Goal: Task Accomplishment & Management: Use online tool/utility

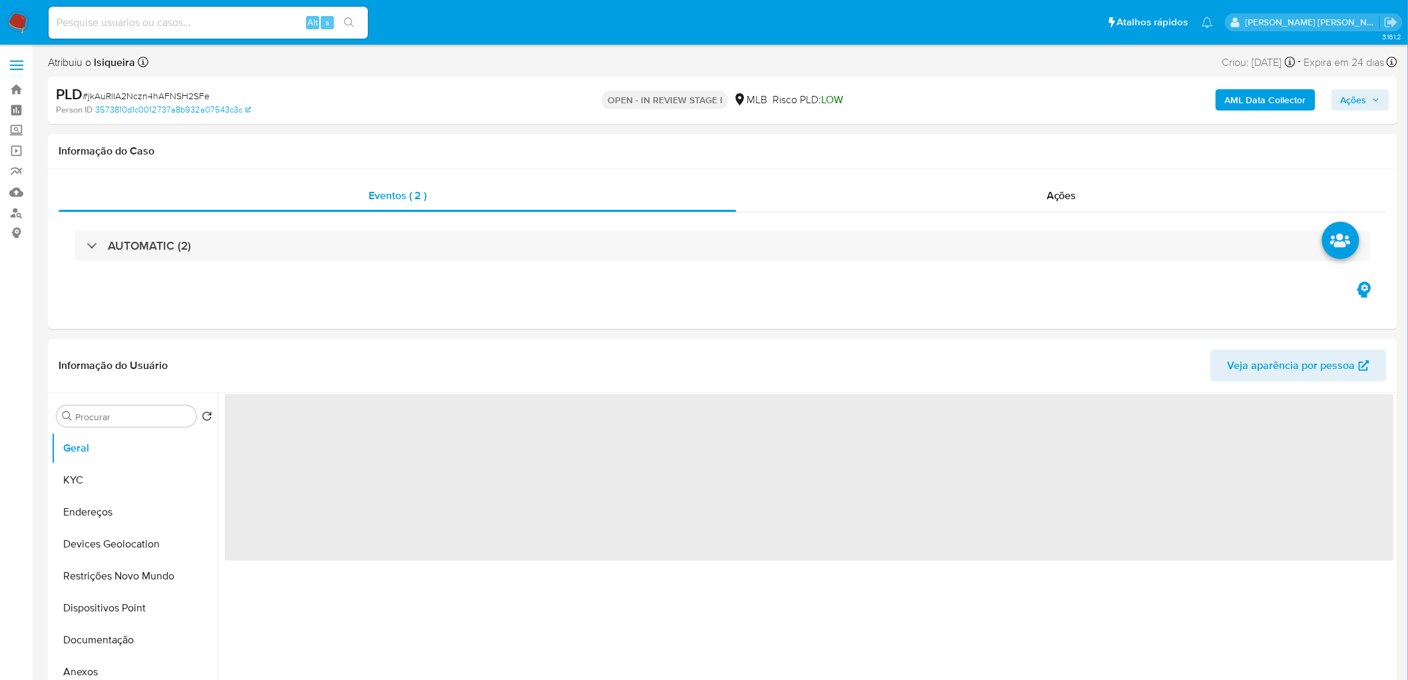
select select "10"
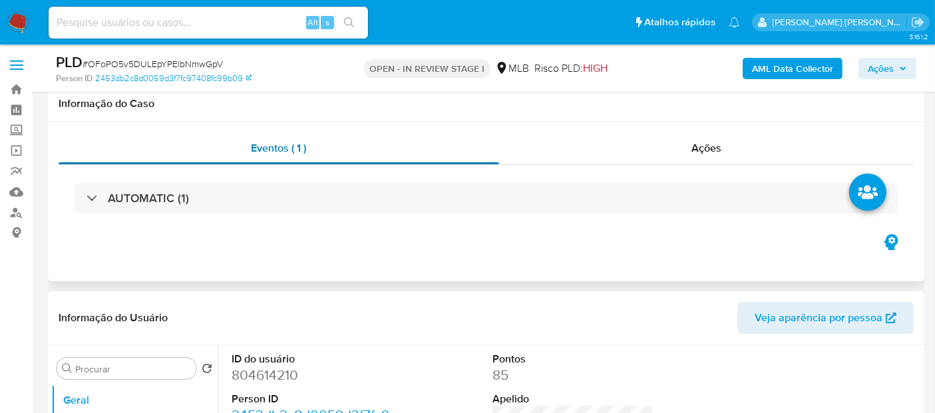
scroll to position [222, 0]
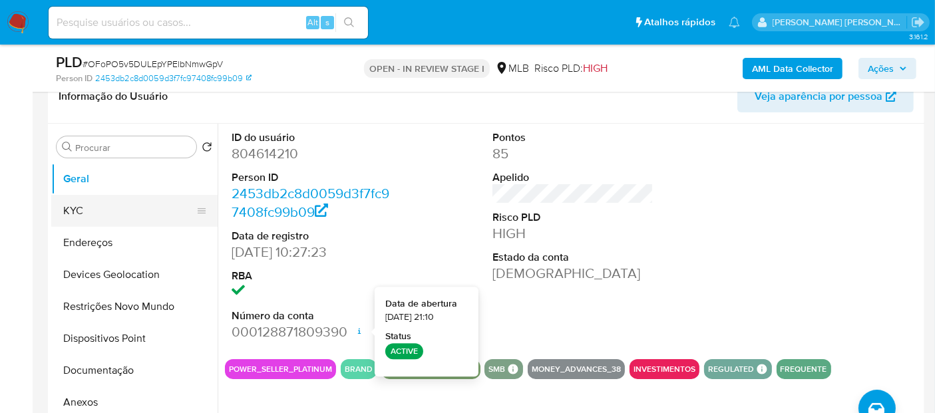
click at [124, 211] on button "KYC" at bounding box center [129, 211] width 156 height 32
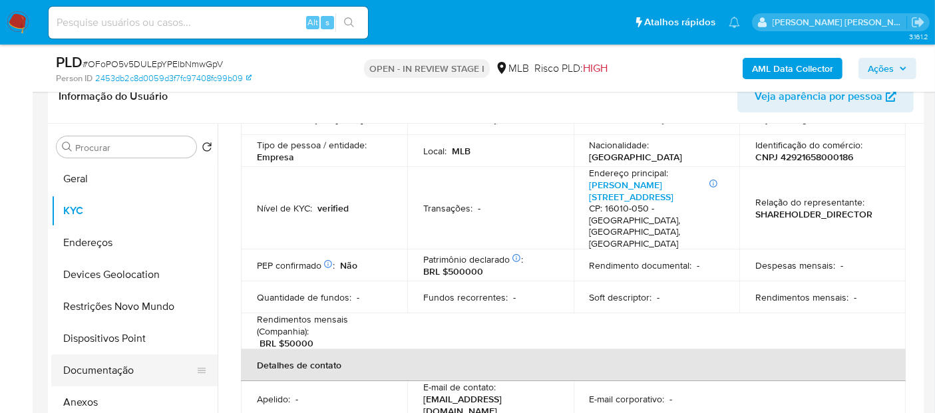
scroll to position [148, 0]
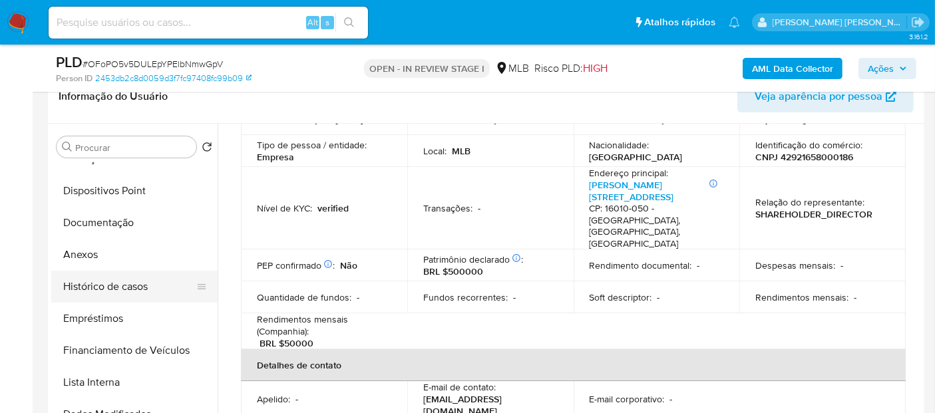
click at [131, 288] on button "Histórico de casos" at bounding box center [129, 287] width 156 height 32
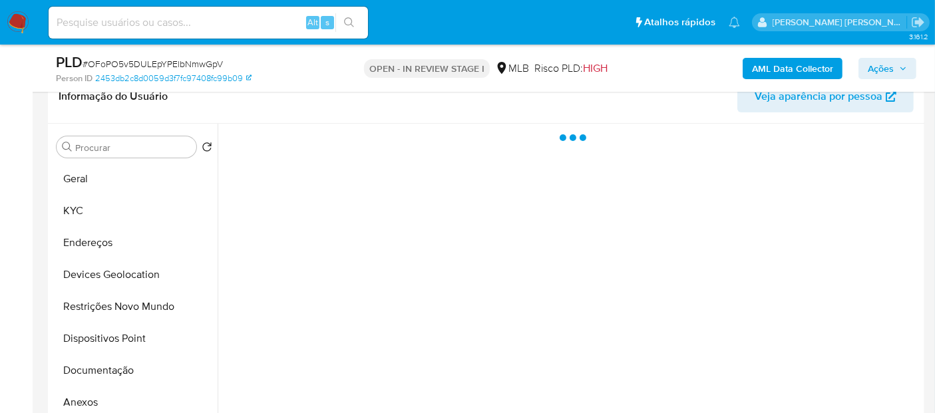
scroll to position [0, 0]
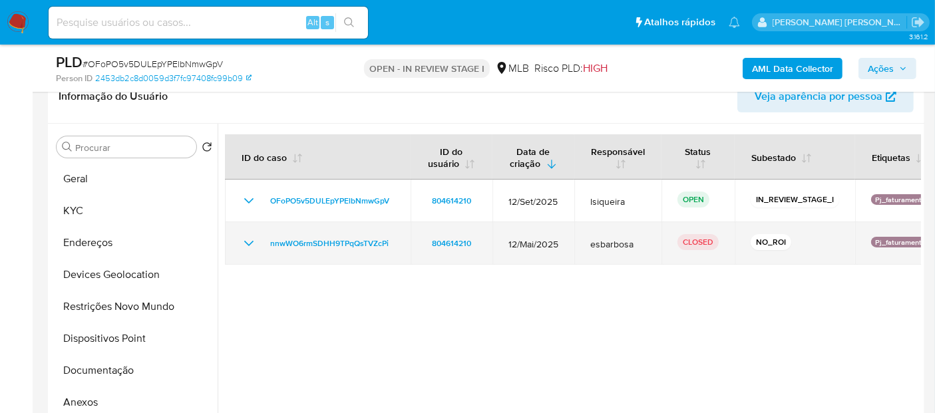
click at [247, 242] on icon "Mostrar/Ocultar" at bounding box center [248, 243] width 9 height 5
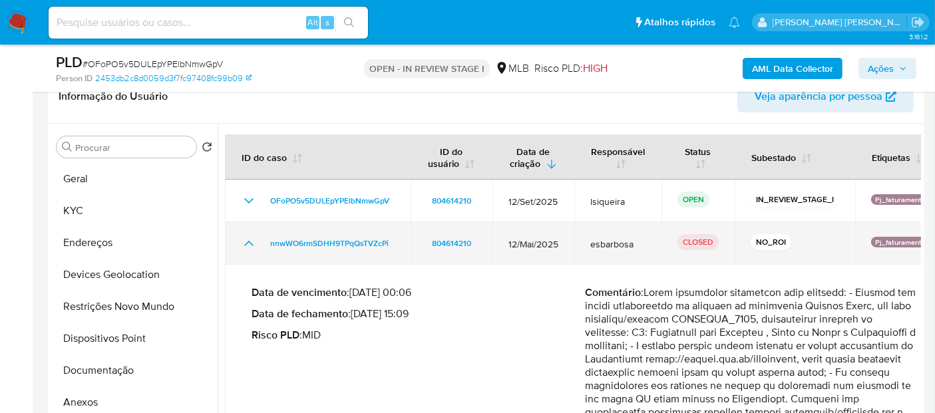
click at [247, 242] on icon "Mostrar/Ocultar" at bounding box center [249, 244] width 16 height 16
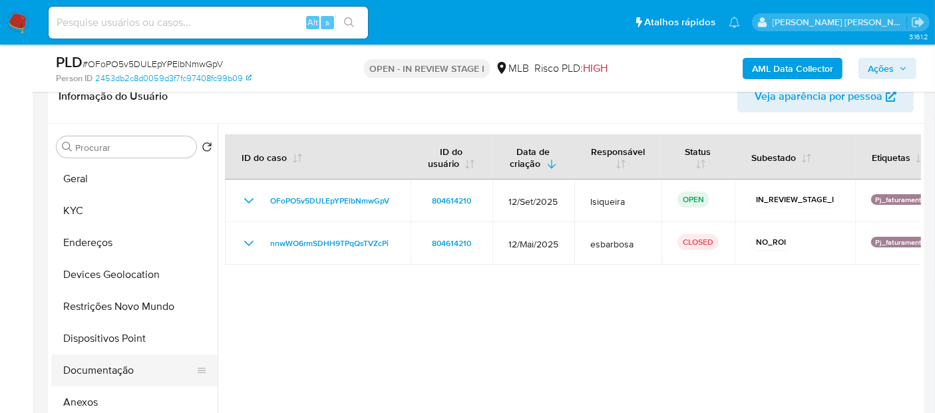
click at [101, 373] on button "Documentação" at bounding box center [129, 371] width 156 height 32
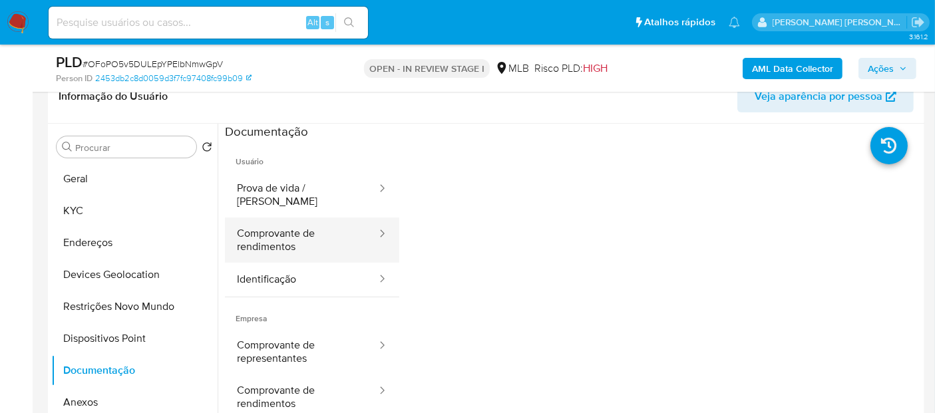
click at [292, 224] on button "Comprovante de rendimentos" at bounding box center [301, 240] width 153 height 45
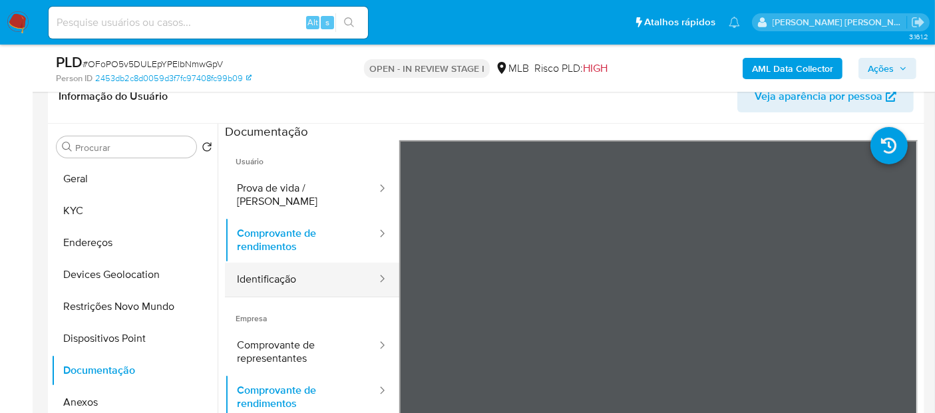
click at [266, 266] on button "Identificação" at bounding box center [301, 280] width 153 height 34
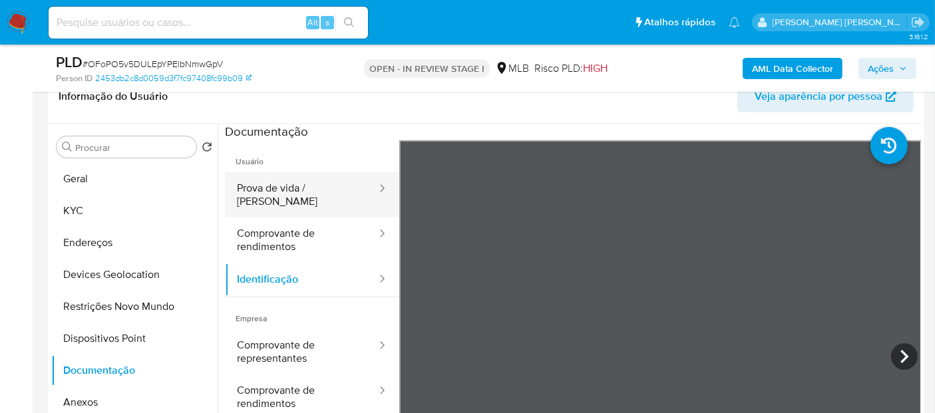
click at [283, 185] on button "Prova de vida / Selfie" at bounding box center [301, 194] width 153 height 45
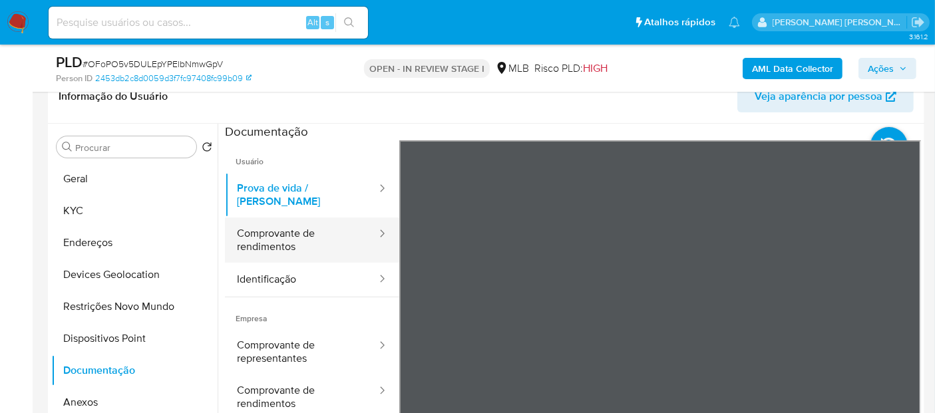
click at [336, 228] on button "Comprovante de rendimentos" at bounding box center [301, 240] width 153 height 45
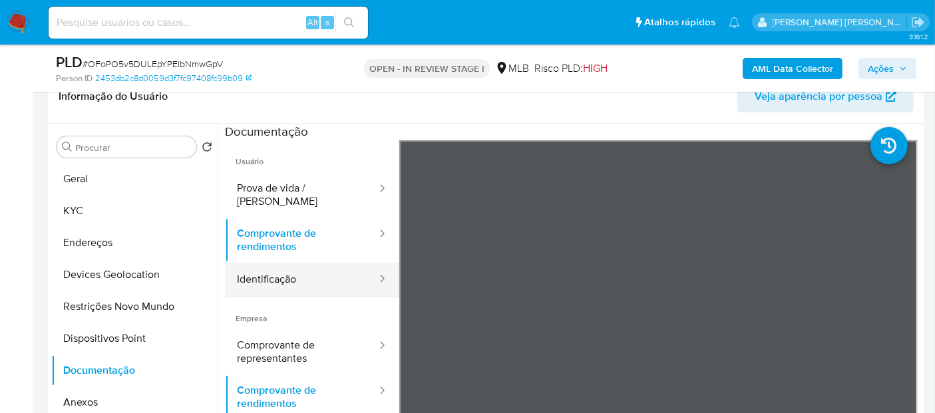
click at [329, 270] on button "Identificação" at bounding box center [301, 280] width 153 height 34
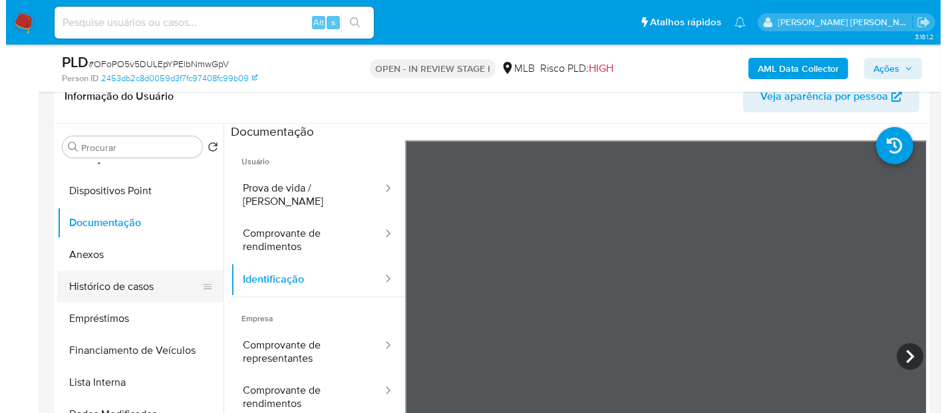
scroll to position [74, 0]
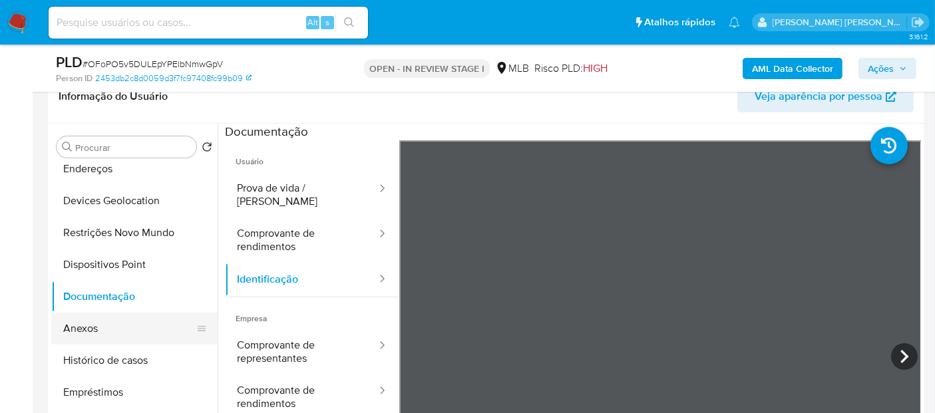
click at [127, 331] on button "Anexos" at bounding box center [129, 329] width 156 height 32
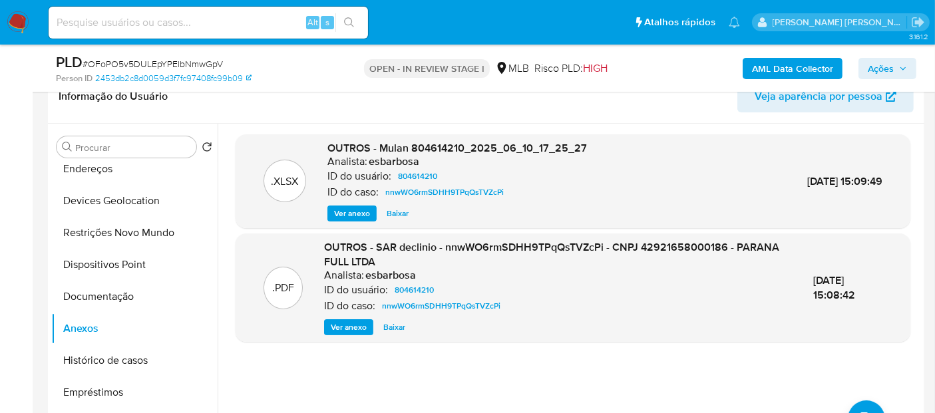
click at [347, 323] on span "Ver anexo" at bounding box center [349, 327] width 36 height 13
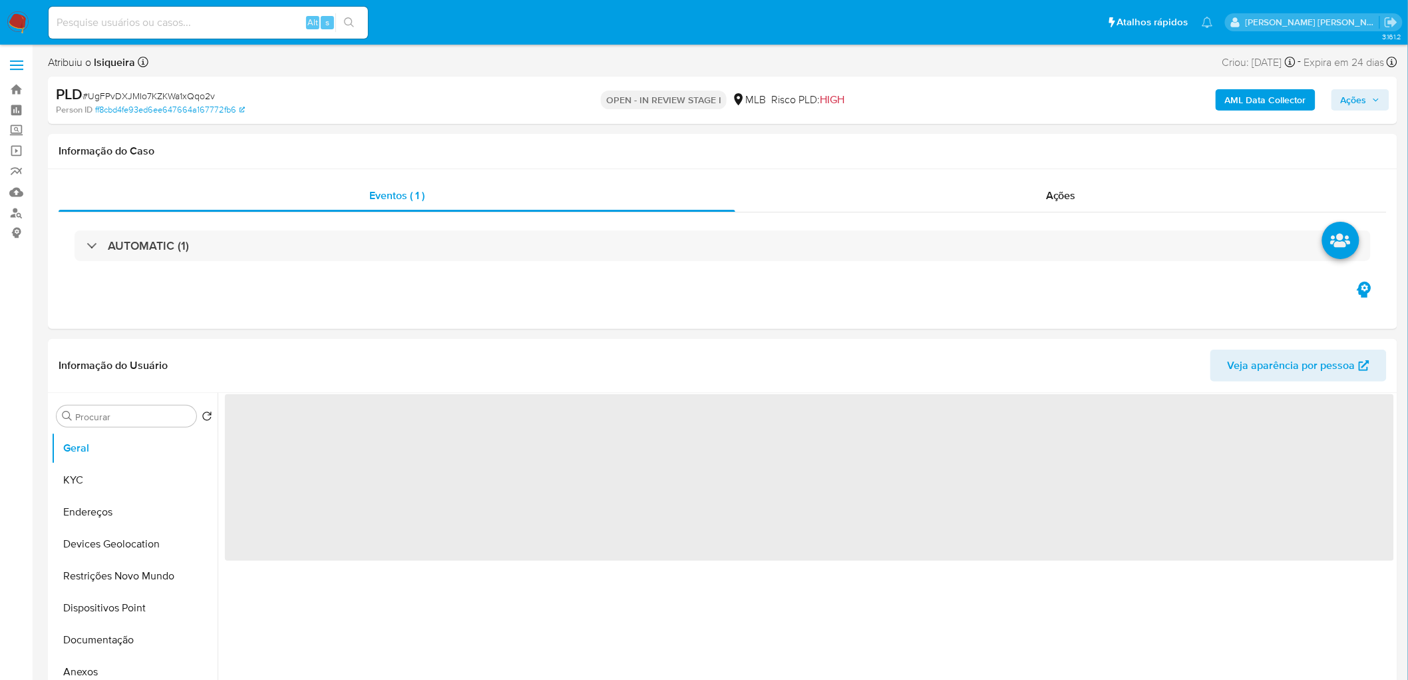
select select "10"
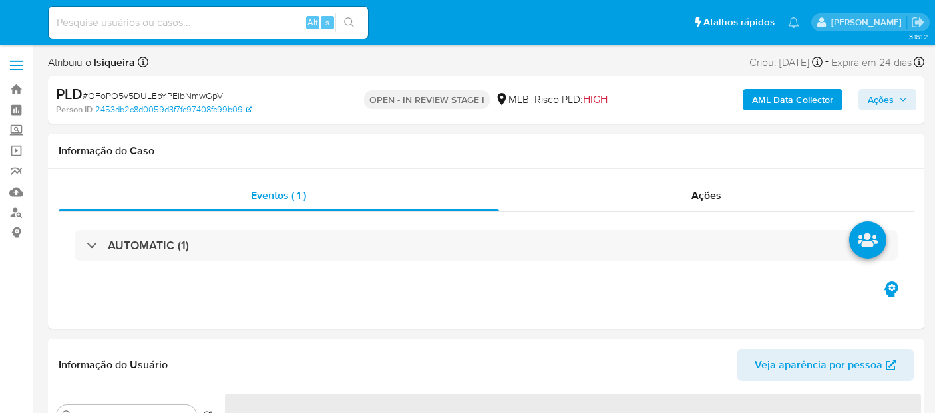
select select "10"
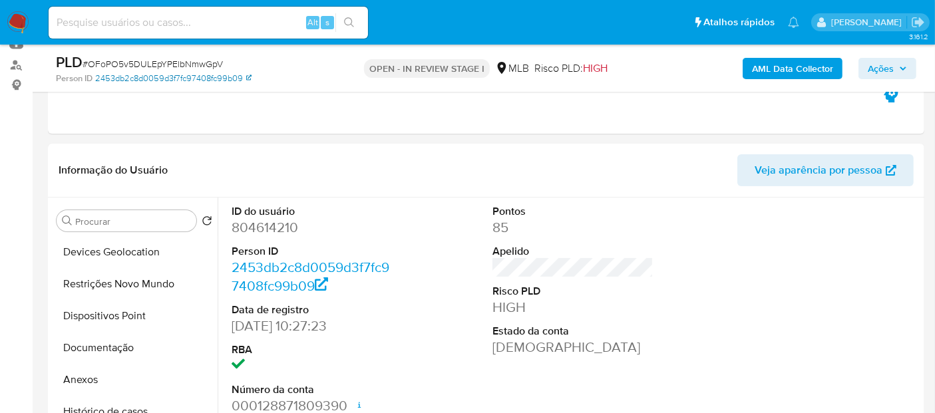
scroll to position [74, 0]
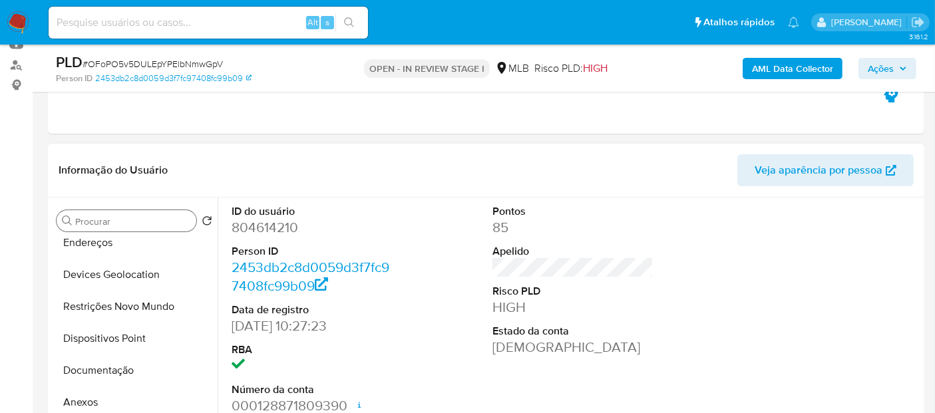
click at [104, 220] on input "Procurar" at bounding box center [133, 222] width 116 height 12
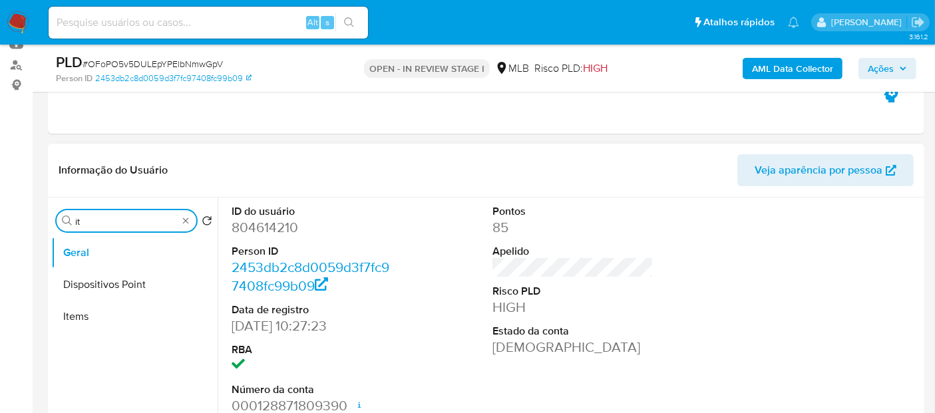
scroll to position [0, 0]
type input "ite"
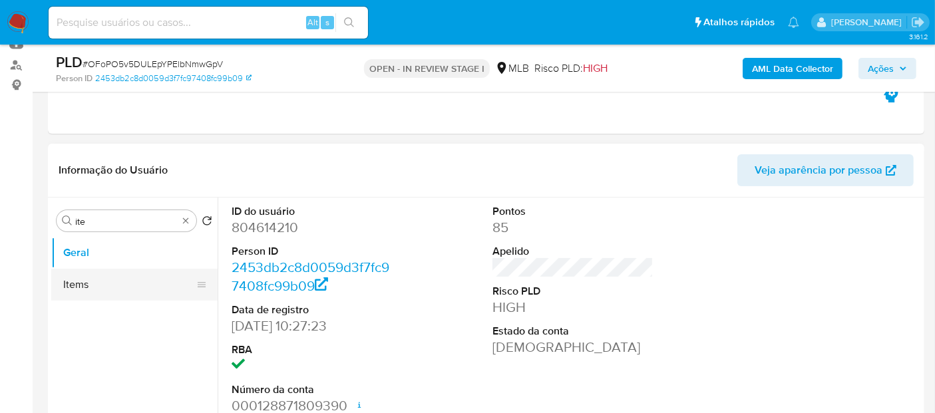
click at [112, 280] on button "Items" at bounding box center [129, 285] width 156 height 32
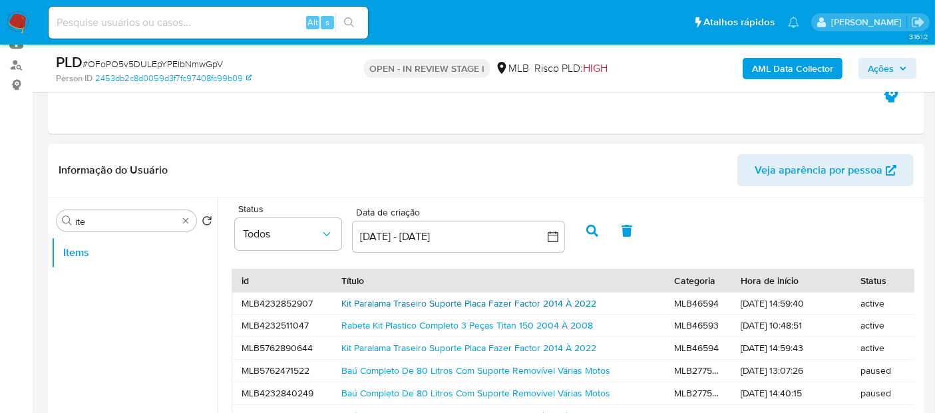
click at [449, 303] on link "Kit Paralama Traseiro Suporte Placa Fazer Factor 2014 À 2022" at bounding box center [468, 303] width 255 height 13
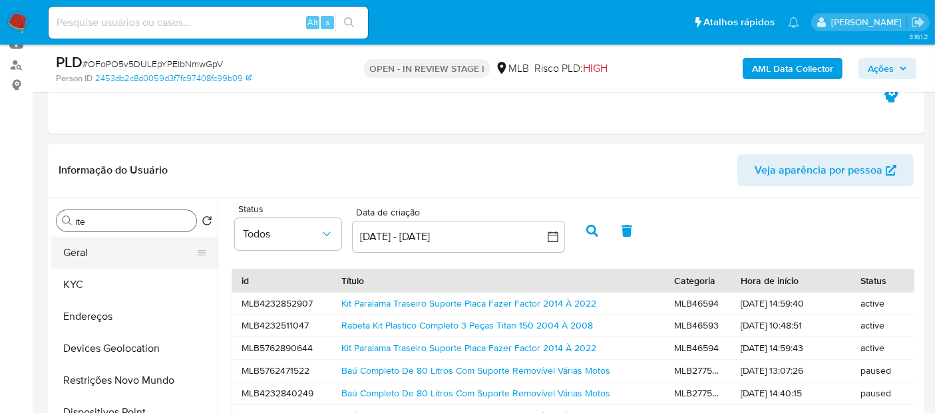
click at [116, 264] on button "Geral" at bounding box center [129, 253] width 156 height 32
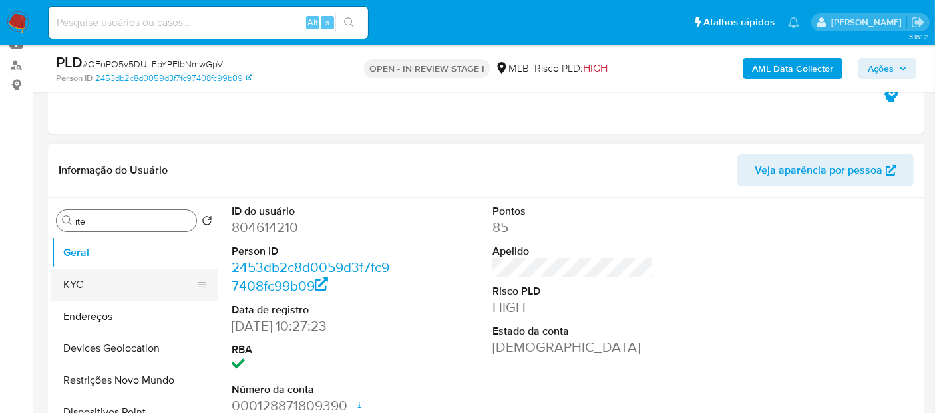
click at [104, 284] on button "KYC" at bounding box center [129, 285] width 156 height 32
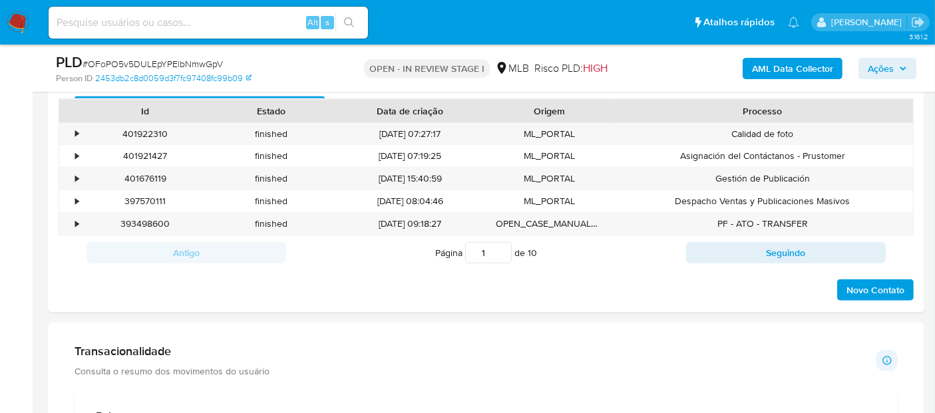
scroll to position [813, 0]
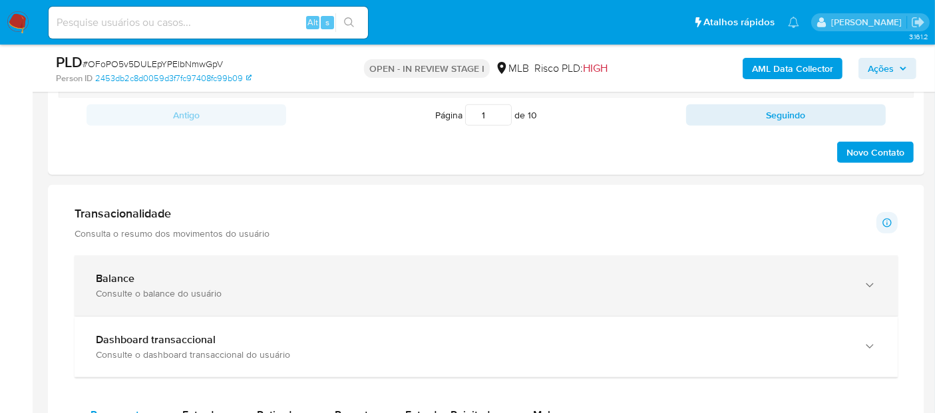
click at [188, 296] on div "Consulte o balance do usuário" at bounding box center [473, 294] width 754 height 12
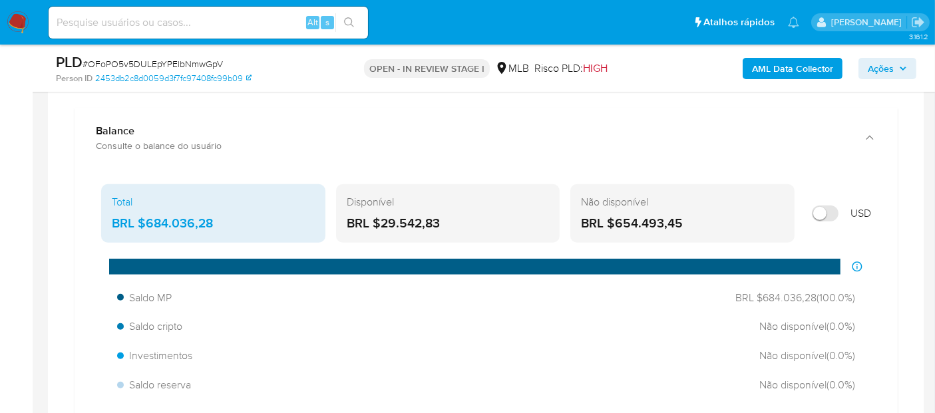
scroll to position [1035, 0]
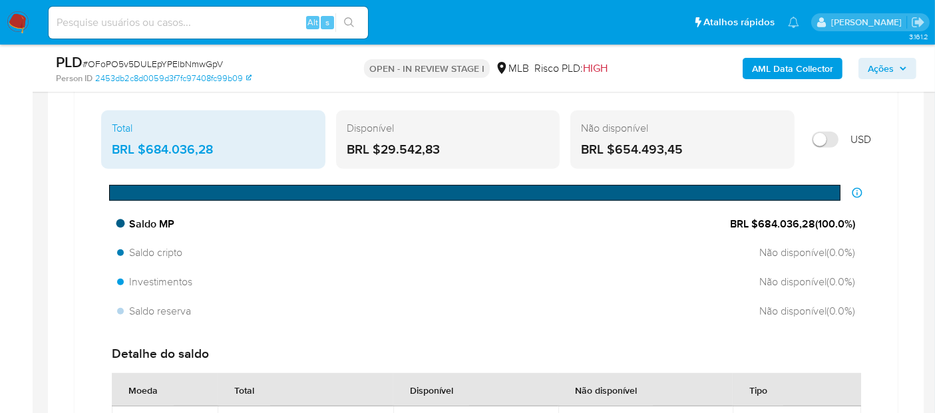
drag, startPoint x: 815, startPoint y: 223, endPoint x: 785, endPoint y: 223, distance: 30.0
click at [757, 222] on span "BRL $684.036,28 ( 100.0 %)" at bounding box center [792, 224] width 125 height 15
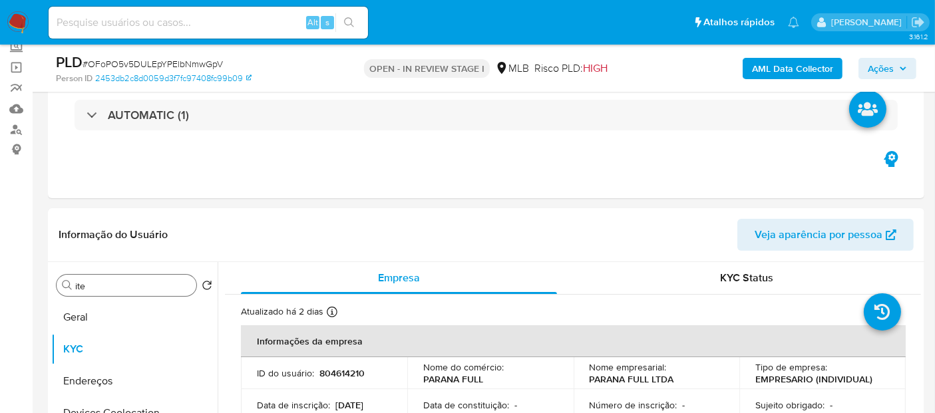
scroll to position [74, 0]
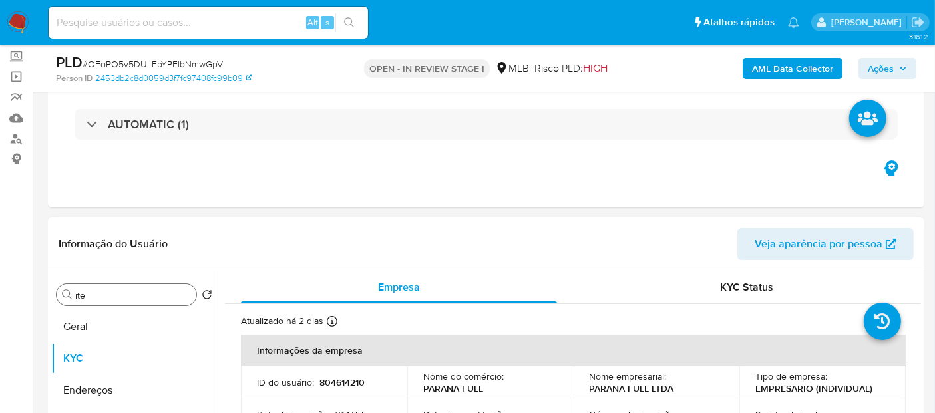
click at [329, 379] on p "804614210" at bounding box center [341, 383] width 45 height 12
copy p "804614210"
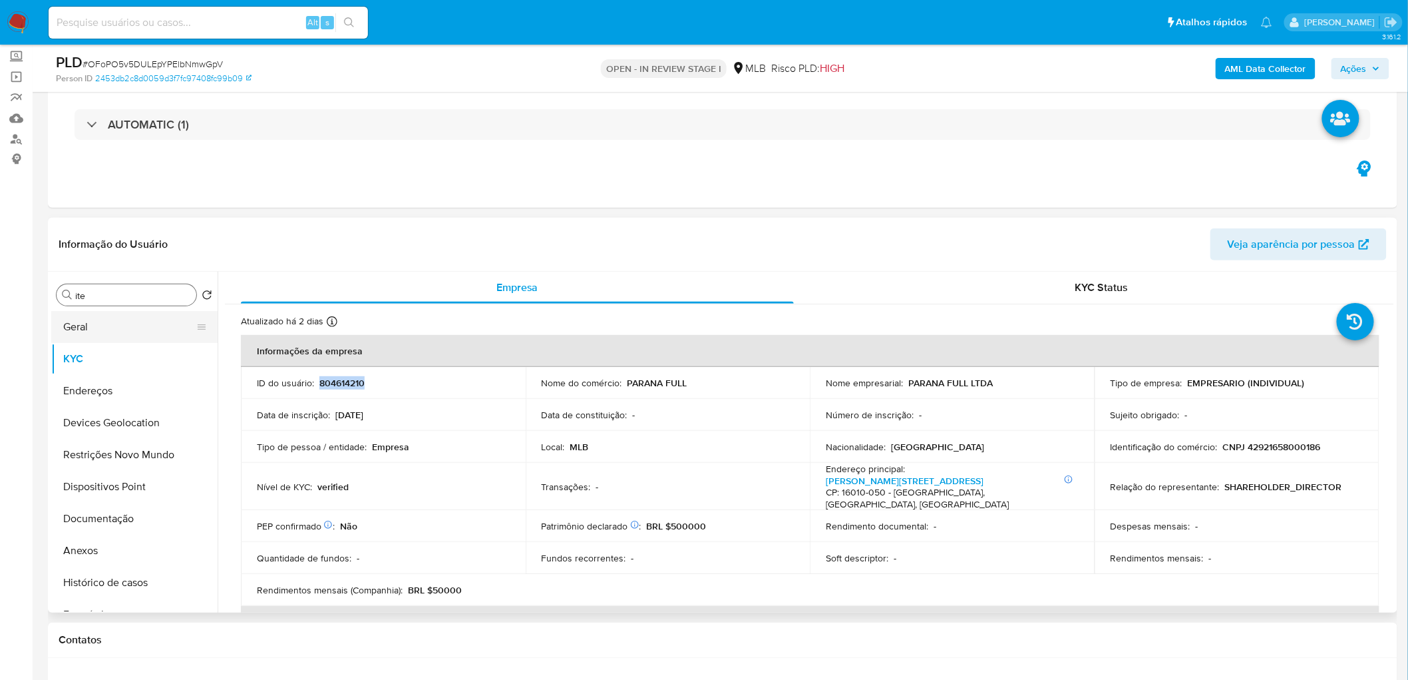
click at [100, 324] on button "Geral" at bounding box center [129, 327] width 156 height 32
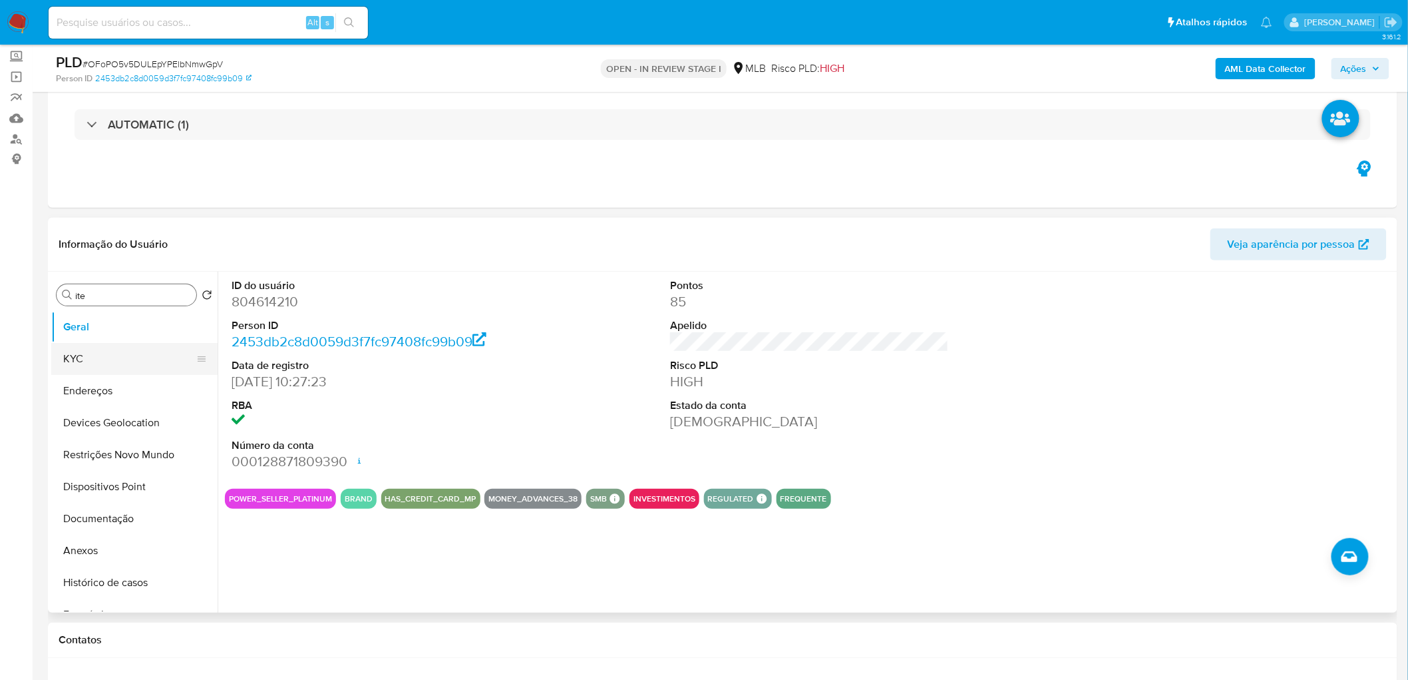
click at [83, 360] on button "KYC" at bounding box center [129, 359] width 156 height 32
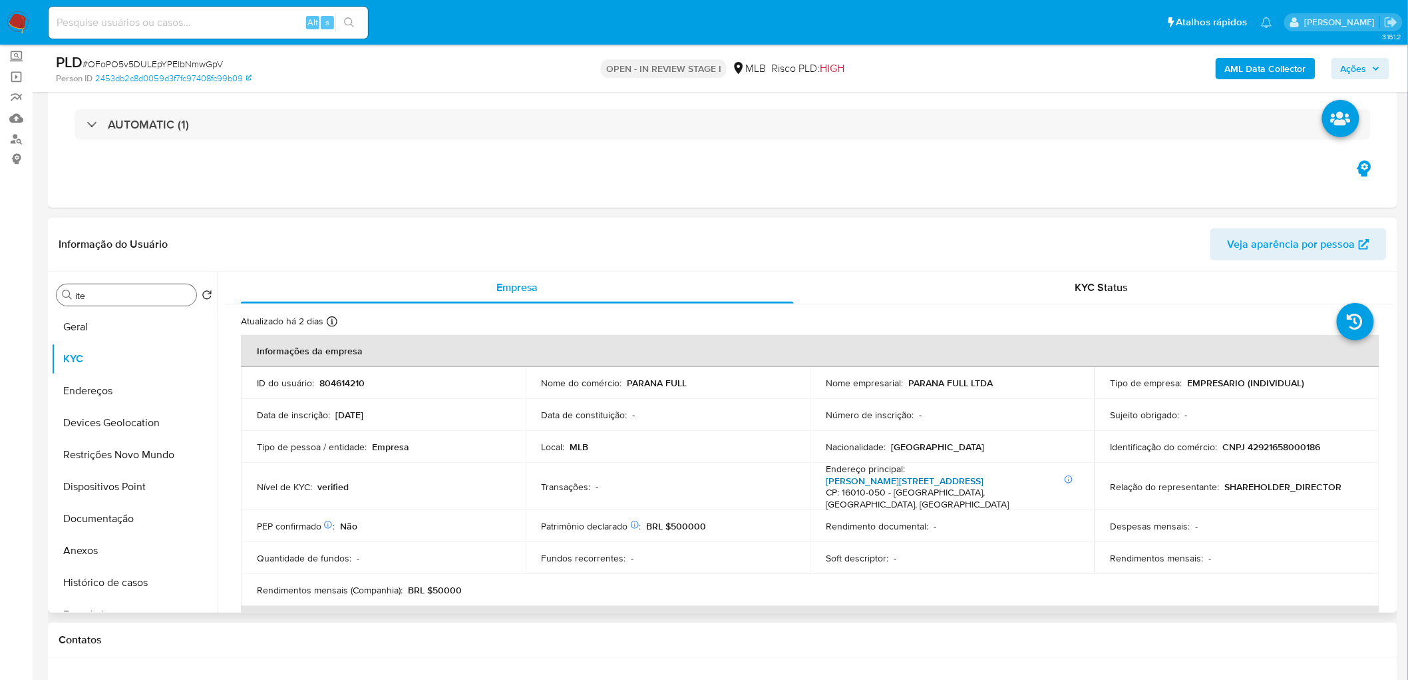
click at [892, 413] on link "Jose Bonifacio 800, Centro" at bounding box center [905, 480] width 158 height 13
click at [108, 393] on button "Endereços" at bounding box center [129, 391] width 156 height 32
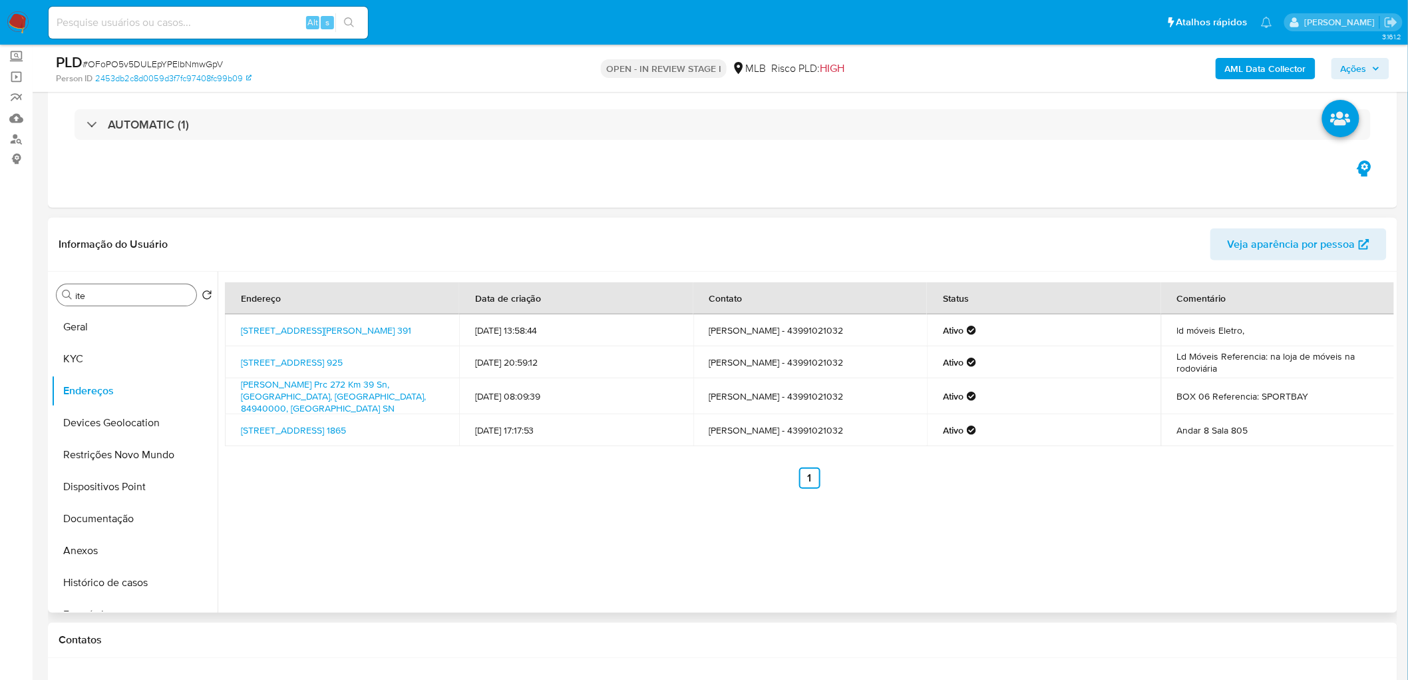
click at [449, 413] on div "Endereço Data de criação Contato Status Comentário Avenida Paraná 391, Joaquim …" at bounding box center [806, 442] width 1177 height 341
click at [133, 413] on button "Devices Geolocation" at bounding box center [129, 423] width 156 height 32
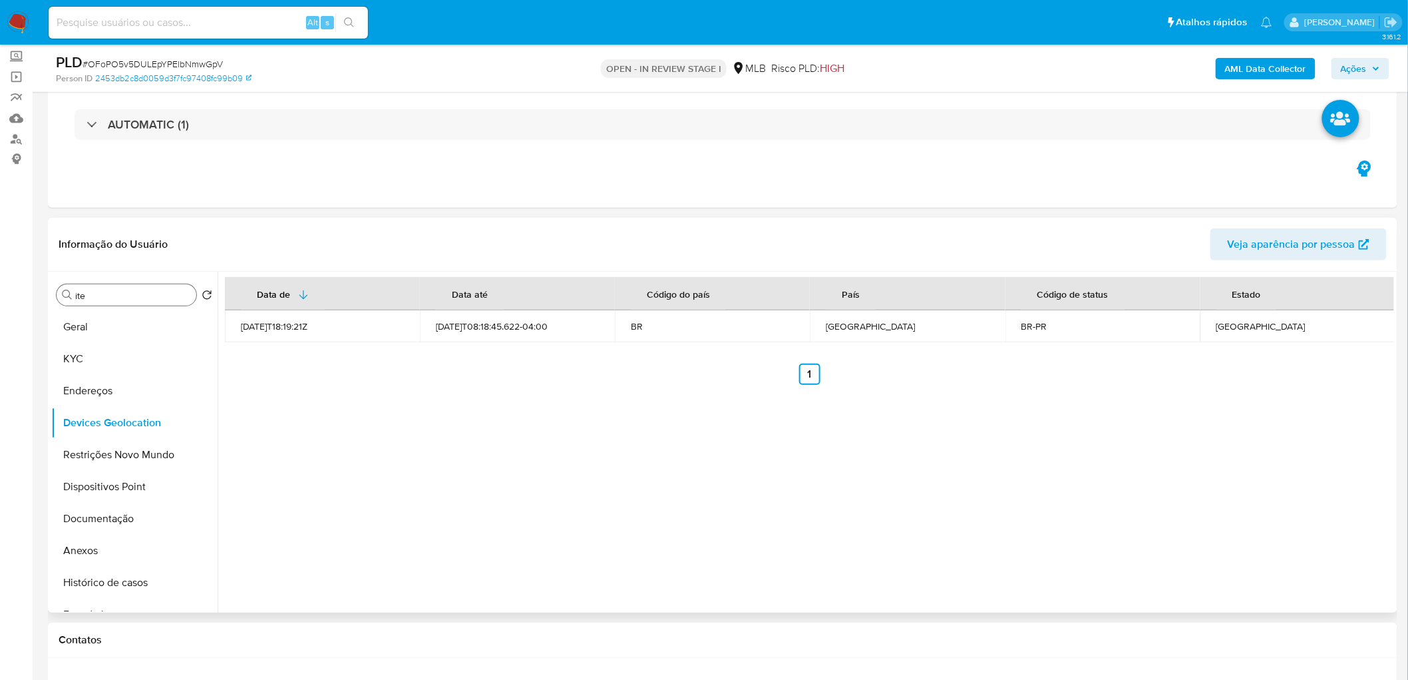
click at [570, 413] on div "Data de Data até Código do país País Código de status Estado 2021-08-10T18:19:2…" at bounding box center [806, 442] width 1177 height 341
click at [102, 413] on button "Restrições Novo Mundo" at bounding box center [129, 455] width 156 height 32
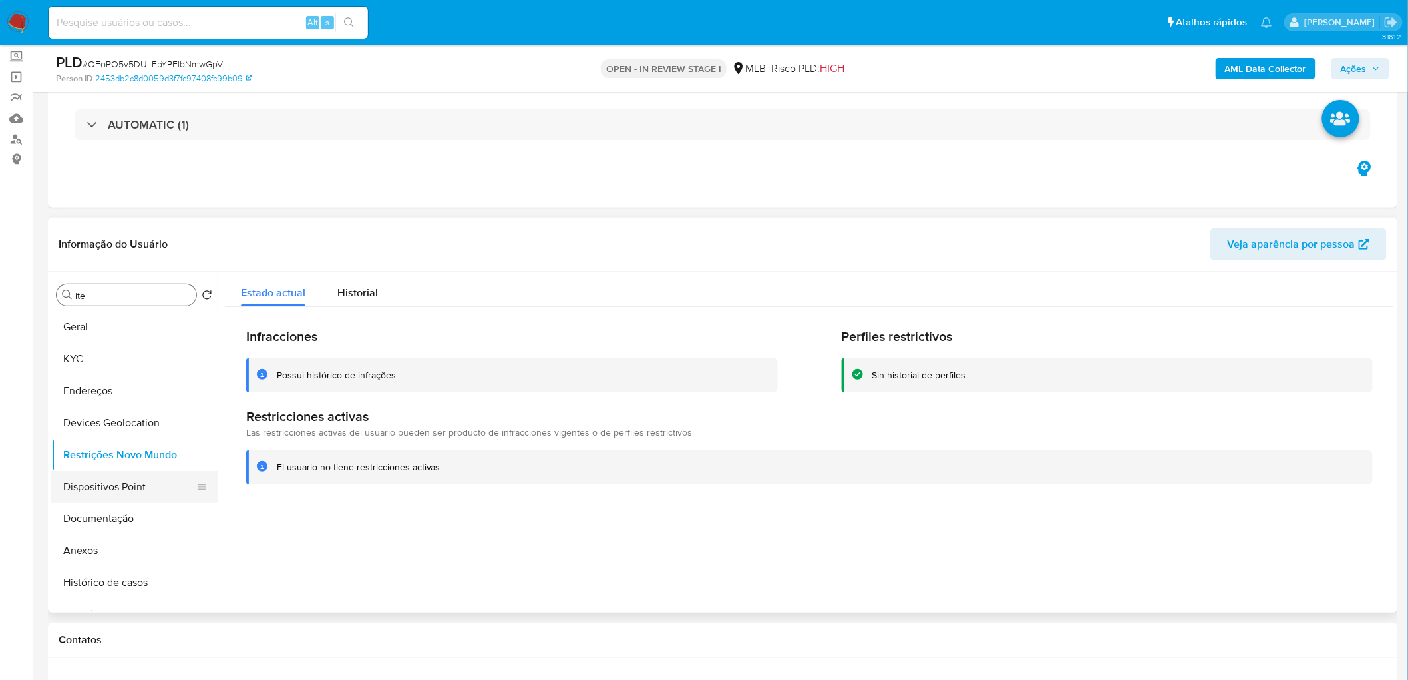
click at [123, 413] on button "Dispositivos Point" at bounding box center [129, 487] width 156 height 32
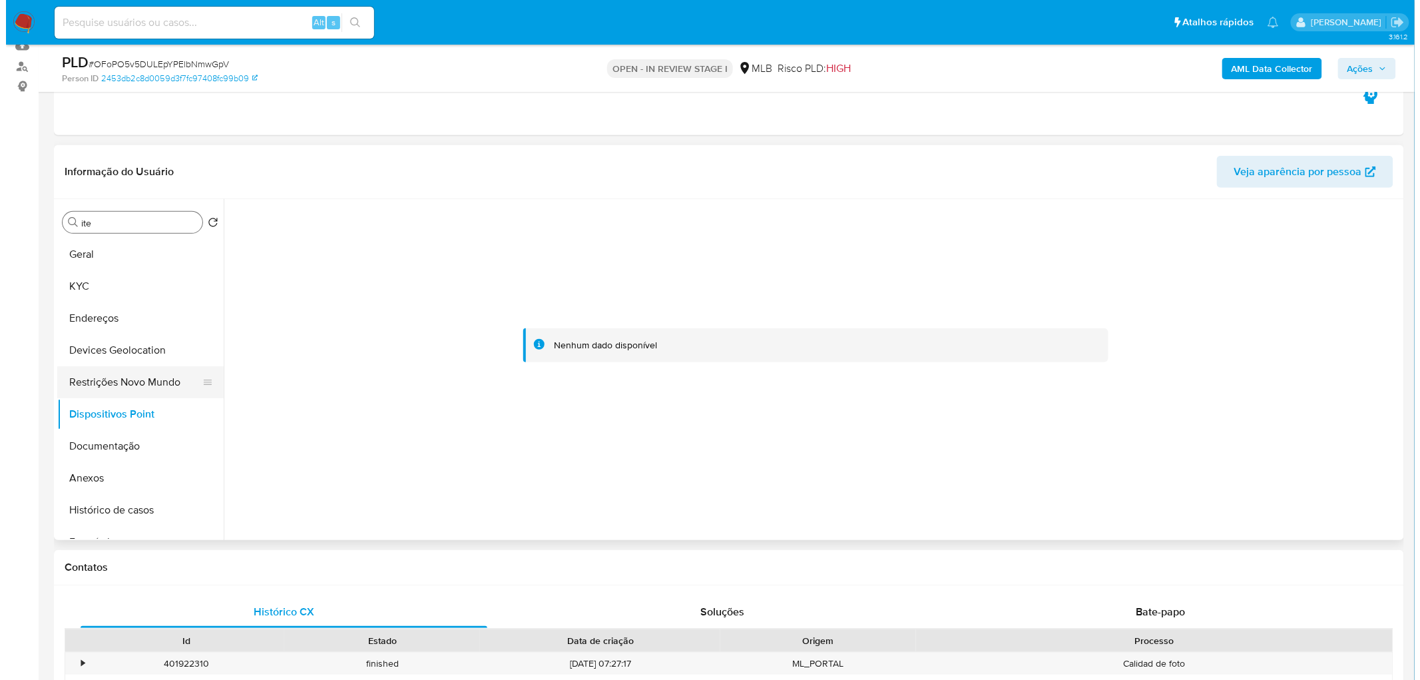
scroll to position [148, 0]
click at [108, 292] on button "KYC" at bounding box center [129, 285] width 156 height 32
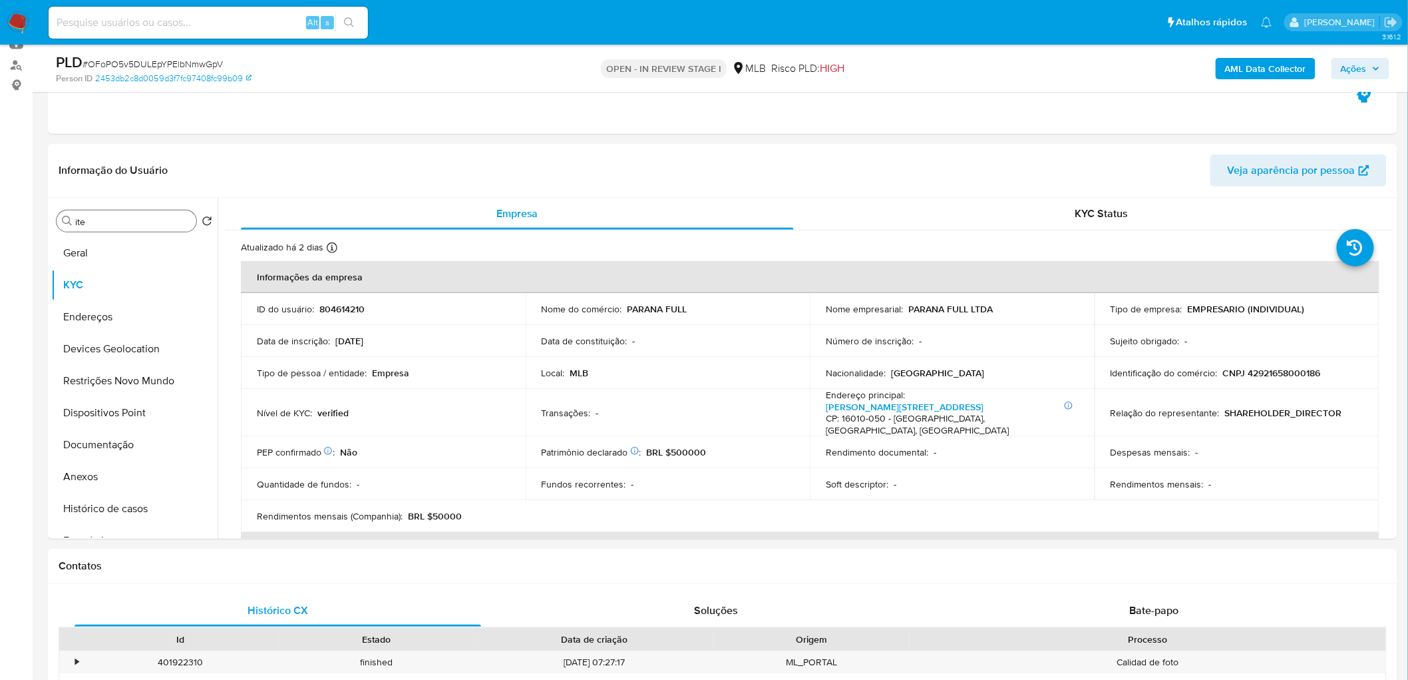
click at [934, 68] on b "AML Data Collector" at bounding box center [1265, 68] width 81 height 21
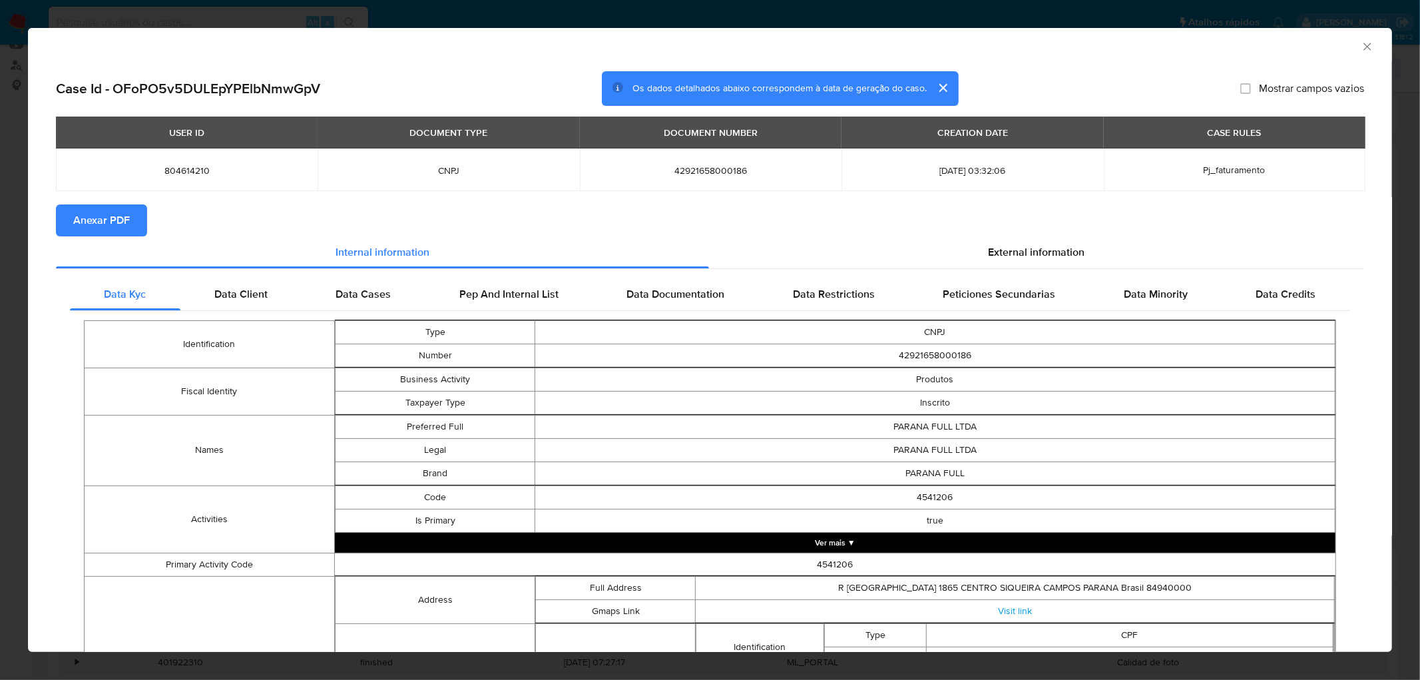
click at [113, 221] on span "Anexar PDF" at bounding box center [101, 220] width 57 height 29
click at [934, 44] on icon "Fechar a janela" at bounding box center [1366, 46] width 13 height 13
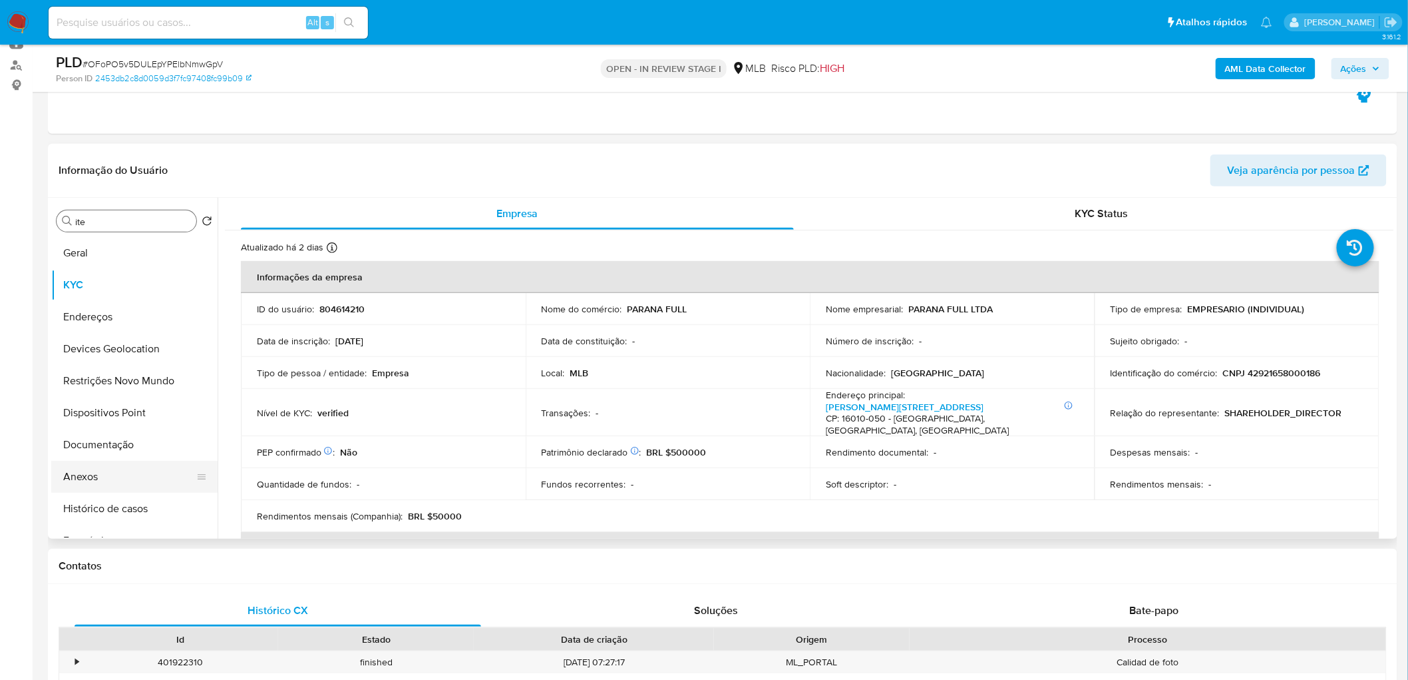
click at [82, 413] on button "Anexos" at bounding box center [129, 477] width 156 height 32
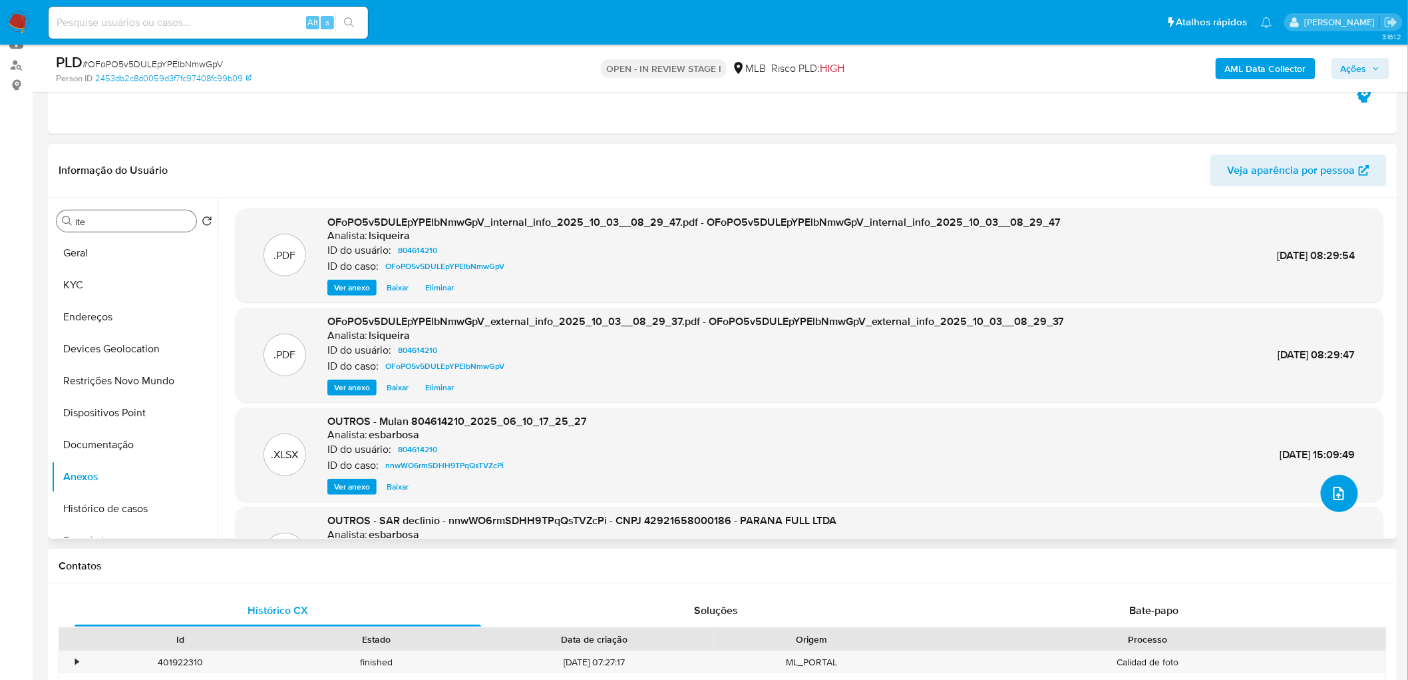
click at [934, 413] on icon "upload-file" at bounding box center [1339, 493] width 16 height 16
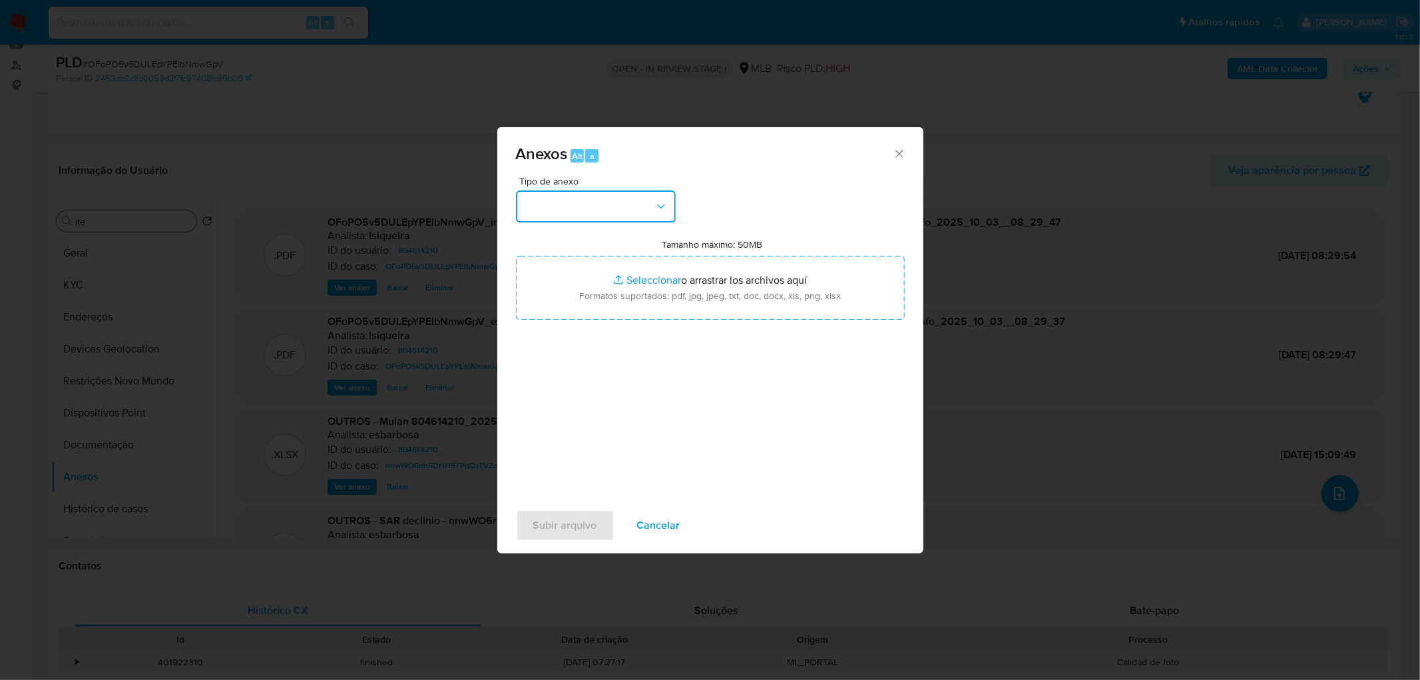
click at [620, 206] on button "button" at bounding box center [596, 206] width 160 height 32
click at [562, 325] on span "OUTROS" at bounding box center [544, 317] width 42 height 13
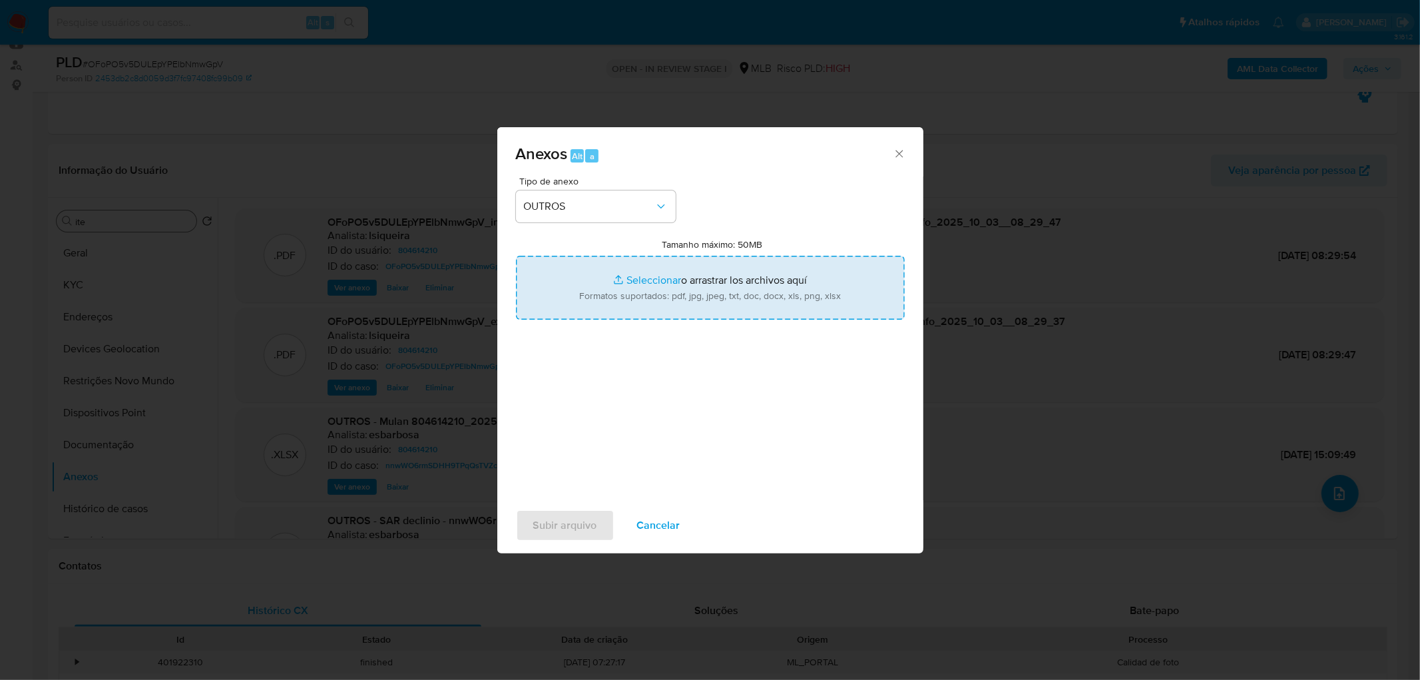
click at [652, 294] on input "Tamanho máximo: 50MB Seleccionar archivos" at bounding box center [710, 288] width 389 height 64
type input "C:\fakepath\Mulan 804614210_2025_10_02_18_00_35.xlsx"
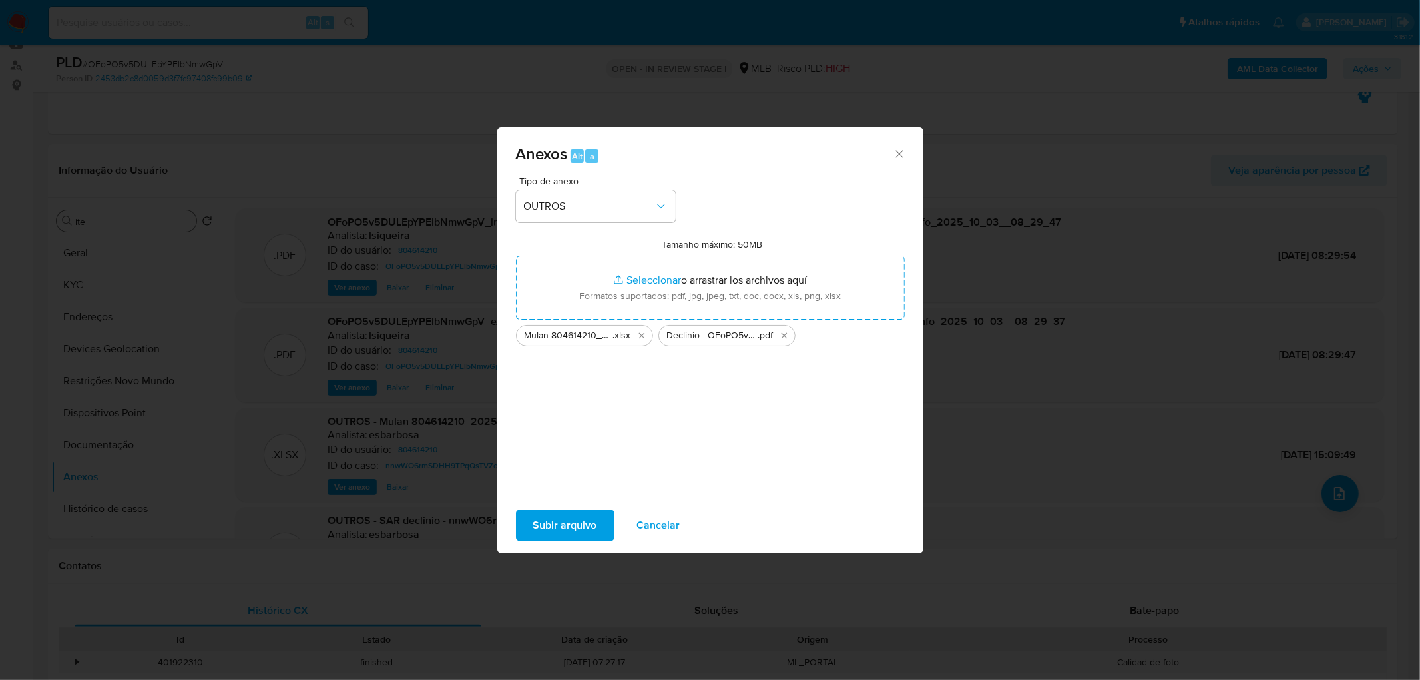
click at [578, 413] on span "Subir arquivo" at bounding box center [565, 524] width 64 height 29
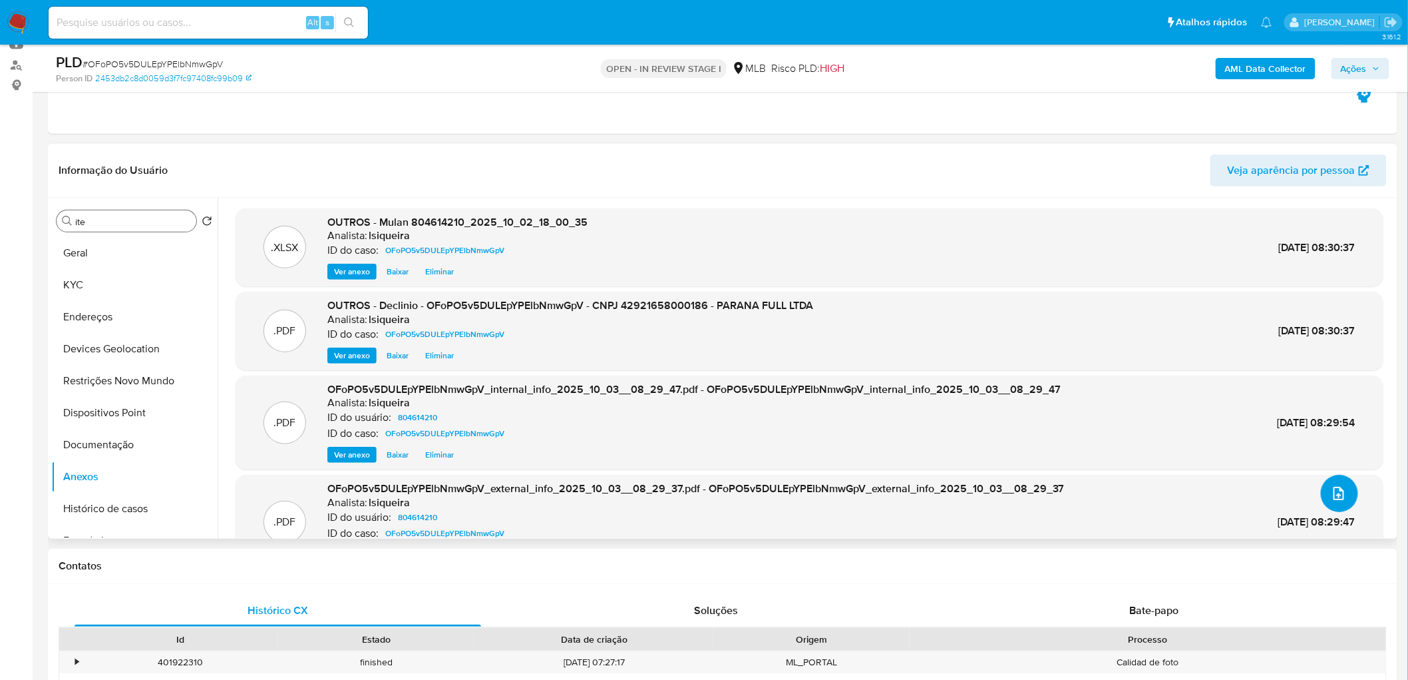
click at [934, 413] on icon "upload-file" at bounding box center [1339, 493] width 16 height 16
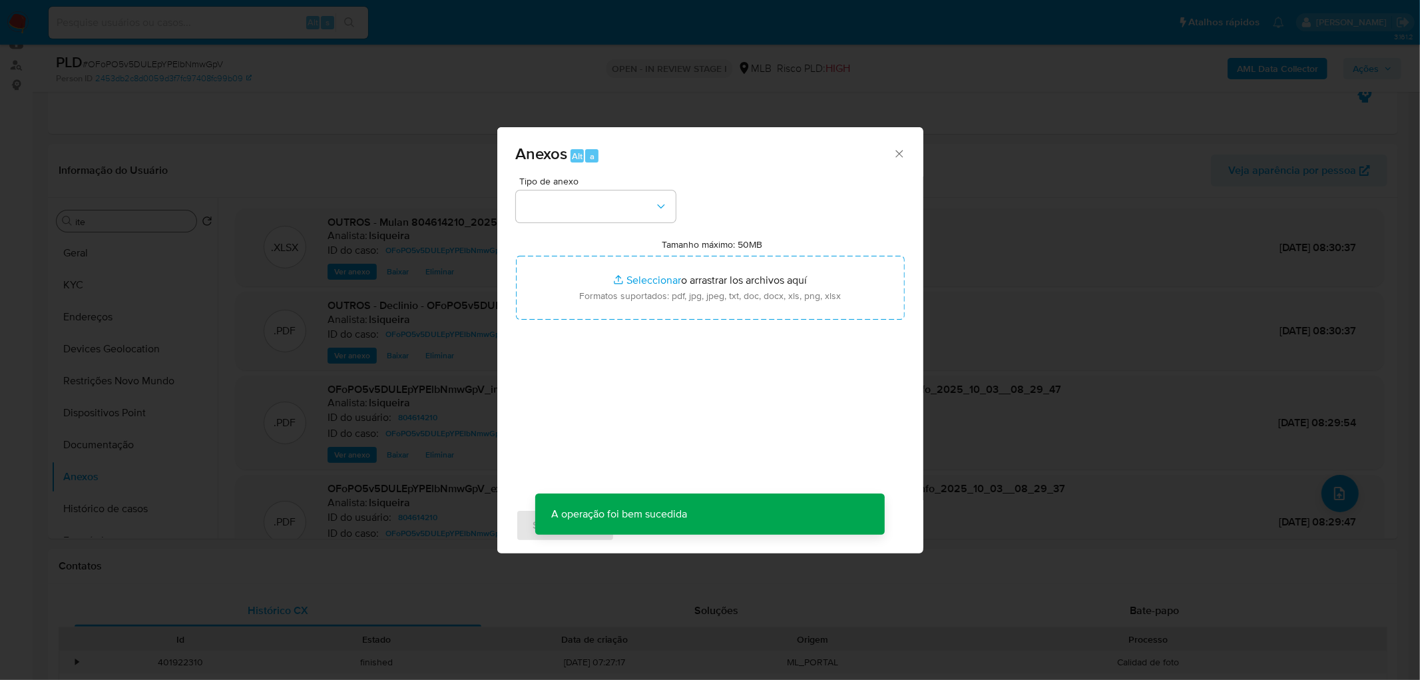
click at [612, 188] on div "Tipo de anexo" at bounding box center [596, 199] width 160 height 46
click at [596, 216] on button "button" at bounding box center [596, 206] width 160 height 32
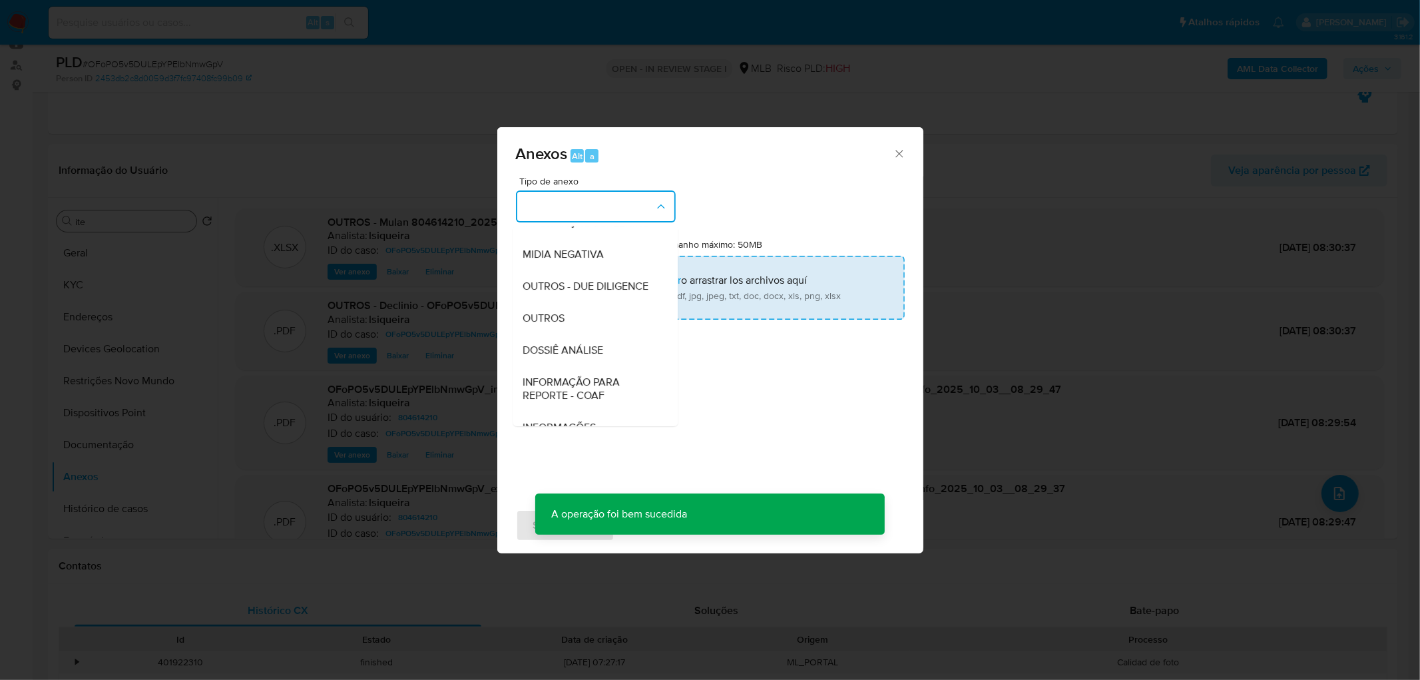
drag, startPoint x: 596, startPoint y: 343, endPoint x: 643, endPoint y: 304, distance: 61.4
click at [603, 334] on div "OUTROS" at bounding box center [591, 318] width 136 height 32
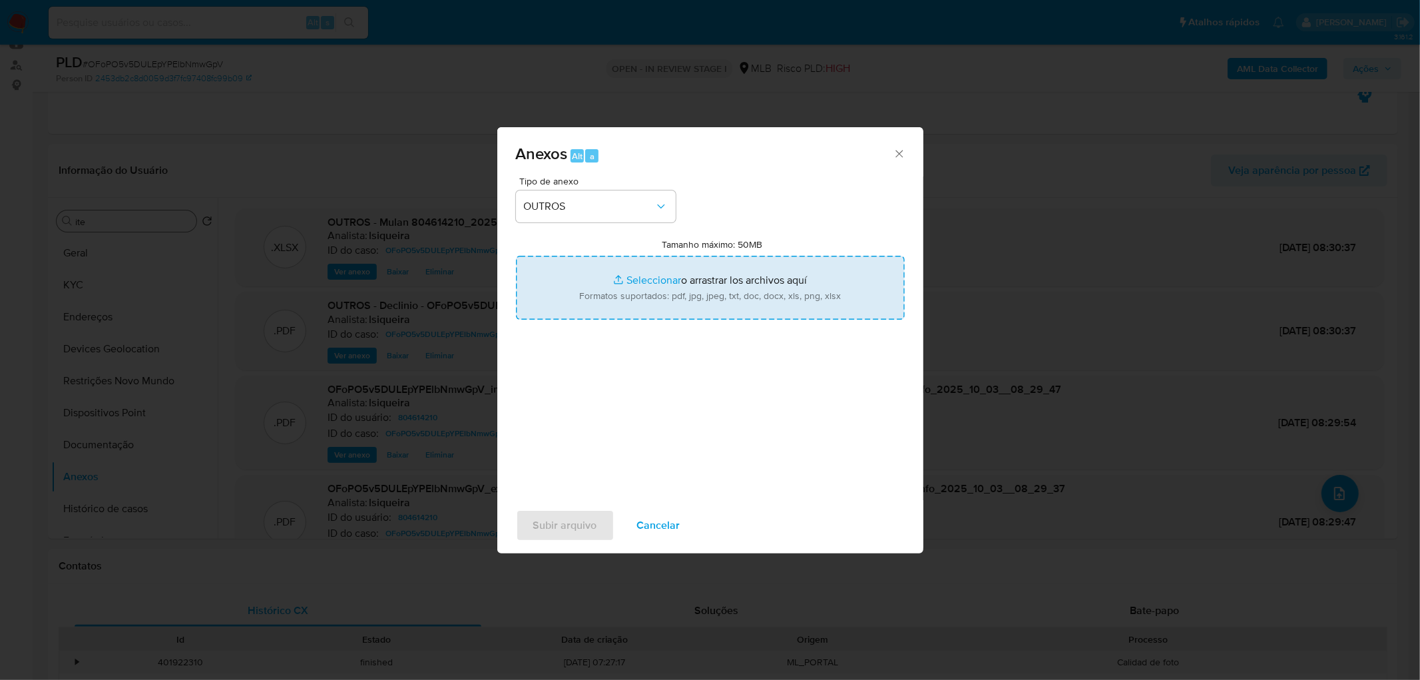
click at [668, 287] on input "Tamanho máximo: 50MB Seleccionar archivos" at bounding box center [710, 288] width 389 height 64
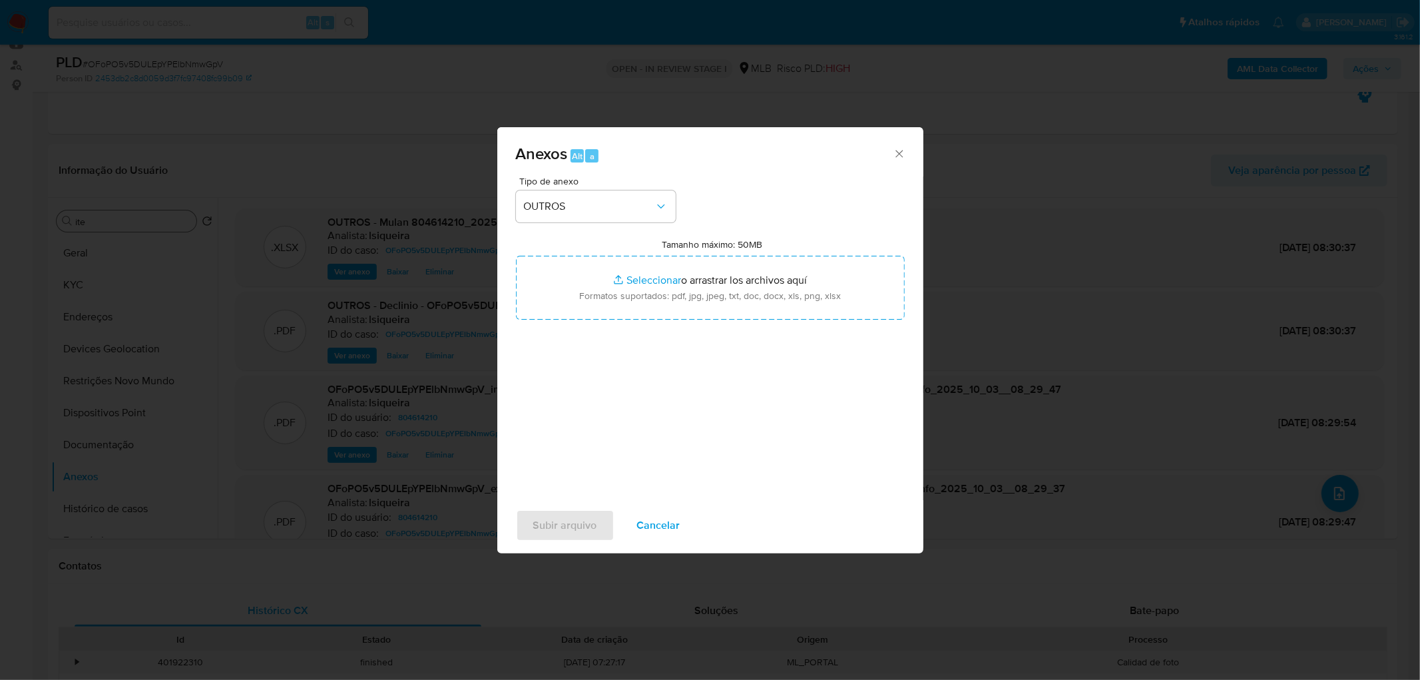
click at [653, 413] on span "Cancelar" at bounding box center [658, 524] width 43 height 29
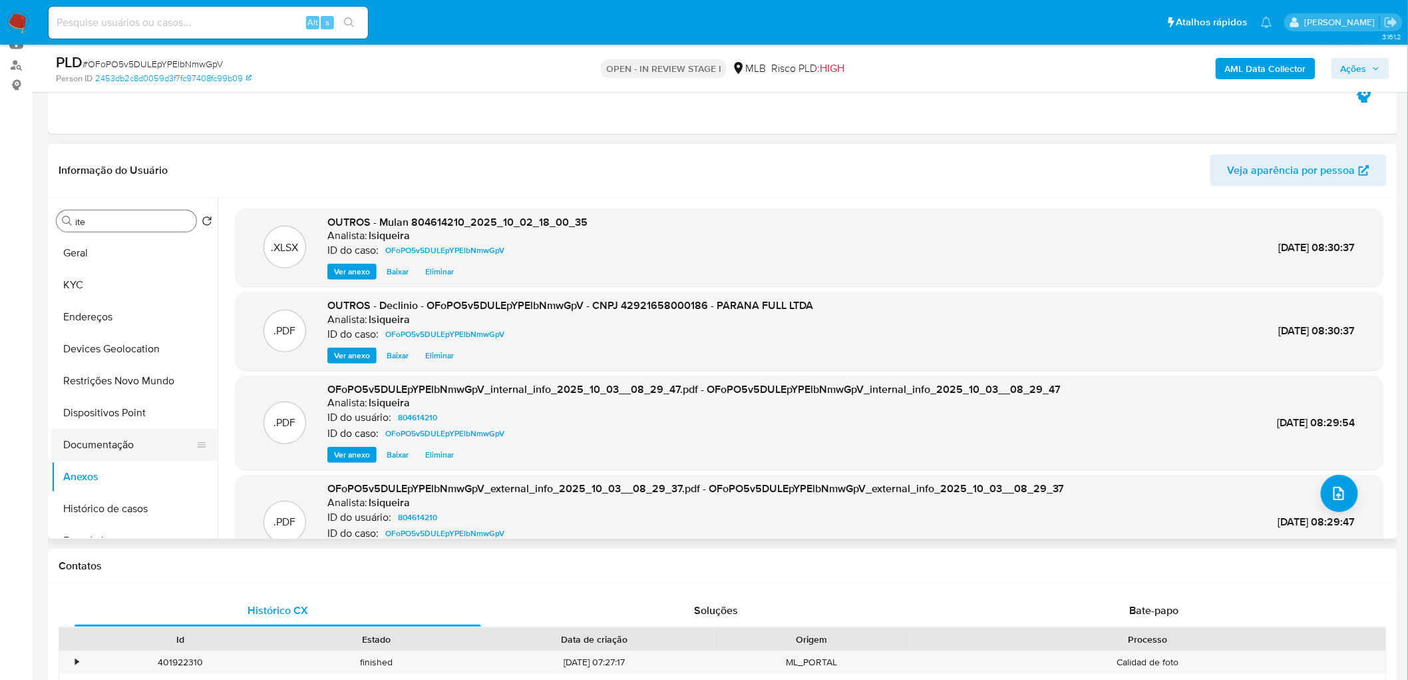
click at [116, 413] on button "Documentação" at bounding box center [129, 445] width 156 height 32
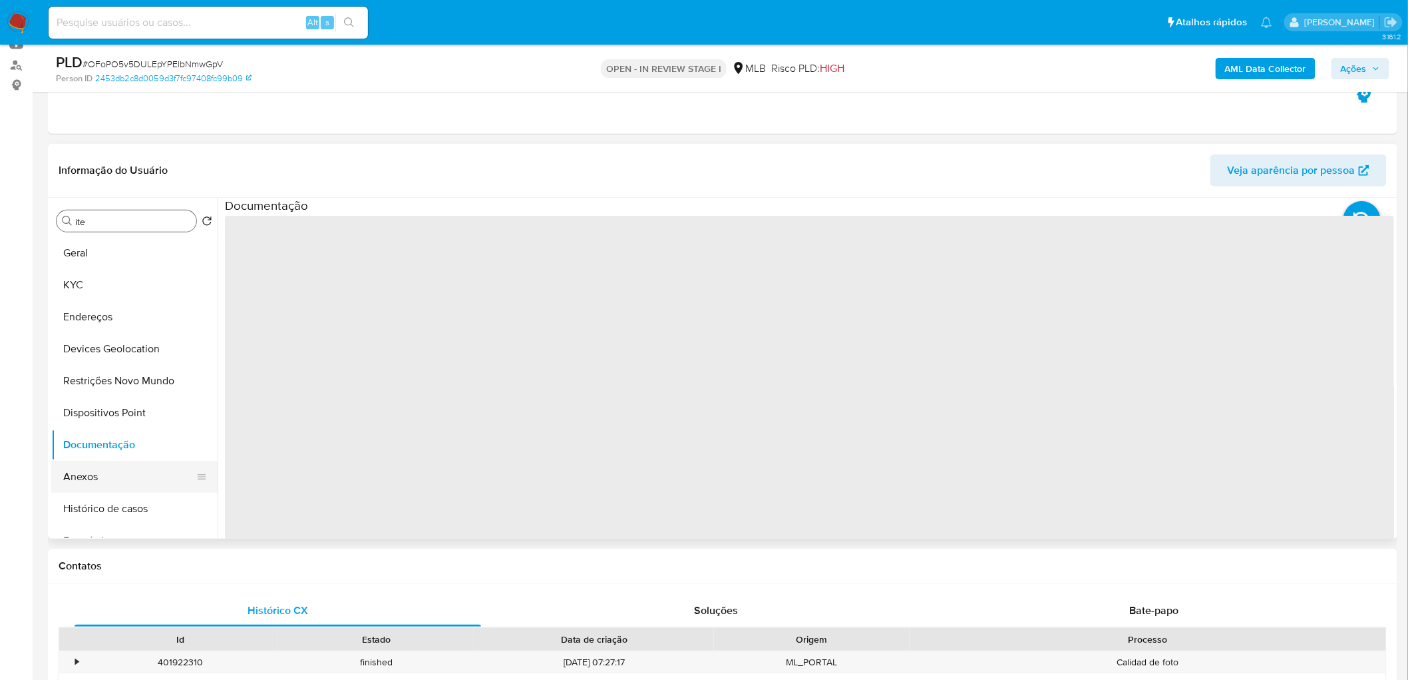
click at [112, 413] on button "Anexos" at bounding box center [129, 477] width 156 height 32
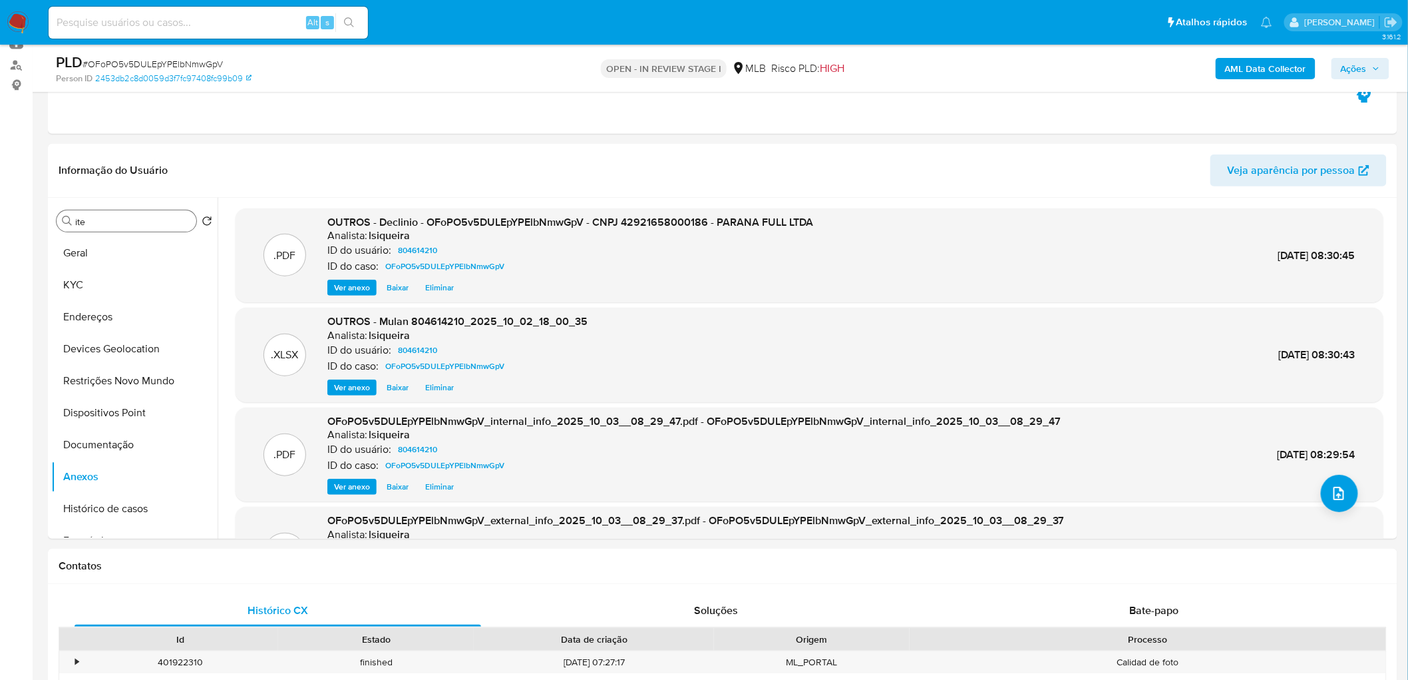
drag, startPoint x: 1370, startPoint y: 71, endPoint x: 1354, endPoint y: 75, distance: 16.5
click at [934, 71] on span "Ações" at bounding box center [1360, 68] width 39 height 19
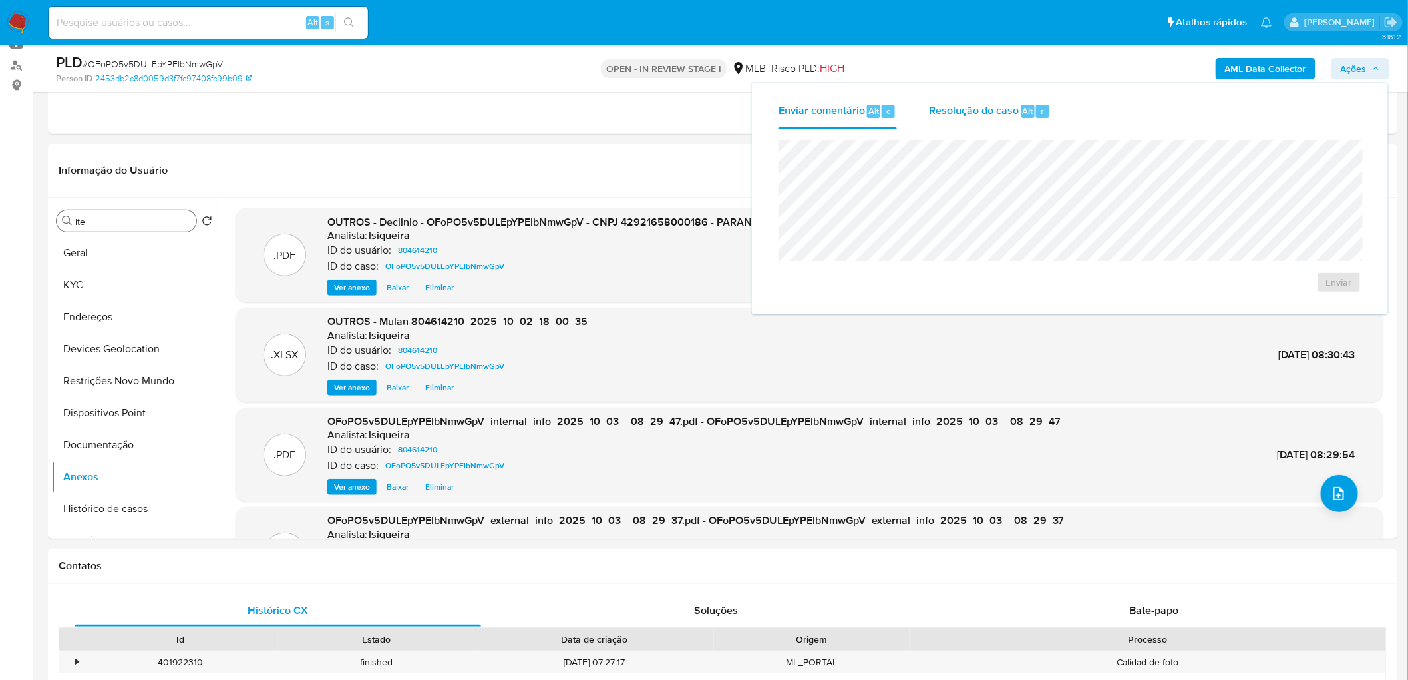
click at [934, 116] on span "Resolução do caso" at bounding box center [974, 109] width 90 height 15
click at [934, 302] on span "No ROI" at bounding box center [1209, 303] width 69 height 19
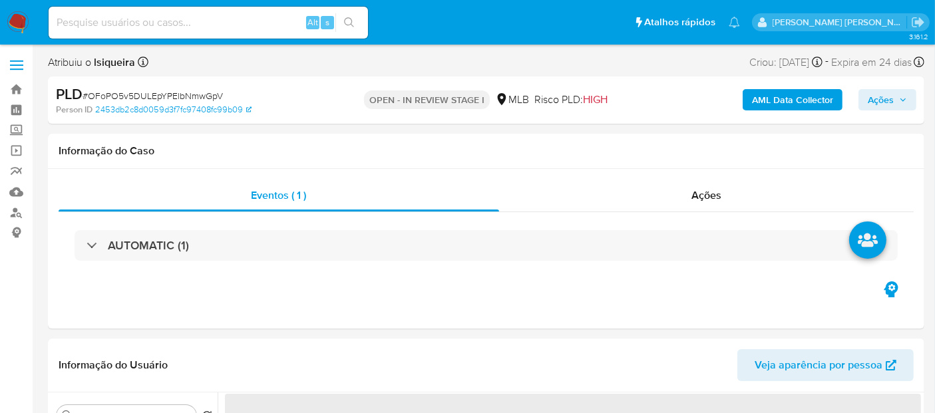
select select "10"
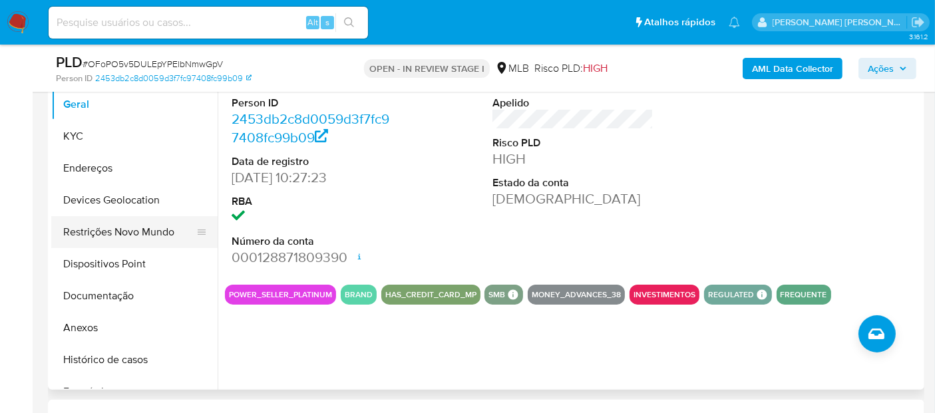
scroll to position [296, 0]
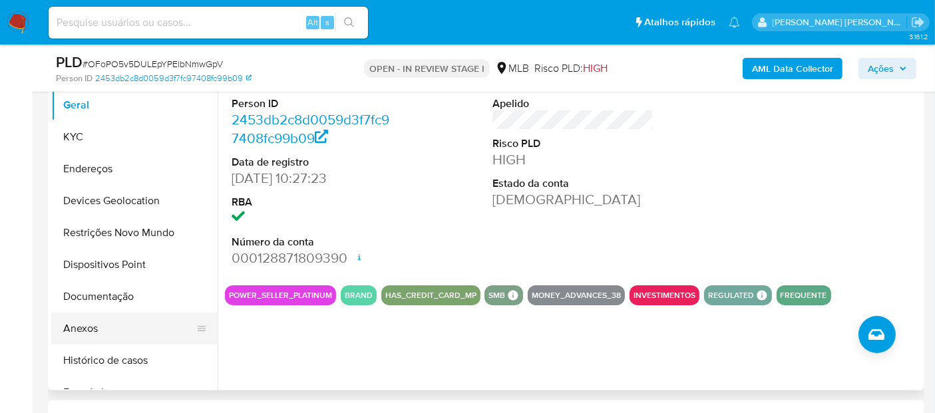
click at [97, 320] on button "Anexos" at bounding box center [129, 329] width 156 height 32
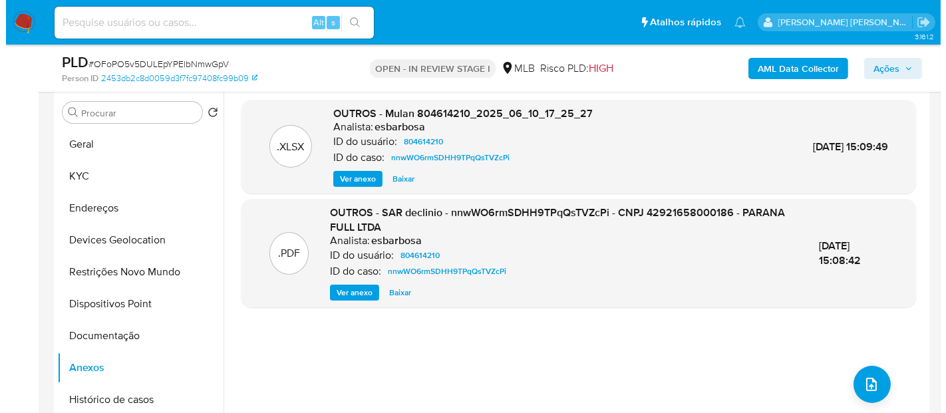
scroll to position [222, 0]
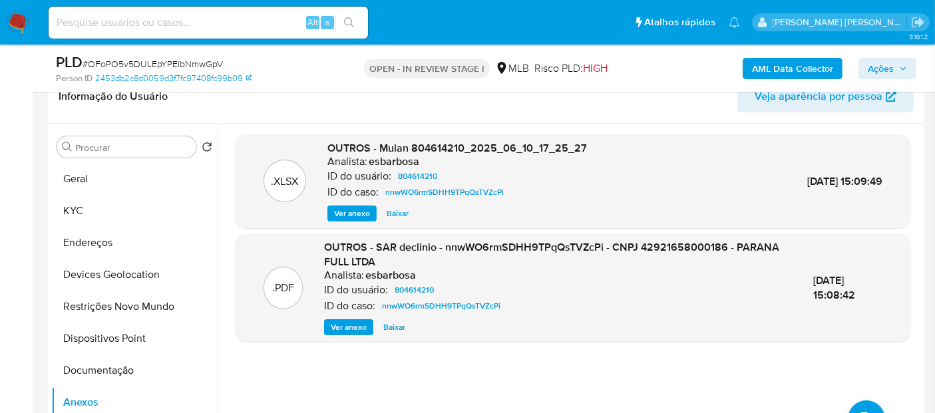
click at [348, 313] on p "ID do caso:" at bounding box center [349, 306] width 51 height 13
click at [348, 324] on span "Ver anexo" at bounding box center [349, 327] width 36 height 13
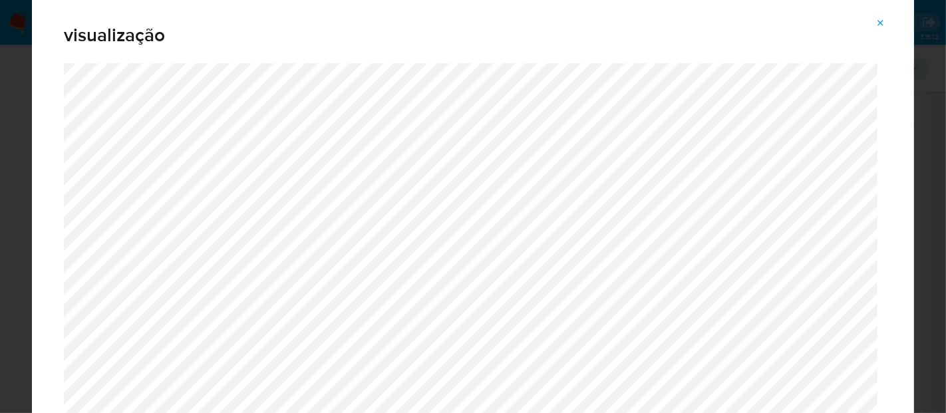
scroll to position [69, 0]
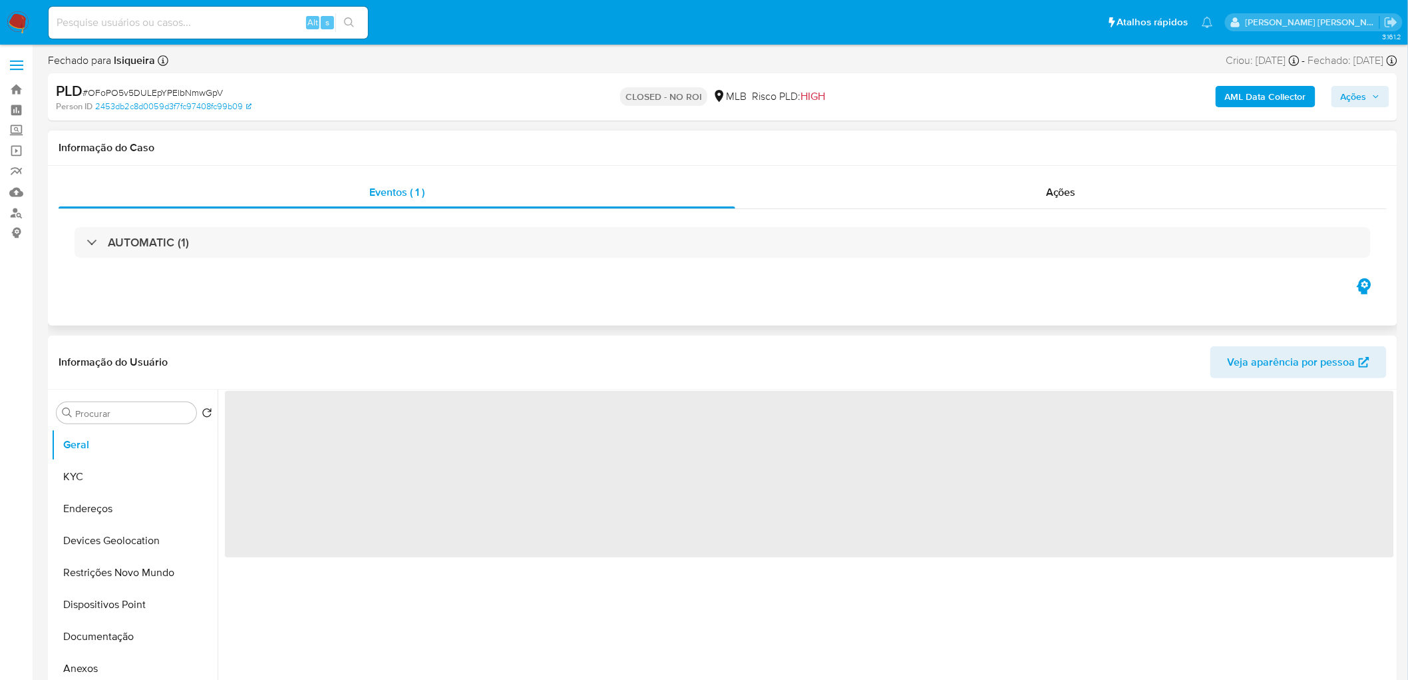
select select "10"
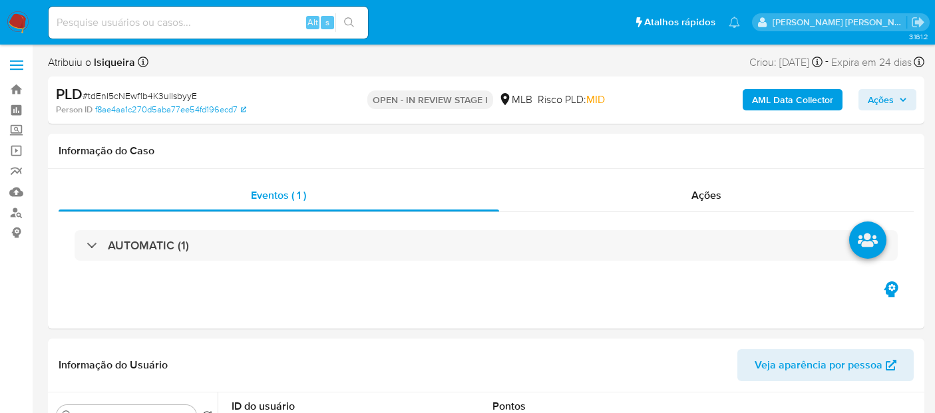
select select "10"
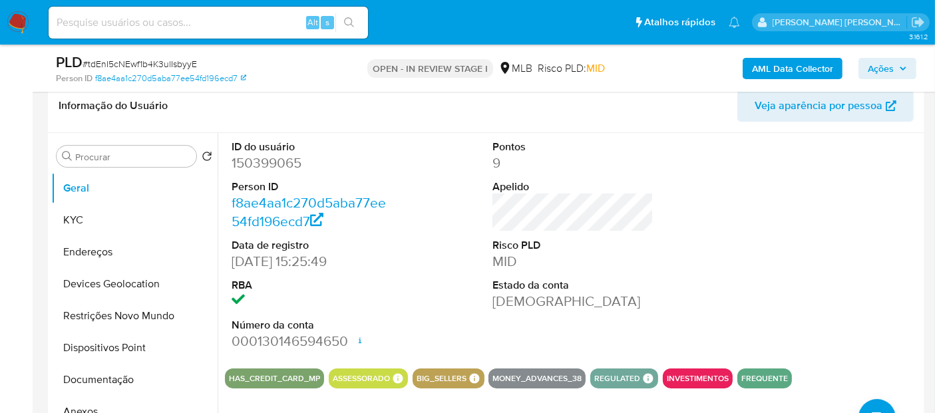
scroll to position [222, 0]
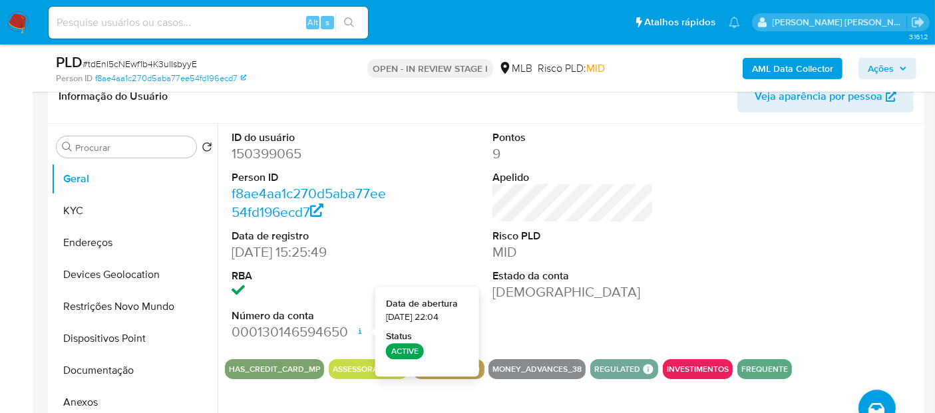
click at [730, 235] on div "ID do usuário 150399065 Person ID f8ae4aa1c270d5aba77ee54fd196ecd7 Data de regi…" at bounding box center [573, 236] width 696 height 225
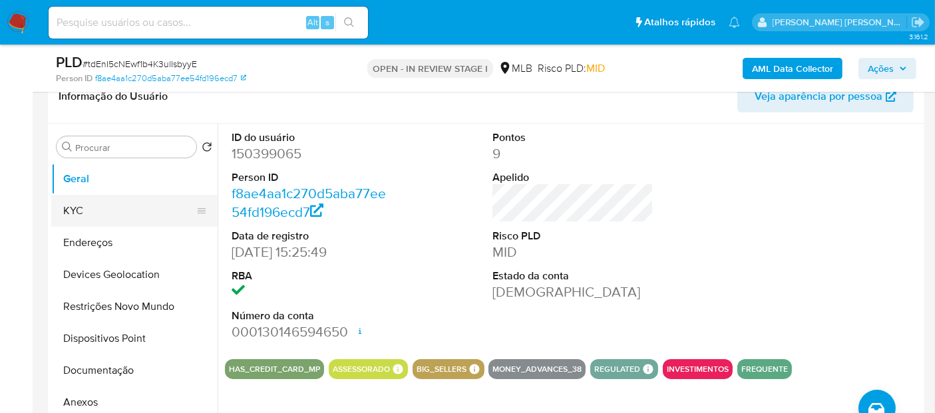
click at [108, 212] on button "KYC" at bounding box center [129, 211] width 156 height 32
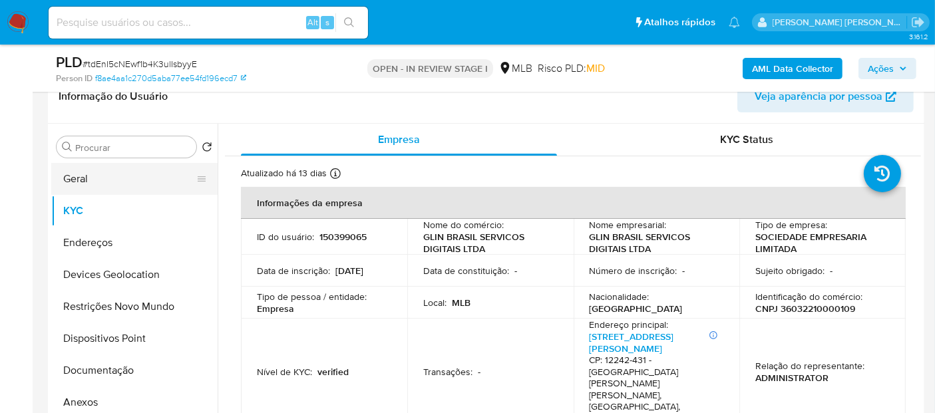
click at [70, 185] on button "Geral" at bounding box center [129, 179] width 156 height 32
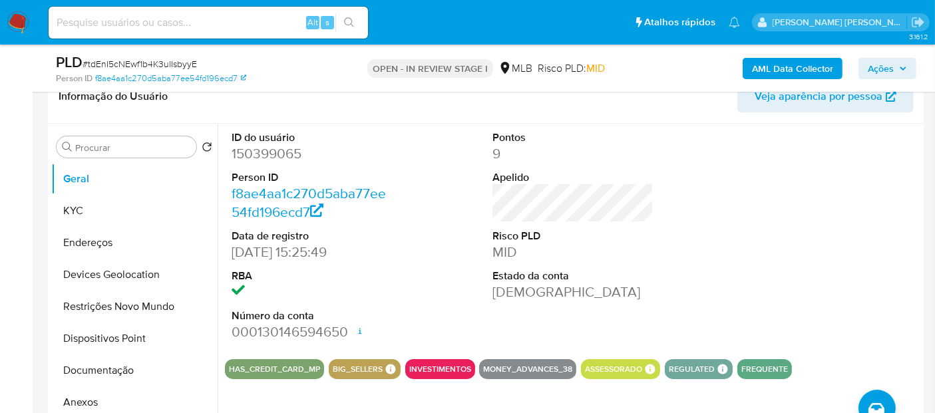
click at [356, 269] on dt "RBA" at bounding box center [312, 276] width 161 height 15
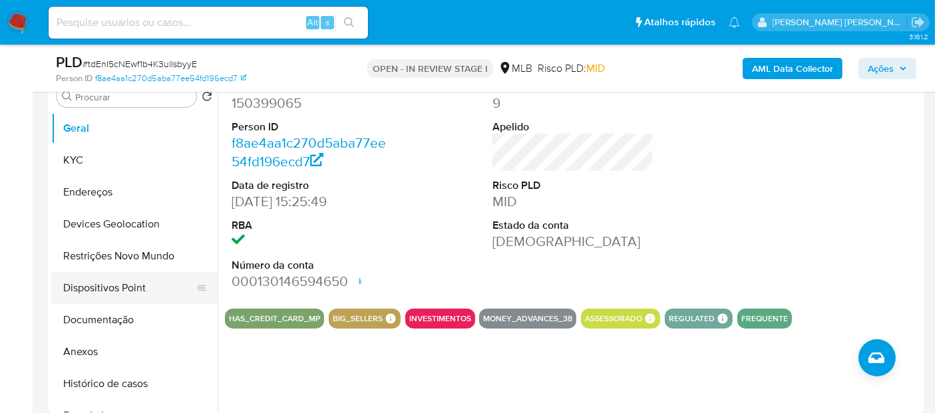
scroll to position [296, 0]
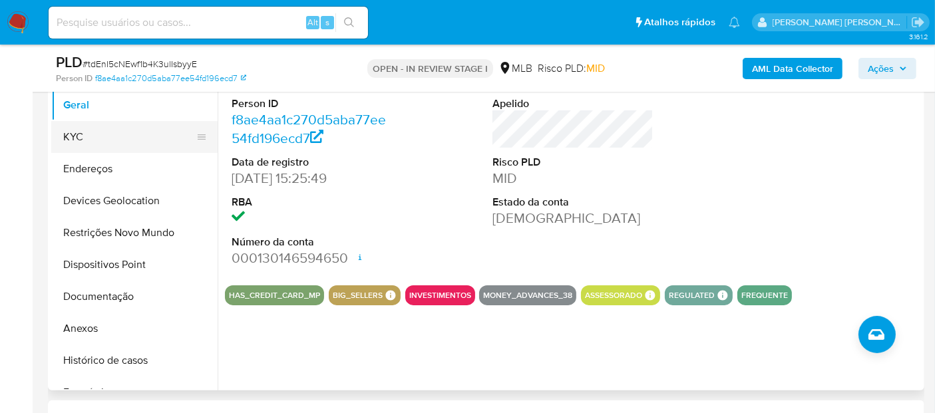
click at [99, 141] on button "KYC" at bounding box center [129, 137] width 156 height 32
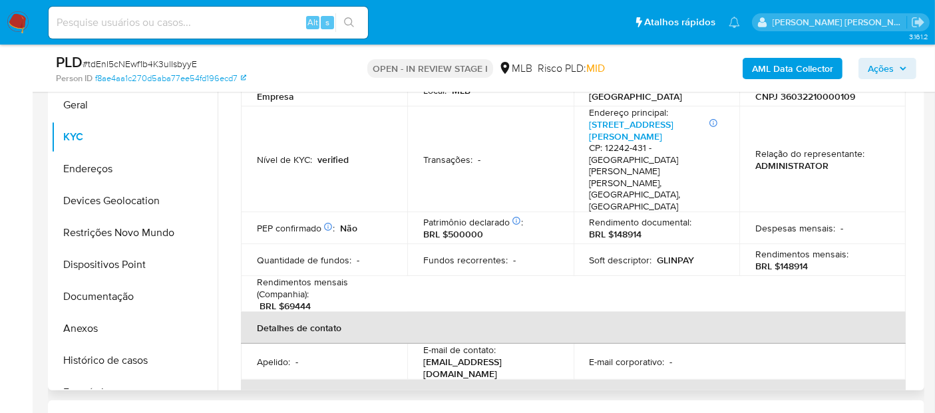
scroll to position [148, 0]
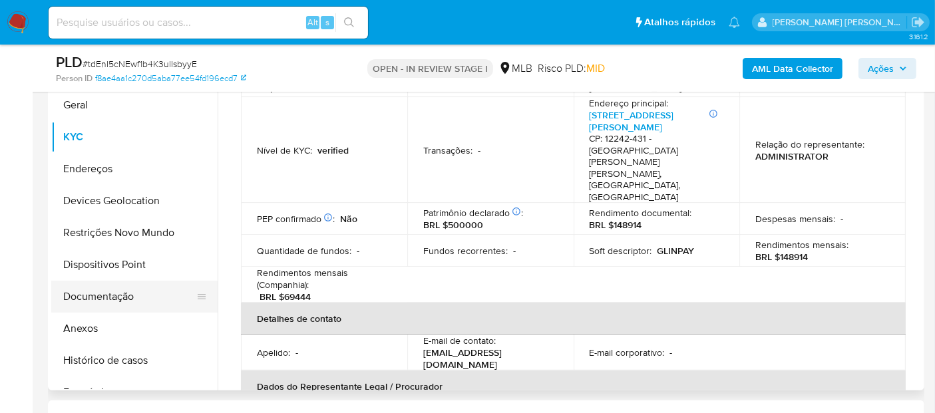
click at [114, 309] on button "Documentação" at bounding box center [129, 297] width 156 height 32
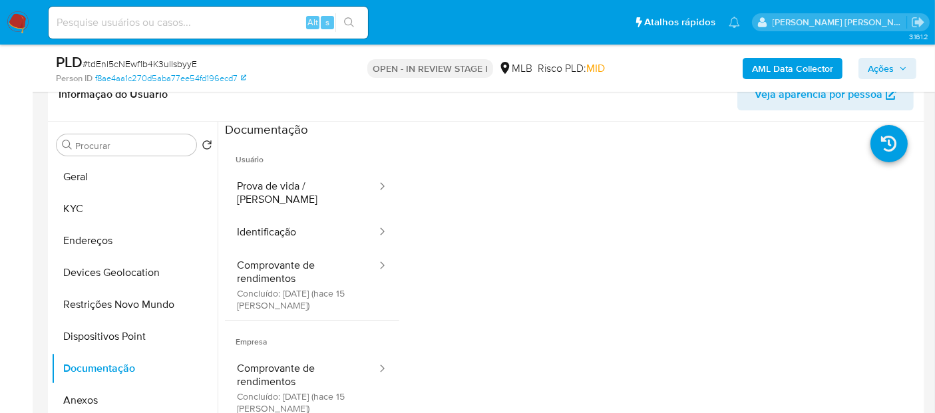
scroll to position [222, 0]
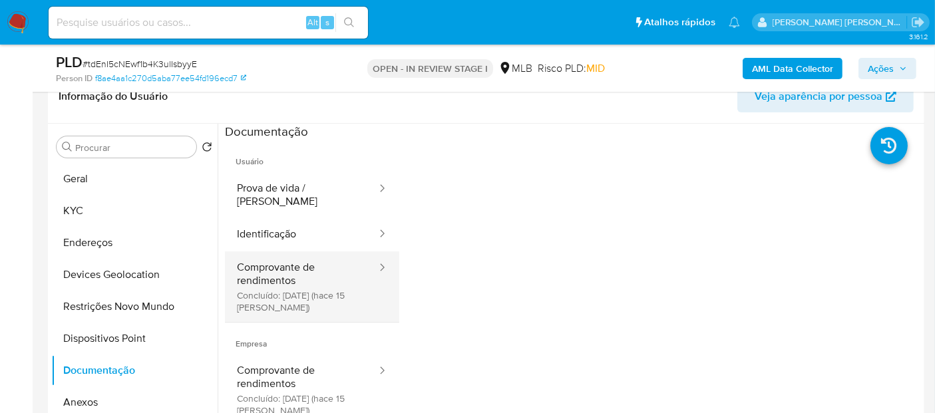
click at [329, 276] on button "Comprovante de rendimentos Concluído: 18/09/2025 (hace 15 días)" at bounding box center [301, 287] width 153 height 71
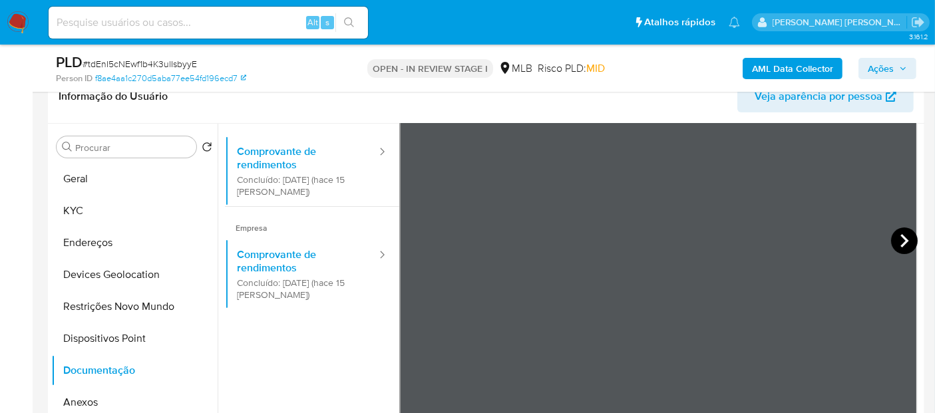
click at [898, 238] on icon at bounding box center [904, 241] width 27 height 27
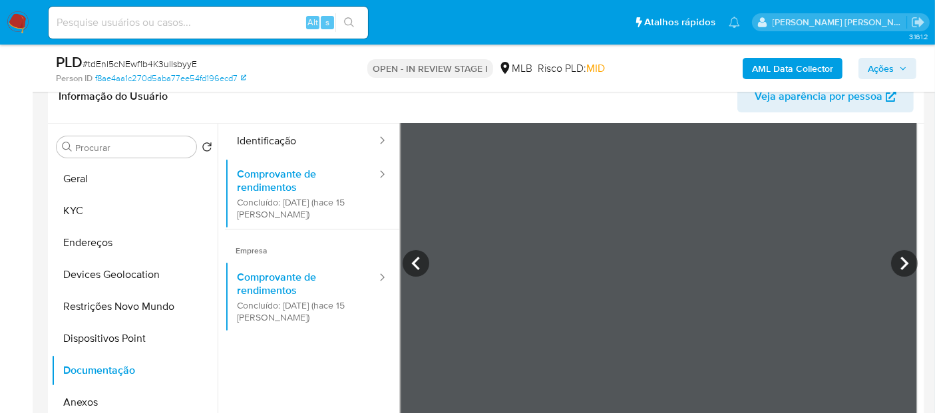
scroll to position [116, 0]
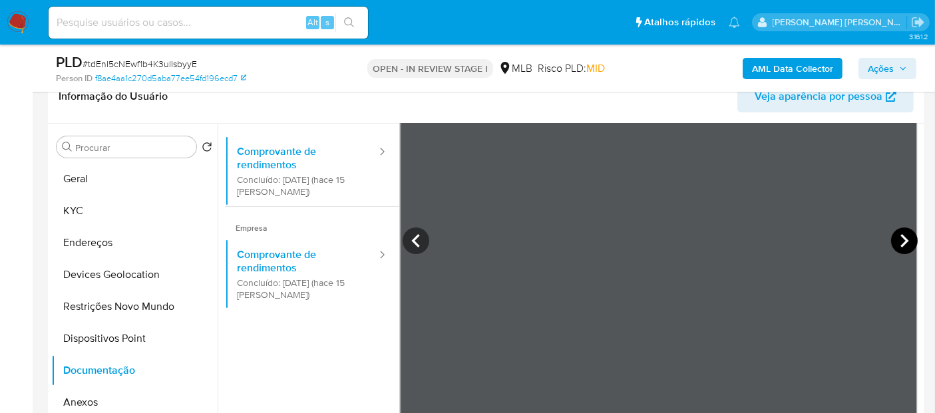
click at [904, 239] on icon at bounding box center [904, 241] width 27 height 27
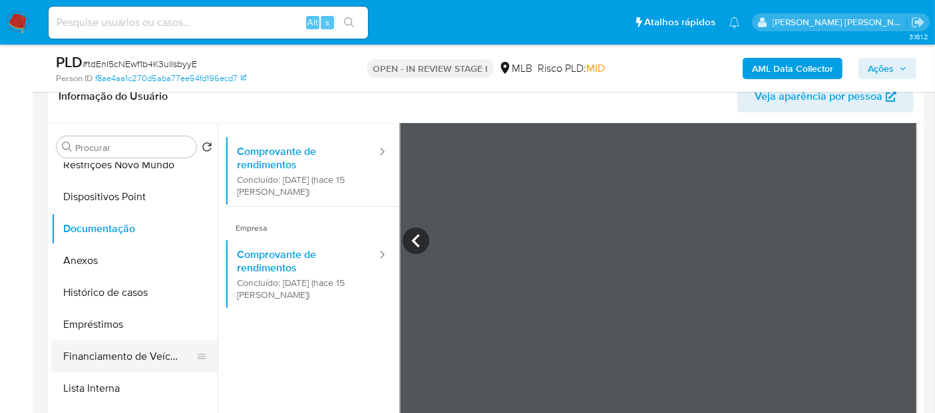
scroll to position [148, 0]
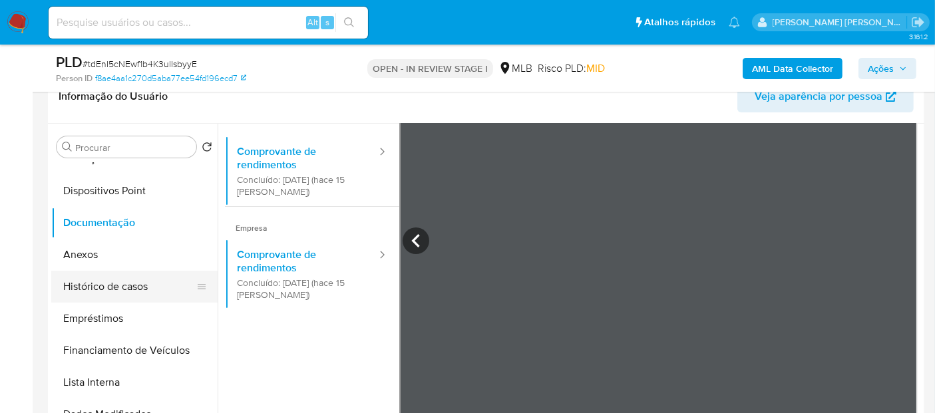
click at [146, 276] on button "Histórico de casos" at bounding box center [129, 287] width 156 height 32
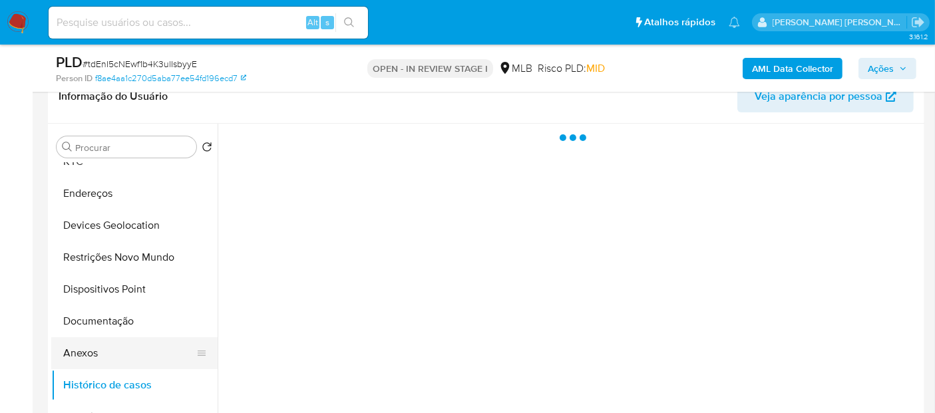
scroll to position [0, 0]
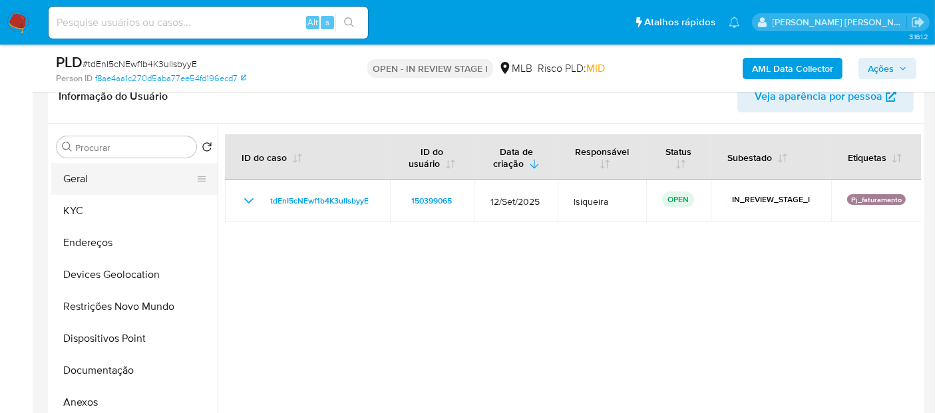
click at [138, 183] on button "Geral" at bounding box center [129, 179] width 156 height 32
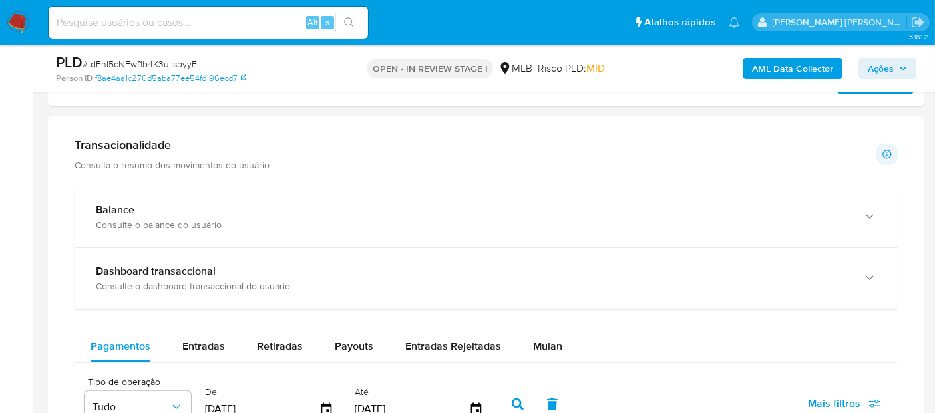
scroll to position [961, 0]
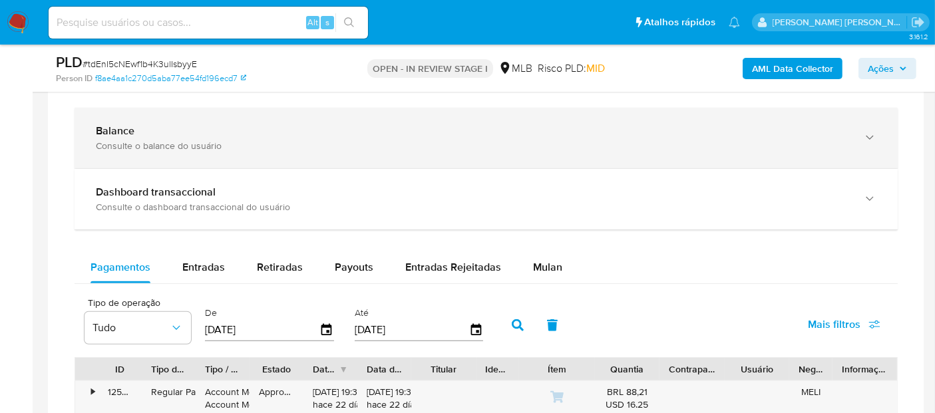
click at [315, 134] on div "Balance" at bounding box center [473, 130] width 754 height 13
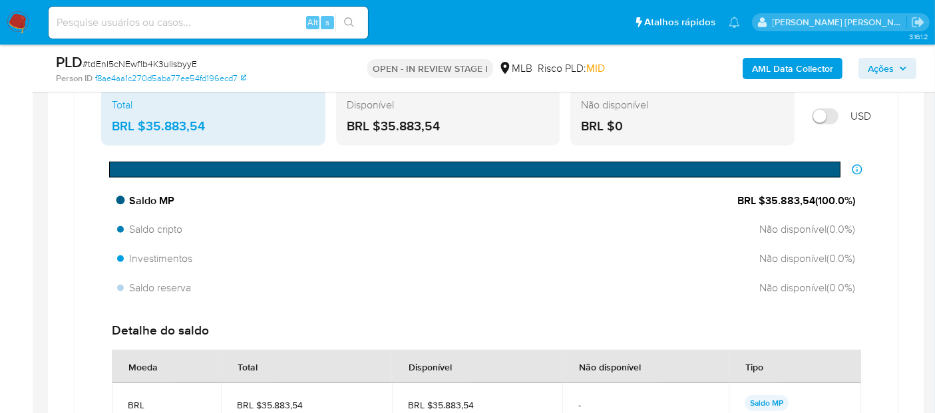
scroll to position [1035, 0]
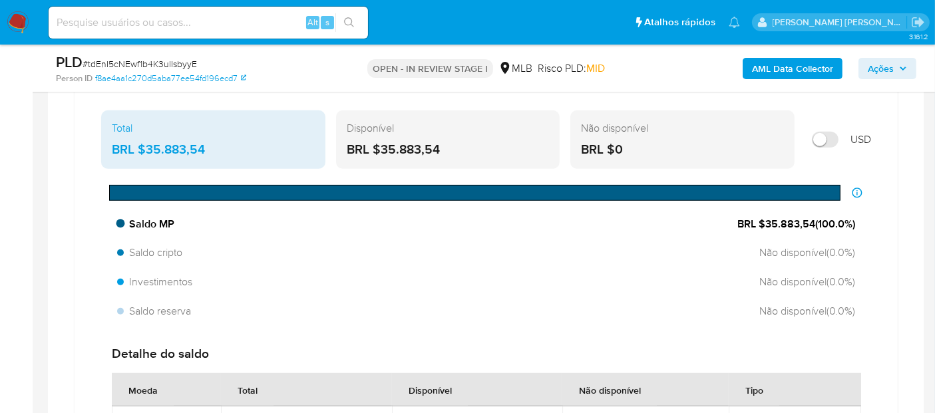
drag, startPoint x: 812, startPoint y: 221, endPoint x: 764, endPoint y: 218, distance: 48.0
click at [764, 218] on span "BRL $35.883,54 ( 100.0 %)" at bounding box center [796, 224] width 118 height 15
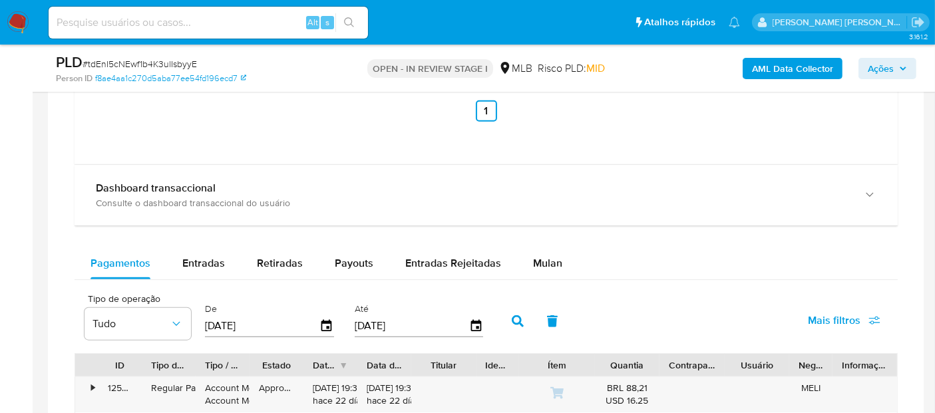
scroll to position [1479, 0]
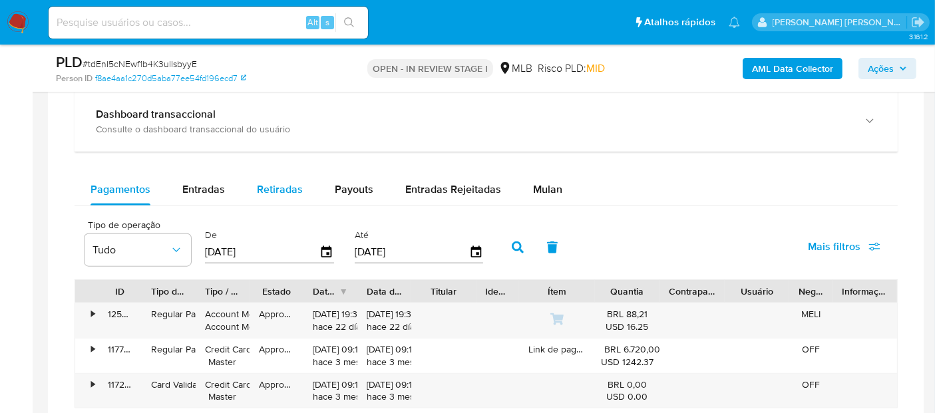
click at [271, 186] on span "Retiradas" at bounding box center [280, 189] width 46 height 15
select select "10"
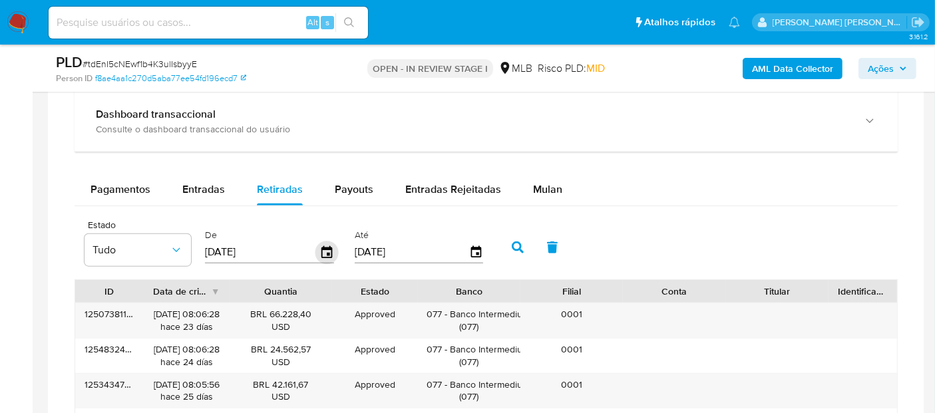
click at [323, 254] on icon "button" at bounding box center [326, 252] width 11 height 12
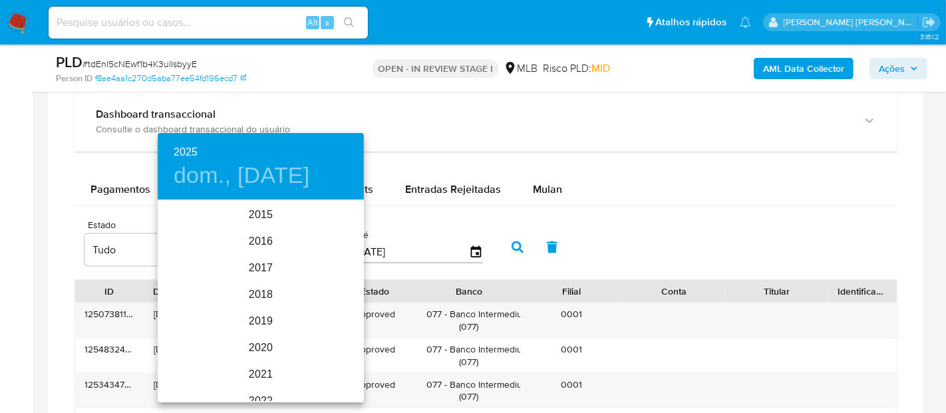
scroll to position [186, 0]
click at [250, 294] on div "2025" at bounding box center [261, 301] width 206 height 27
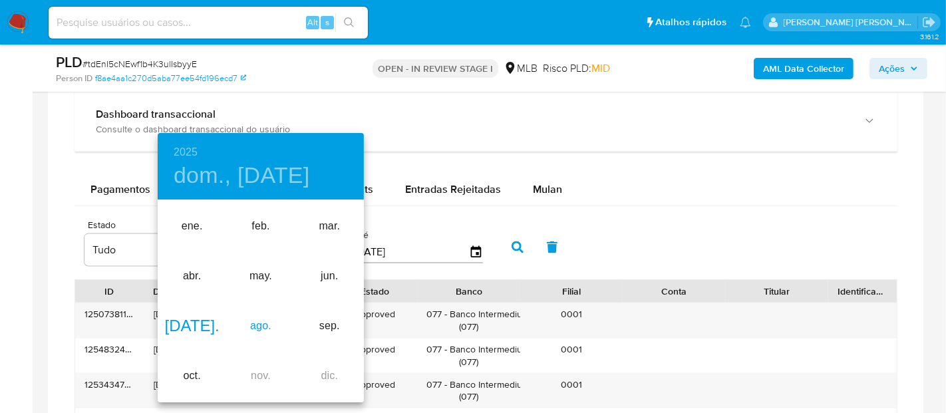
click at [264, 330] on div "ago." at bounding box center [260, 327] width 69 height 50
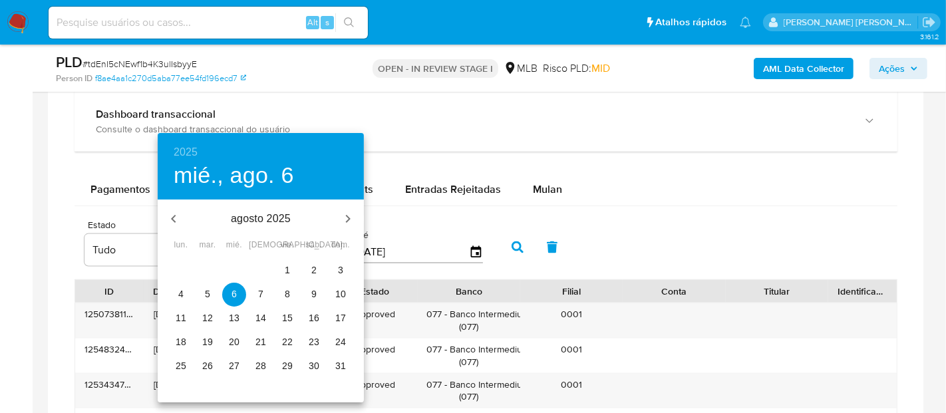
click at [289, 265] on p "1" at bounding box center [287, 270] width 5 height 13
type input "01/08/2025"
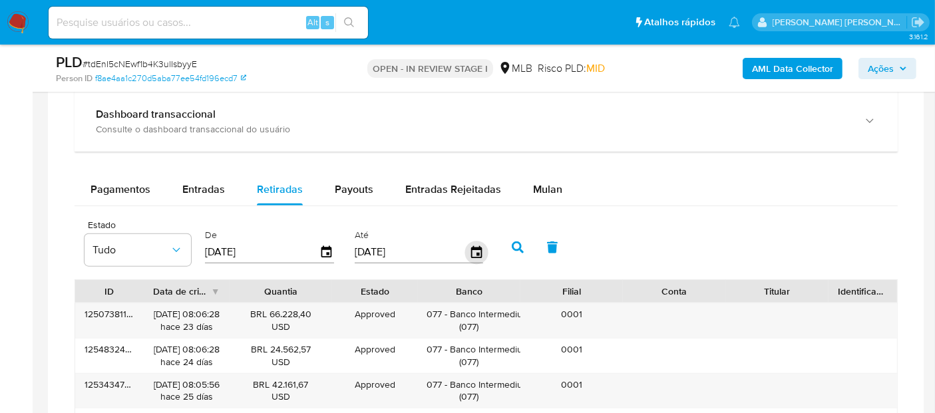
click at [469, 250] on icon "button" at bounding box center [476, 252] width 23 height 23
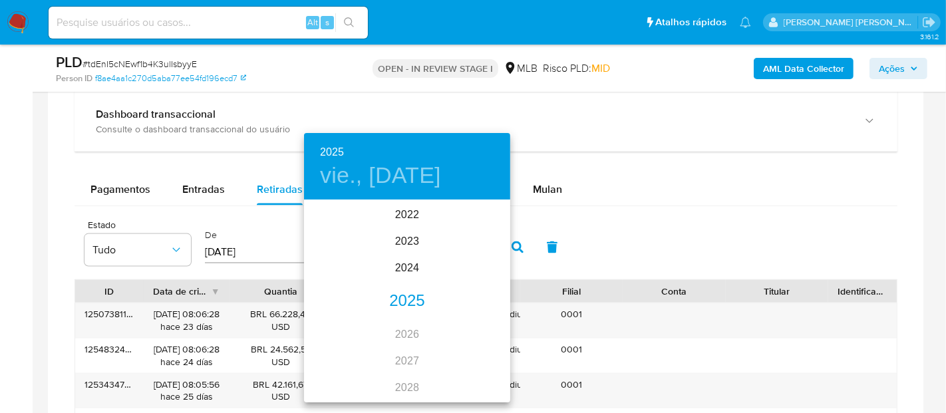
click at [384, 300] on div "2025" at bounding box center [407, 301] width 206 height 27
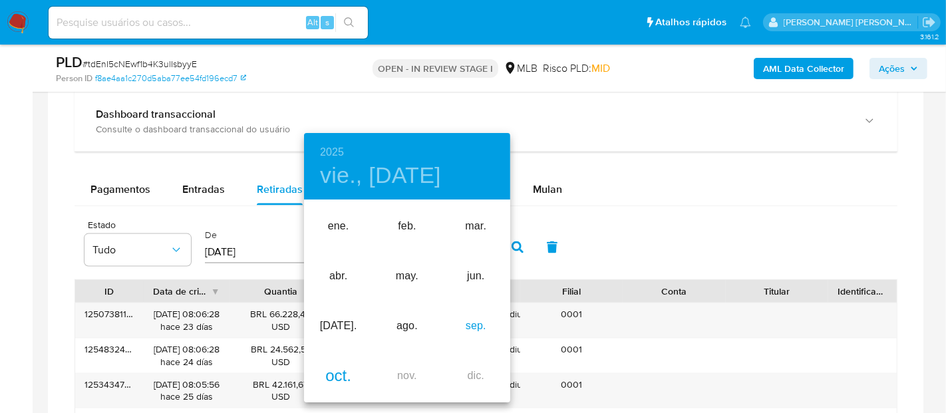
click at [479, 316] on div "sep." at bounding box center [476, 327] width 69 height 50
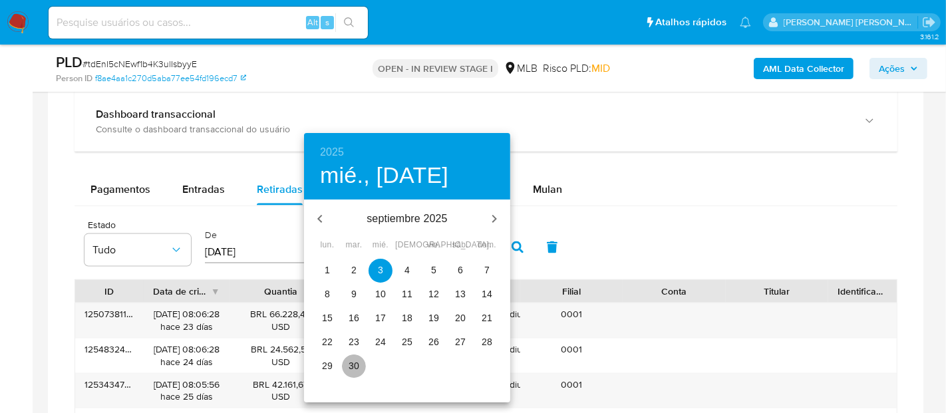
click at [355, 364] on p "30" at bounding box center [354, 365] width 11 height 13
type input "30/09/2025"
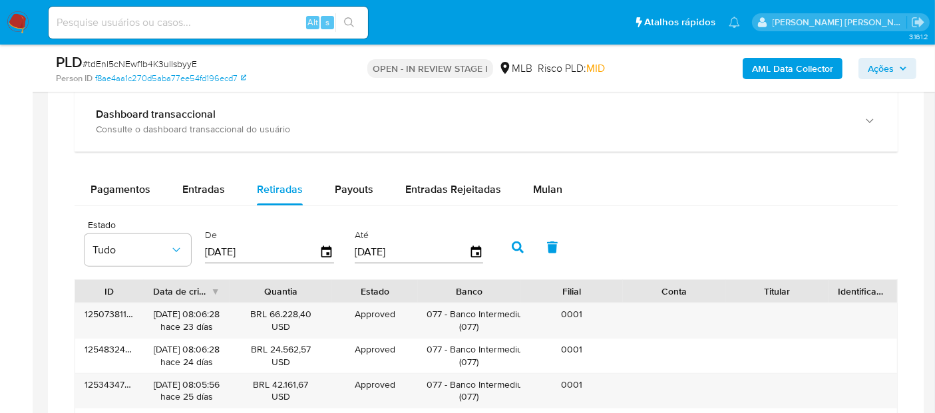
click at [503, 239] on button "button" at bounding box center [518, 248] width 35 height 32
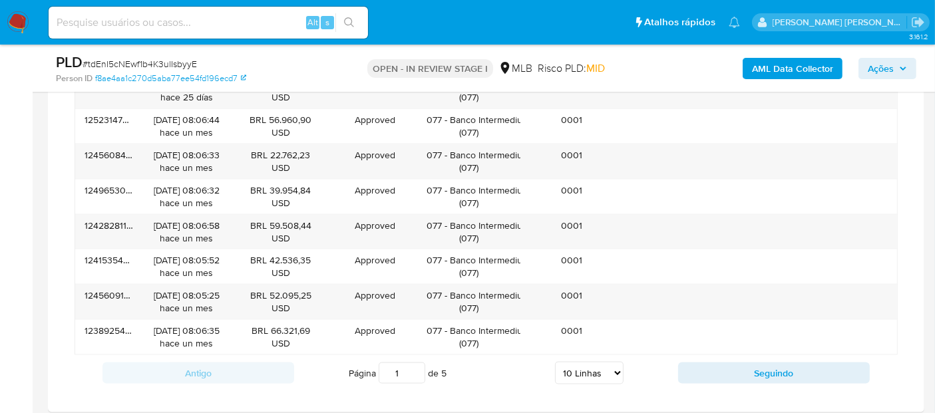
scroll to position [1774, 0]
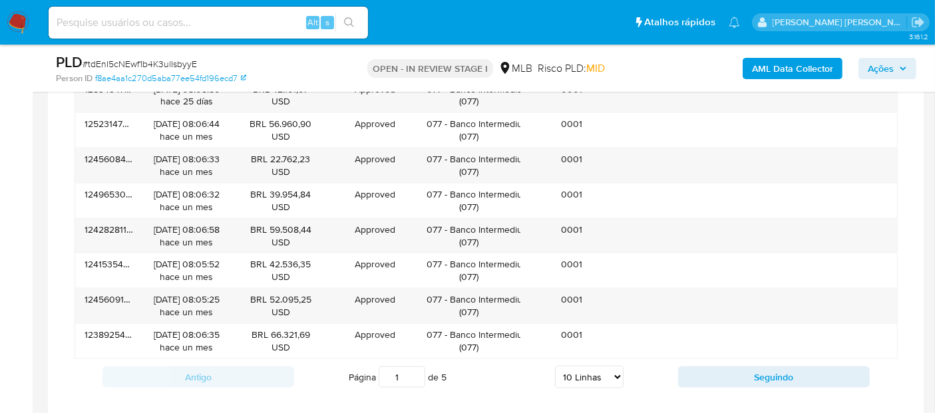
click at [604, 367] on select "5 Linhas 10 Linhas 20 Linhas 25 Linhas 50 Linhas 100 Linhas" at bounding box center [589, 377] width 69 height 23
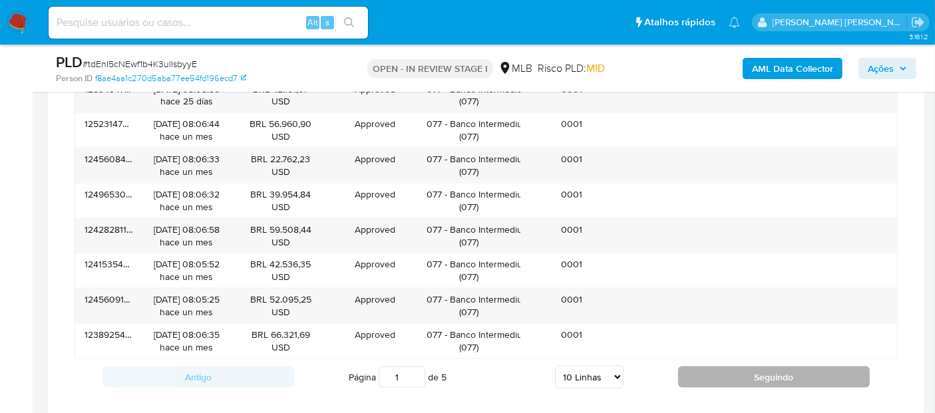
click at [723, 375] on button "Seguindo" at bounding box center [774, 377] width 192 height 21
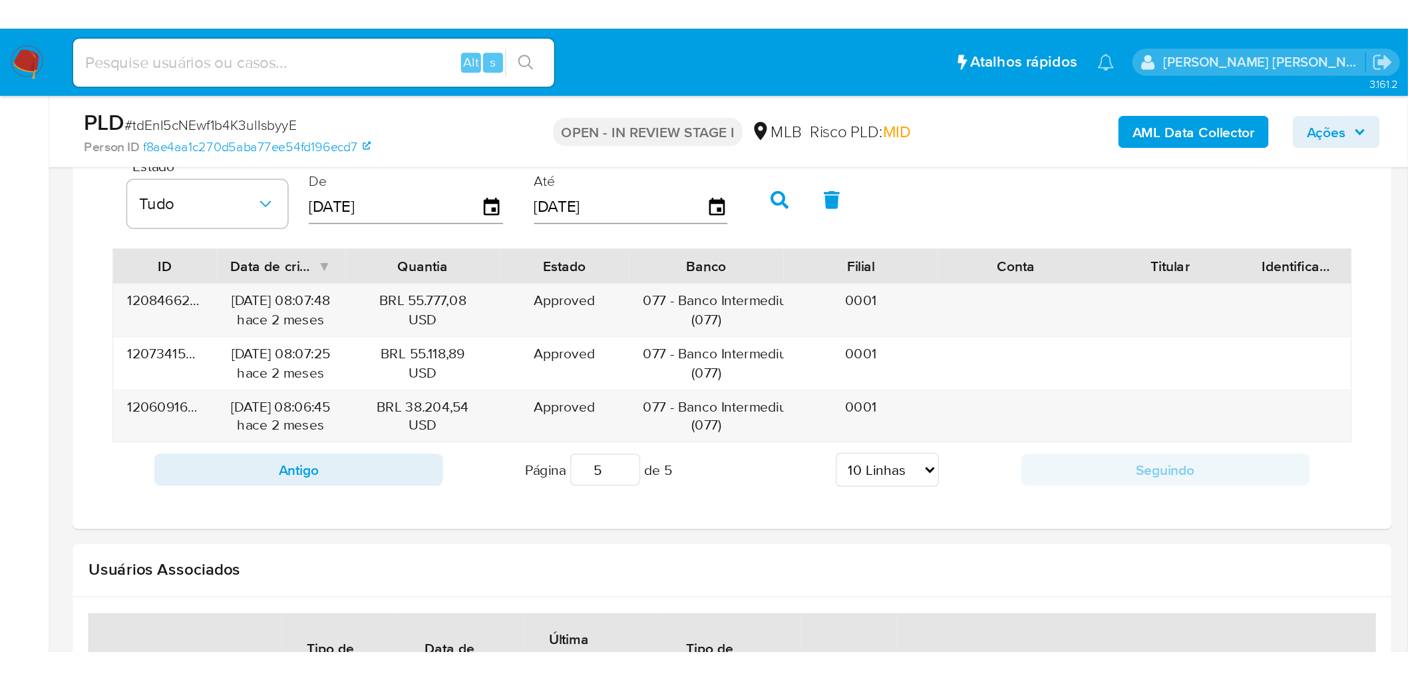
scroll to position [1627, 0]
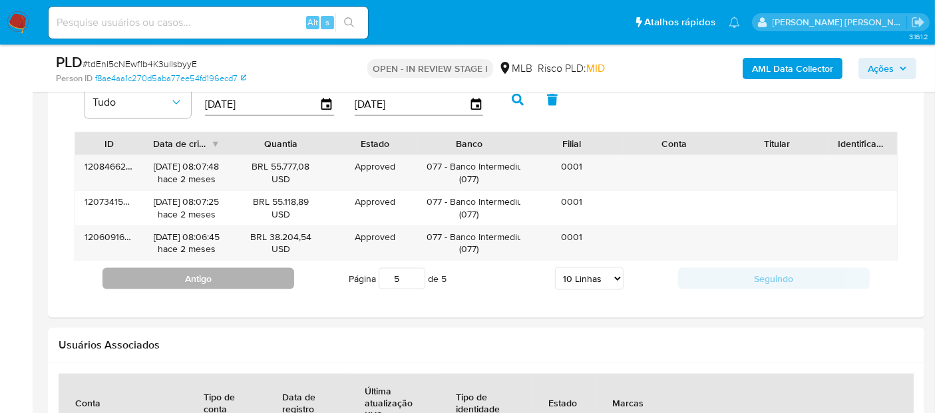
click at [254, 279] on button "Antigo" at bounding box center [198, 278] width 192 height 21
type input "4"
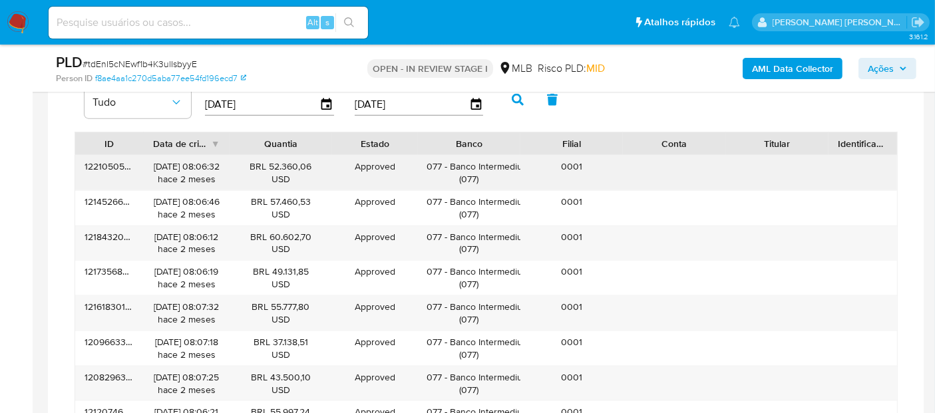
drag, startPoint x: 98, startPoint y: 162, endPoint x: 216, endPoint y: 164, distance: 117.8
click at [216, 164] on div "122105054248 13/08/2025 08:06:32 hace 2 meses BRL 52.360,06 USD Approved Approv…" at bounding box center [486, 173] width 822 height 35
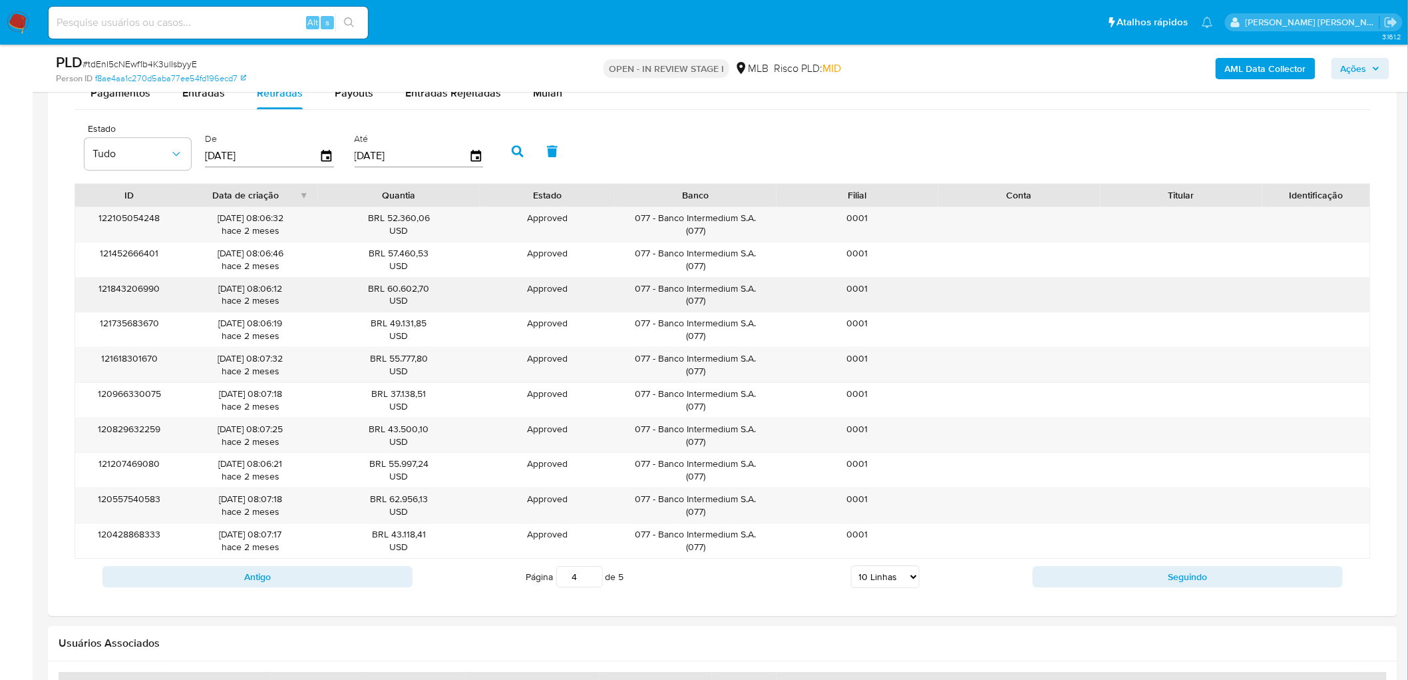
scroll to position [1553, 0]
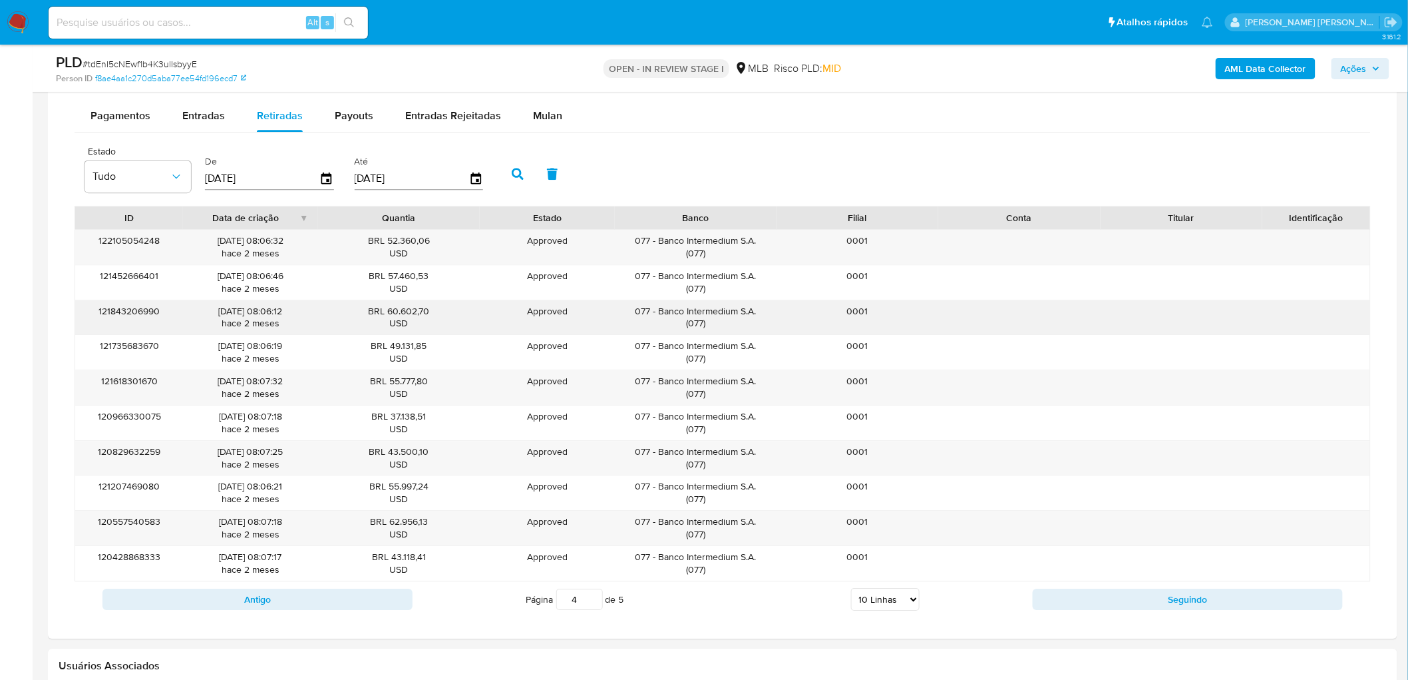
drag, startPoint x: 680, startPoint y: 310, endPoint x: 752, endPoint y: 321, distance: 73.3
click at [752, 321] on div "077 - Banco Intermedium S.A. ( 077 )" at bounding box center [695, 317] width 143 height 25
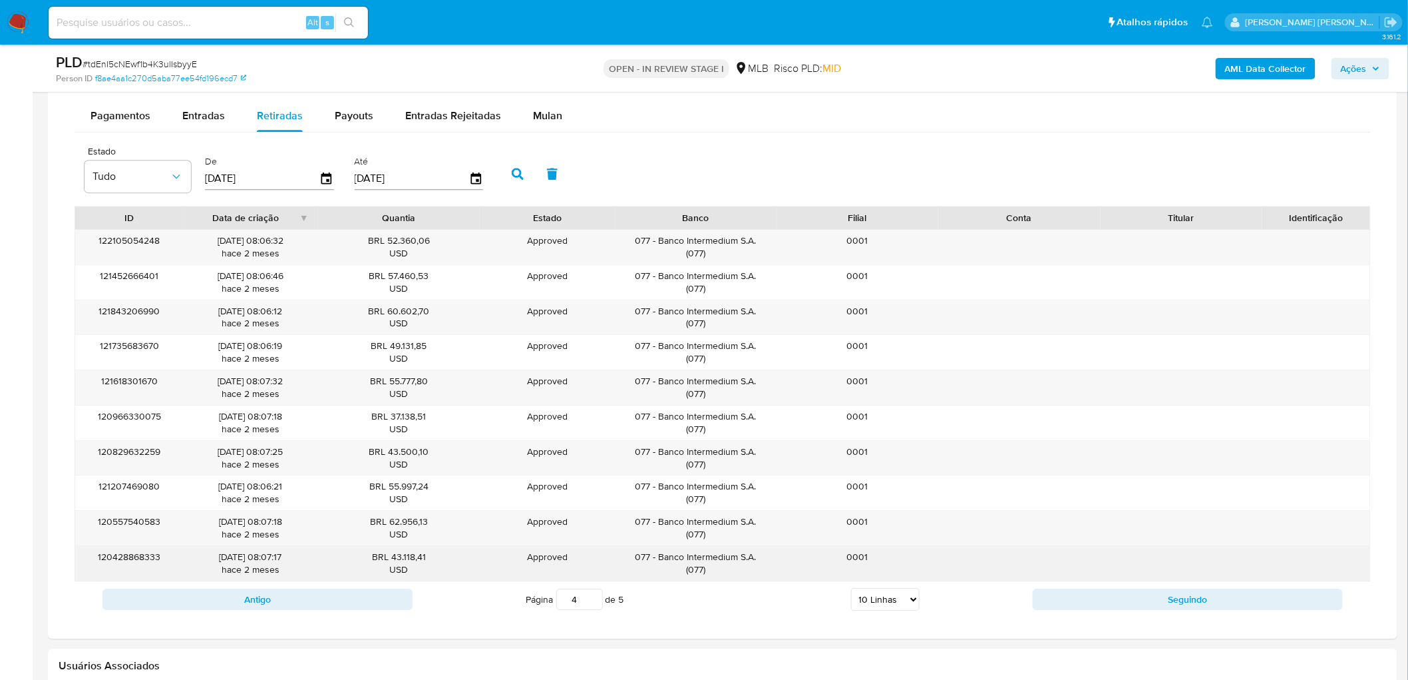
click at [140, 413] on div "120428868333" at bounding box center [129, 563] width 108 height 35
click at [237, 413] on div "04/08/2025 08:07:17 hace 2 meses" at bounding box center [250, 562] width 116 height 25
click at [934, 235] on div "122105054248 13/08/2025 08:06:32 hace 2 meses BRL 52.360,06 USD Approved Approv…" at bounding box center [723, 405] width 1297 height 352
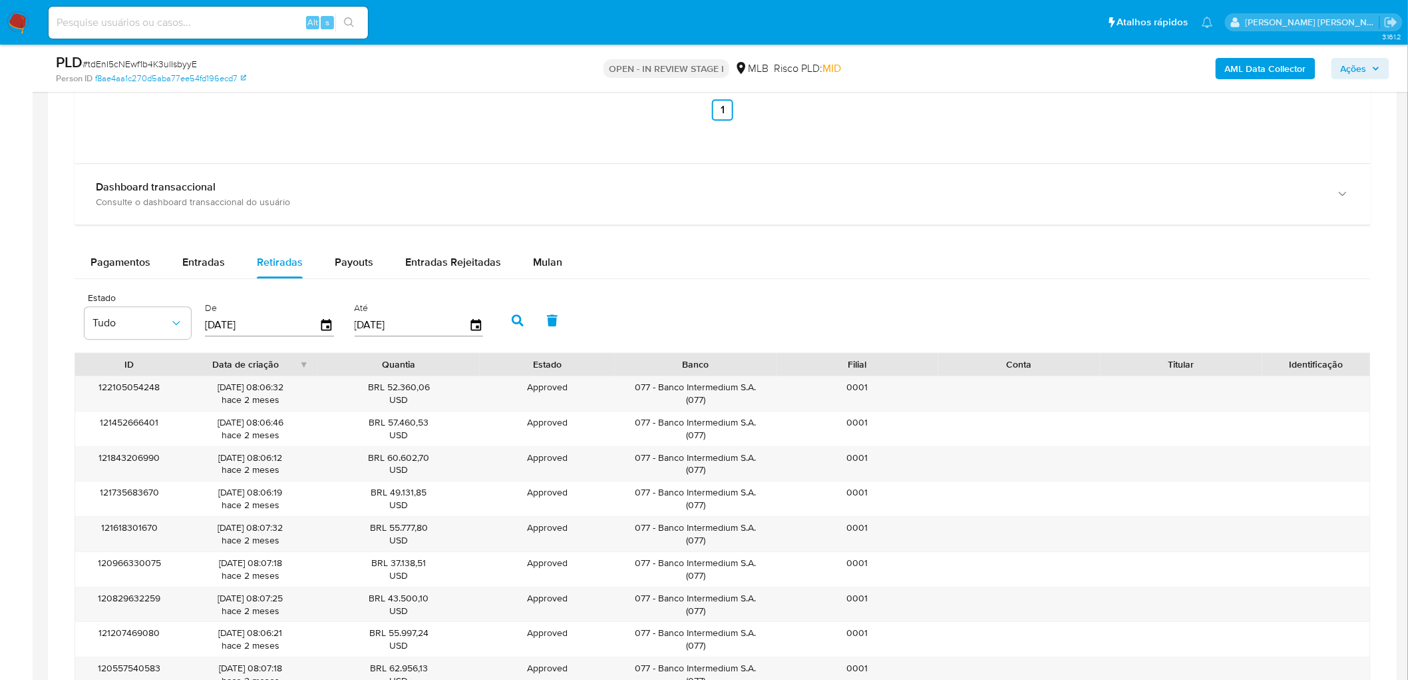
scroll to position [1405, 0]
click at [341, 254] on div "Payouts" at bounding box center [354, 264] width 39 height 32
select select "10"
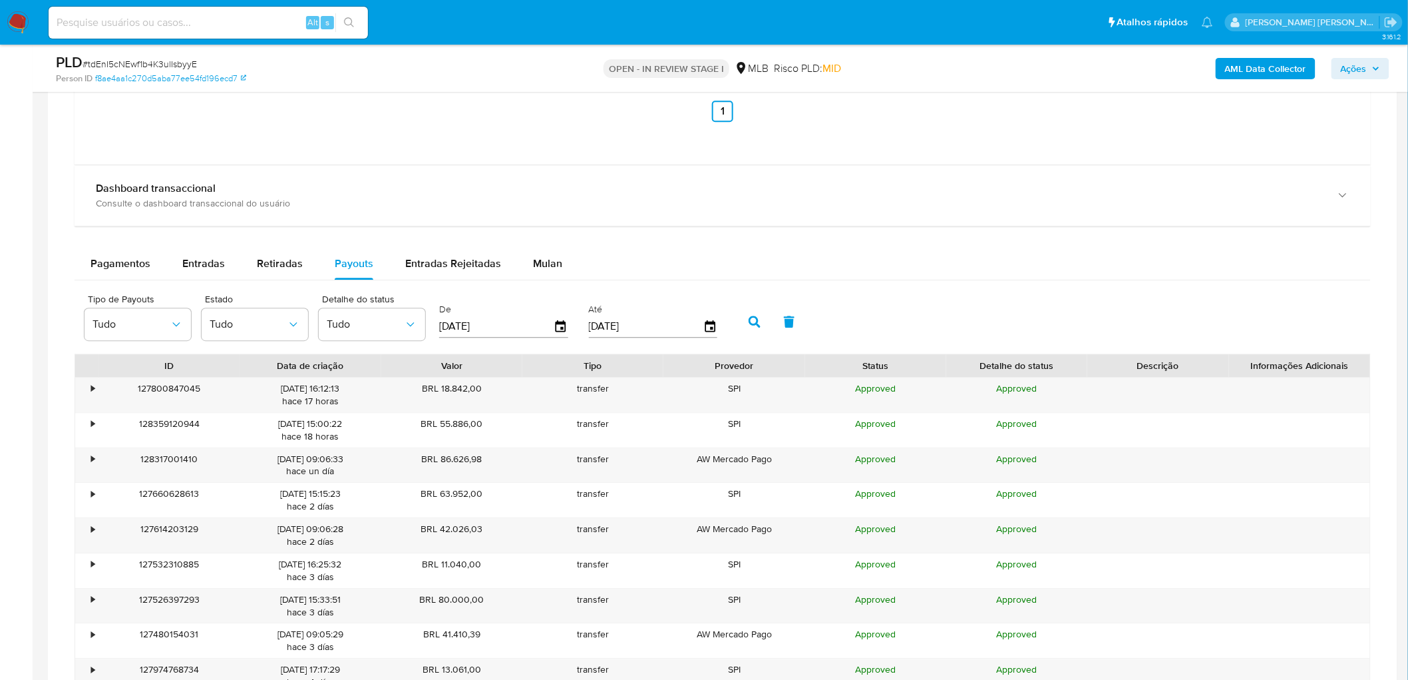
scroll to position [1479, 0]
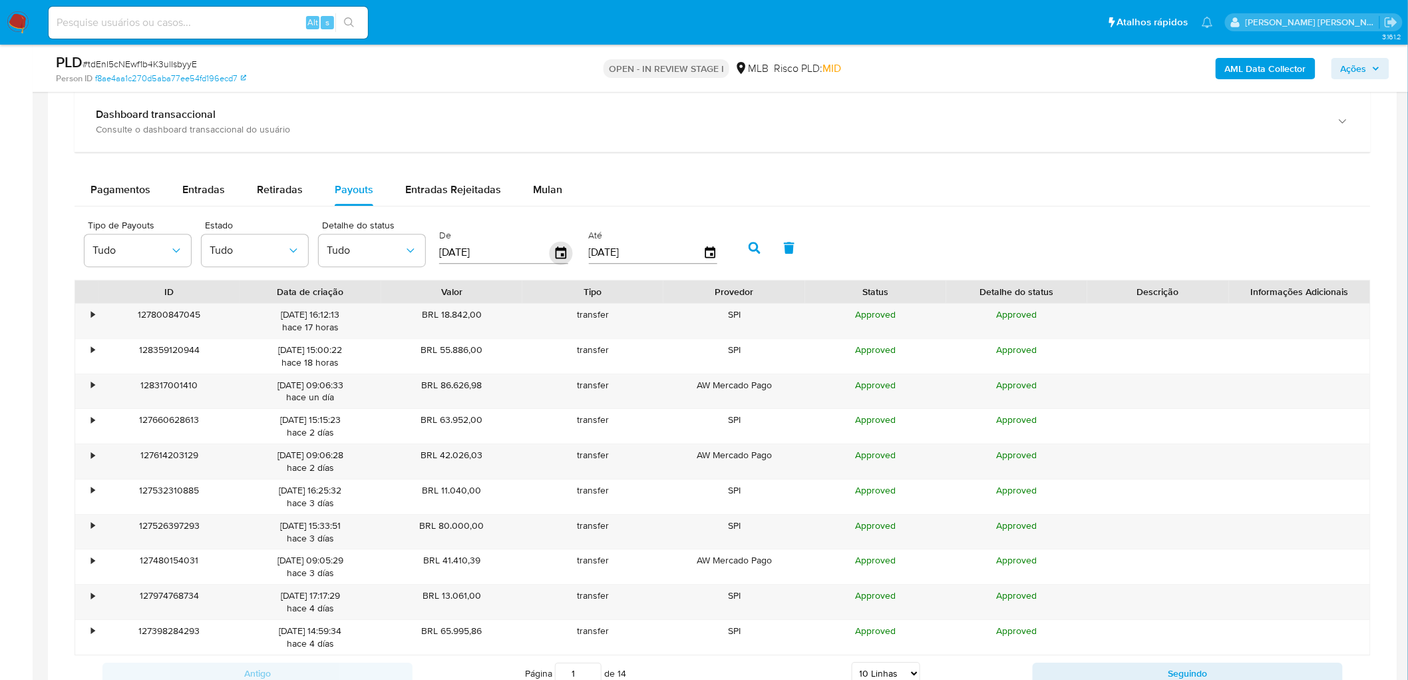
click at [556, 254] on icon "button" at bounding box center [561, 252] width 23 height 23
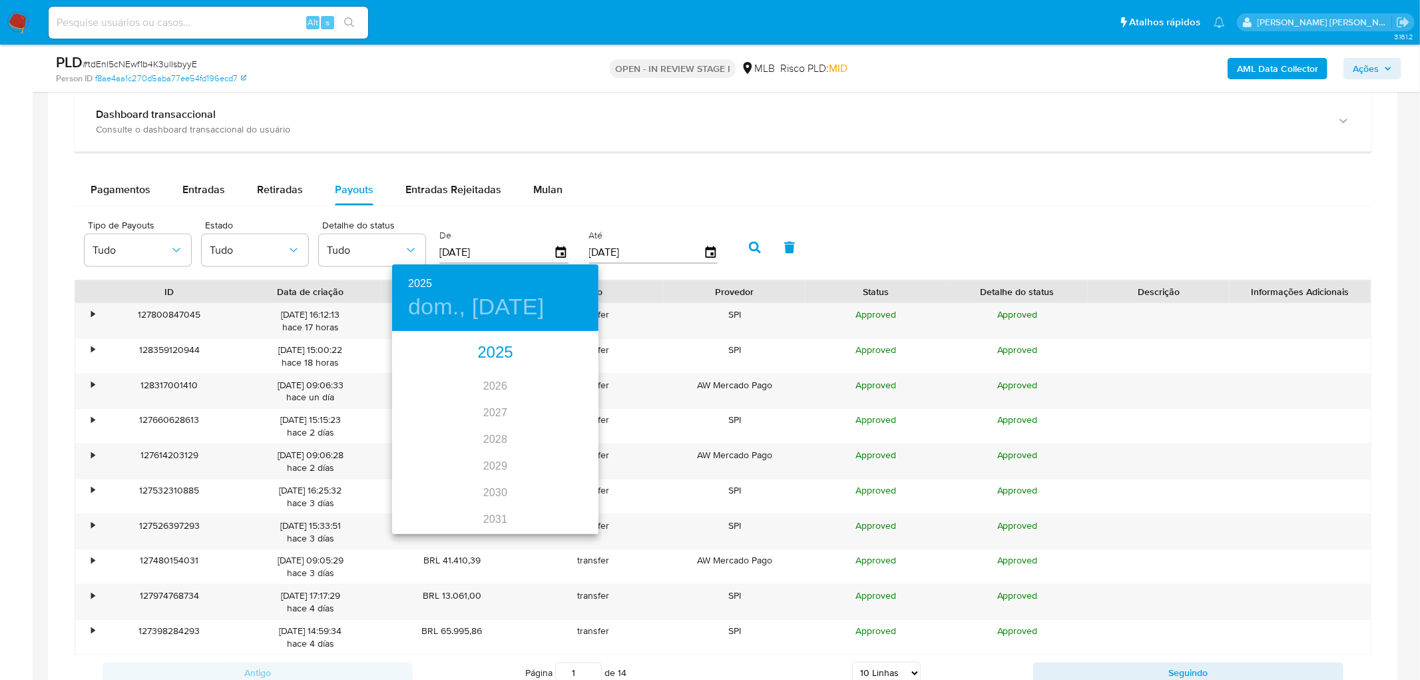
click at [496, 351] on div "2025" at bounding box center [495, 352] width 206 height 27
click at [508, 413] on div "ago." at bounding box center [495, 458] width 69 height 50
click at [521, 397] on p "1" at bounding box center [521, 401] width 5 height 13
type input "01/08/2025"
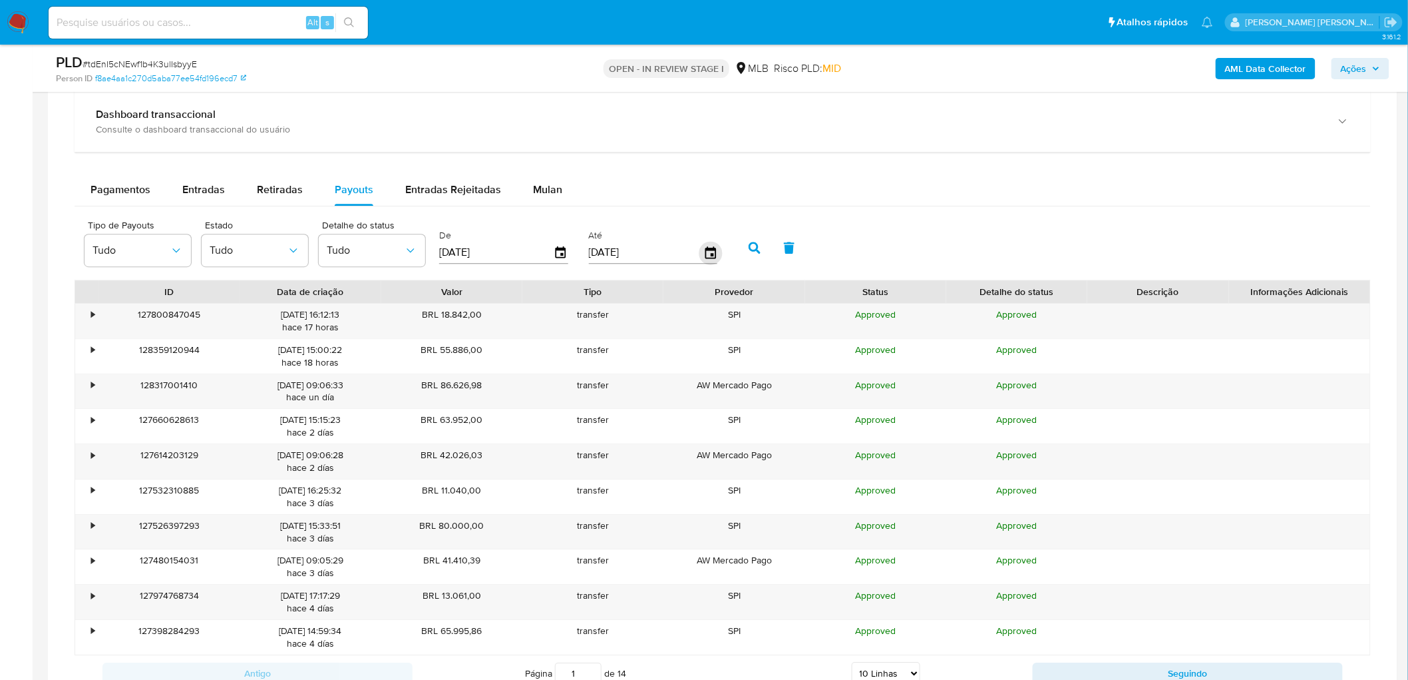
click at [707, 258] on icon "button" at bounding box center [710, 252] width 23 height 23
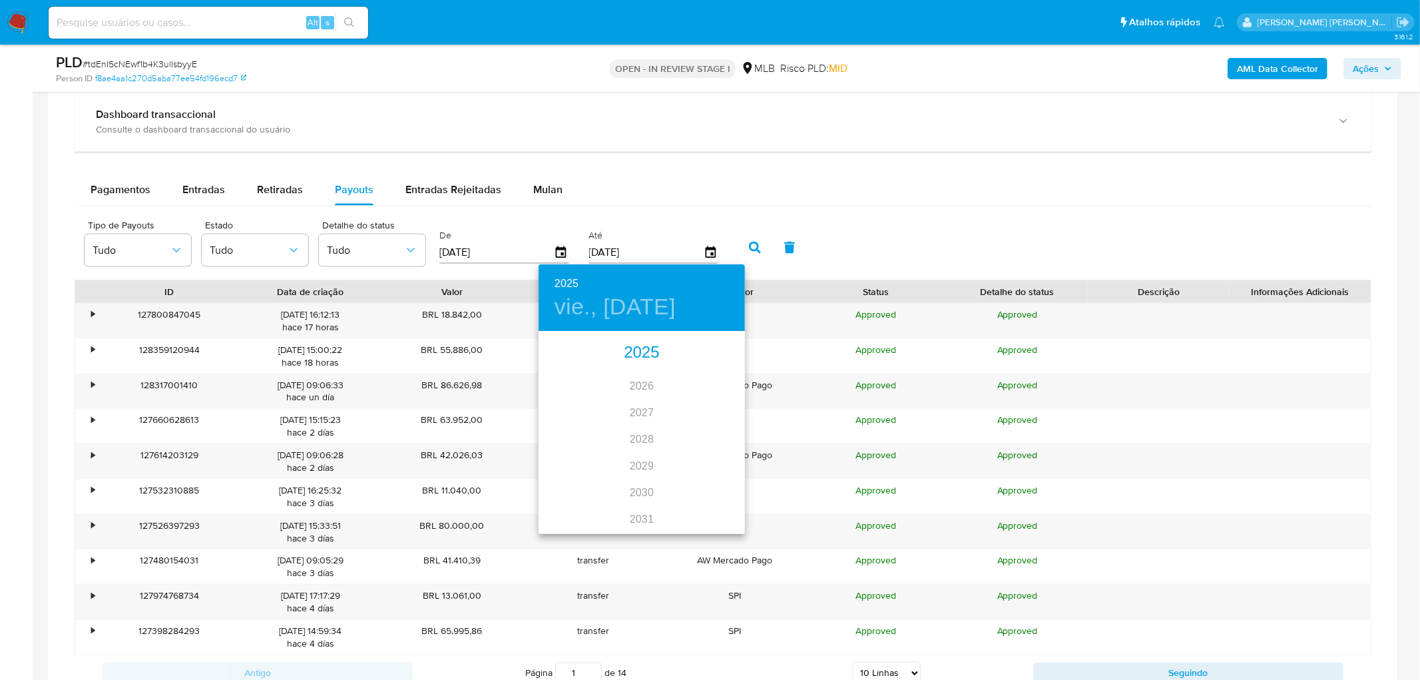
click at [634, 356] on div "2025" at bounding box center [641, 352] width 206 height 27
click at [691, 413] on div "sep." at bounding box center [710, 458] width 69 height 50
click at [587, 413] on p "30" at bounding box center [588, 497] width 11 height 13
type input "30/09/2025"
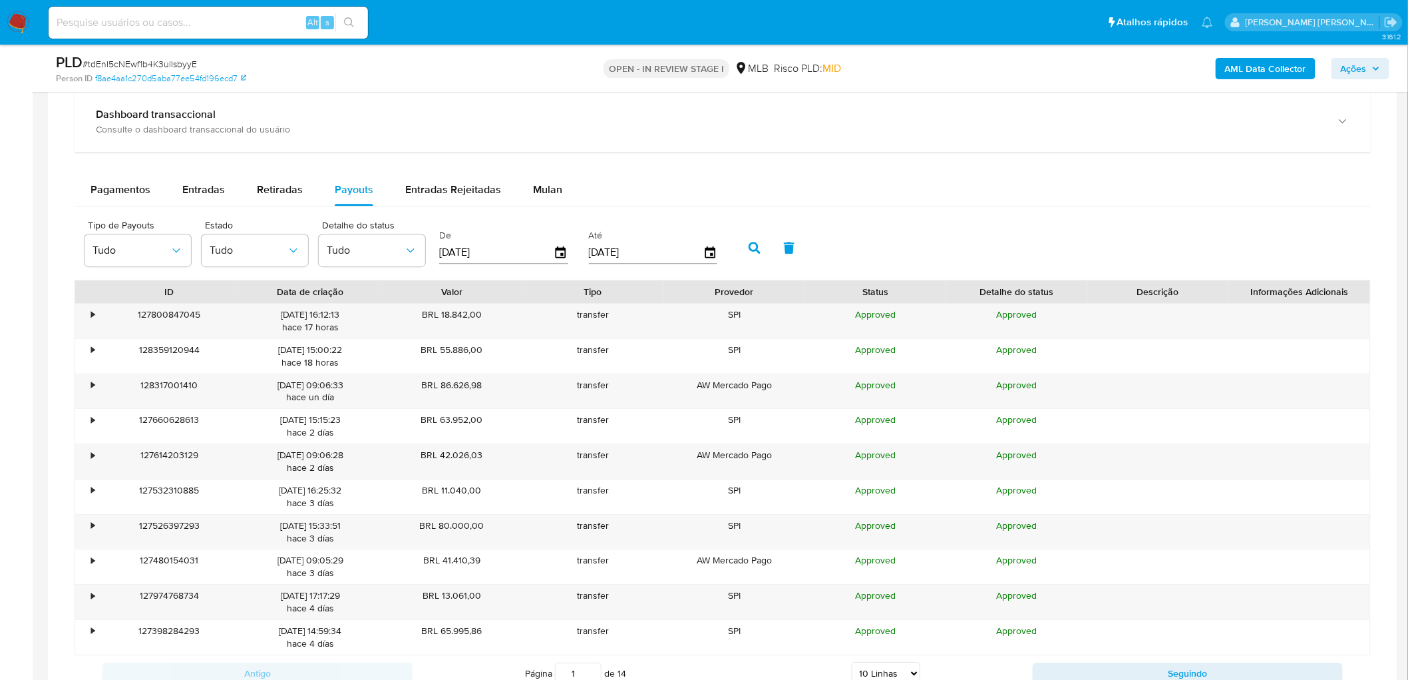
click at [749, 248] on icon "button" at bounding box center [755, 248] width 12 height 12
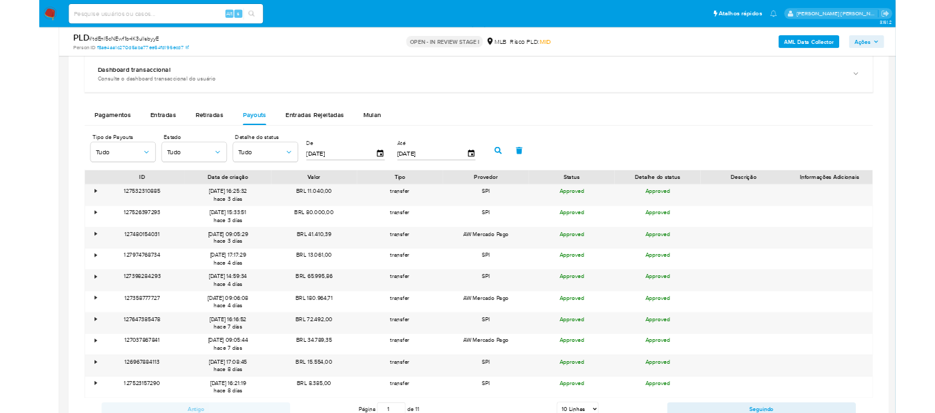
scroll to position [1553, 0]
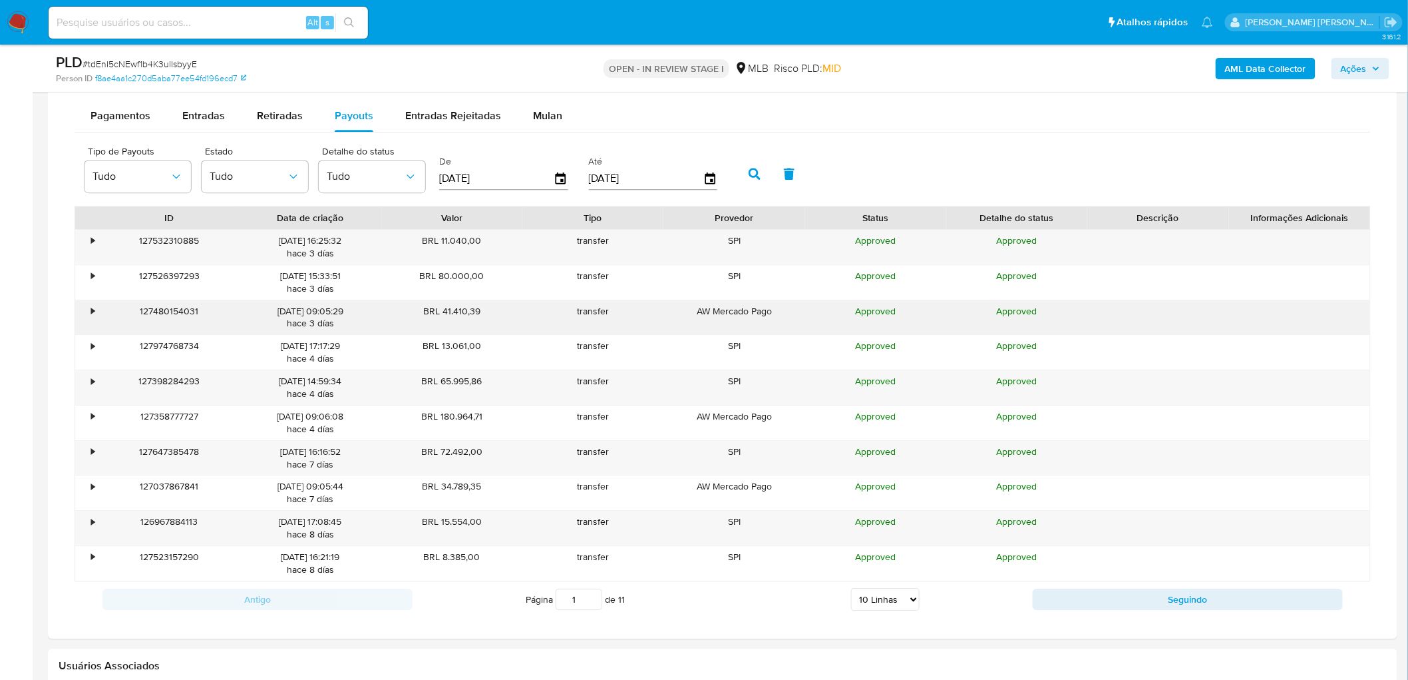
click at [91, 311] on div "•" at bounding box center [92, 311] width 3 height 13
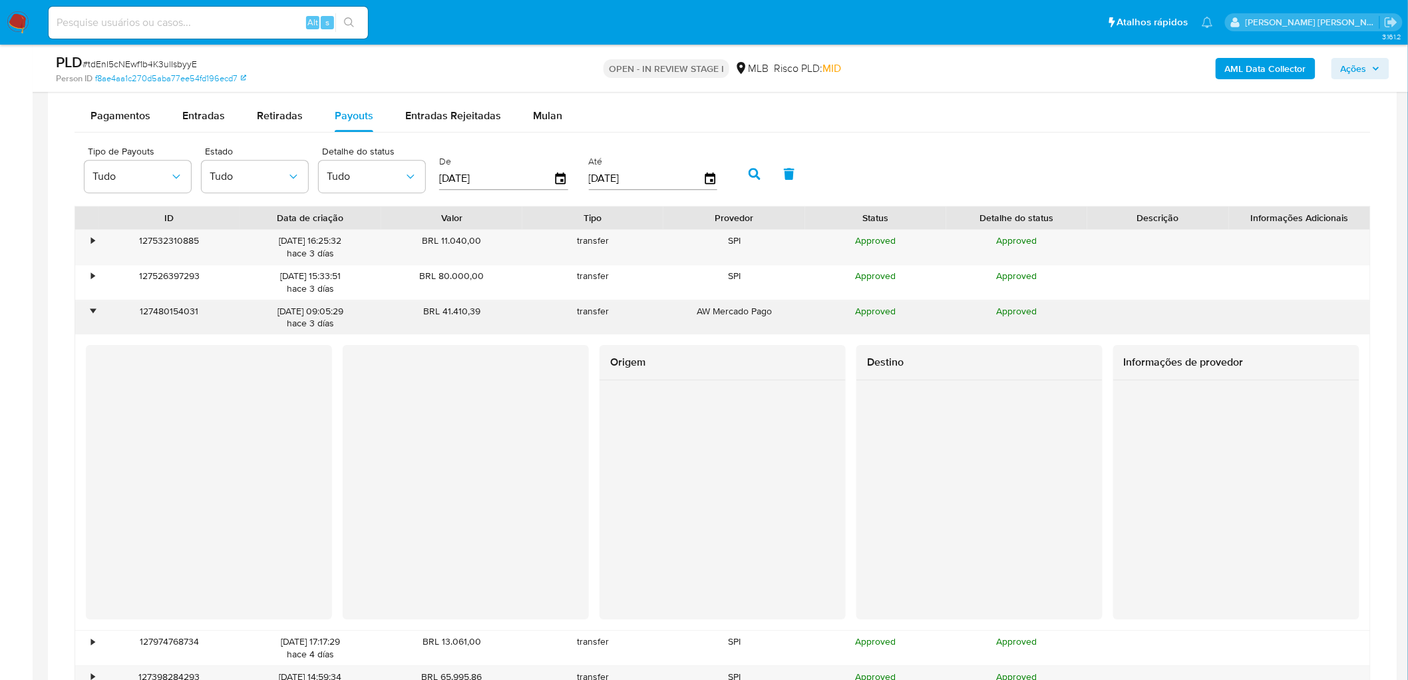
click at [91, 311] on div "•" at bounding box center [92, 311] width 3 height 13
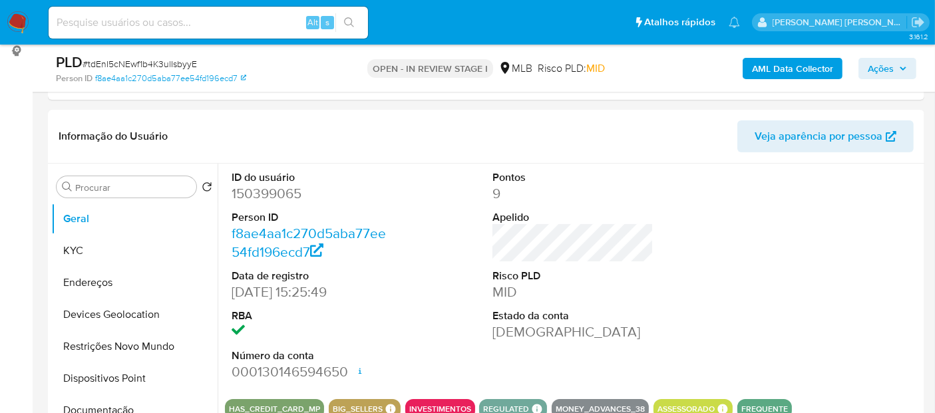
scroll to position [296, 0]
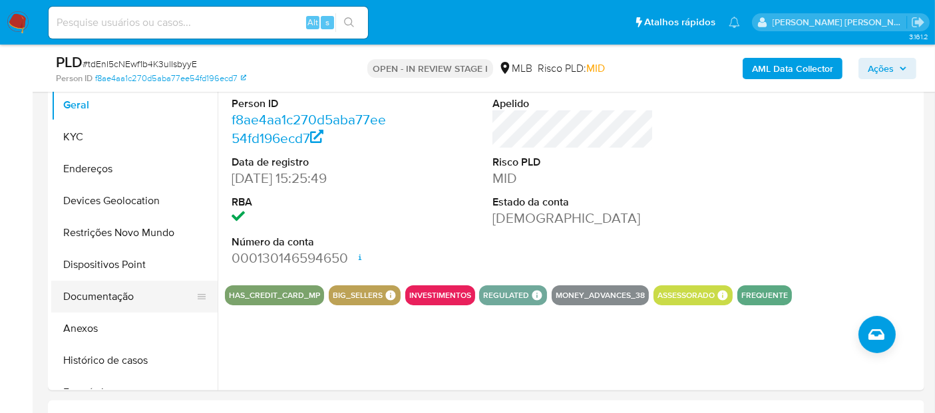
click at [121, 292] on button "Documentação" at bounding box center [129, 297] width 156 height 32
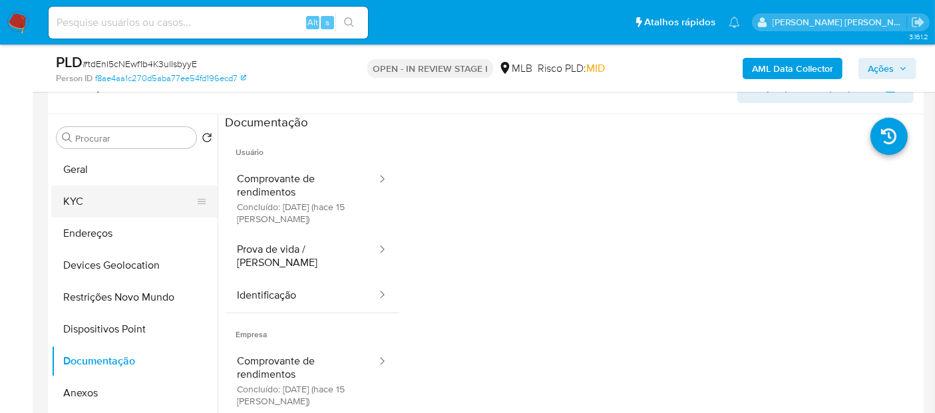
scroll to position [148, 0]
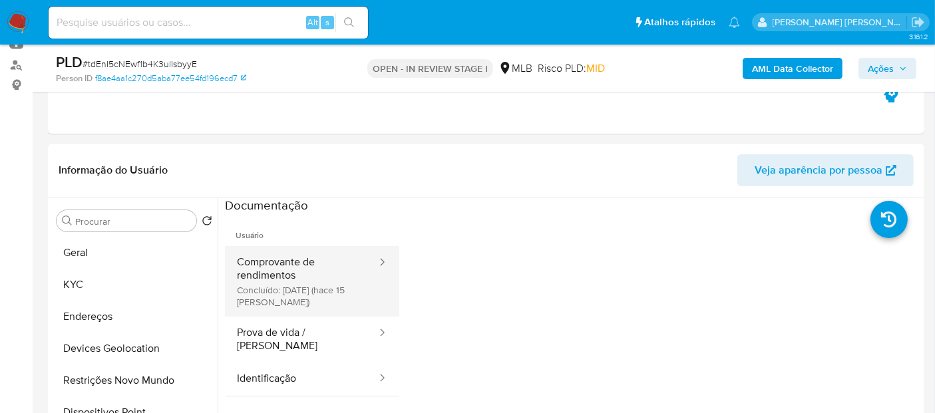
click at [266, 282] on button "Comprovante de rendimentos Concluído: 18/09/2025 (hace 15 días)" at bounding box center [301, 281] width 153 height 71
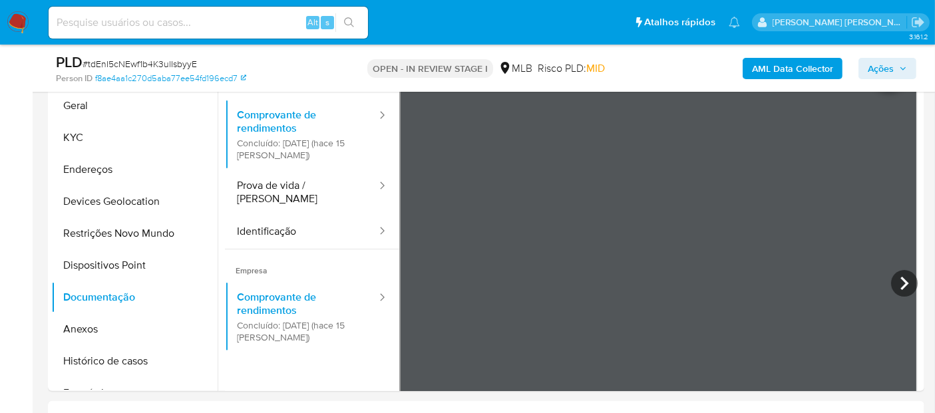
scroll to position [296, 0]
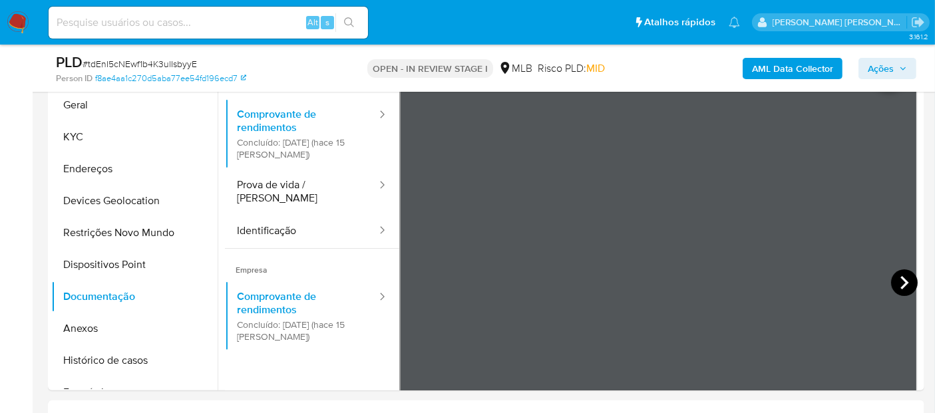
click at [900, 288] on icon at bounding box center [904, 283] width 27 height 27
click at [901, 284] on icon at bounding box center [904, 283] width 27 height 27
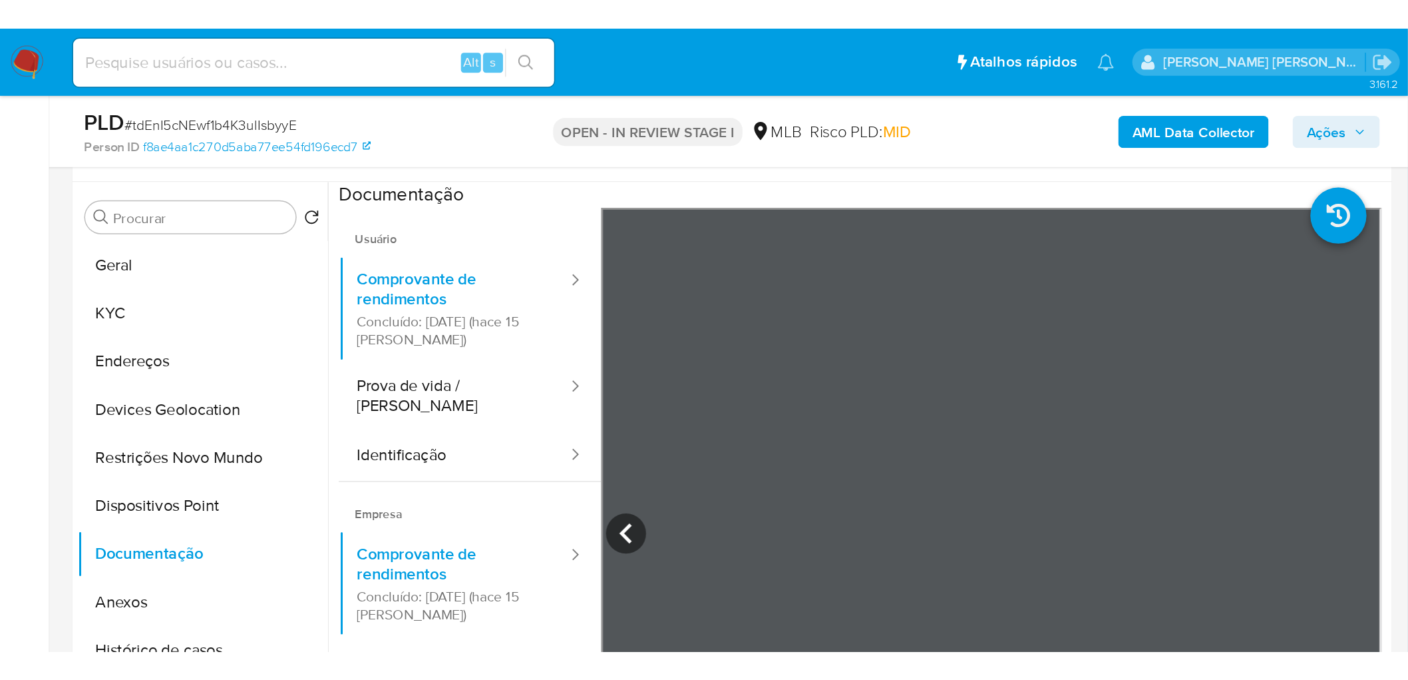
scroll to position [222, 0]
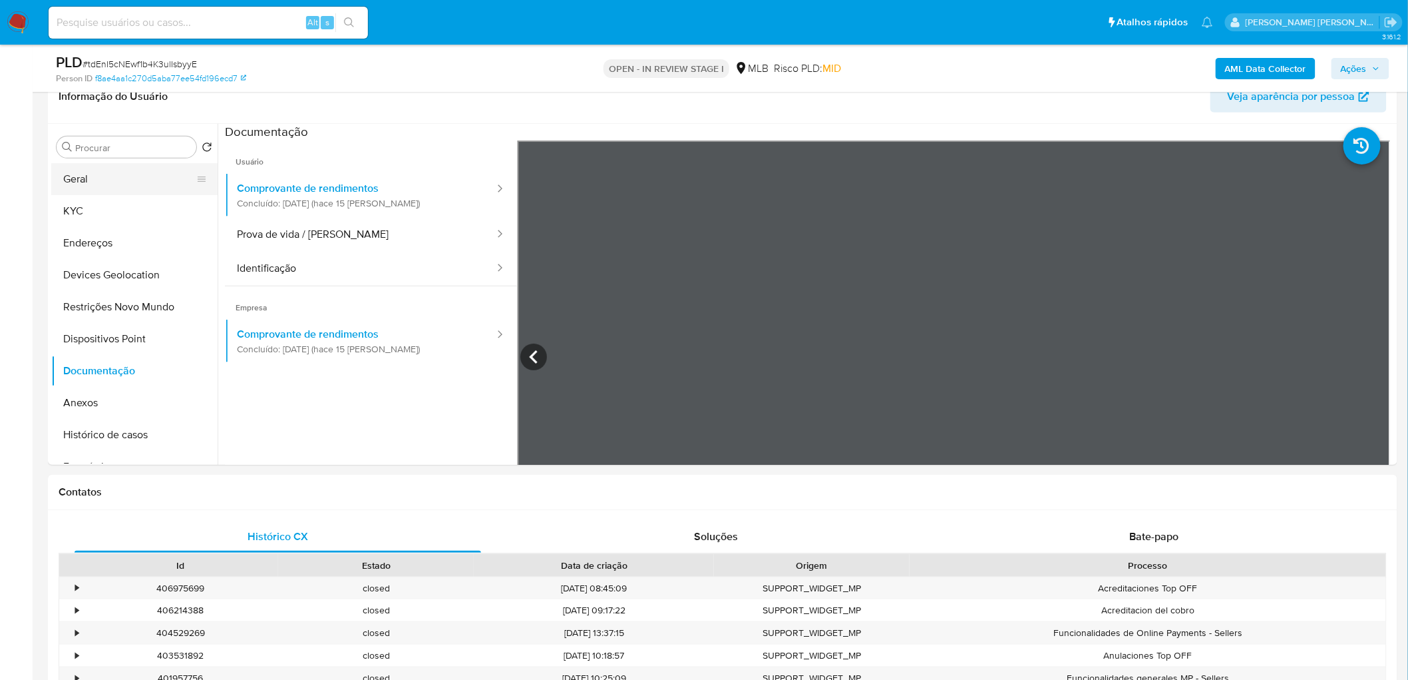
click at [136, 172] on button "Geral" at bounding box center [129, 179] width 156 height 32
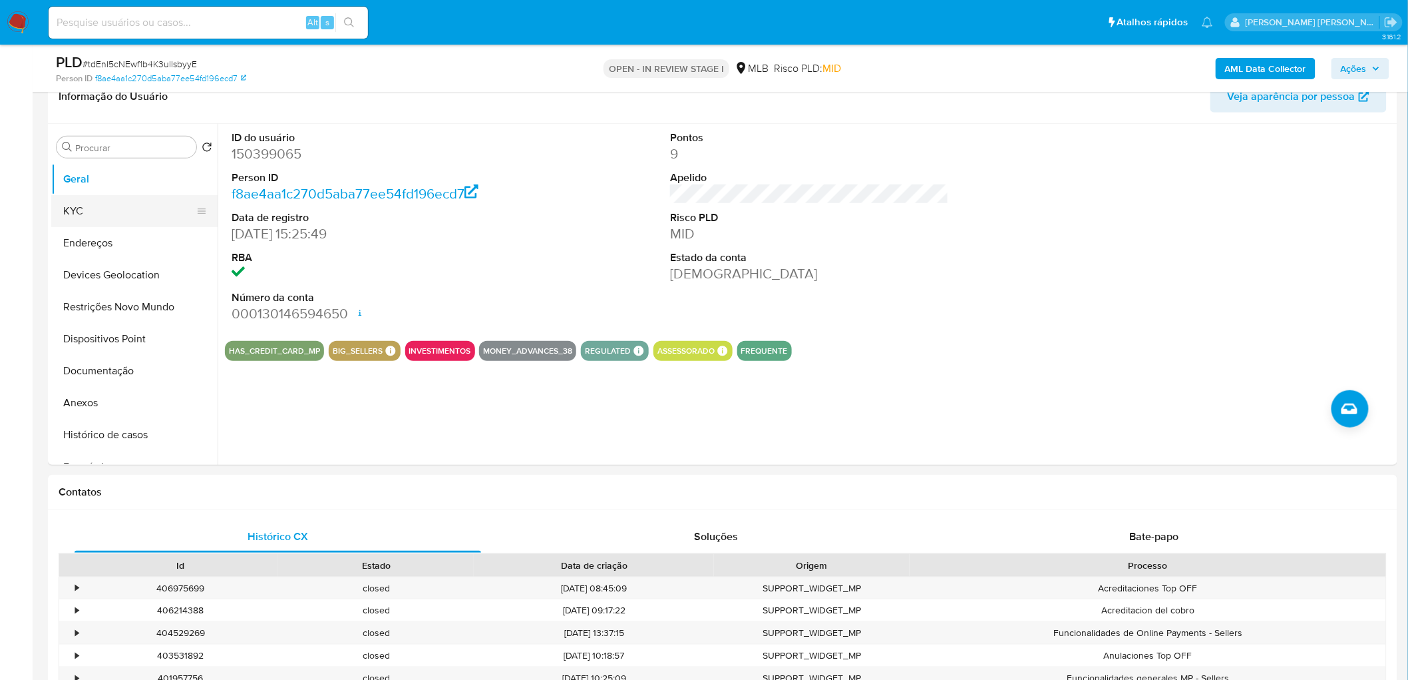
click at [73, 201] on button "KYC" at bounding box center [129, 211] width 156 height 32
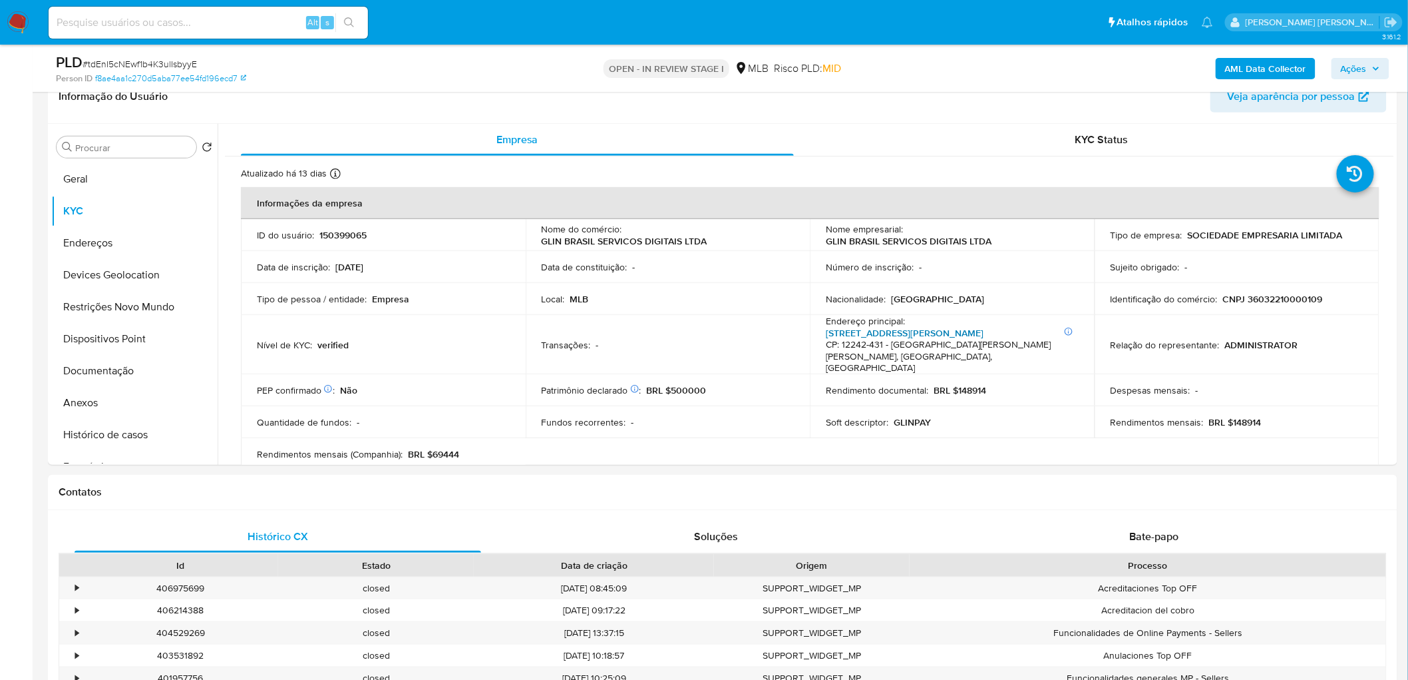
drag, startPoint x: 763, startPoint y: 376, endPoint x: 970, endPoint y: 333, distance: 210.8
click at [934, 333] on link "Rua Laurent Martins 529, Jardim Esplanada" at bounding box center [905, 332] width 158 height 13
click at [113, 234] on button "Endereços" at bounding box center [129, 243] width 156 height 32
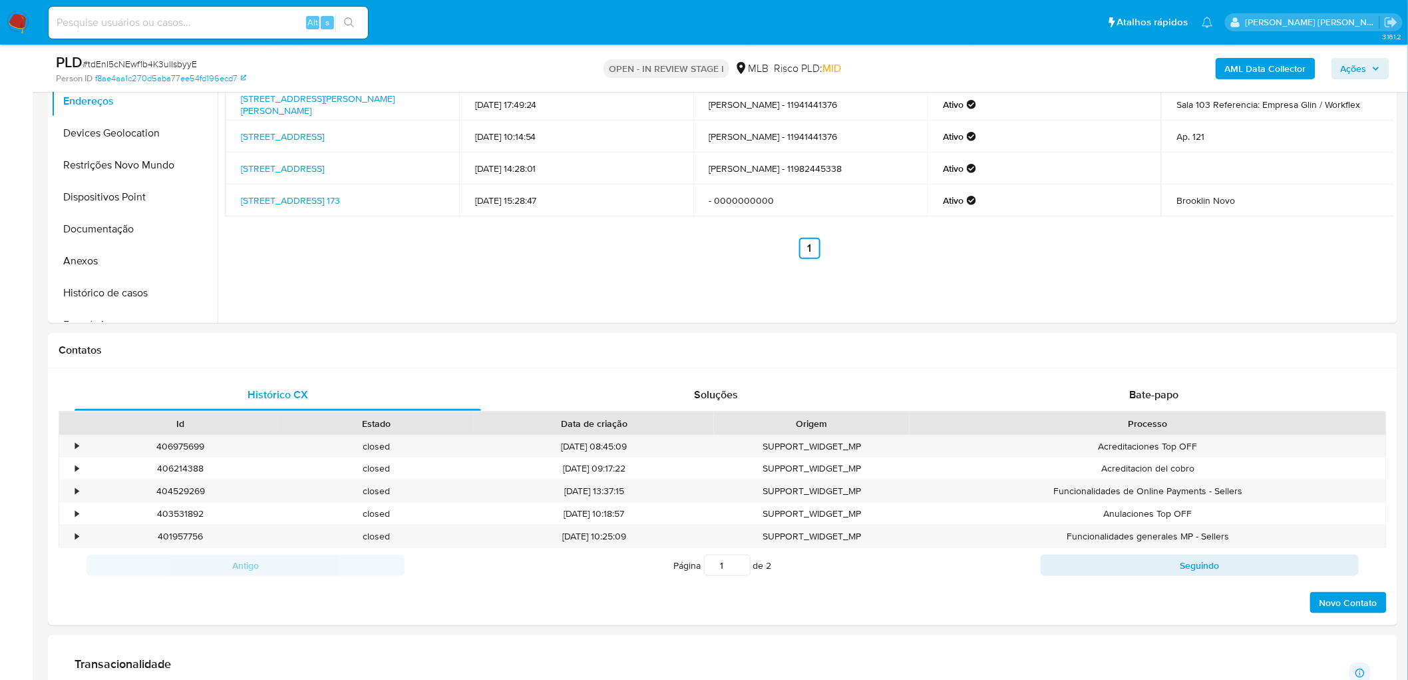
scroll to position [369, 0]
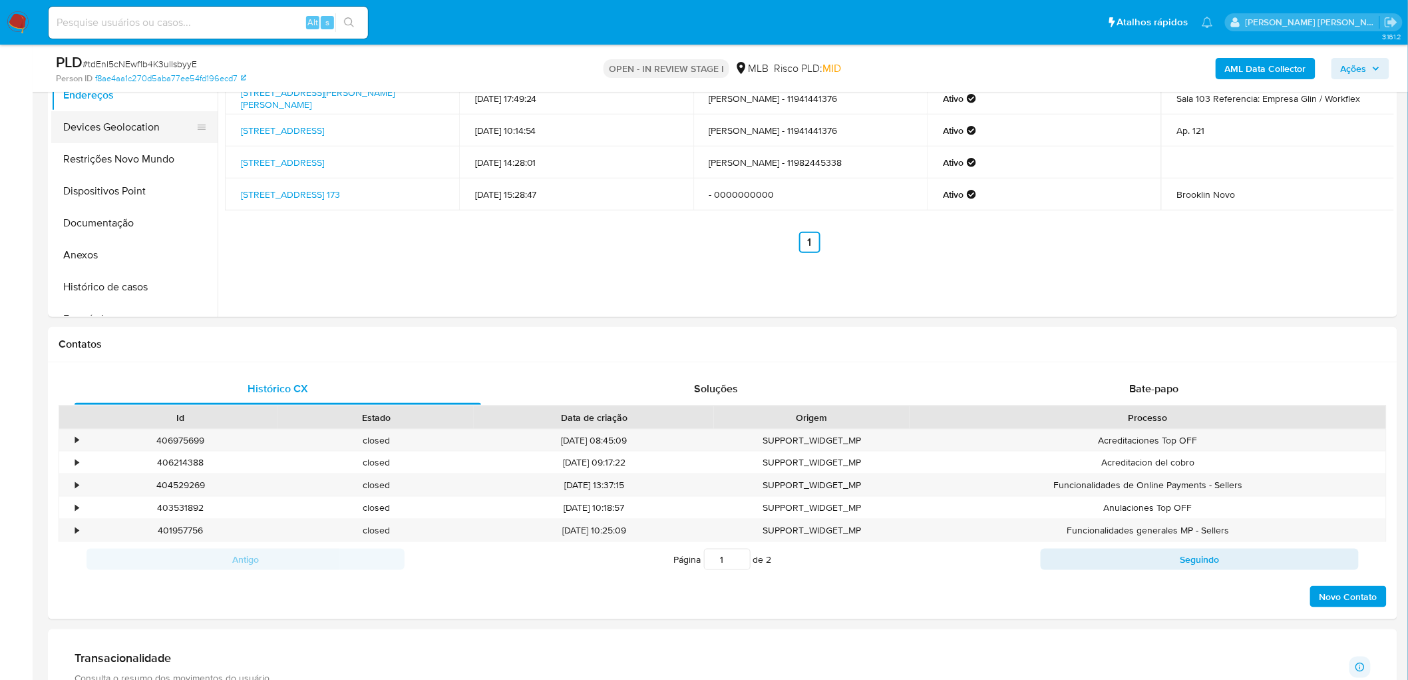
click at [142, 126] on button "Devices Geolocation" at bounding box center [129, 127] width 156 height 32
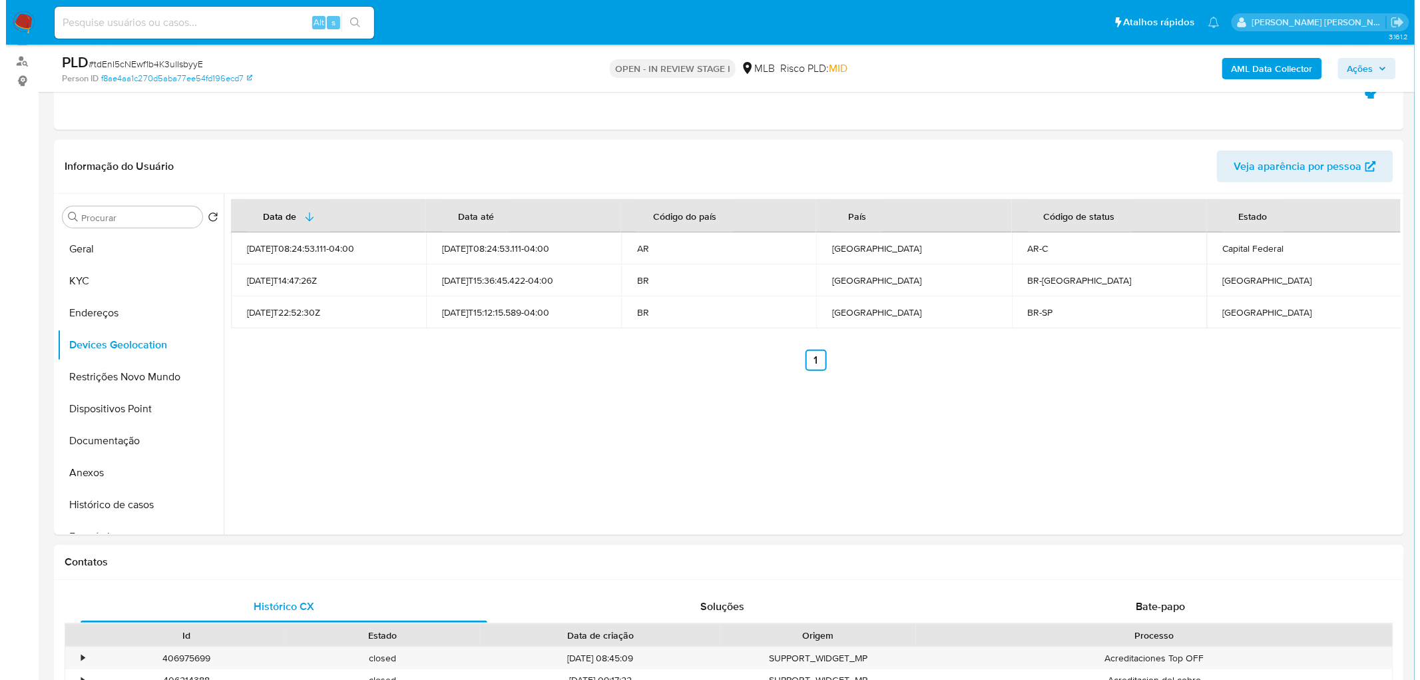
scroll to position [74, 0]
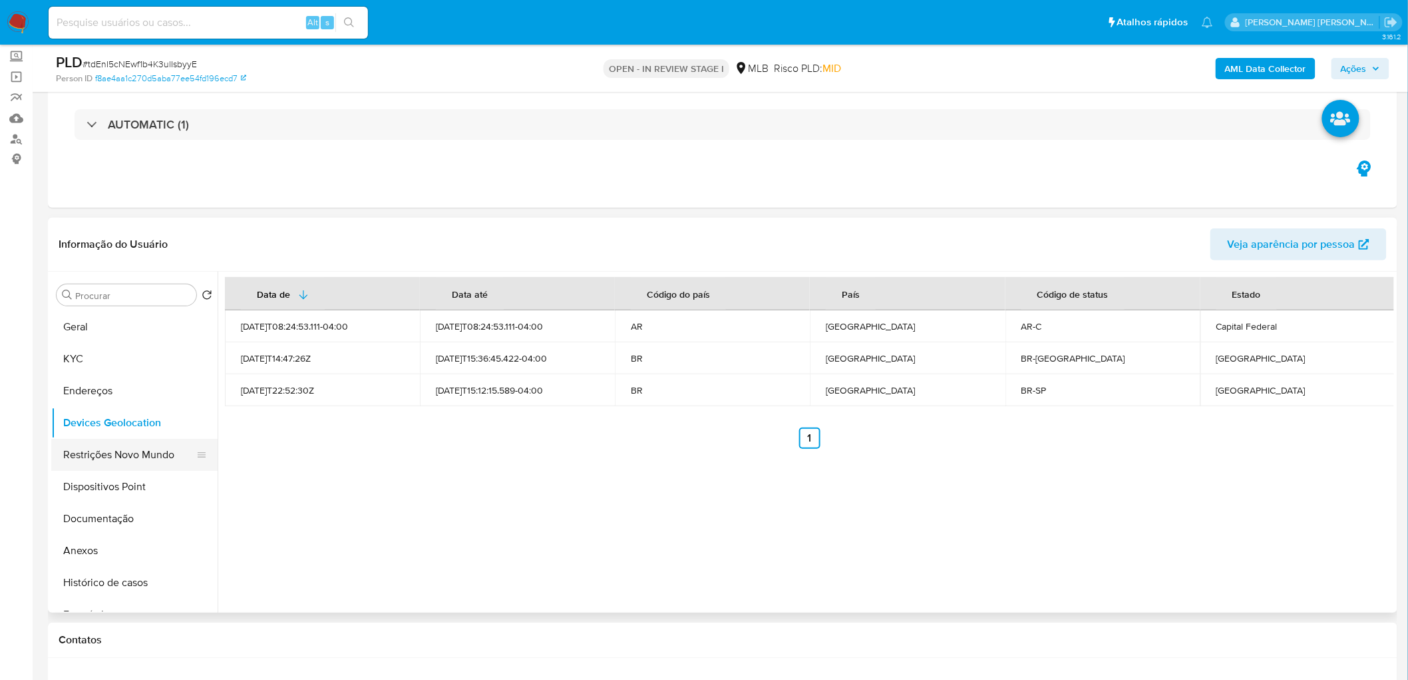
click at [95, 413] on button "Restrições Novo Mundo" at bounding box center [129, 455] width 156 height 32
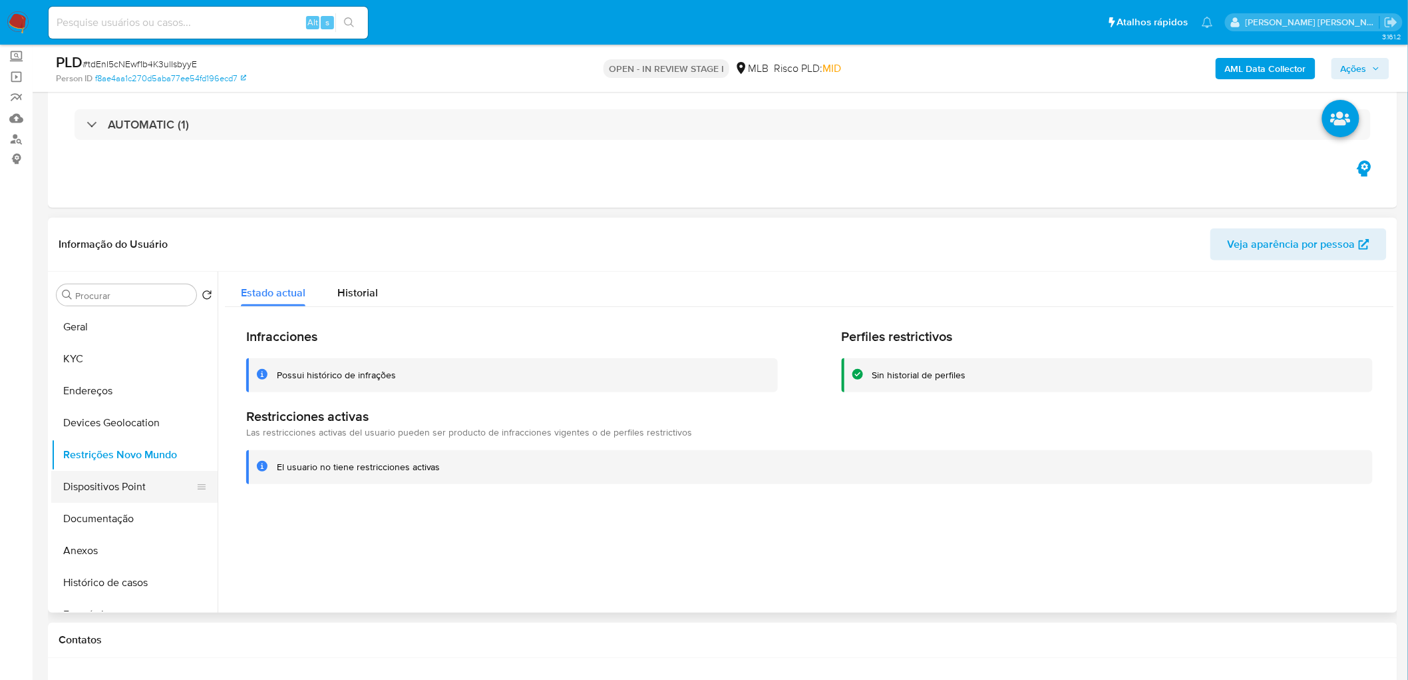
click at [114, 413] on button "Dispositivos Point" at bounding box center [129, 487] width 156 height 32
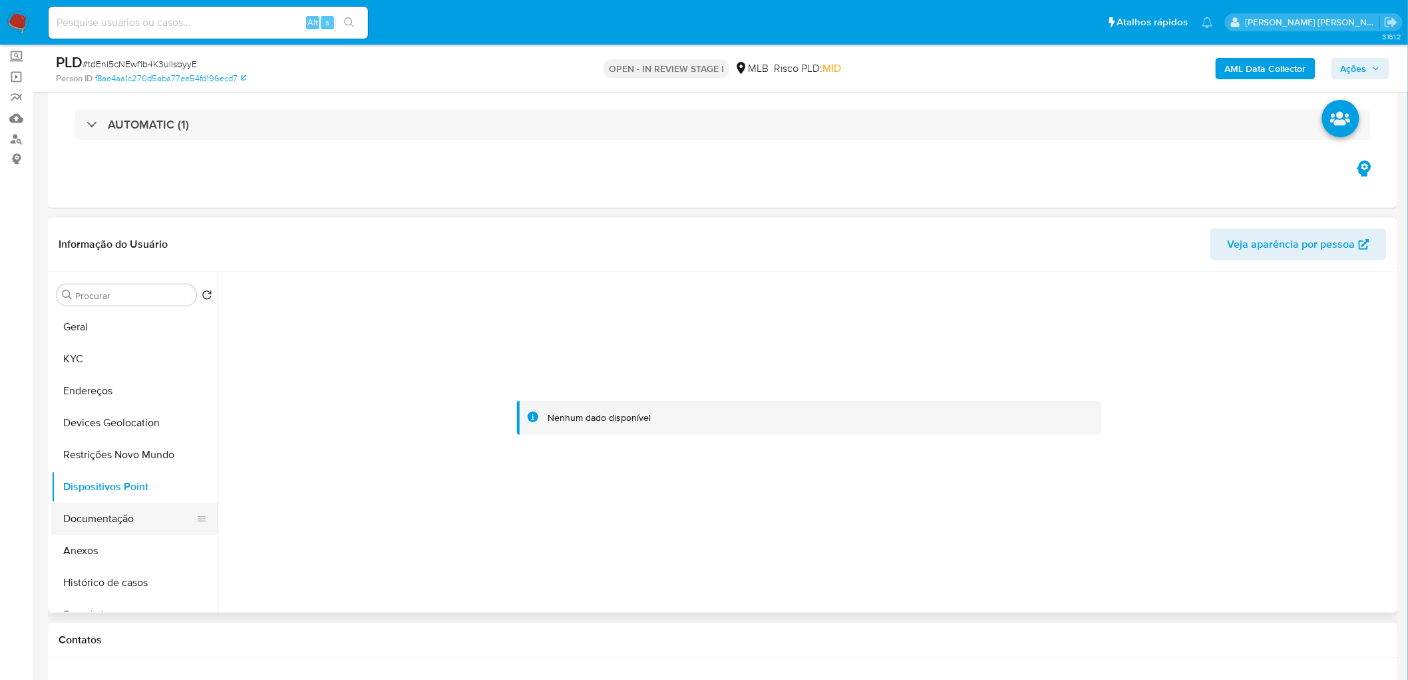
click at [118, 413] on button "Documentação" at bounding box center [129, 519] width 156 height 32
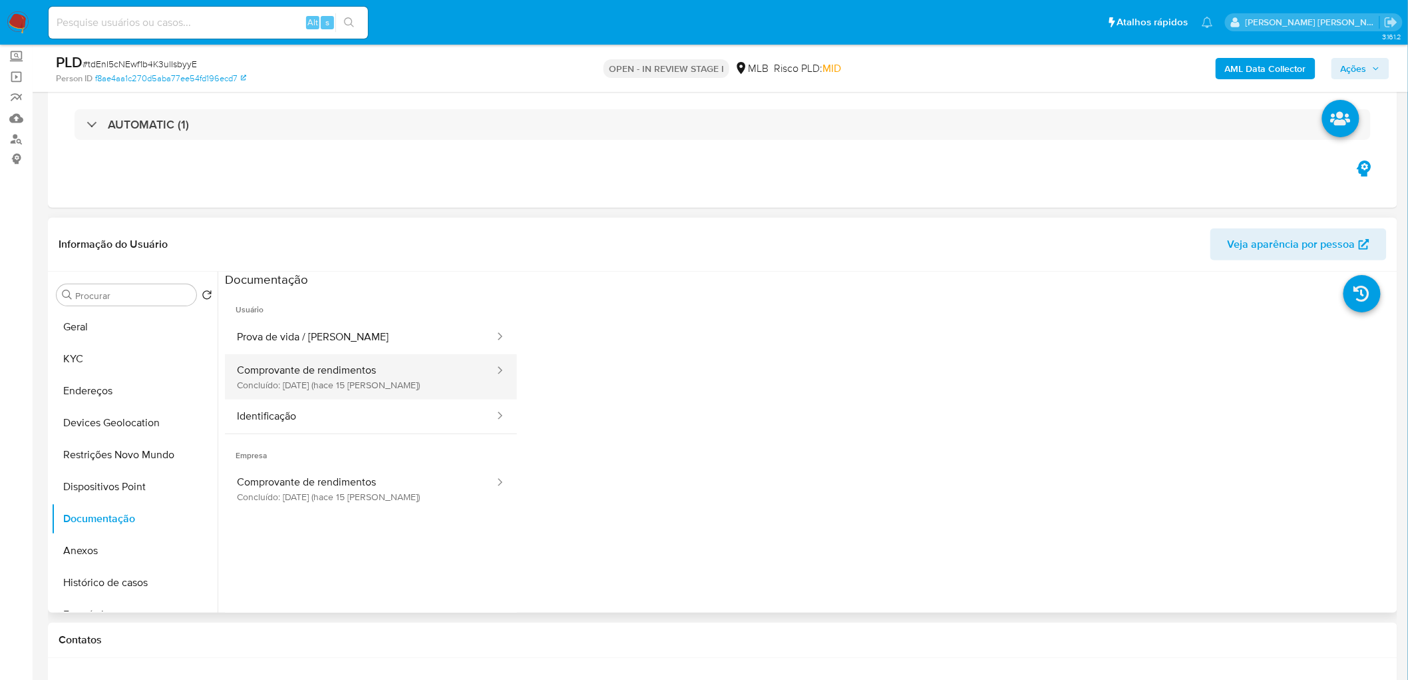
click at [367, 395] on button "Comprovante de rendimentos Concluído: 18/09/2025 (hace 15 días)" at bounding box center [360, 376] width 271 height 45
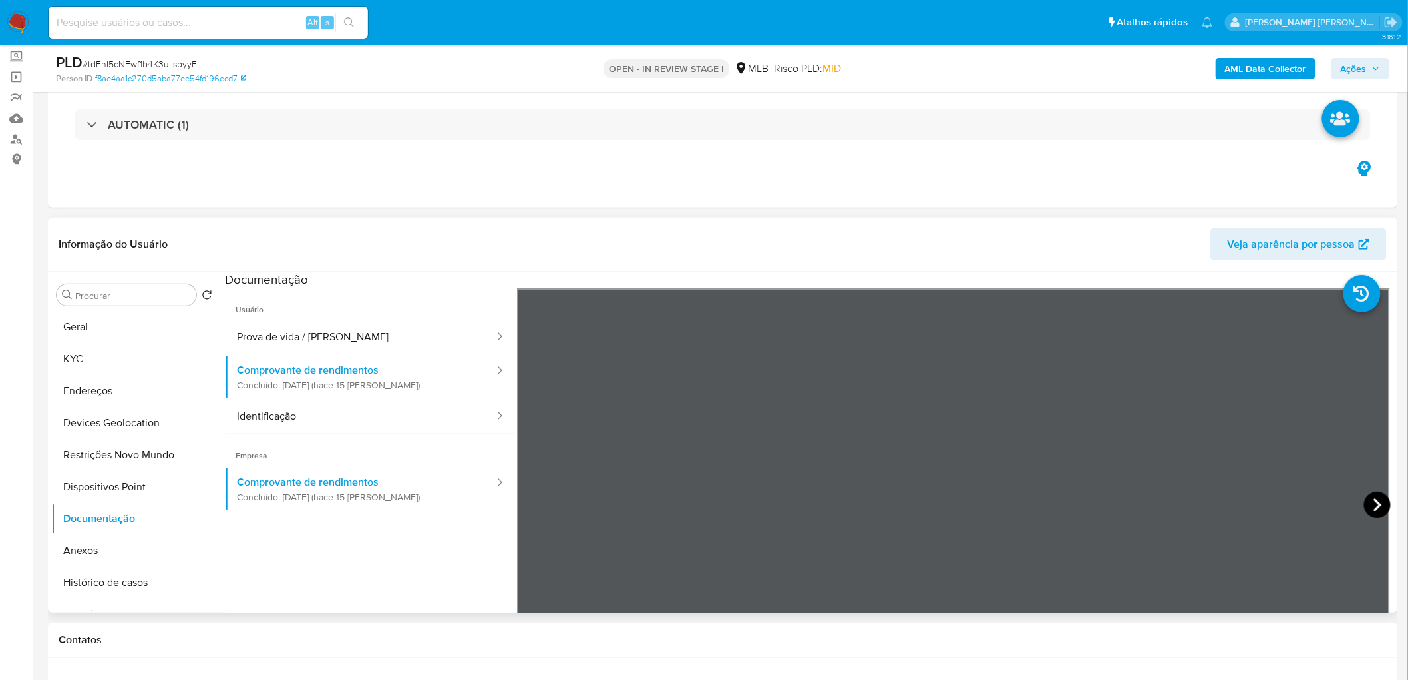
click at [934, 413] on icon at bounding box center [1377, 504] width 27 height 27
click at [127, 323] on button "Geral" at bounding box center [129, 327] width 156 height 32
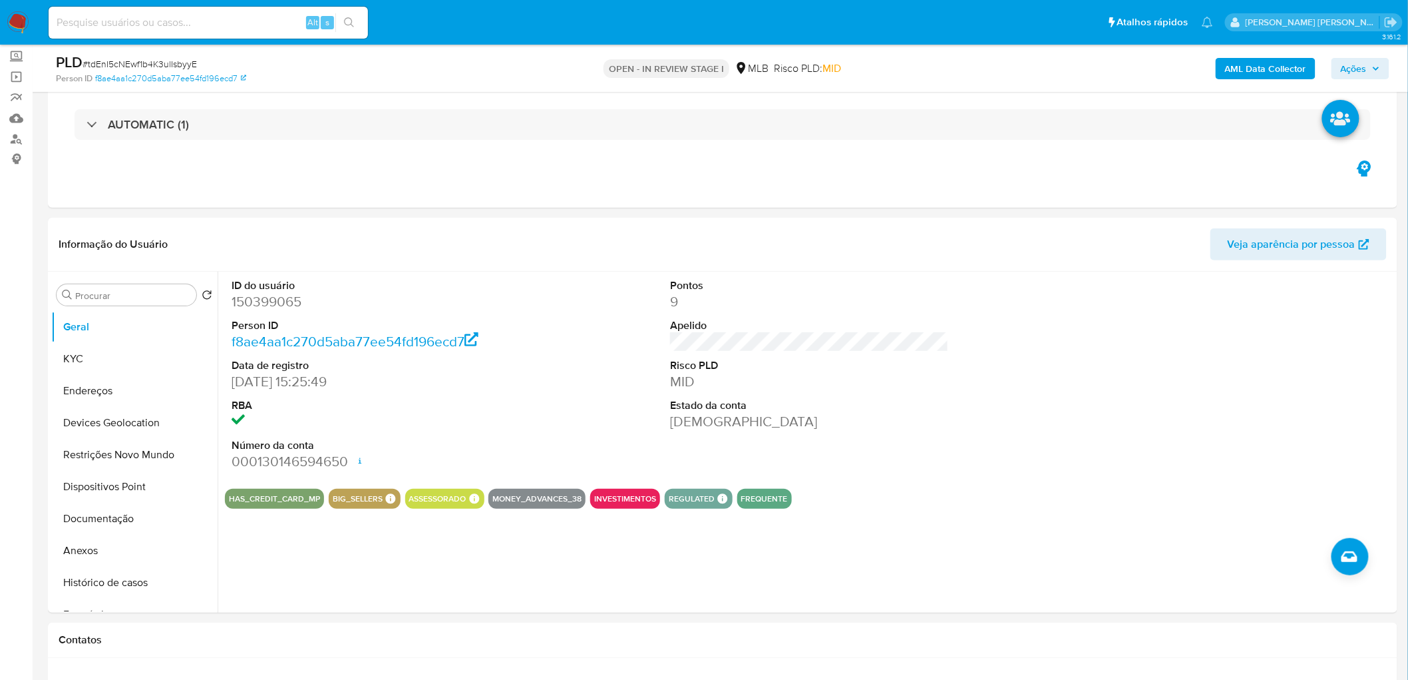
click at [934, 74] on b "AML Data Collector" at bounding box center [1265, 68] width 81 height 21
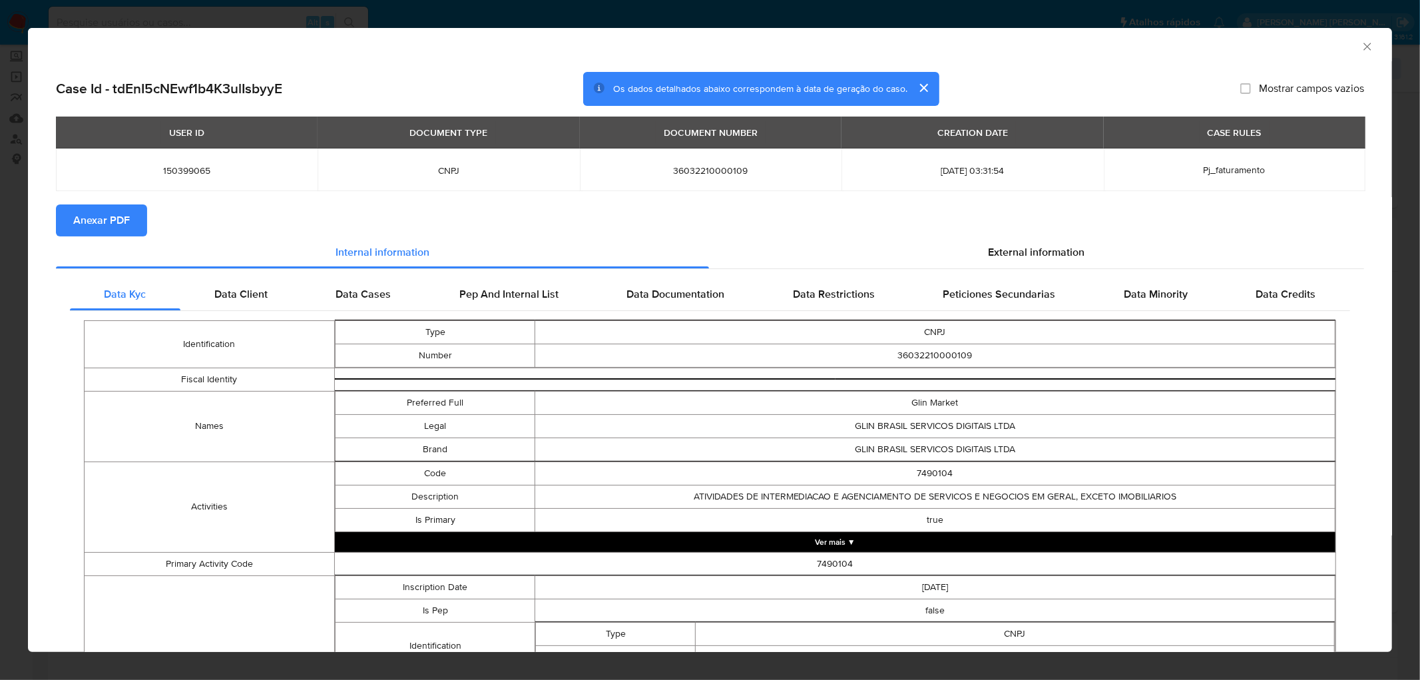
click at [100, 225] on span "Anexar PDF" at bounding box center [101, 220] width 57 height 29
click at [934, 42] on icon "Fechar a janela" at bounding box center [1366, 46] width 13 height 13
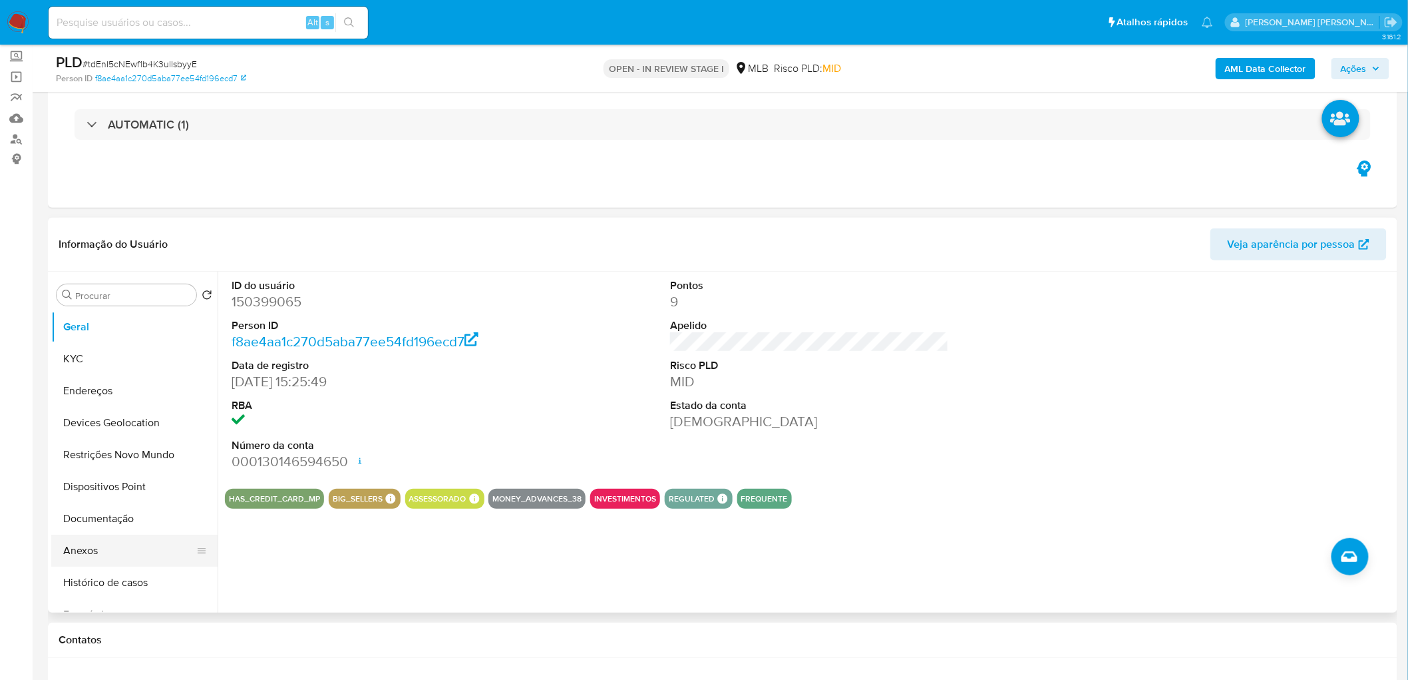
click at [127, 413] on button "Anexos" at bounding box center [129, 550] width 156 height 32
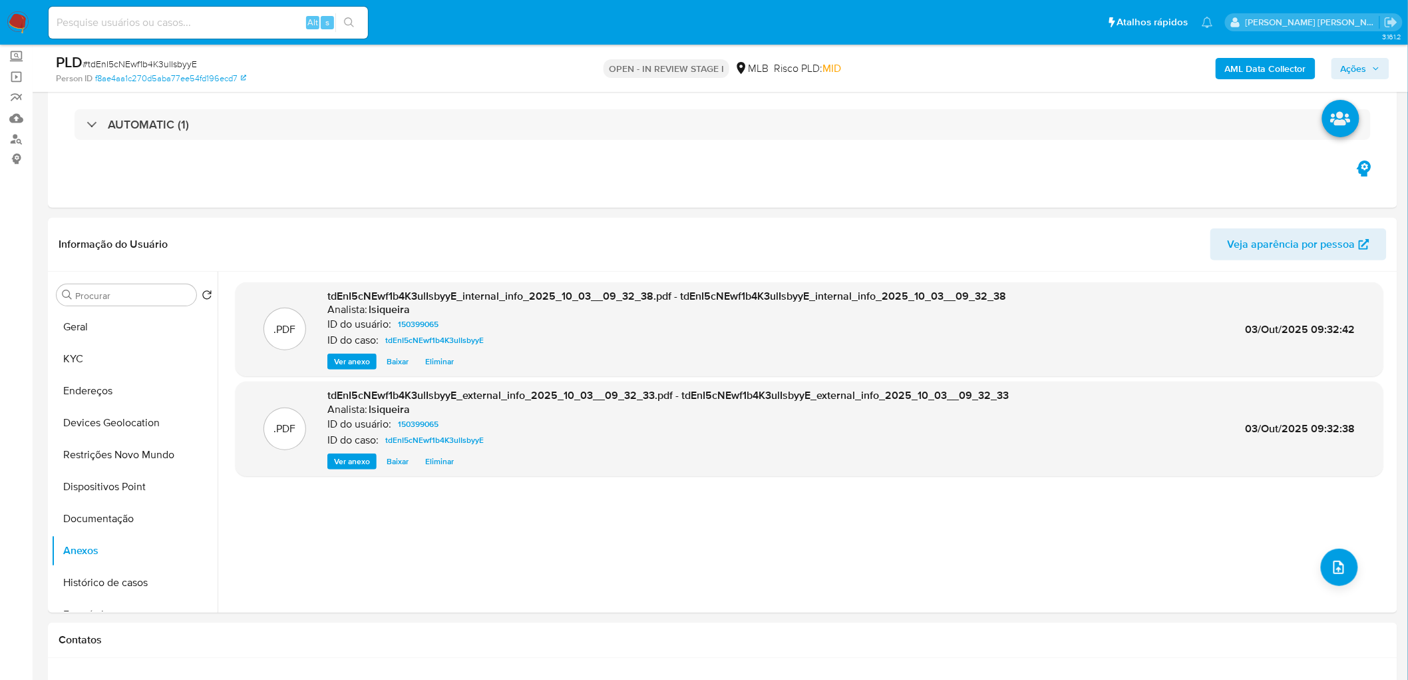
click at [934, 63] on span "Ações" at bounding box center [1354, 68] width 26 height 21
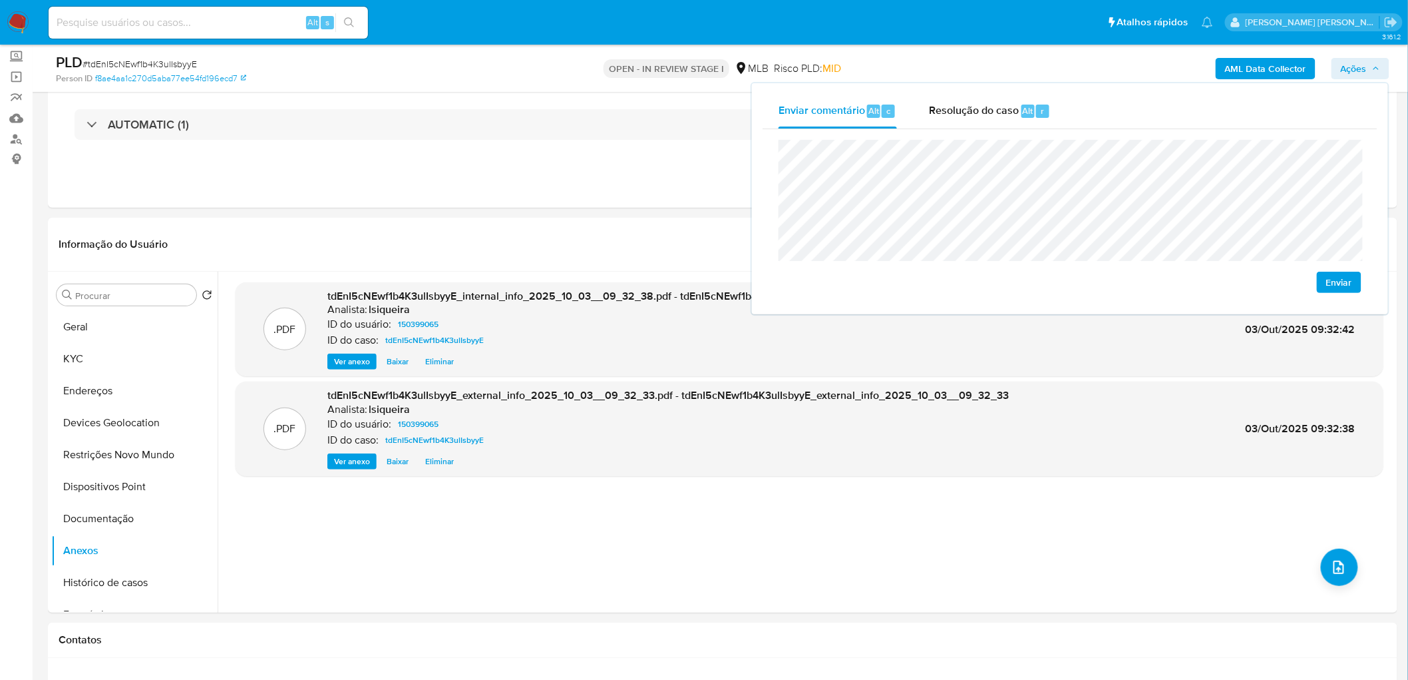
click at [934, 282] on span "Enviar" at bounding box center [1339, 282] width 26 height 19
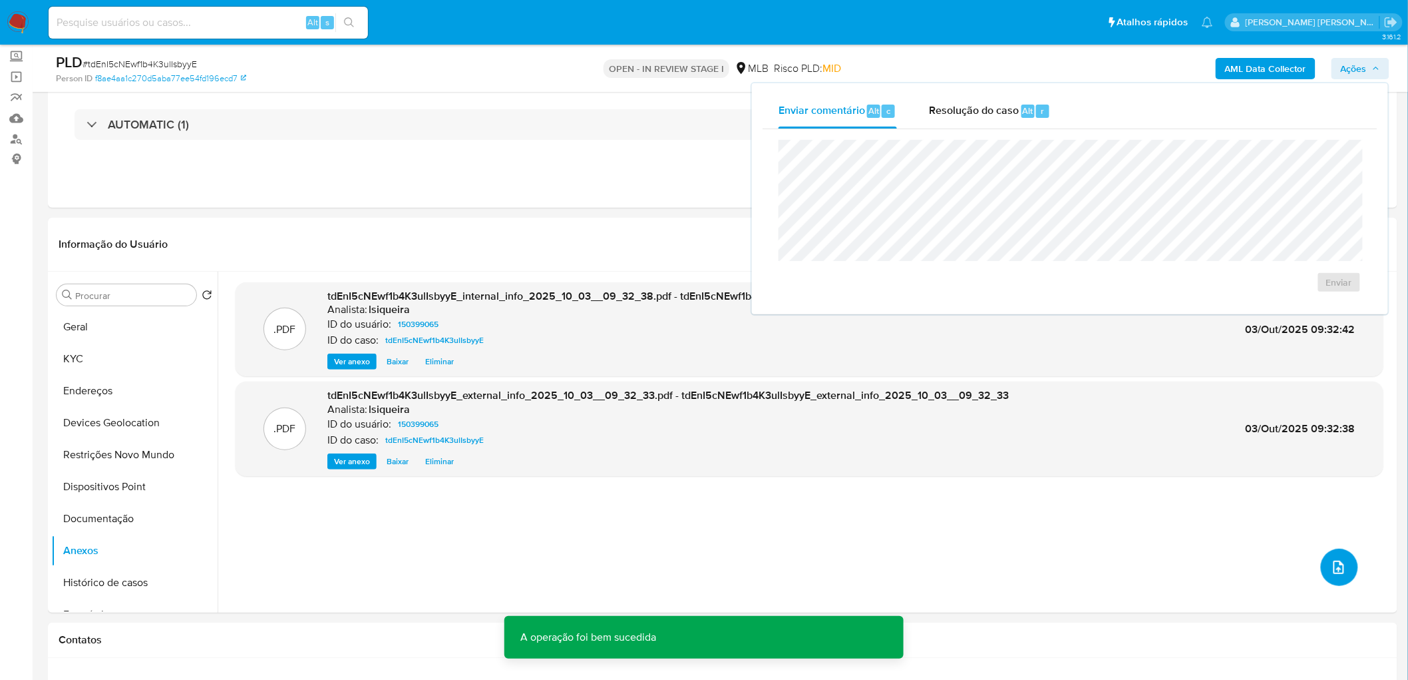
click at [934, 413] on span "upload-file" at bounding box center [1339, 567] width 16 height 16
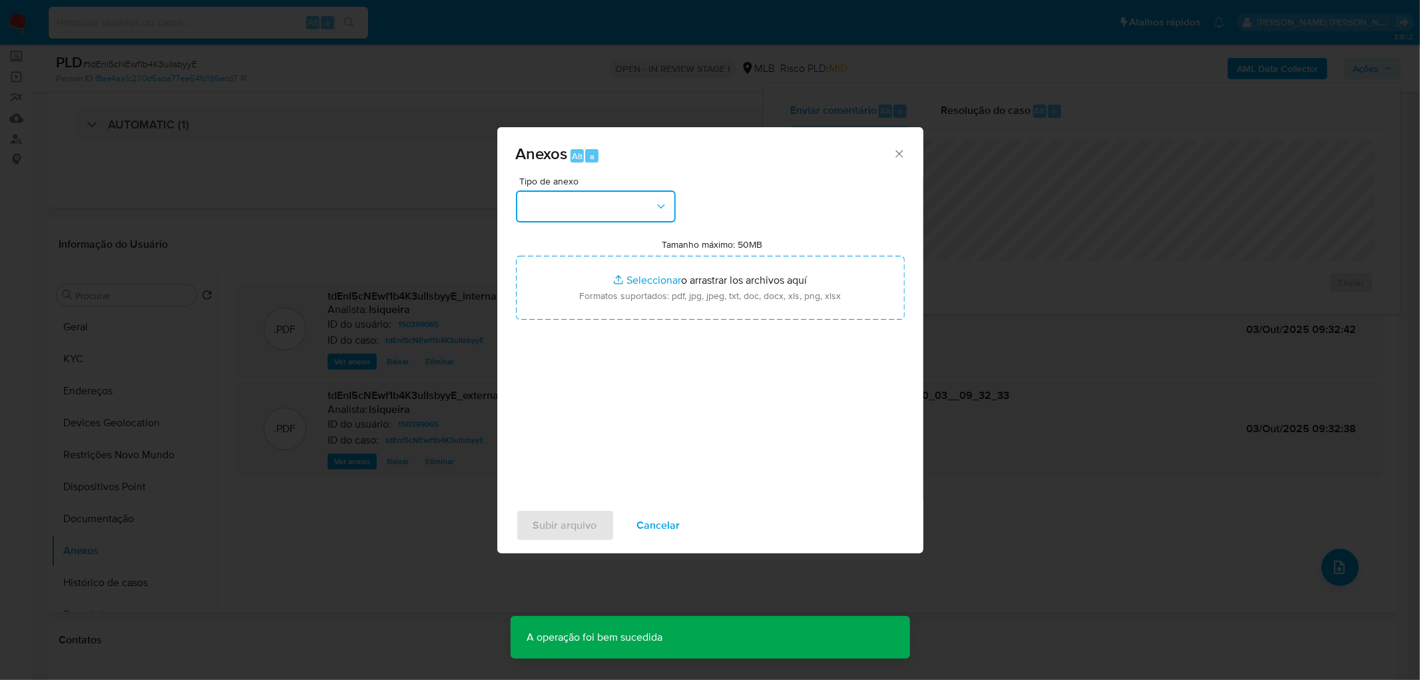
click at [629, 207] on button "button" at bounding box center [596, 206] width 160 height 32
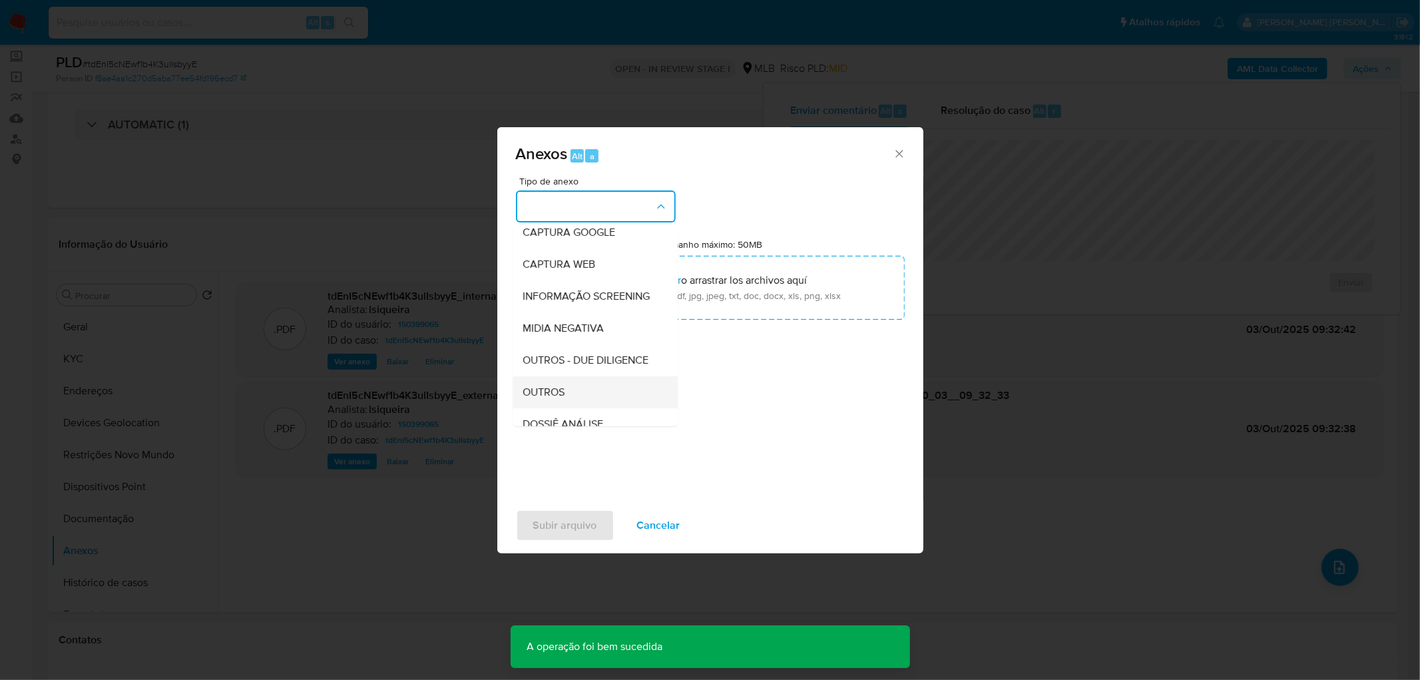
click at [560, 399] on span "OUTROS" at bounding box center [544, 391] width 42 height 13
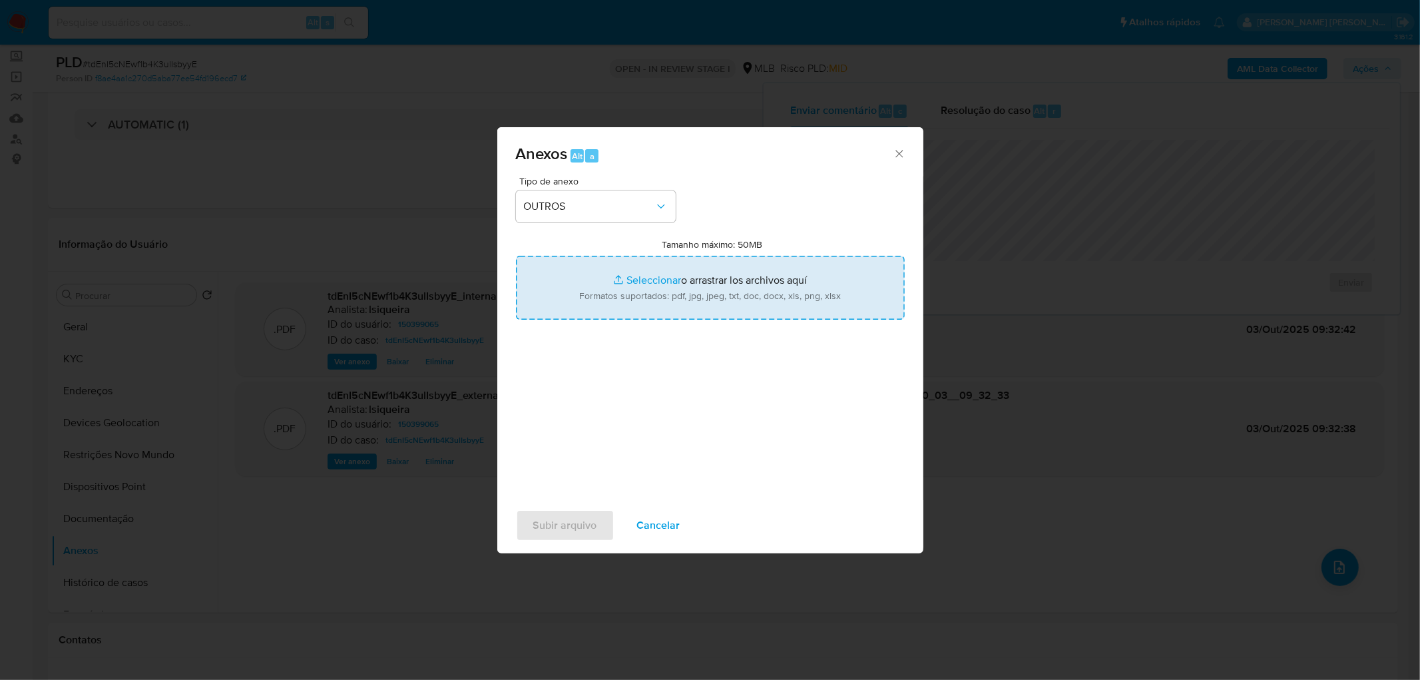
click at [657, 281] on input "Tamanho máximo: 50MB Seleccionar archivos" at bounding box center [710, 288] width 389 height 64
type input "C:\fakepath\SAR - XXXX - CNPJ 36032210000109 - GLIN BRASIL SERVICOS DIGITAIS LT…"
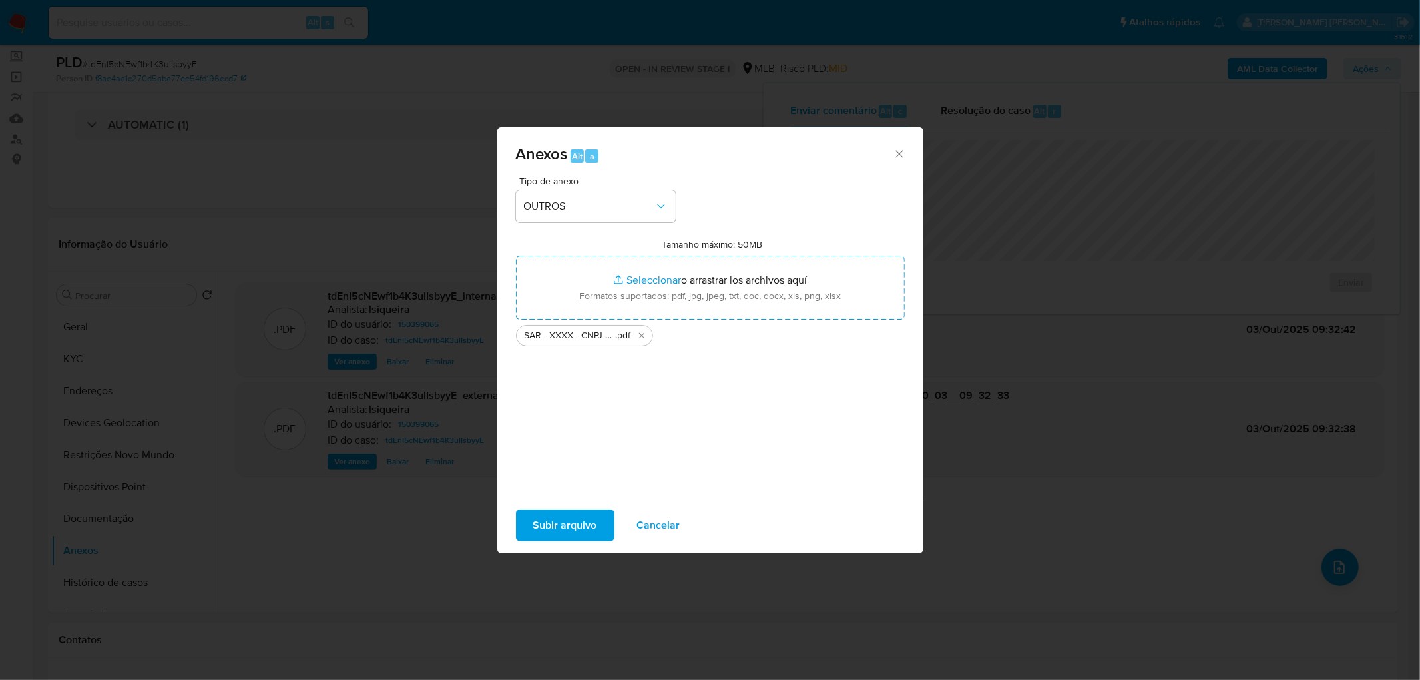
click at [572, 413] on span "Subir arquivo" at bounding box center [565, 524] width 64 height 29
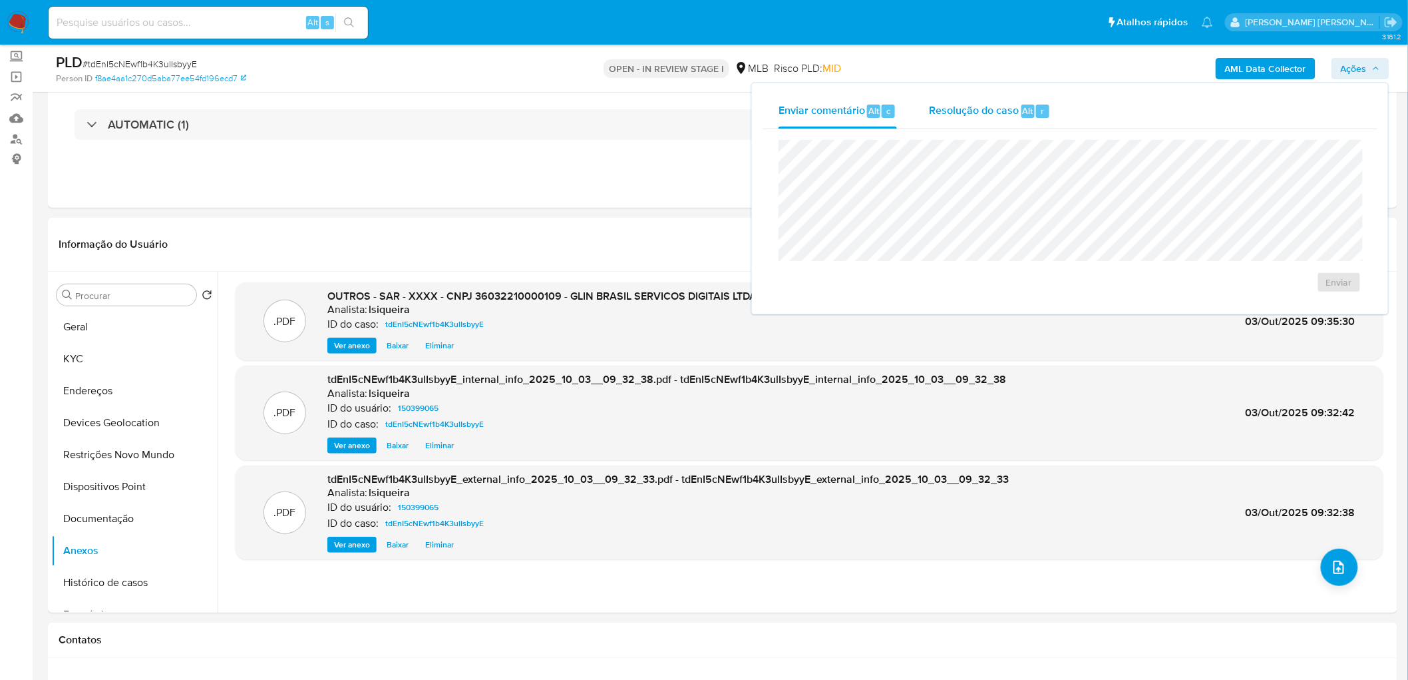
click at [934, 114] on span "Resolução do caso" at bounding box center [974, 109] width 90 height 15
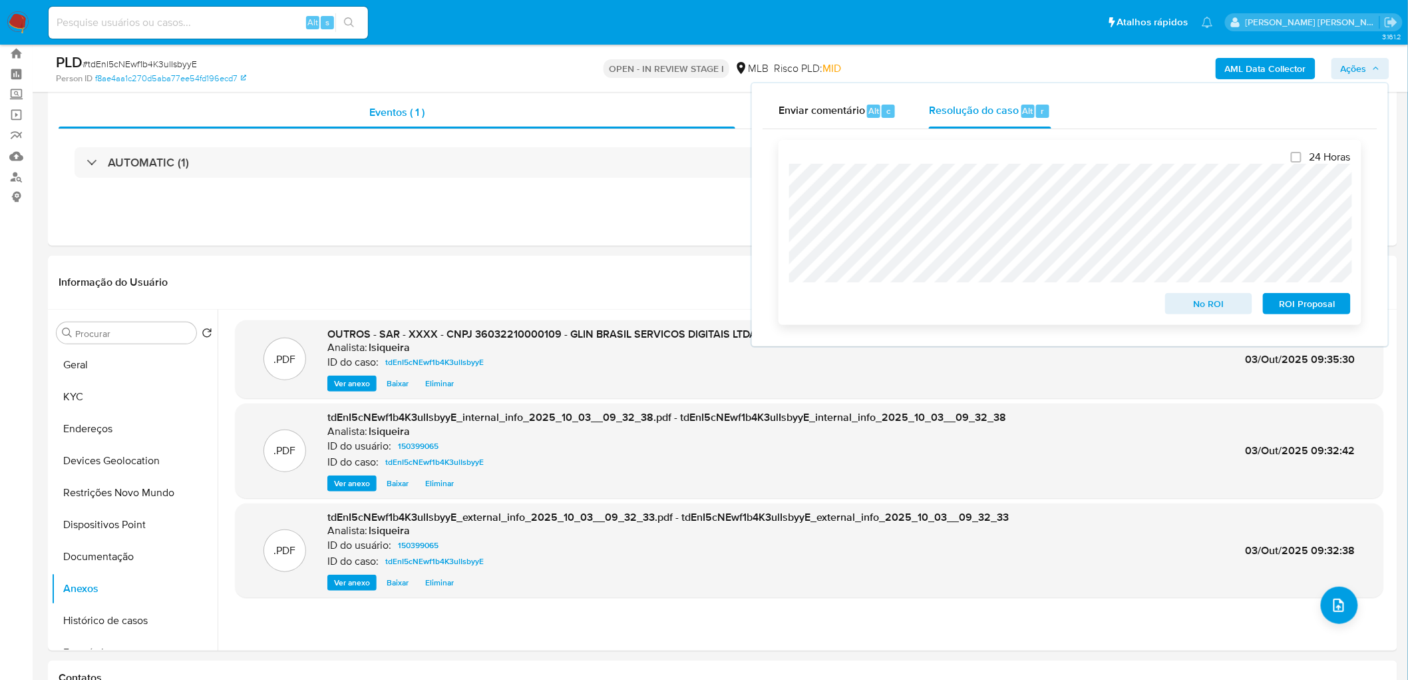
scroll to position [0, 0]
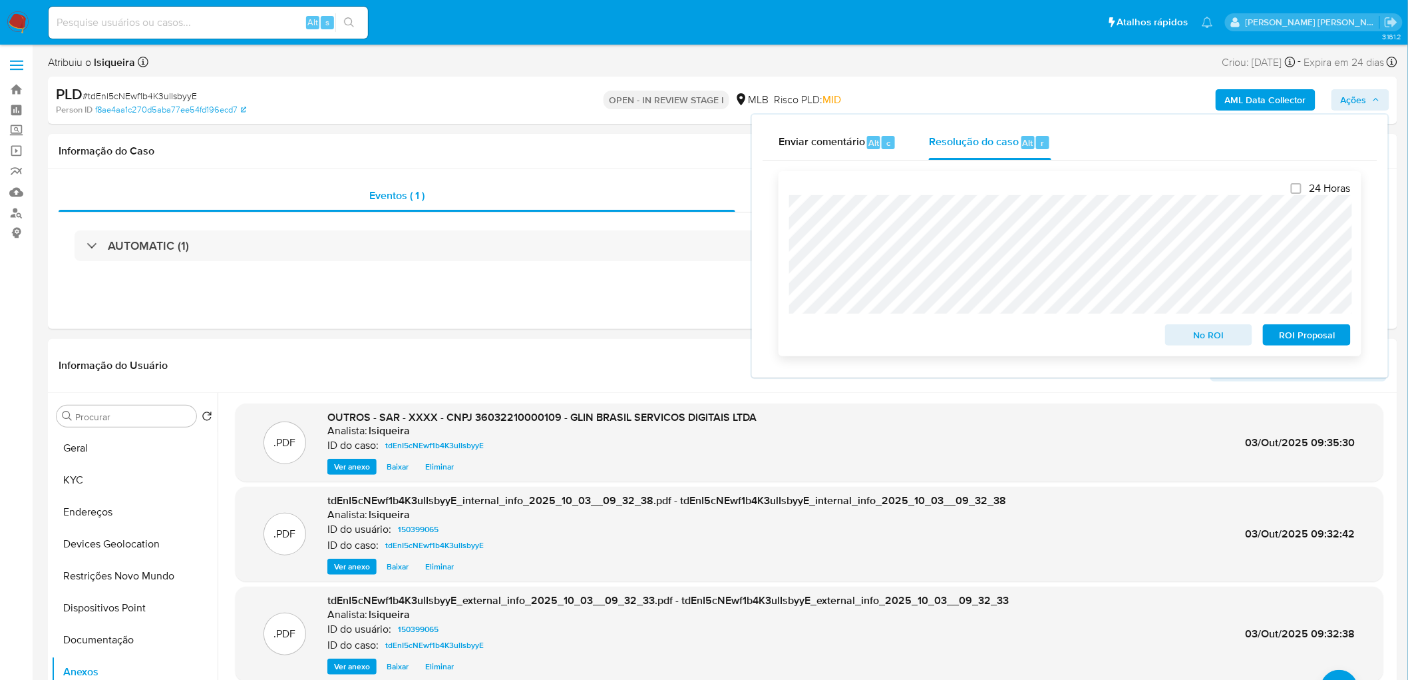
click at [934, 339] on span "ROI Proposal" at bounding box center [1307, 334] width 69 height 19
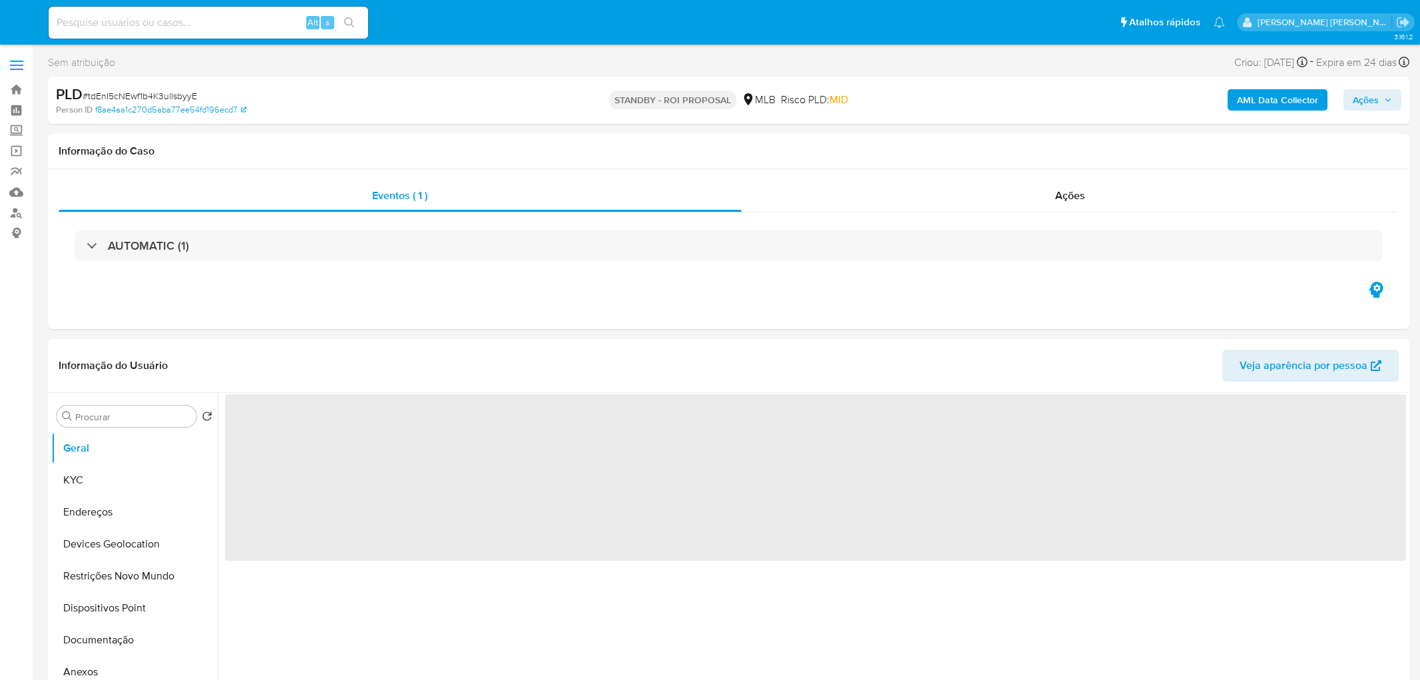
select select "10"
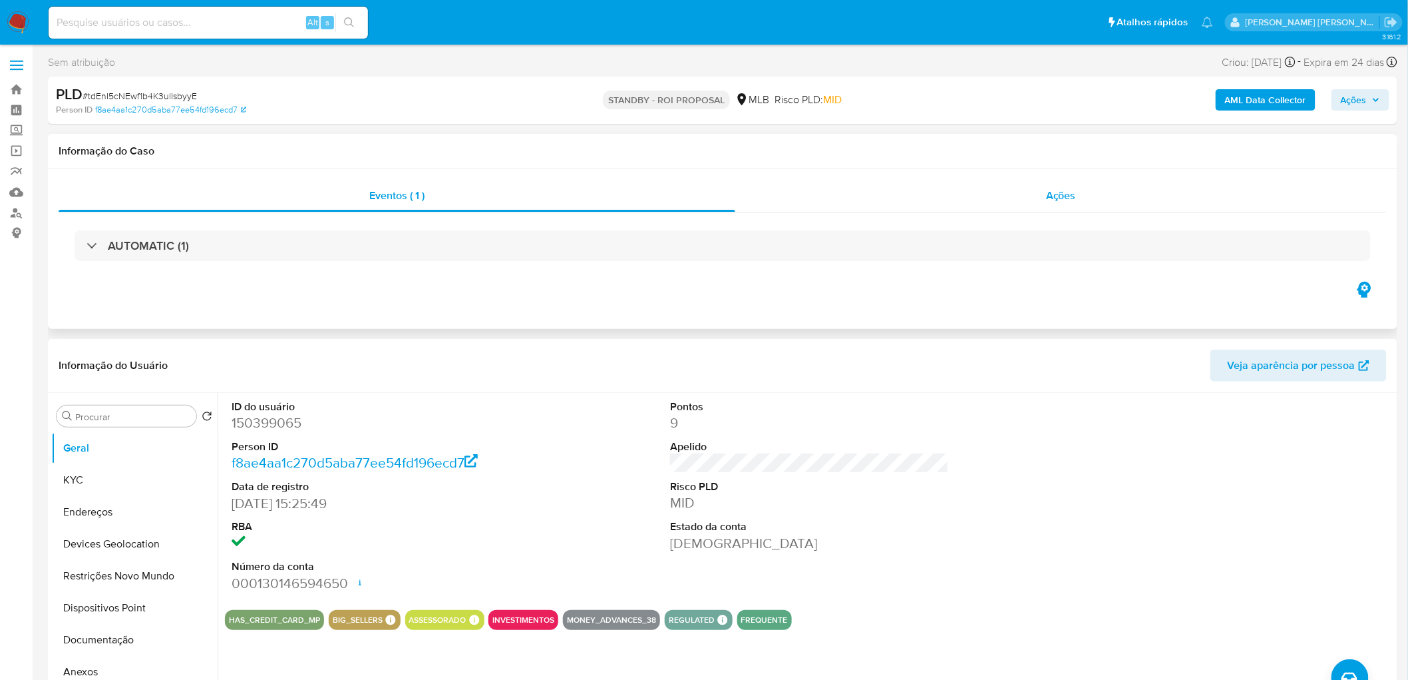
click at [1101, 202] on div "Ações" at bounding box center [1061, 196] width 652 height 32
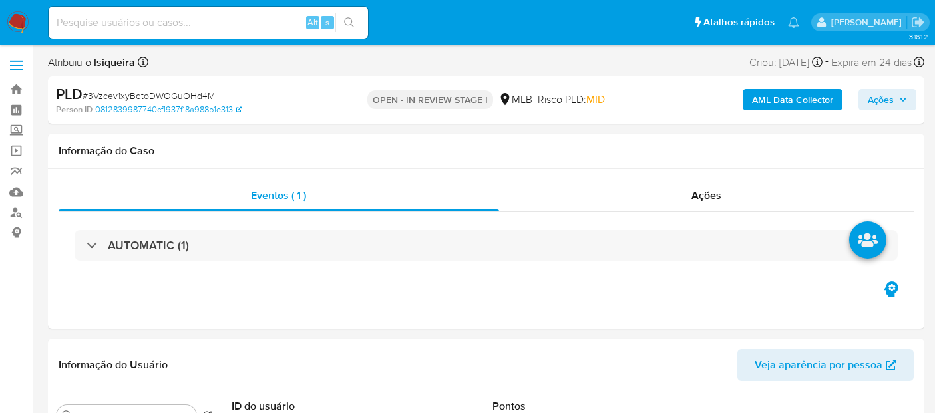
select select "10"
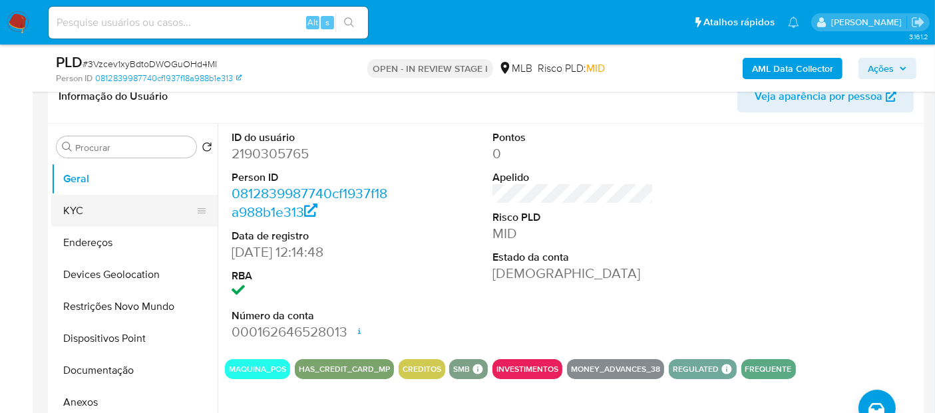
click at [144, 205] on button "KYC" at bounding box center [129, 211] width 156 height 32
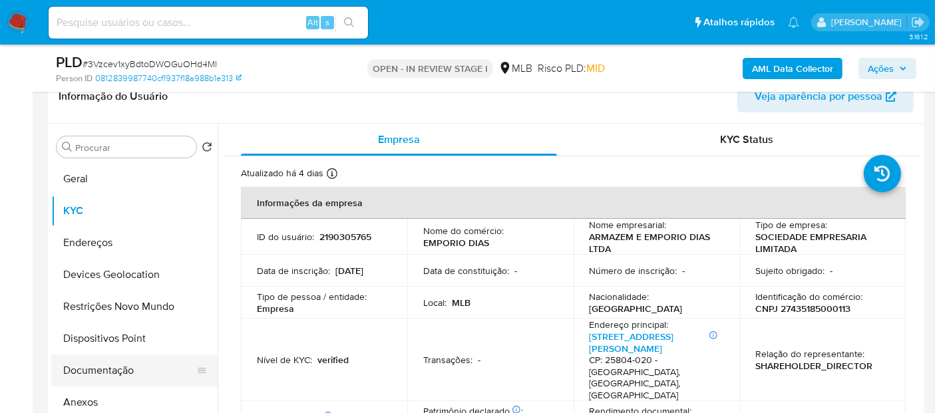
click at [112, 375] on button "Documentação" at bounding box center [129, 371] width 156 height 32
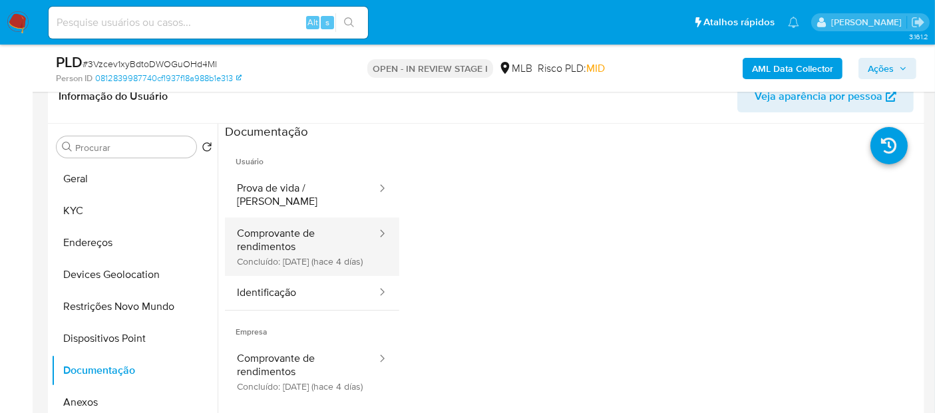
click at [302, 234] on button "Comprovante de rendimentos Concluído: 29/09/2025 (hace 4 días)" at bounding box center [301, 247] width 153 height 59
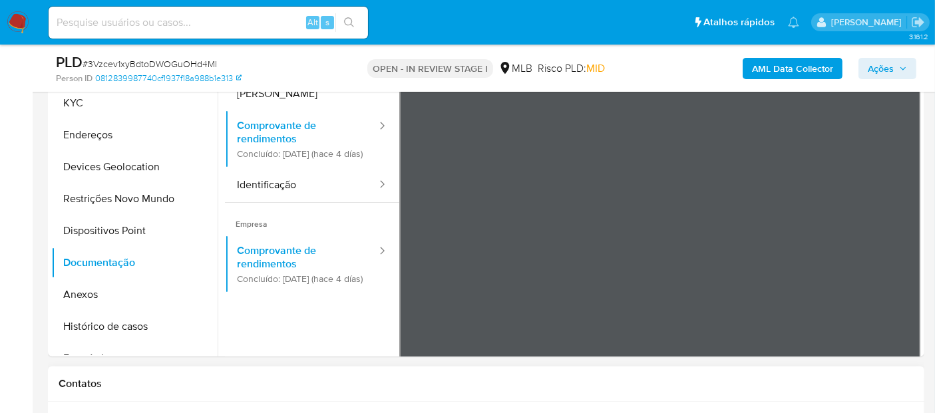
scroll to position [288, 0]
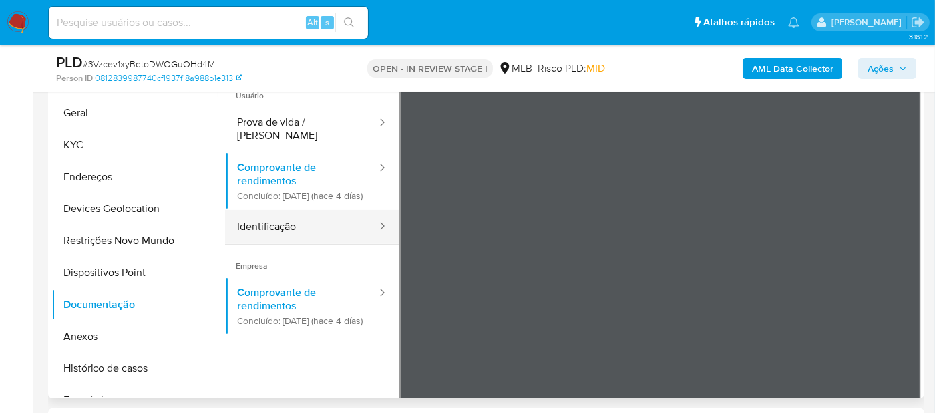
click at [265, 236] on button "Identificação" at bounding box center [301, 227] width 153 height 34
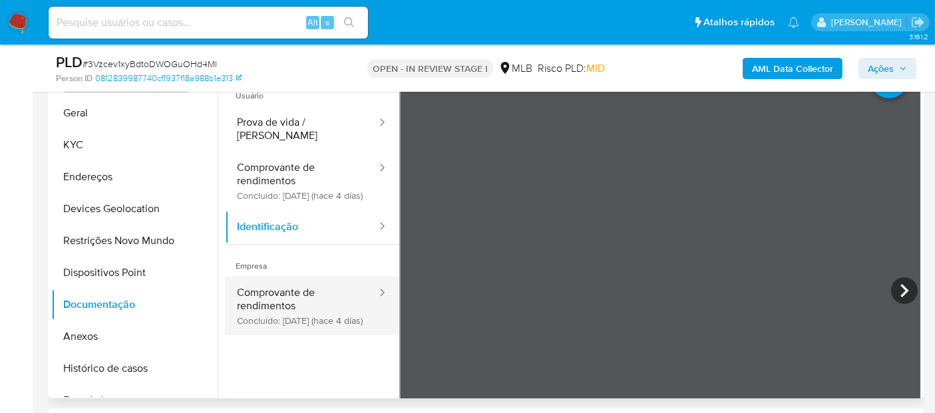
click at [323, 290] on button "Comprovante de rendimentos Concluído: 29/09/2025 (hace 4 días)" at bounding box center [301, 306] width 153 height 59
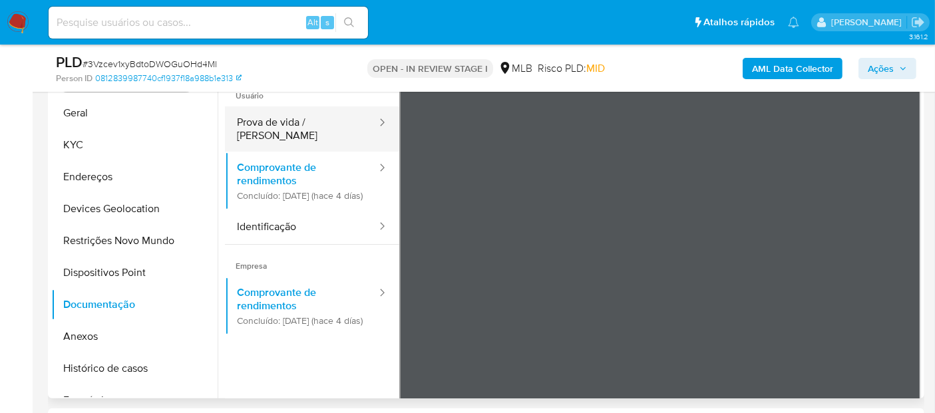
click at [322, 130] on button "Prova de vida / [PERSON_NAME]" at bounding box center [301, 128] width 153 height 45
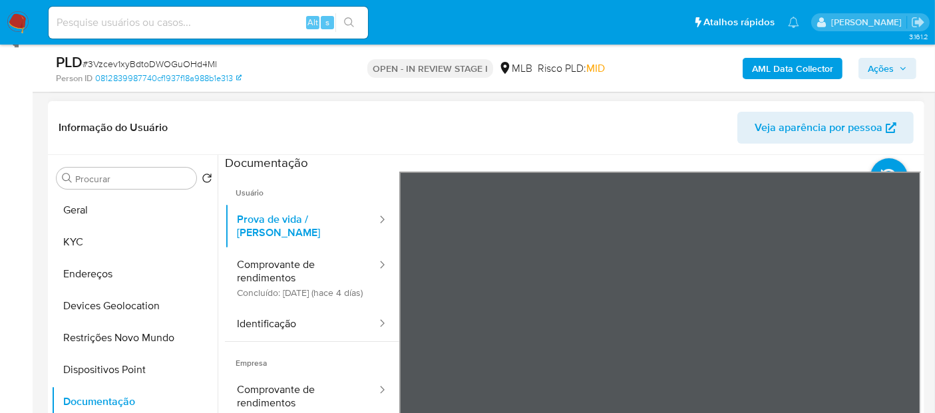
scroll to position [214, 0]
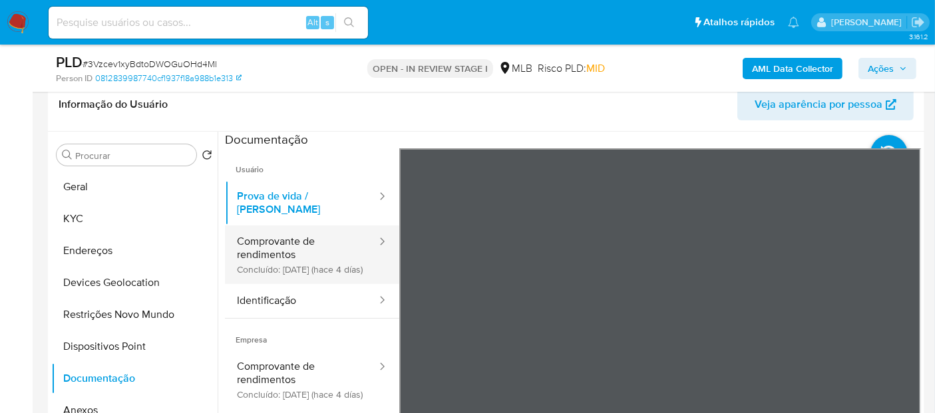
click at [281, 246] on button "Comprovante de rendimentos Concluído: 29/09/2025 (hace 4 días)" at bounding box center [301, 255] width 153 height 59
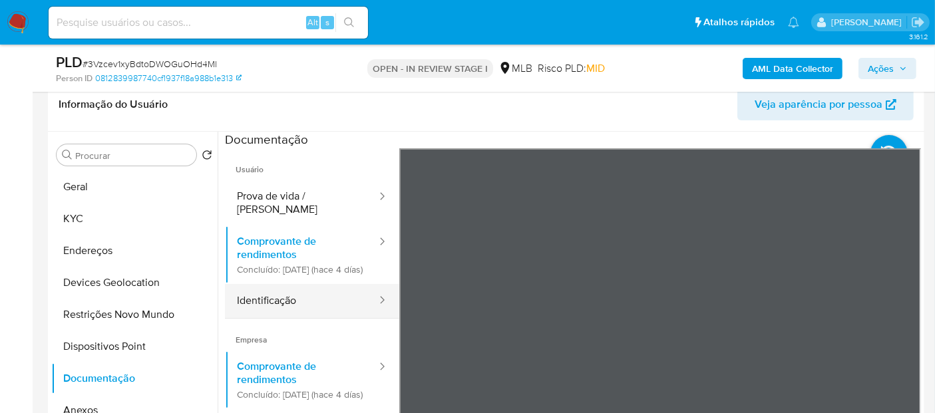
click at [283, 303] on button "Identificação" at bounding box center [301, 301] width 153 height 34
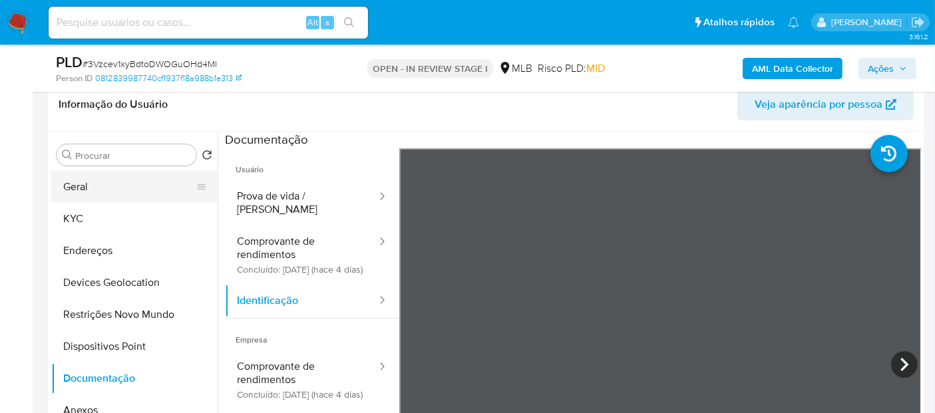
click at [99, 188] on button "Geral" at bounding box center [129, 187] width 156 height 32
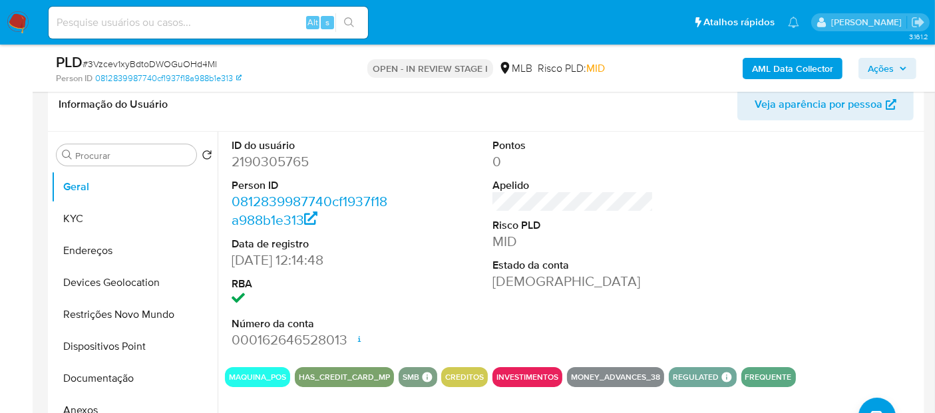
click at [747, 284] on div at bounding box center [834, 244] width 174 height 225
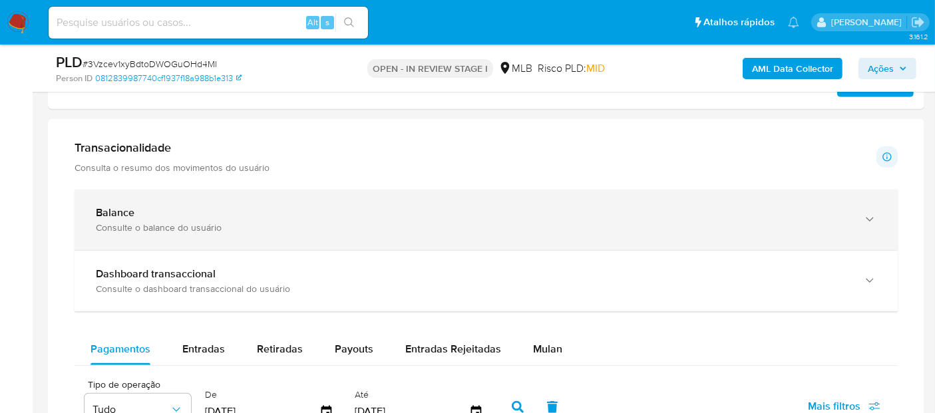
click at [264, 210] on div "Balance" at bounding box center [473, 212] width 754 height 13
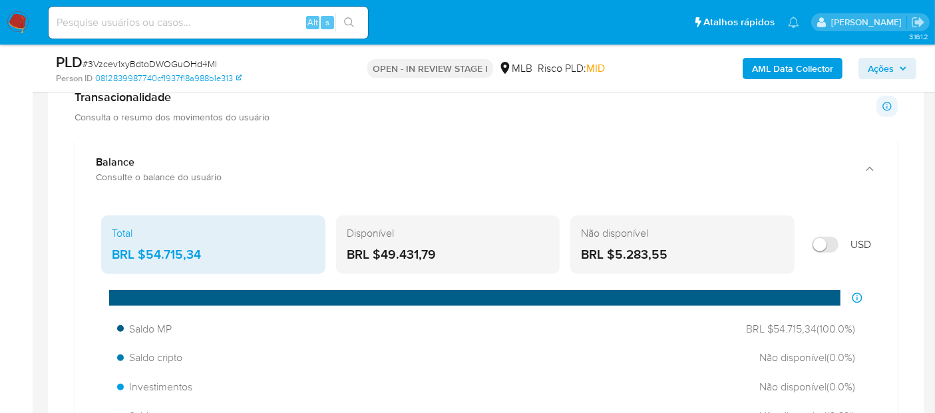
scroll to position [1027, 0]
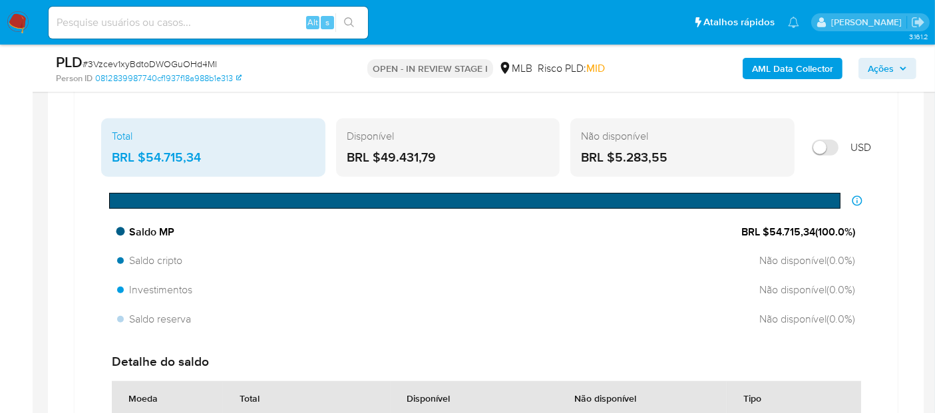
drag, startPoint x: 812, startPoint y: 227, endPoint x: 769, endPoint y: 228, distance: 43.3
click at [769, 228] on span "BRL $54.715,34 ( 100.0 %)" at bounding box center [798, 232] width 114 height 15
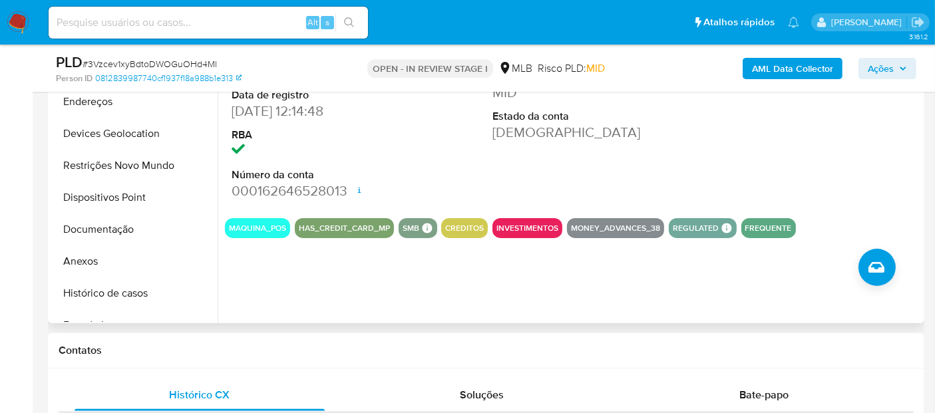
scroll to position [361, 0]
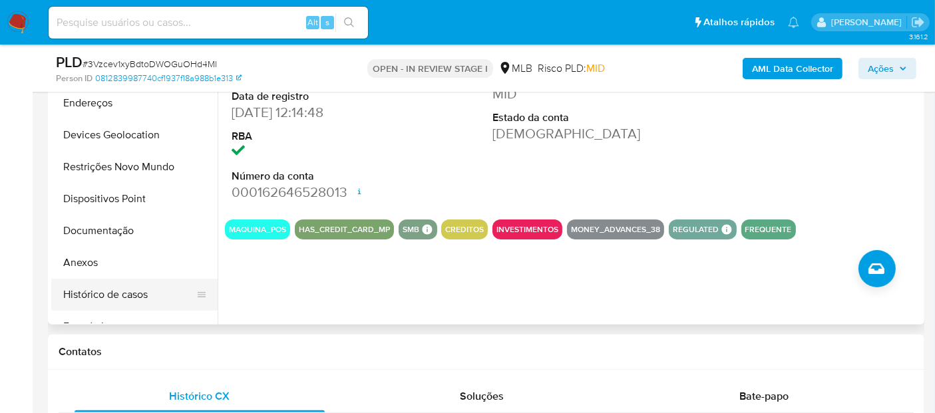
click at [103, 290] on button "Histórico de casos" at bounding box center [129, 295] width 156 height 32
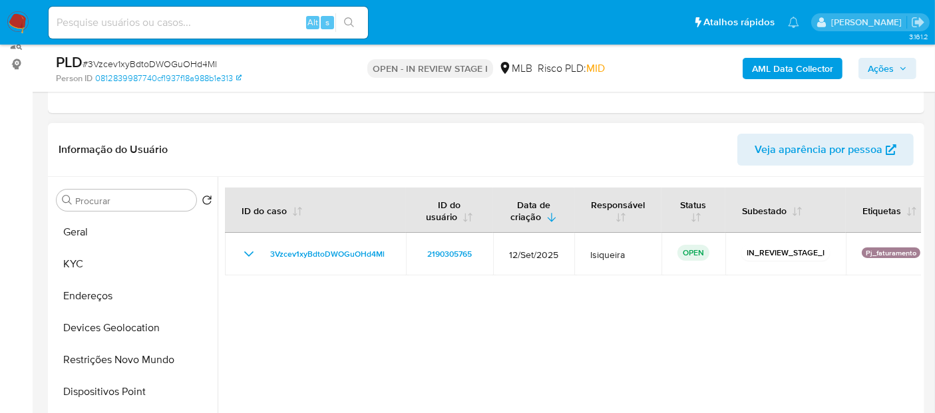
scroll to position [222, 0]
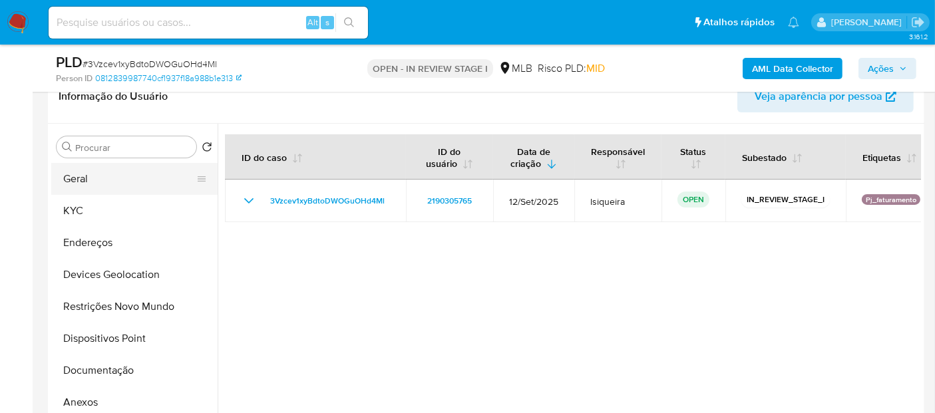
click at [134, 181] on button "Geral" at bounding box center [129, 179] width 156 height 32
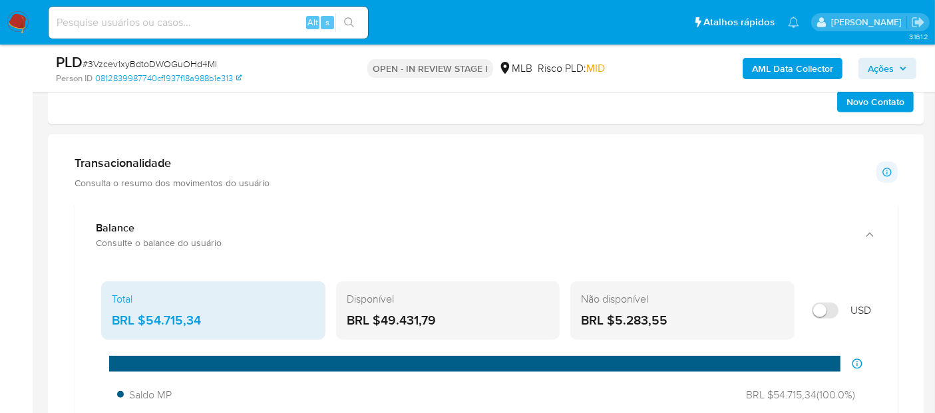
scroll to position [887, 0]
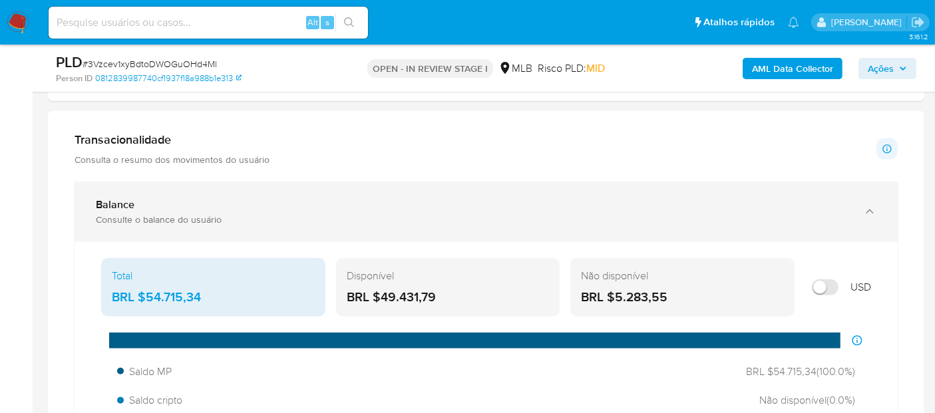
click at [431, 214] on div "Consulte o balance do usuário" at bounding box center [473, 220] width 754 height 12
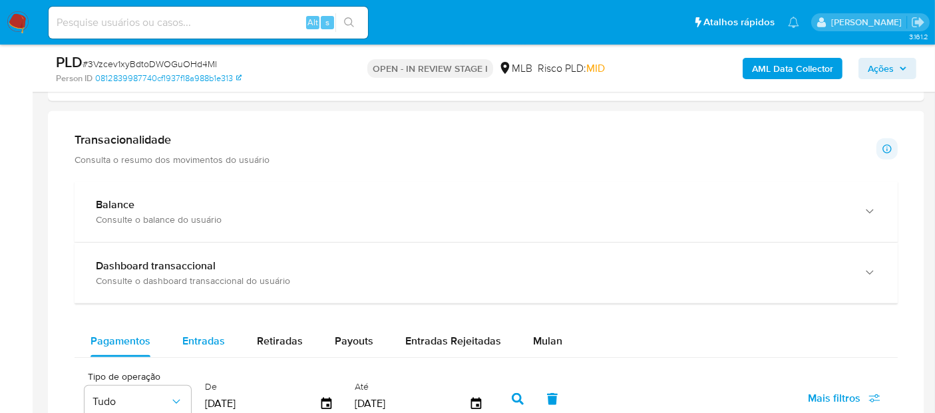
click at [193, 341] on span "Entradas" at bounding box center [203, 340] width 43 height 15
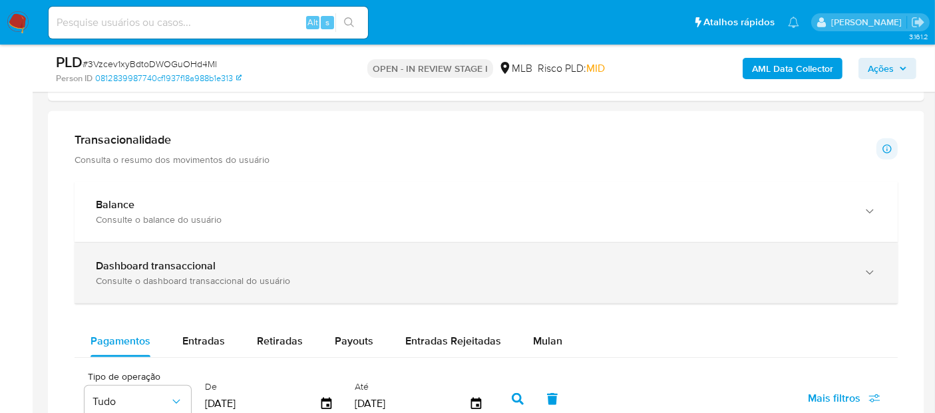
select select "10"
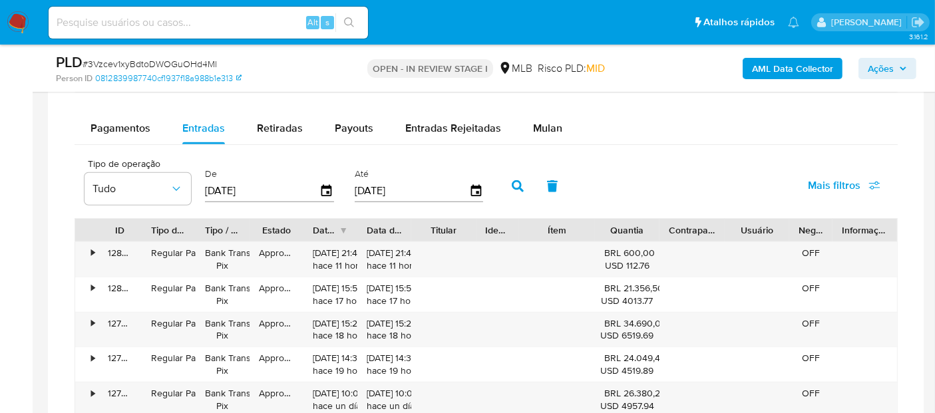
scroll to position [1109, 0]
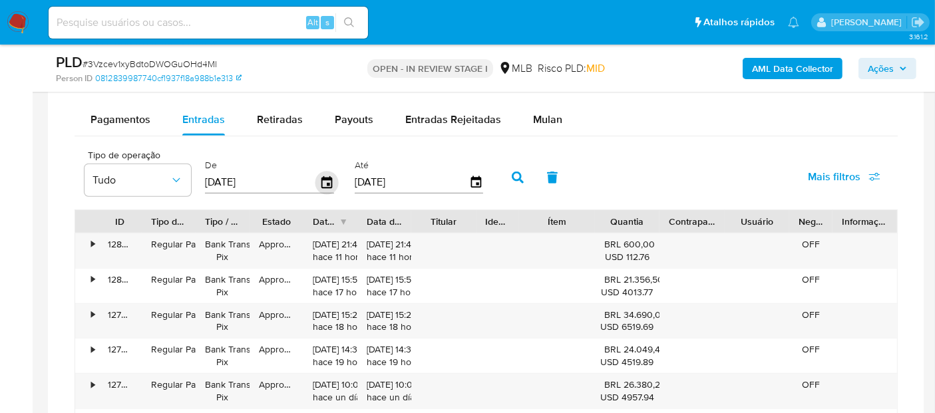
click at [323, 176] on icon "button" at bounding box center [326, 182] width 11 height 12
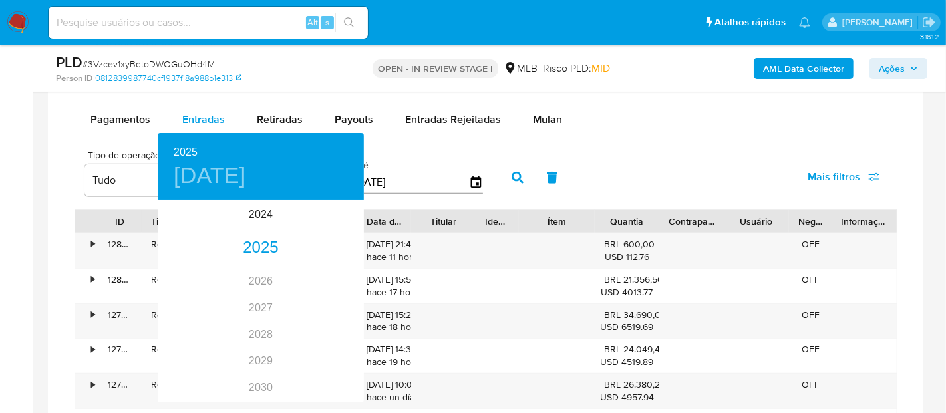
click at [474, 181] on div at bounding box center [473, 206] width 946 height 413
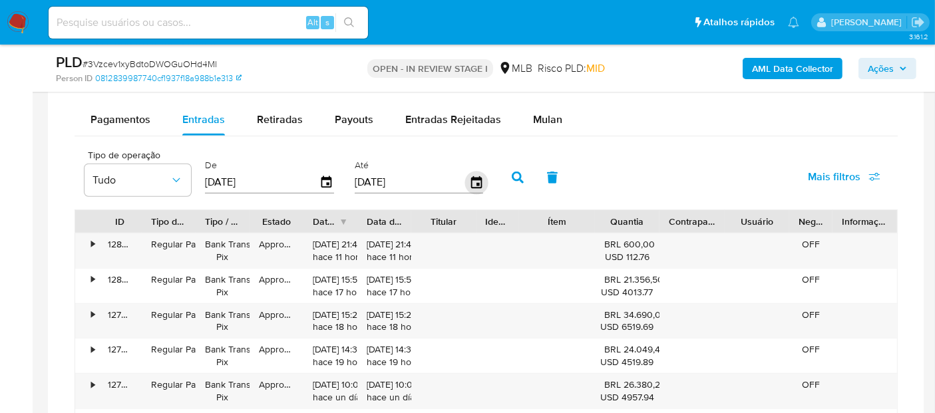
click at [473, 181] on icon "button" at bounding box center [476, 182] width 23 height 23
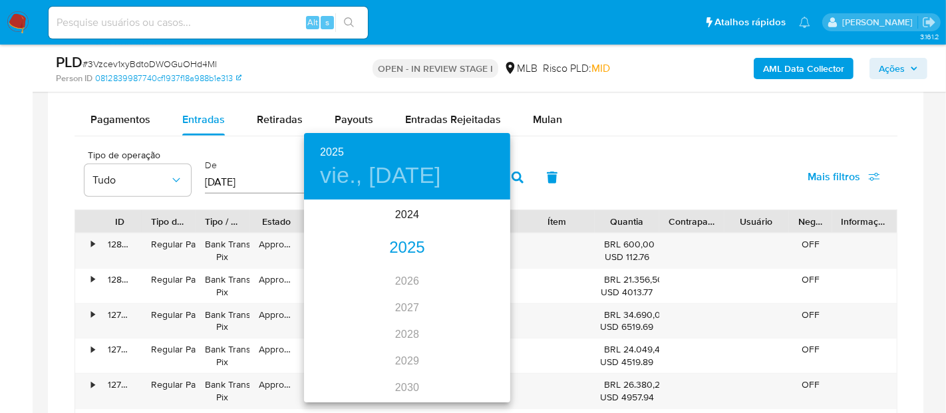
click at [408, 248] on div "2025" at bounding box center [407, 248] width 206 height 27
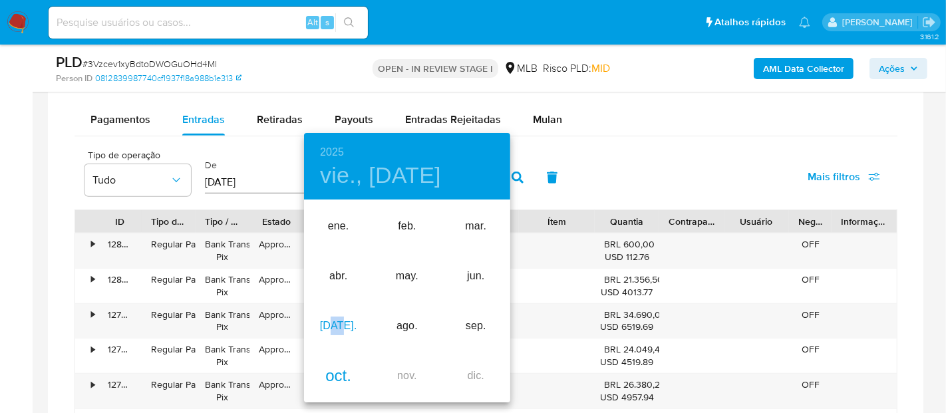
drag, startPoint x: 345, startPoint y: 329, endPoint x: 337, endPoint y: 329, distance: 7.3
click at [337, 329] on div "jul." at bounding box center [338, 327] width 69 height 50
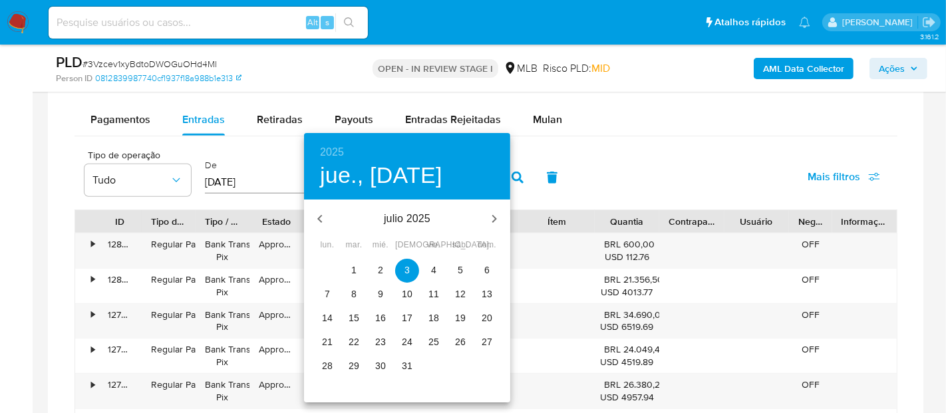
click at [403, 366] on p "31" at bounding box center [407, 365] width 11 height 13
type input "31/07/2025"
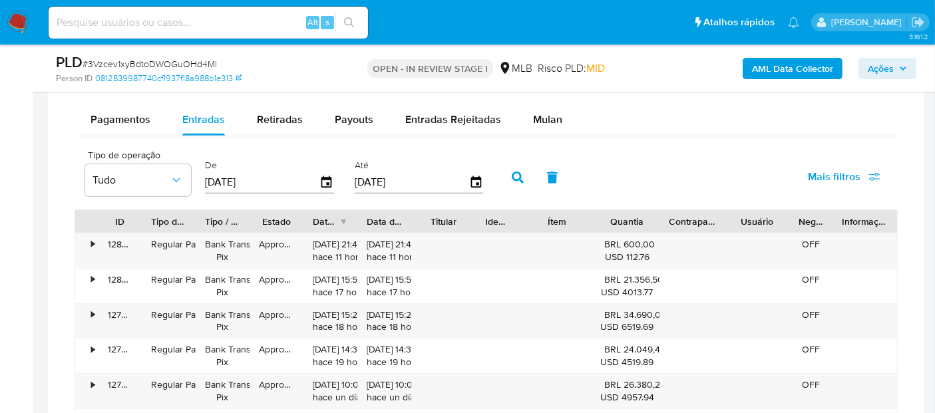
click at [512, 172] on icon "button" at bounding box center [518, 178] width 12 height 12
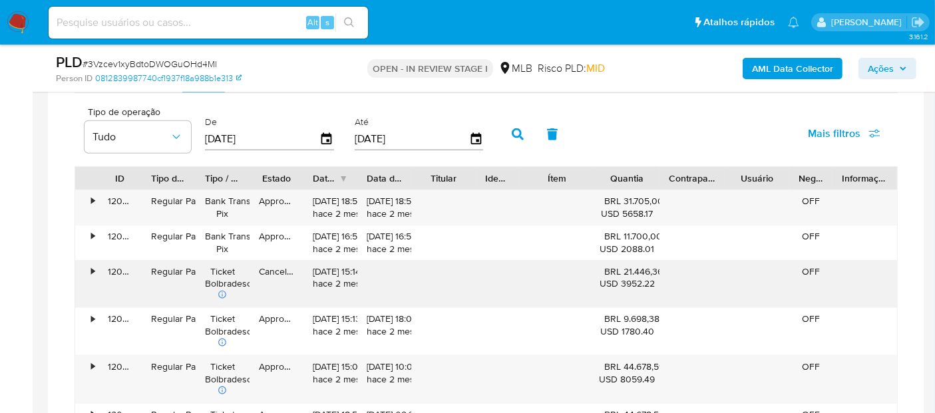
scroll to position [1183, 0]
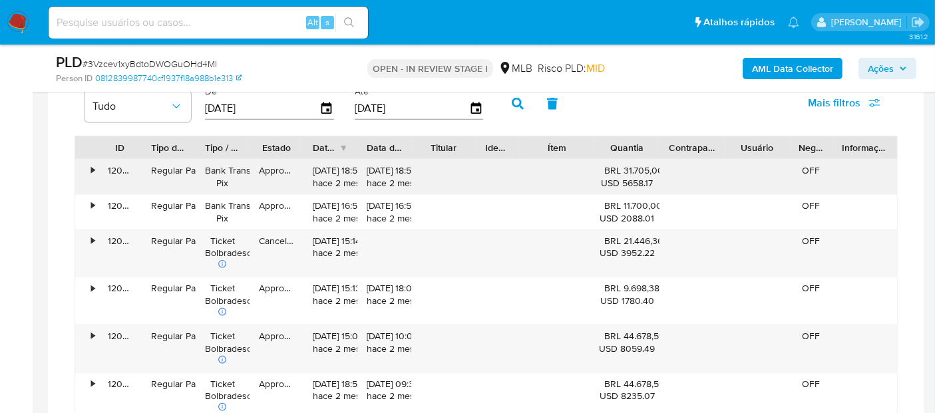
click at [87, 166] on div "•" at bounding box center [86, 177] width 23 height 35
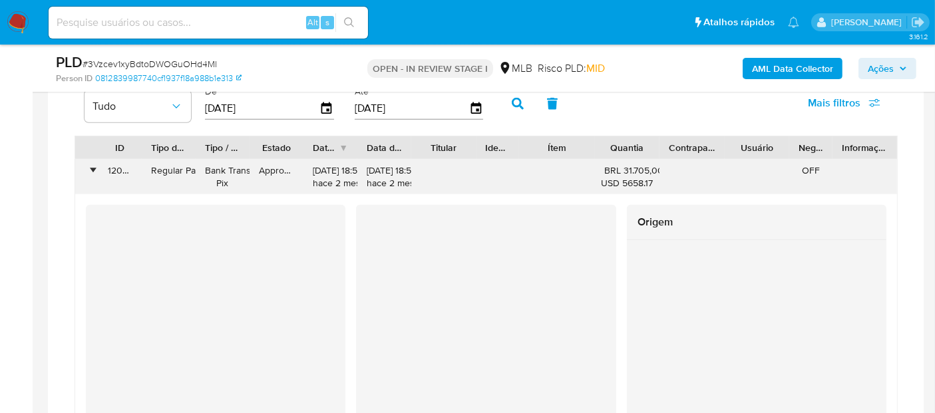
click at [87, 166] on div "•" at bounding box center [86, 177] width 23 height 35
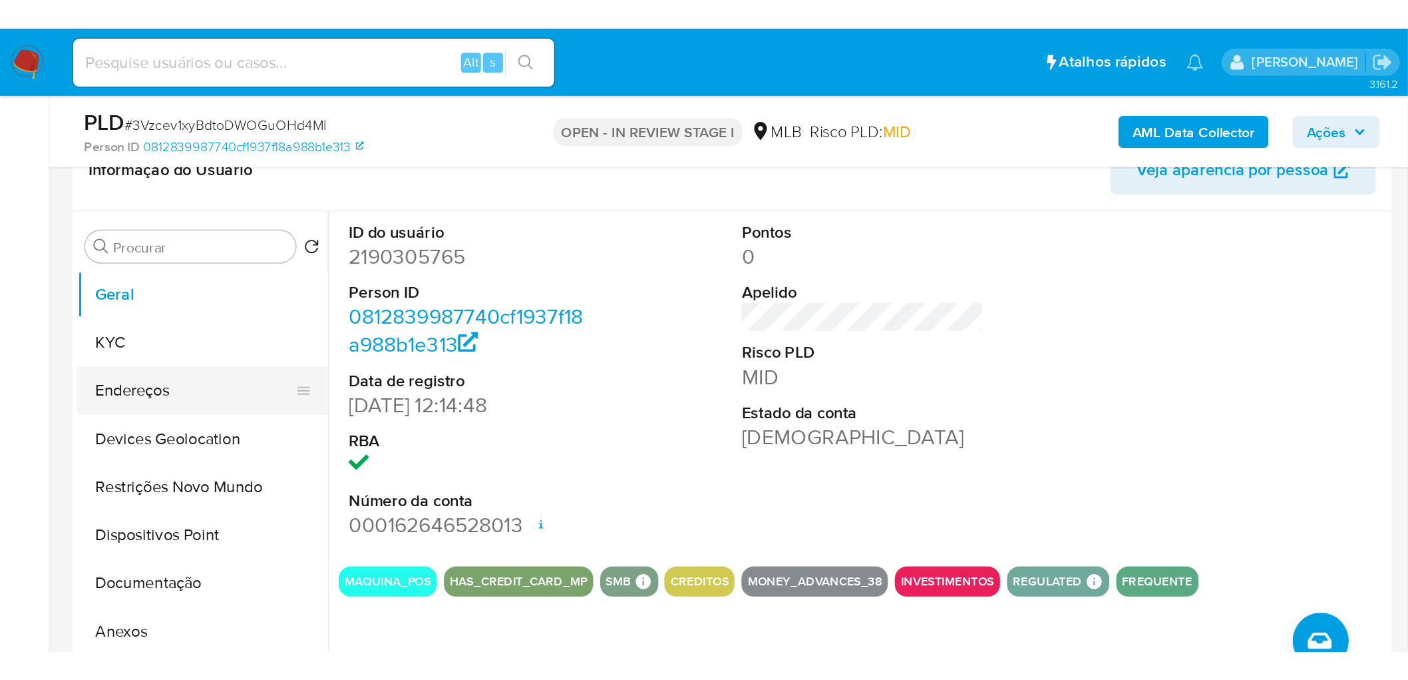
scroll to position [222, 0]
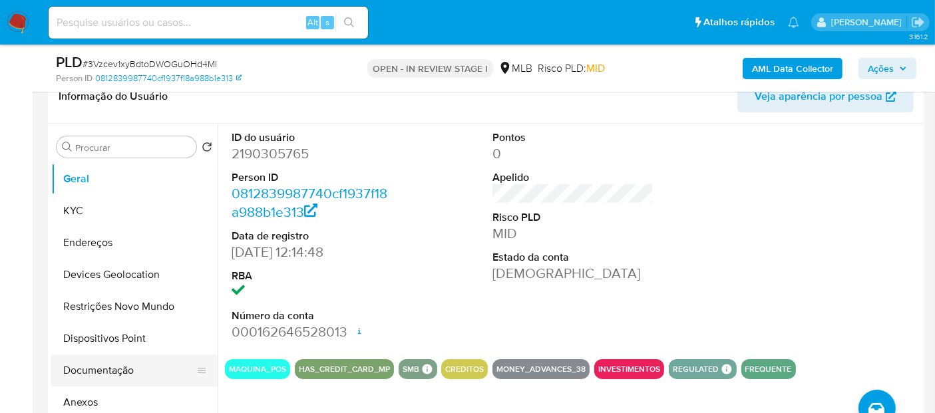
click at [114, 368] on button "Documentação" at bounding box center [129, 371] width 156 height 32
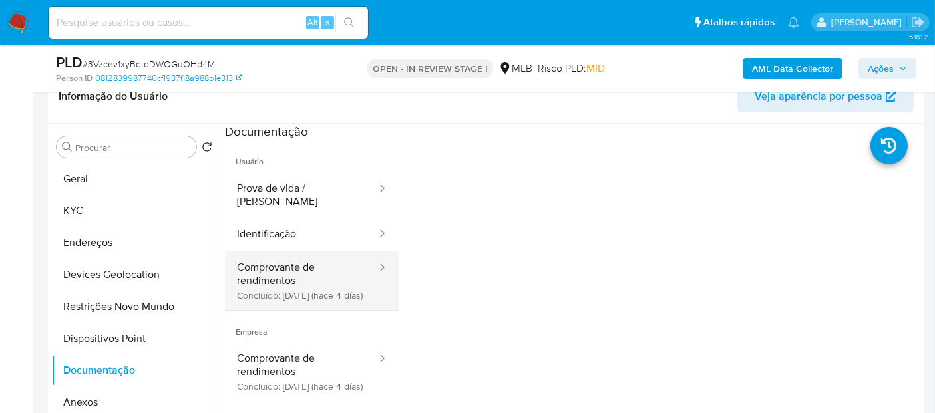
click at [280, 286] on button "Comprovante de rendimentos Concluído: 29/09/2025 (hace 4 días)" at bounding box center [301, 281] width 153 height 59
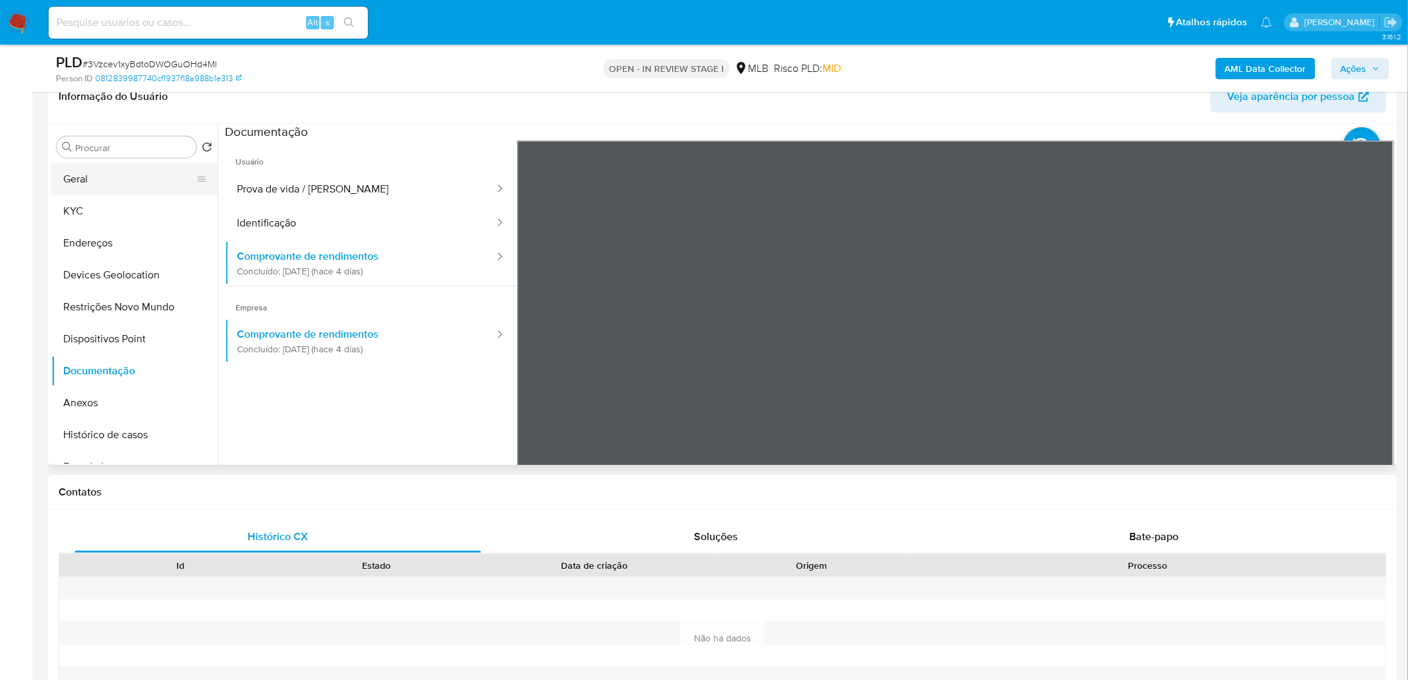
click at [110, 184] on button "Geral" at bounding box center [129, 179] width 156 height 32
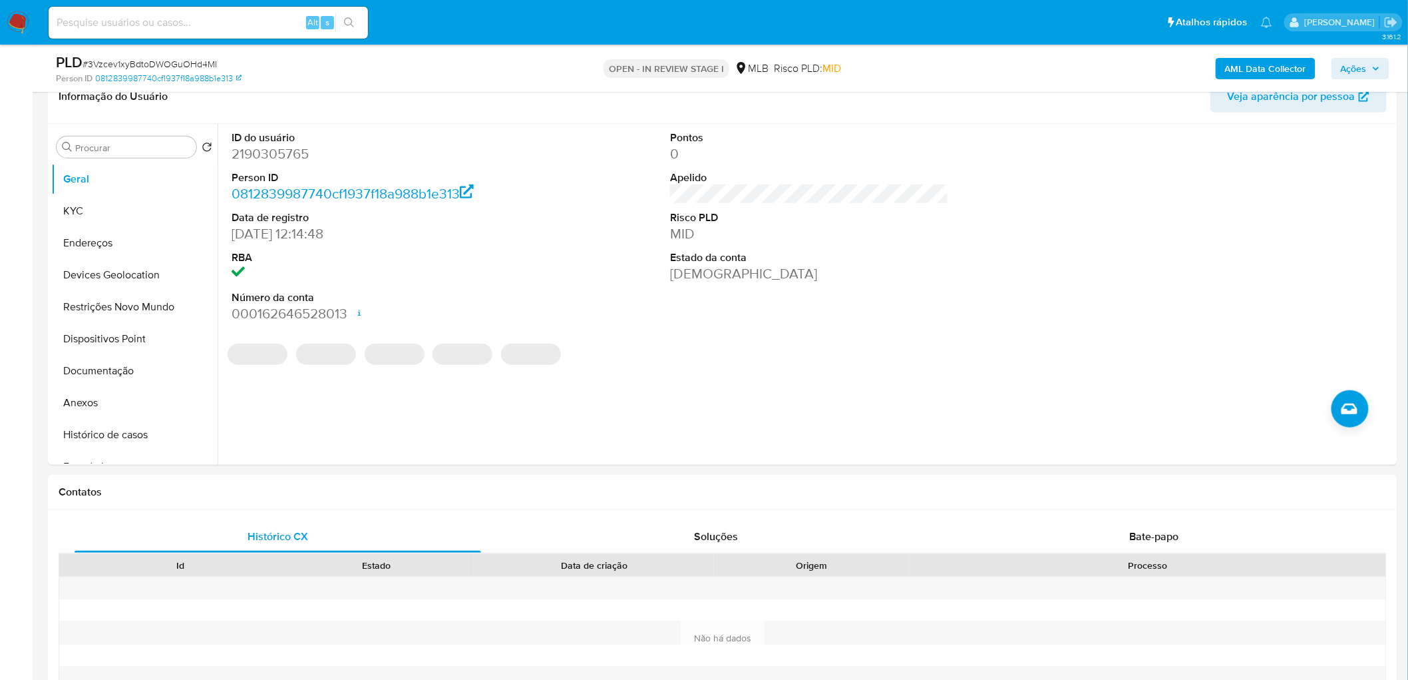
scroll to position [148, 0]
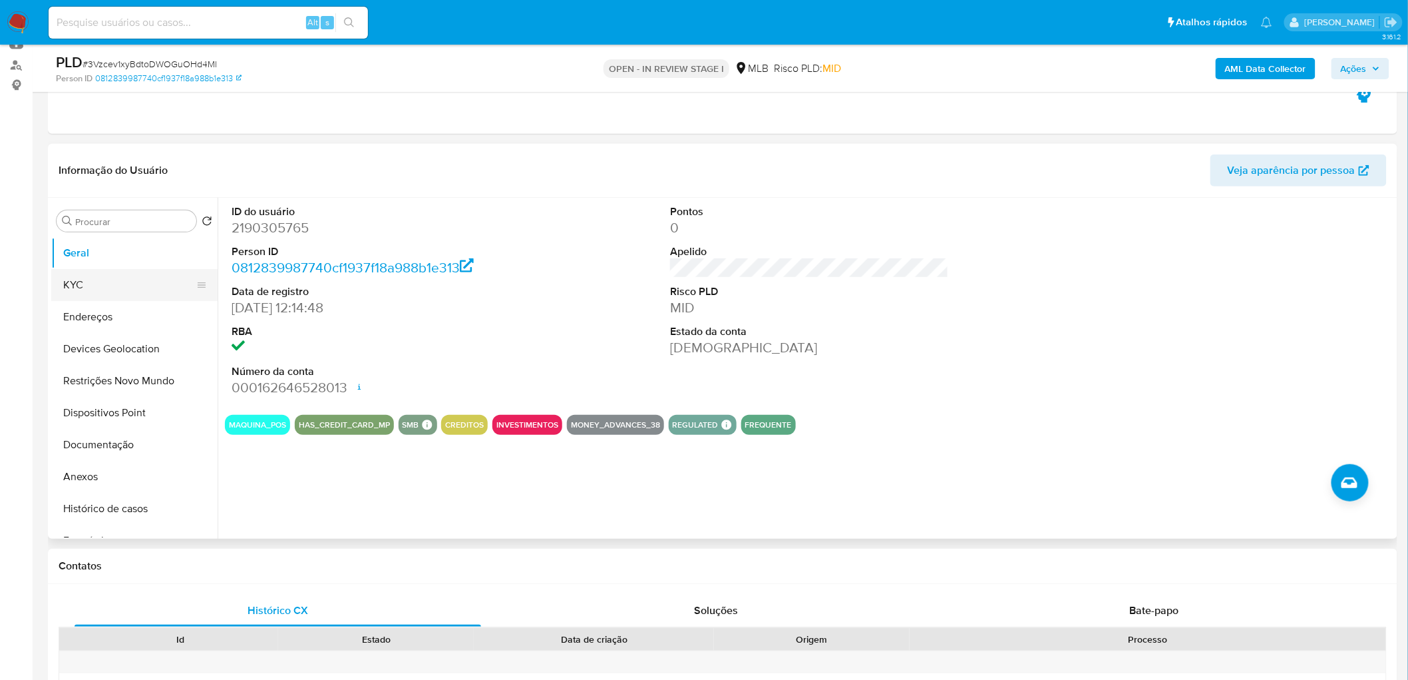
click at [115, 289] on button "KYC" at bounding box center [129, 285] width 156 height 32
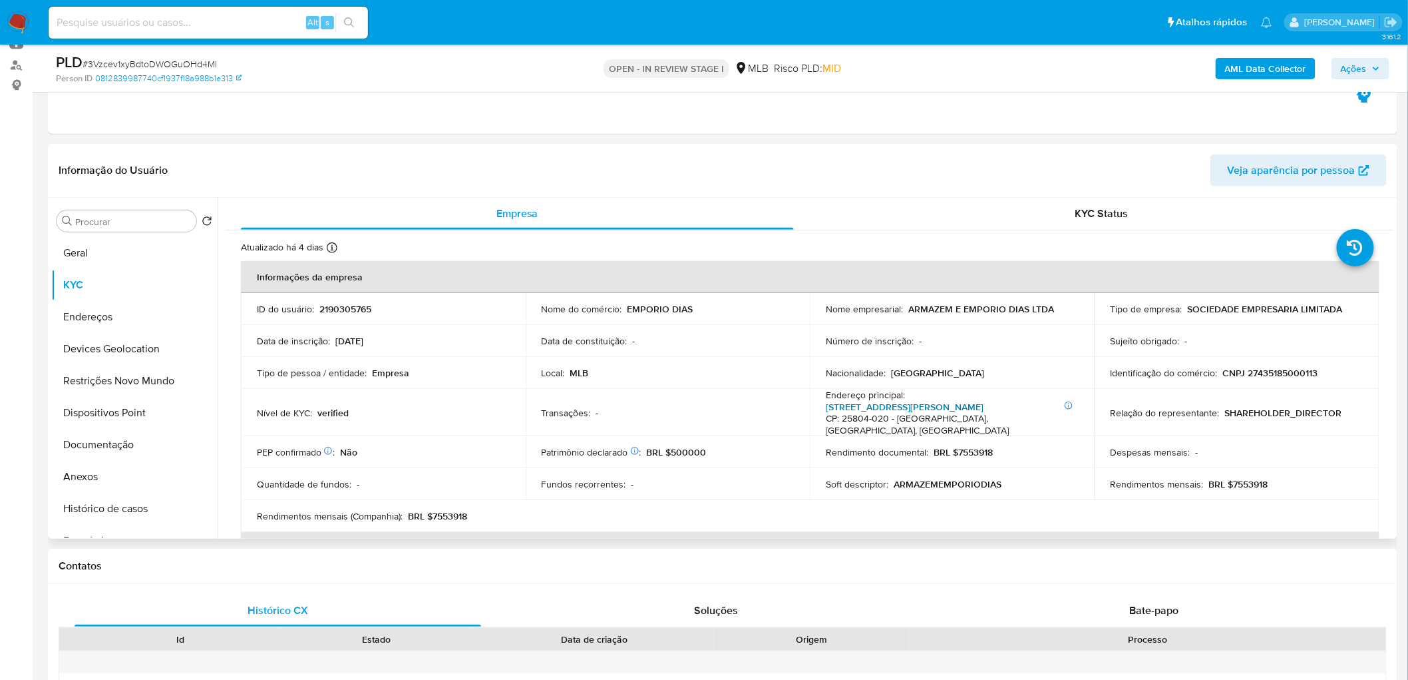
click at [932, 408] on link "Rua Prefeito Joaquim José Ferreira 285, Centro" at bounding box center [905, 406] width 158 height 13
click at [122, 313] on button "Endereços" at bounding box center [129, 317] width 156 height 32
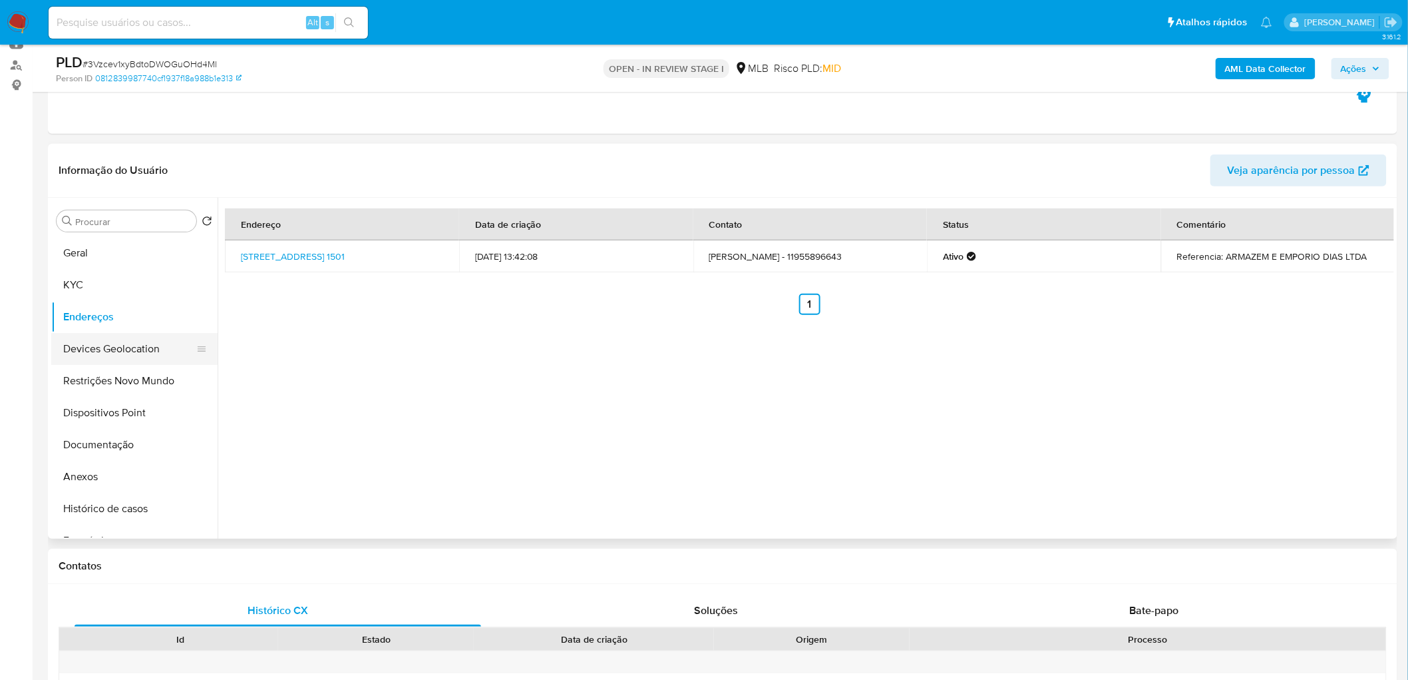
click at [141, 360] on button "Devices Geolocation" at bounding box center [129, 349] width 156 height 32
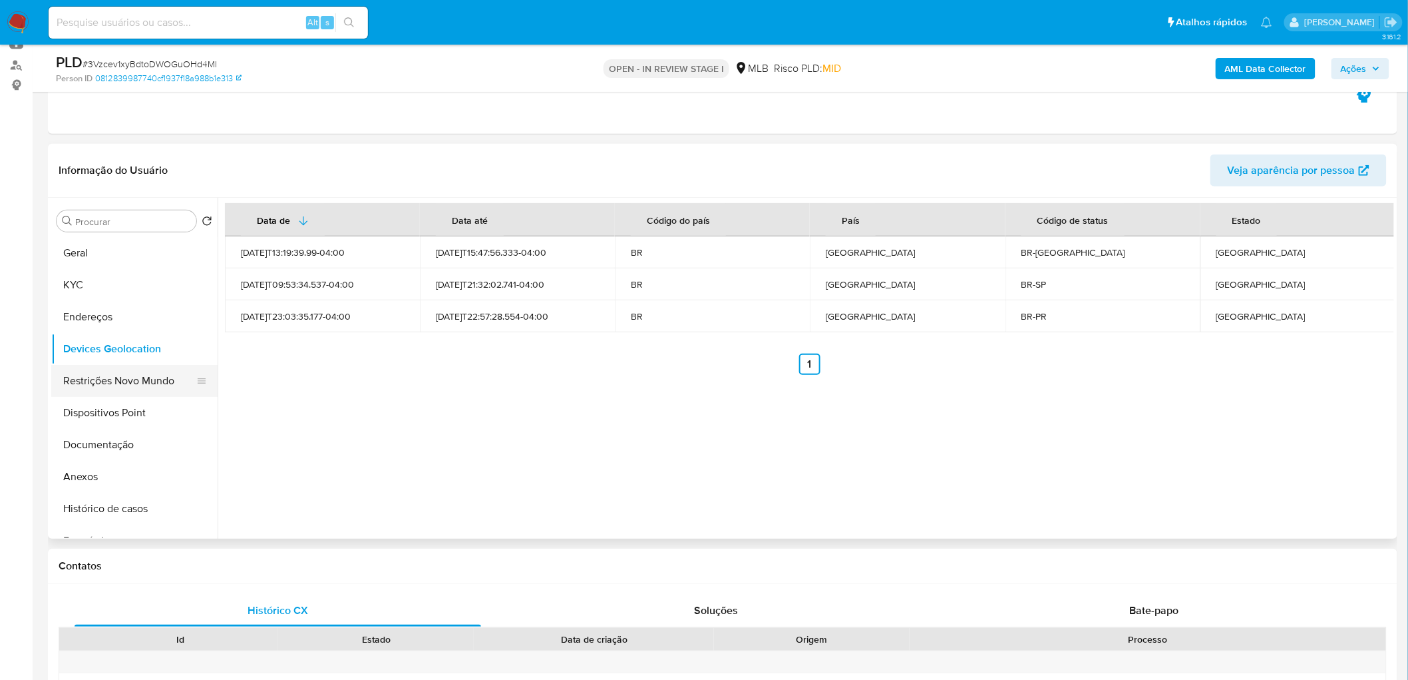
click at [105, 377] on button "Restrições Novo Mundo" at bounding box center [129, 381] width 156 height 32
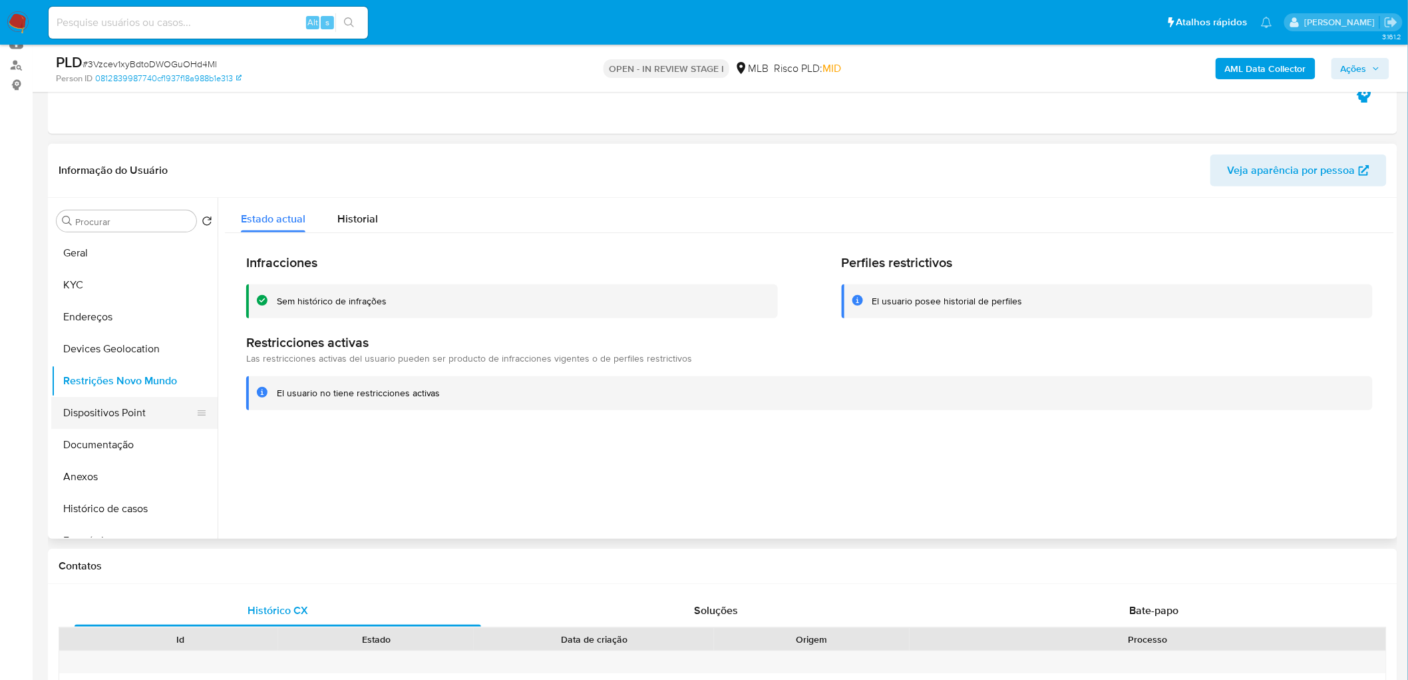
drag, startPoint x: 526, startPoint y: 445, endPoint x: 126, endPoint y: 415, distance: 401.1
click at [126, 413] on button "Dispositivos Point" at bounding box center [129, 413] width 156 height 32
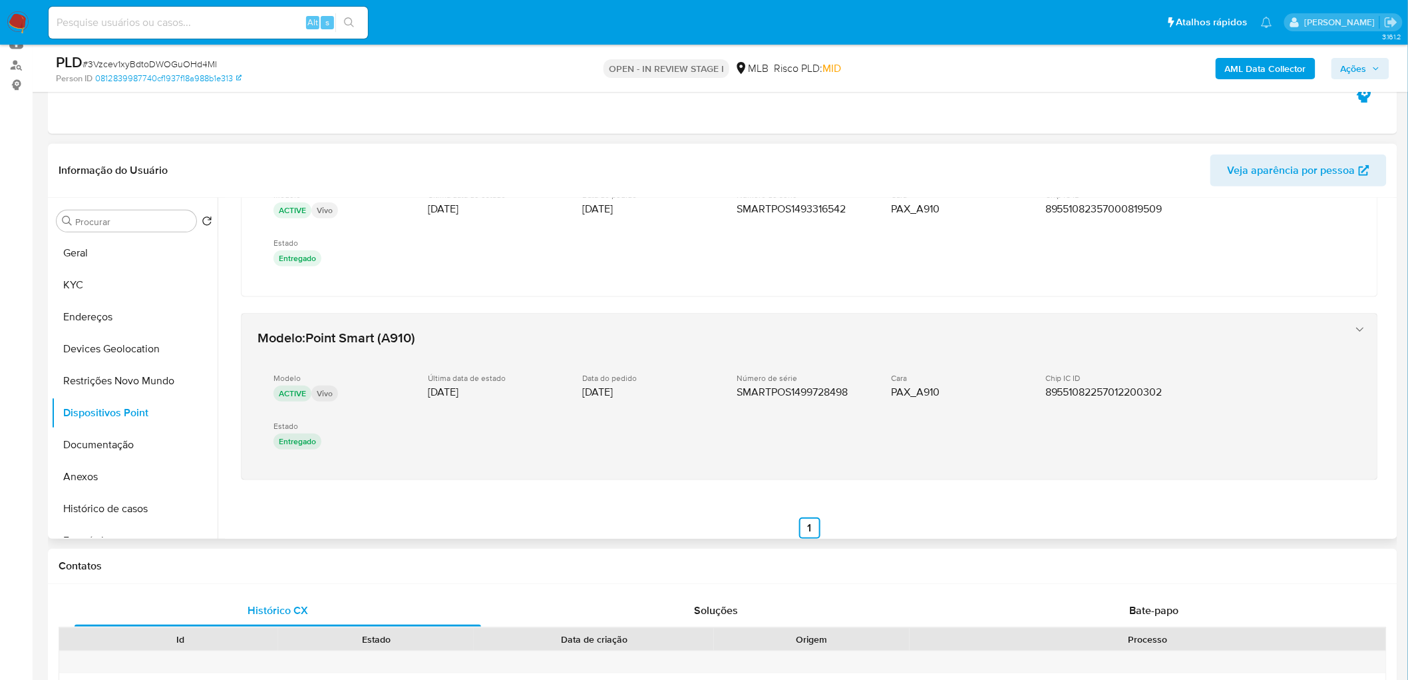
scroll to position [104, 0]
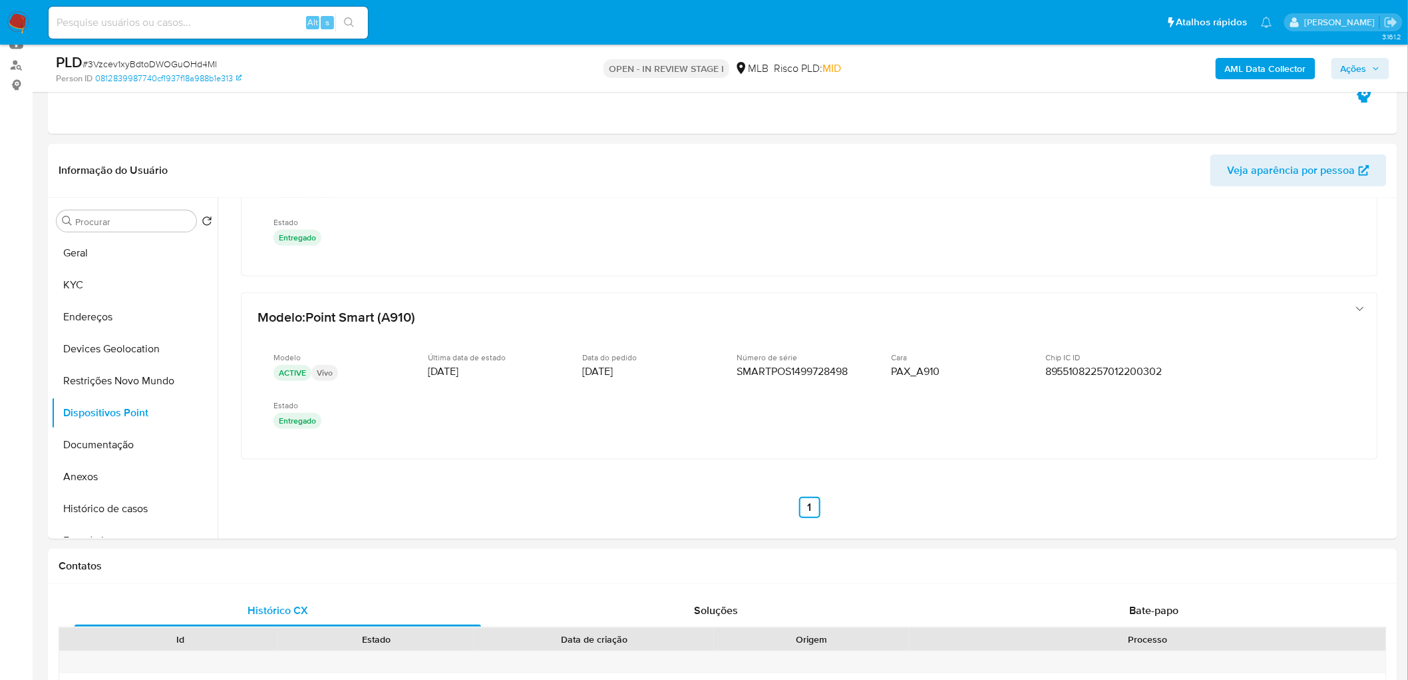
click at [934, 67] on b "AML Data Collector" at bounding box center [1265, 68] width 81 height 21
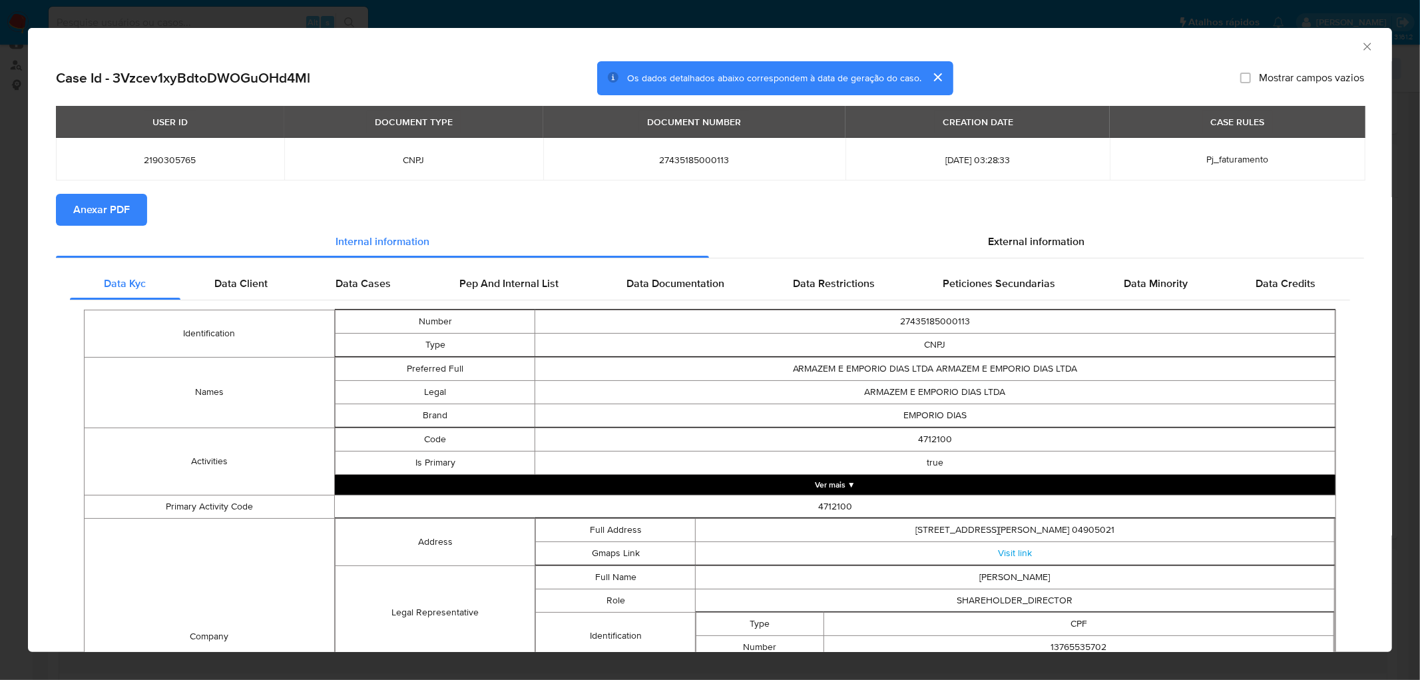
click at [116, 212] on span "Anexar PDF" at bounding box center [101, 209] width 57 height 29
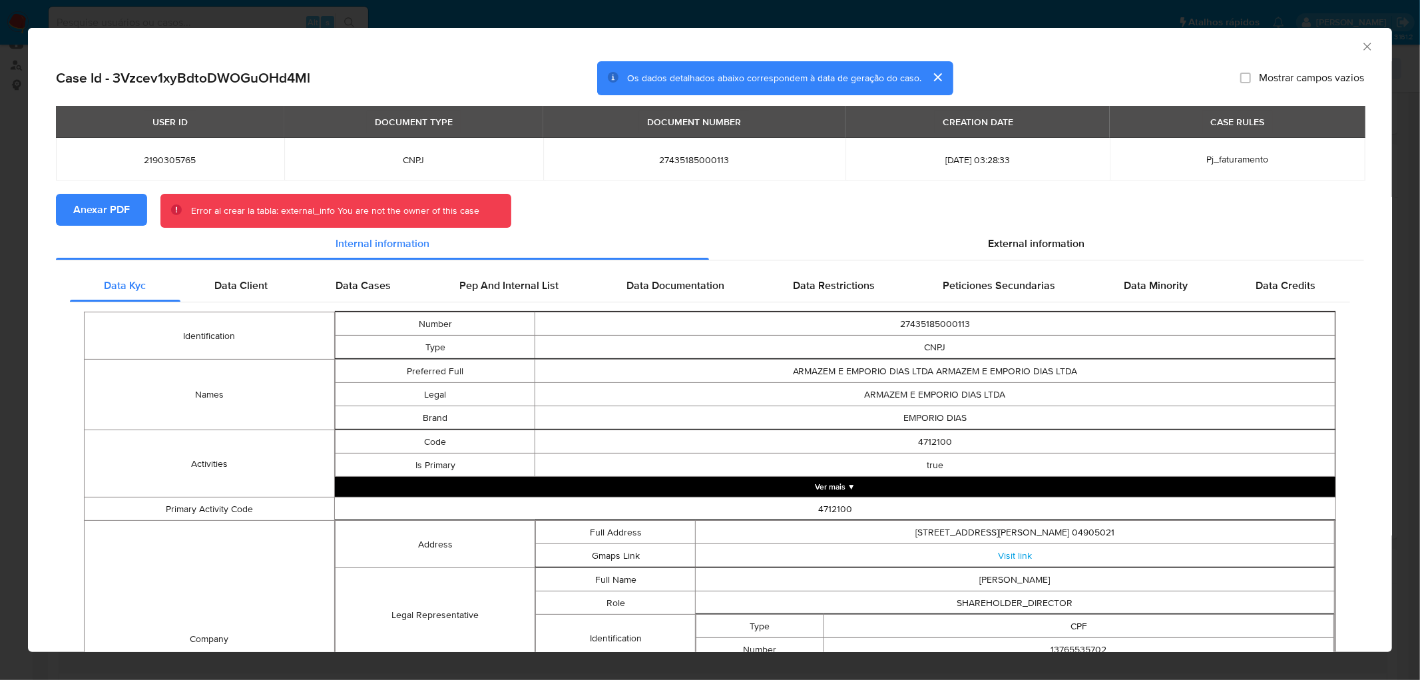
click at [934, 47] on icon "Fechar a janela" at bounding box center [1366, 46] width 7 height 7
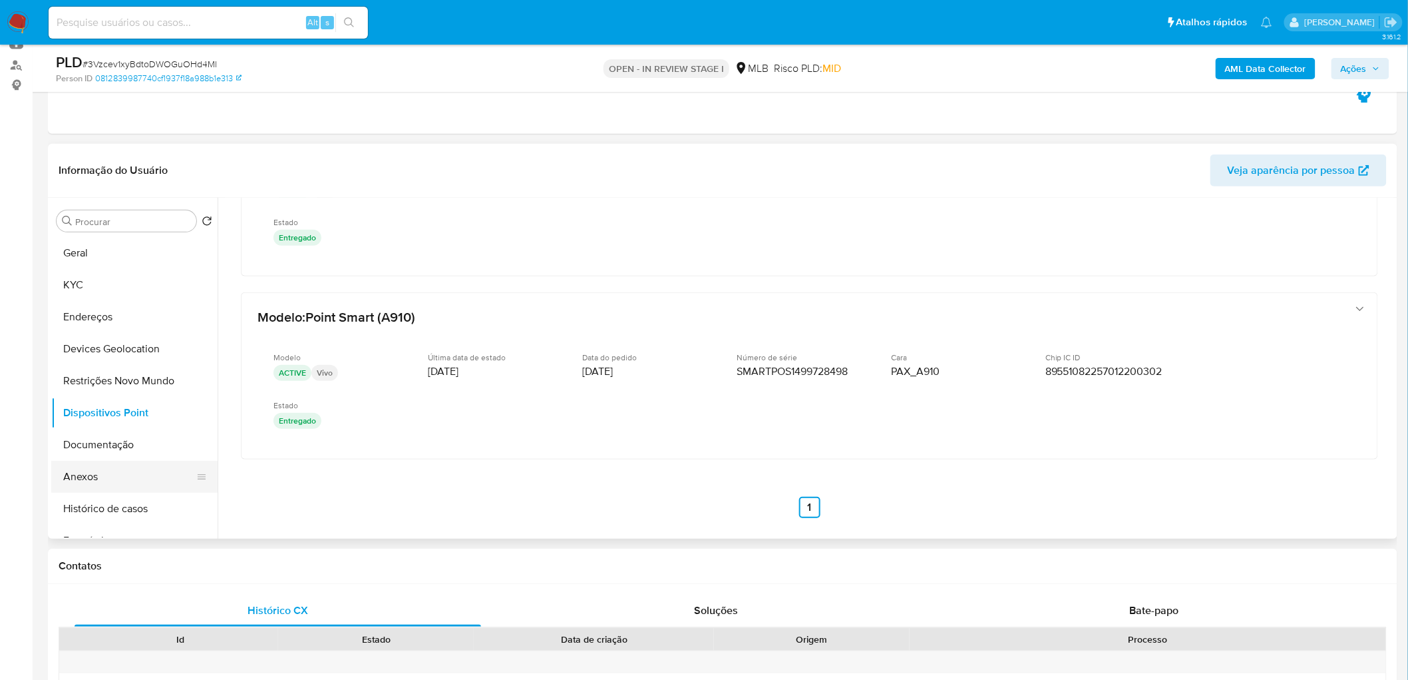
click at [75, 413] on button "Anexos" at bounding box center [129, 477] width 156 height 32
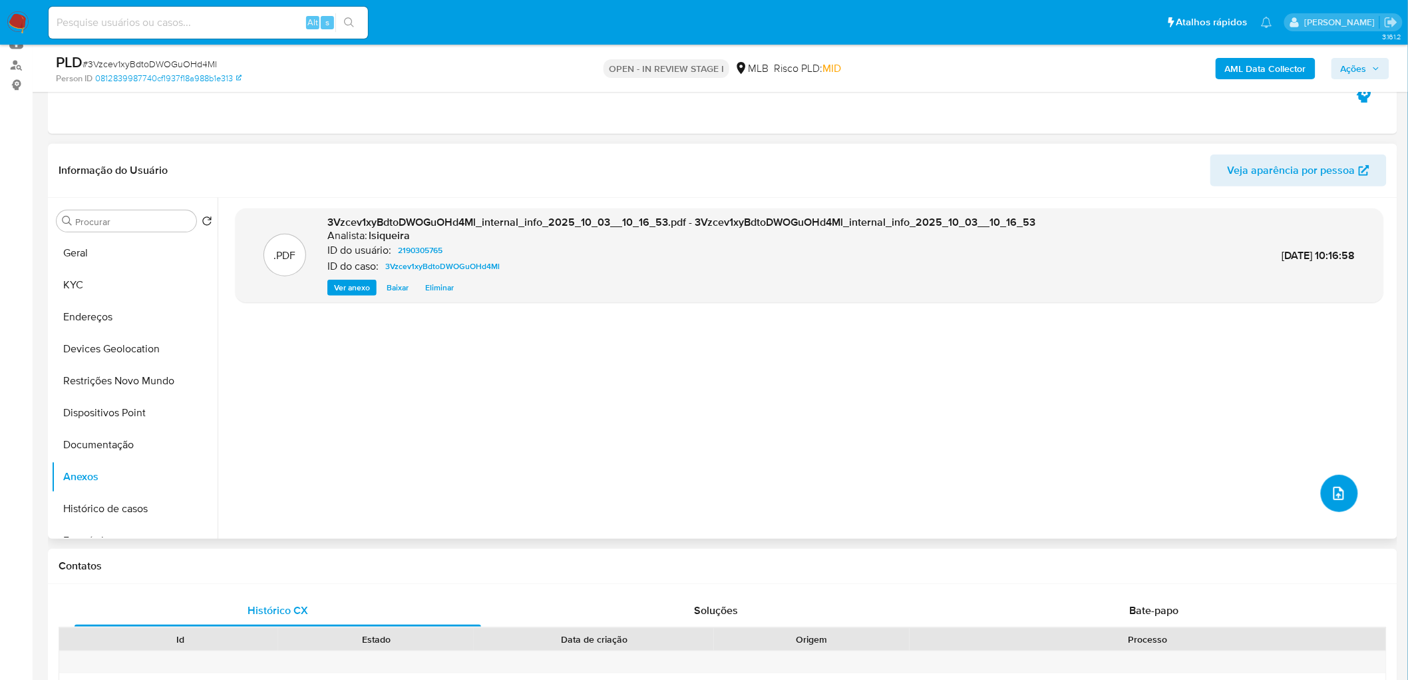
click at [934, 413] on icon "upload-file" at bounding box center [1339, 493] width 16 height 16
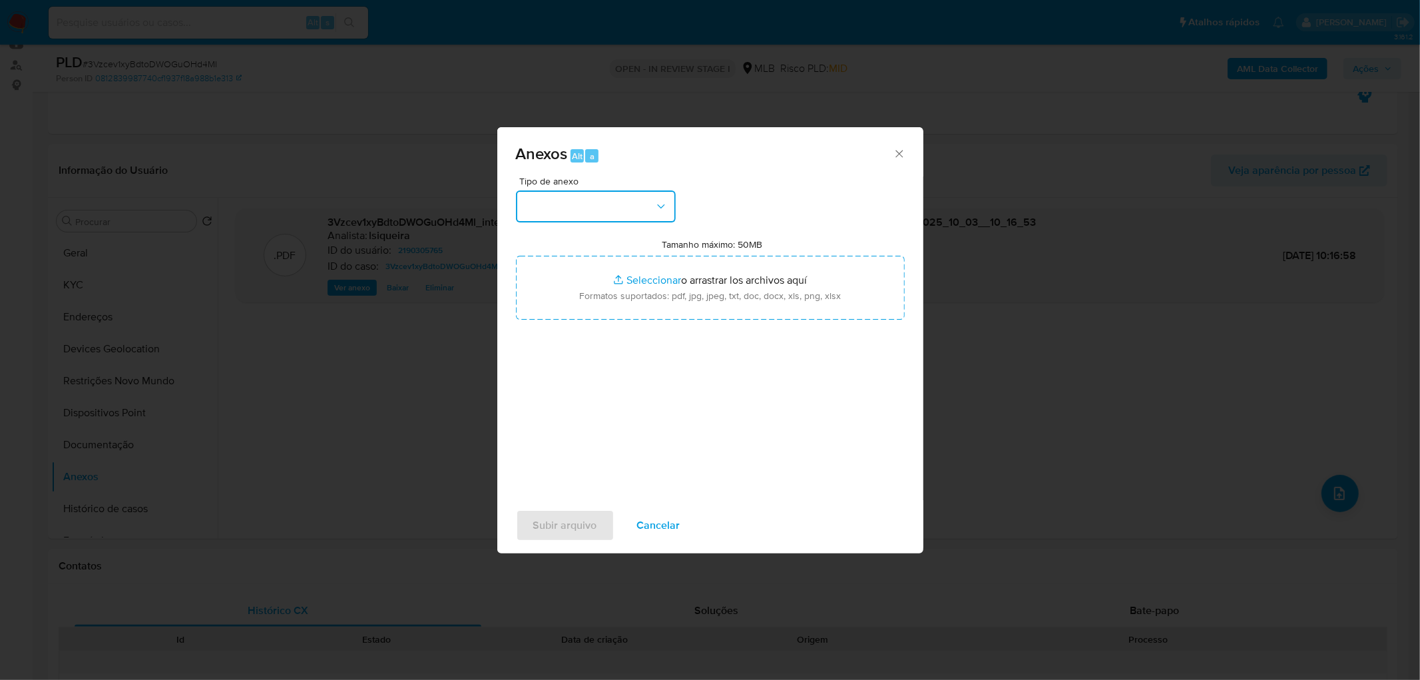
click at [583, 204] on button "button" at bounding box center [596, 206] width 160 height 32
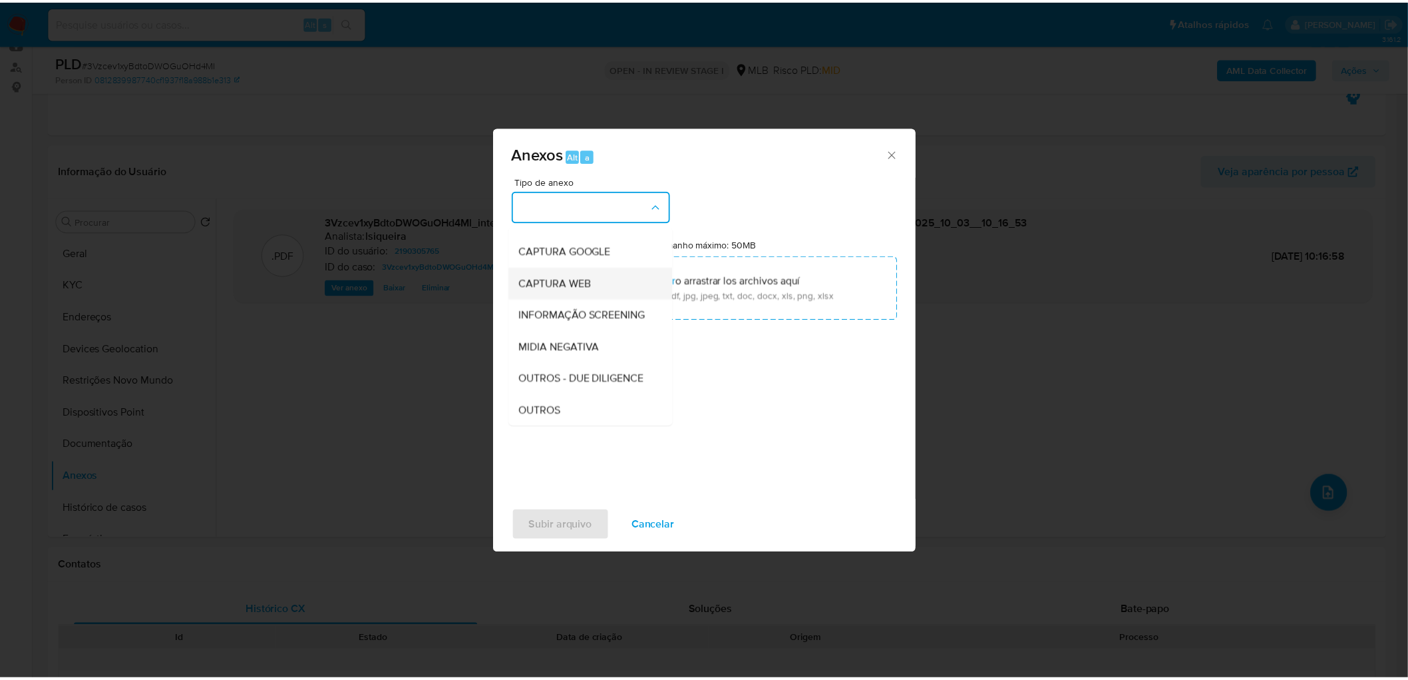
scroll to position [148, 0]
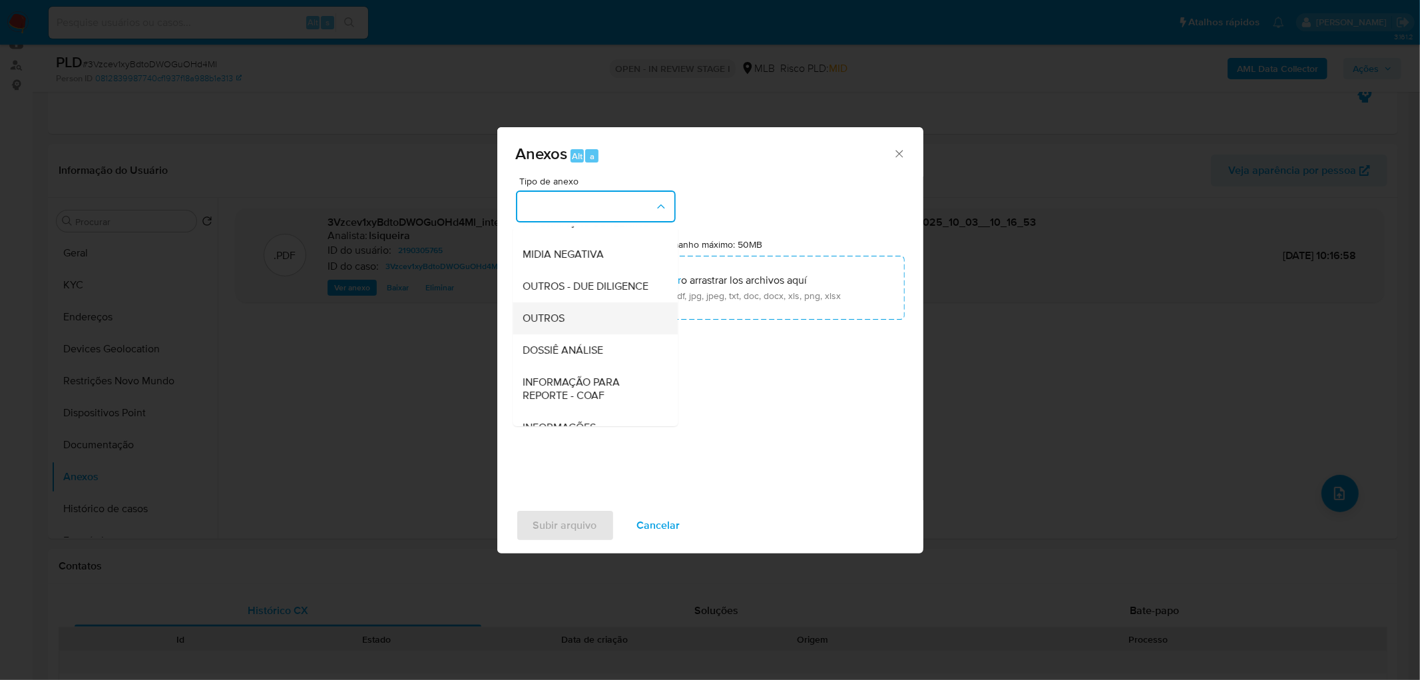
click at [570, 334] on div "OUTROS" at bounding box center [591, 318] width 136 height 32
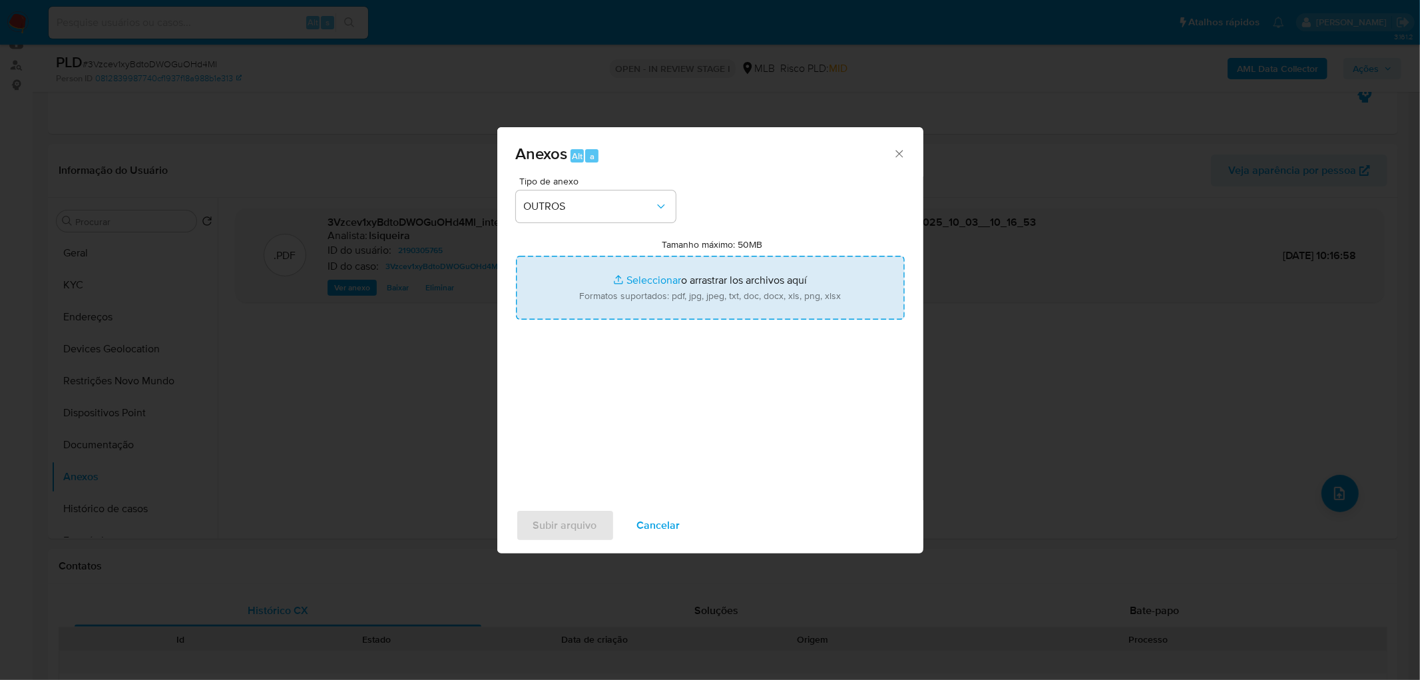
click at [593, 290] on input "Tamanho máximo: 50MB Seleccionar archivos" at bounding box center [710, 288] width 389 height 64
type input "C:\fakepath\Mulan 2190305765_2025_10_02_18_01_45.xlsx"
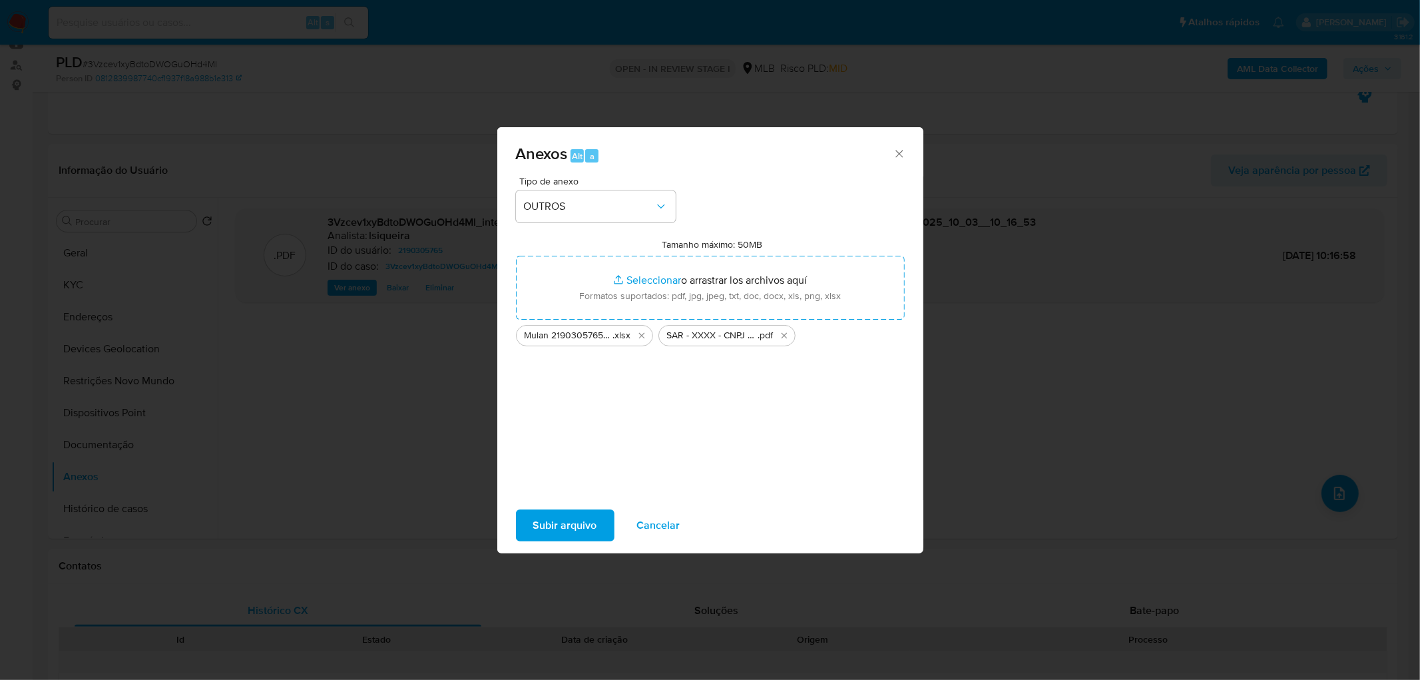
click at [564, 413] on span "Subir arquivo" at bounding box center [565, 524] width 64 height 29
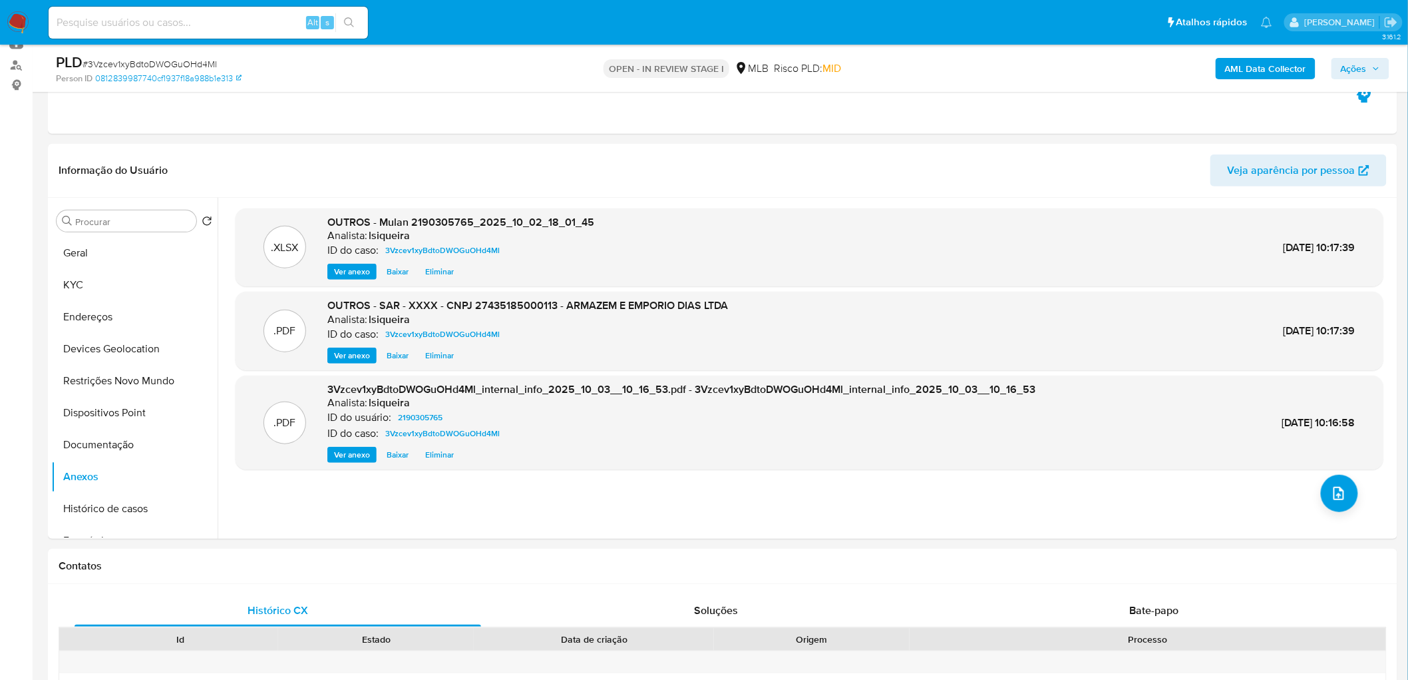
click at [934, 62] on span "Ações" at bounding box center [1354, 68] width 26 height 21
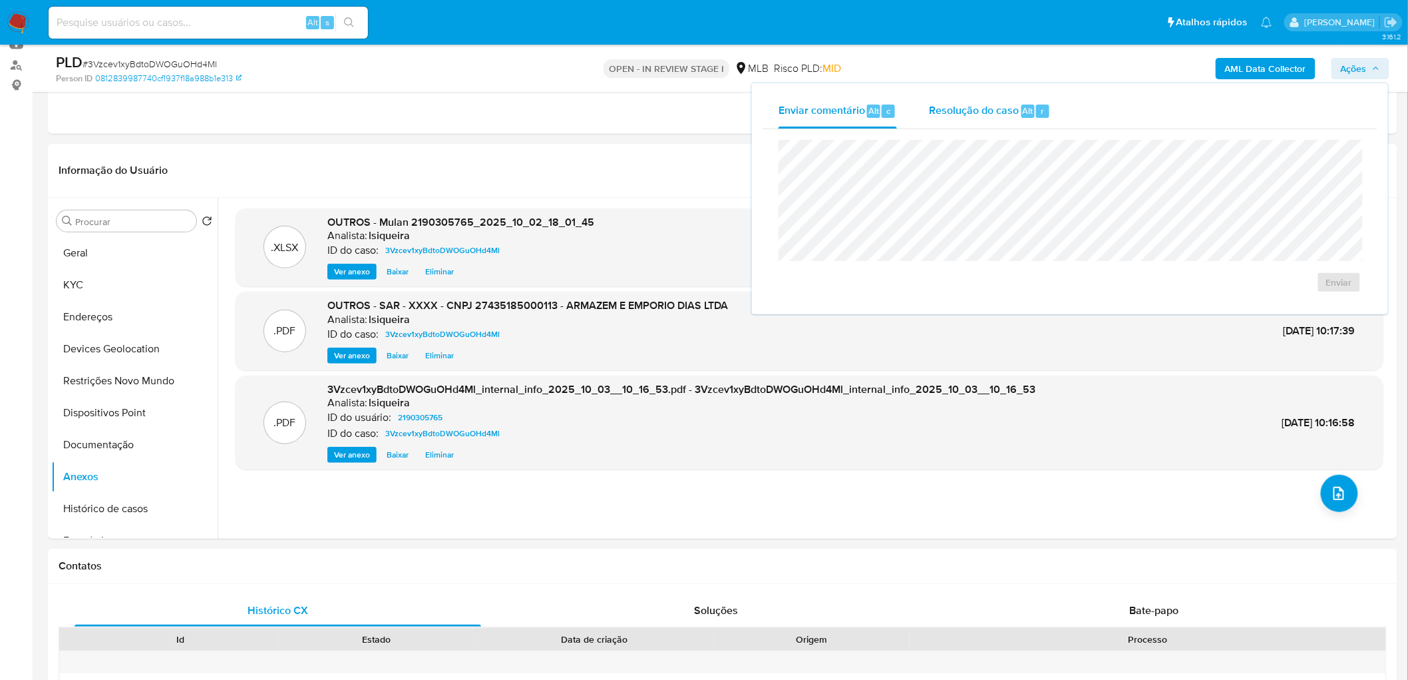
click at [934, 103] on span "Resolução do caso" at bounding box center [974, 109] width 90 height 15
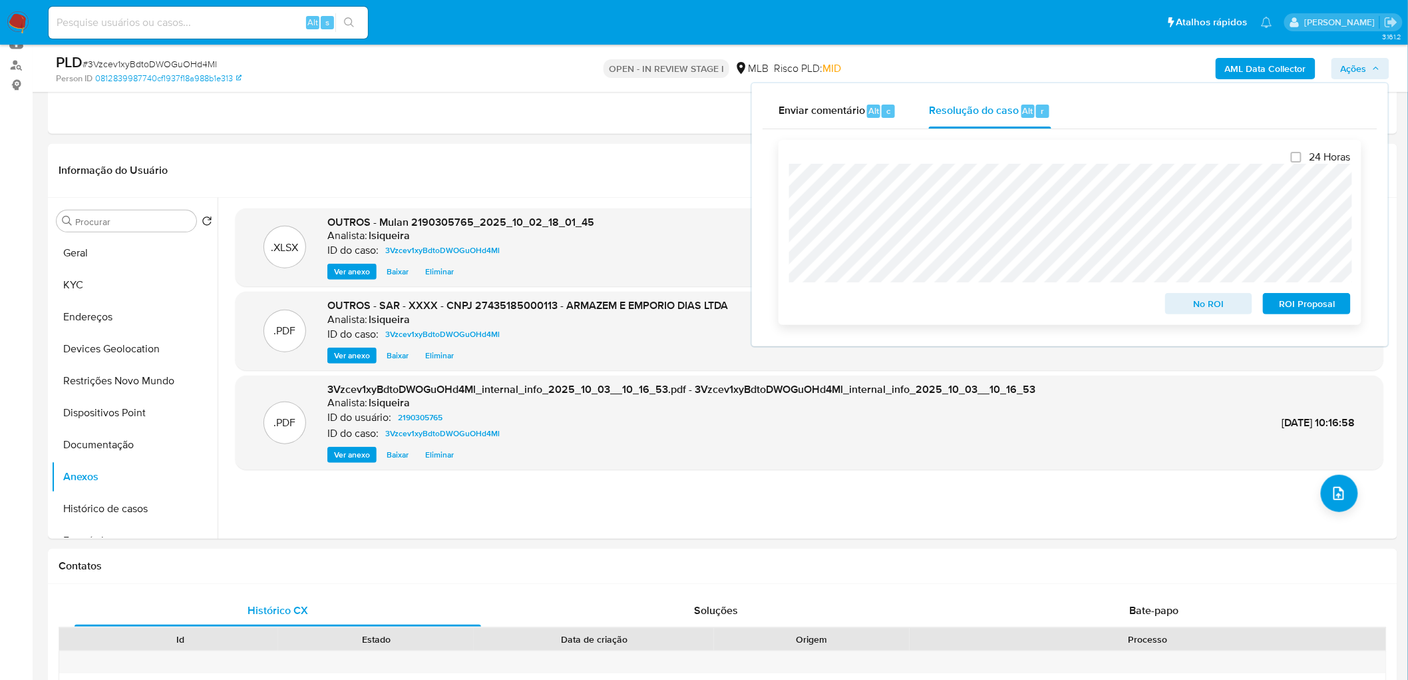
click at [934, 308] on span "ROI Proposal" at bounding box center [1307, 303] width 69 height 19
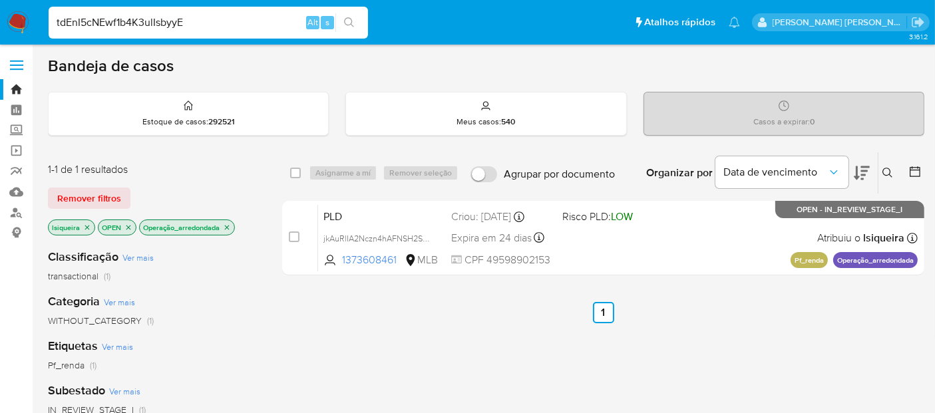
type input "tdEnI5cNEwf1b4K3ulIsbyyE"
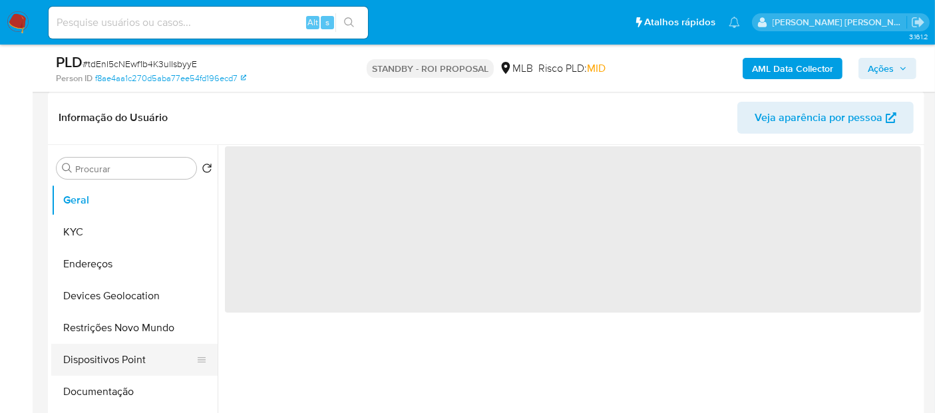
scroll to position [222, 0]
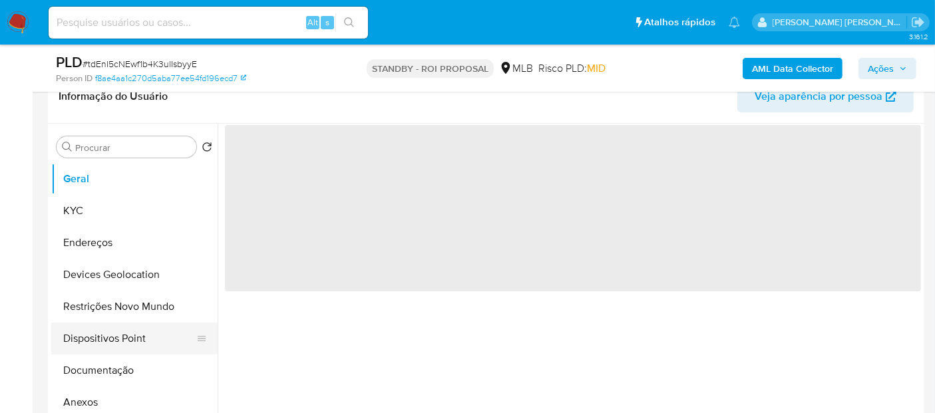
select select "10"
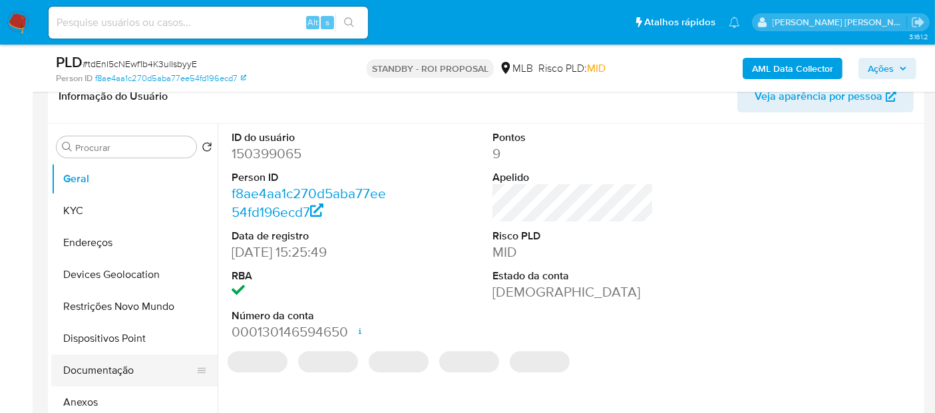
click at [108, 366] on button "Documentação" at bounding box center [129, 371] width 156 height 32
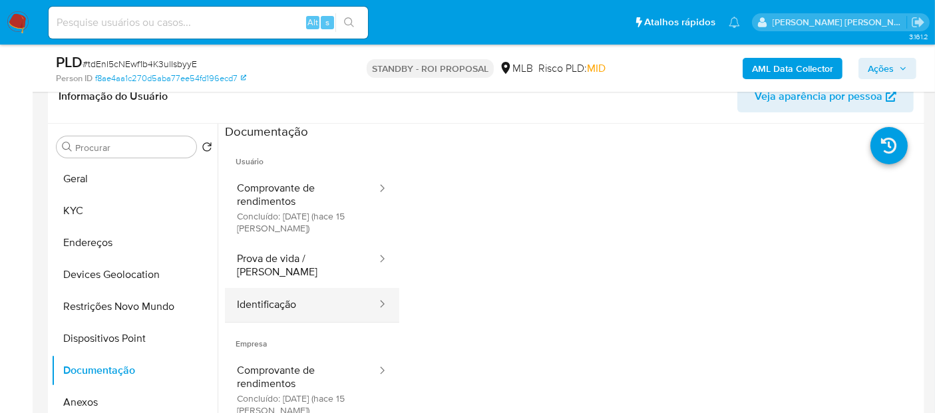
click at [258, 298] on button "Identificação" at bounding box center [301, 305] width 153 height 34
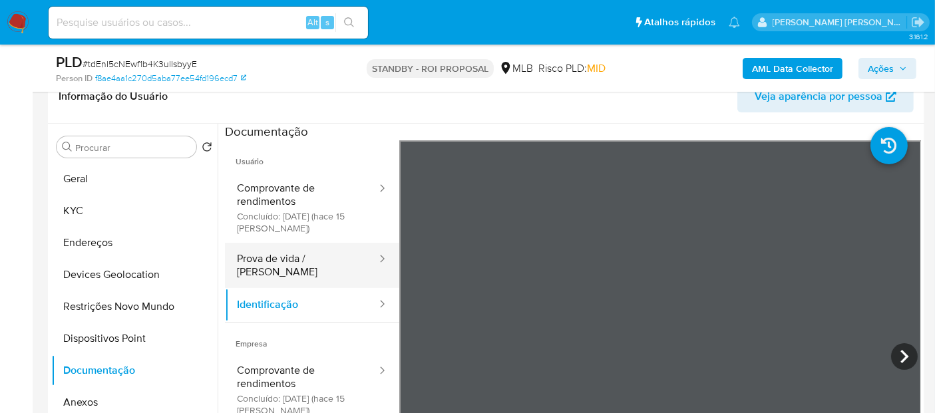
click at [291, 252] on button "Prova de vida / [PERSON_NAME]" at bounding box center [301, 265] width 153 height 45
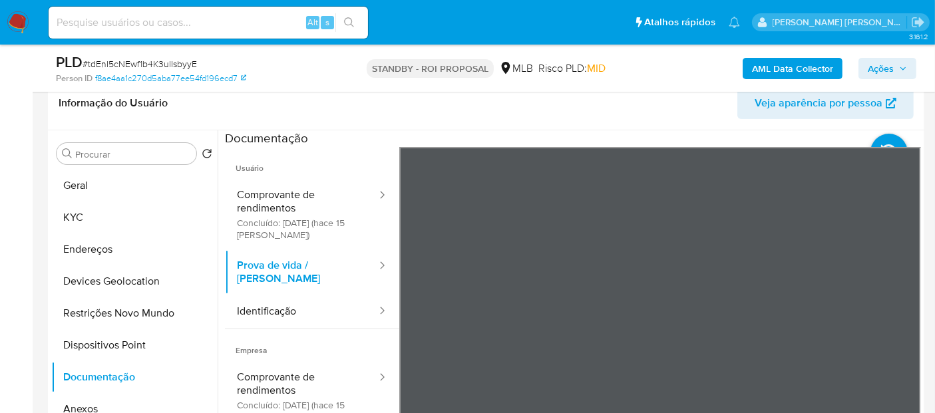
scroll to position [296, 0]
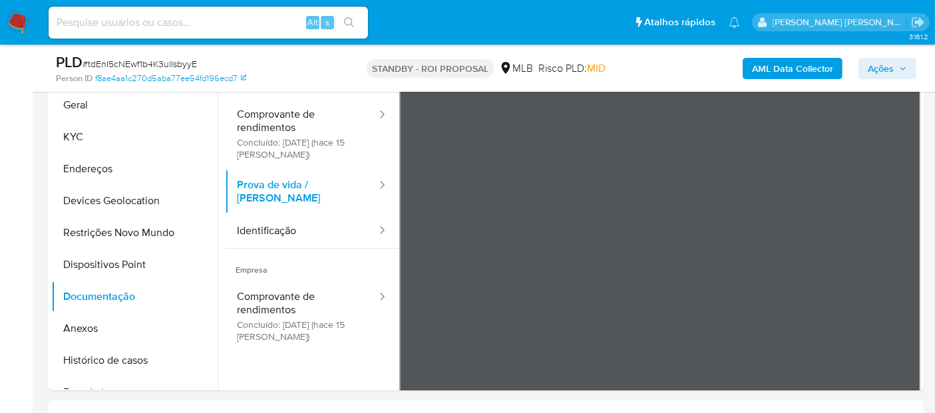
click at [16, 18] on img at bounding box center [18, 22] width 23 height 23
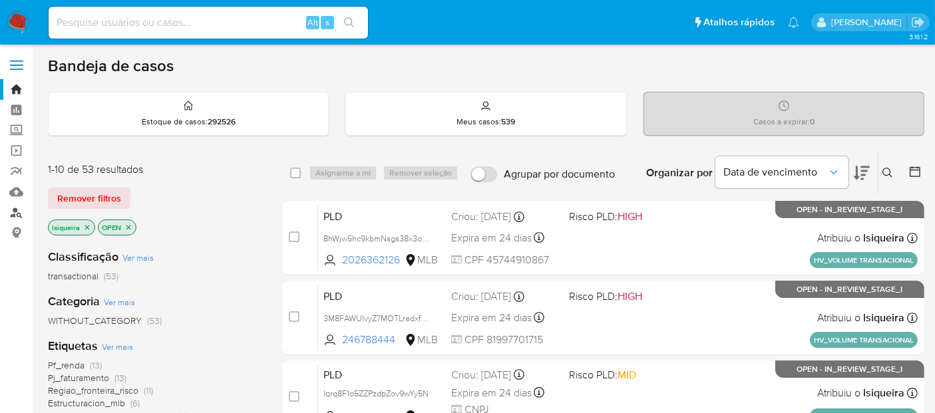
click at [11, 208] on link "Localizador de pessoas" at bounding box center [79, 212] width 158 height 21
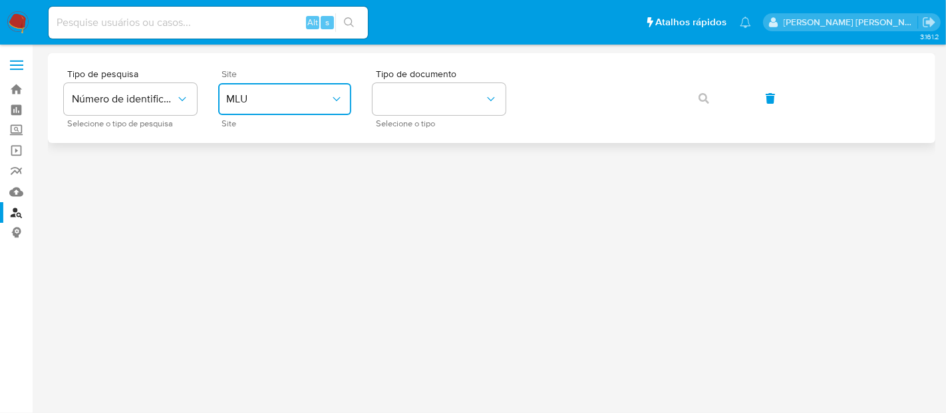
click at [269, 98] on span "MLU" at bounding box center [278, 99] width 104 height 13
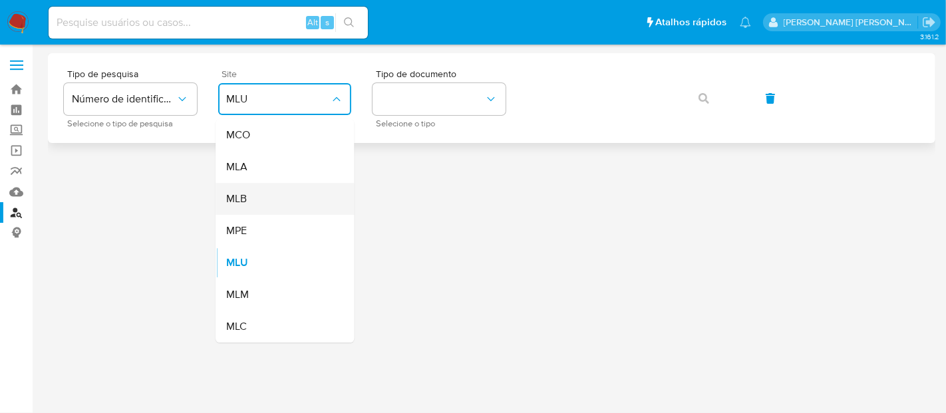
click at [245, 196] on span "MLB" at bounding box center [236, 198] width 21 height 13
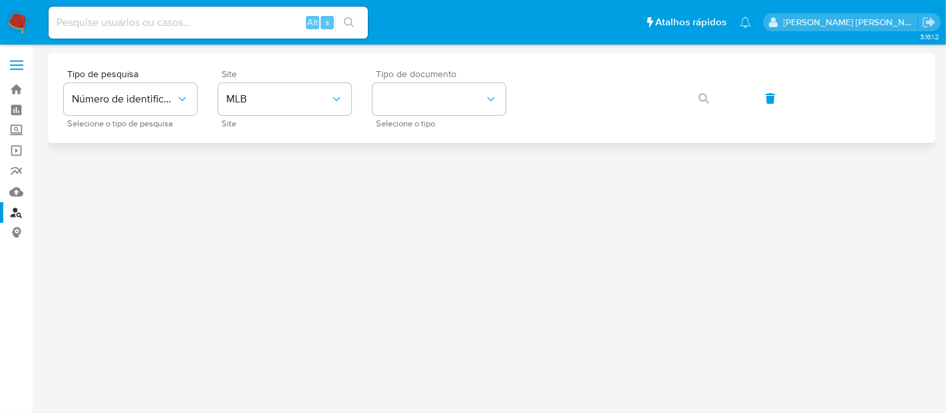
click at [401, 122] on span "Selecione o tipo" at bounding box center [442, 123] width 133 height 7
click at [411, 103] on button "identificationType" at bounding box center [439, 99] width 133 height 32
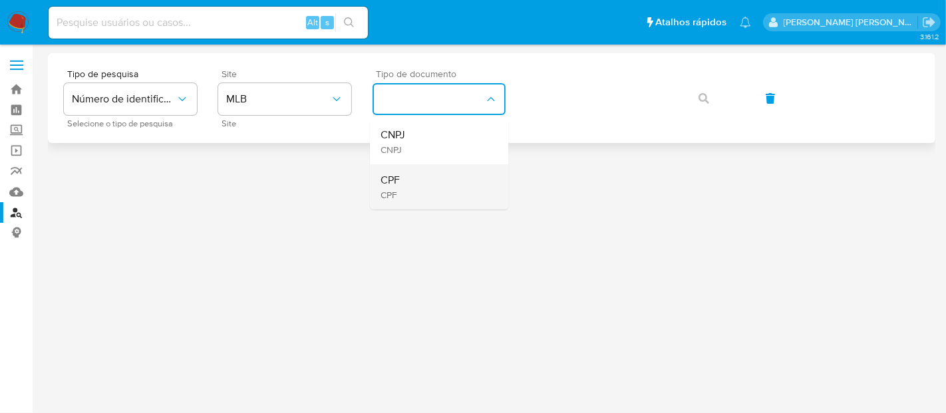
click at [429, 185] on div "CPF CPF" at bounding box center [435, 186] width 109 height 45
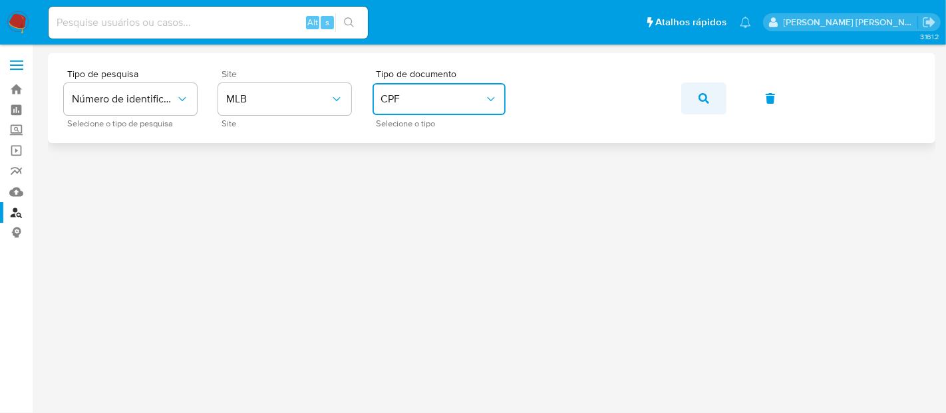
click at [704, 96] on icon "button" at bounding box center [704, 98] width 11 height 11
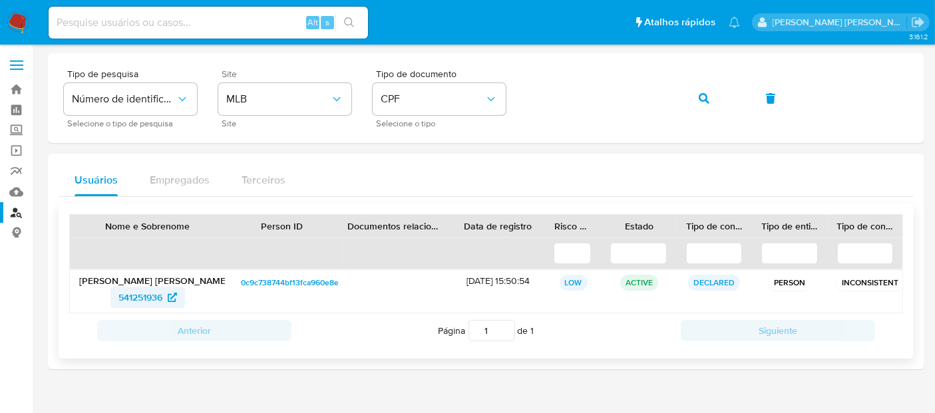
click at [148, 302] on span "541251936" at bounding box center [140, 297] width 44 height 21
click at [14, 21] on img at bounding box center [18, 22] width 23 height 23
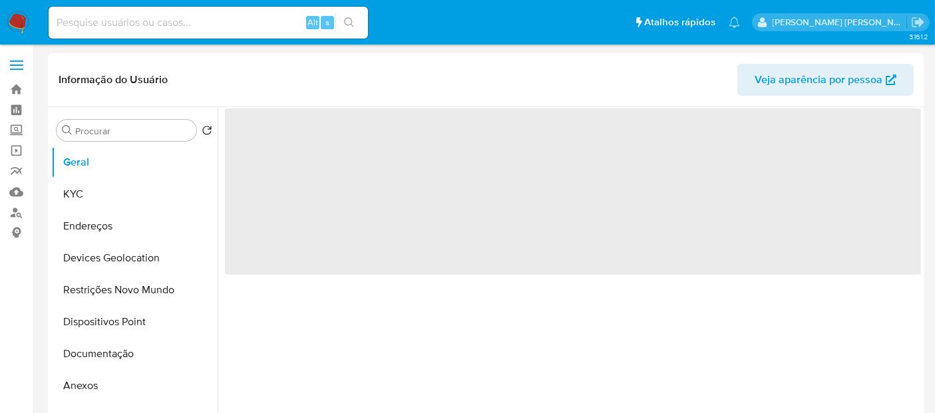
select select "10"
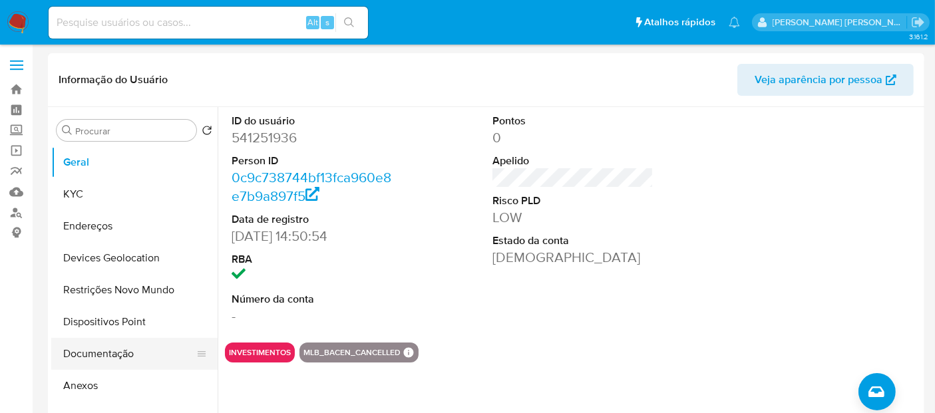
click at [108, 359] on button "Documentação" at bounding box center [129, 354] width 156 height 32
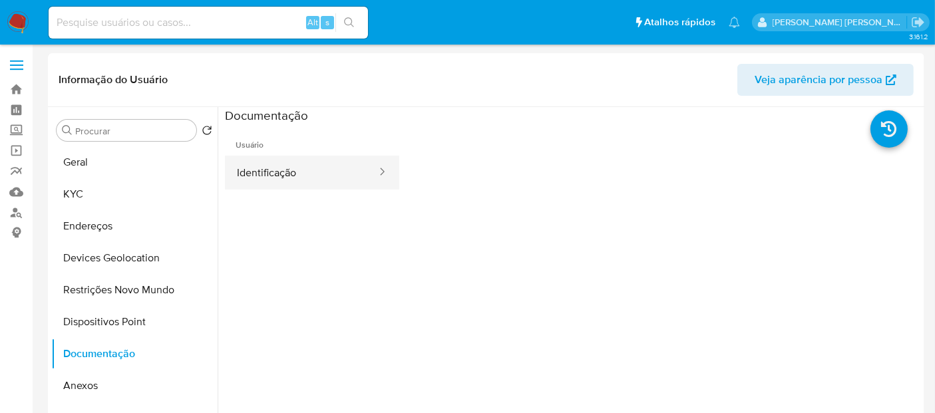
click at [279, 175] on button "Identificação" at bounding box center [301, 173] width 153 height 34
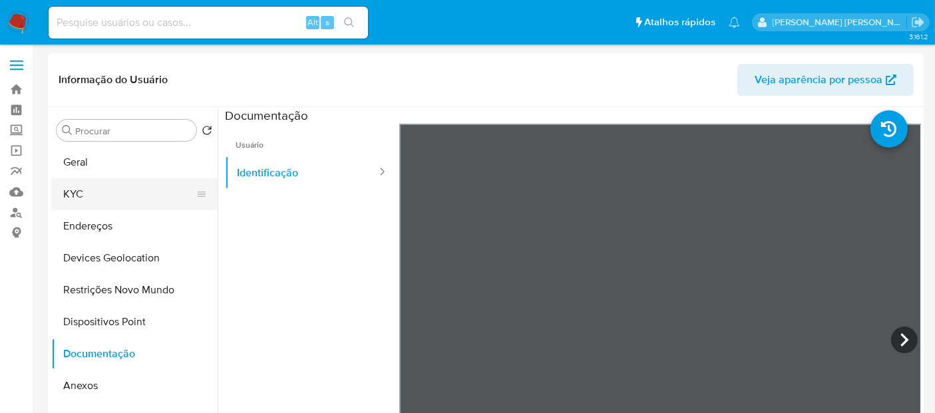
click at [114, 198] on button "KYC" at bounding box center [129, 194] width 156 height 32
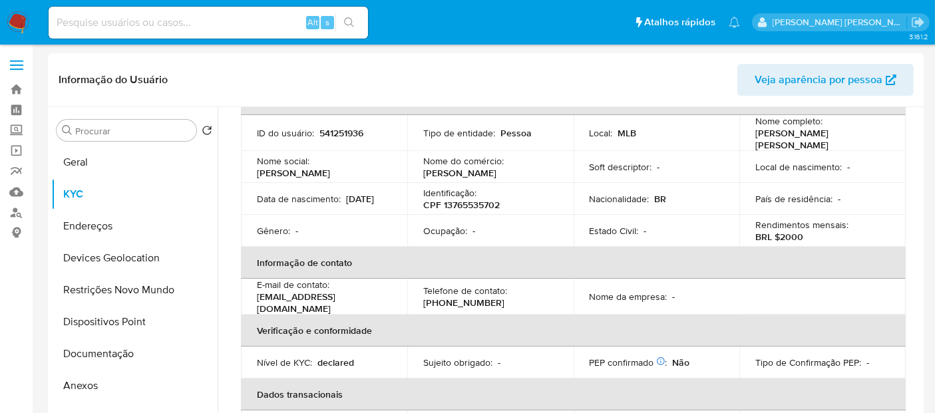
scroll to position [74, 0]
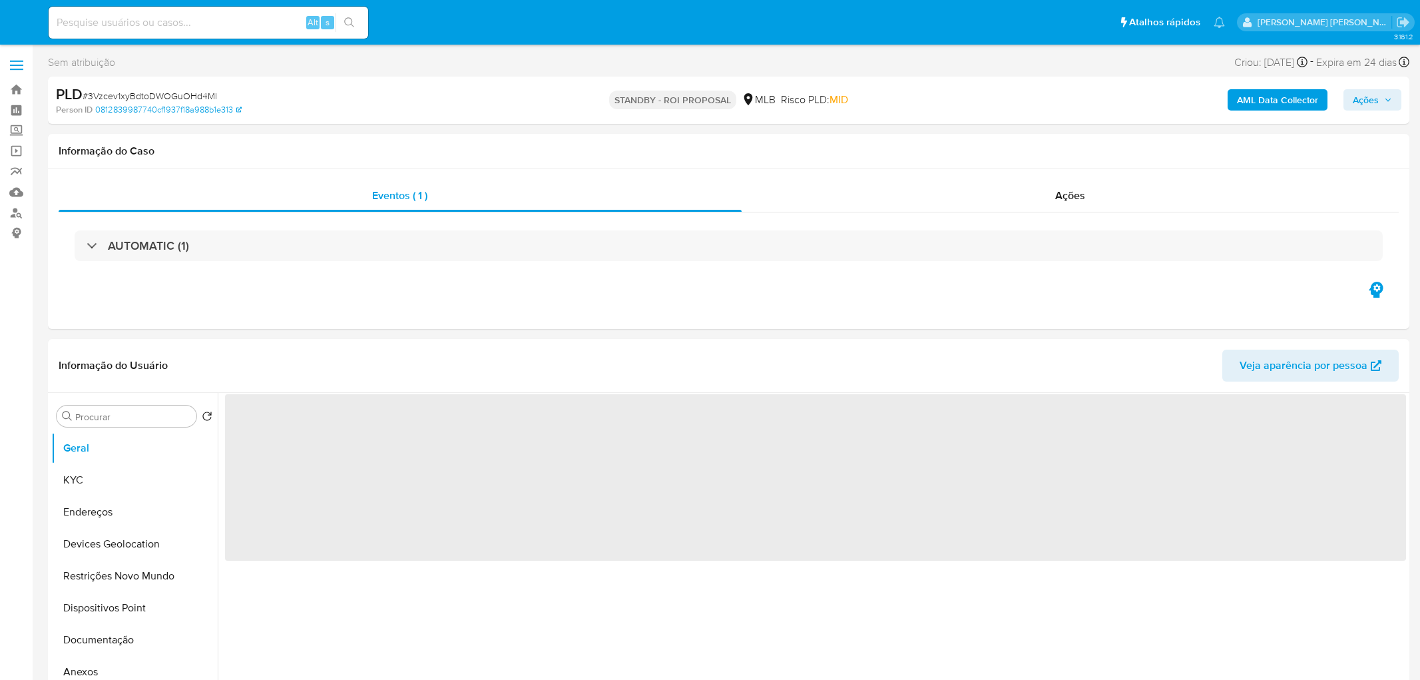
select select "10"
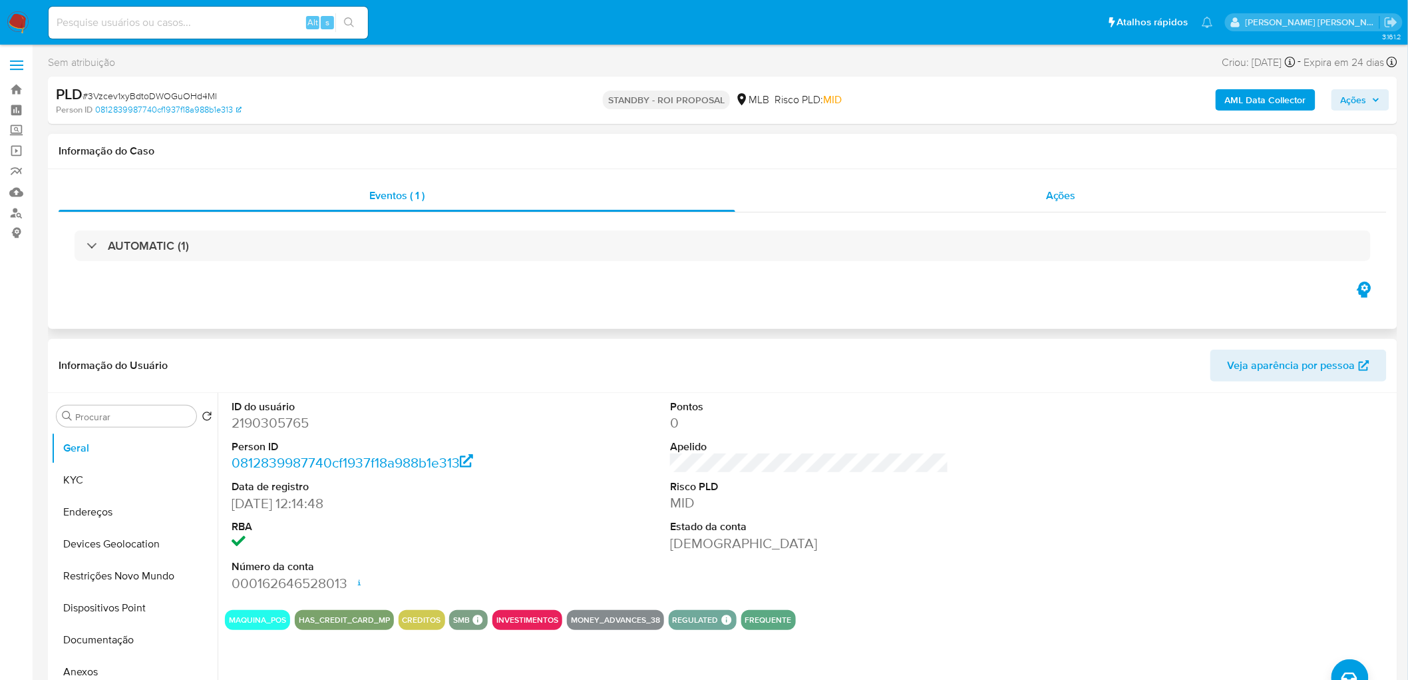
click at [1015, 197] on div "Ações" at bounding box center [1061, 196] width 652 height 32
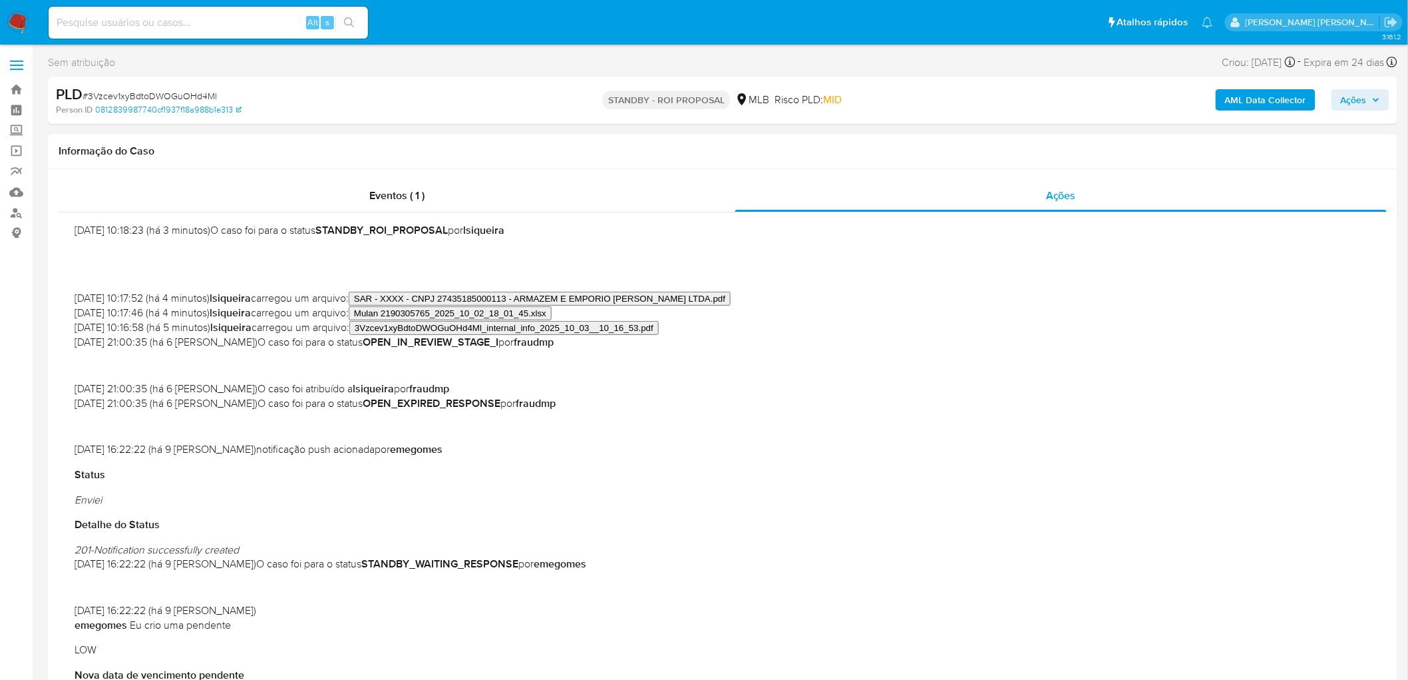
scroll to position [148, 0]
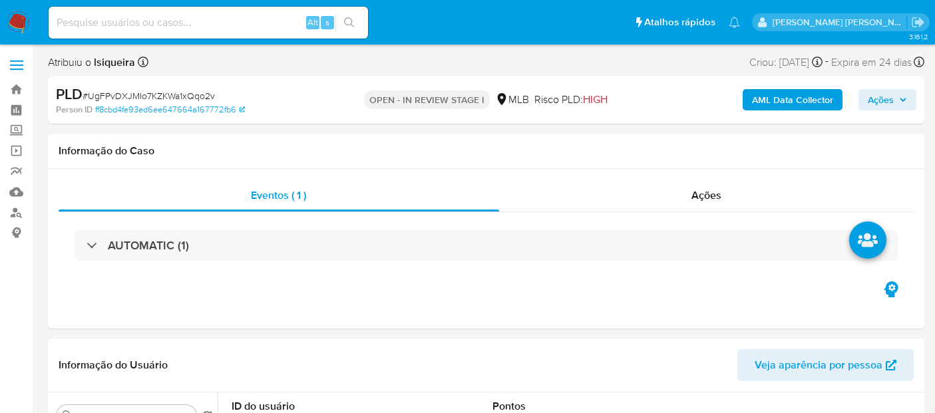
select select "10"
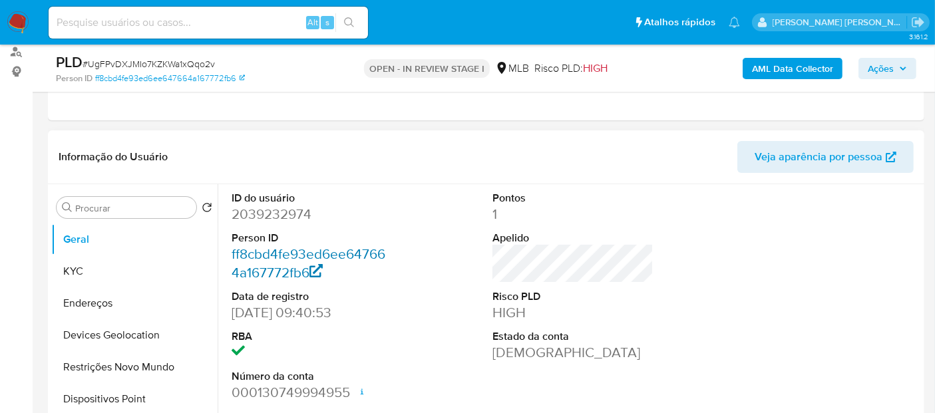
scroll to position [222, 0]
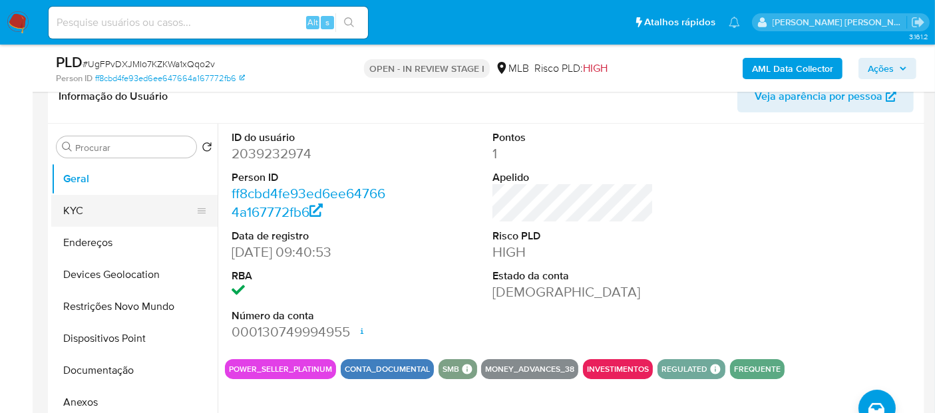
click at [166, 215] on button "KYC" at bounding box center [129, 211] width 156 height 32
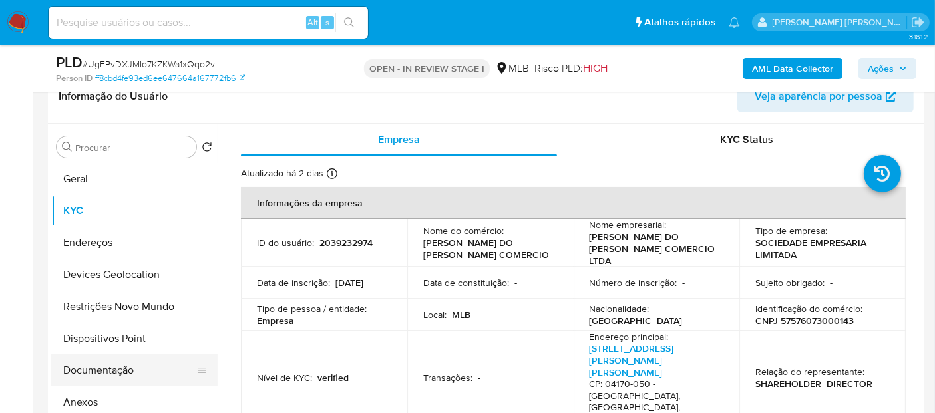
click at [130, 361] on button "Documentação" at bounding box center [129, 371] width 156 height 32
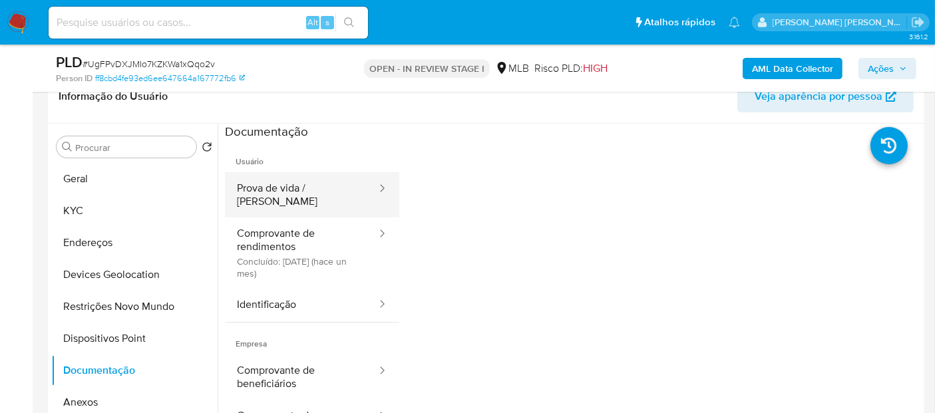
click at [345, 178] on button "Prova de vida / Selfie" at bounding box center [301, 194] width 153 height 45
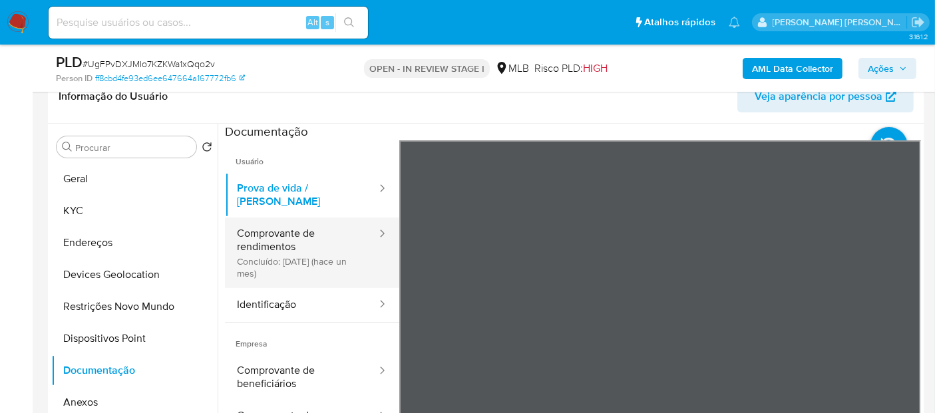
click at [300, 240] on button "Comprovante de rendimentos Concluído: 22/08/2025 (hace un mes)" at bounding box center [301, 253] width 153 height 71
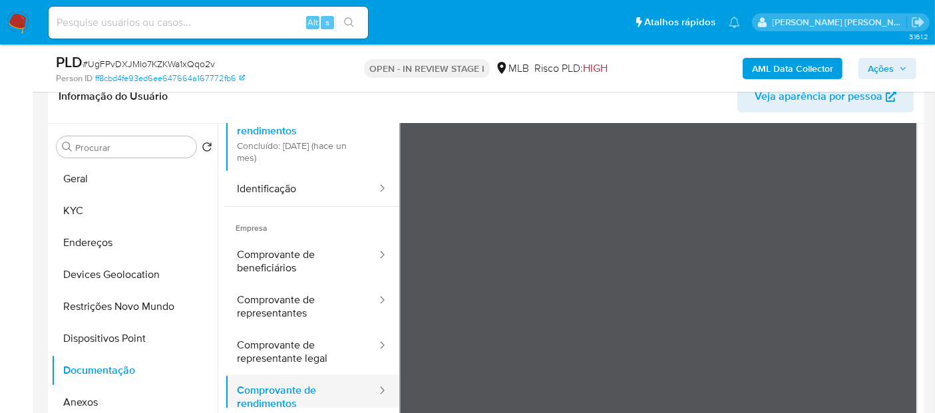
scroll to position [25, 0]
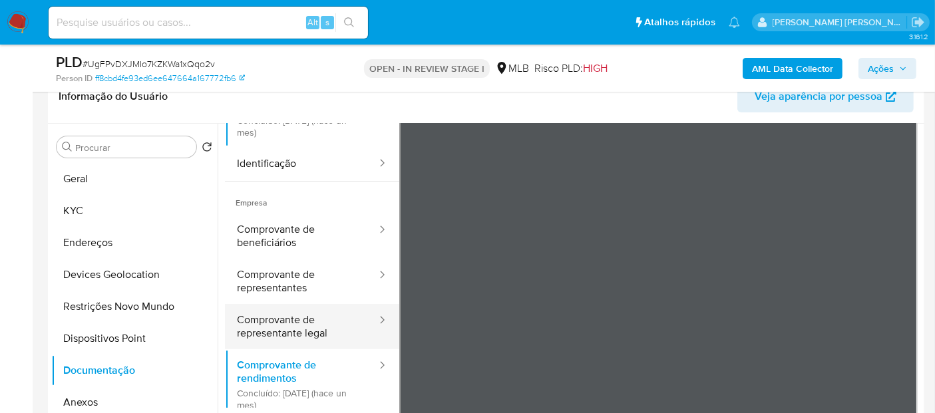
click at [300, 330] on button "Comprovante de representante legal" at bounding box center [301, 326] width 153 height 45
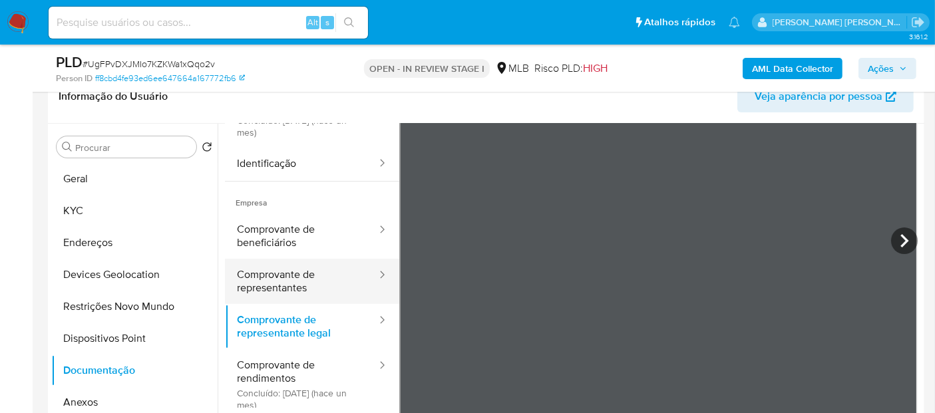
click at [323, 287] on button "Comprovante de representantes" at bounding box center [301, 281] width 153 height 45
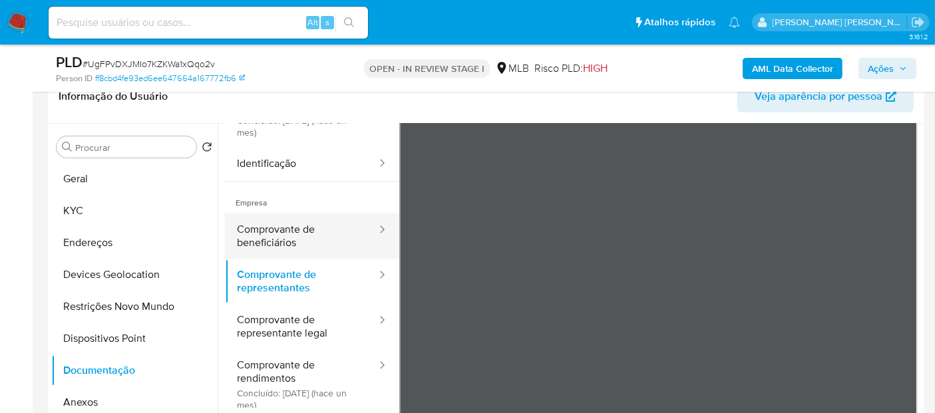
click at [324, 234] on button "Comprovante de beneficiários" at bounding box center [301, 236] width 153 height 45
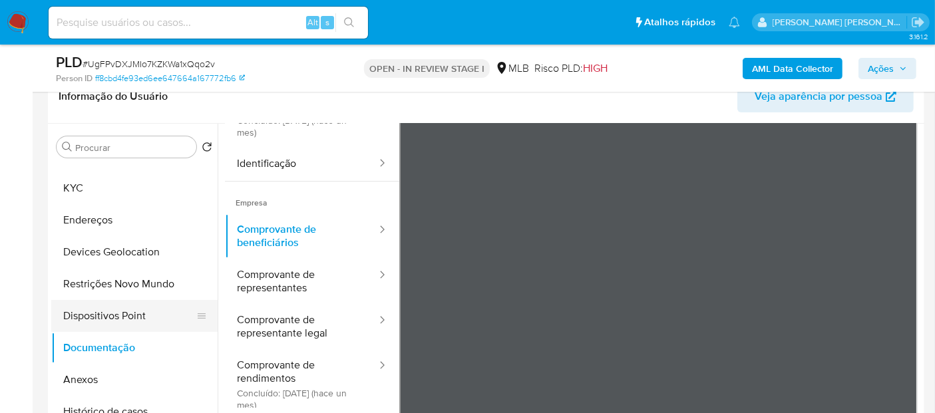
scroll to position [0, 0]
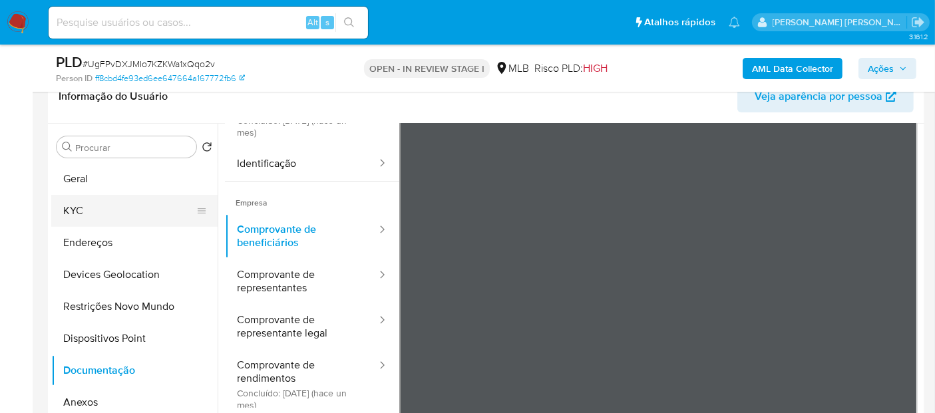
click at [128, 212] on button "KYC" at bounding box center [129, 211] width 156 height 32
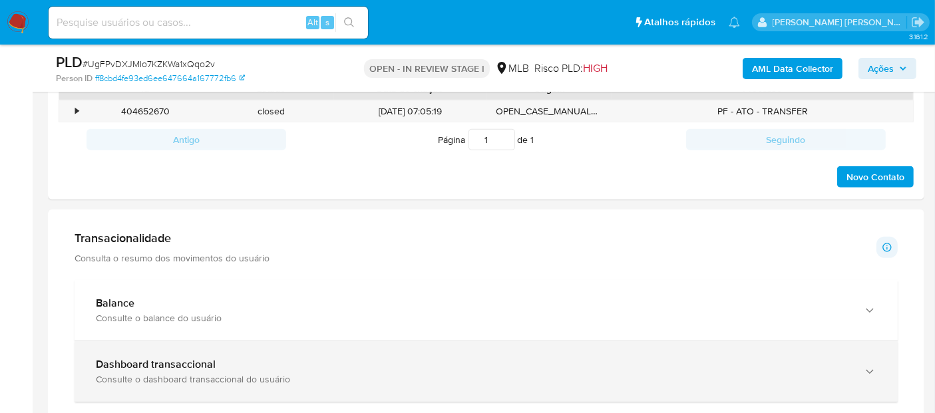
scroll to position [739, 0]
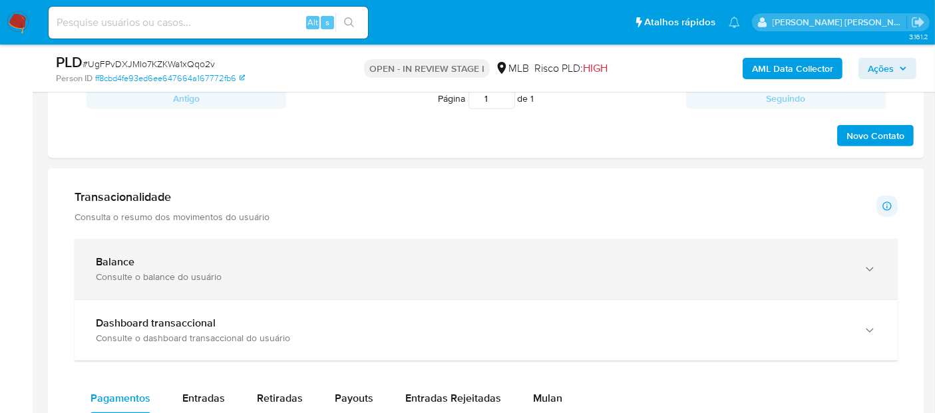
click at [228, 264] on div "Balance" at bounding box center [473, 262] width 754 height 13
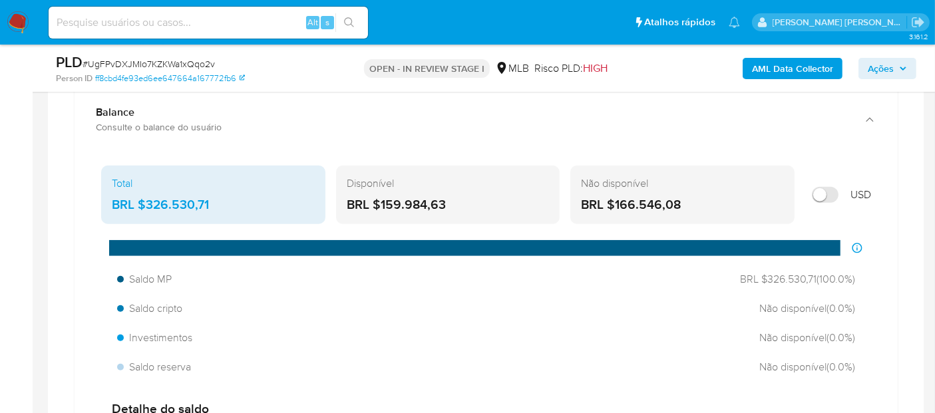
scroll to position [961, 0]
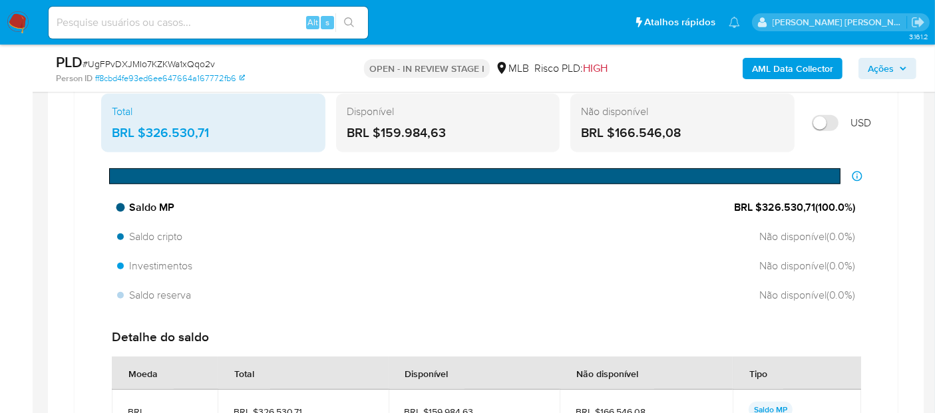
drag, startPoint x: 814, startPoint y: 204, endPoint x: 760, endPoint y: 202, distance: 53.9
click at [760, 202] on span "BRL $326.530,71 ( 100.0 %)" at bounding box center [794, 207] width 121 height 15
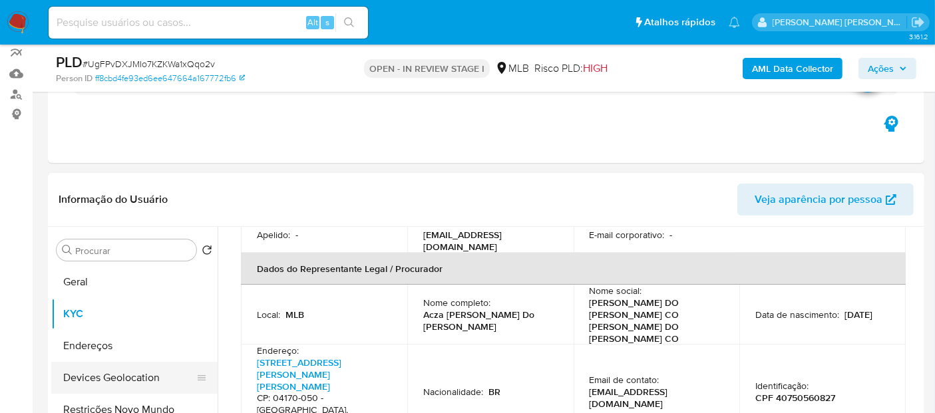
scroll to position [222, 0]
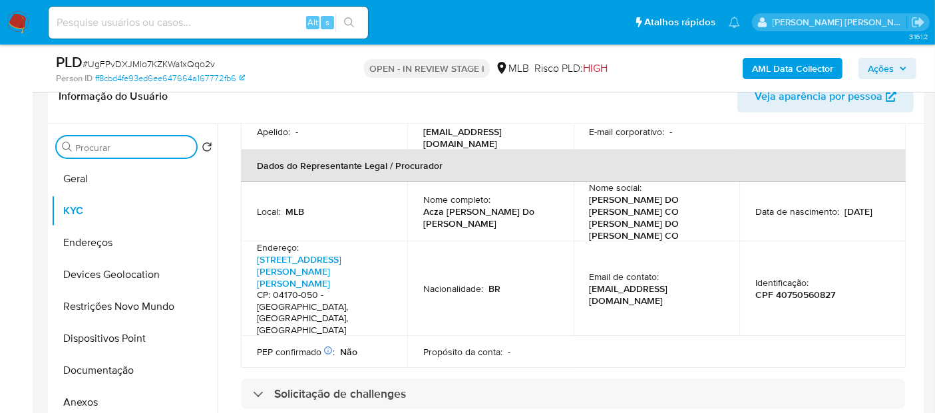
click at [130, 142] on input "Procurar" at bounding box center [133, 148] width 116 height 12
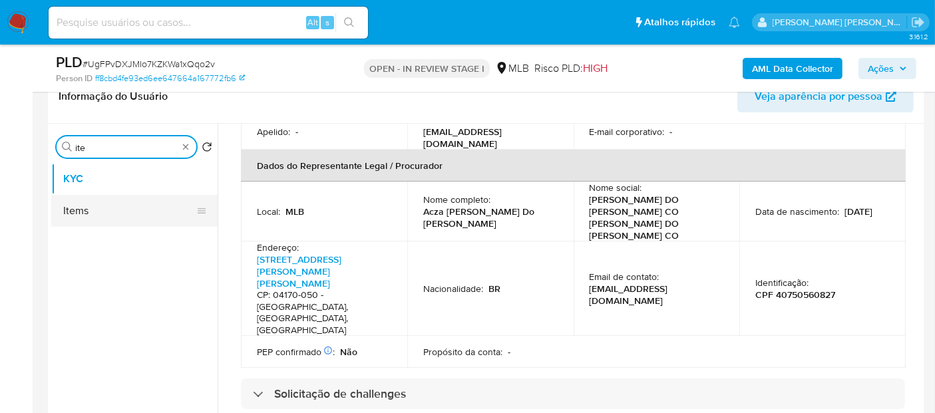
type input "ite"
click at [123, 216] on button "Items" at bounding box center [129, 211] width 156 height 32
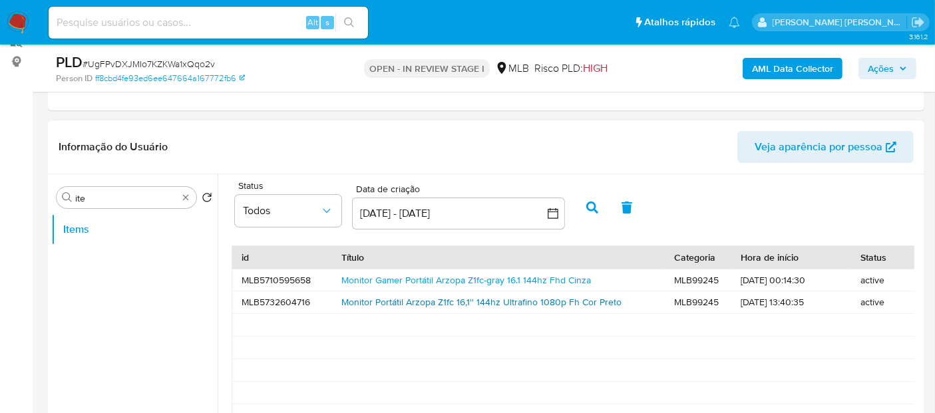
scroll to position [148, 0]
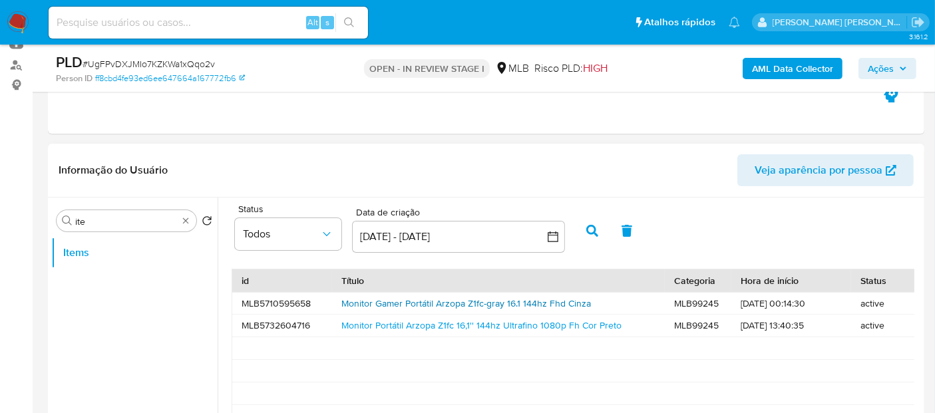
click at [503, 309] on link "Monitor Gamer Portátil Arzopa Z1fc-gray 16.1 144hz Fhd Cinza" at bounding box center [466, 303] width 250 height 13
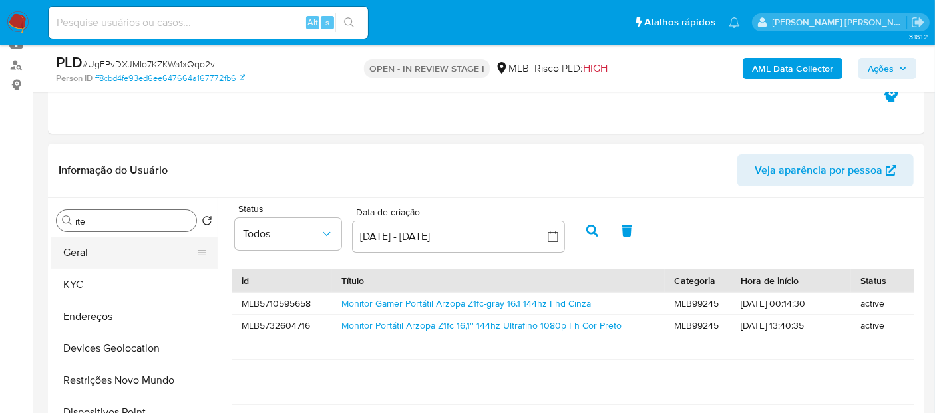
click at [148, 256] on button "Geral" at bounding box center [129, 253] width 156 height 32
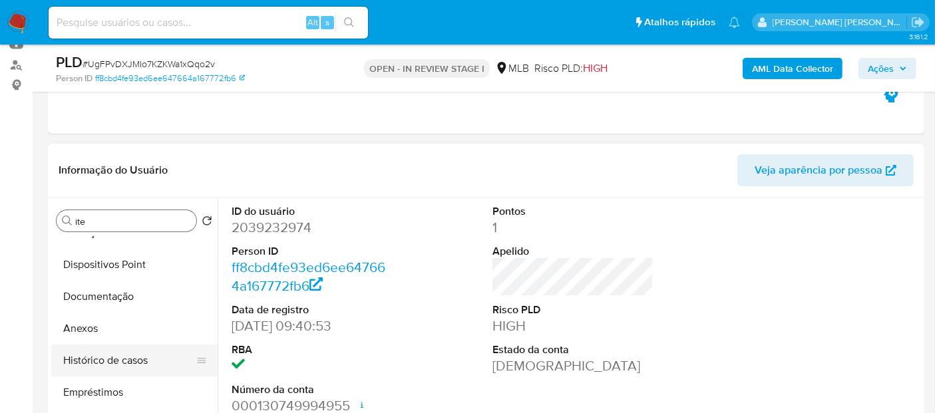
drag, startPoint x: 134, startPoint y: 361, endPoint x: 126, endPoint y: 351, distance: 12.8
click at [134, 362] on button "Histórico de casos" at bounding box center [129, 361] width 156 height 32
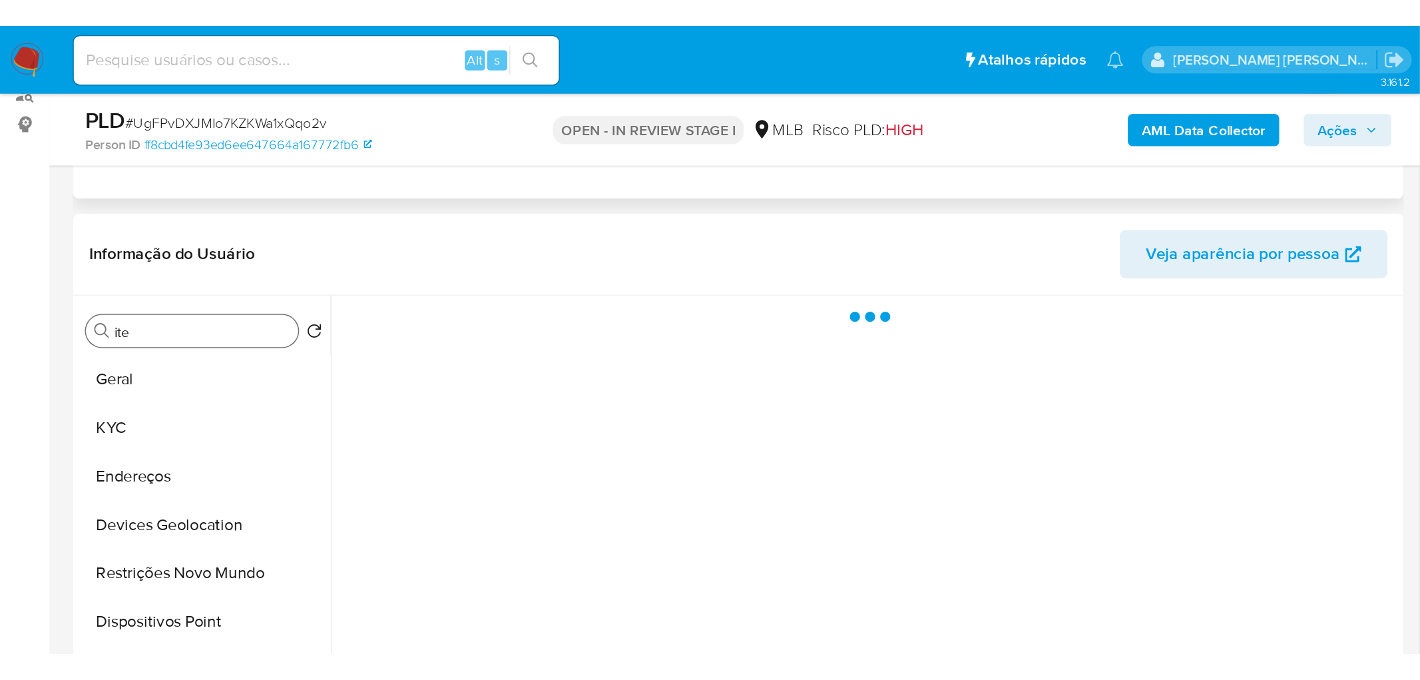
scroll to position [222, 0]
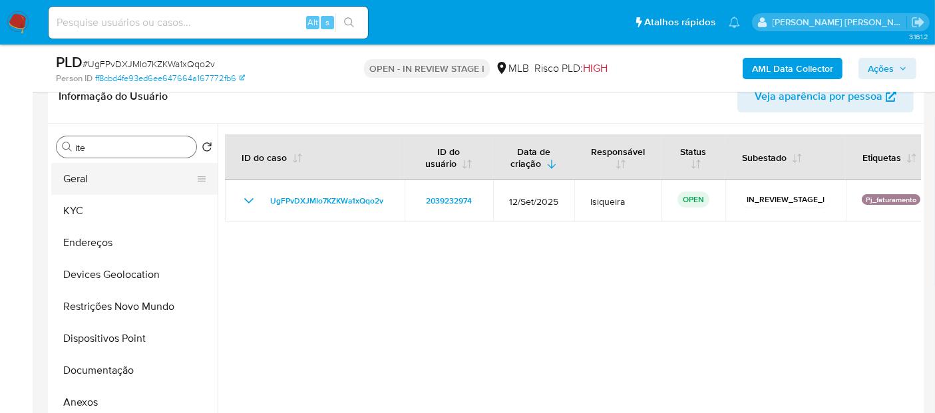
click at [129, 178] on button "Geral" at bounding box center [129, 179] width 156 height 32
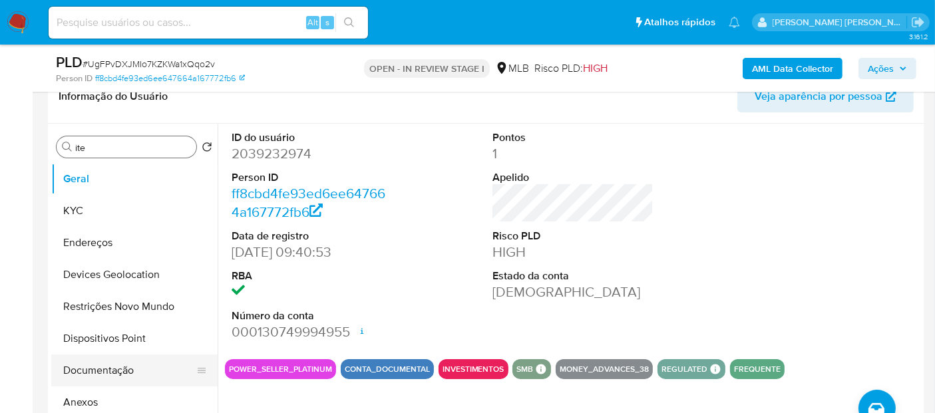
click at [118, 367] on button "Documentação" at bounding box center [129, 371] width 156 height 32
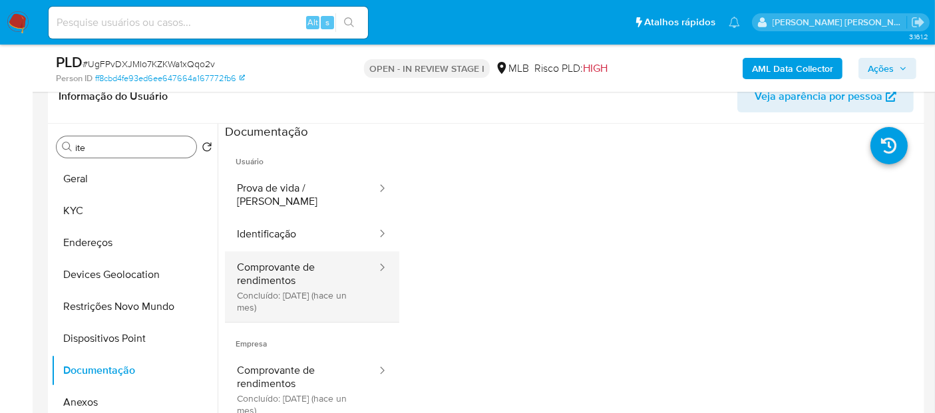
click at [248, 270] on button "Comprovante de rendimentos Concluído: 22/08/2025 (hace un mes)" at bounding box center [301, 287] width 153 height 71
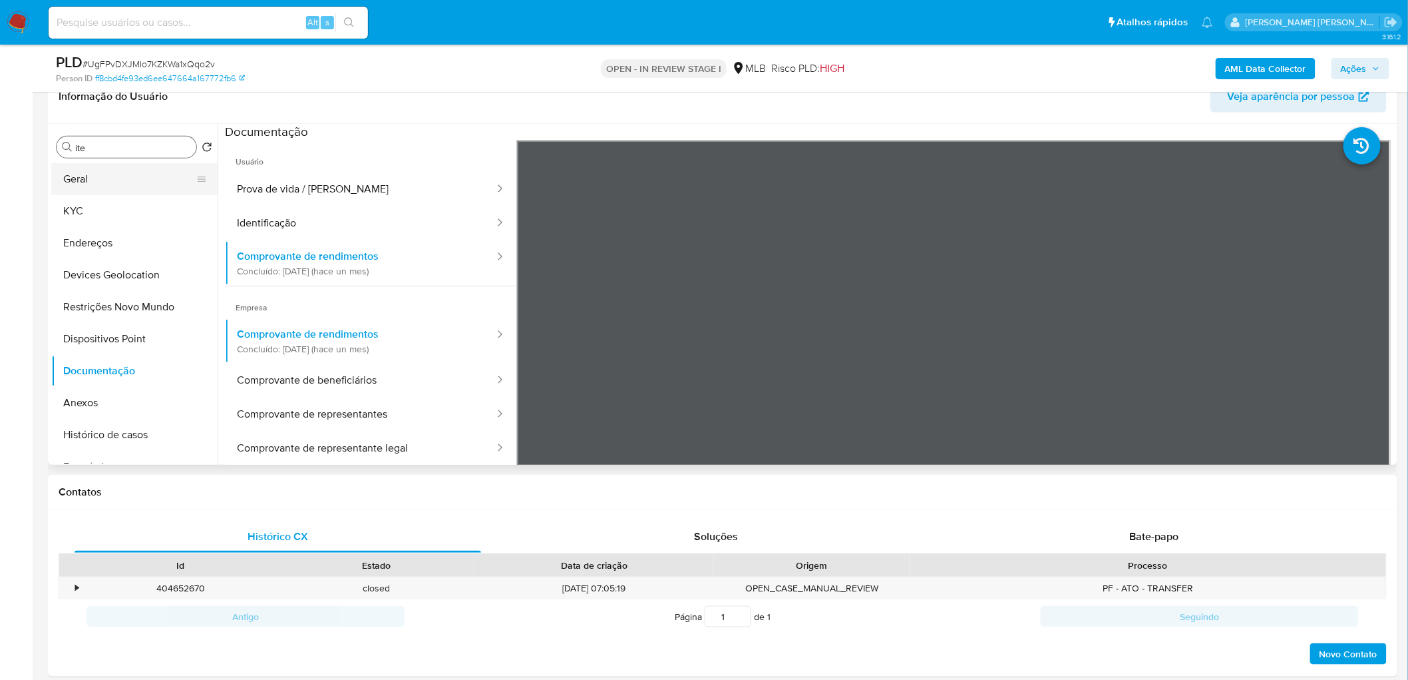
click at [81, 170] on button "Geral" at bounding box center [129, 179] width 156 height 32
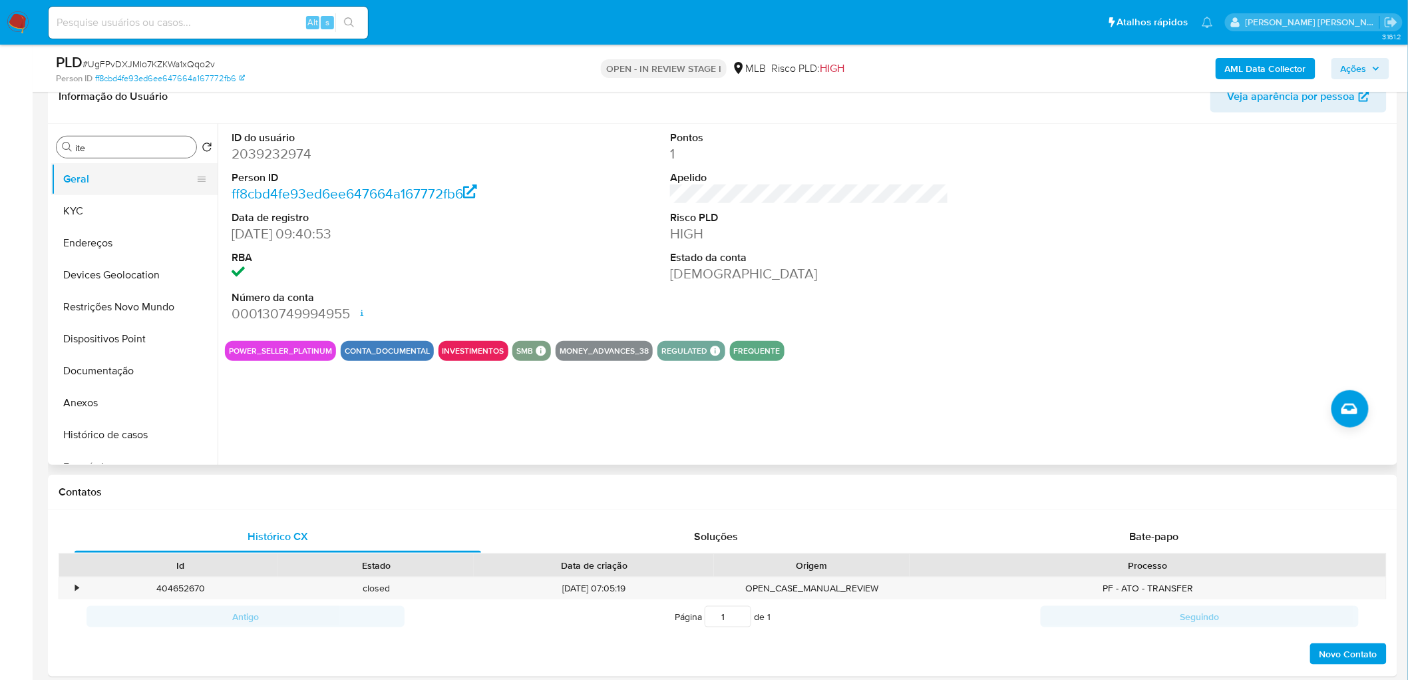
click at [89, 182] on button "Geral" at bounding box center [129, 179] width 156 height 32
click at [522, 270] on div "ID do usuário 2039232974 Person ID ff8cbd4fe93ed6ee647664a167772fb6 Data de reg…" at bounding box center [809, 227] width 1169 height 206
click at [104, 206] on button "KYC" at bounding box center [129, 211] width 156 height 32
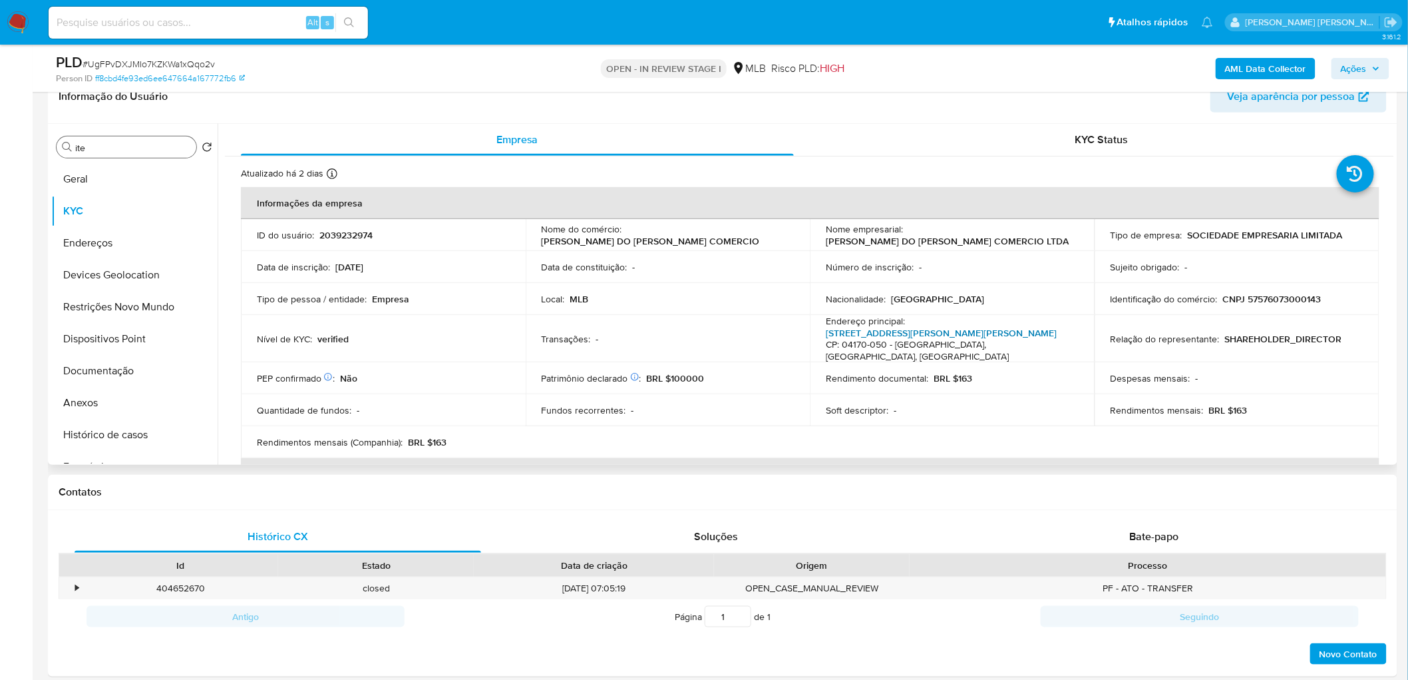
click at [913, 329] on link "Rua Lorenzo Da Viterbo 442, Vila Moraes" at bounding box center [941, 332] width 231 height 13
click at [97, 242] on button "Endereços" at bounding box center [129, 243] width 156 height 32
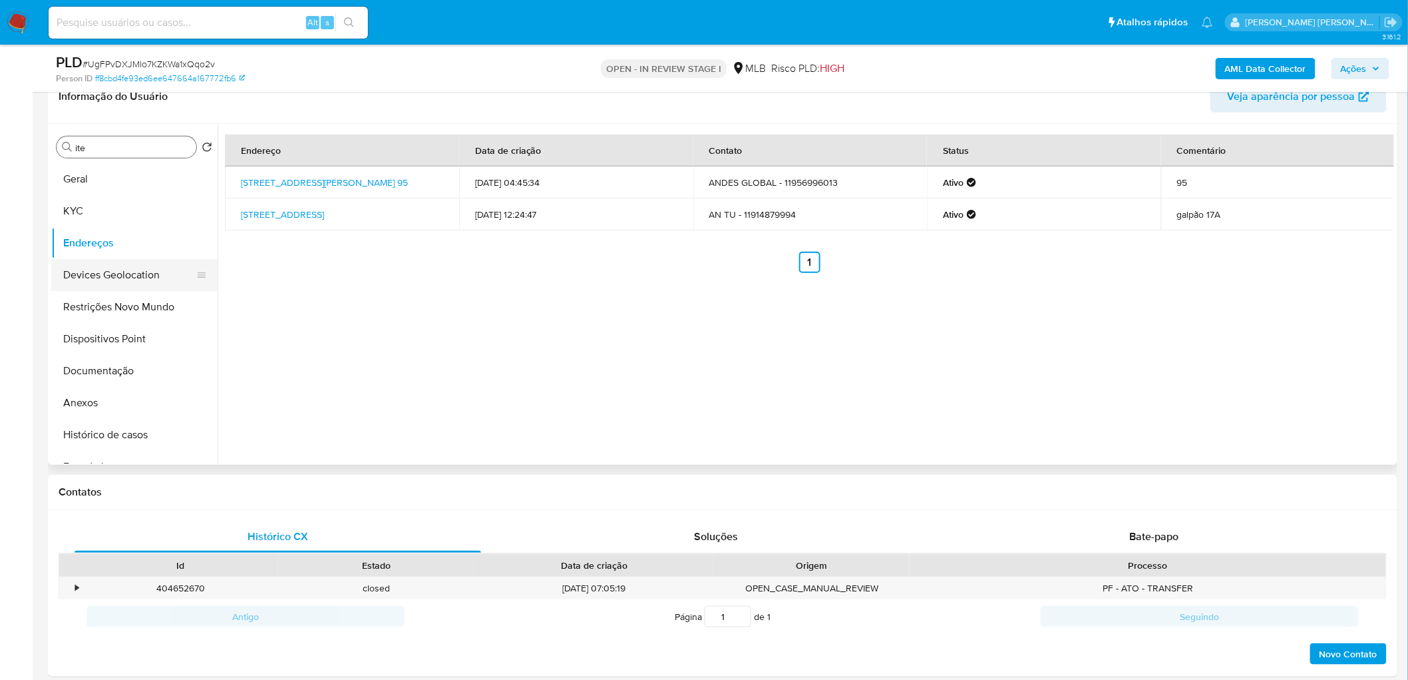
click at [122, 276] on button "Devices Geolocation" at bounding box center [129, 275] width 156 height 32
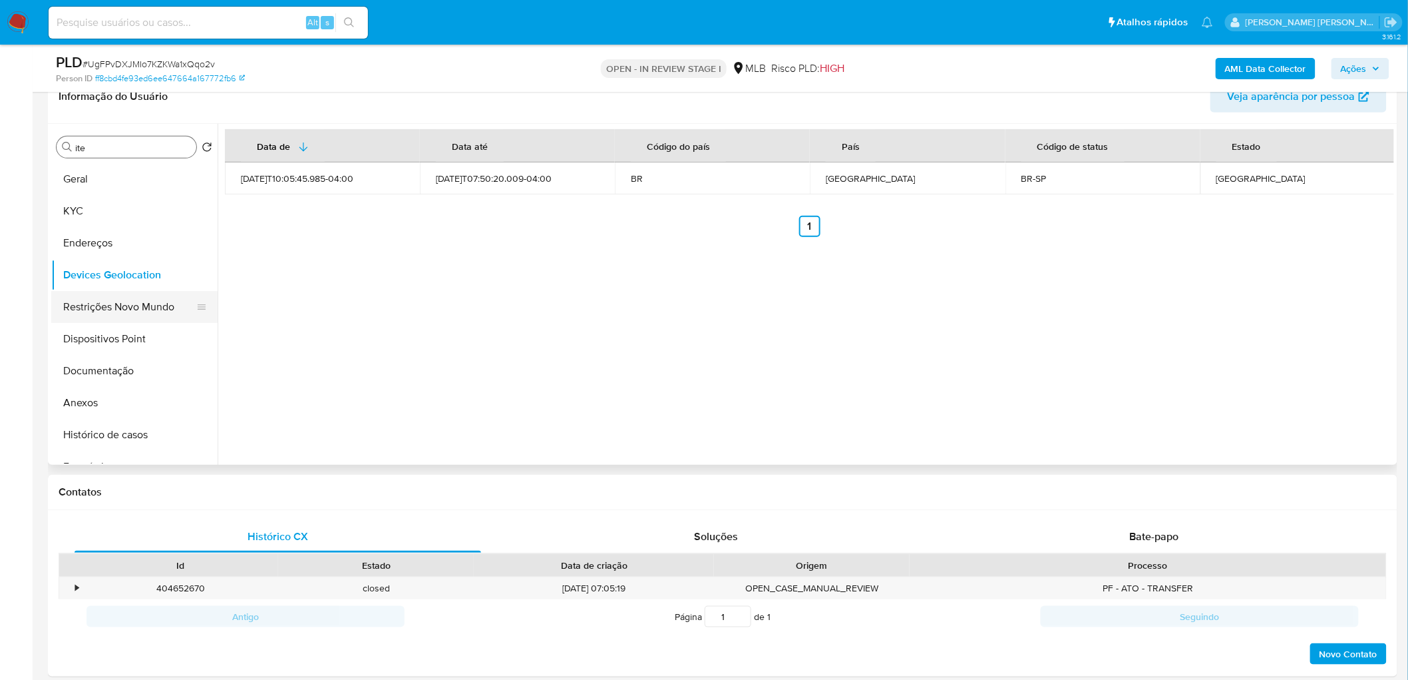
drag, startPoint x: 437, startPoint y: 381, endPoint x: 150, endPoint y: 313, distance: 294.1
click at [150, 313] on button "Restrições Novo Mundo" at bounding box center [129, 307] width 156 height 32
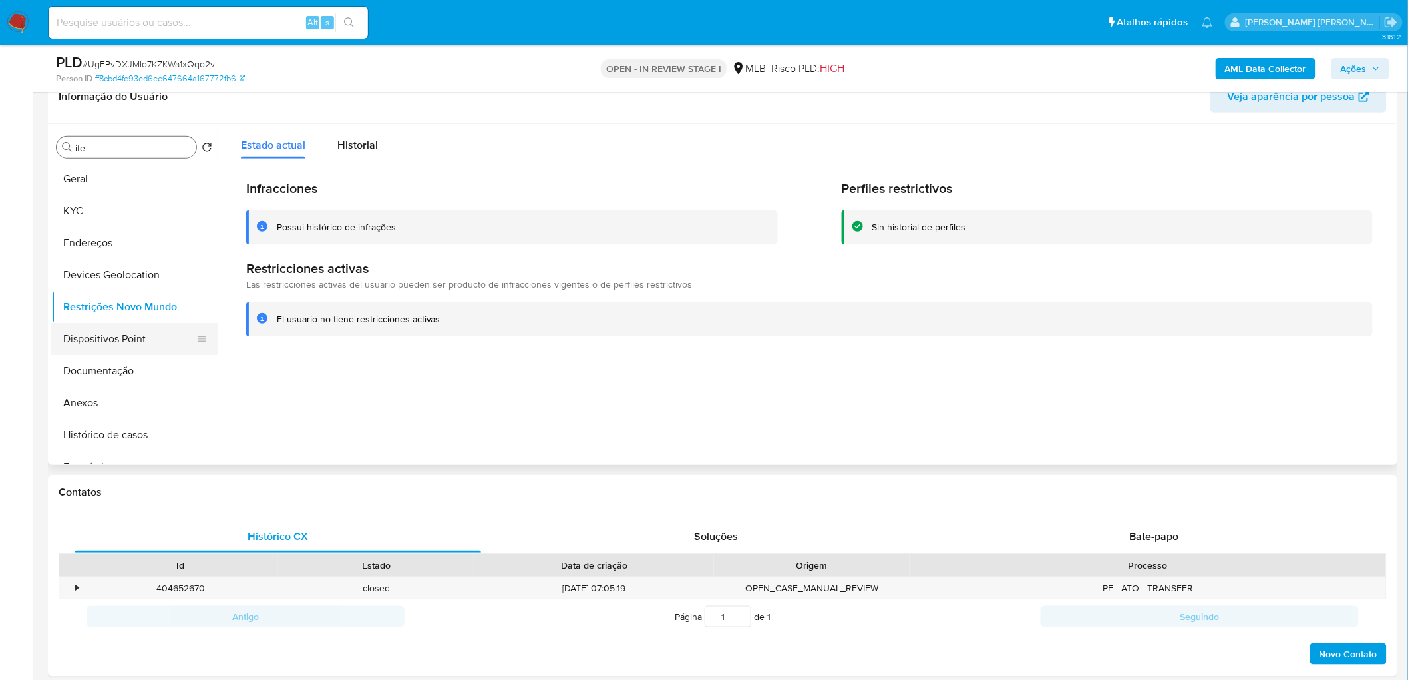
click at [105, 336] on button "Dispositivos Point" at bounding box center [129, 339] width 156 height 32
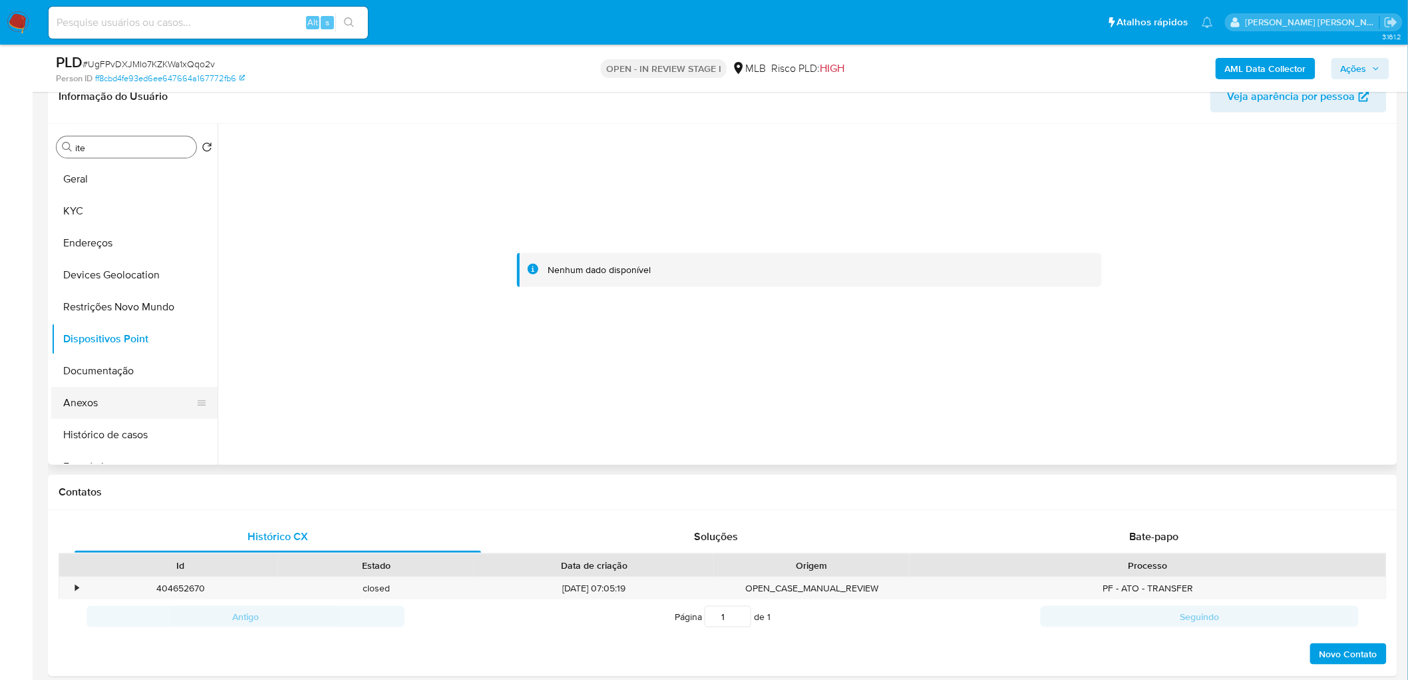
click at [100, 401] on button "Anexos" at bounding box center [129, 403] width 156 height 32
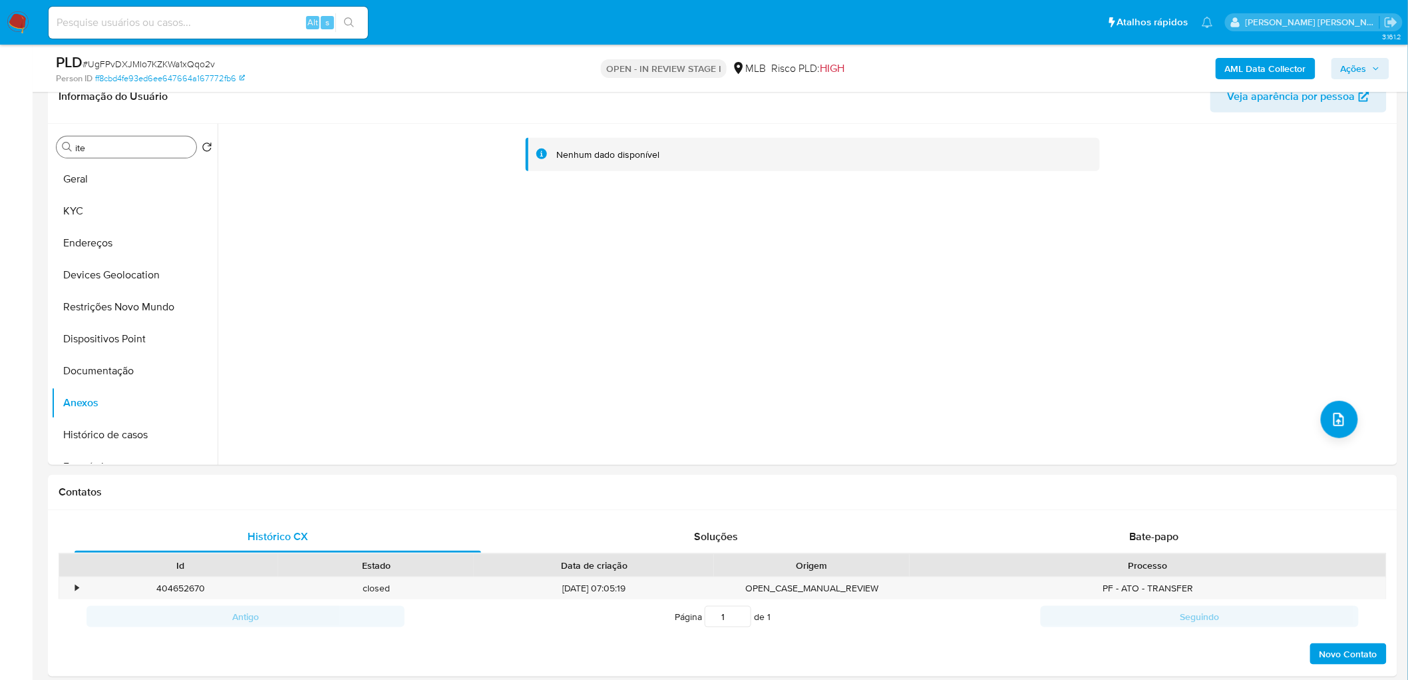
click at [934, 64] on b "AML Data Collector" at bounding box center [1265, 68] width 81 height 21
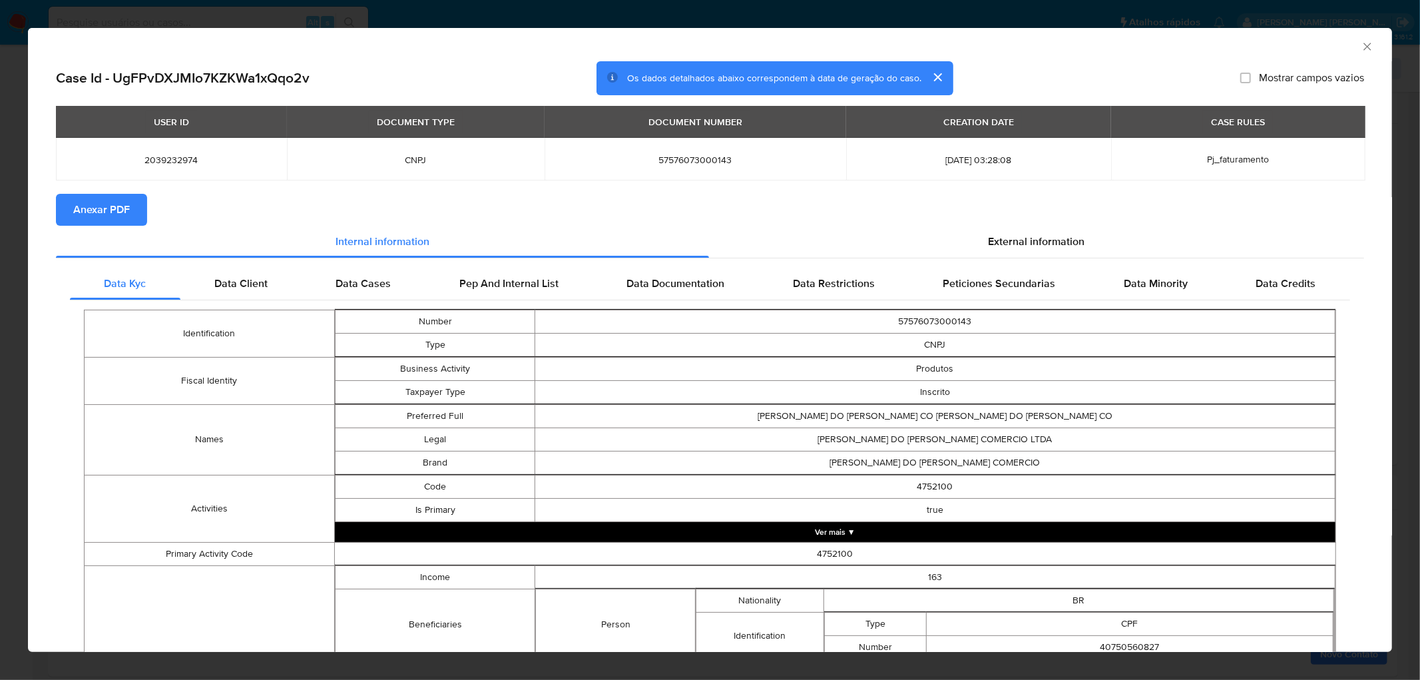
click at [117, 213] on span "Anexar PDF" at bounding box center [101, 209] width 57 height 29
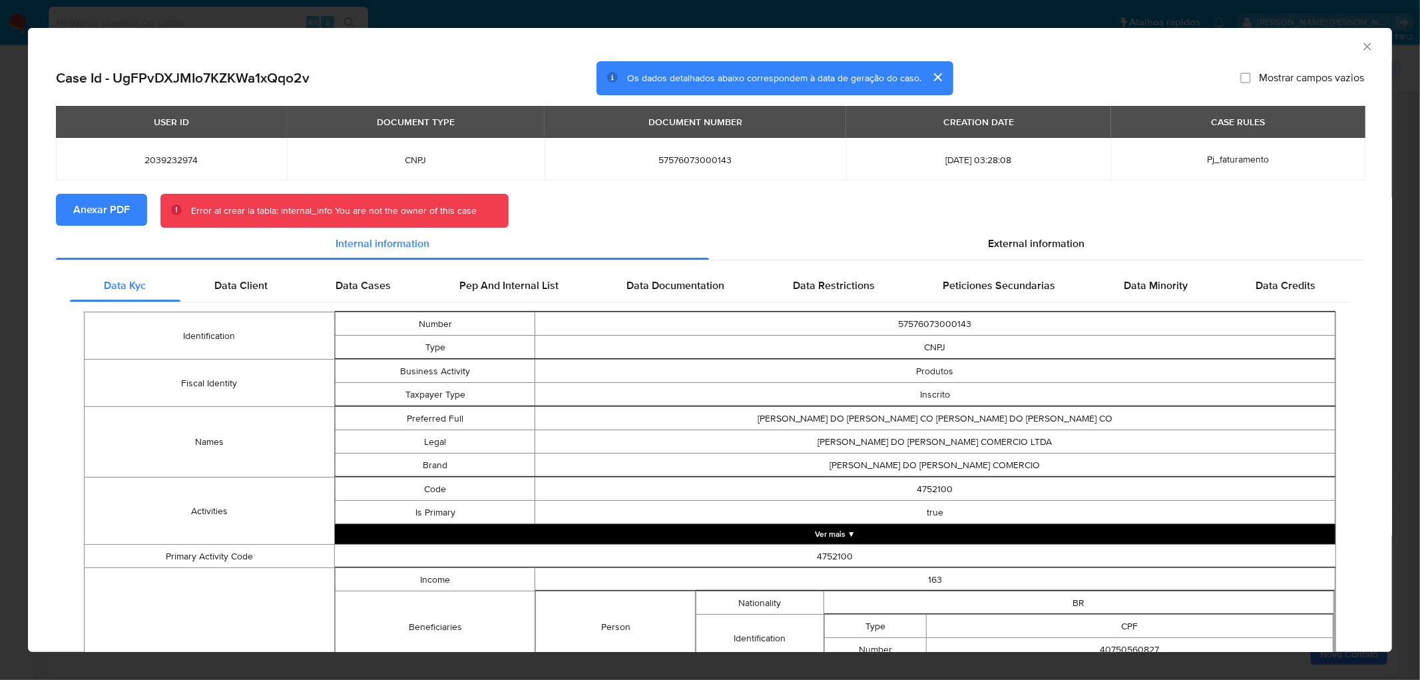
click at [934, 48] on icon "Fechar a janela" at bounding box center [1366, 46] width 13 height 13
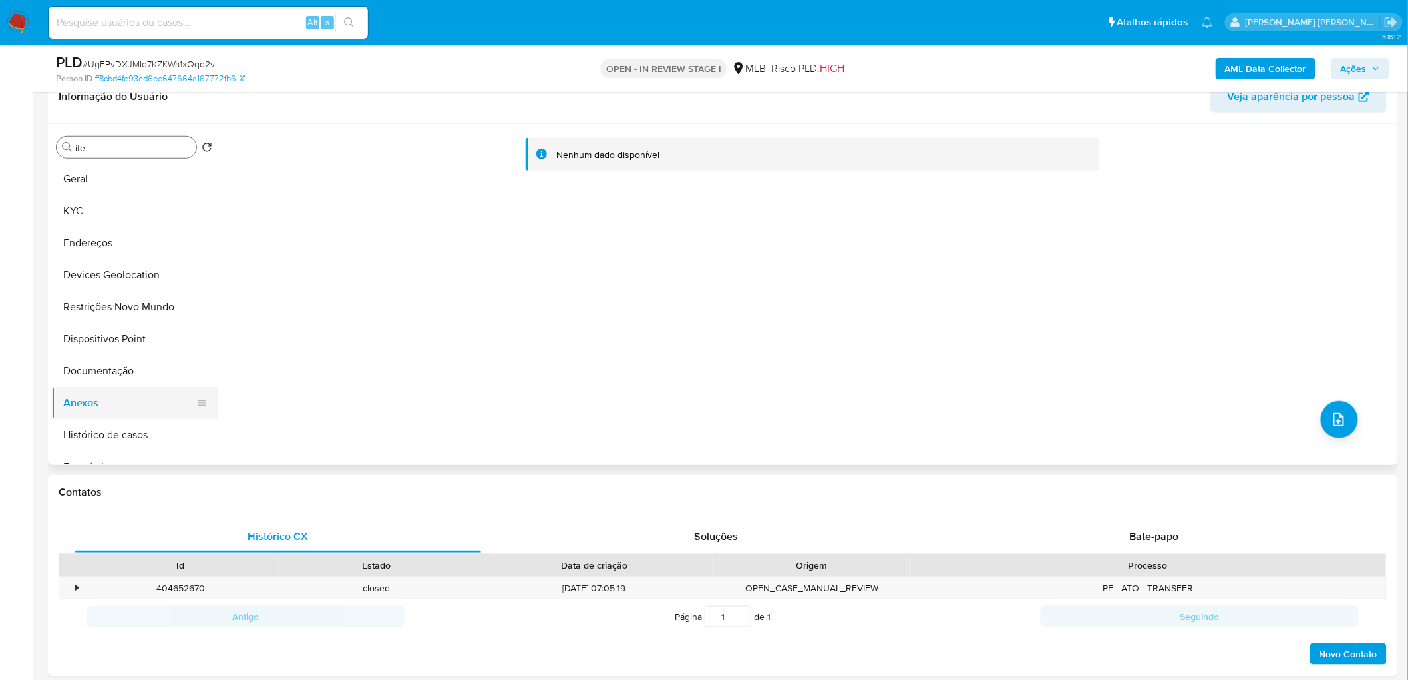
click at [124, 406] on button "Anexos" at bounding box center [129, 403] width 156 height 32
click at [133, 379] on button "Documentação" at bounding box center [129, 371] width 156 height 32
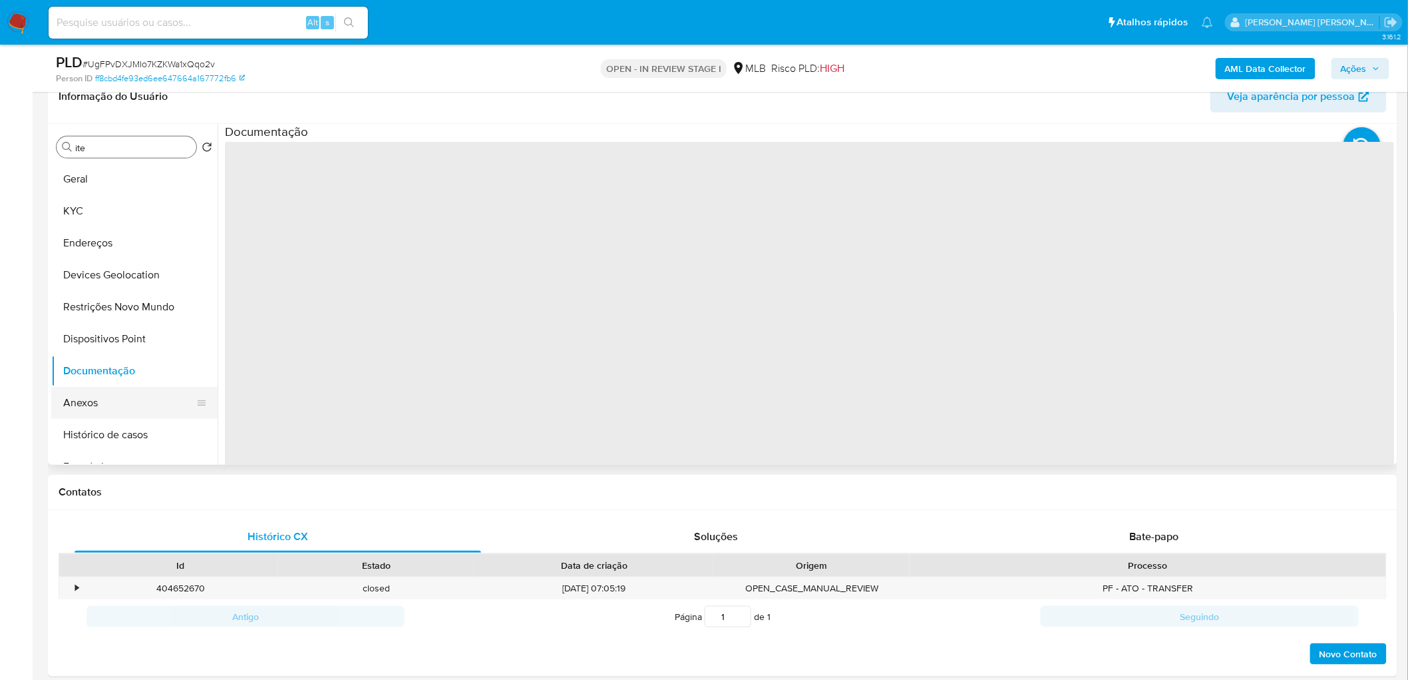
click at [122, 403] on button "Anexos" at bounding box center [129, 403] width 156 height 32
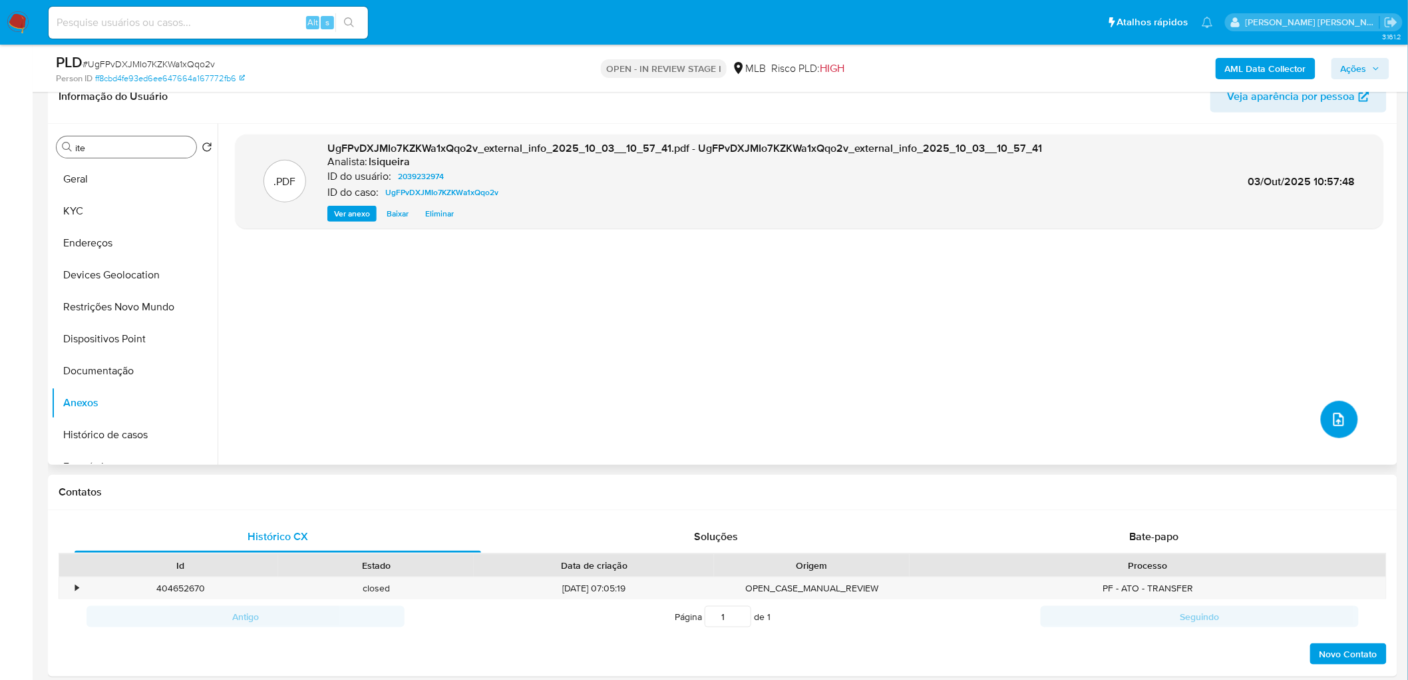
click at [934, 413] on span "upload-file" at bounding box center [1339, 419] width 15 height 16
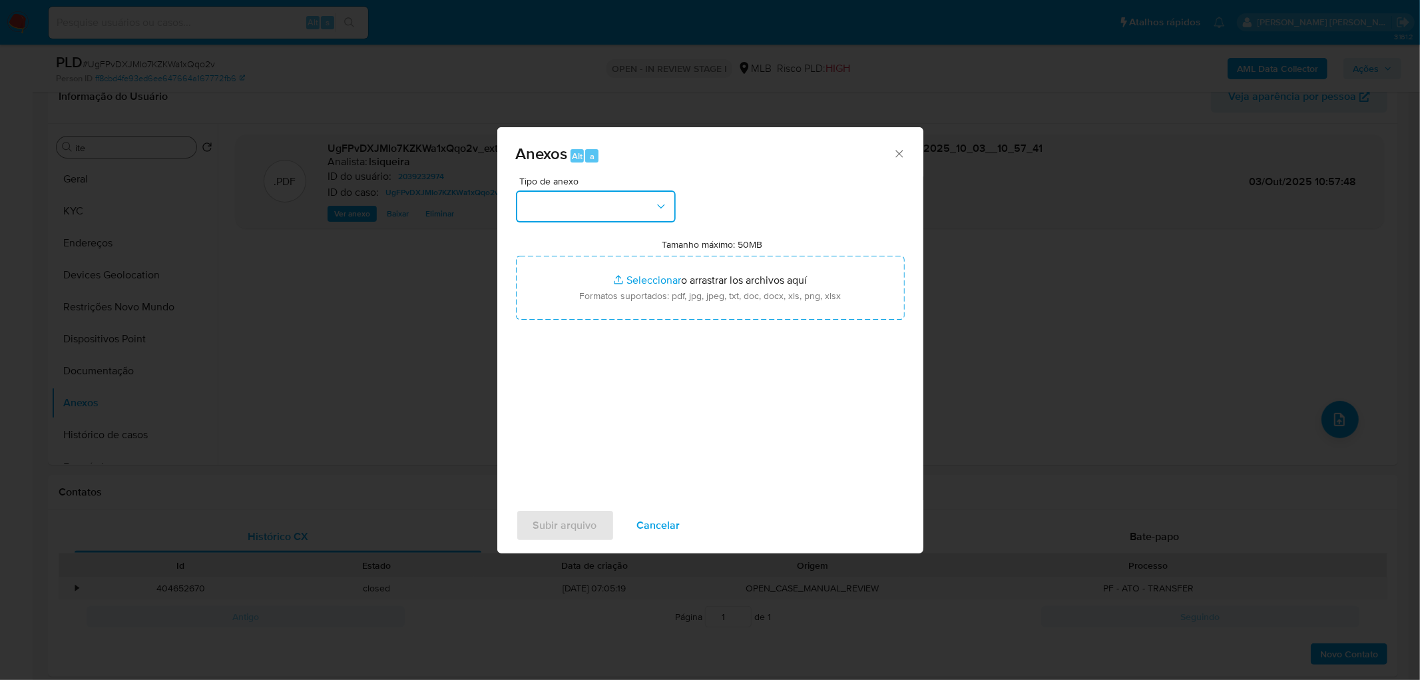
click at [570, 216] on button "button" at bounding box center [596, 206] width 160 height 32
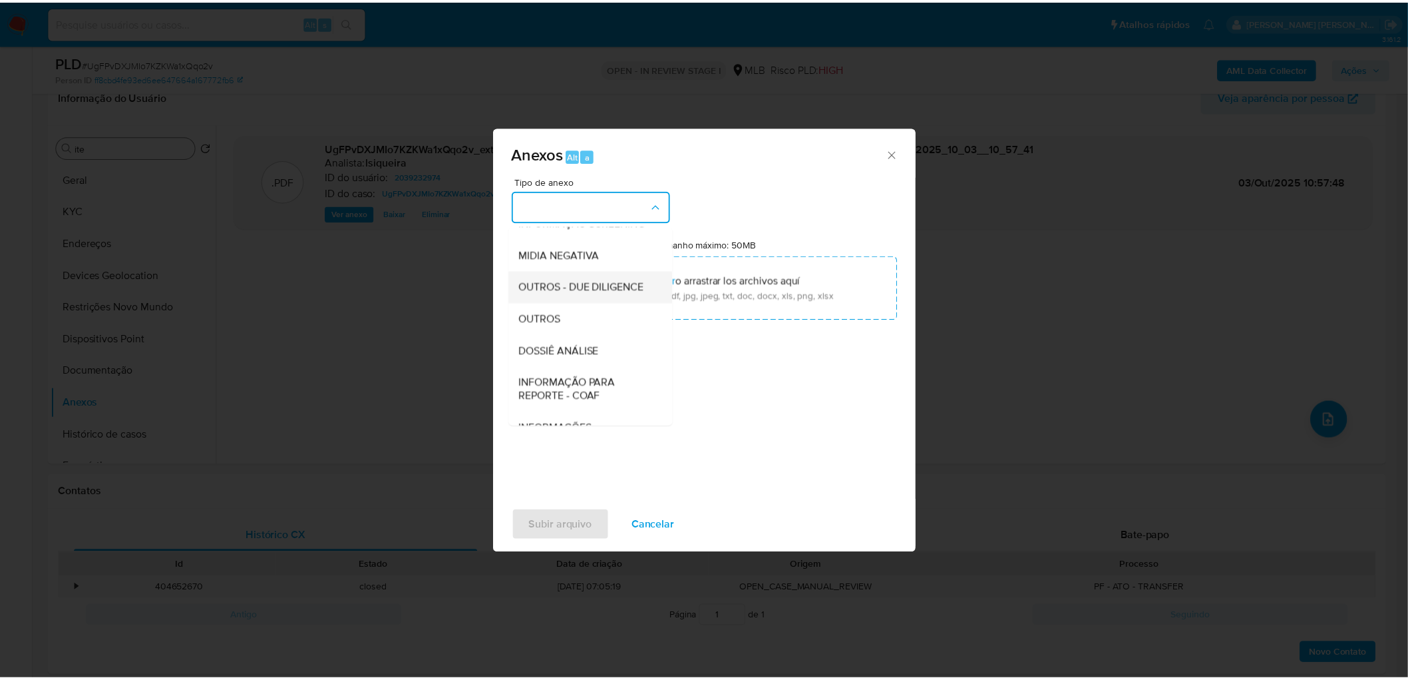
scroll to position [148, 0]
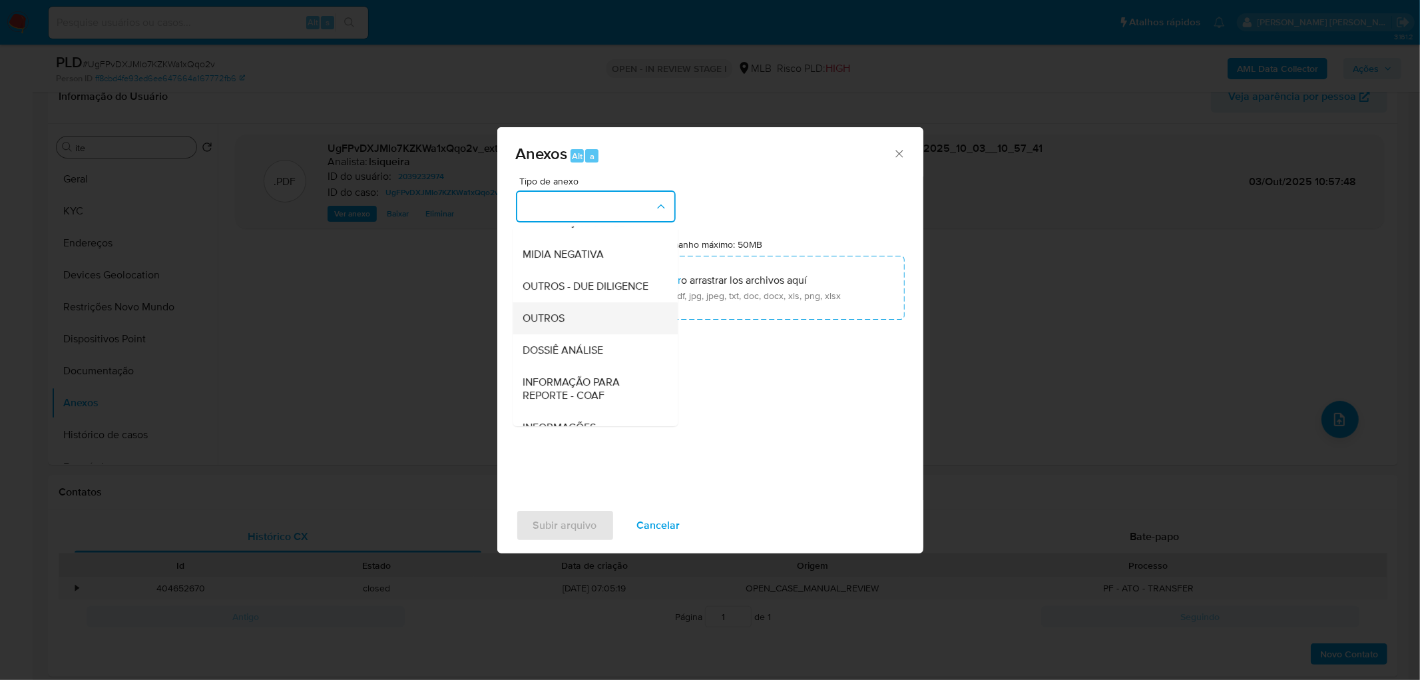
click at [557, 325] on span "OUTROS" at bounding box center [544, 317] width 42 height 13
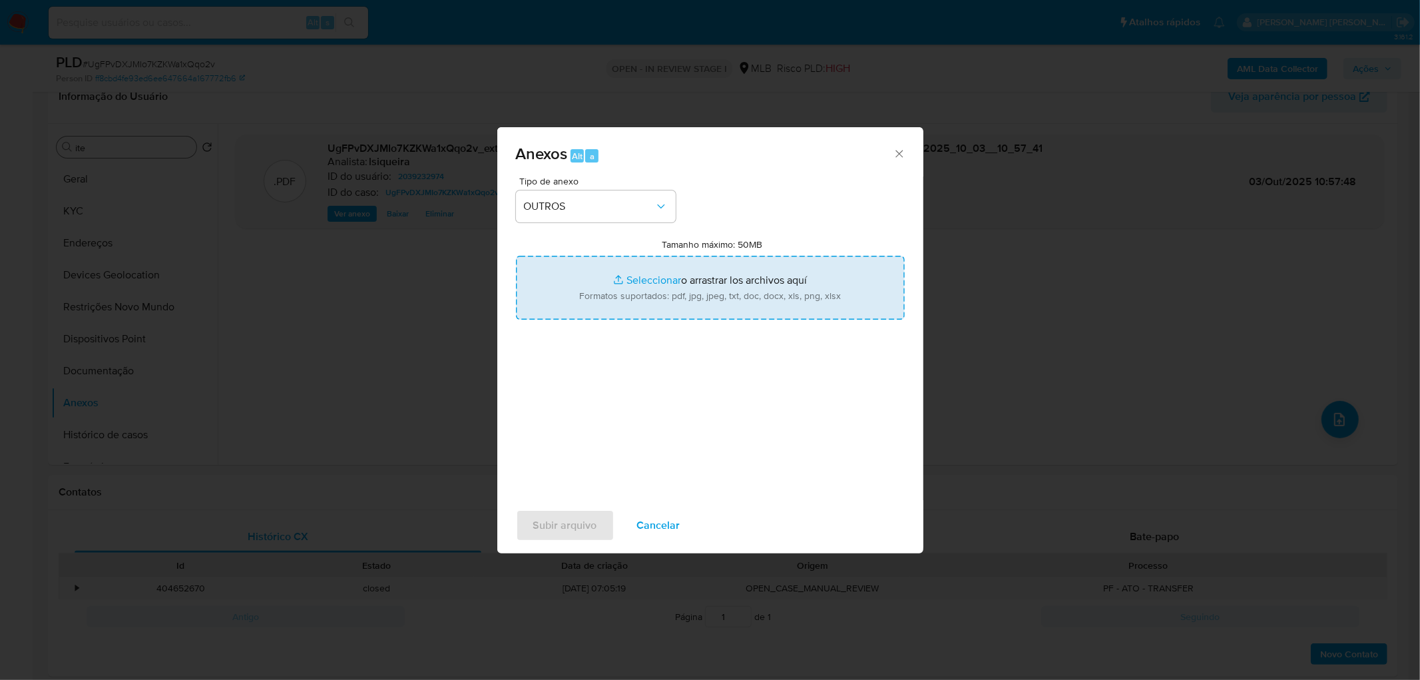
click at [616, 303] on input "Tamanho máximo: 50MB Seleccionar archivos" at bounding box center [710, 288] width 389 height 64
type input "C:\fakepath\Mulan 2039232974_2025_10_02_18_01_32.xlsx"
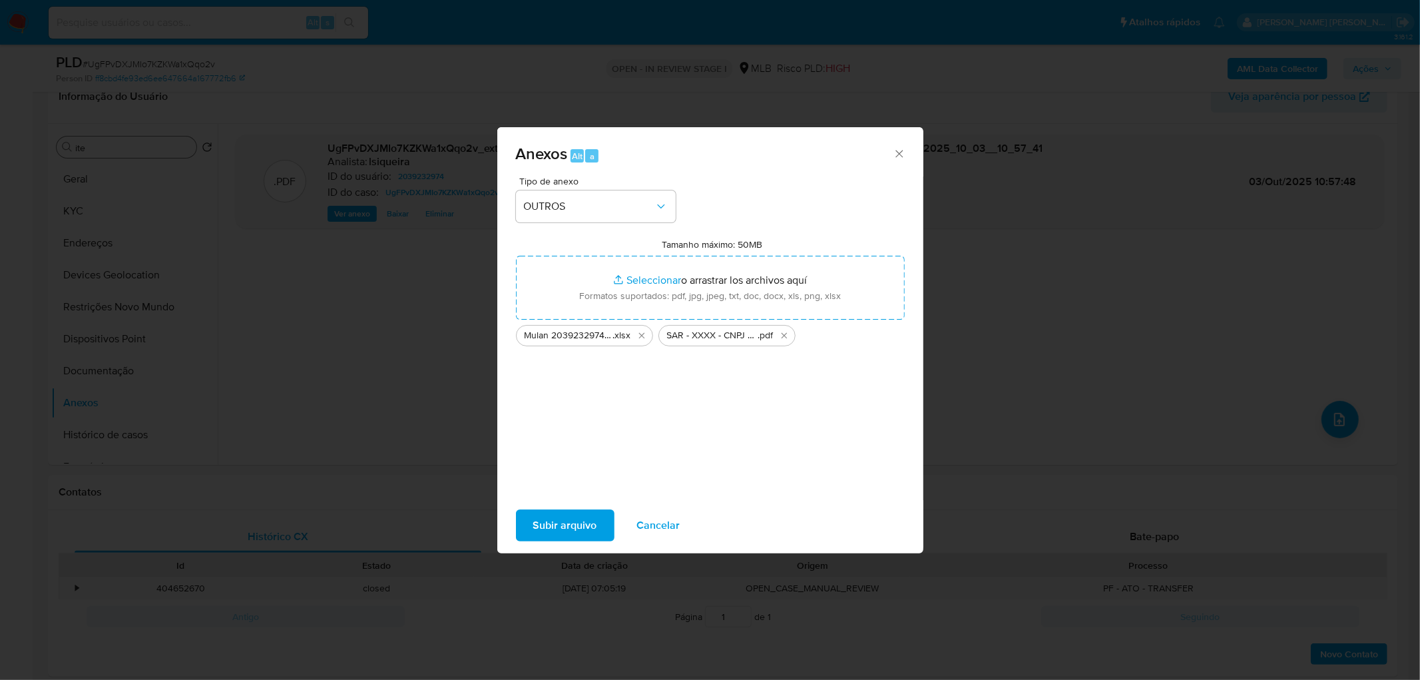
click at [550, 413] on span "Subir arquivo" at bounding box center [565, 524] width 64 height 29
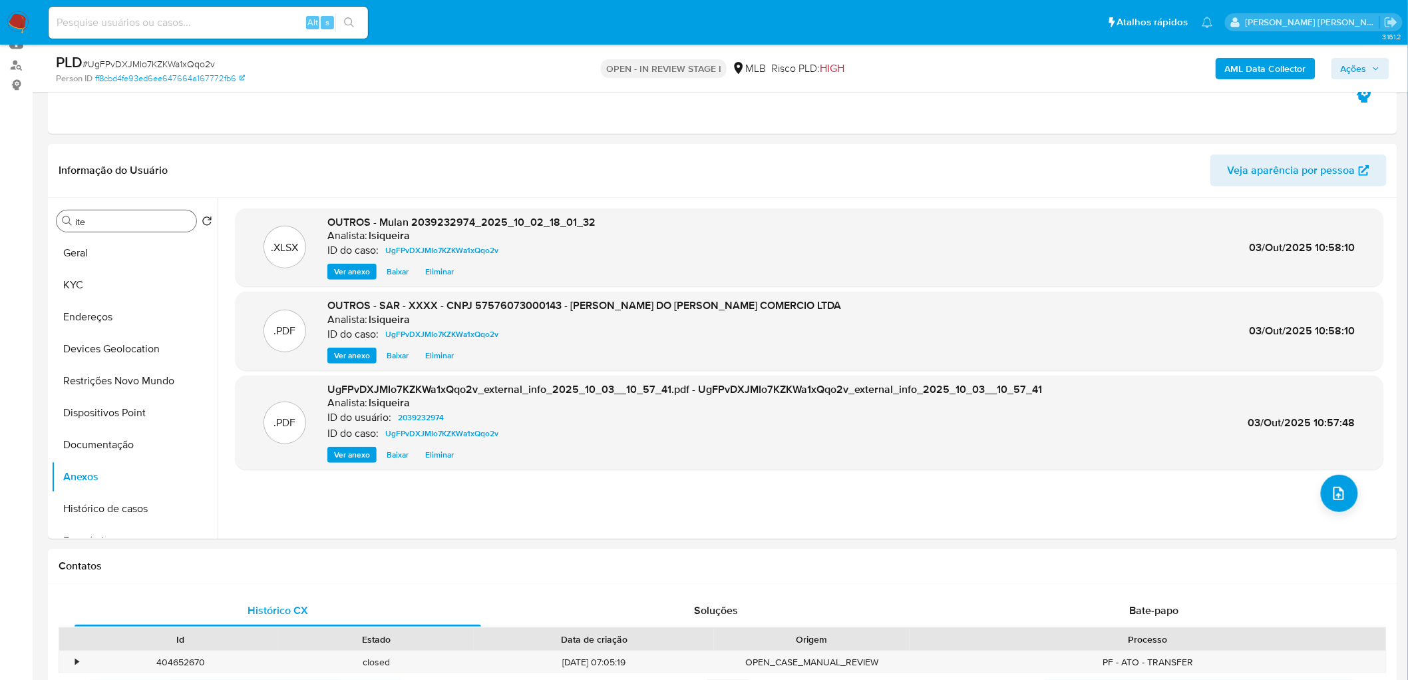
click at [934, 61] on span "Ações" at bounding box center [1354, 68] width 26 height 21
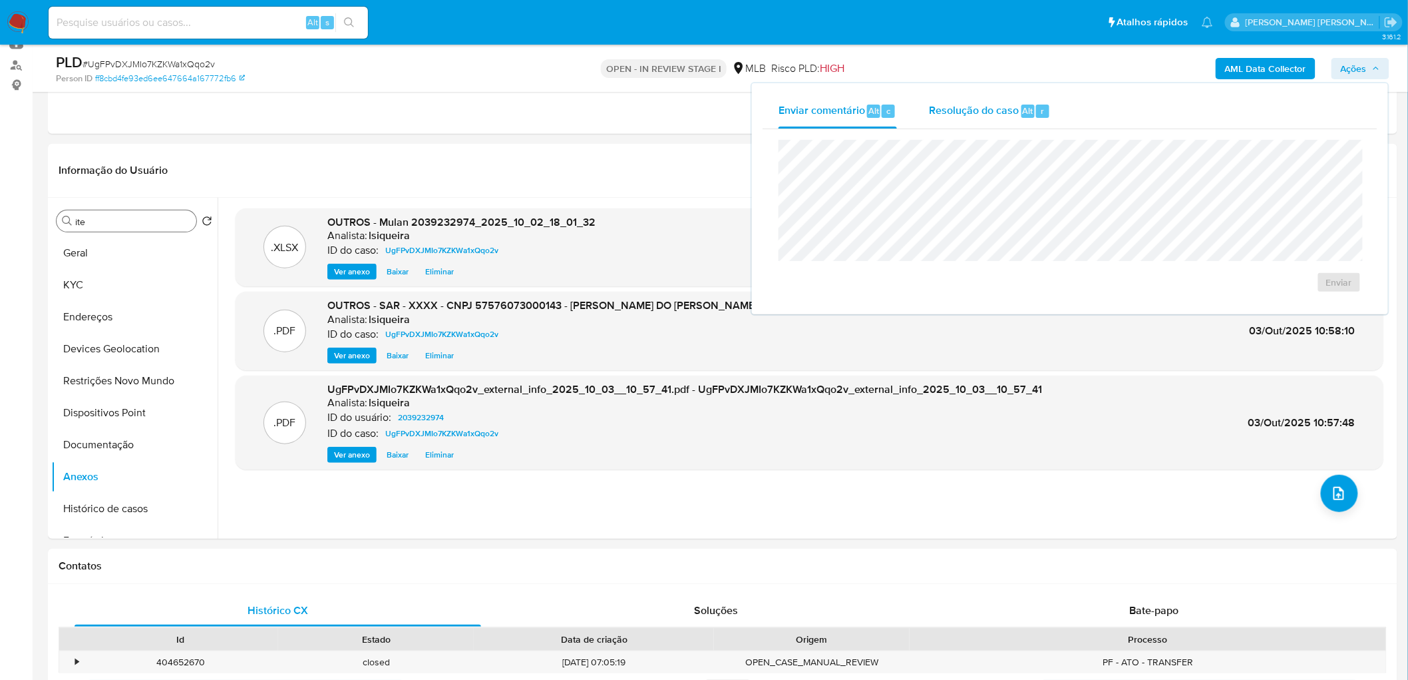
click at [934, 123] on div "Resolução do caso Alt r" at bounding box center [990, 111] width 122 height 35
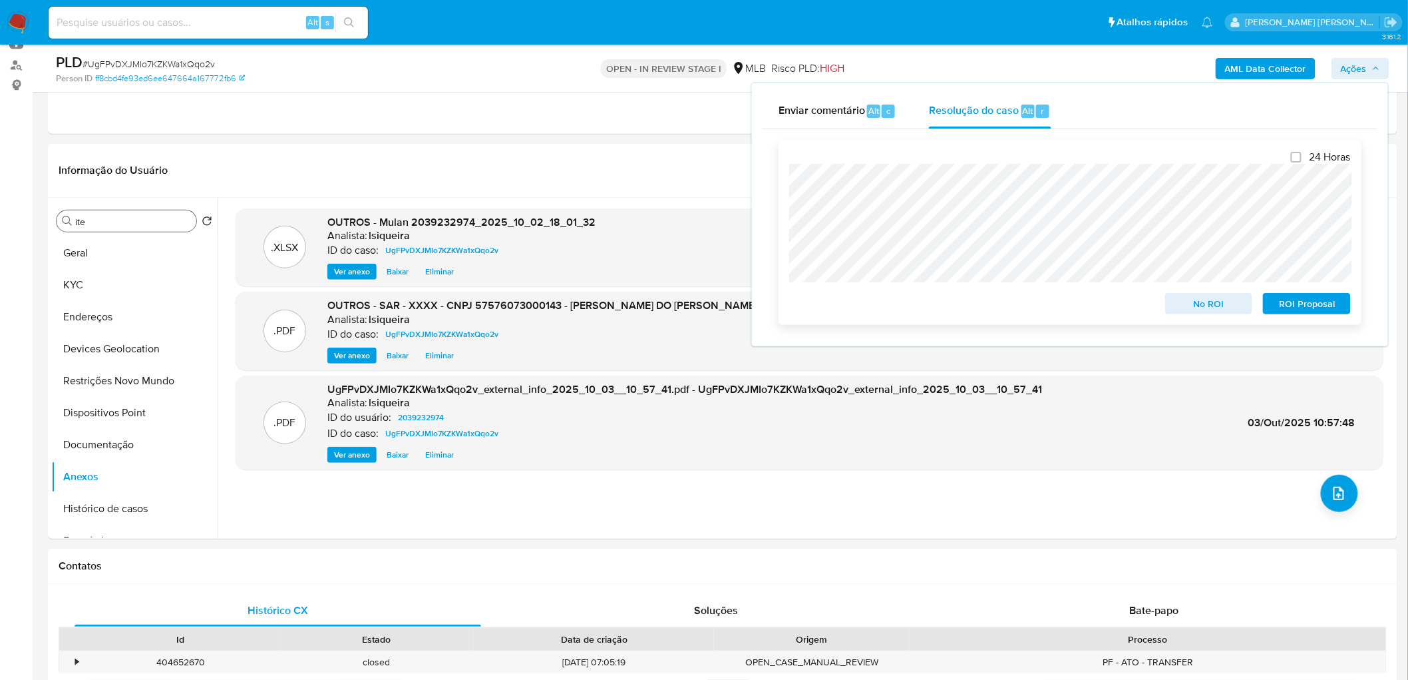
click at [934, 303] on span "ROI Proposal" at bounding box center [1307, 303] width 69 height 19
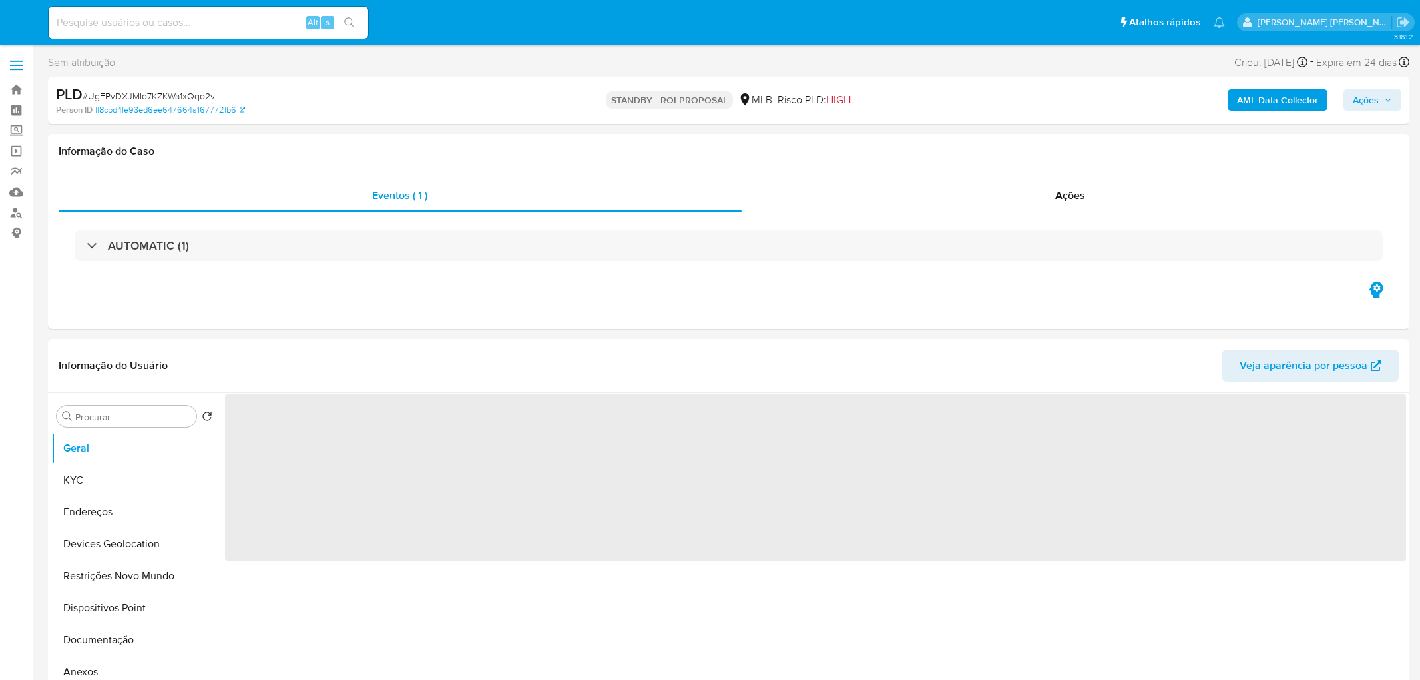
select select "10"
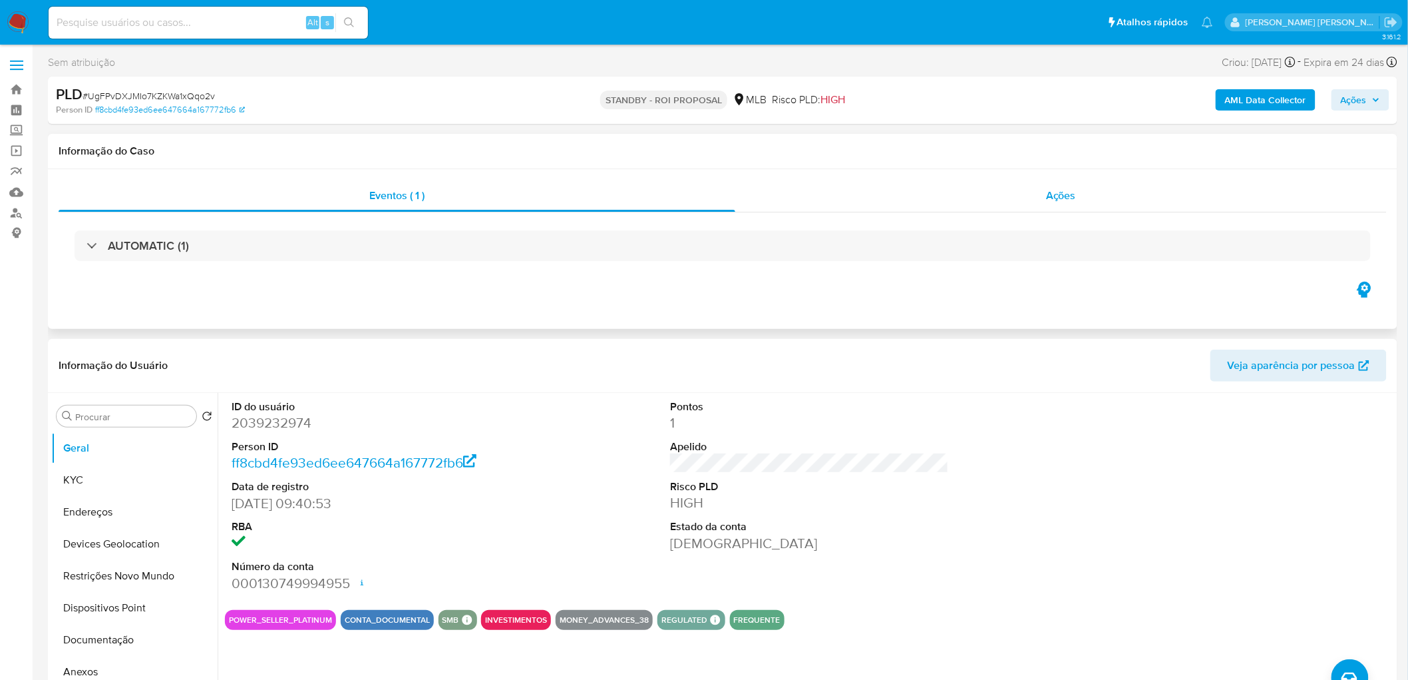
click at [1028, 202] on div "Ações" at bounding box center [1061, 196] width 652 height 32
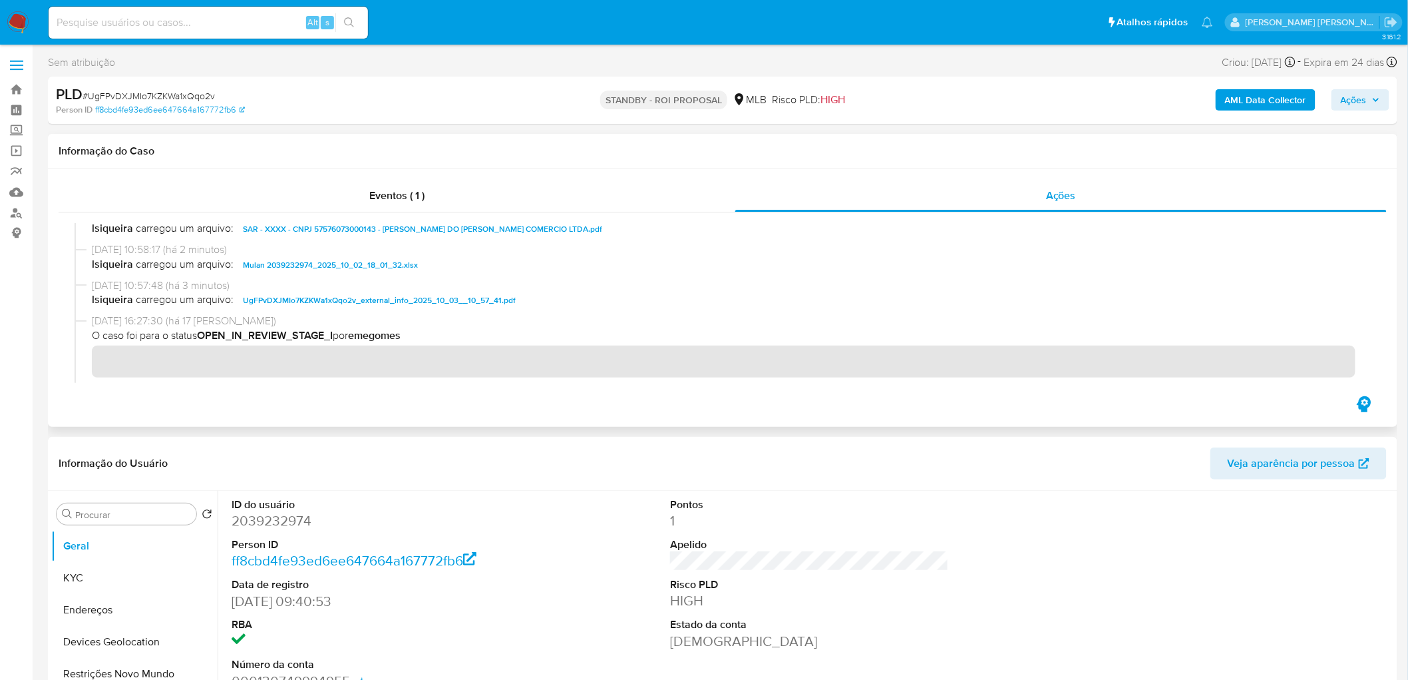
scroll to position [140, 0]
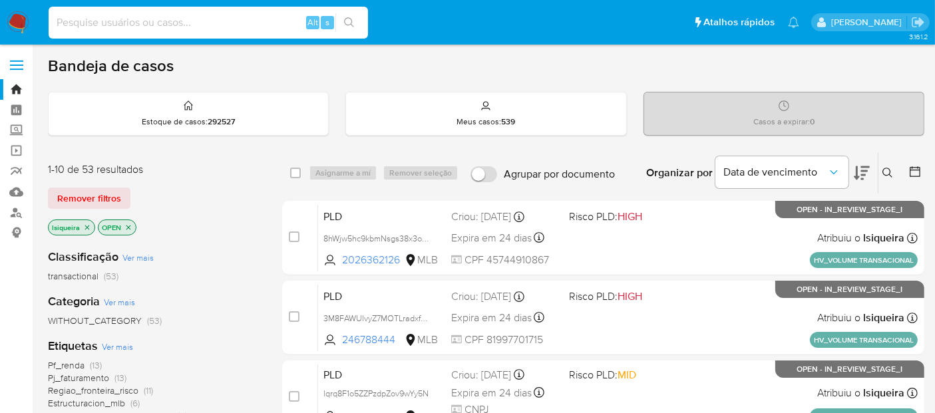
click at [133, 23] on input at bounding box center [208, 22] width 319 height 17
paste input "UgFPvDXJMIo7KZKWa1xQqo2v"
type input "UgFPvDXJMIo7KZKWa1xQqo2v"
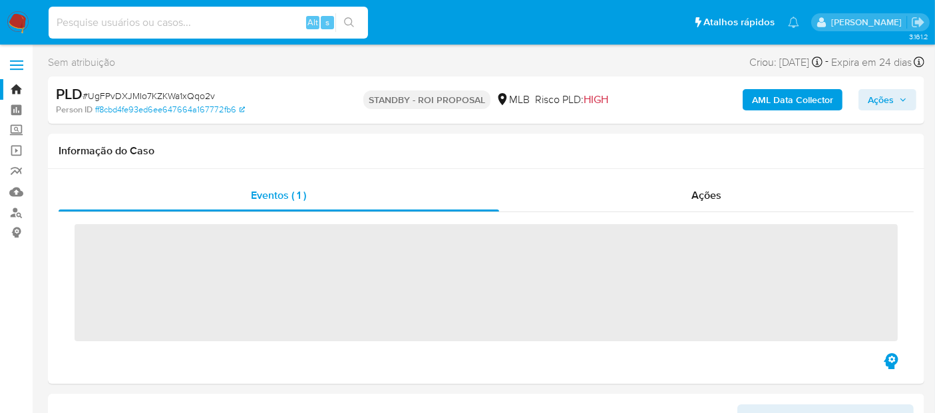
click at [213, 19] on input at bounding box center [208, 22] width 319 height 17
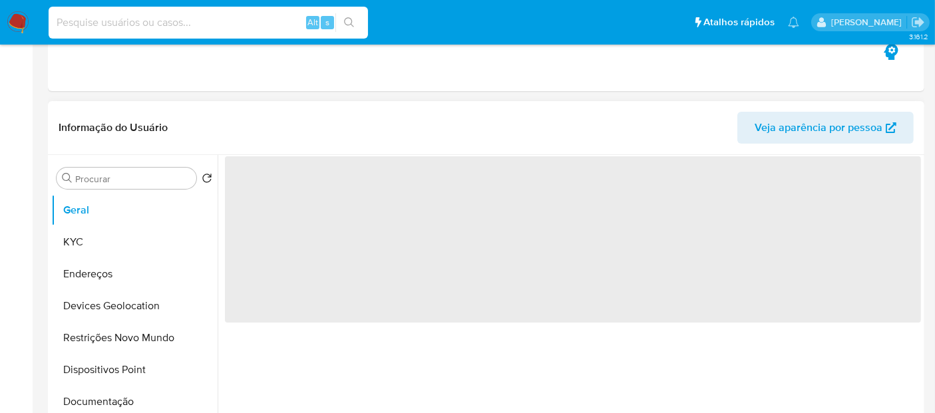
select select "10"
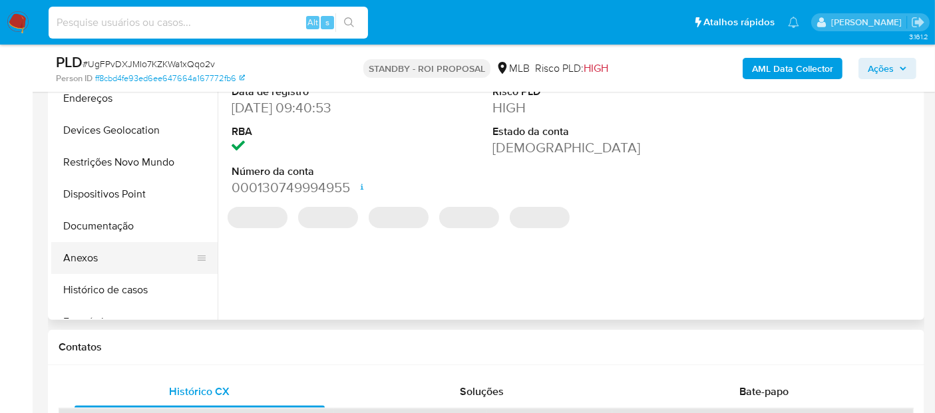
scroll to position [369, 0]
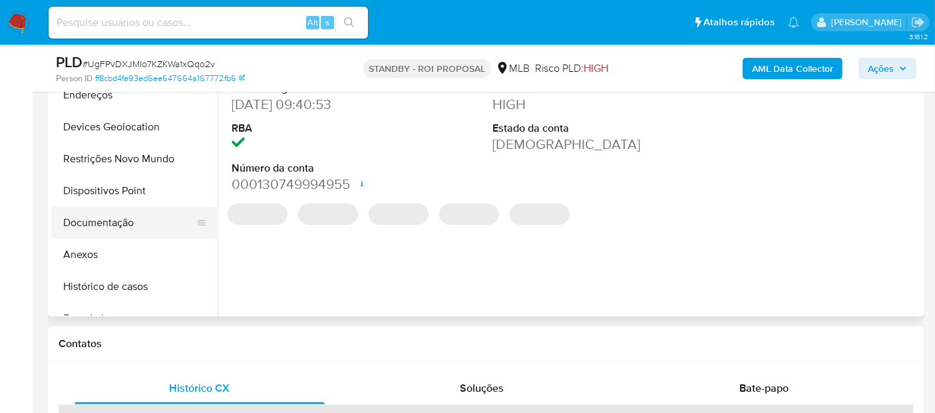
click at [136, 216] on button "Documentação" at bounding box center [129, 223] width 156 height 32
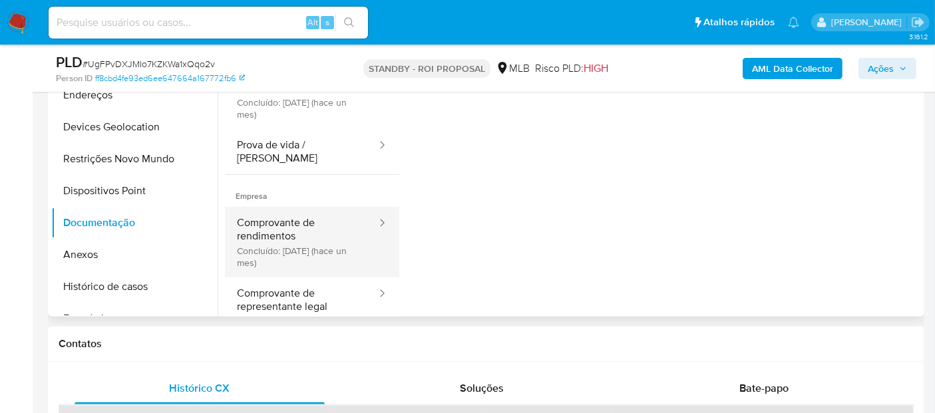
click at [290, 230] on button "Comprovante de rendimentos Concluído: [DATE] (hace un mes)" at bounding box center [301, 242] width 153 height 71
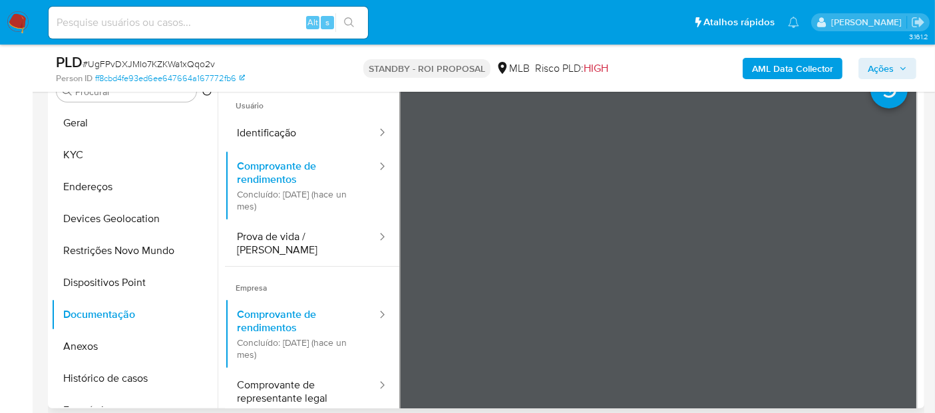
scroll to position [222, 0]
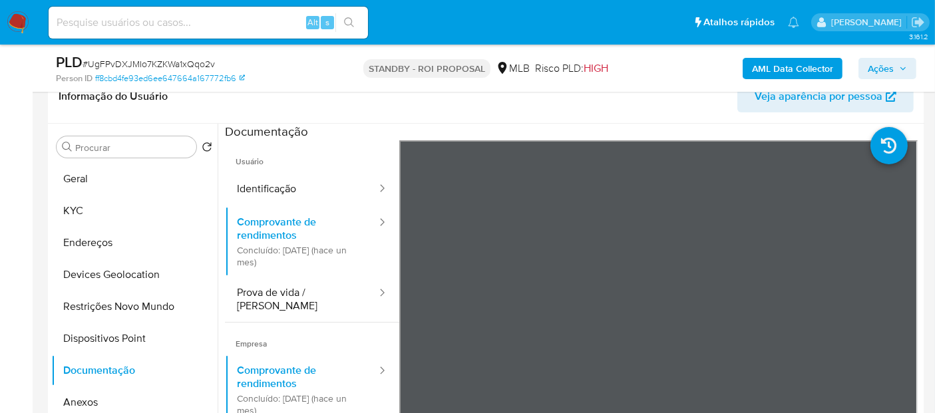
click at [19, 20] on img at bounding box center [18, 22] width 23 height 23
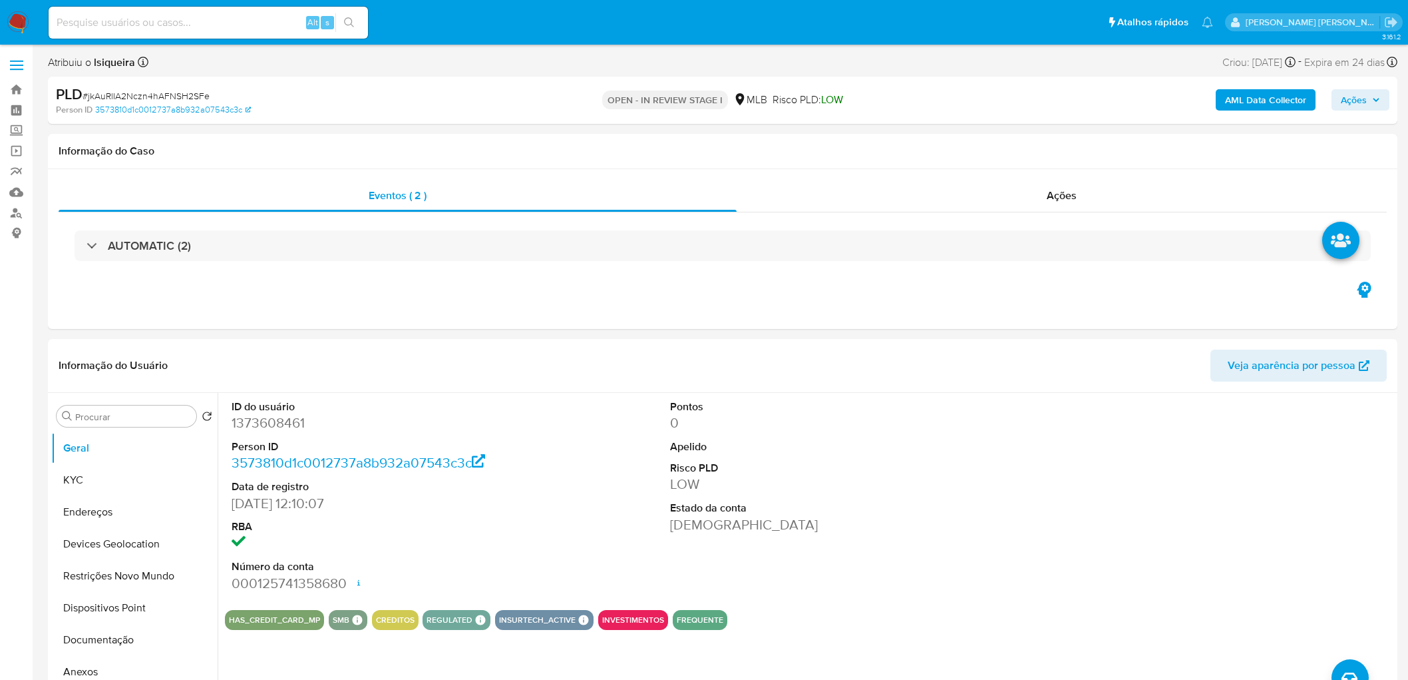
select select "10"
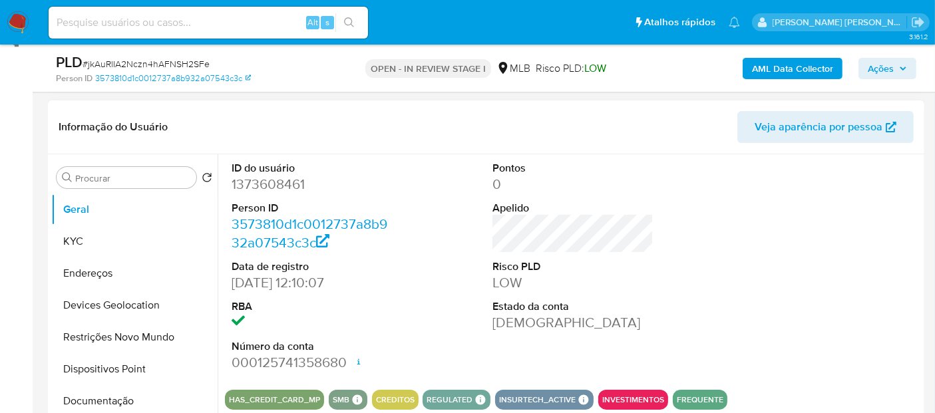
scroll to position [222, 0]
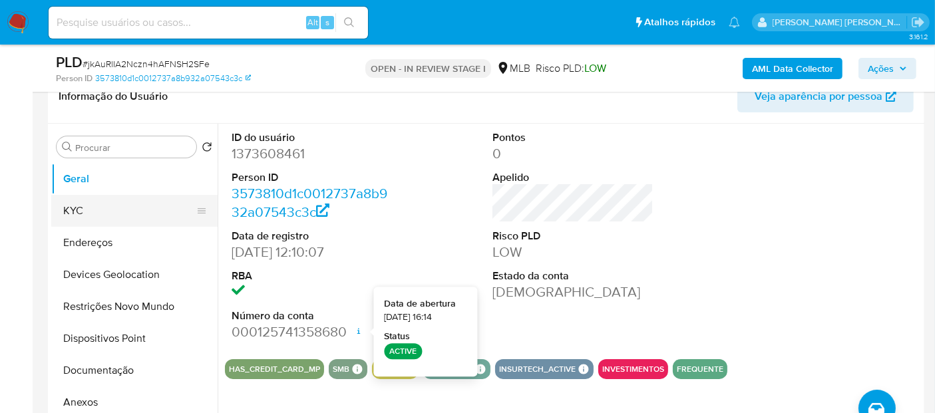
click at [99, 203] on button "KYC" at bounding box center [129, 211] width 156 height 32
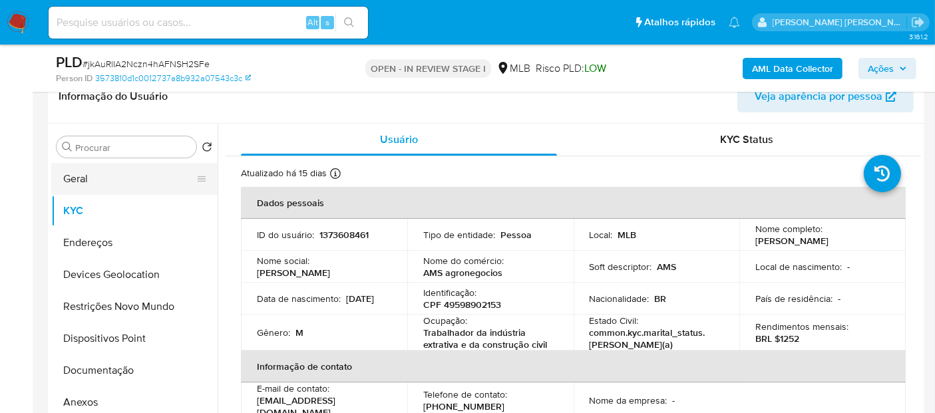
click at [110, 181] on button "Geral" at bounding box center [129, 179] width 156 height 32
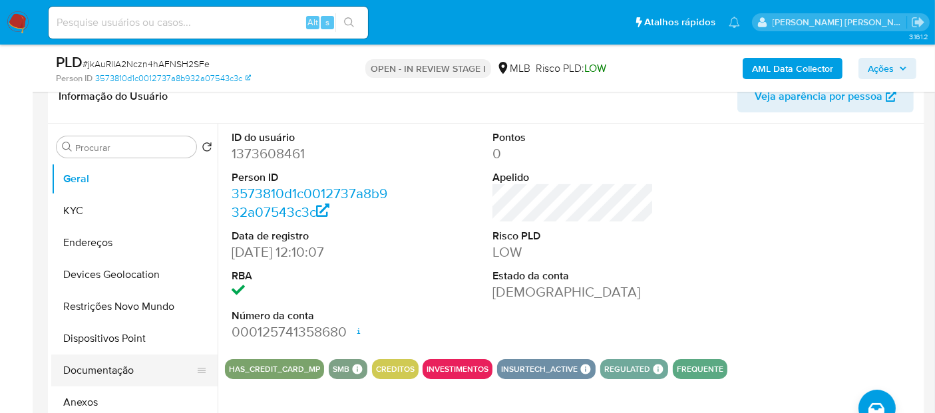
click at [92, 371] on button "Documentação" at bounding box center [129, 371] width 156 height 32
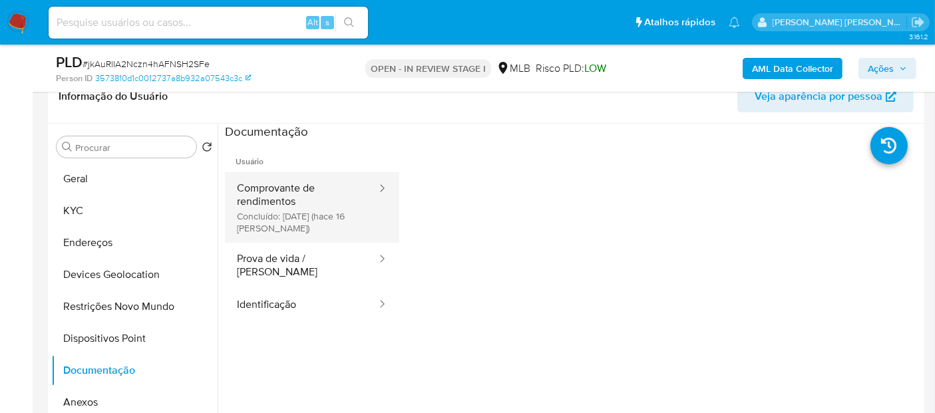
click at [316, 215] on button "Comprovante de rendimentos Concluído: [DATE] (hace 16 [PERSON_NAME])" at bounding box center [301, 207] width 153 height 71
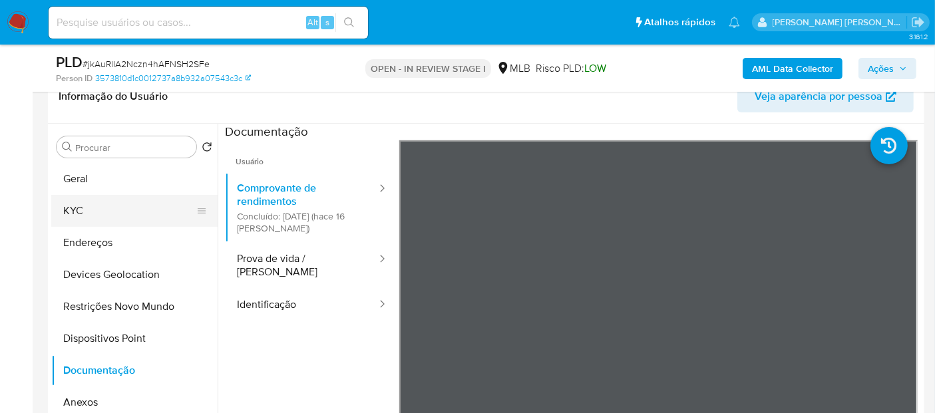
click at [110, 213] on button "KYC" at bounding box center [129, 211] width 156 height 32
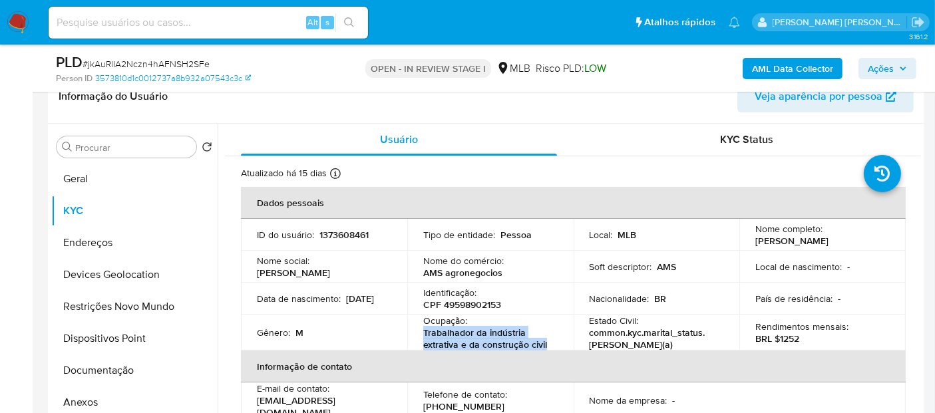
drag, startPoint x: 550, startPoint y: 341, endPoint x: 407, endPoint y: 335, distance: 143.2
click at [407, 335] on td "Ocupação : Trabalhador da indústria extrativa e da construção civil" at bounding box center [490, 333] width 166 height 36
copy p "Trabalhador da indústria extrativa e da construção civil"
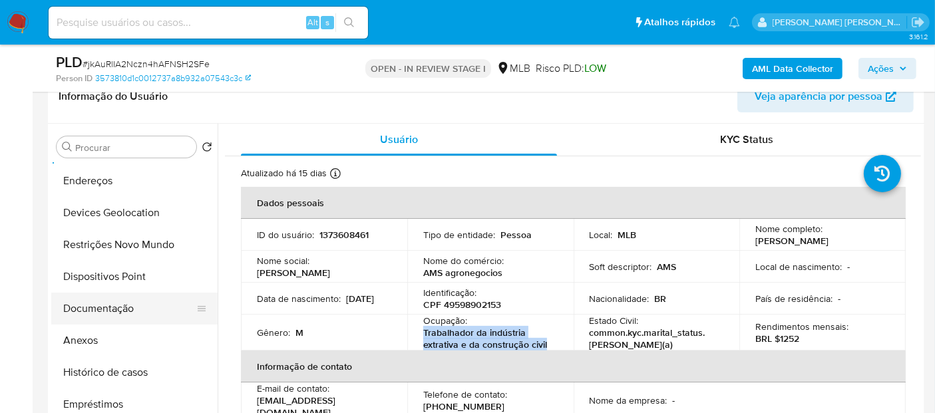
scroll to position [148, 0]
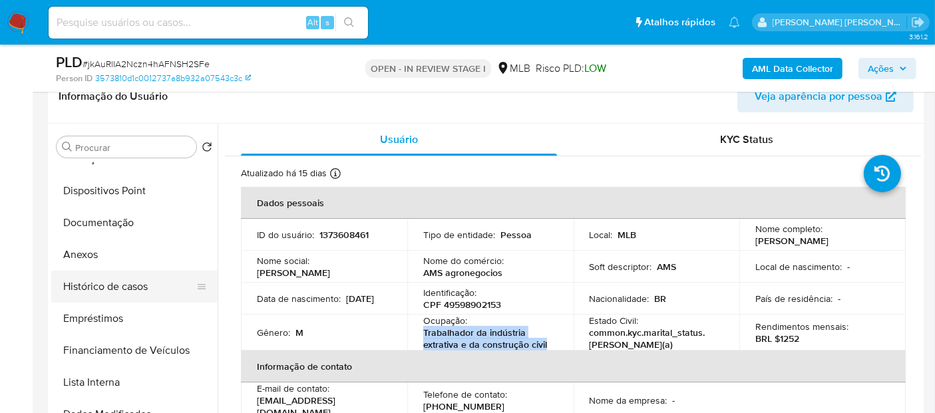
click at [142, 293] on button "Histórico de casos" at bounding box center [129, 287] width 156 height 32
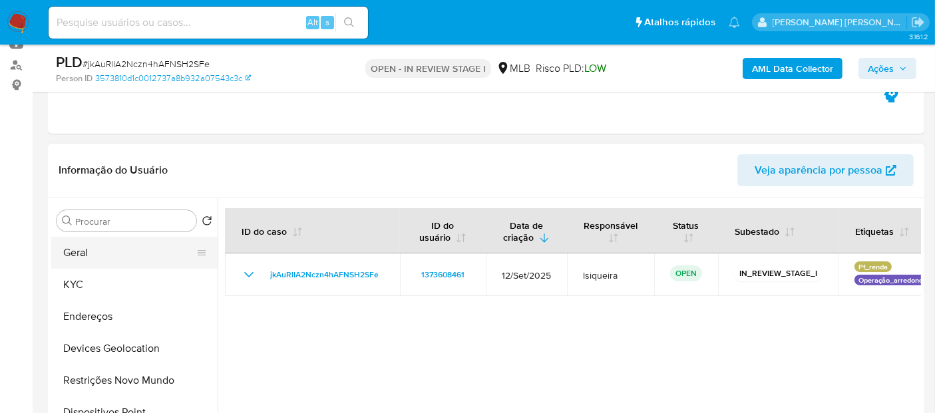
click at [110, 251] on button "Geral" at bounding box center [129, 253] width 156 height 32
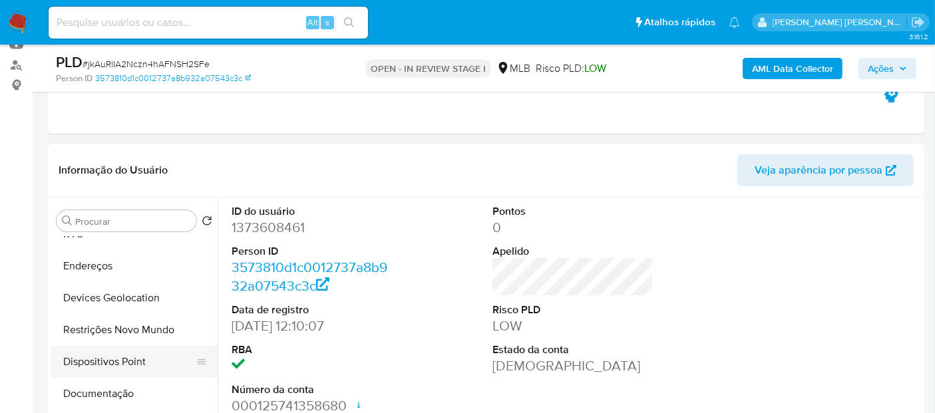
scroll to position [74, 0]
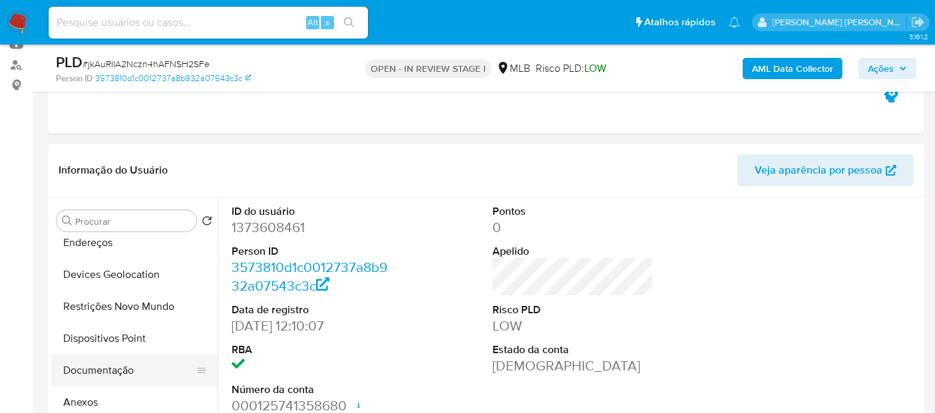
click at [111, 375] on button "Documentação" at bounding box center [129, 371] width 156 height 32
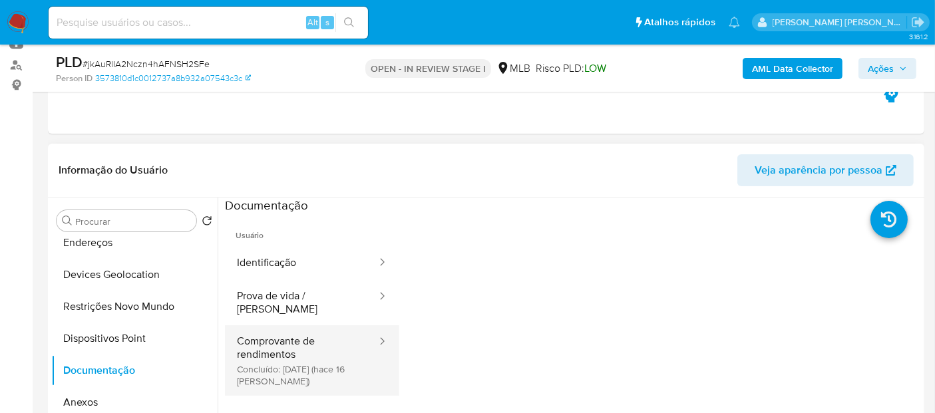
click at [281, 345] on button "Comprovante de rendimentos Concluído: 17/09/2025 (hace 16 días)" at bounding box center [301, 360] width 153 height 71
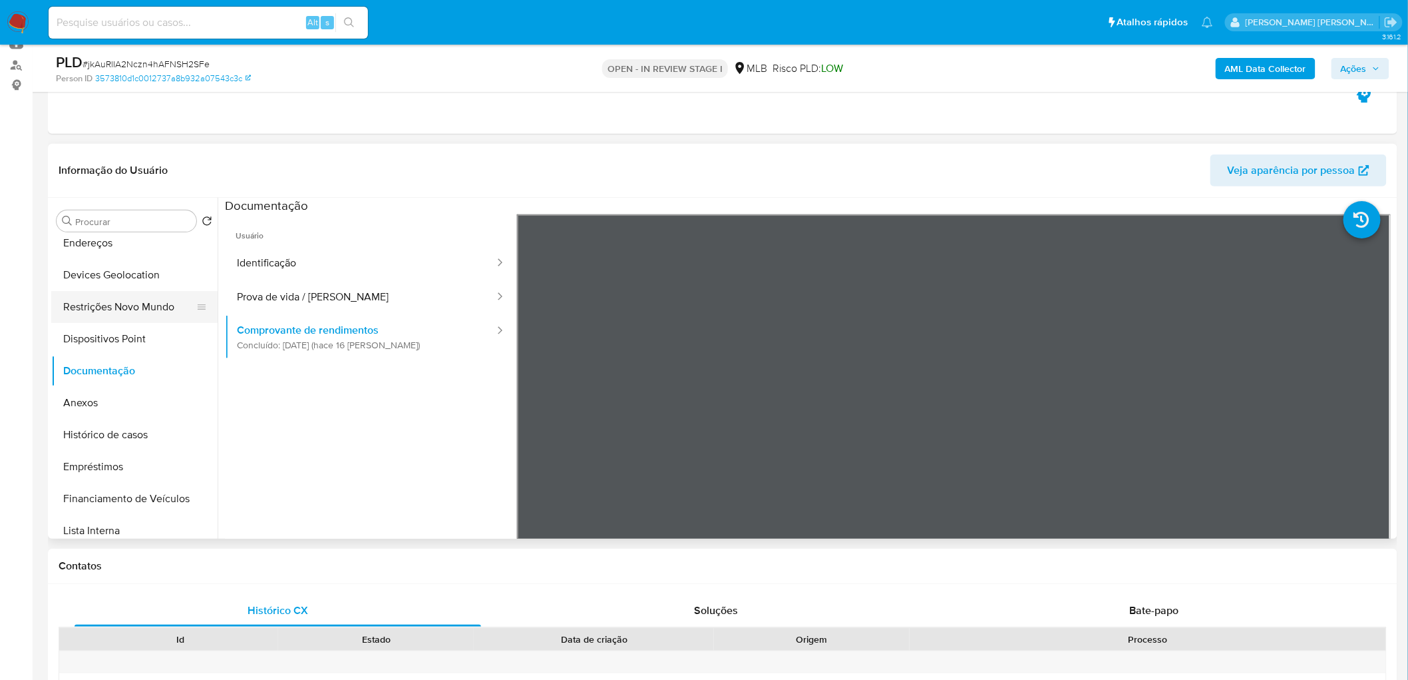
scroll to position [0, 0]
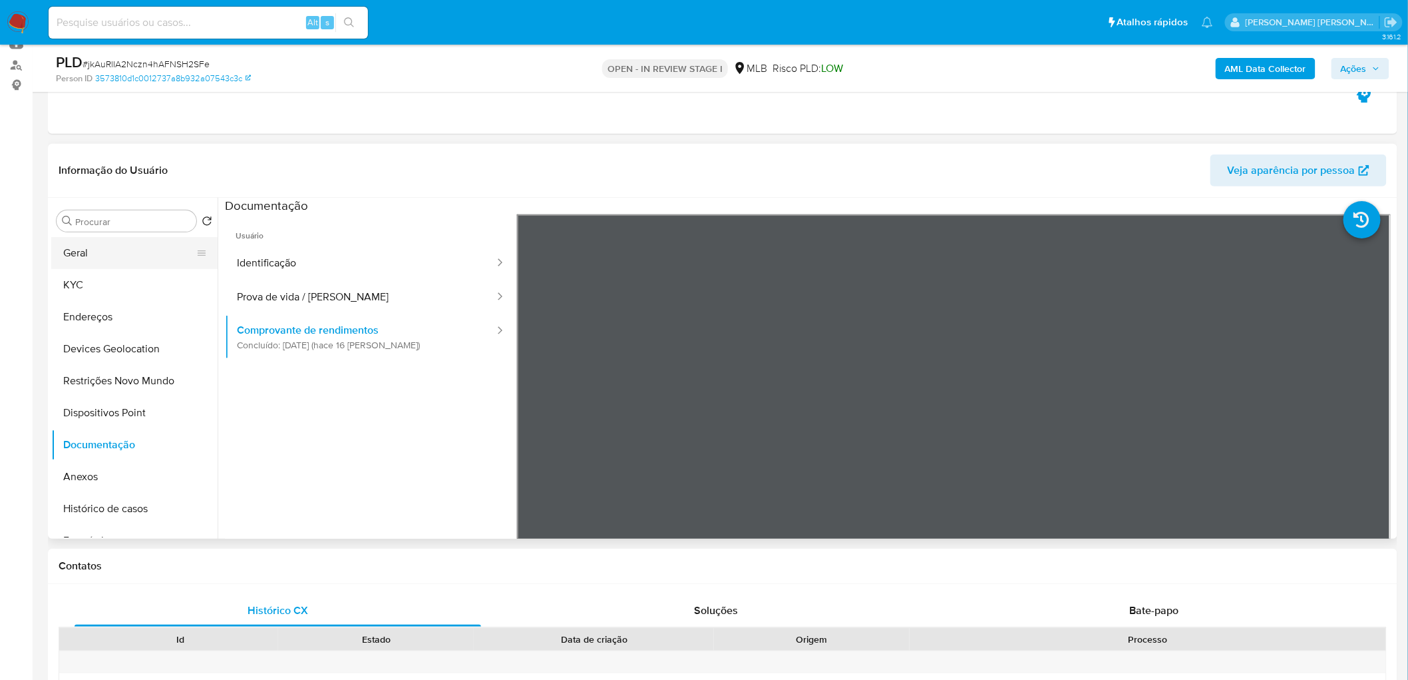
click at [109, 252] on button "Geral" at bounding box center [129, 253] width 156 height 32
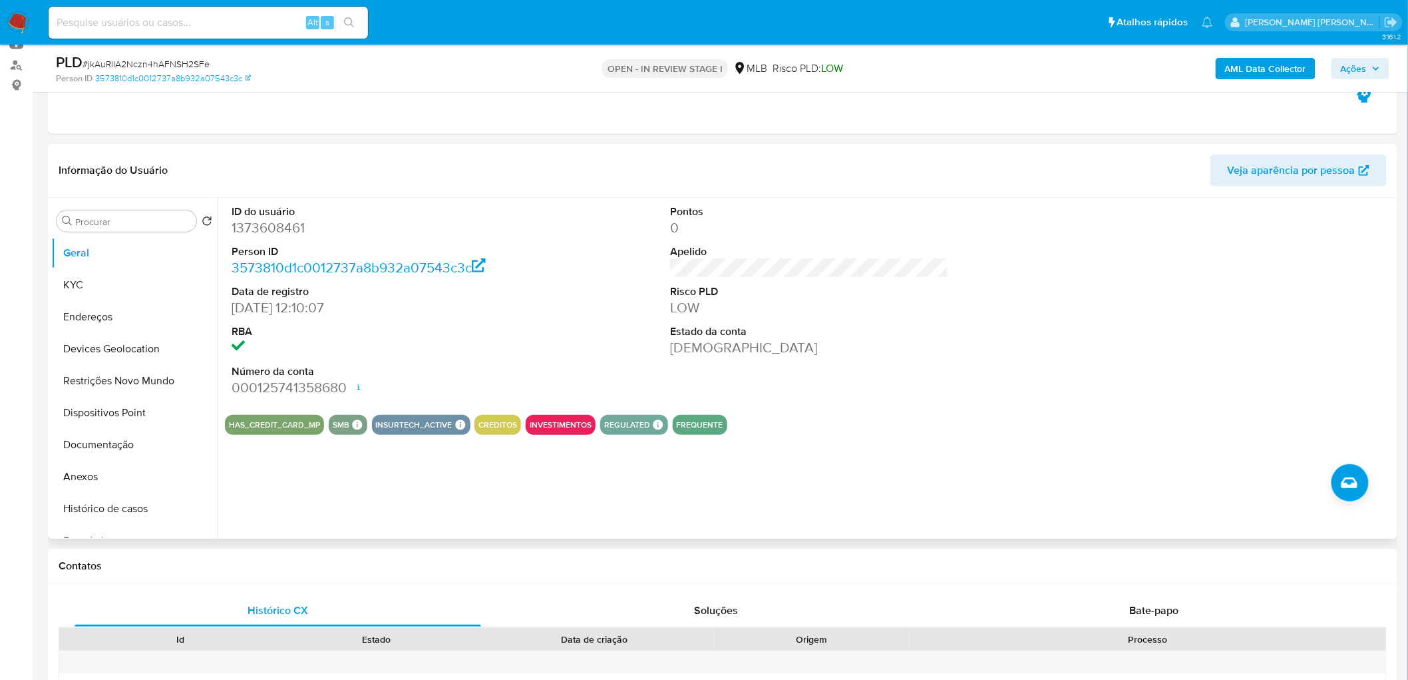
click at [501, 346] on dd at bounding box center [371, 347] width 279 height 19
drag, startPoint x: 501, startPoint y: 346, endPoint x: 91, endPoint y: 282, distance: 415.0
click at [91, 282] on button "KYC" at bounding box center [129, 285] width 156 height 32
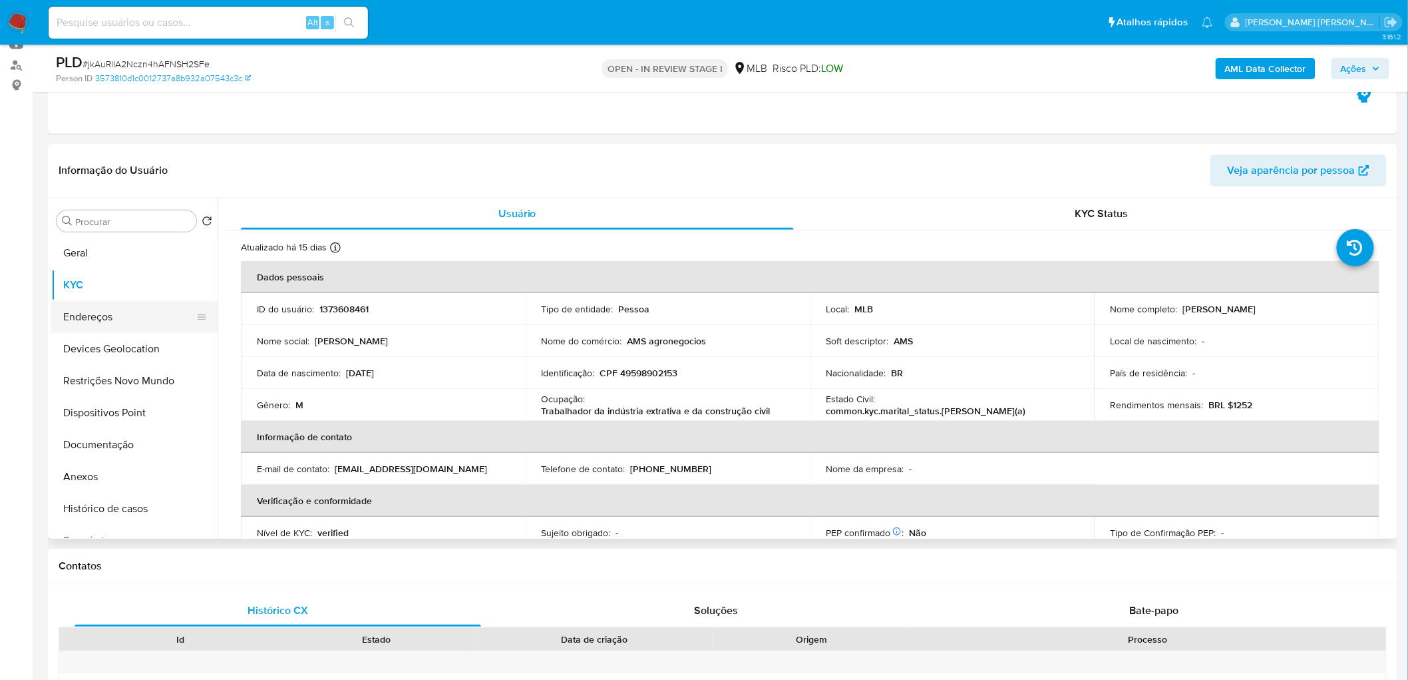
drag, startPoint x: 567, startPoint y: 264, endPoint x: 75, endPoint y: 311, distance: 494.1
click at [75, 311] on button "Endereços" at bounding box center [129, 317] width 156 height 32
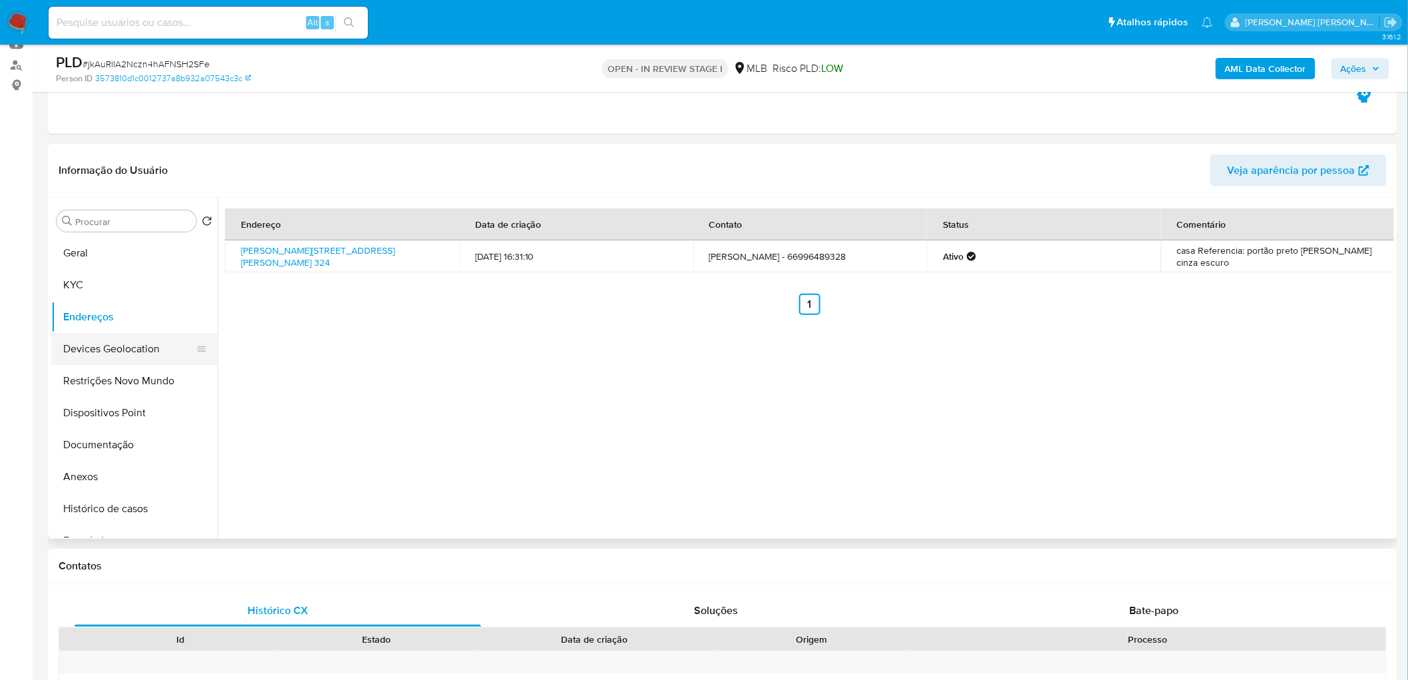
drag, startPoint x: 128, startPoint y: 346, endPoint x: 114, endPoint y: 347, distance: 14.0
click at [128, 346] on button "Devices Geolocation" at bounding box center [129, 349] width 156 height 32
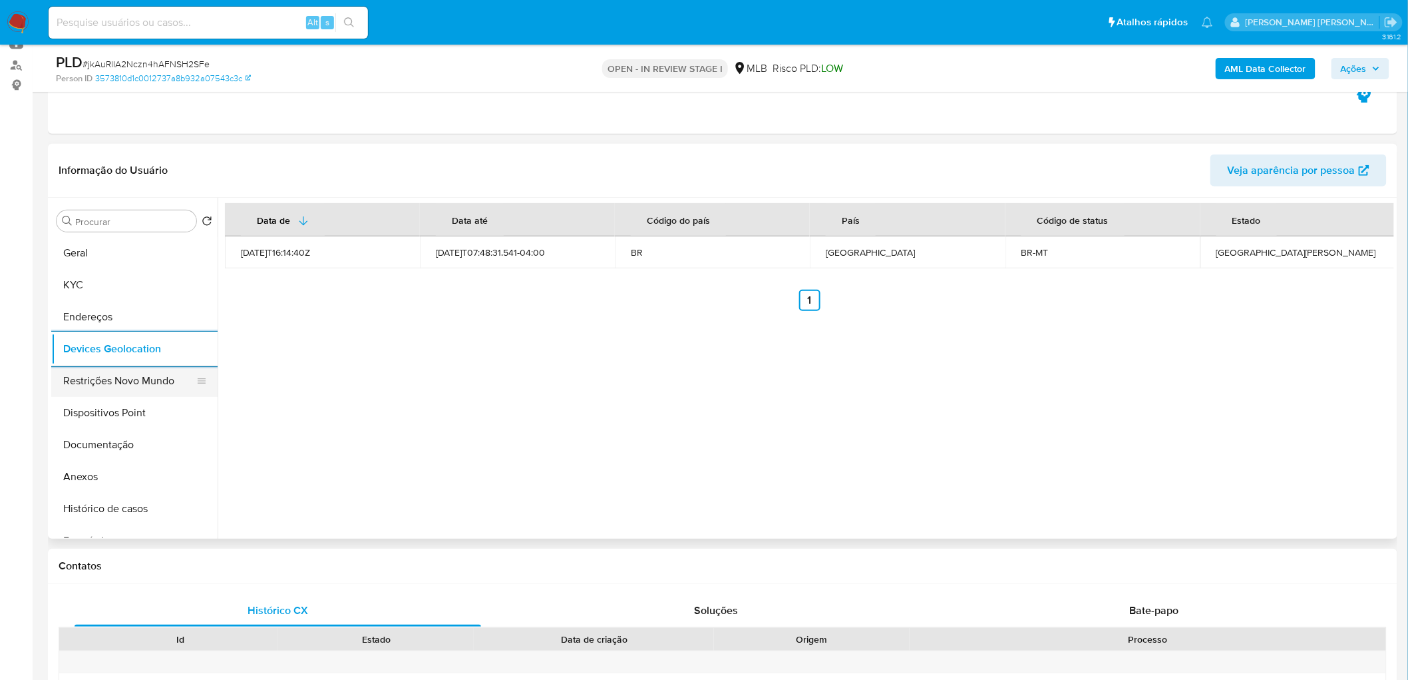
click at [89, 383] on button "Restrições Novo Mundo" at bounding box center [129, 381] width 156 height 32
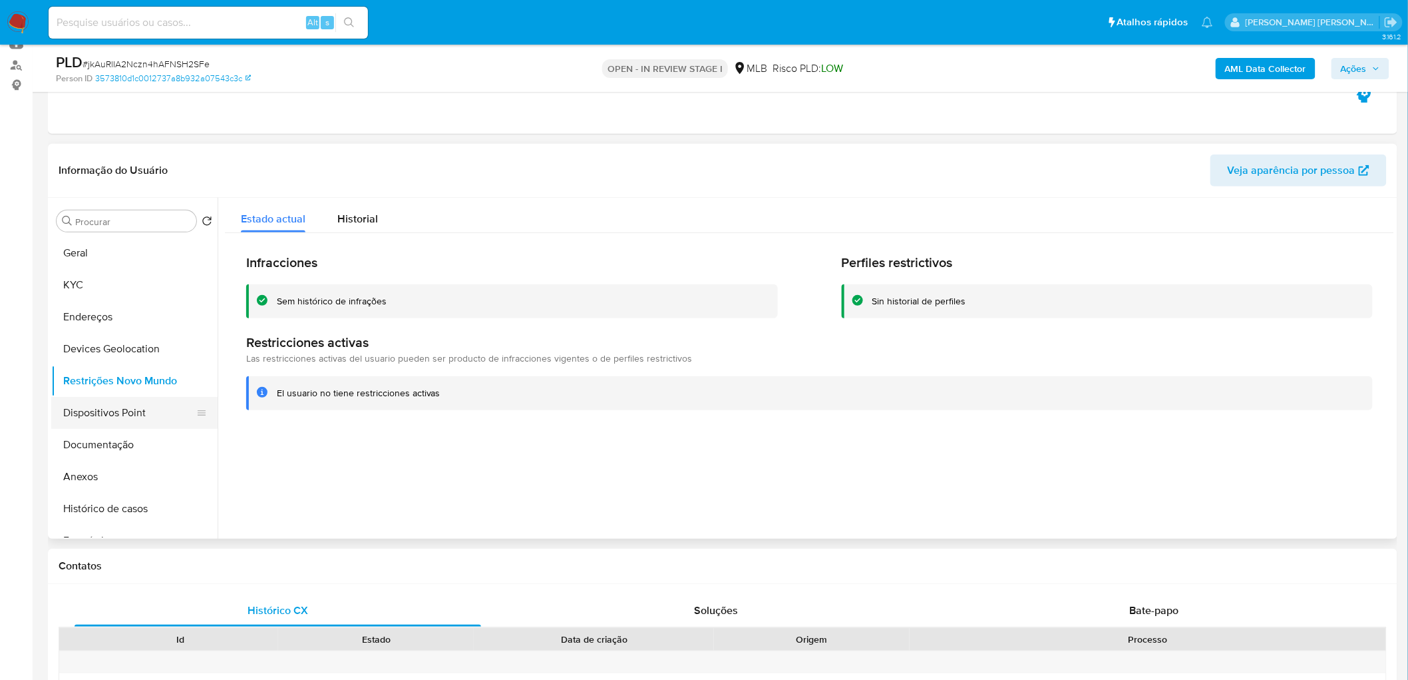
drag, startPoint x: 311, startPoint y: 457, endPoint x: 107, endPoint y: 408, distance: 210.2
click at [107, 408] on button "Dispositivos Point" at bounding box center [129, 413] width 156 height 32
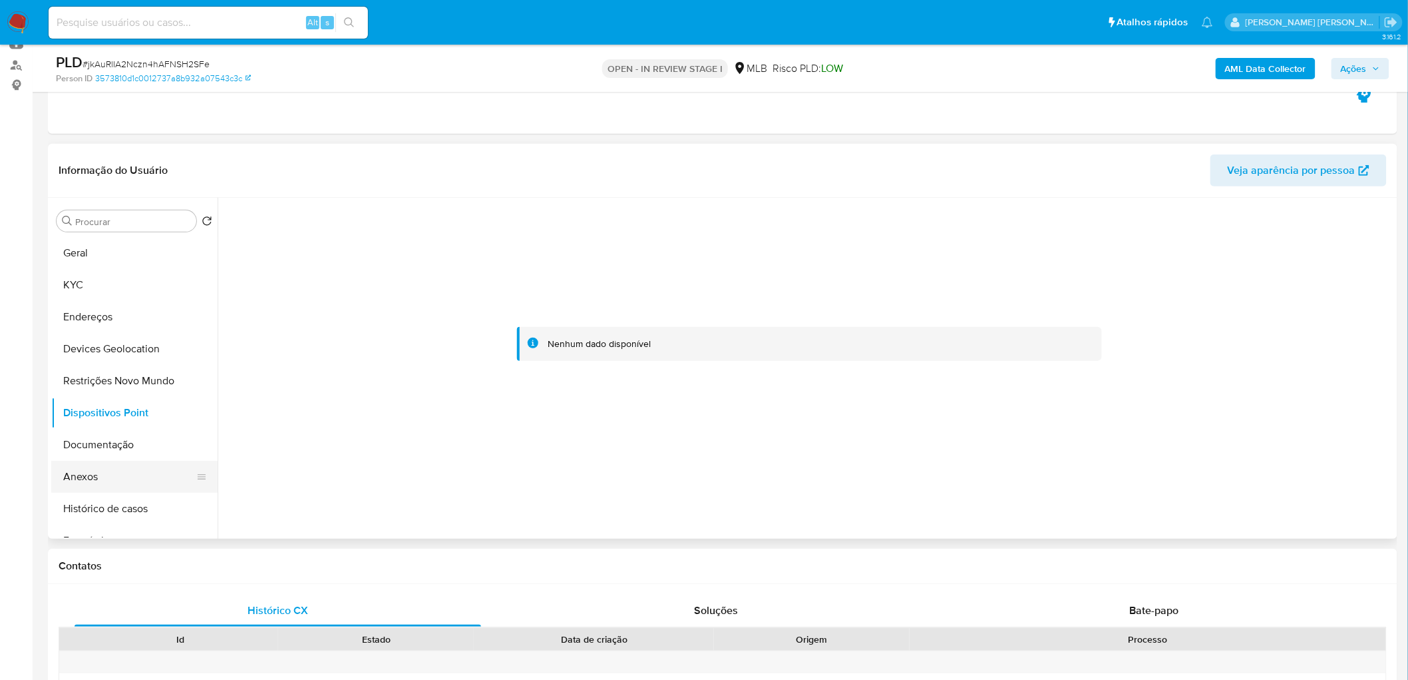
click at [103, 476] on button "Anexos" at bounding box center [129, 477] width 156 height 32
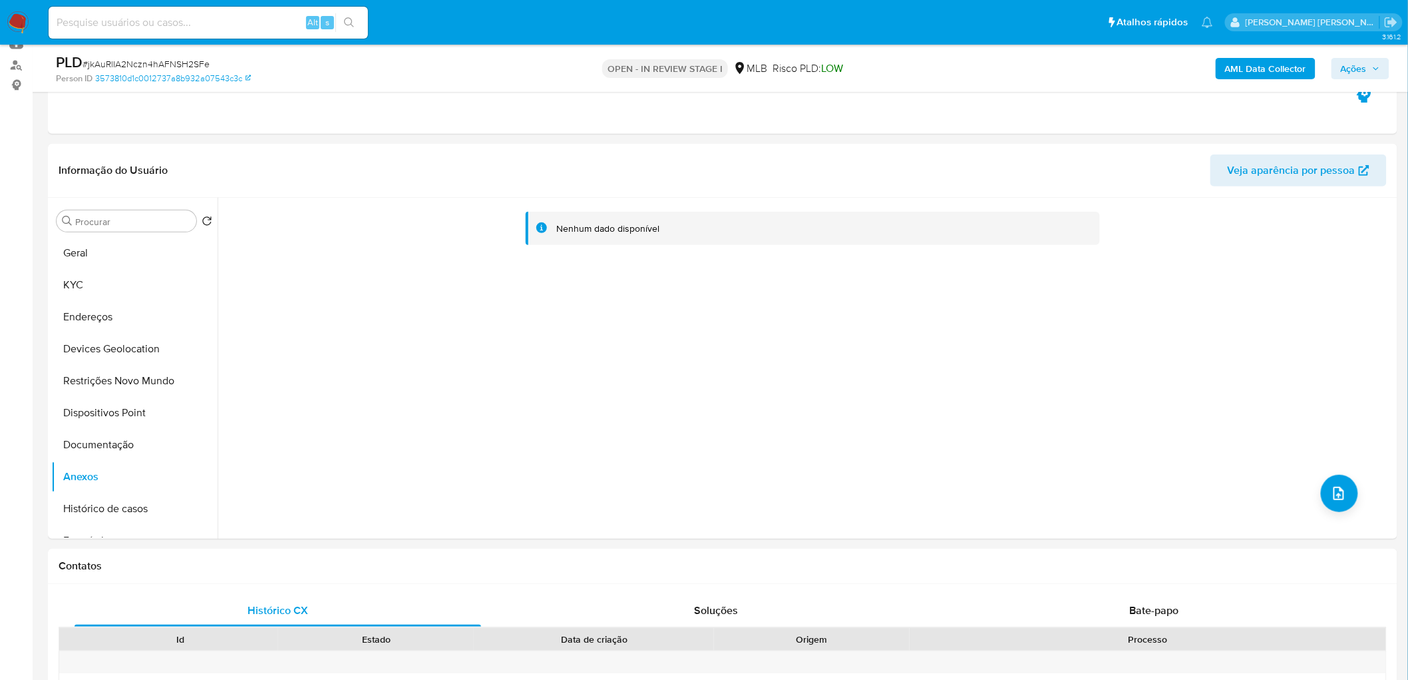
click at [1262, 73] on b "AML Data Collector" at bounding box center [1265, 68] width 81 height 21
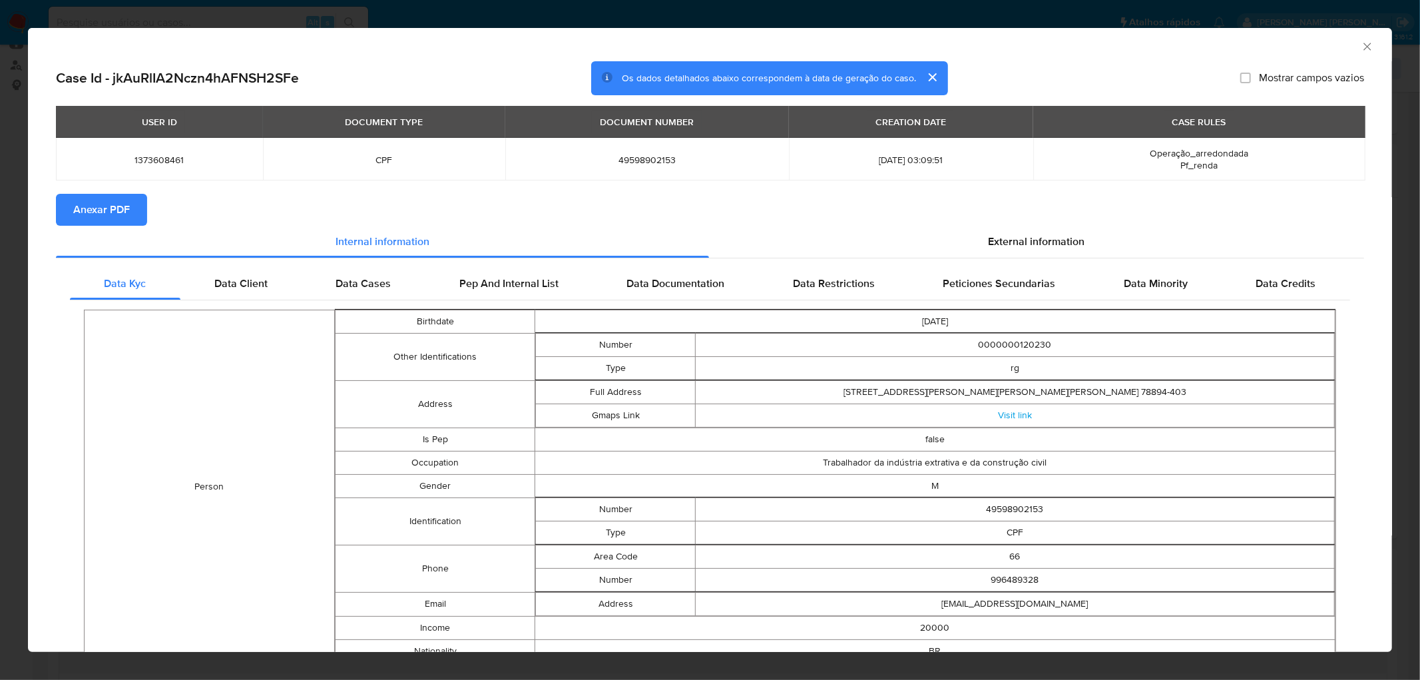
click at [102, 210] on span "Anexar PDF" at bounding box center [101, 209] width 57 height 29
click at [1360, 51] on icon "Fechar a janela" at bounding box center [1366, 46] width 13 height 13
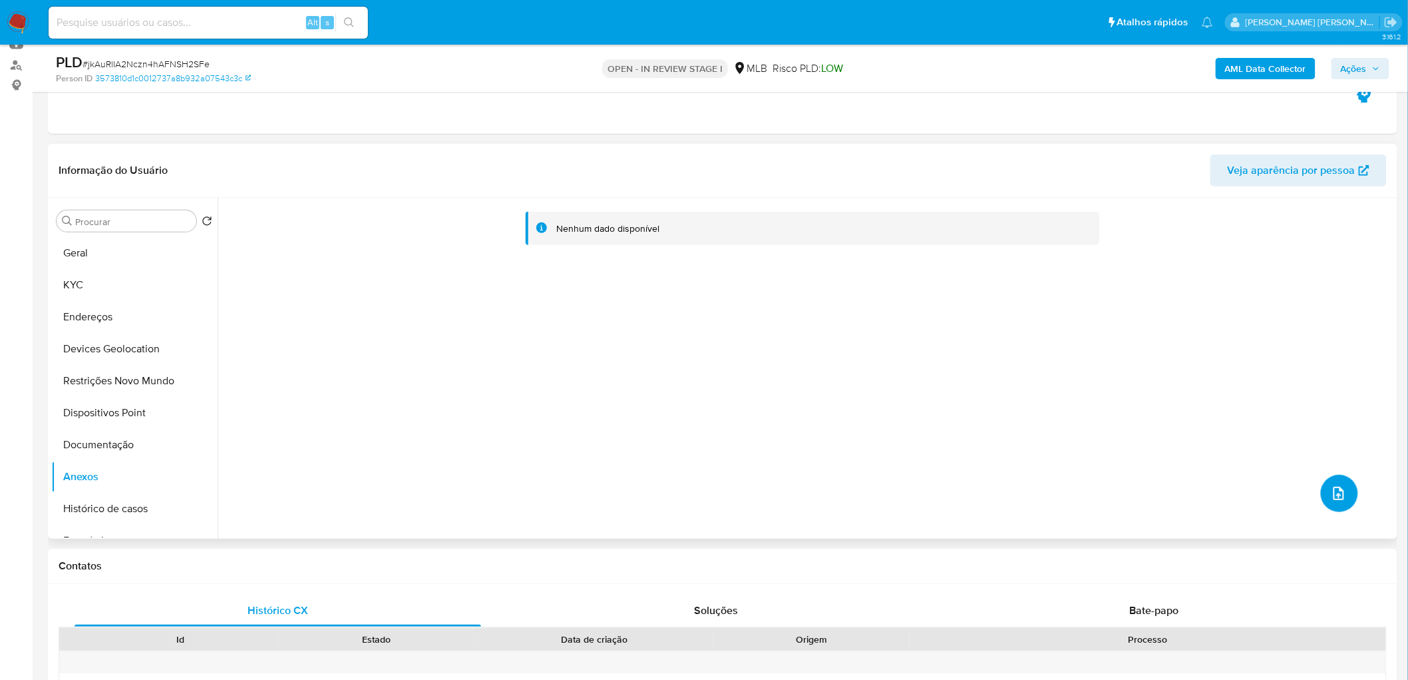
click at [1334, 488] on icon "upload-file" at bounding box center [1339, 493] width 16 height 16
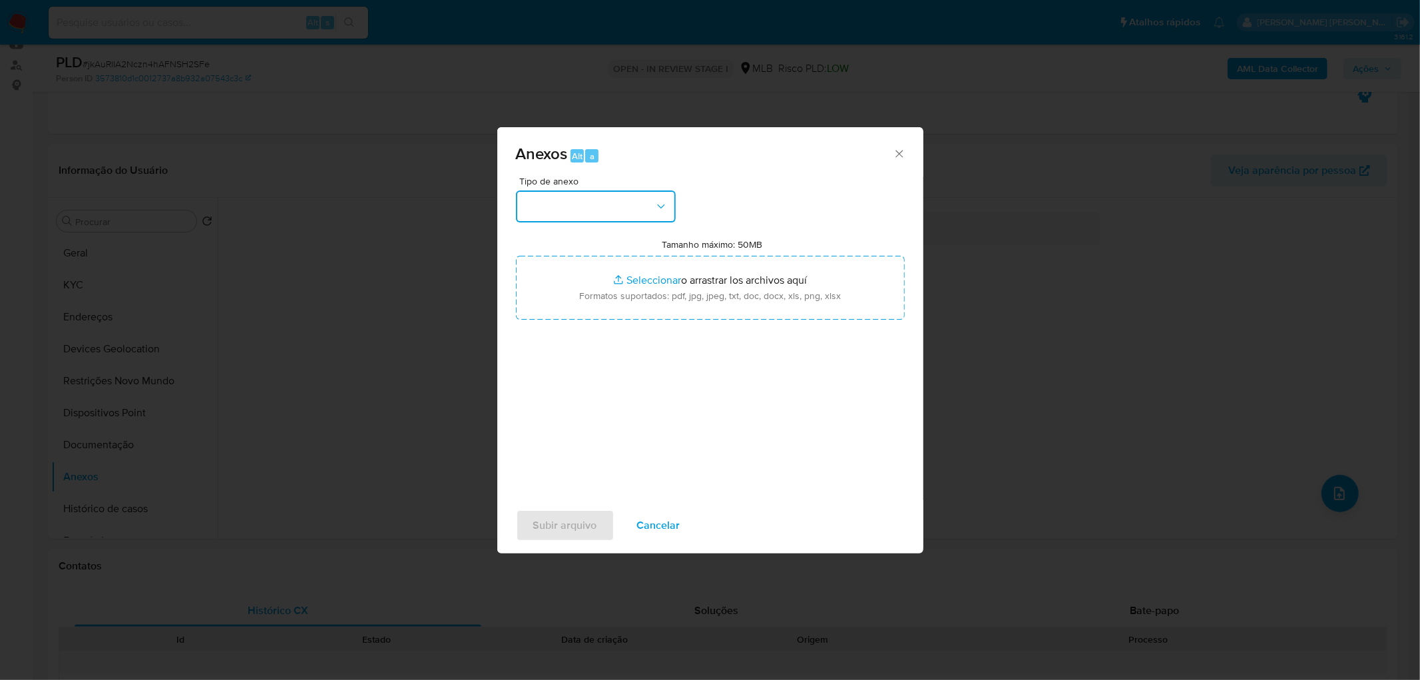
click at [591, 208] on button "button" at bounding box center [596, 206] width 160 height 32
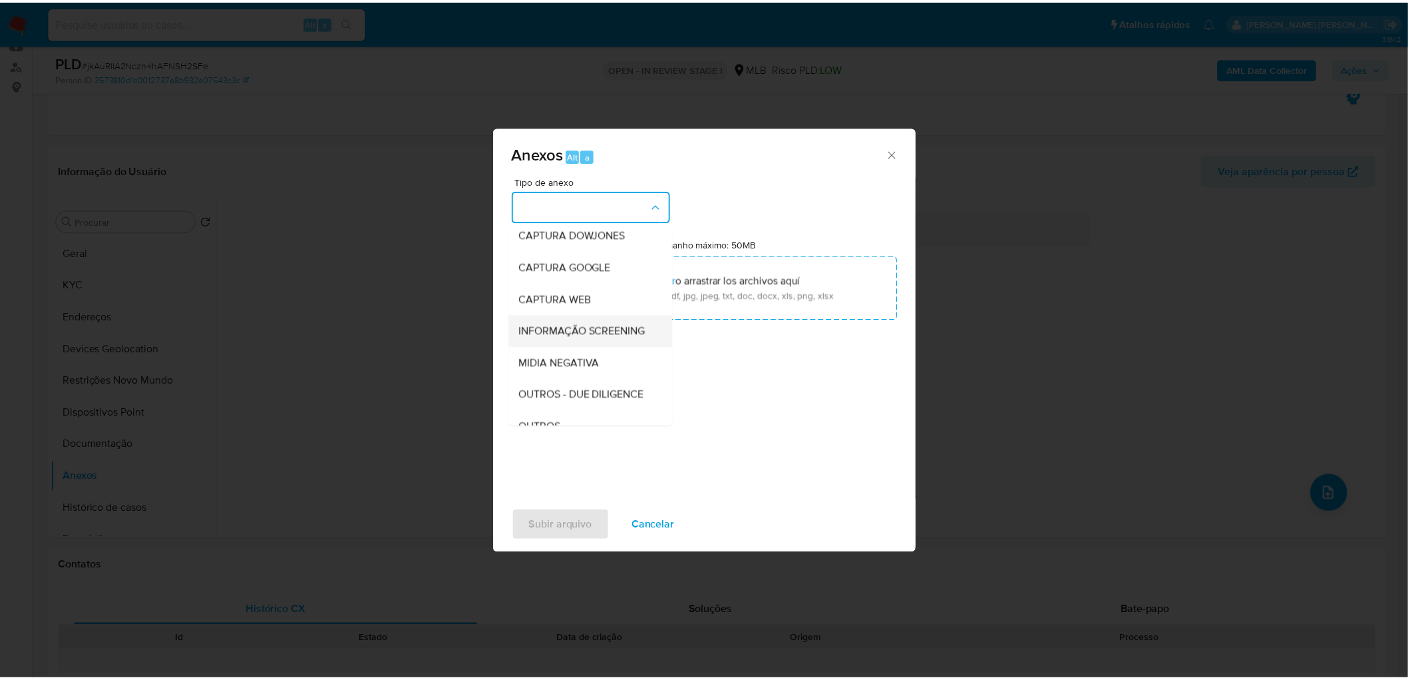
scroll to position [74, 0]
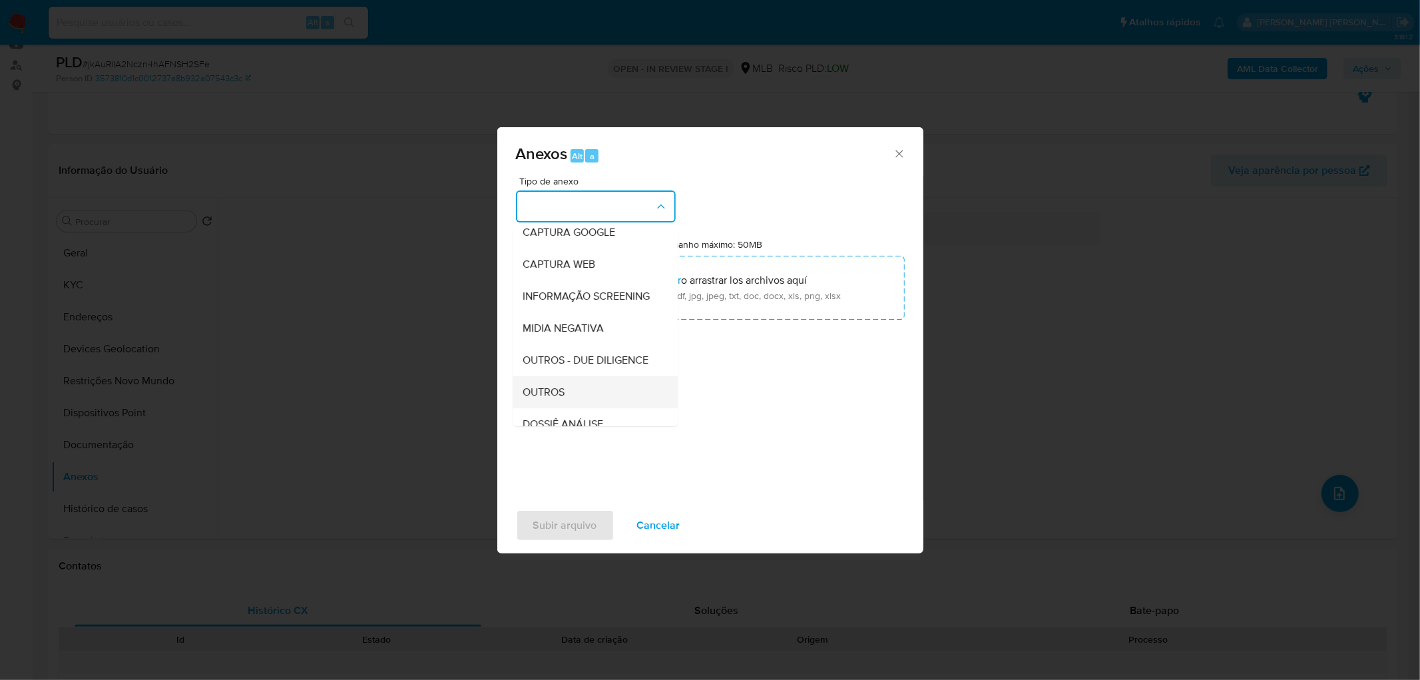
click at [554, 399] on span "OUTROS" at bounding box center [544, 391] width 42 height 13
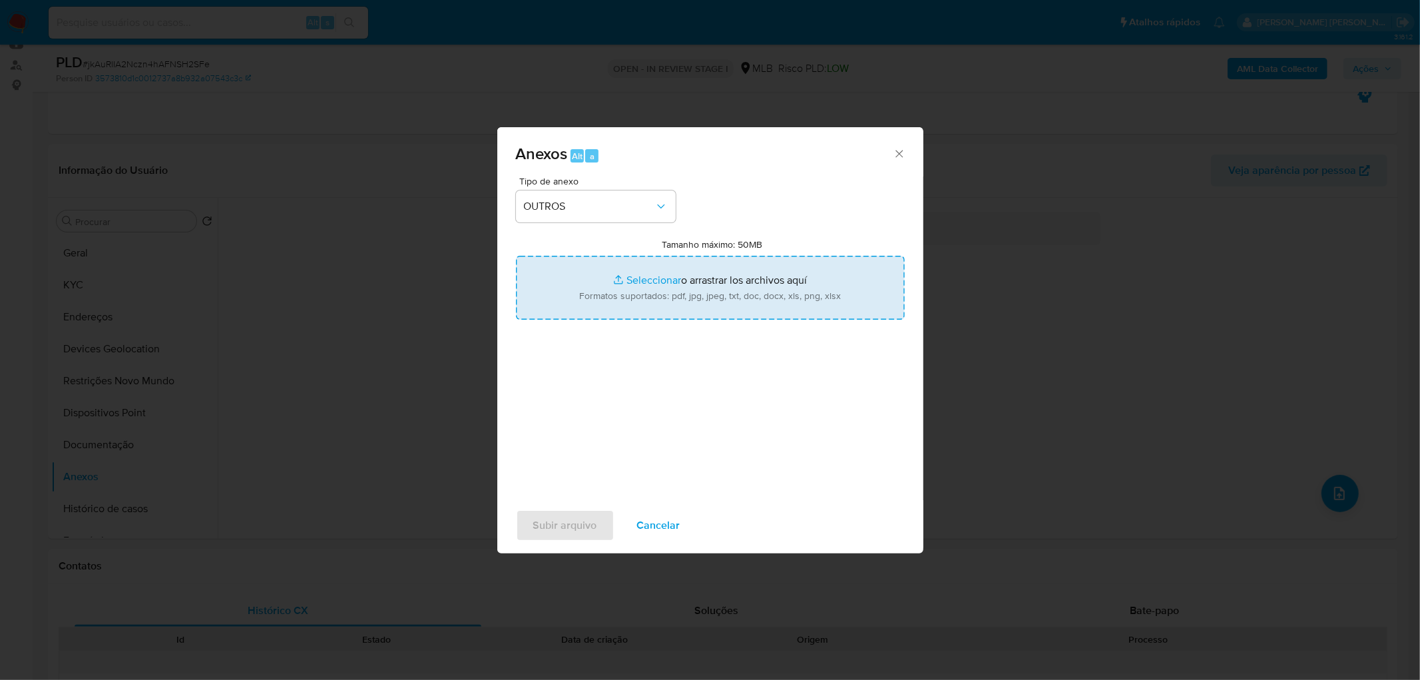
click at [717, 285] on input "Tamanho máximo: 50MB Seleccionar archivos" at bounding box center [710, 288] width 389 height 64
type input "C:\fakepath\Mulan 1373608461_2025_10_02_18_02_40.xlsx"
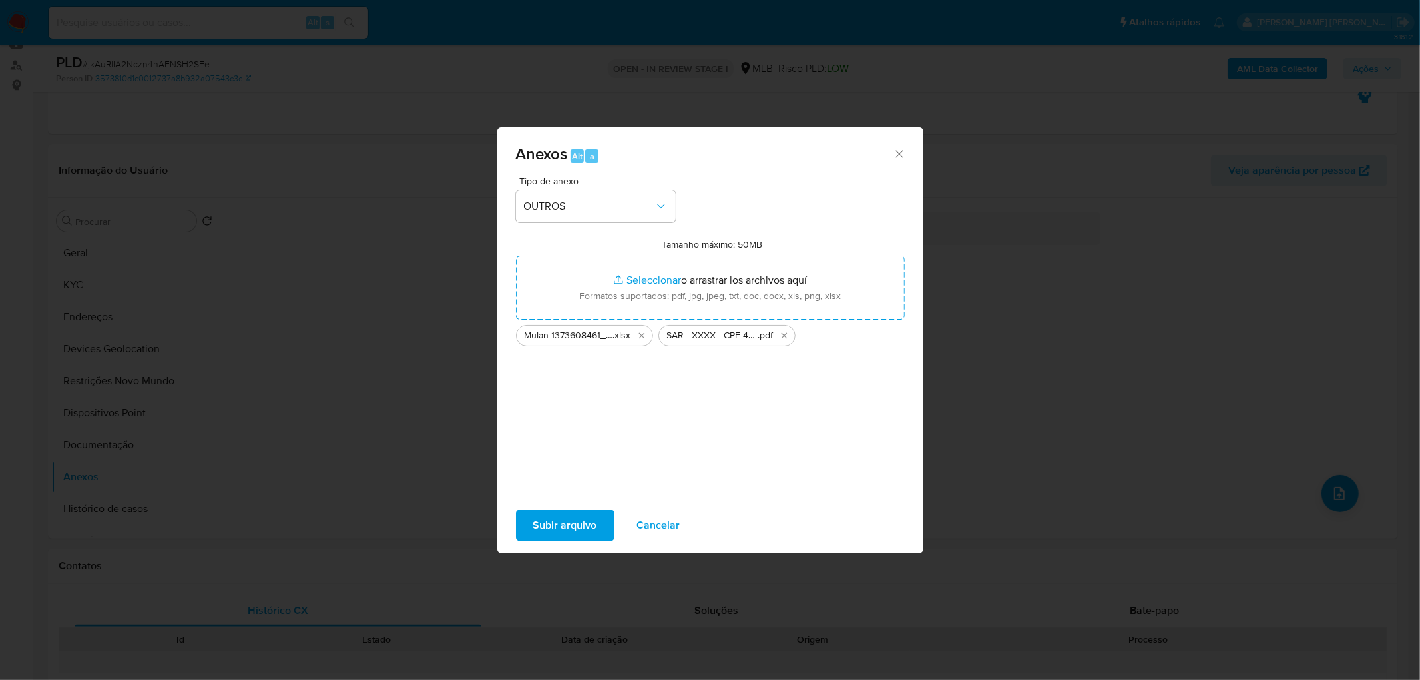
click at [575, 519] on span "Subir arquivo" at bounding box center [565, 524] width 64 height 29
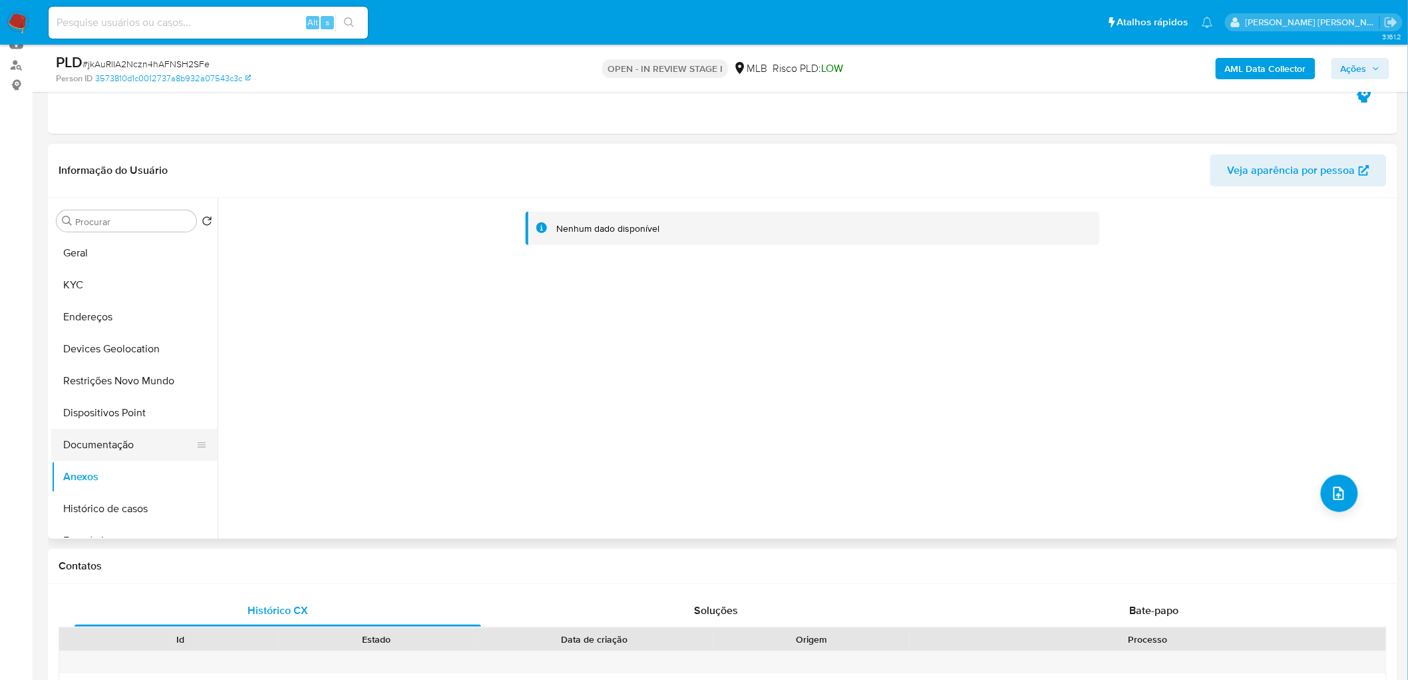
click at [136, 442] on button "Documentação" at bounding box center [129, 445] width 156 height 32
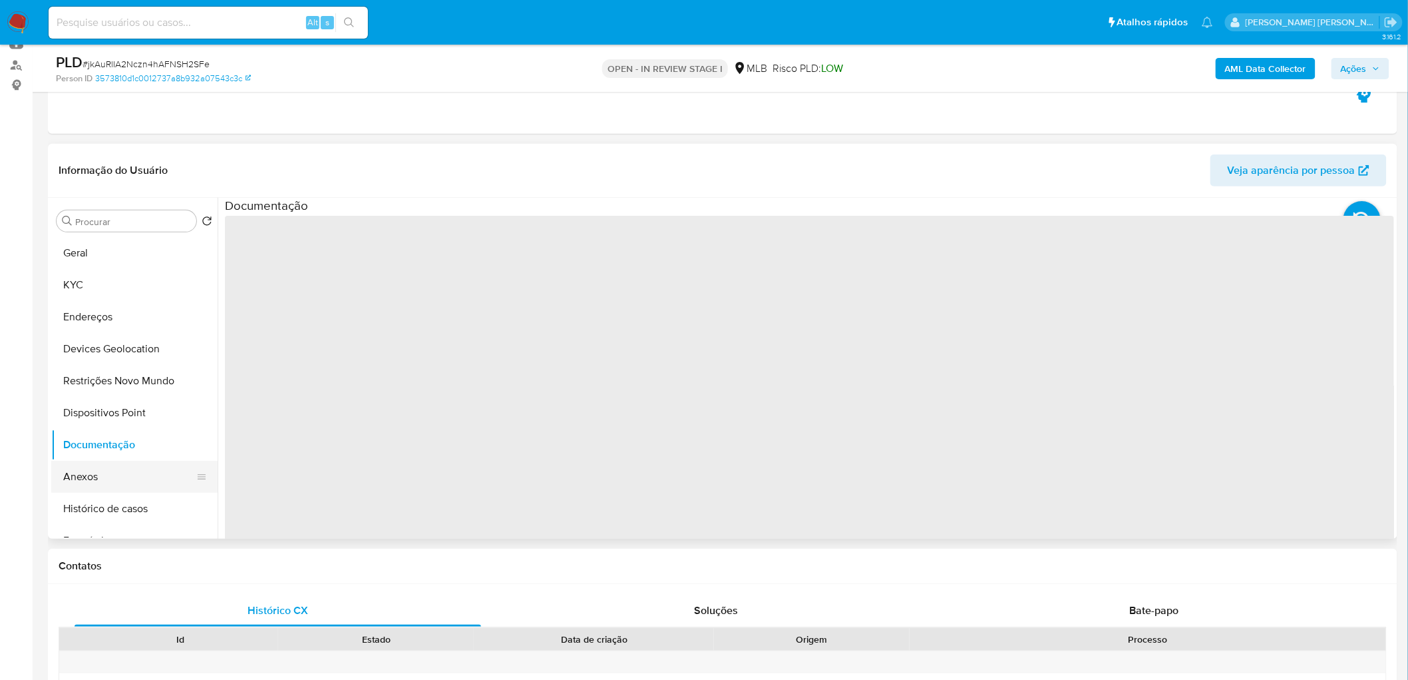
click at [101, 473] on button "Anexos" at bounding box center [129, 477] width 156 height 32
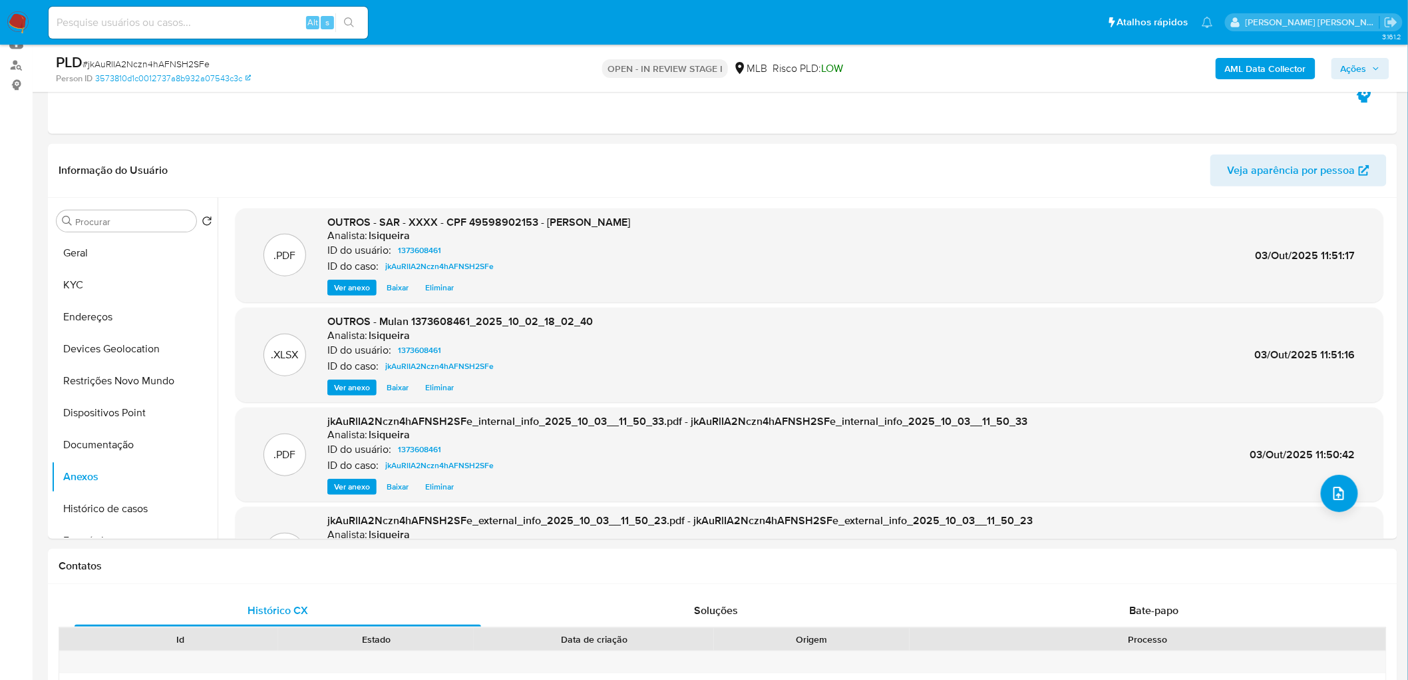
click at [1360, 63] on span "Ações" at bounding box center [1354, 68] width 26 height 21
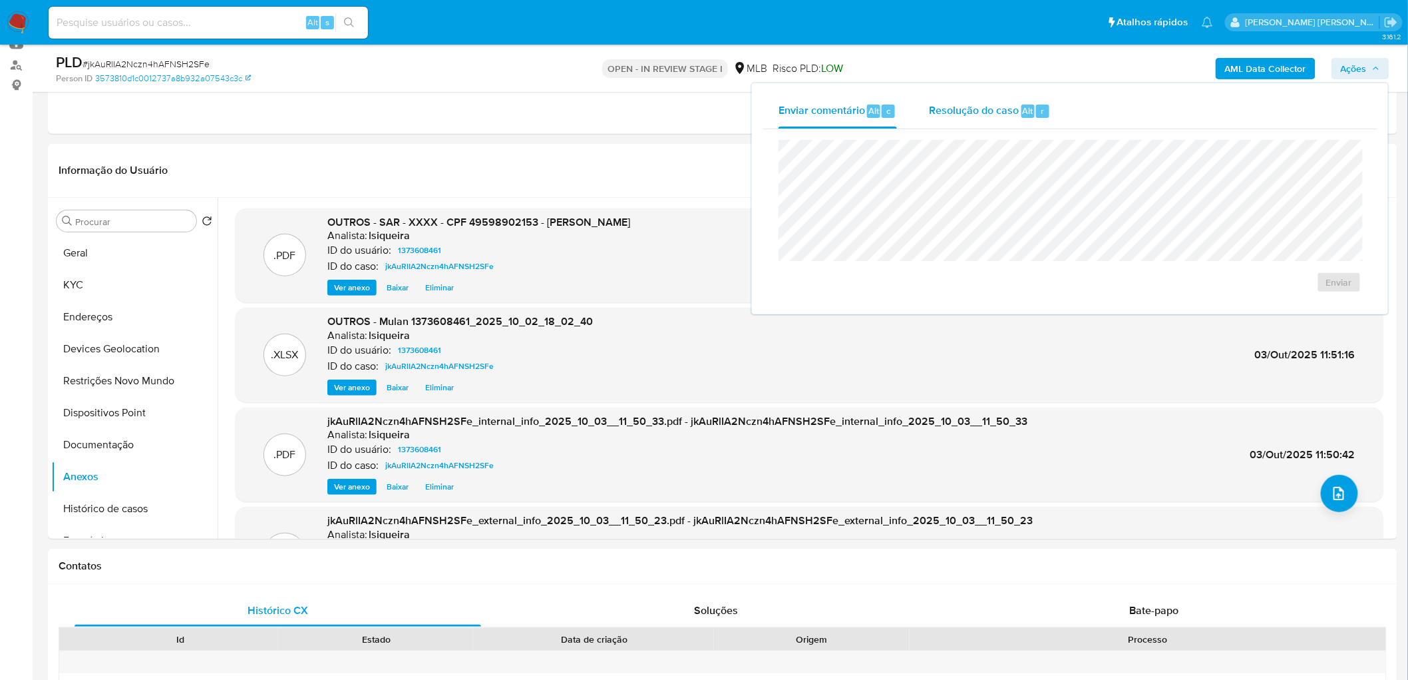
click at [957, 105] on span "Resolução do caso" at bounding box center [974, 109] width 90 height 15
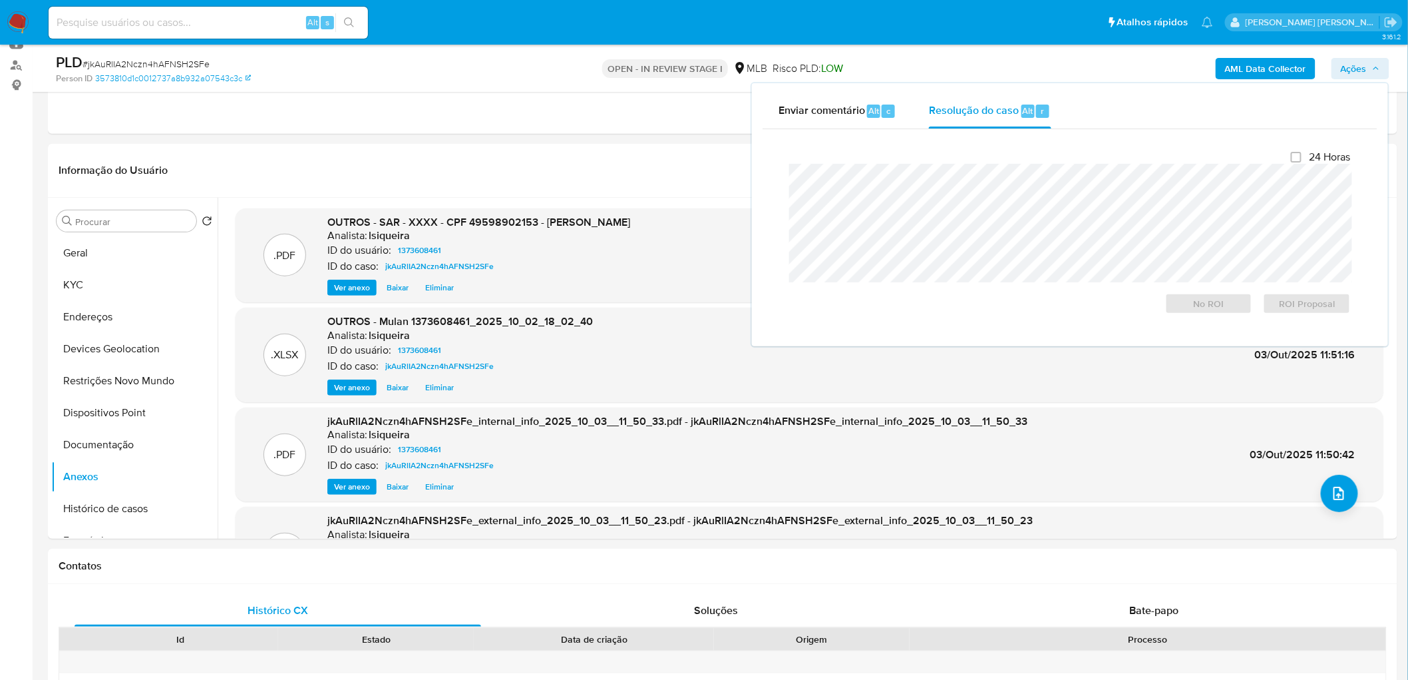
click at [934, 164] on div at bounding box center [1070, 223] width 562 height 118
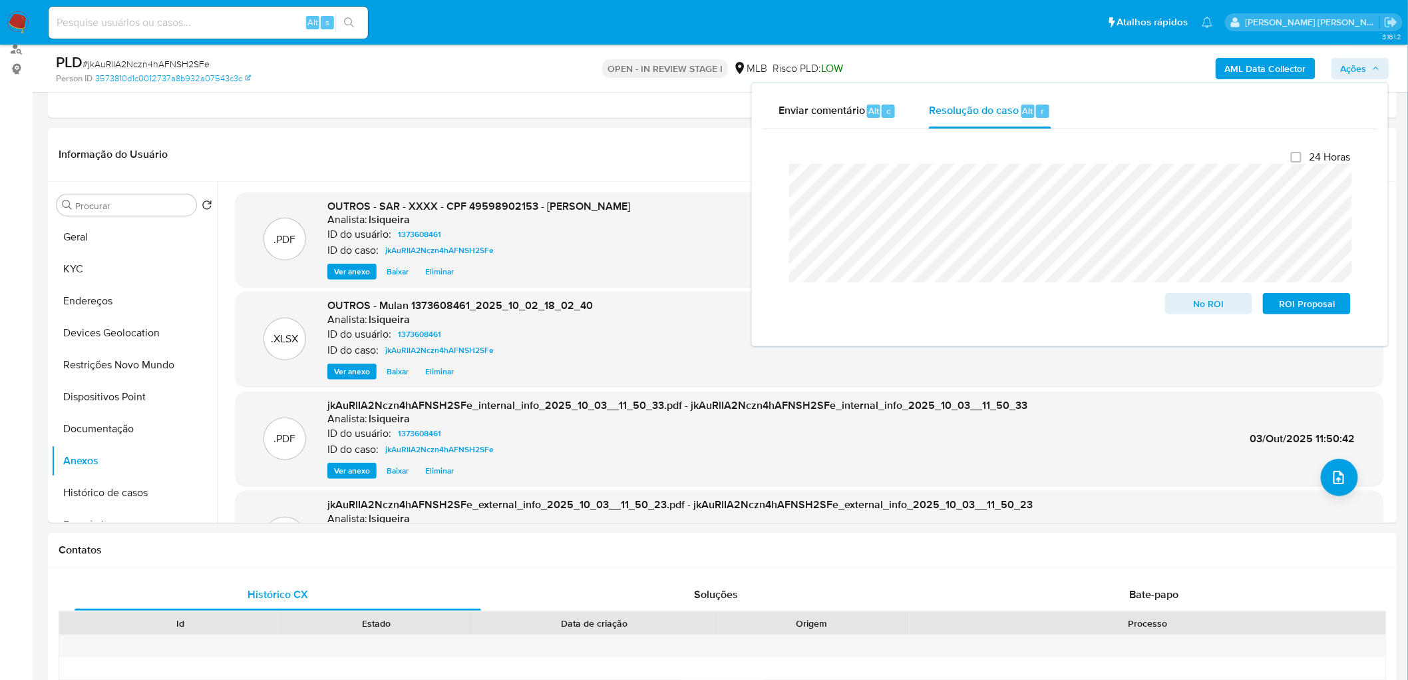
scroll to position [0, 0]
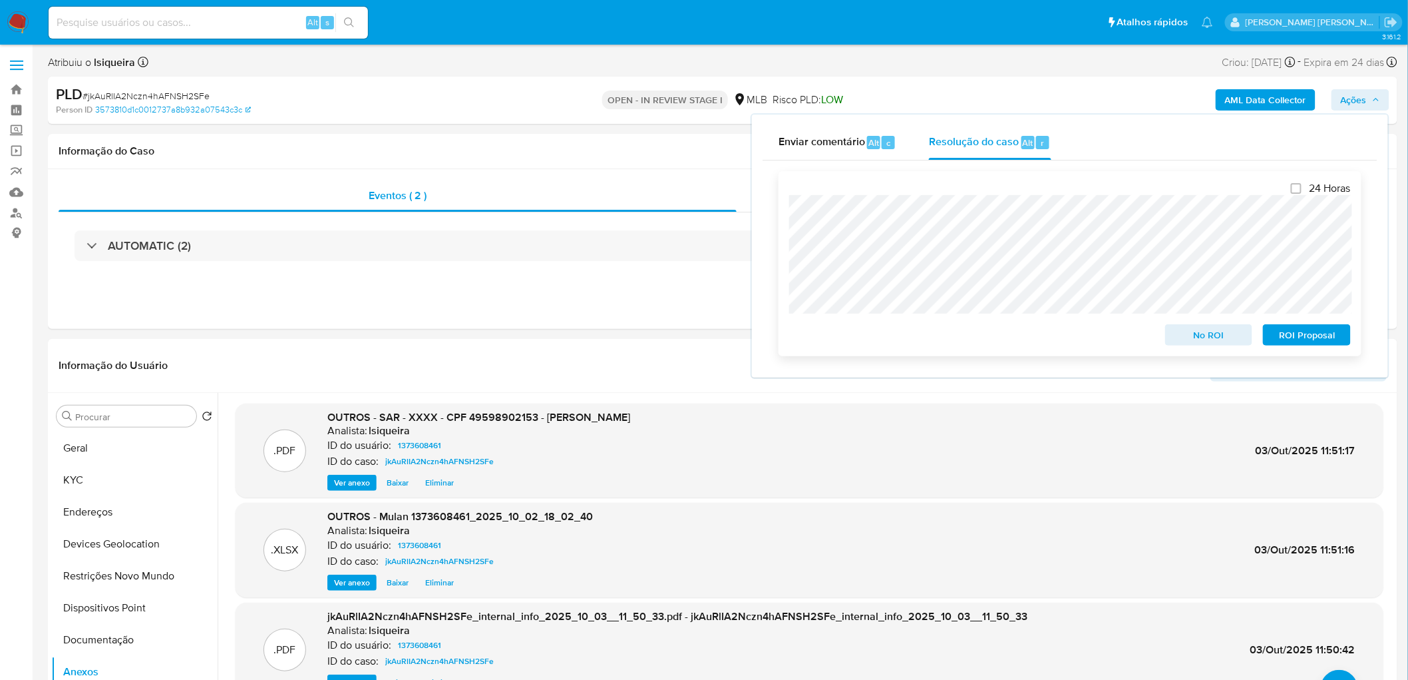
click at [1305, 334] on span "ROI Proposal" at bounding box center [1307, 334] width 69 height 19
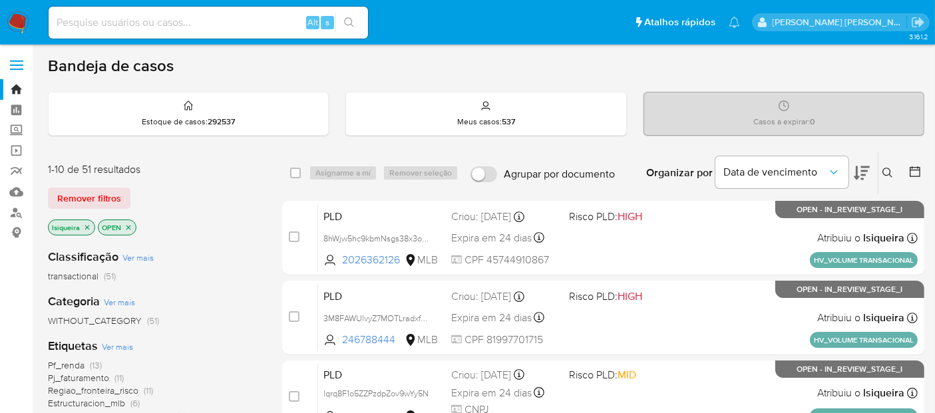
click at [142, 20] on input at bounding box center [208, 22] width 319 height 17
paste input "BbaSc0cyMDb13woo8zgu7WEY"
type input "BbaSc0cyMDb13woo8zgu7WEY"
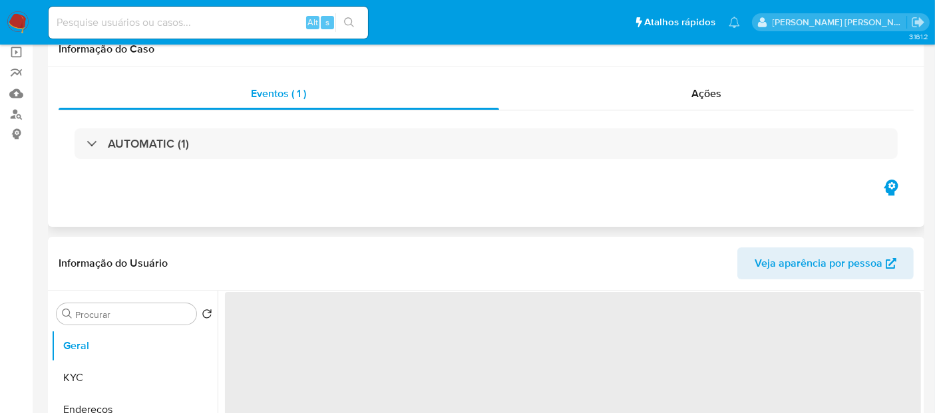
select select "10"
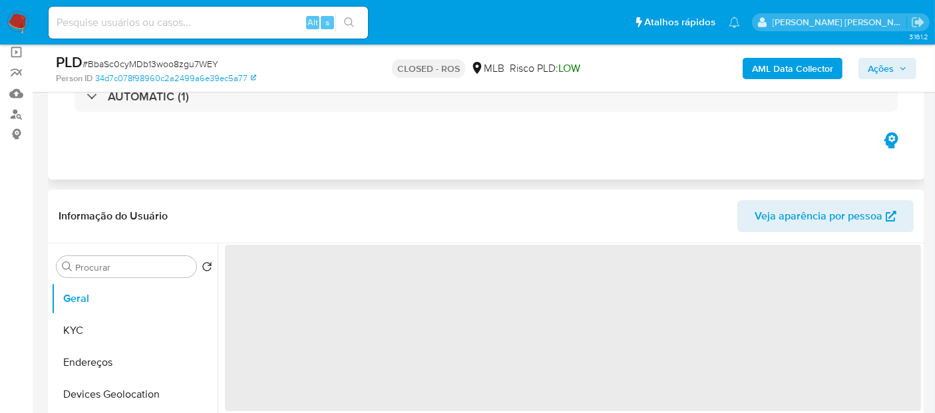
scroll to position [222, 0]
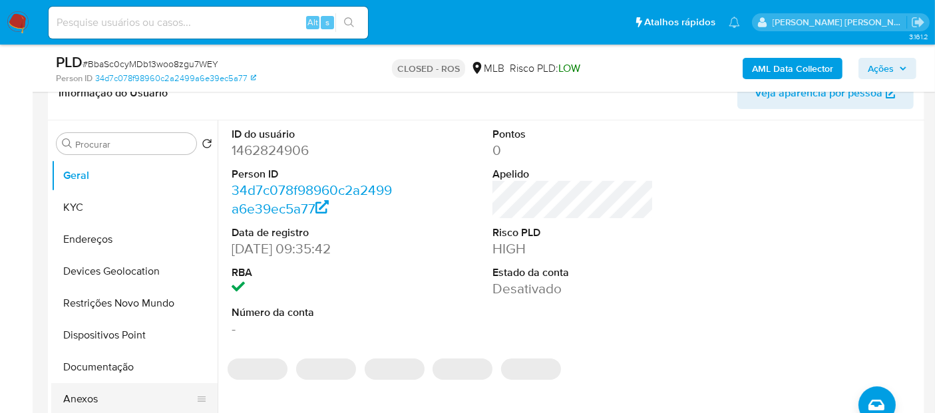
click at [108, 392] on button "Anexos" at bounding box center [129, 399] width 156 height 32
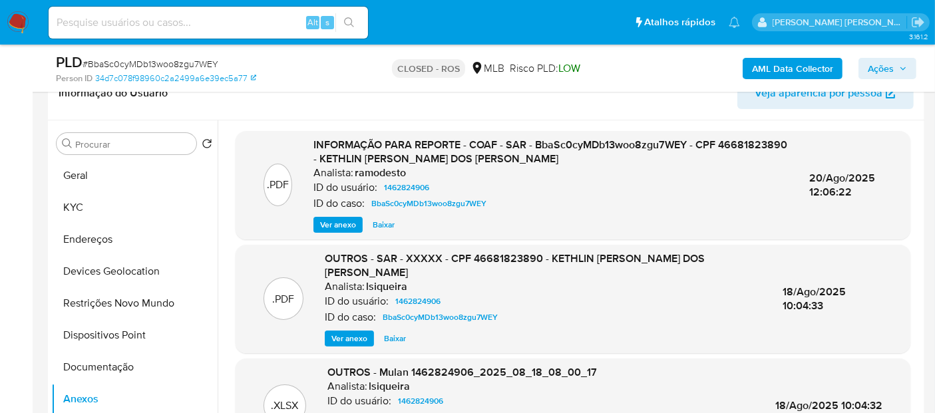
click at [334, 227] on span "Ver anexo" at bounding box center [338, 224] width 36 height 13
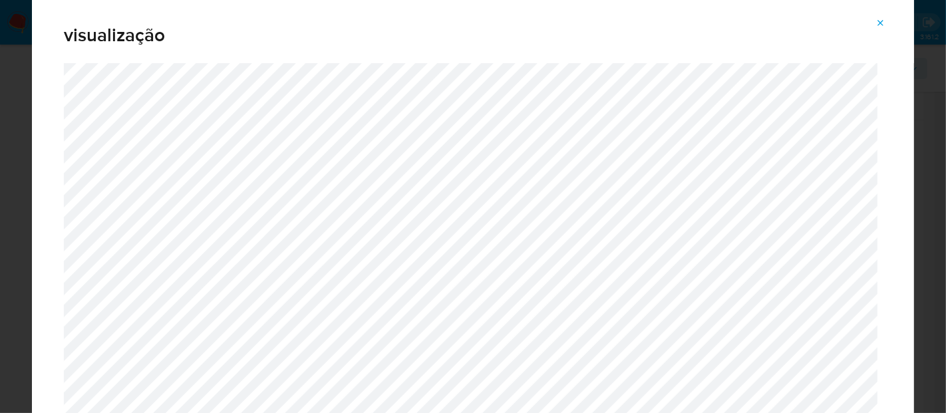
click at [889, 23] on button "Attachment preview" at bounding box center [881, 23] width 29 height 21
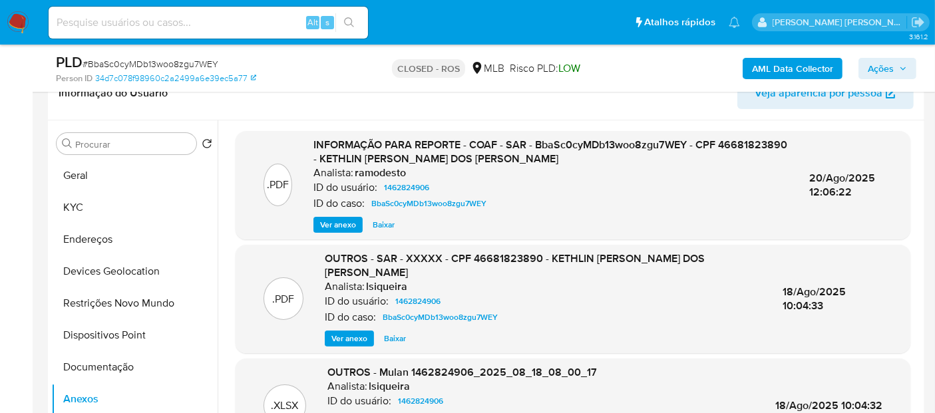
click at [15, 25] on img at bounding box center [18, 22] width 23 height 23
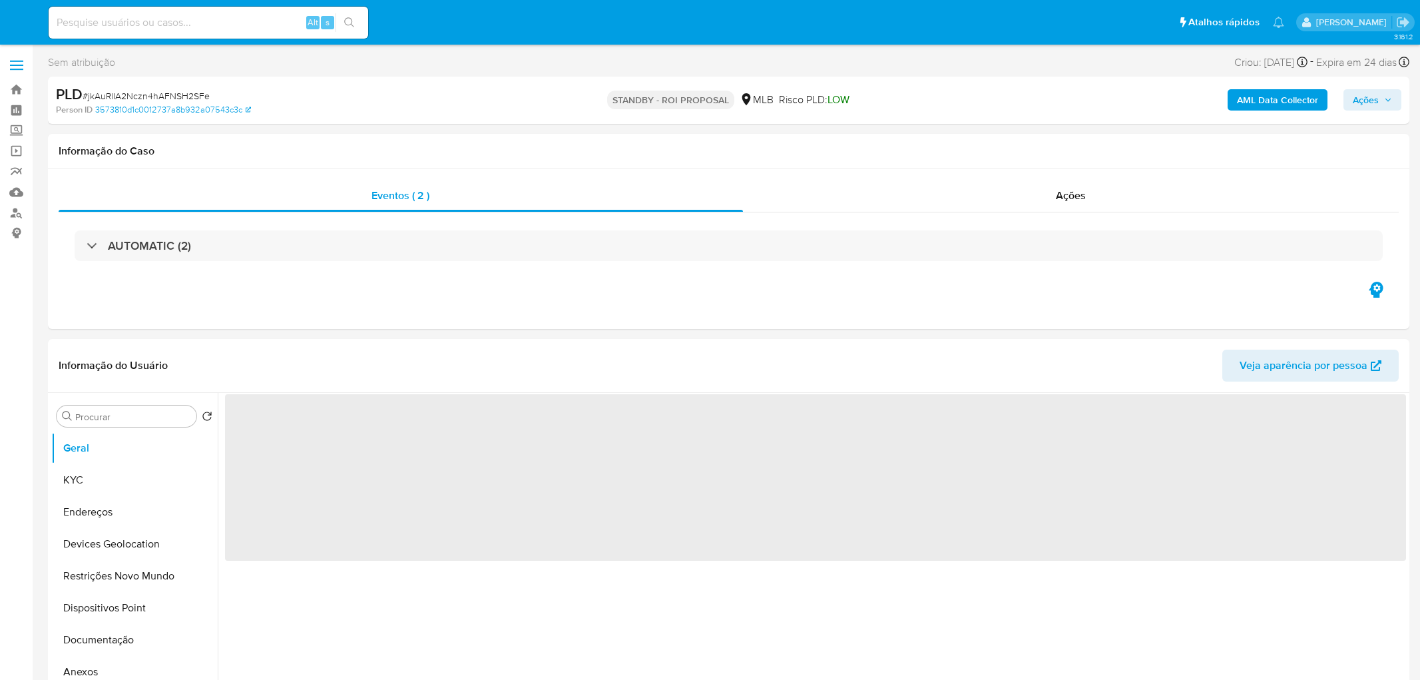
select select "10"
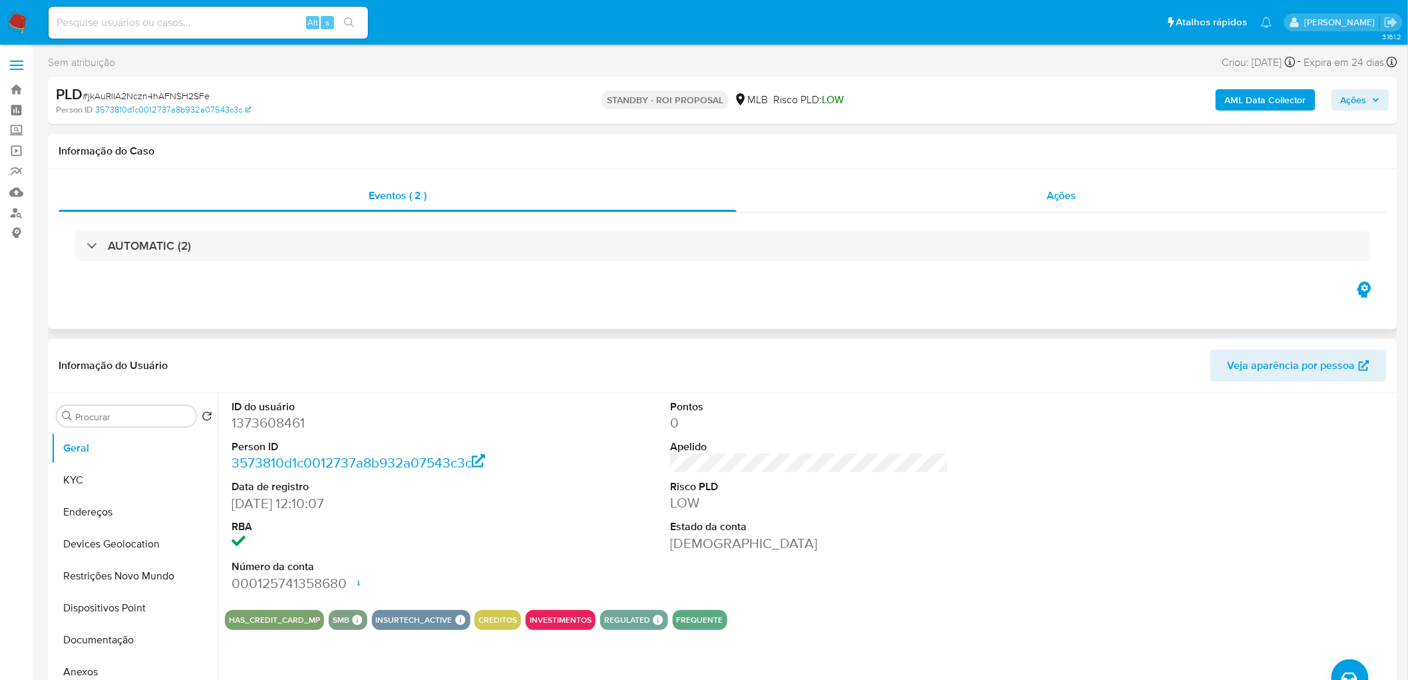
click at [986, 190] on div "Ações" at bounding box center [1062, 196] width 650 height 32
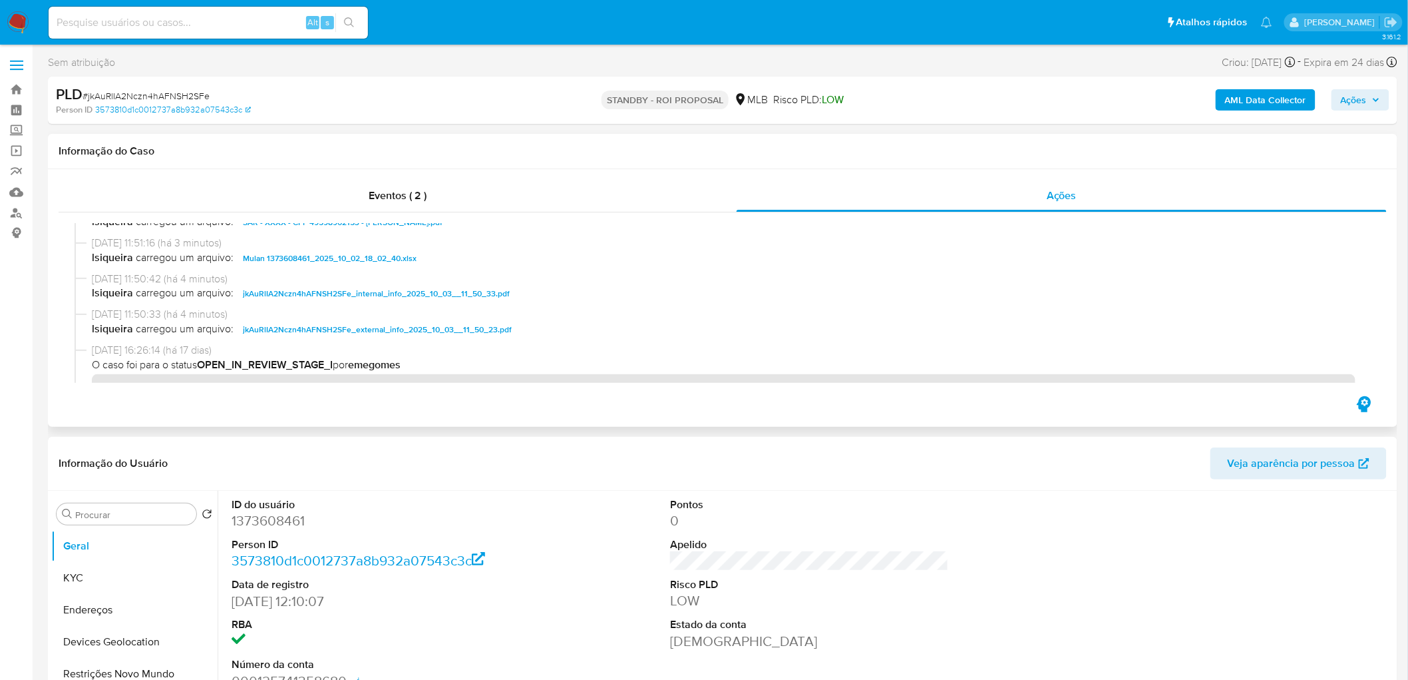
scroll to position [148, 0]
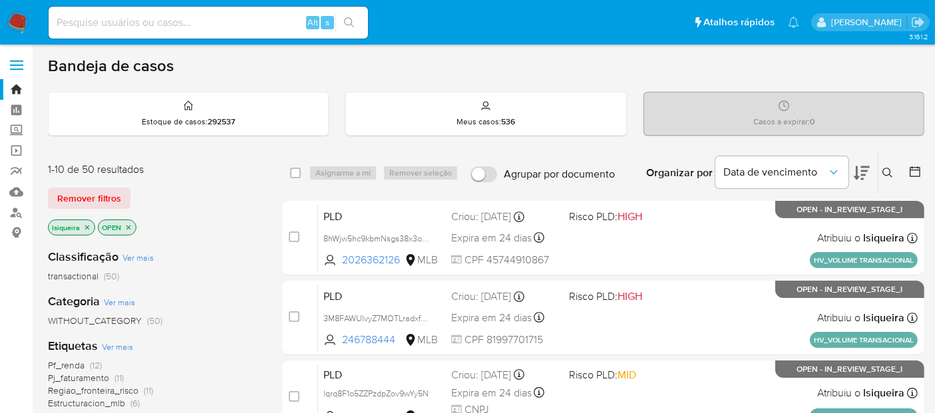
click at [87, 229] on icon "close-filter" at bounding box center [87, 228] width 8 height 8
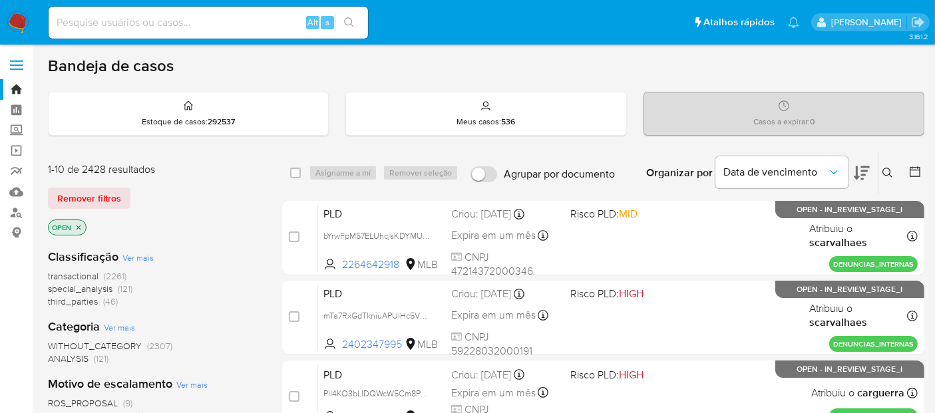
click at [81, 224] on icon "close-filter" at bounding box center [79, 228] width 8 height 8
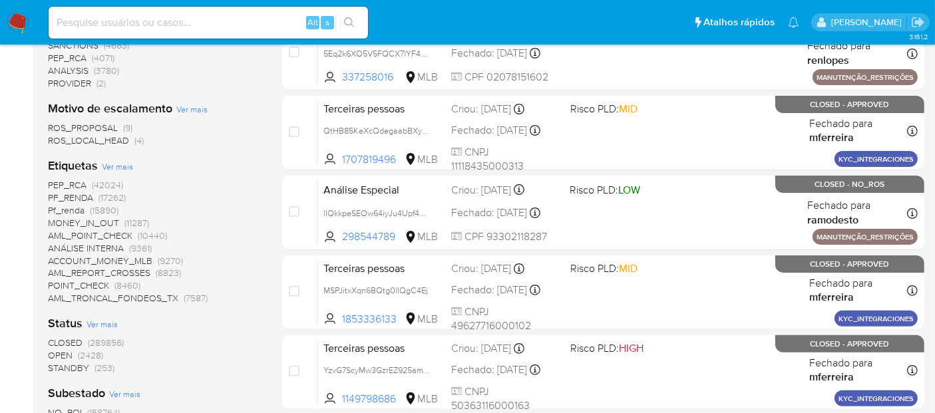
scroll to position [369, 0]
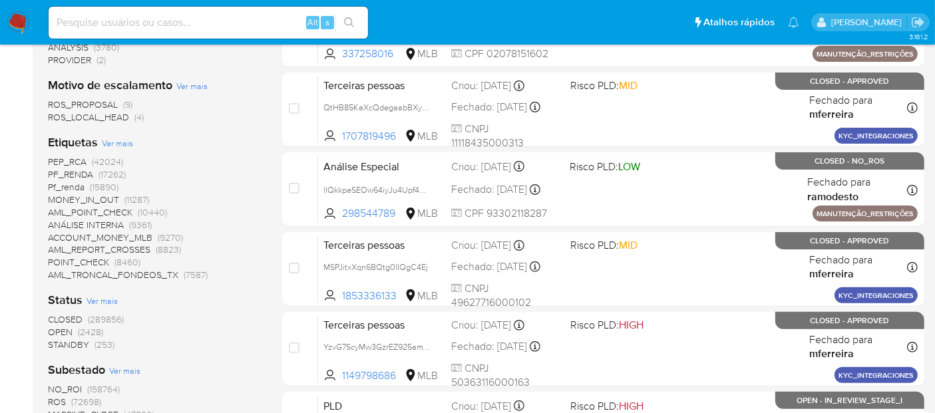
click at [70, 315] on span "CLOSED" at bounding box center [65, 319] width 35 height 13
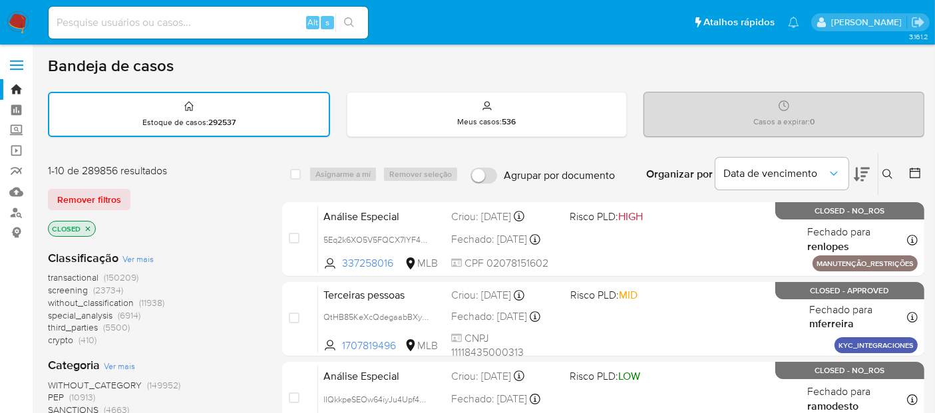
click at [918, 166] on icon at bounding box center [914, 172] width 13 height 13
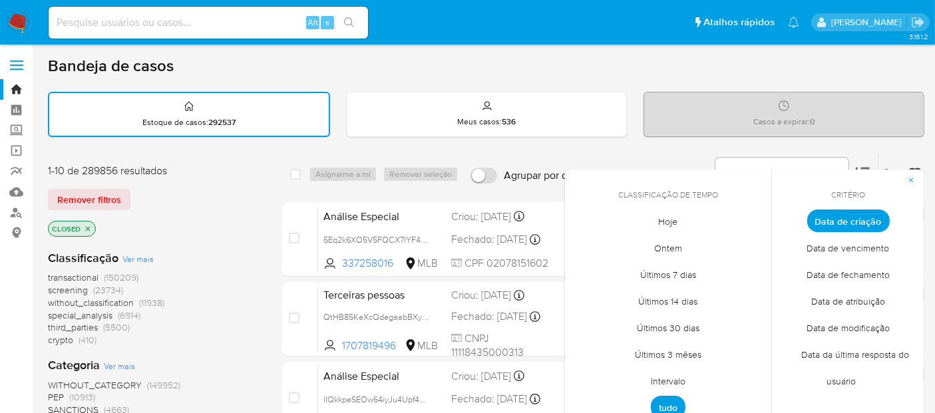
click at [669, 220] on span "Hoje" at bounding box center [668, 221] width 47 height 27
click at [871, 269] on span "Data de fechamento" at bounding box center [848, 275] width 111 height 27
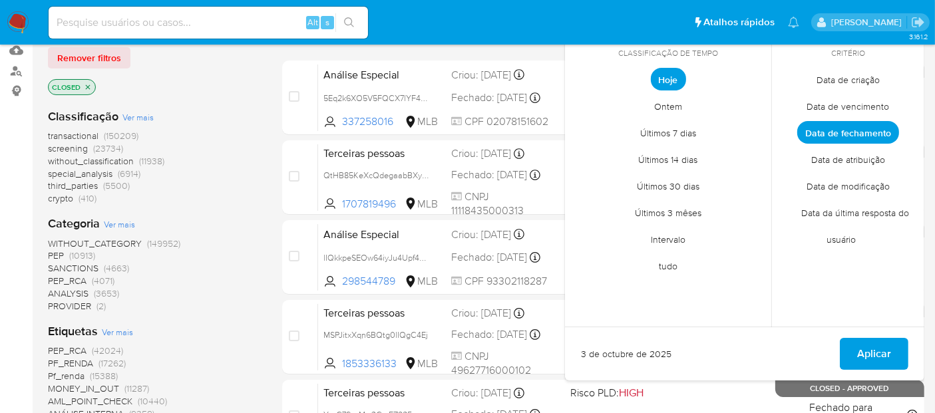
scroll to position [148, 0]
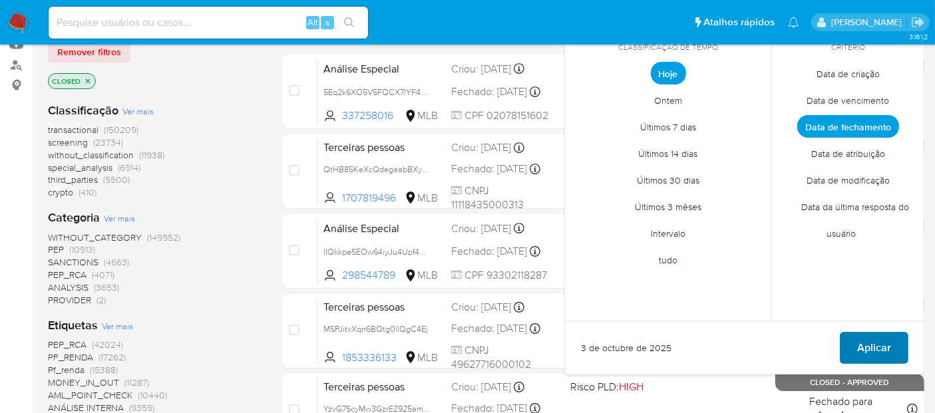
click at [867, 335] on span "Aplicar" at bounding box center [874, 347] width 34 height 29
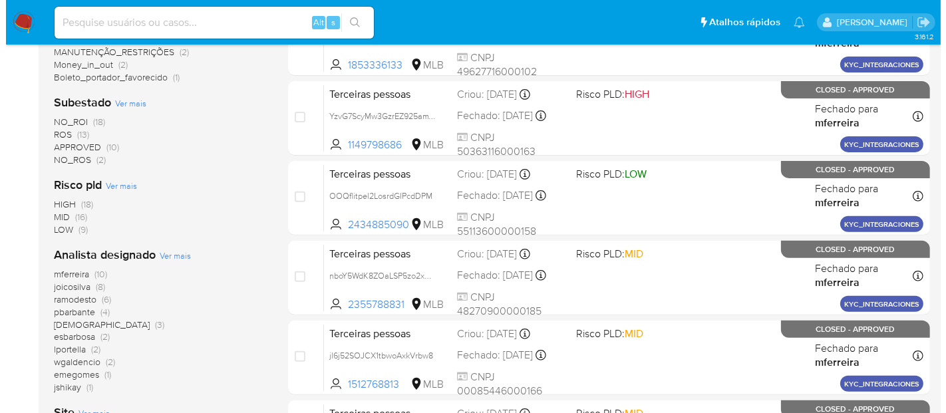
scroll to position [443, 0]
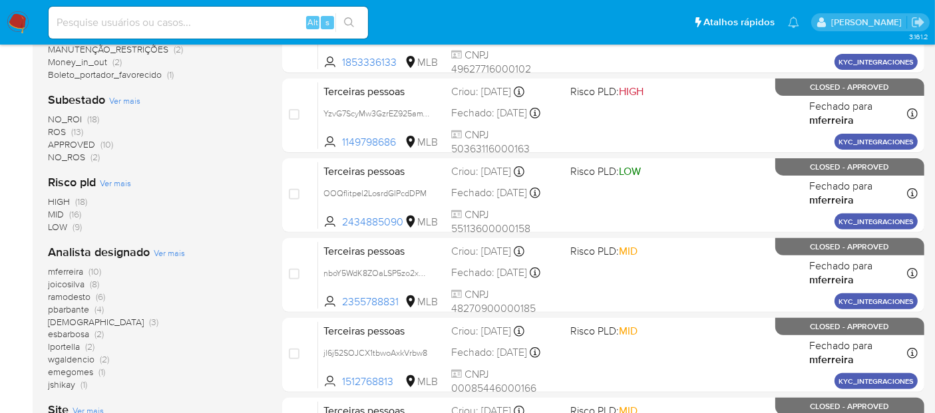
click at [158, 251] on span "Ver mais" at bounding box center [169, 253] width 31 height 12
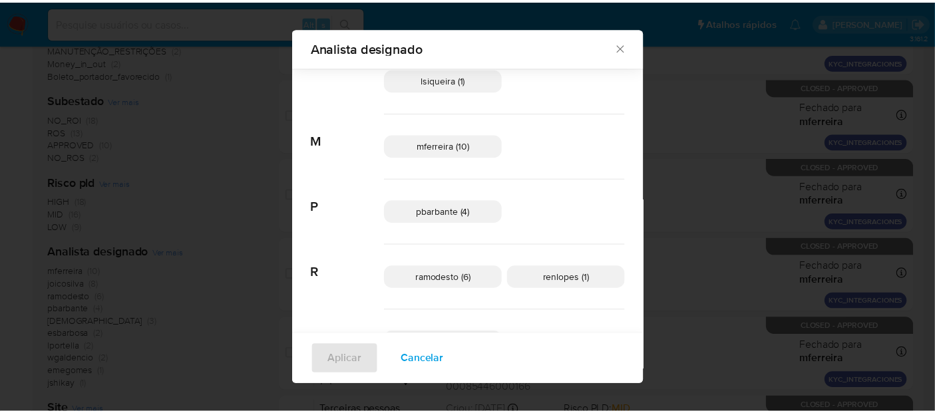
scroll to position [270, 0]
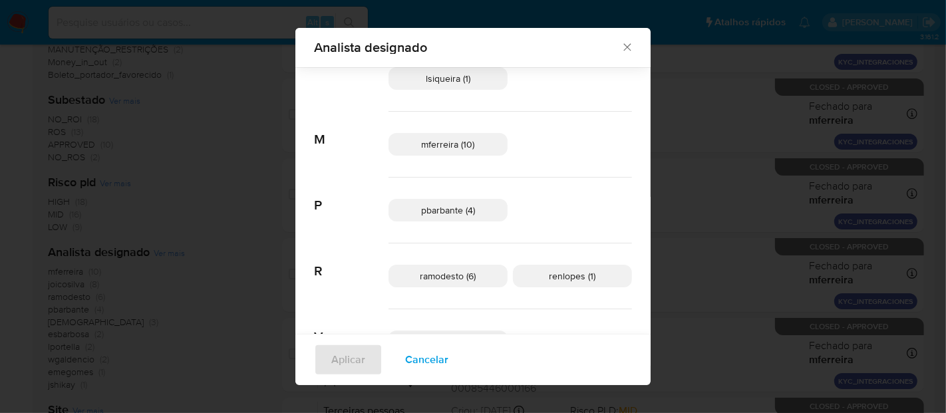
click at [624, 48] on icon "Fechar" at bounding box center [627, 47] width 7 height 7
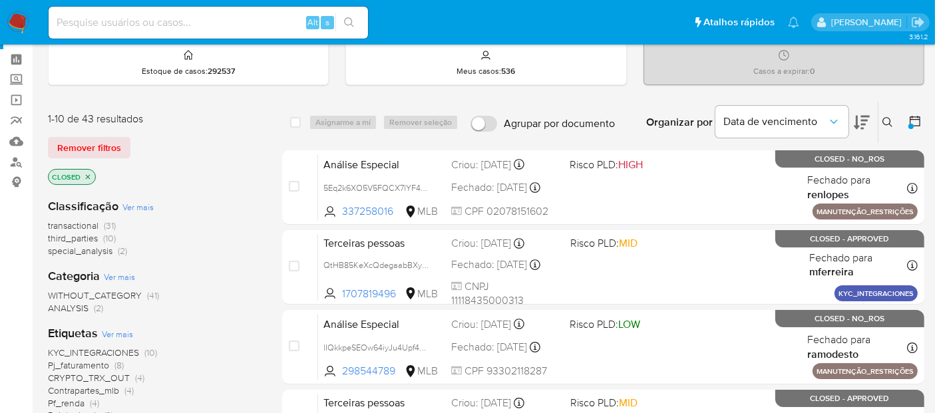
scroll to position [74, 0]
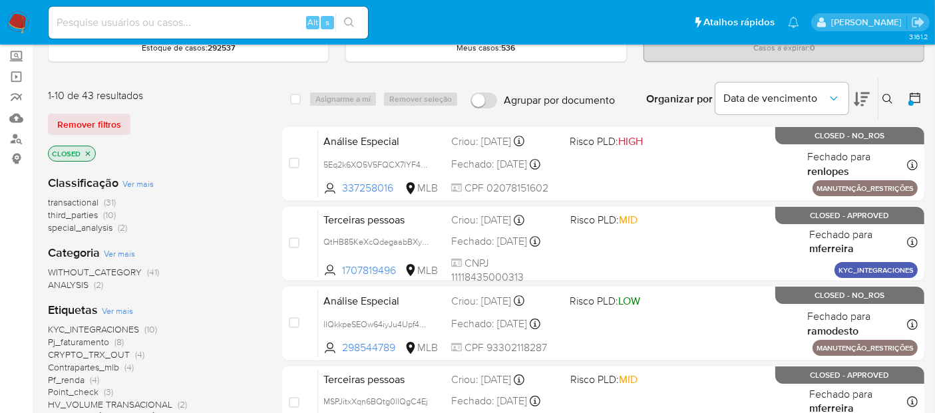
click at [16, 14] on img at bounding box center [18, 22] width 23 height 23
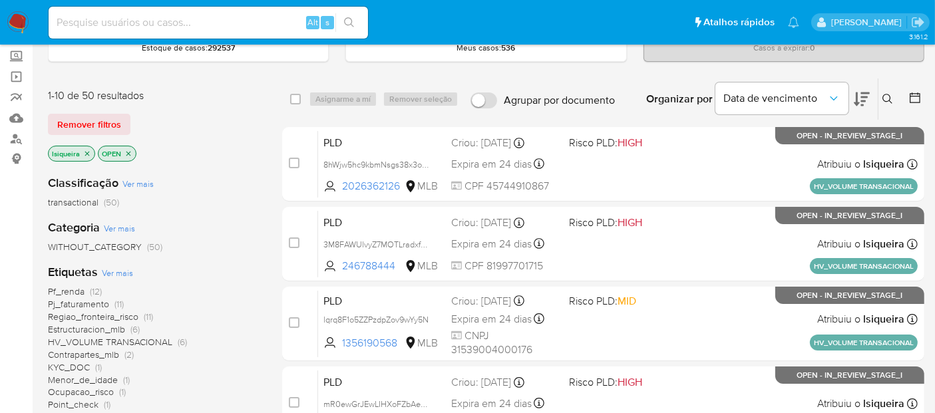
scroll to position [148, 0]
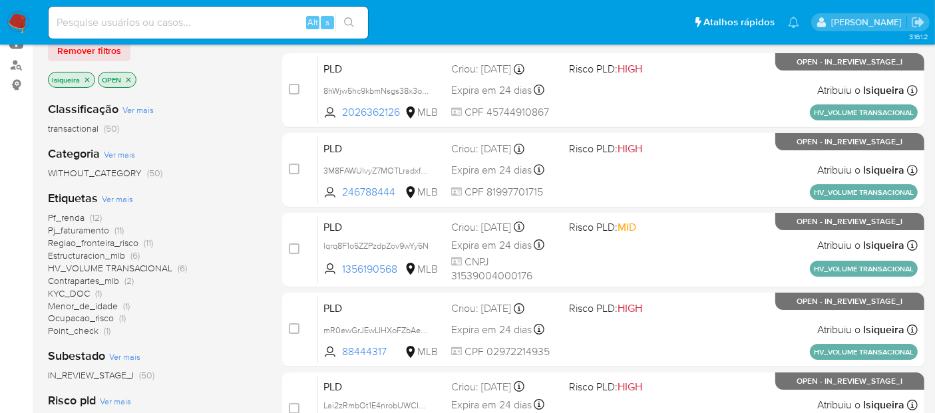
click at [77, 331] on span "Point_check" at bounding box center [73, 330] width 51 height 13
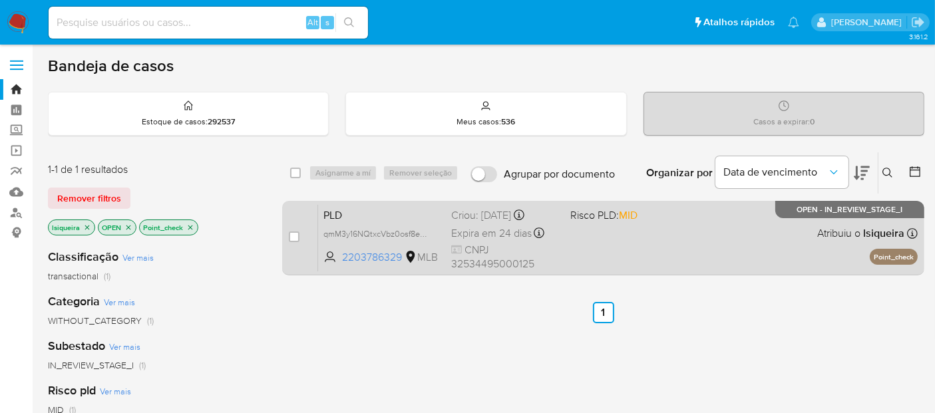
click at [630, 232] on span at bounding box center [624, 233] width 108 height 3
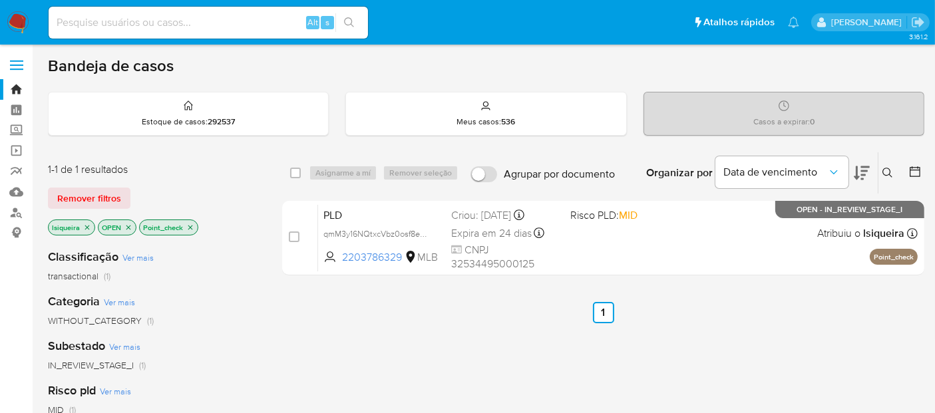
click at [188, 229] on icon "close-filter" at bounding box center [190, 228] width 8 height 8
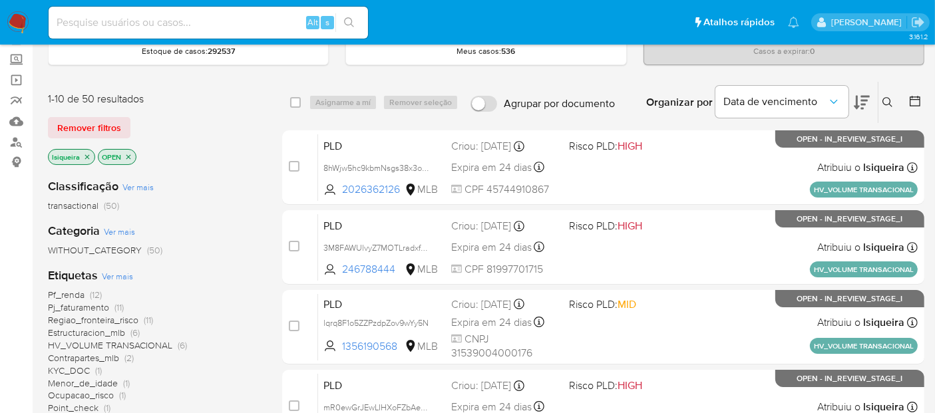
scroll to position [148, 0]
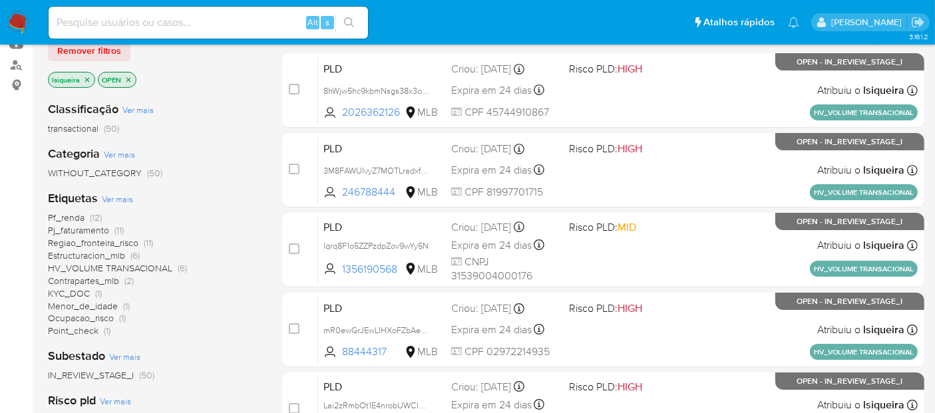
click at [83, 318] on span "Ocupacao_risco" at bounding box center [81, 317] width 66 height 13
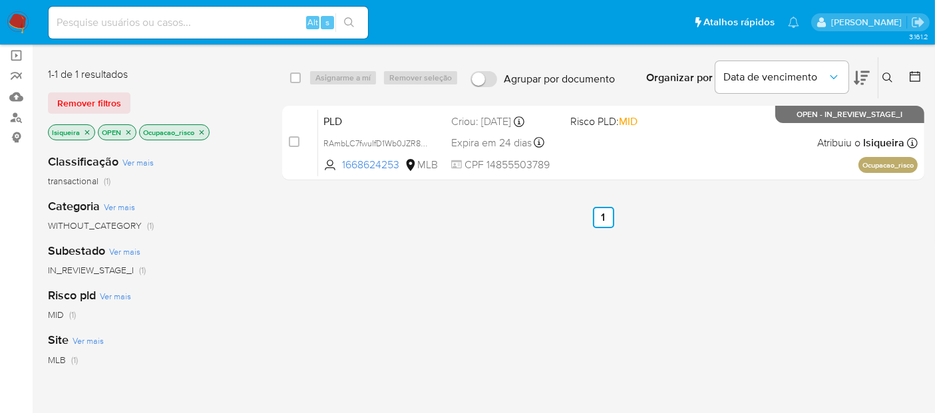
scroll to position [74, 0]
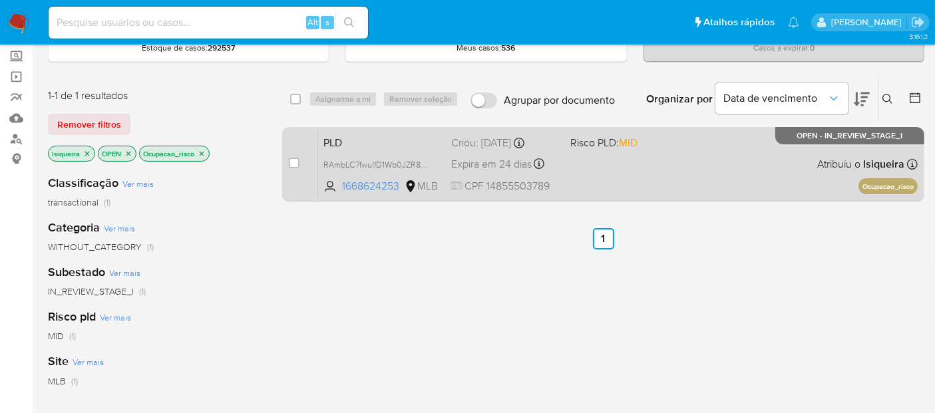
click at [676, 164] on span at bounding box center [624, 163] width 108 height 3
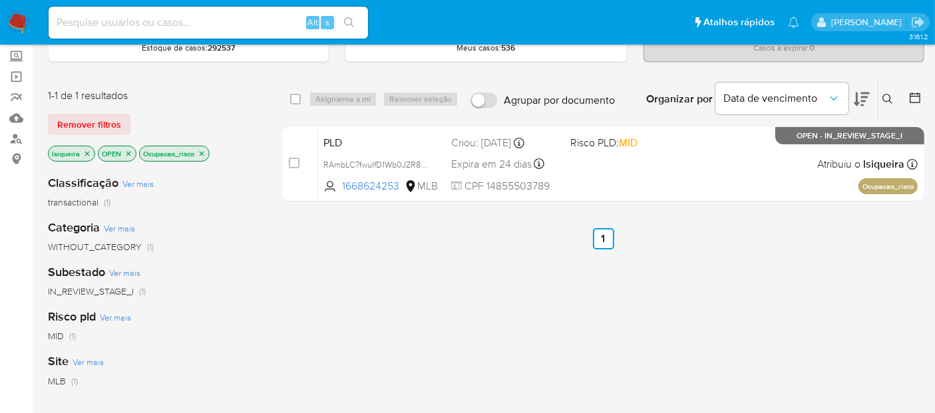
click at [203, 152] on icon "close-filter" at bounding box center [202, 154] width 8 height 8
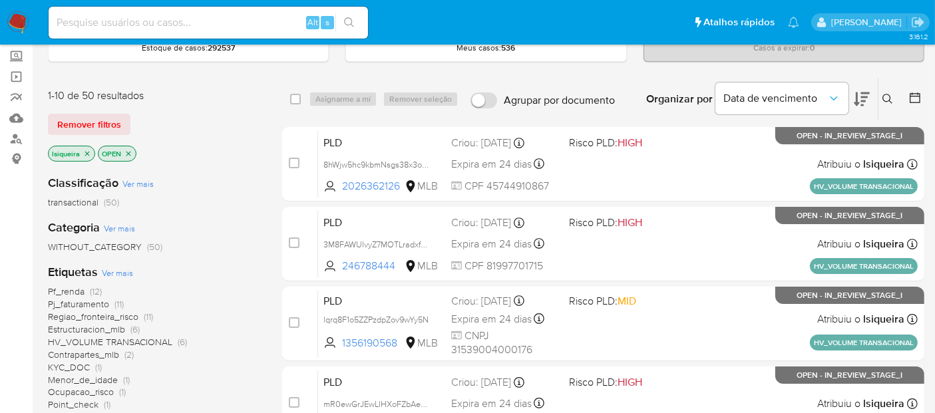
scroll to position [148, 0]
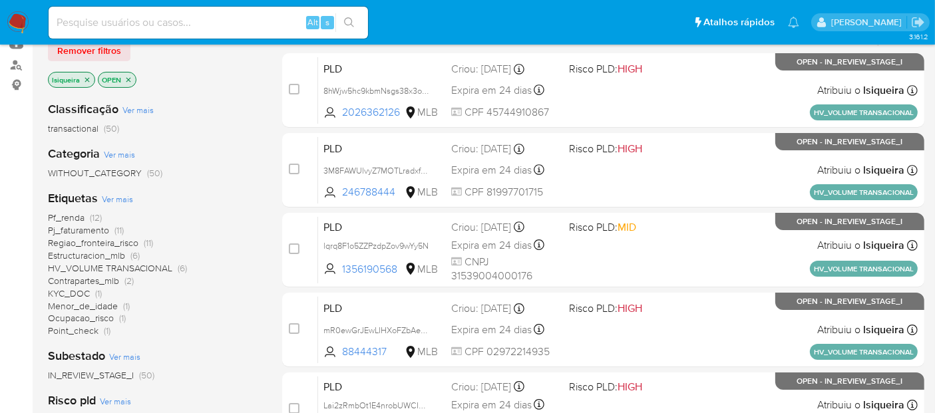
click at [70, 218] on span "Pf_renda" at bounding box center [66, 217] width 37 height 13
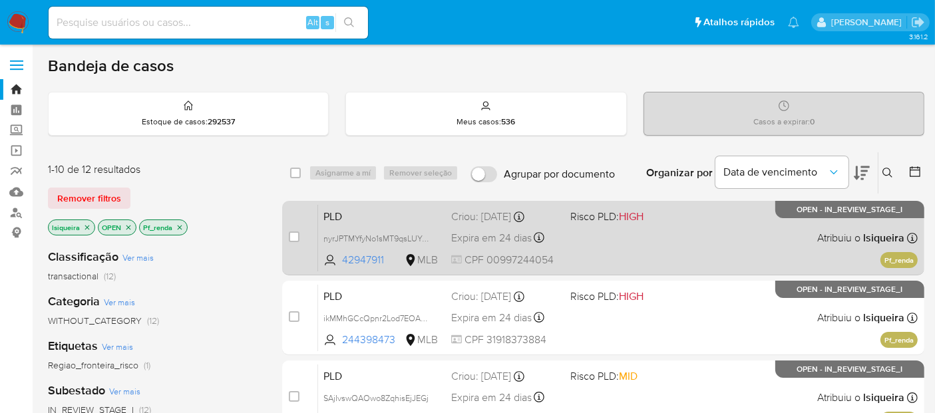
click at [735, 262] on div "PLD nyrJPTMYfyNo1sMT9qsLUYyA 42947911 MLB Risco PLD: HIGH Criou: 12/09/2025 Cri…" at bounding box center [618, 237] width 600 height 67
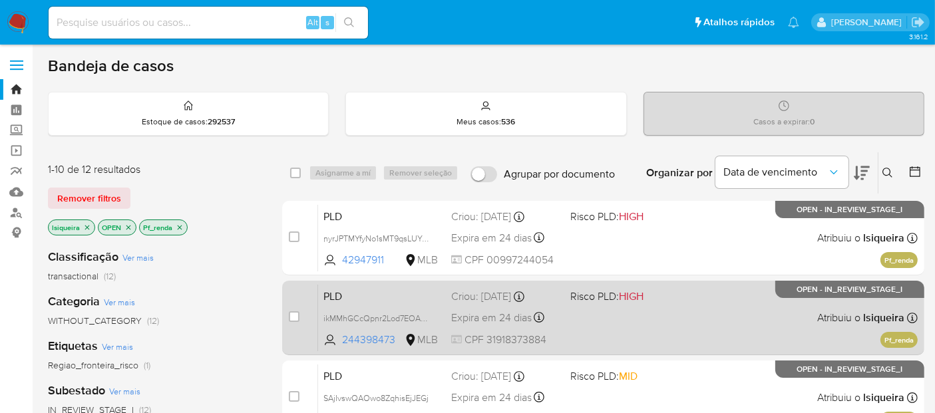
click at [709, 343] on div "PLD ikMMhGCcQpnr2Lod7EOA4FM1 244398473 MLB Risco PLD: HIGH Criou: 12/09/2025 Cr…" at bounding box center [618, 317] width 600 height 67
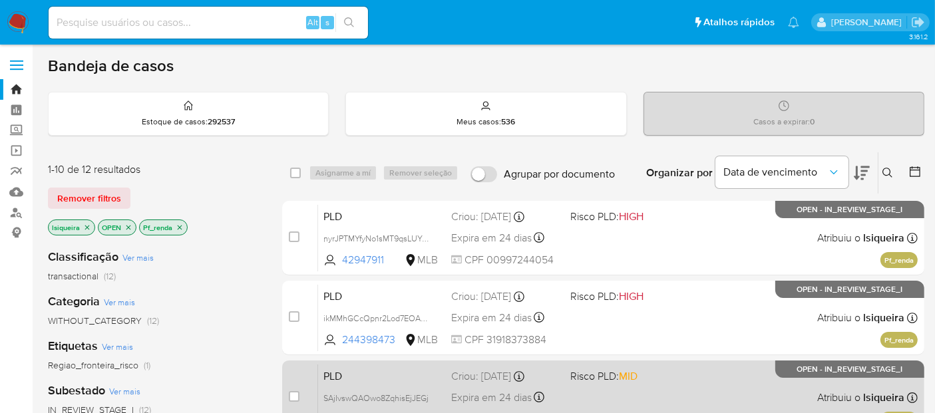
click at [688, 406] on div "PLD SAjIvswQAOwo8ZqhisEjJEGj 306794883 MLB Risco PLD: MID Criou: 12/09/2025 Cri…" at bounding box center [618, 397] width 600 height 67
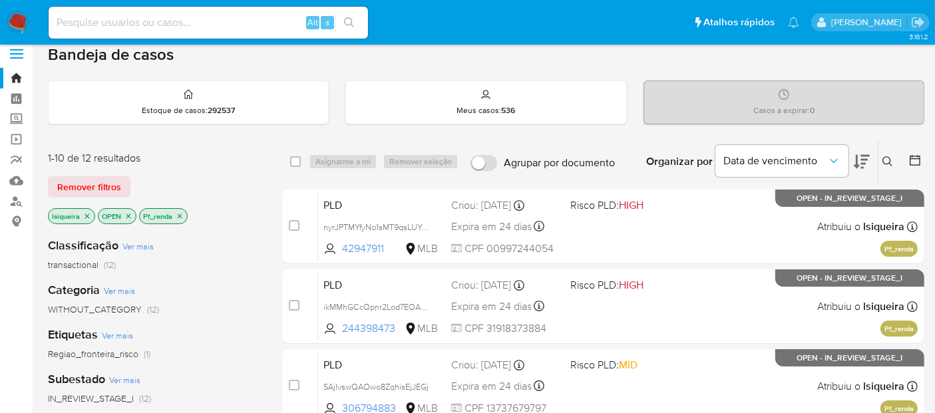
scroll to position [74, 0]
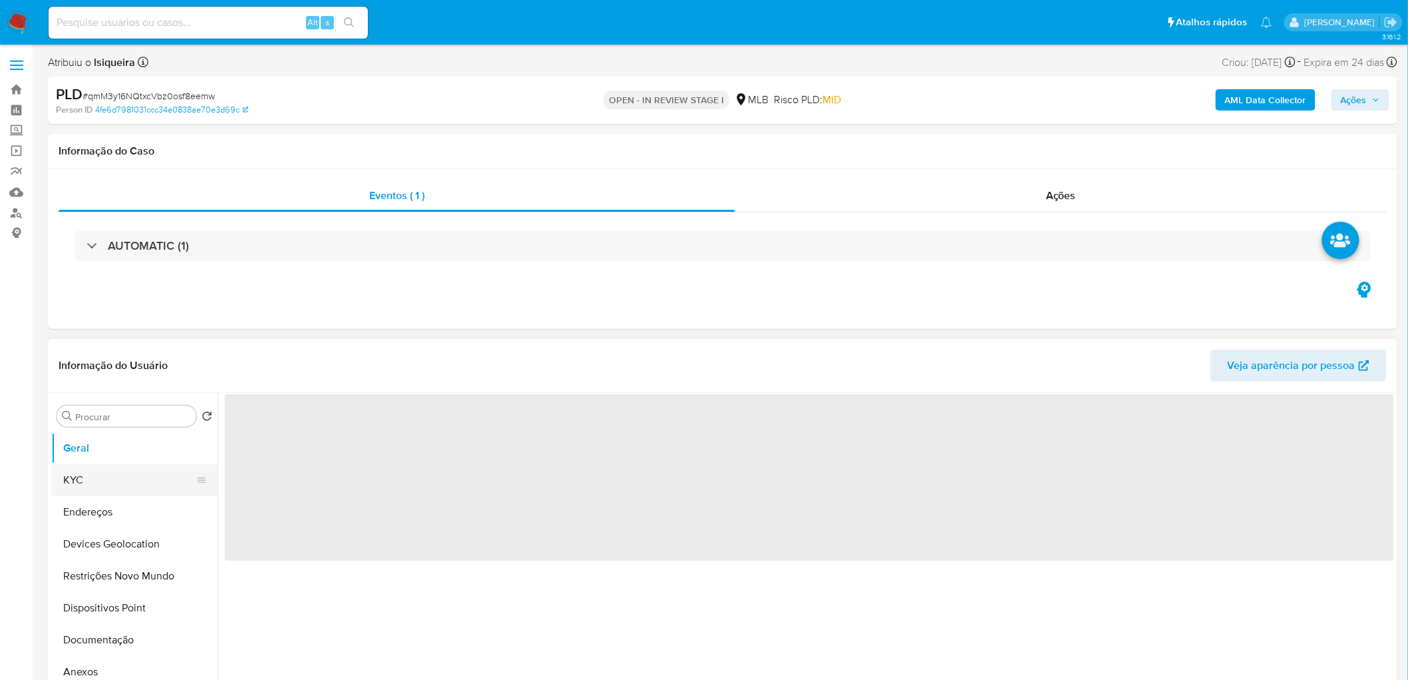
select select "10"
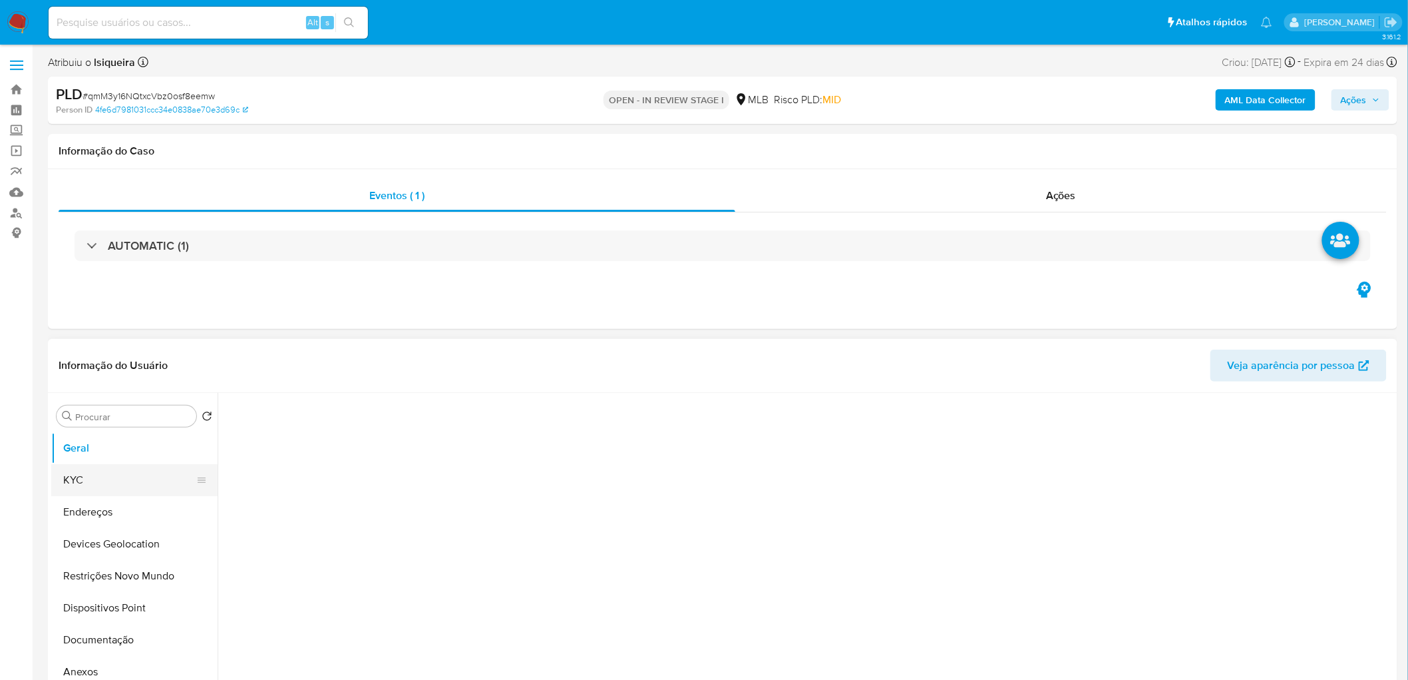
click at [104, 413] on button "KYC" at bounding box center [129, 480] width 156 height 32
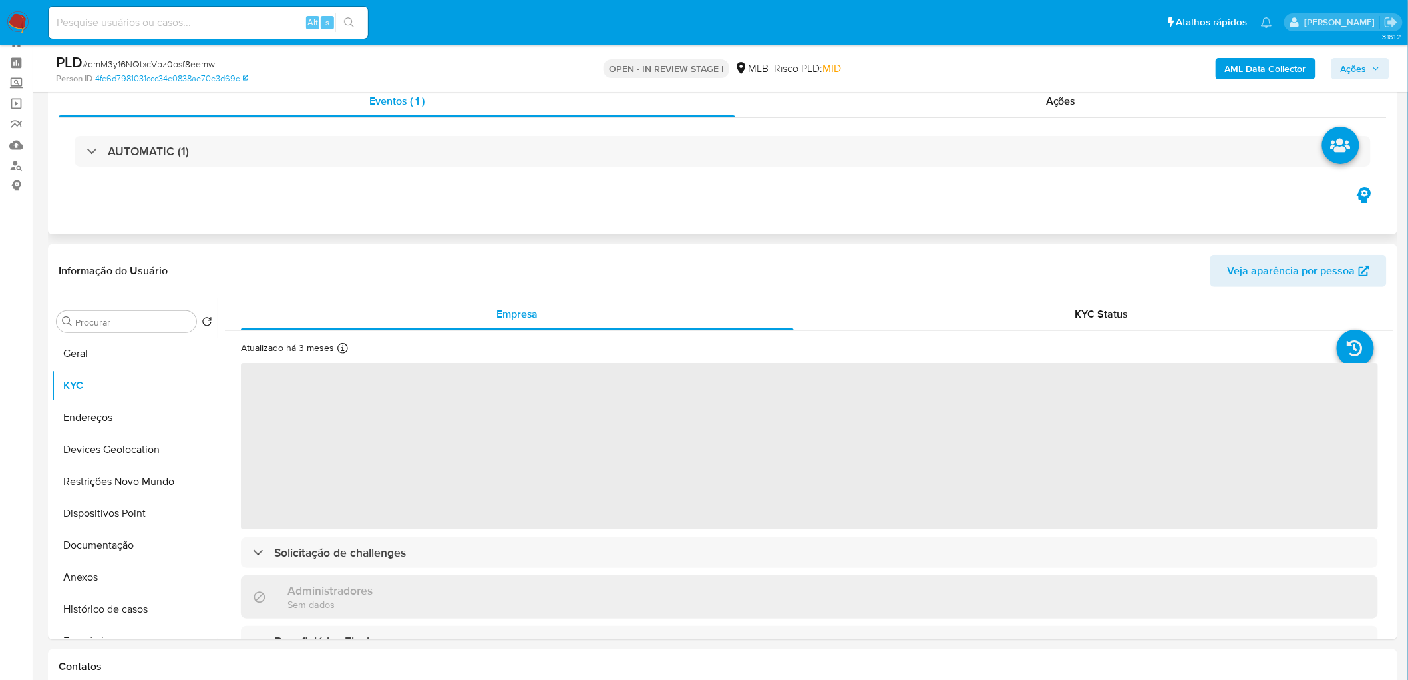
scroll to position [74, 0]
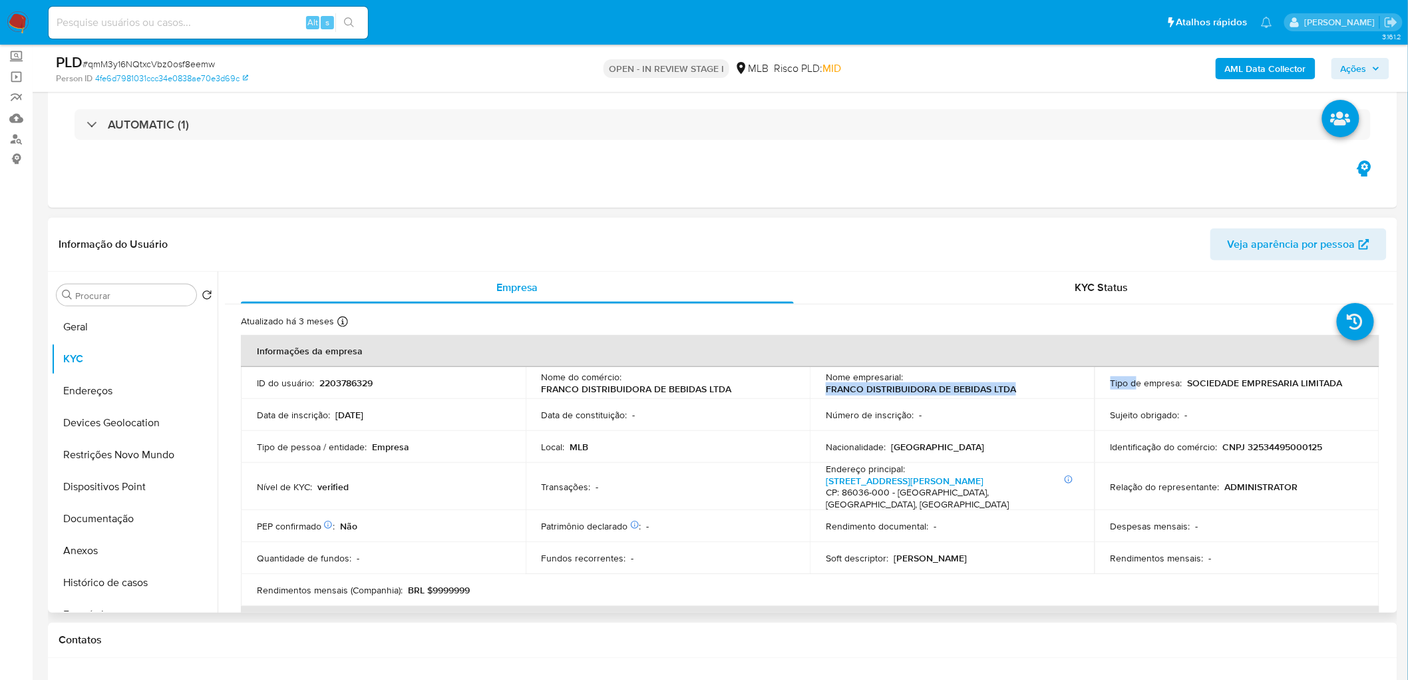
drag, startPoint x: 1032, startPoint y: 378, endPoint x: 1090, endPoint y: 389, distance: 58.3
click at [946, 384] on tr "ID do usuário : 2203786329 Nome do comércio : FRANCO DISTRIBUIDORA DE BEBIDAS L…" at bounding box center [810, 383] width 1139 height 32
click at [946, 395] on td "Nome empresarial : FRANCO DISTRIBUIDORA DE BEBIDAS LTDA" at bounding box center [952, 383] width 285 height 32
drag, startPoint x: 1028, startPoint y: 390, endPoint x: 817, endPoint y: 394, distance: 211.7
click at [817, 394] on td "Nome empresarial : FRANCO DISTRIBUIDORA DE BEBIDAS LTDA" at bounding box center [952, 383] width 285 height 32
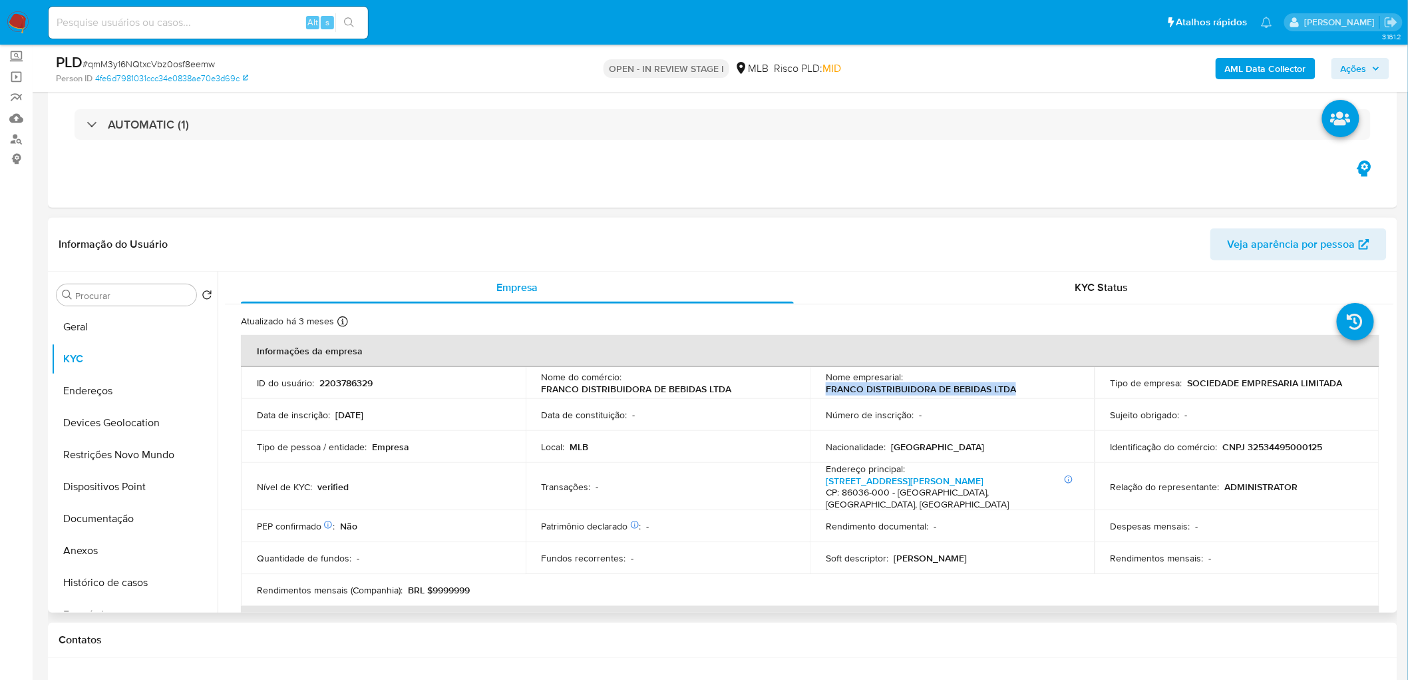
copy p "FRANCO DISTRIBUIDORA DE BEBIDAS LTDA"
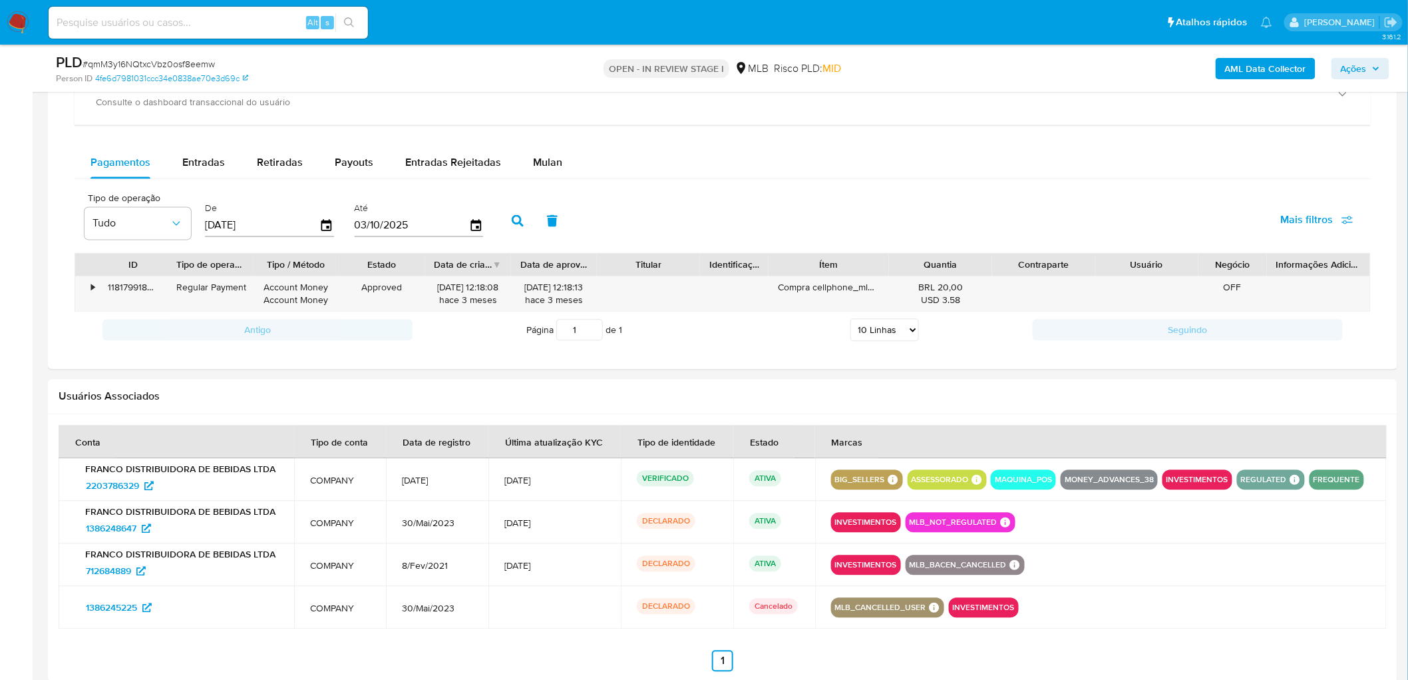
scroll to position [1072, 0]
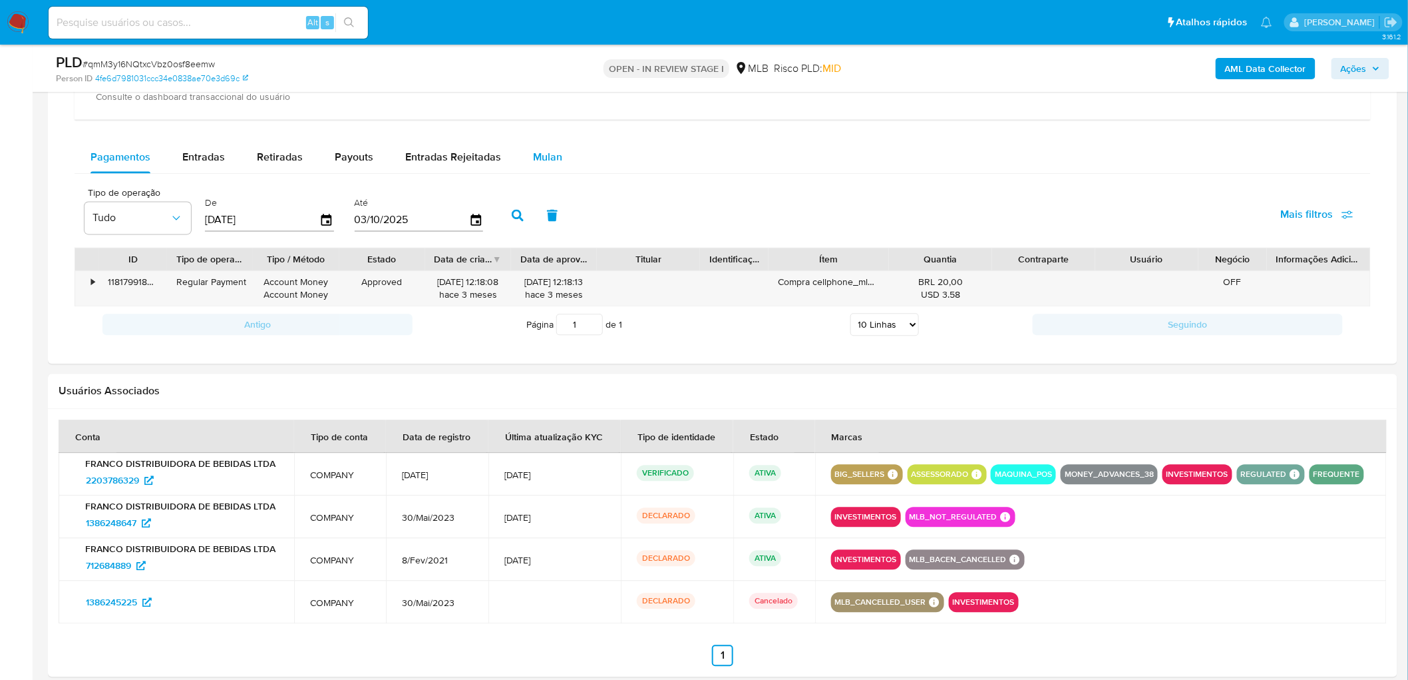
click at [539, 160] on span "Mulan" at bounding box center [547, 156] width 29 height 15
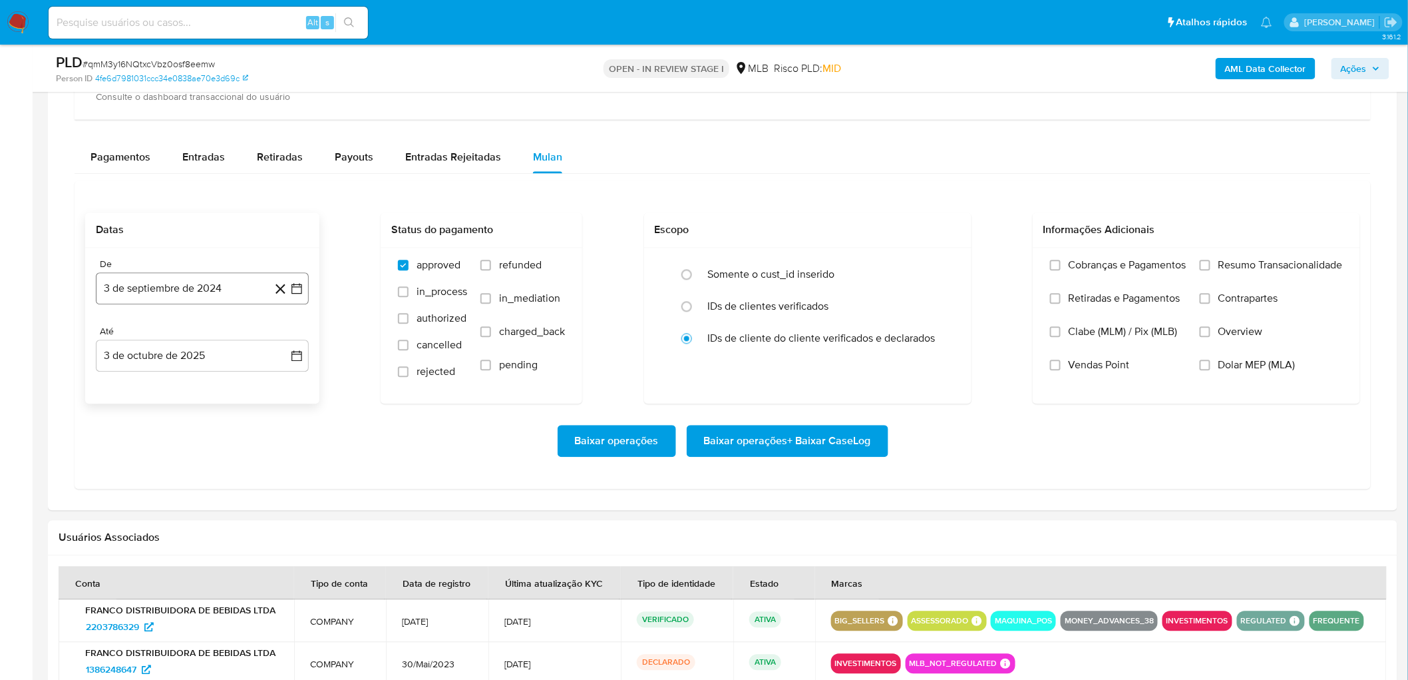
click at [137, 290] on button "3 de septiembre de 2024" at bounding box center [202, 288] width 213 height 32
click at [177, 335] on span "septiembre 2024" at bounding box center [195, 335] width 81 height 13
click at [285, 331] on icon "Año siguiente" at bounding box center [282, 336] width 16 height 16
click at [209, 413] on button "ago" at bounding box center [200, 459] width 37 height 21
click at [228, 383] on button "1" at bounding box center [228, 385] width 21 height 21
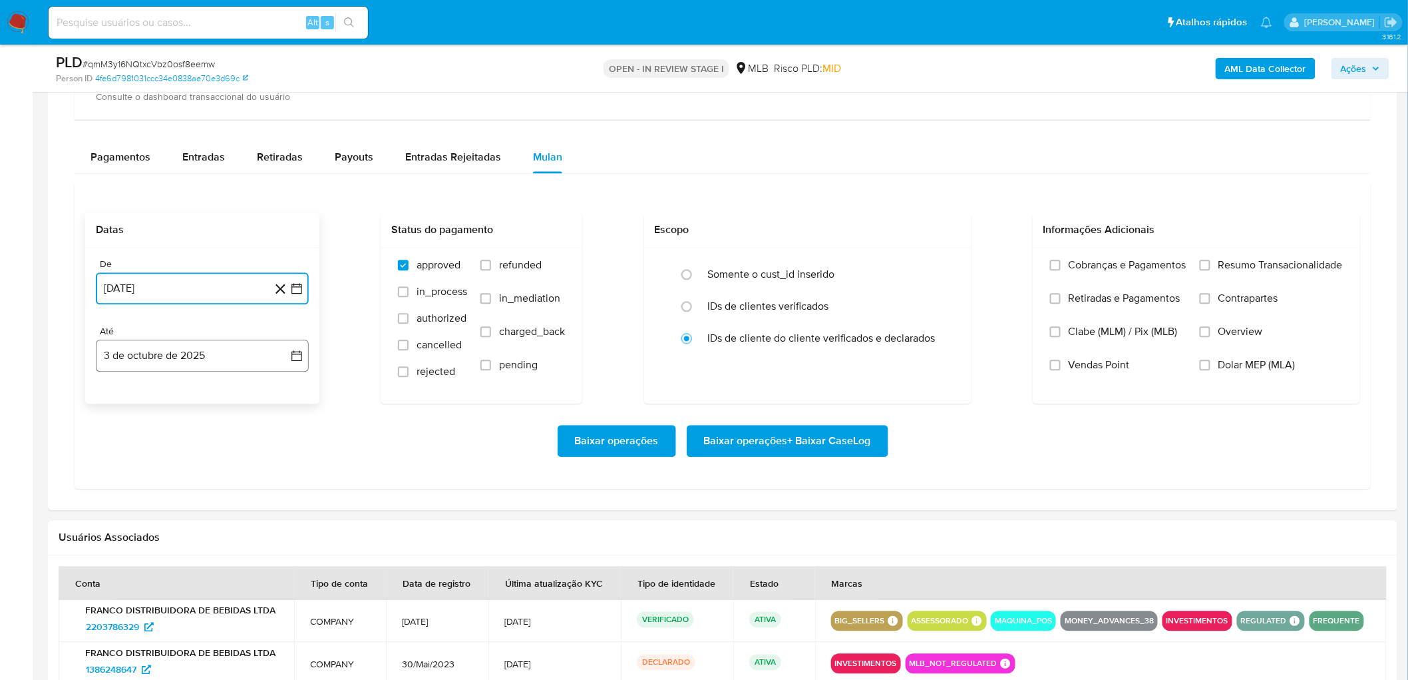
click at [186, 348] on button "3 de octubre de 2025" at bounding box center [202, 355] width 213 height 32
click at [177, 413] on button "1" at bounding box center [175, 452] width 21 height 21
click at [946, 270] on span "Resumo Transacionalidade" at bounding box center [1281, 264] width 124 height 13
click at [946, 270] on input "Resumo Transacionalidade" at bounding box center [1205, 265] width 11 height 11
click at [946, 364] on label "Vendas Point" at bounding box center [1118, 374] width 136 height 33
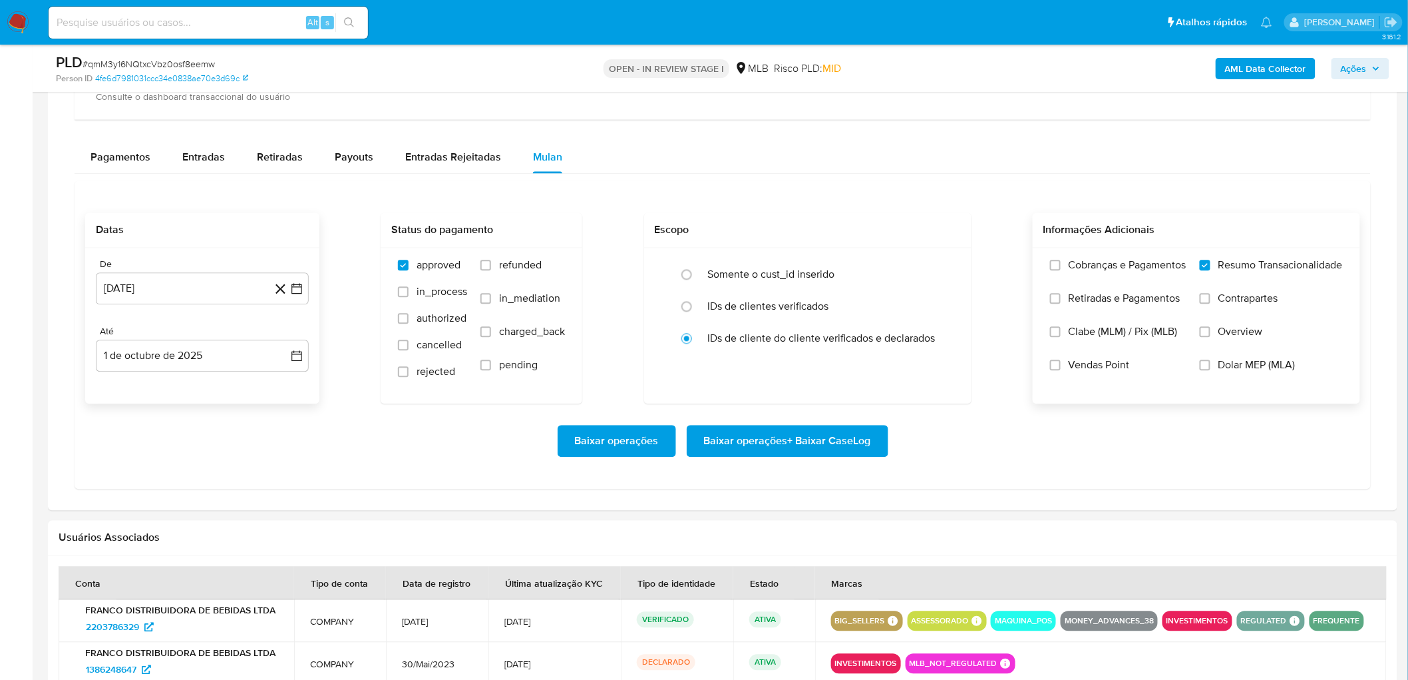
click at [946, 364] on input "Vendas Point" at bounding box center [1055, 364] width 11 height 11
click at [777, 413] on span "Baixar operações + Baixar CaseLog" at bounding box center [787, 440] width 167 height 29
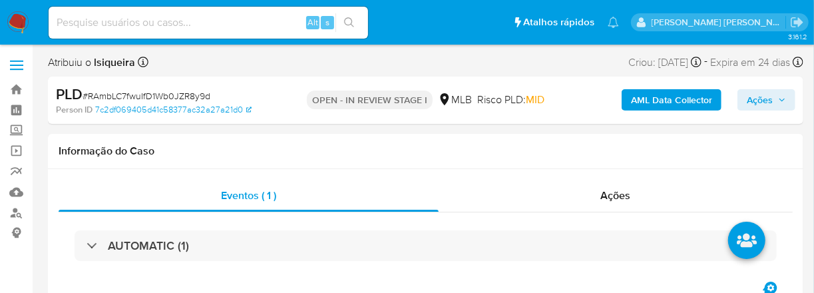
select select "10"
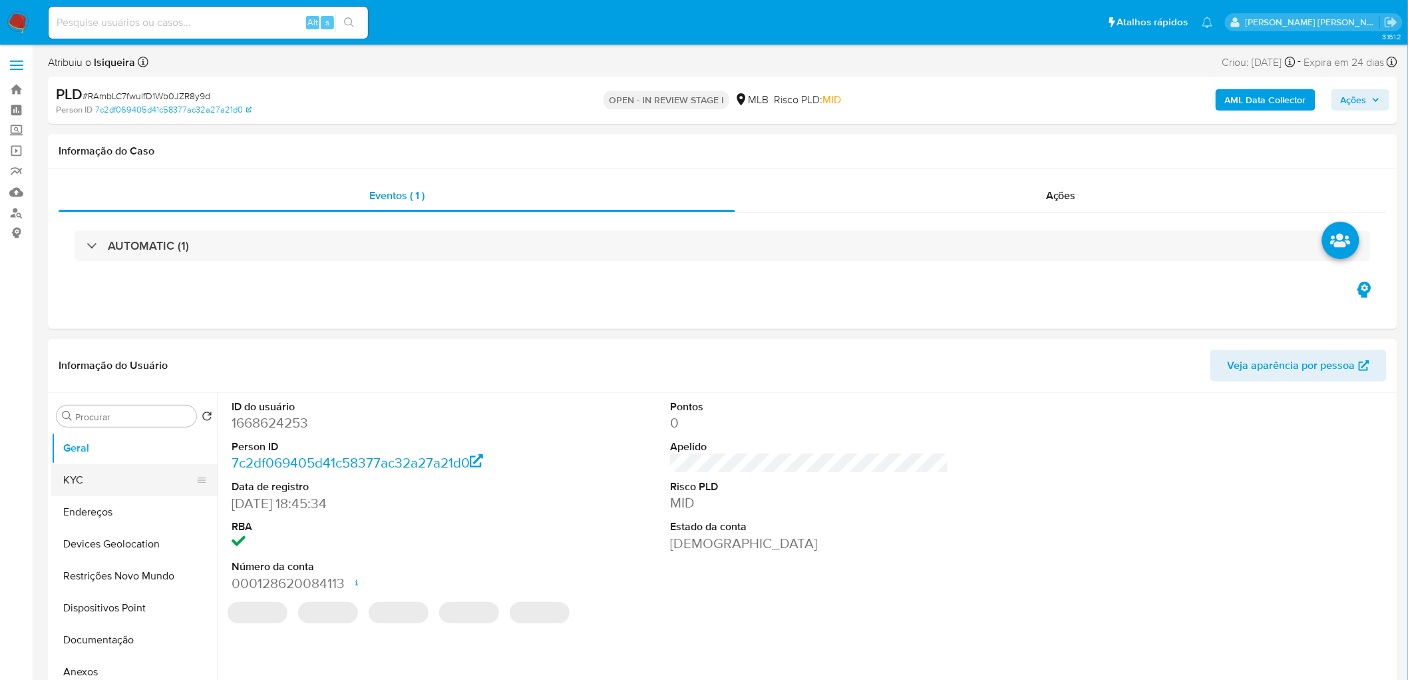
click at [107, 413] on button "KYC" at bounding box center [129, 480] width 156 height 32
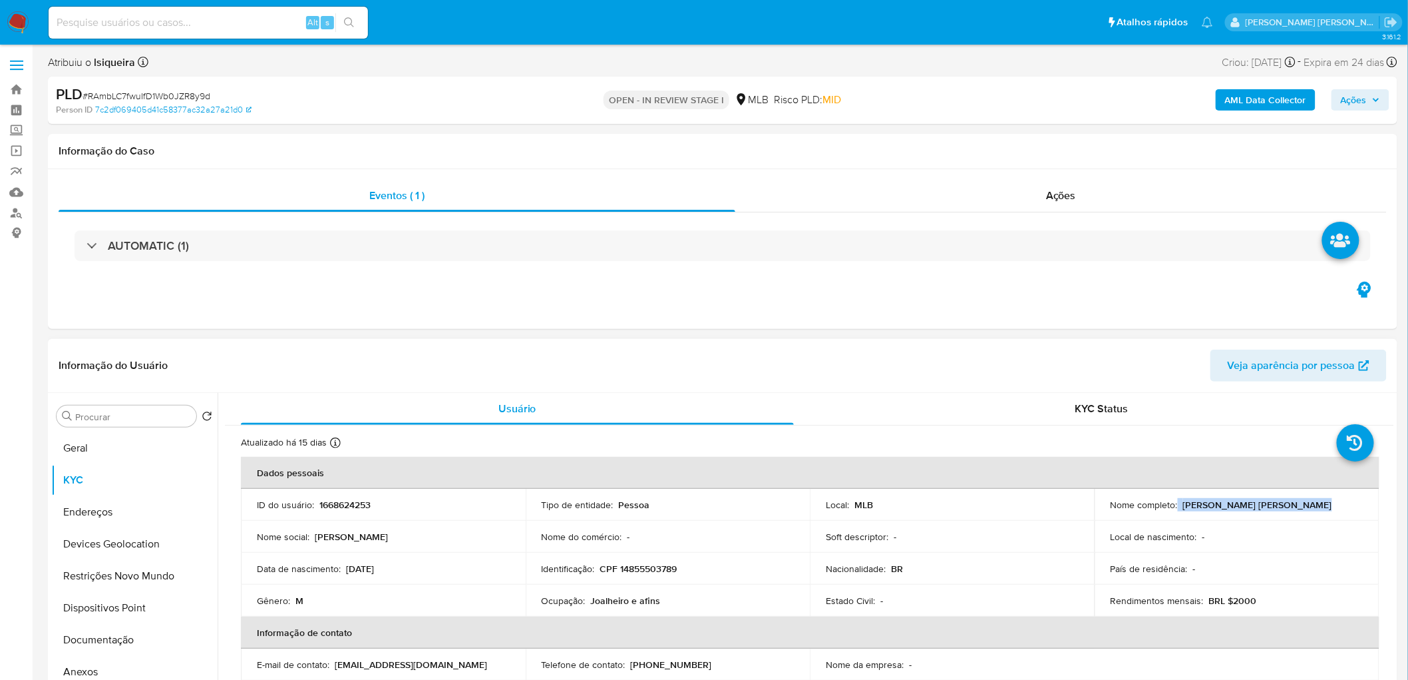
drag, startPoint x: 1303, startPoint y: 506, endPoint x: 1175, endPoint y: 506, distance: 127.8
click at [946, 413] on div "Nome completo : [PERSON_NAME] [PERSON_NAME]" at bounding box center [1237, 505] width 253 height 12
copy div "[PERSON_NAME] [PERSON_NAME]"
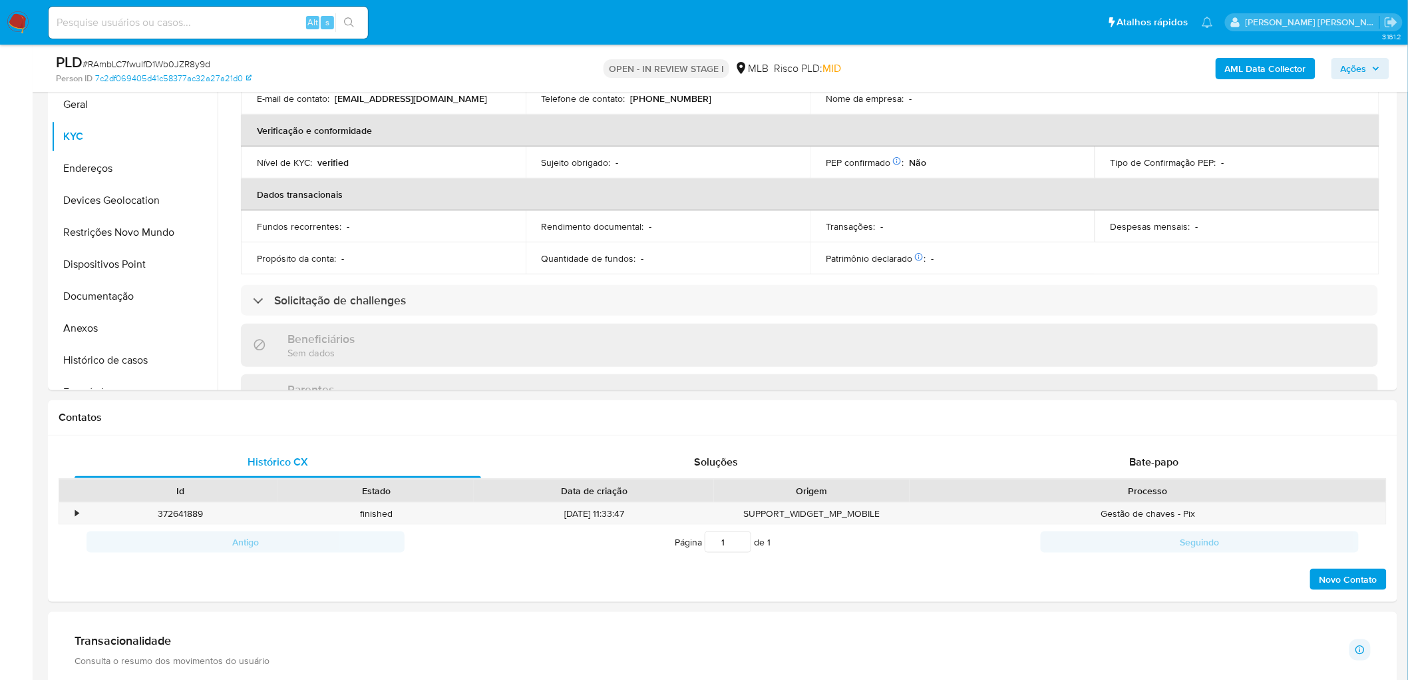
scroll to position [591, 0]
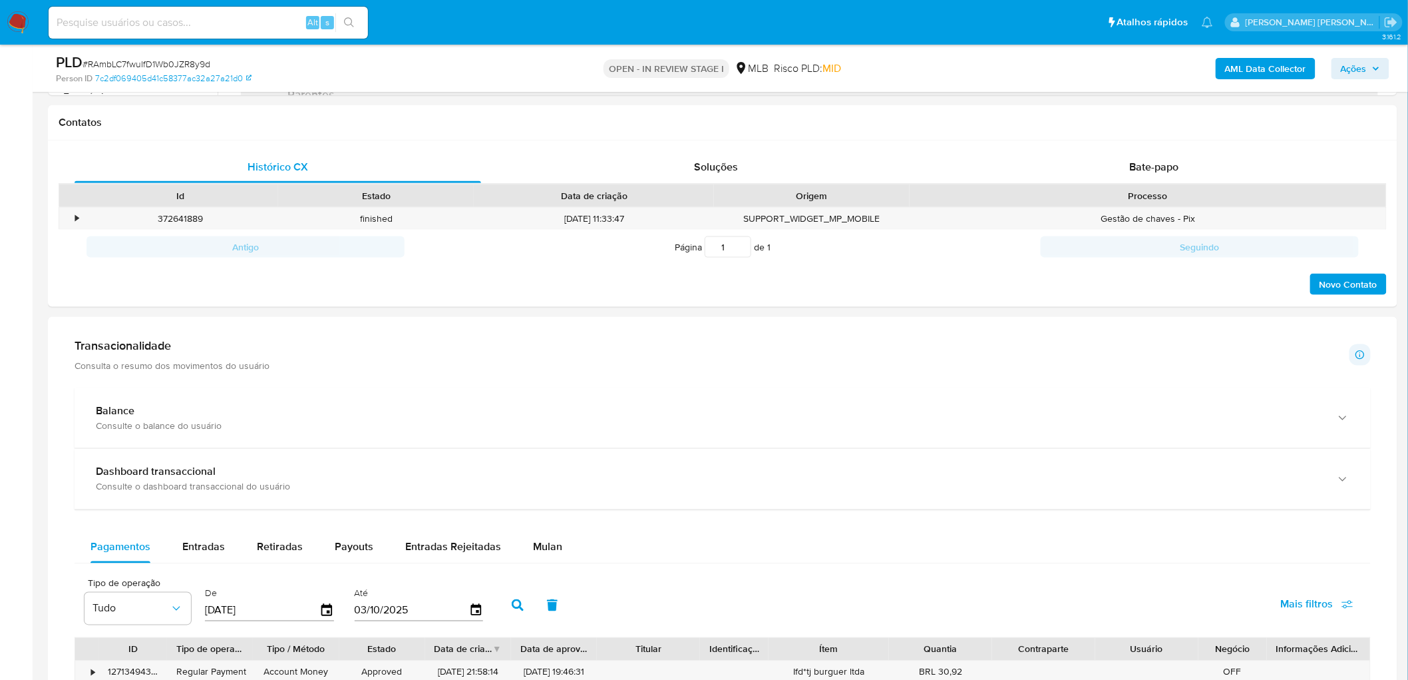
click at [573, 413] on div "Pagamentos Entradas Retiradas Payouts Entradas Rejeitadas Mulan" at bounding box center [723, 547] width 1297 height 32
click at [552, 413] on span "Mulan" at bounding box center [547, 546] width 29 height 15
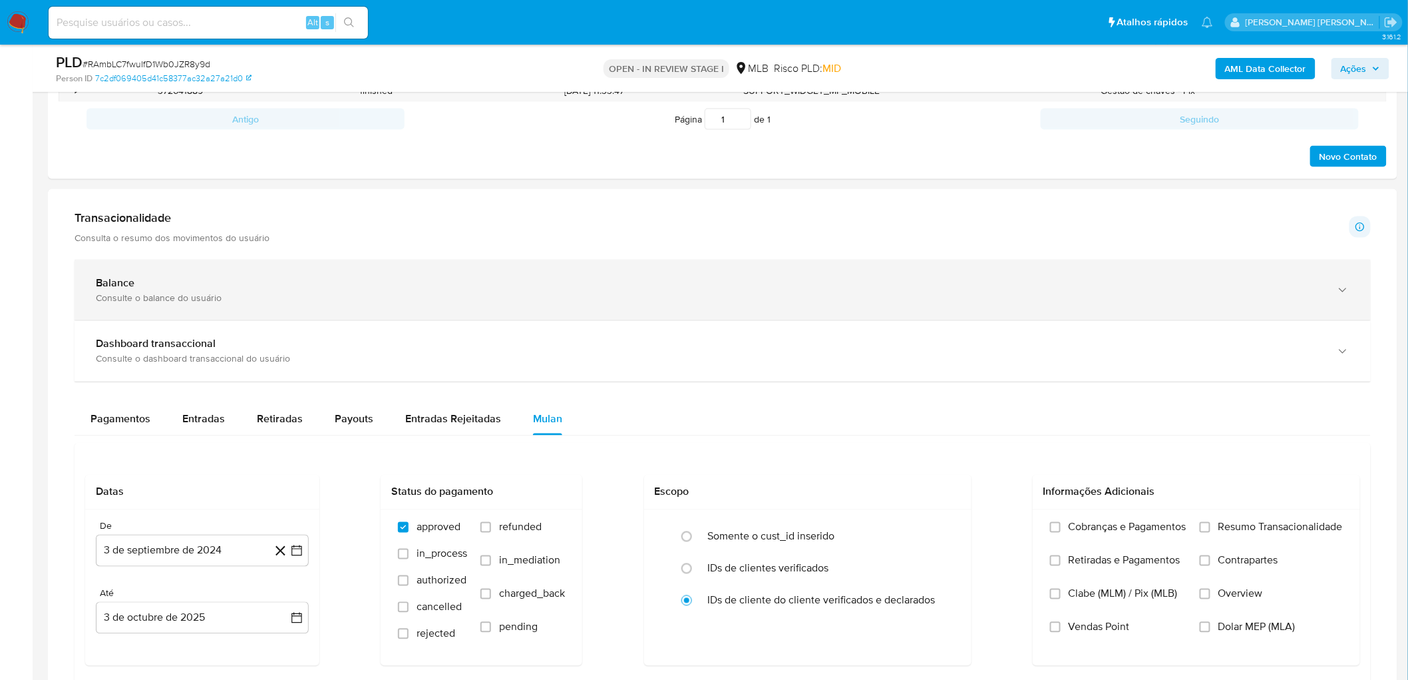
scroll to position [739, 0]
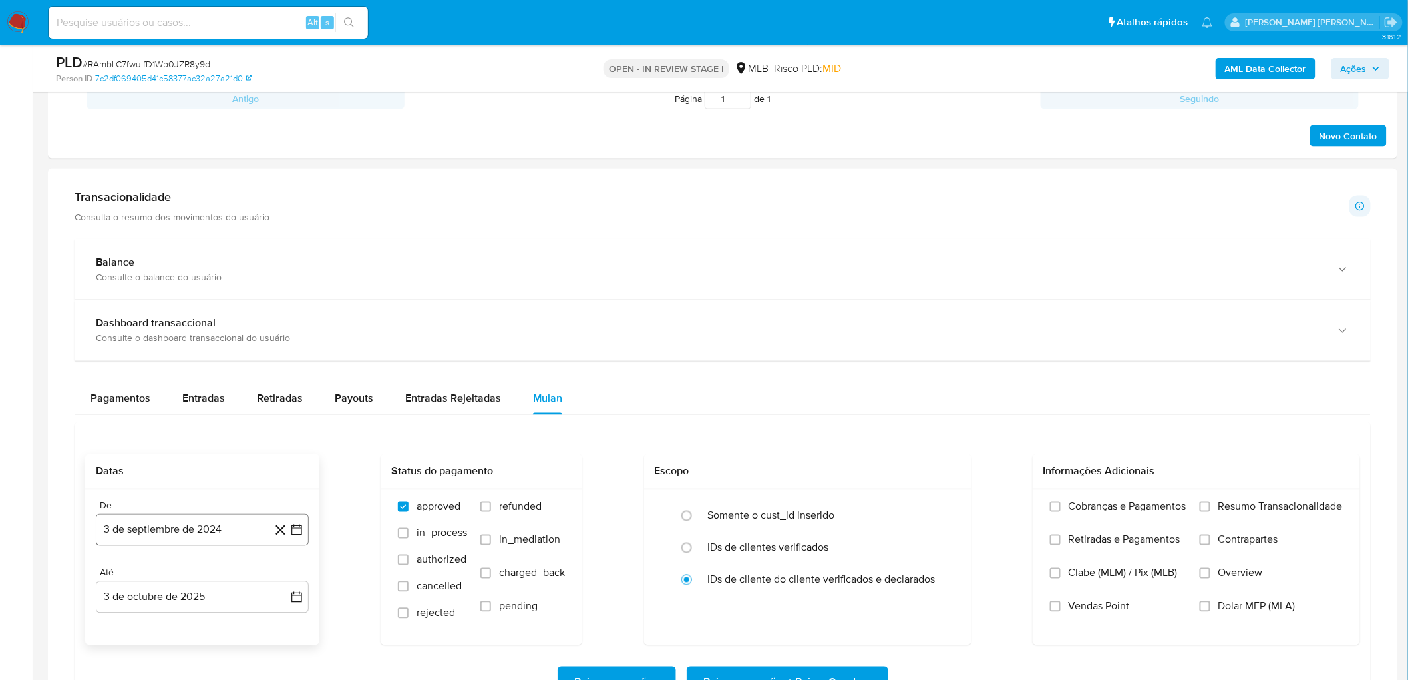
click at [181, 413] on button "3 de septiembre de 2024" at bounding box center [202, 530] width 213 height 32
click at [178, 302] on span "septiembre 2024" at bounding box center [195, 300] width 81 height 13
click at [278, 319] on icon "Año siguiente" at bounding box center [282, 312] width 16 height 16
click at [186, 413] on button "ago" at bounding box center [200, 435] width 37 height 21
click at [233, 371] on button "1" at bounding box center [228, 376] width 21 height 21
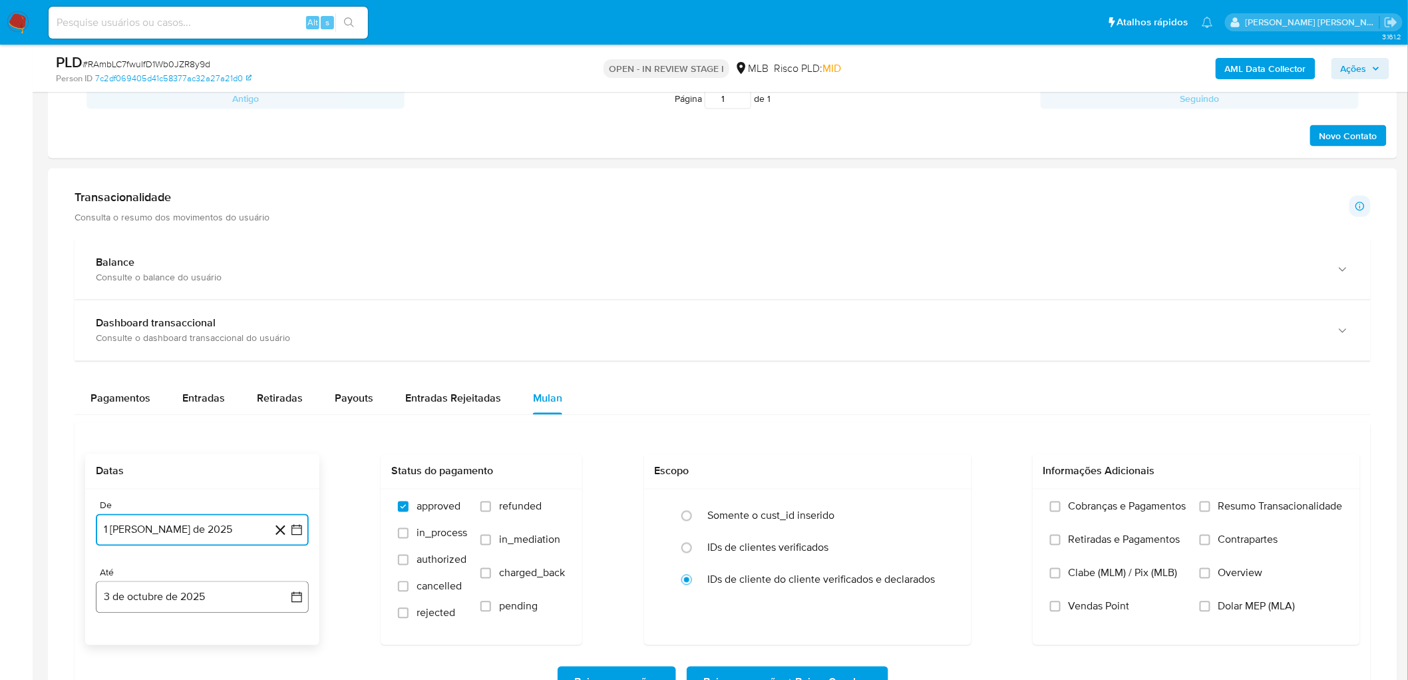
click at [130, 413] on button "3 de octubre de 2025" at bounding box center [202, 597] width 213 height 32
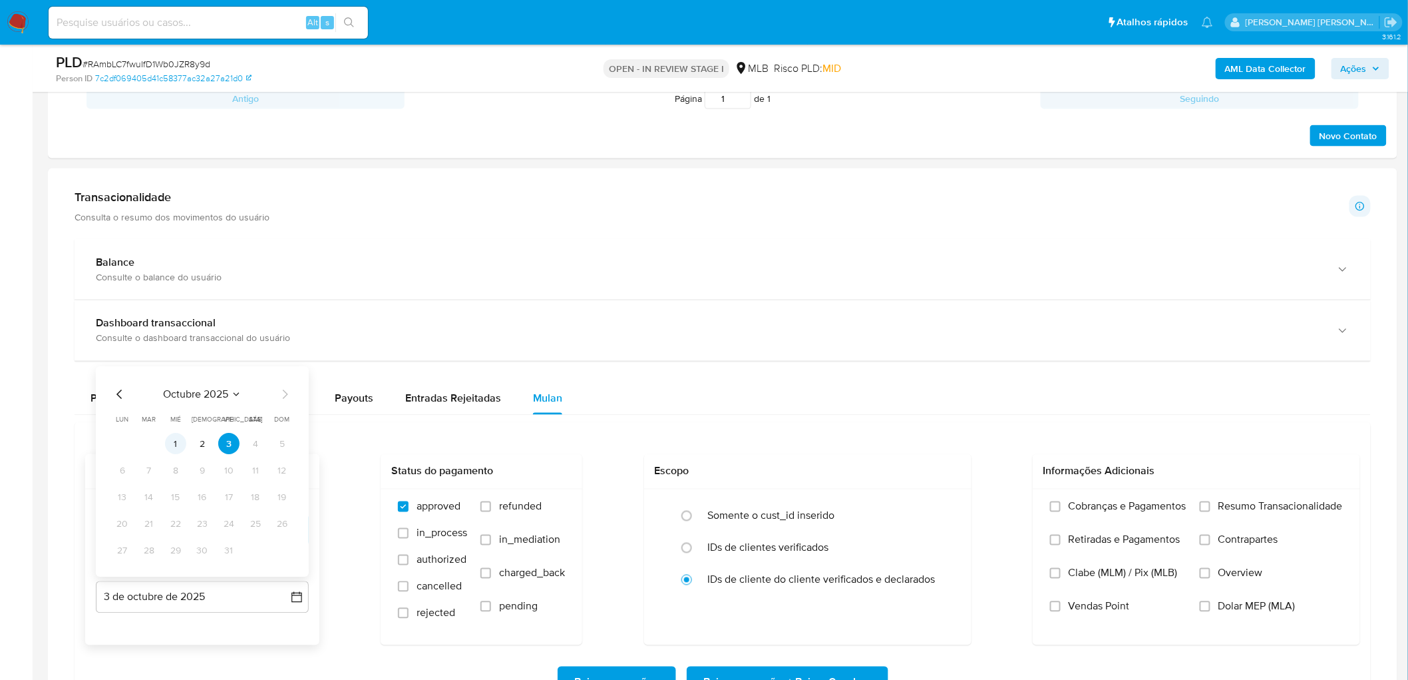
click at [177, 413] on button "1" at bounding box center [175, 443] width 21 height 21
click at [946, 413] on span "Resumo Transacionalidade" at bounding box center [1281, 506] width 124 height 13
click at [946, 413] on input "Resumo Transacionalidade" at bounding box center [1205, 506] width 11 height 11
click at [946, 413] on label "Vendas Point" at bounding box center [1118, 616] width 136 height 33
click at [946, 413] on input "Vendas Point" at bounding box center [1055, 606] width 11 height 11
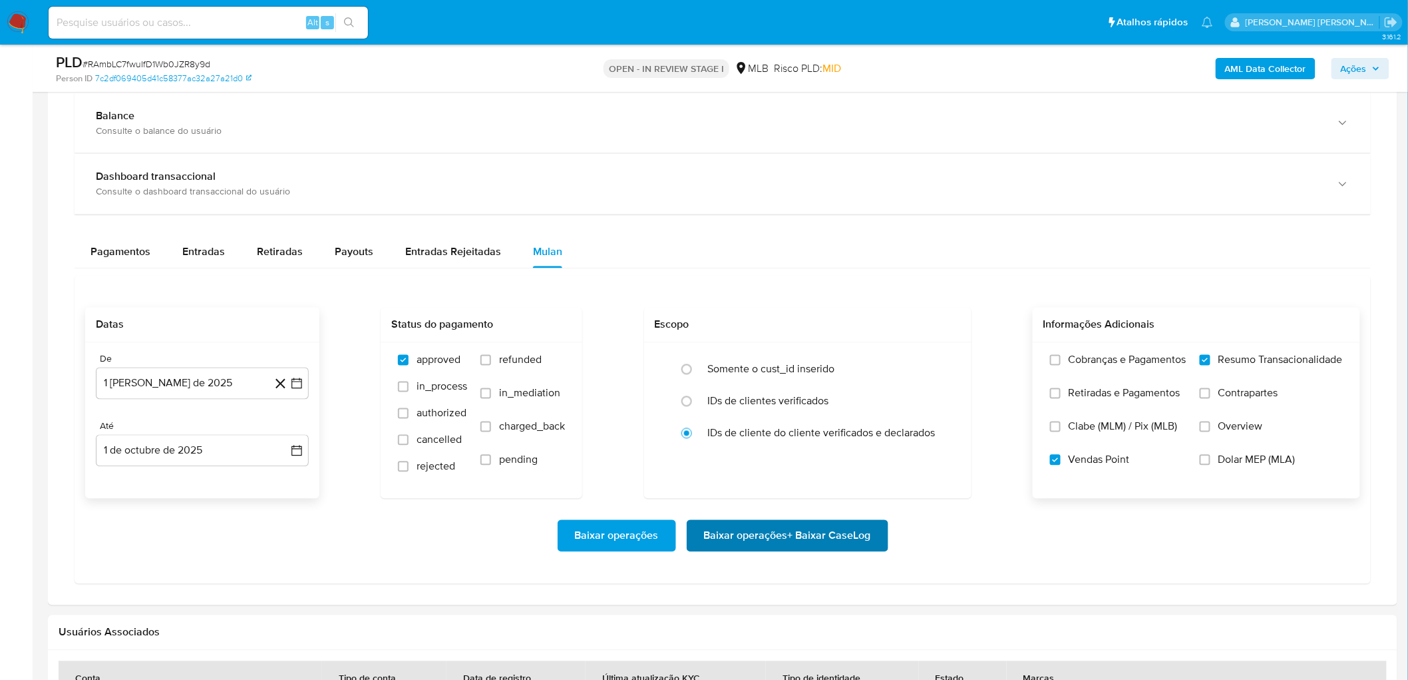
scroll to position [887, 0]
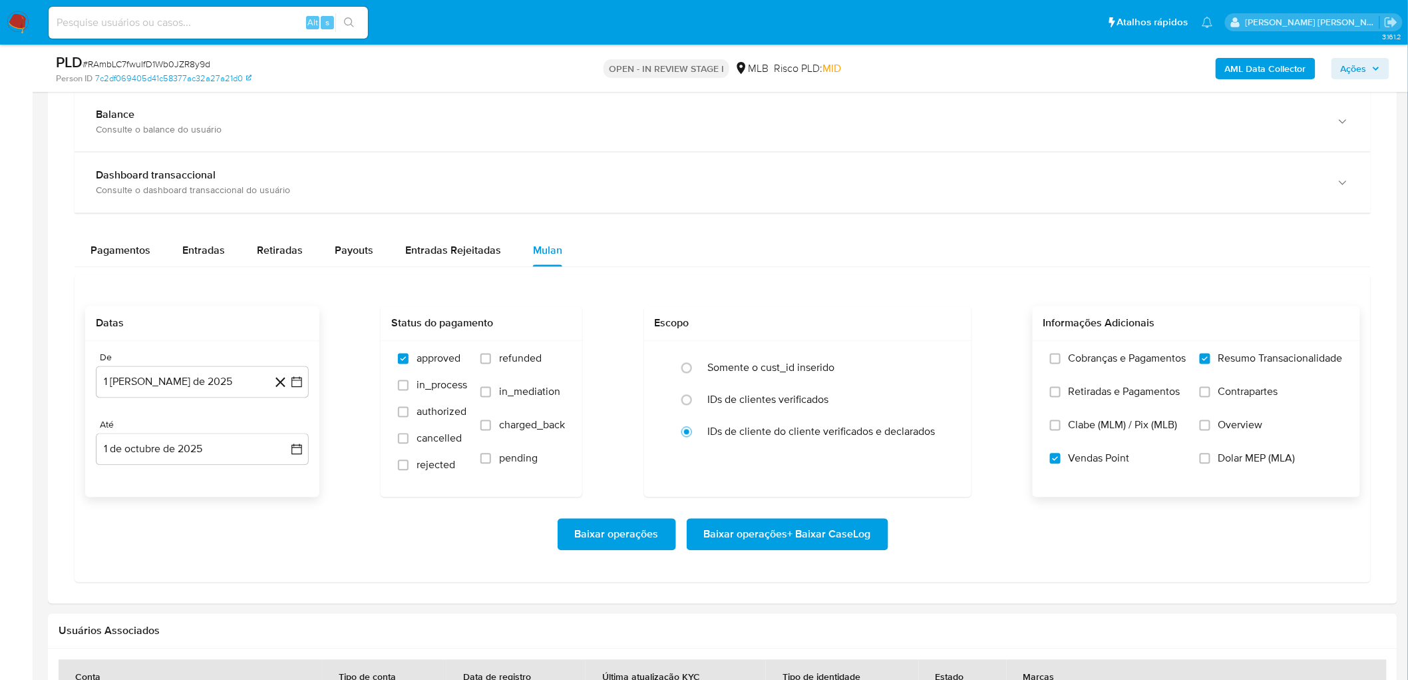
click at [735, 413] on span "Baixar operações + Baixar CaseLog" at bounding box center [787, 534] width 167 height 29
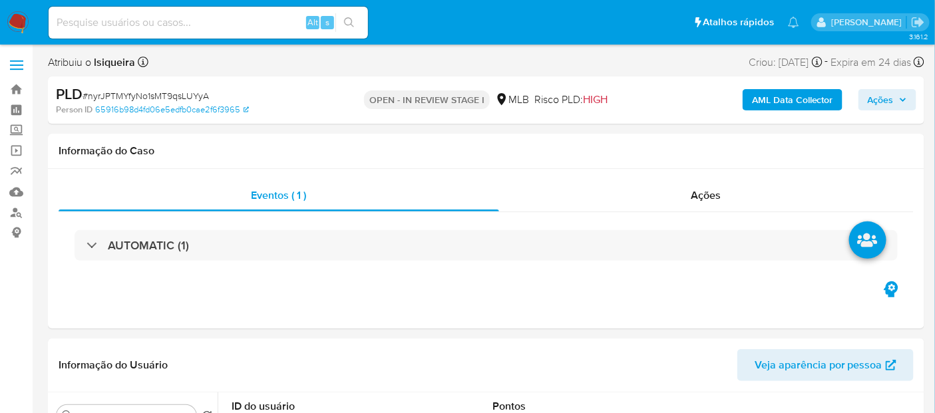
select select "10"
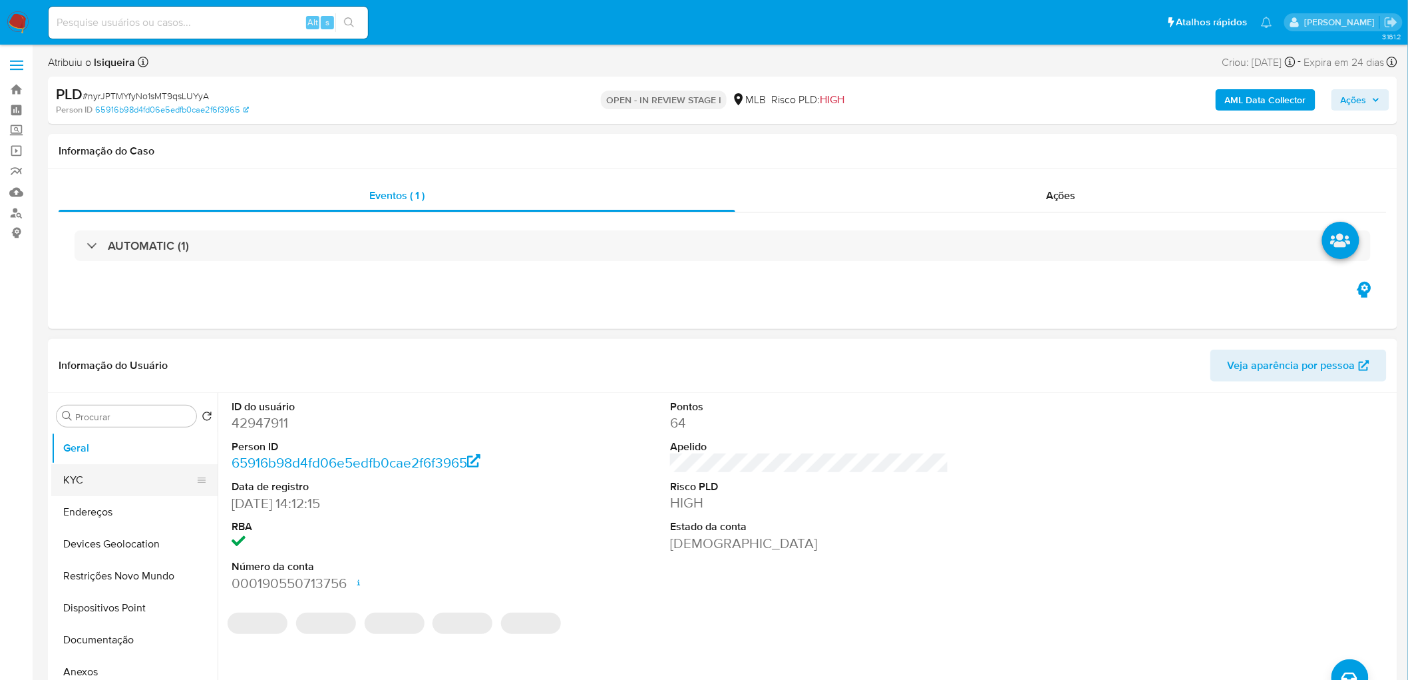
click at [127, 371] on button "KYC" at bounding box center [129, 480] width 156 height 32
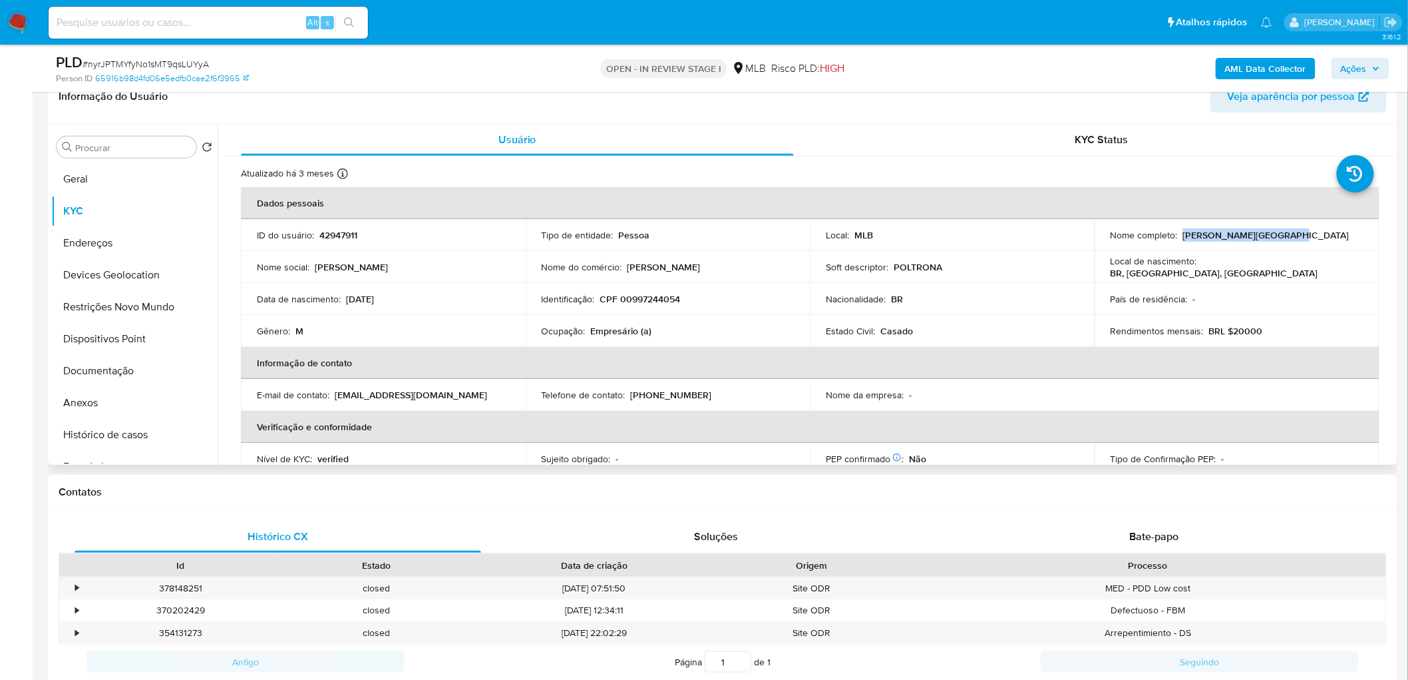
drag, startPoint x: 1295, startPoint y: 236, endPoint x: 1180, endPoint y: 236, distance: 115.1
click at [851, 236] on div "Nome completo : [PERSON_NAME]" at bounding box center [1237, 235] width 253 height 12
copy p "[PERSON_NAME][GEOGRAPHIC_DATA]"
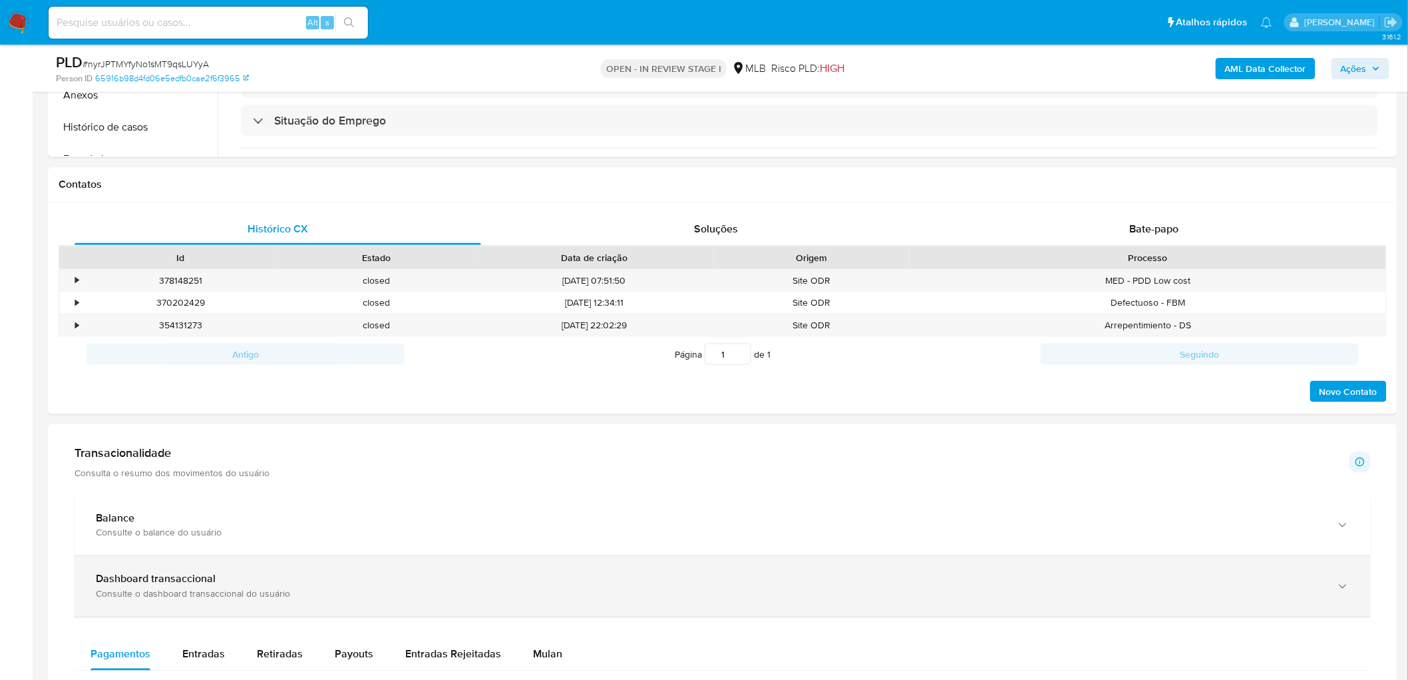
scroll to position [591, 0]
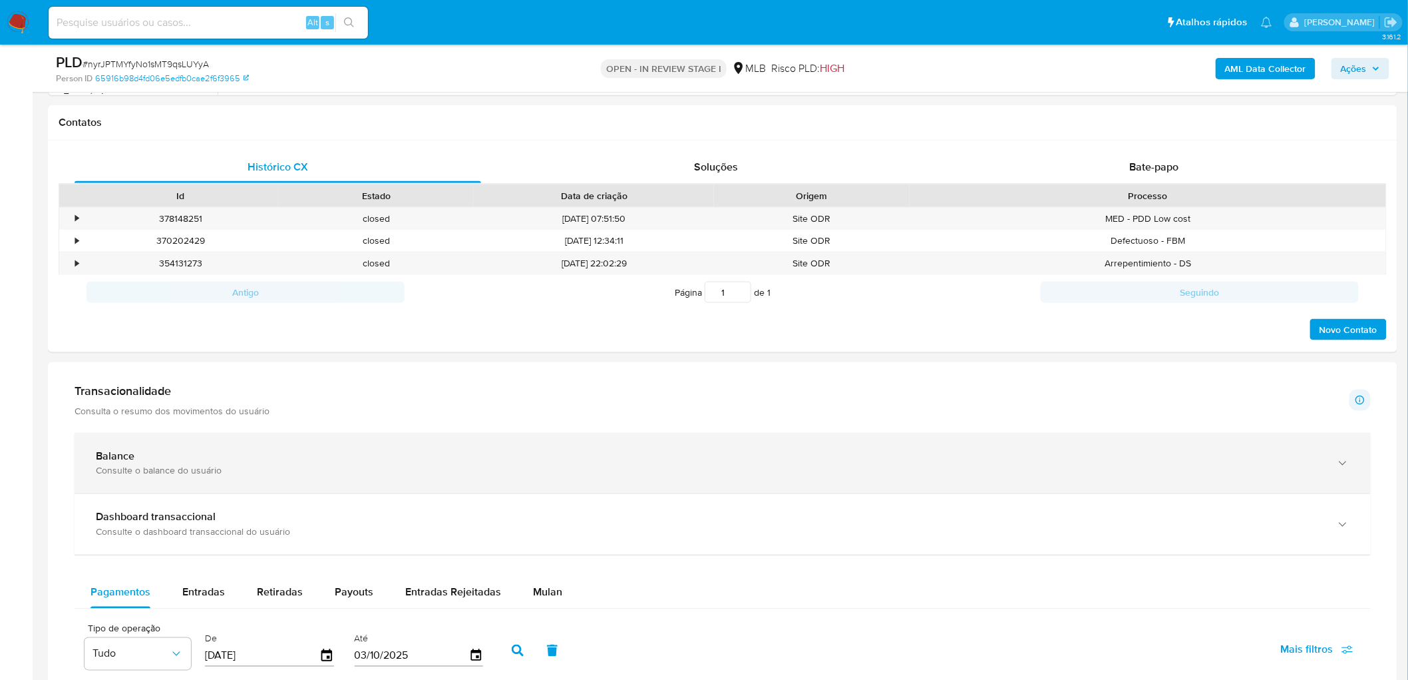
drag, startPoint x: 538, startPoint y: 593, endPoint x: 633, endPoint y: 451, distance: 170.8
click at [538, 371] on span "Mulan" at bounding box center [547, 591] width 29 height 15
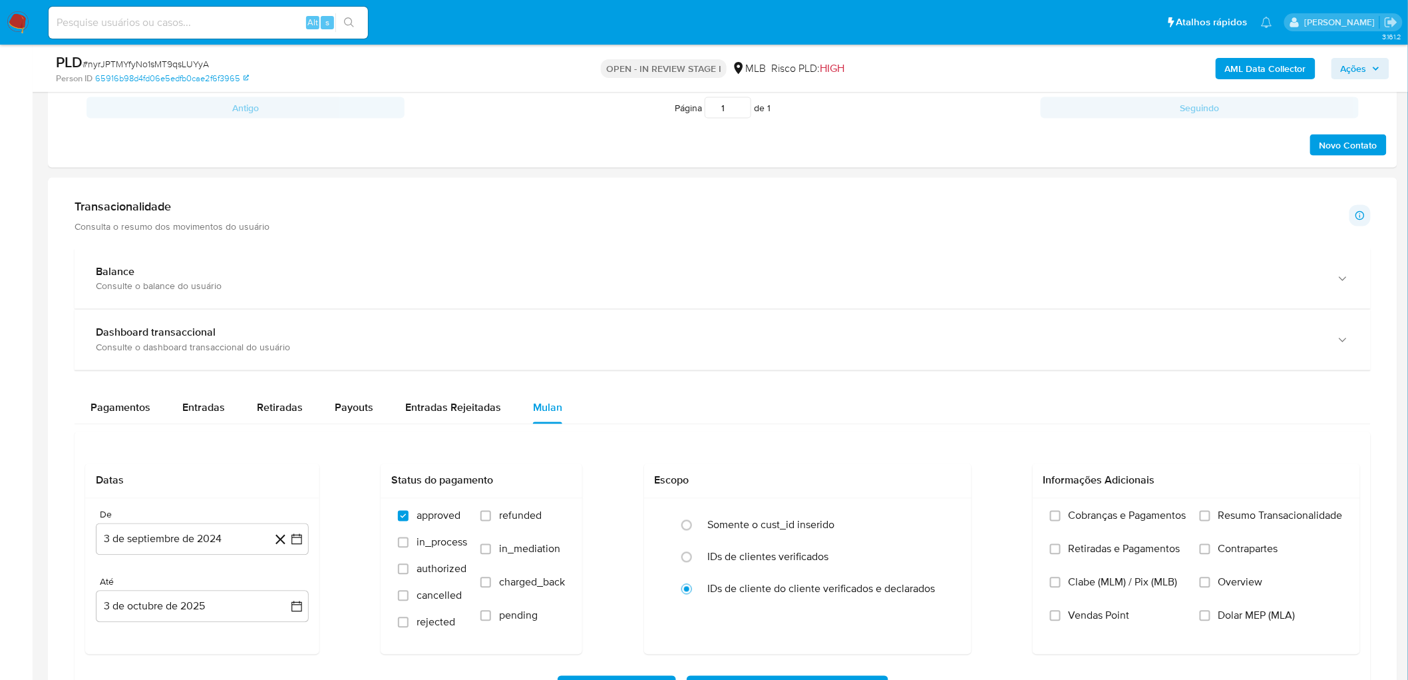
scroll to position [961, 0]
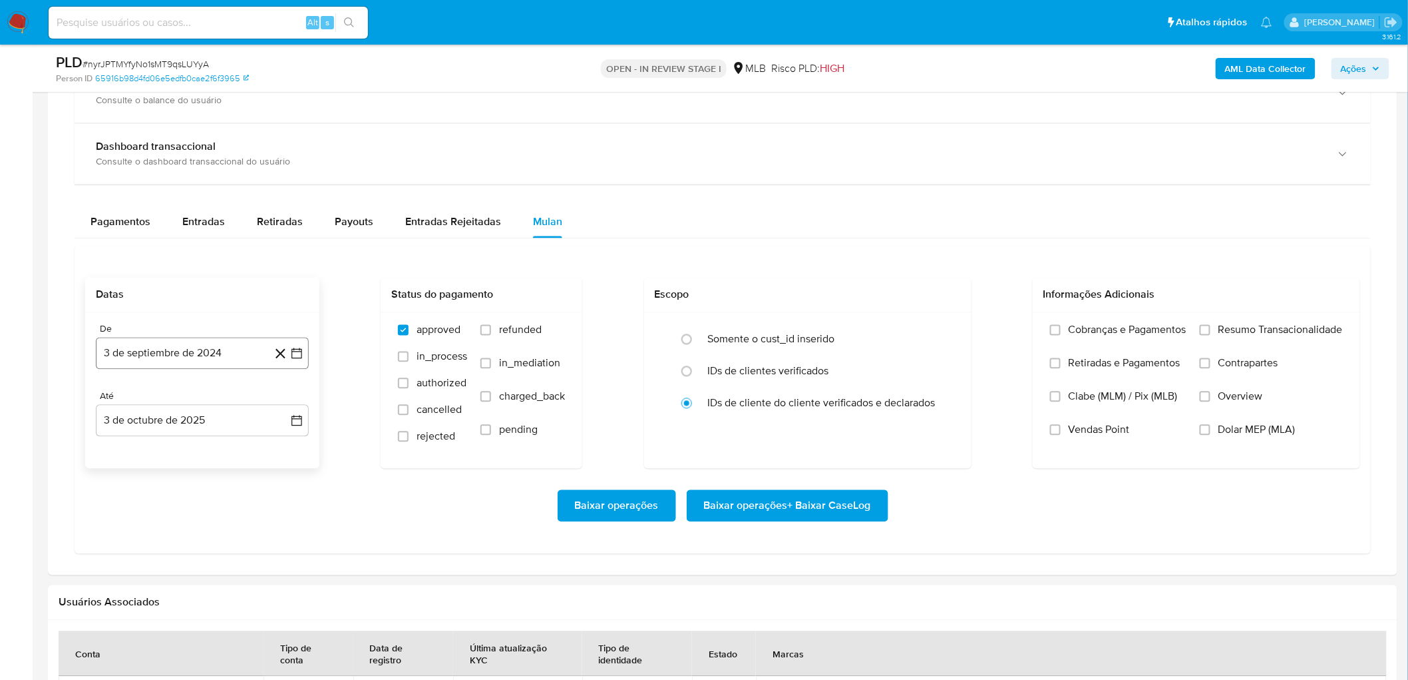
click at [176, 346] on button "3 de septiembre de 2024" at bounding box center [202, 353] width 213 height 32
click at [186, 371] on span "septiembre 2024" at bounding box center [195, 401] width 81 height 13
click at [284, 371] on icon "Año siguiente" at bounding box center [282, 402] width 16 height 16
click at [200, 371] on span "ago" at bounding box center [201, 525] width 17 height 11
click at [231, 371] on button "1" at bounding box center [228, 451] width 21 height 21
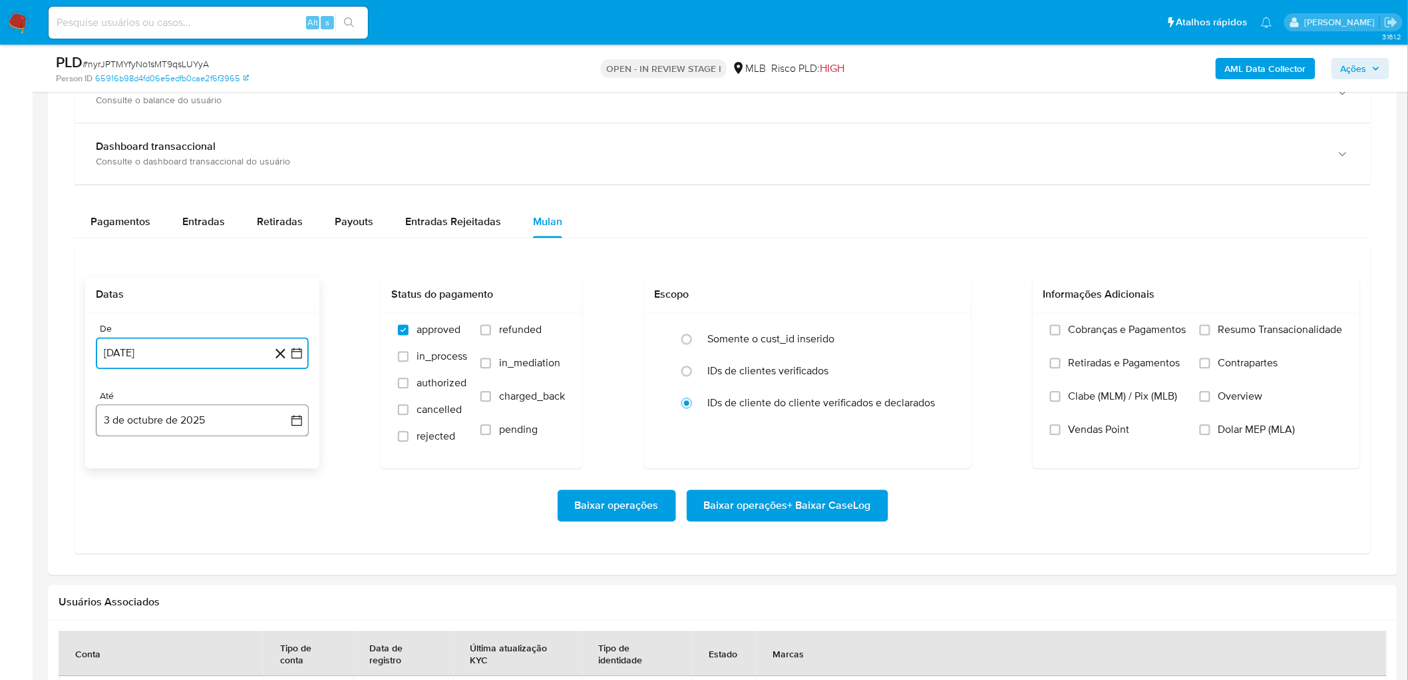
click at [197, 371] on button "3 de octubre de 2025" at bounding box center [202, 421] width 213 height 32
click at [172, 371] on button "1" at bounding box center [175, 518] width 21 height 21
click at [851, 331] on span "Resumo Transacionalidade" at bounding box center [1281, 329] width 124 height 13
click at [851, 331] on input "Resumo Transacionalidade" at bounding box center [1205, 330] width 11 height 11
click at [851, 371] on span "Vendas Point" at bounding box center [1099, 429] width 61 height 13
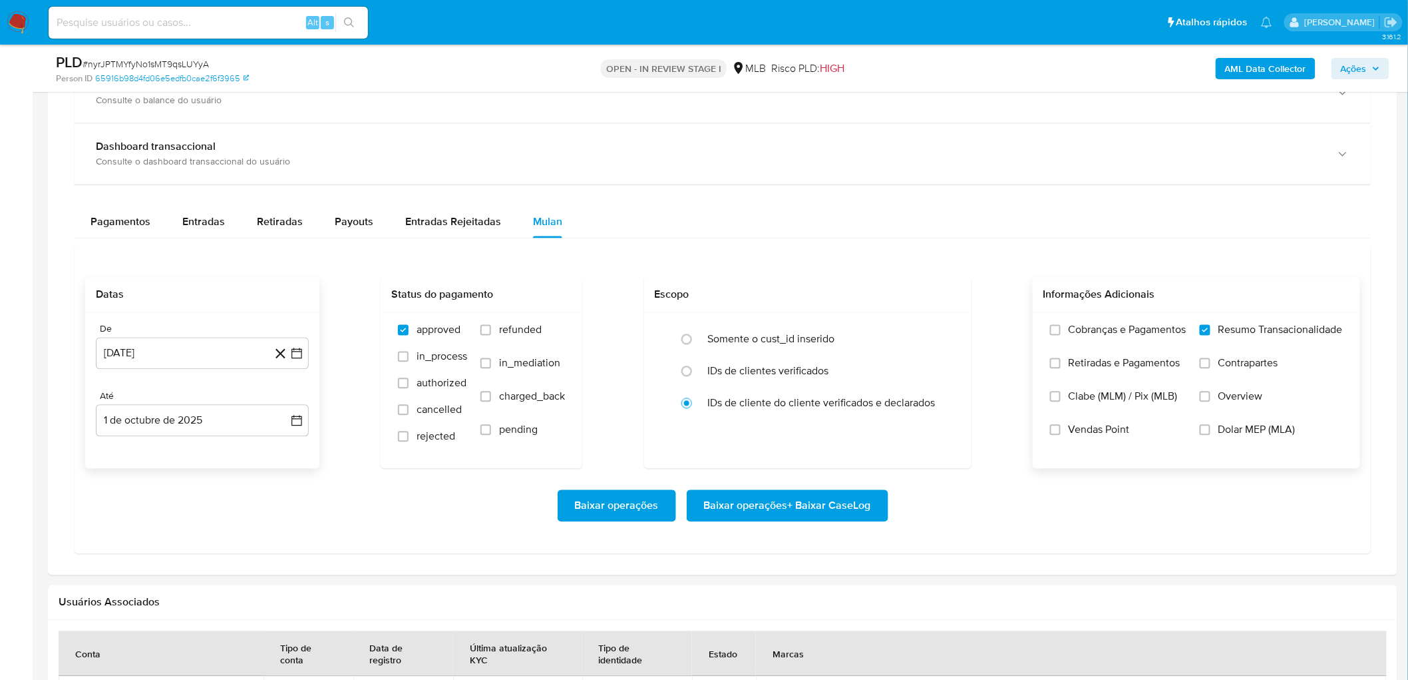
click at [851, 371] on input "Vendas Point" at bounding box center [1055, 430] width 11 height 11
click at [733, 371] on span "Baixar operações + Baixar CaseLog" at bounding box center [787, 505] width 167 height 29
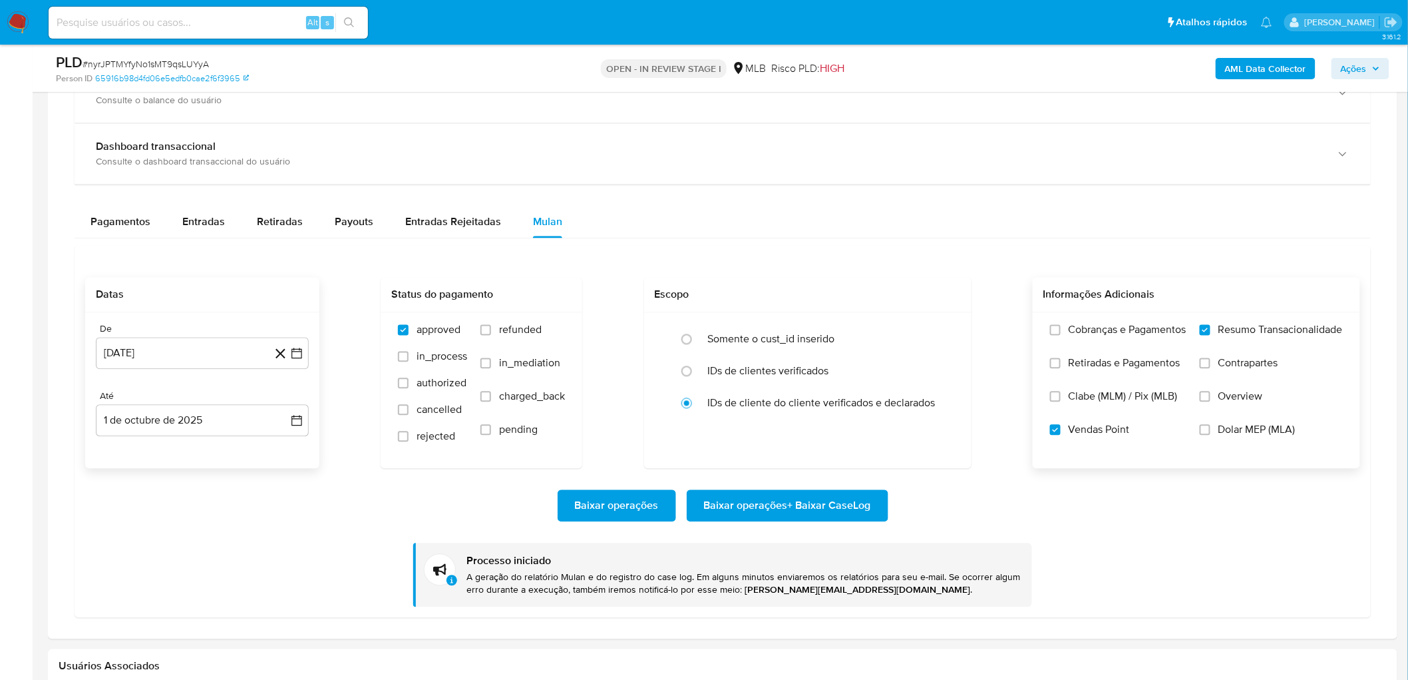
click at [369, 333] on div "Datas De 1 de agosto de 2025 1-08-2025 Até 1 de octubre de 2025 1-10-2025 Statu…" at bounding box center [722, 373] width 1275 height 191
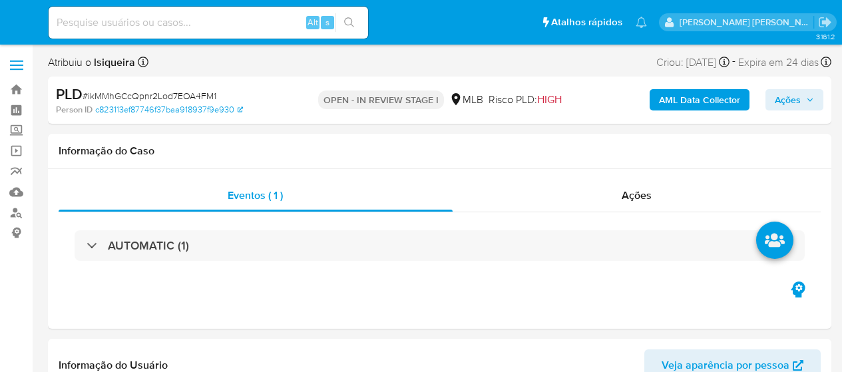
select select "10"
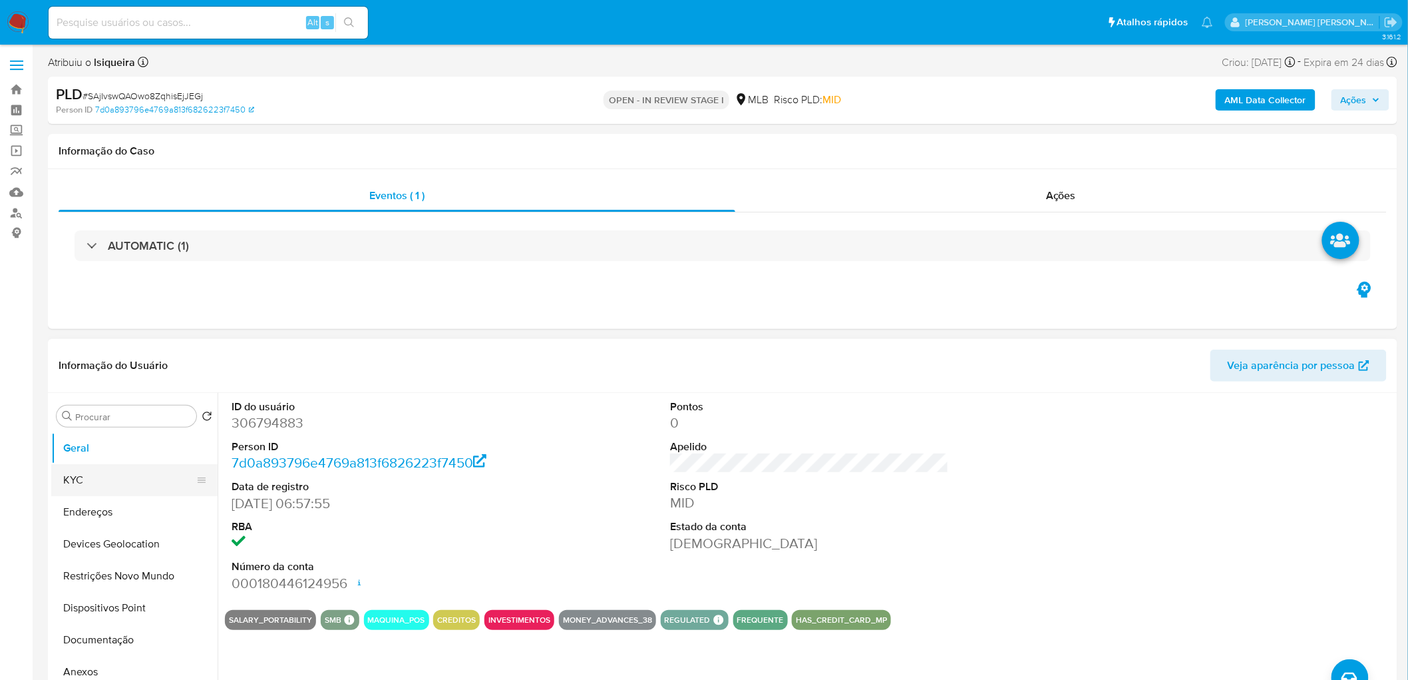
click at [90, 371] on button "KYC" at bounding box center [129, 480] width 156 height 32
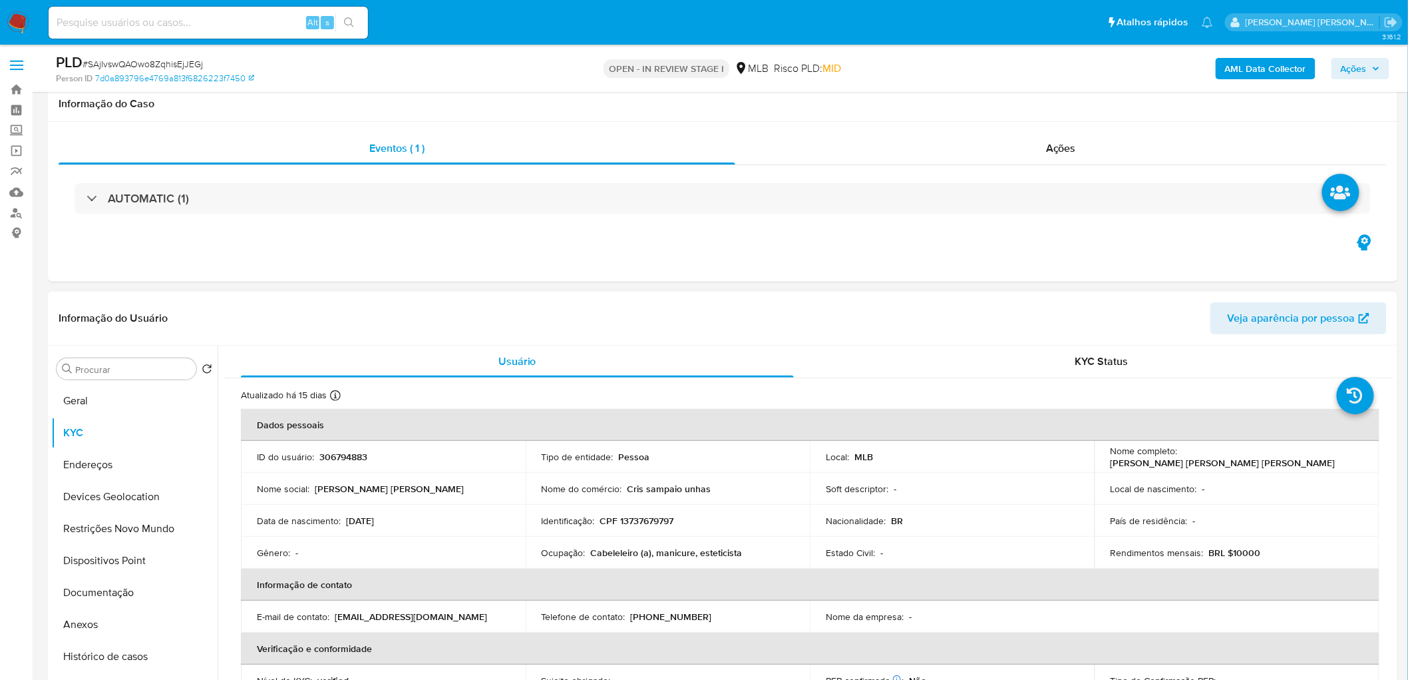
scroll to position [148, 0]
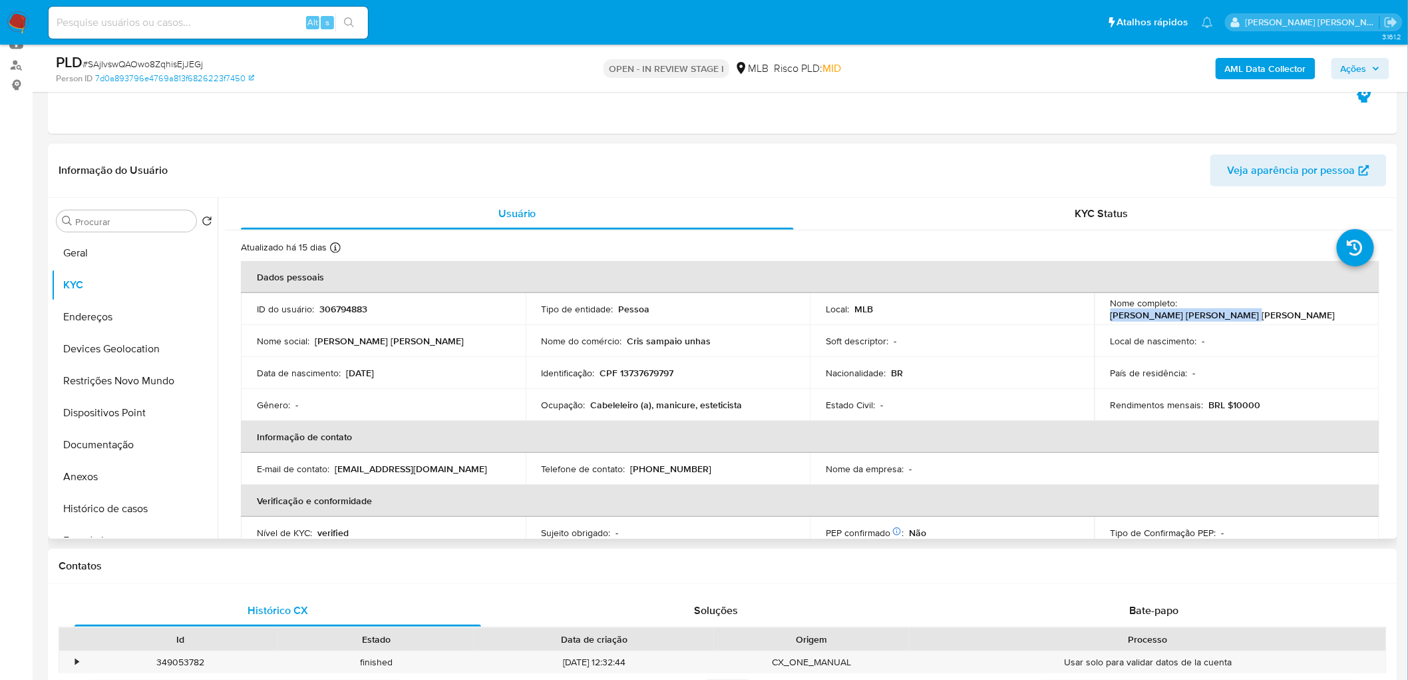
drag, startPoint x: 1320, startPoint y: 311, endPoint x: 1179, endPoint y: 315, distance: 141.1
click at [841, 315] on div "Nome completo : Ana Cristina Silva de Araujo" at bounding box center [1237, 309] width 253 height 24
copy p "Ana Cristina Silva de Araujo"
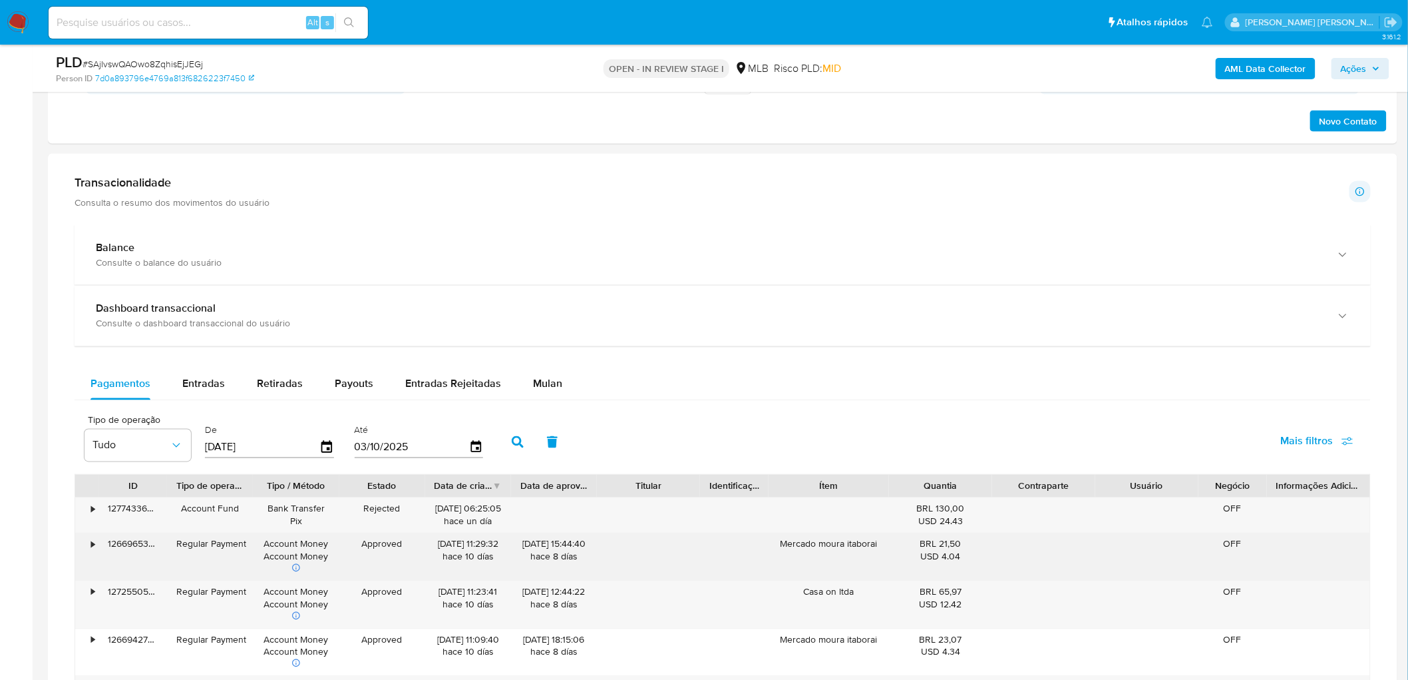
scroll to position [813, 0]
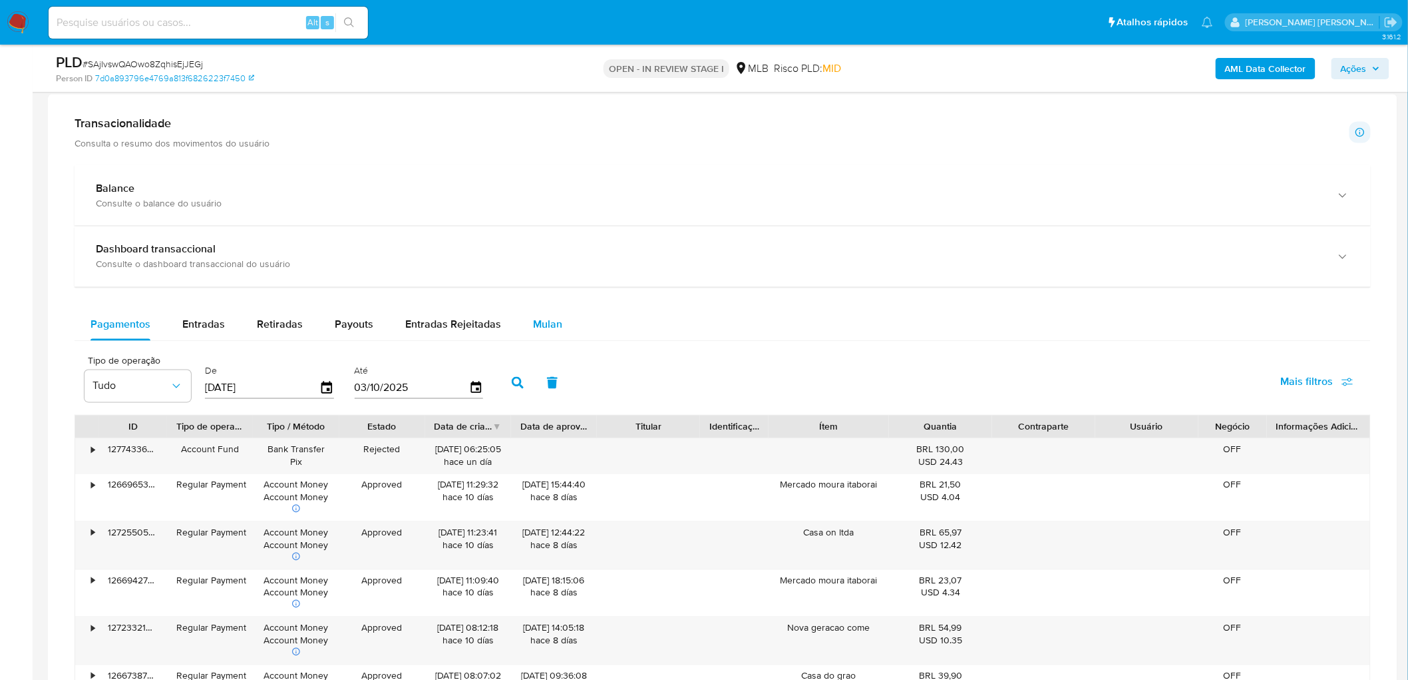
click at [550, 323] on span "Mulan" at bounding box center [547, 324] width 29 height 15
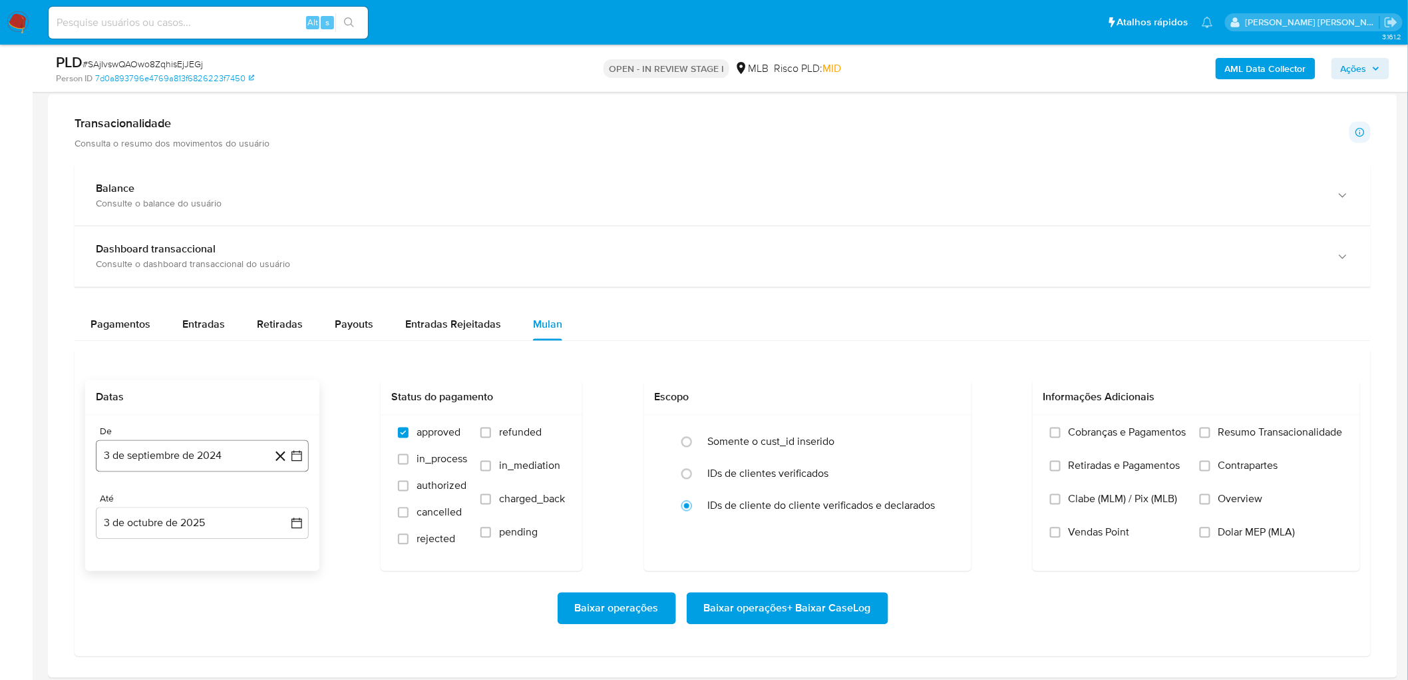
click at [188, 371] on button "3 de septiembre de 2024" at bounding box center [202, 456] width 213 height 32
click at [202, 225] on span "septiembre 2024" at bounding box center [195, 226] width 81 height 13
click at [277, 236] on icon "Año siguiente" at bounding box center [282, 238] width 16 height 16
click at [215, 357] on button "ago" at bounding box center [200, 361] width 37 height 21
click at [229, 298] on button "1" at bounding box center [228, 302] width 21 height 21
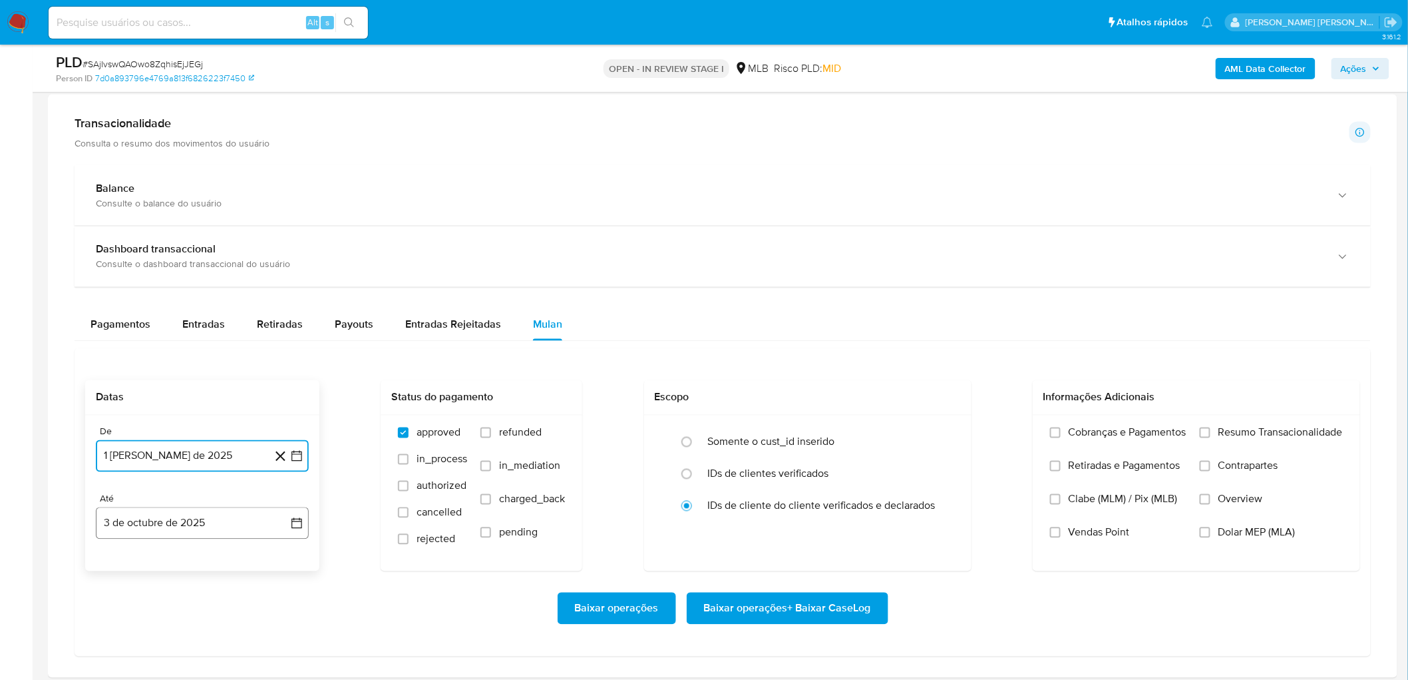
click at [127, 371] on button "3 de octubre de 2025" at bounding box center [202, 523] width 213 height 32
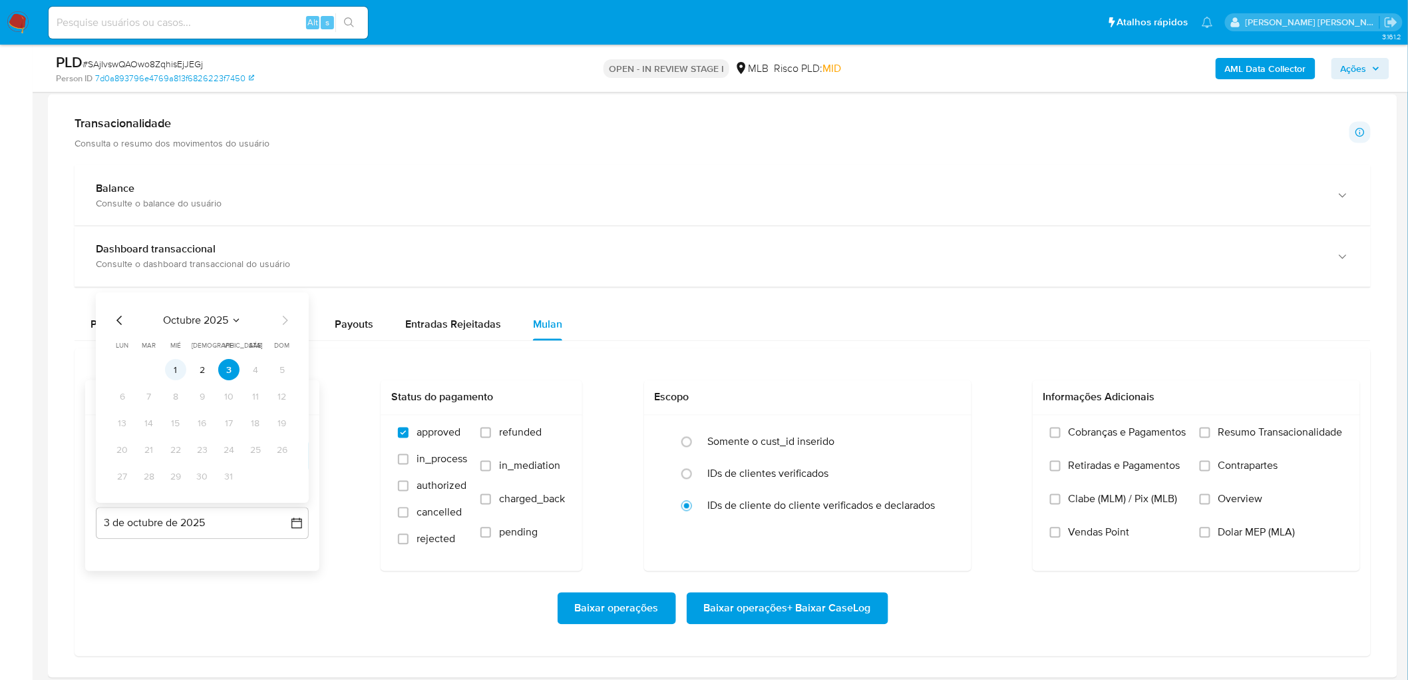
click at [180, 371] on button "1" at bounding box center [175, 369] width 21 height 21
click at [841, 371] on span "Resumo Transacionalidade" at bounding box center [1281, 432] width 124 height 13
click at [841, 371] on input "Resumo Transacionalidade" at bounding box center [1205, 432] width 11 height 11
click at [841, 371] on span "Vendas Point" at bounding box center [1099, 532] width 61 height 13
click at [841, 371] on input "Vendas Point" at bounding box center [1055, 532] width 11 height 11
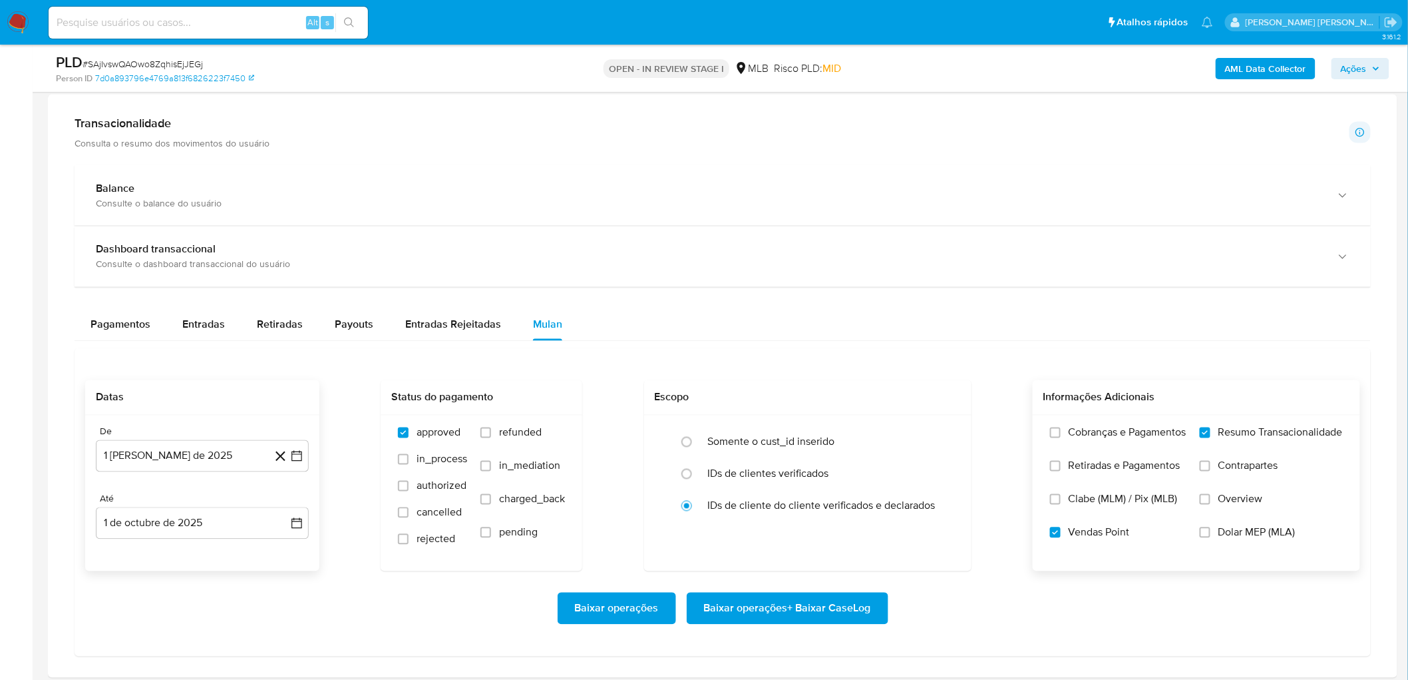
click at [787, 371] on span "Baixar operações + Baixar CaseLog" at bounding box center [787, 608] width 167 height 29
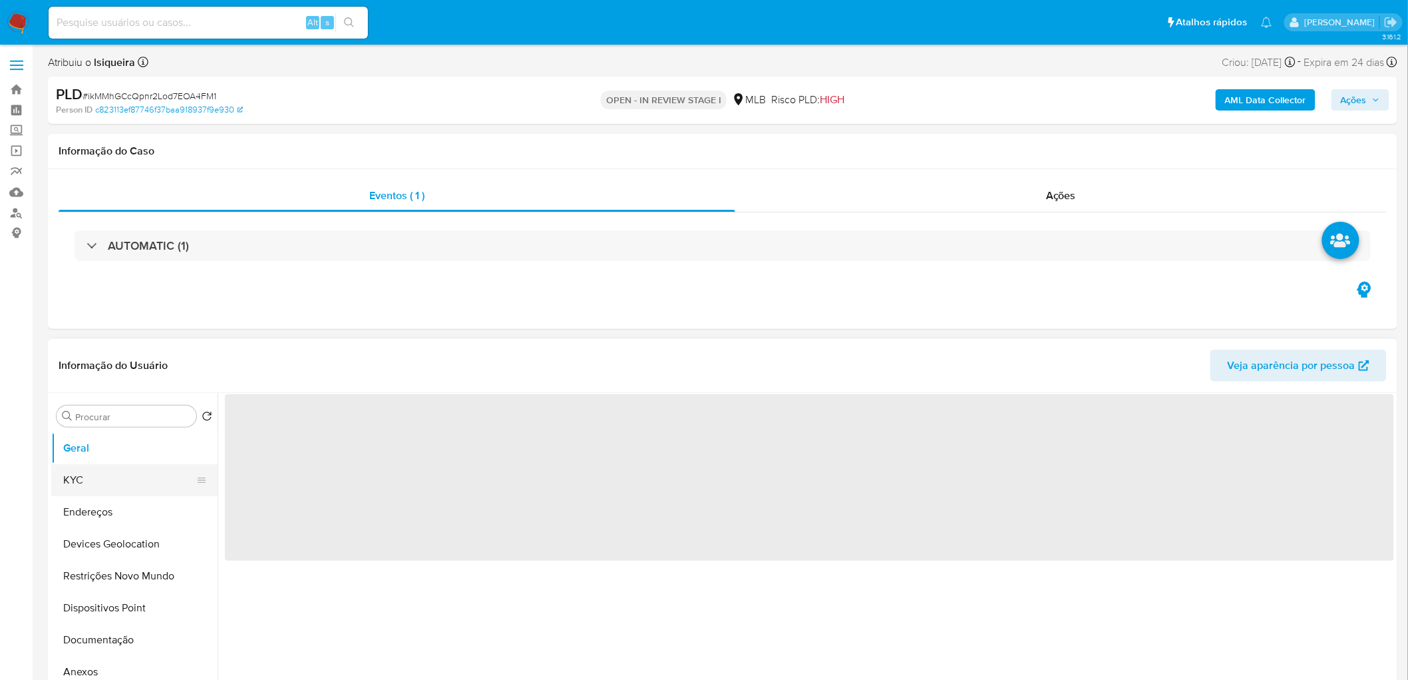
click at [109, 292] on button "KYC" at bounding box center [129, 480] width 156 height 32
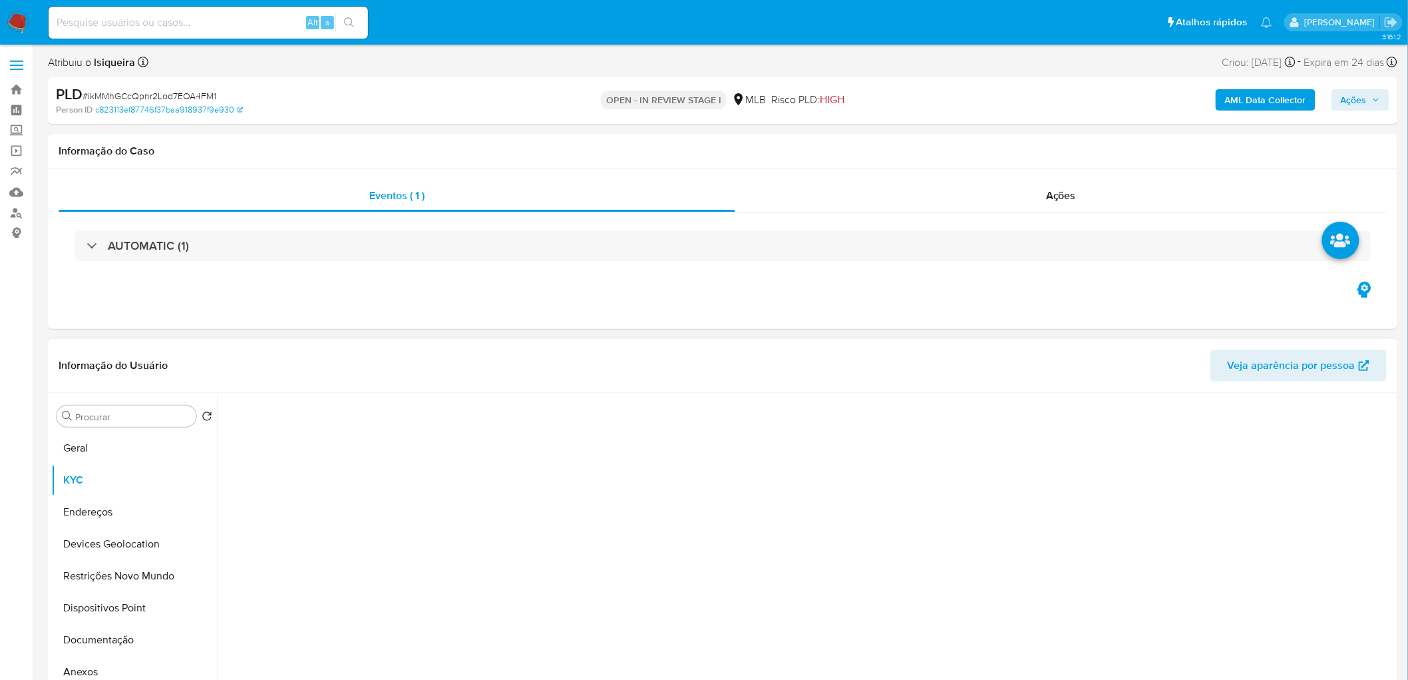
select select "10"
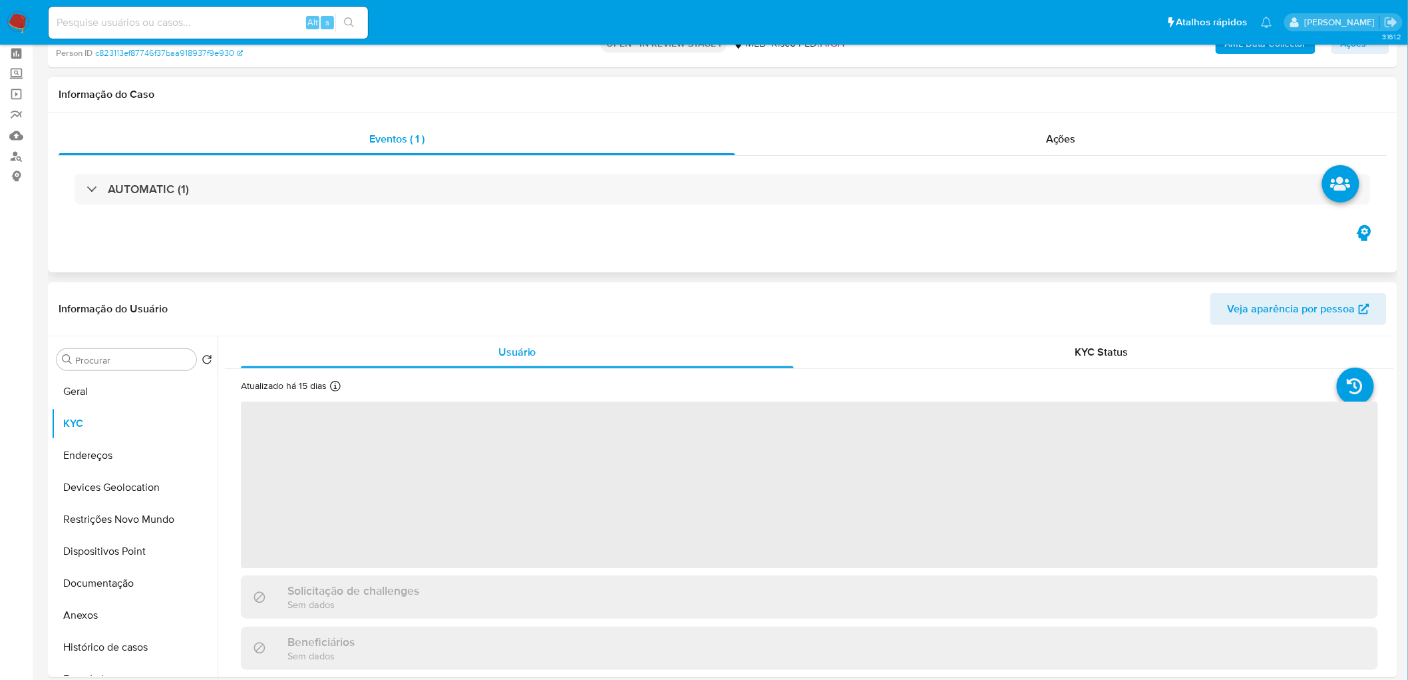
scroll to position [74, 0]
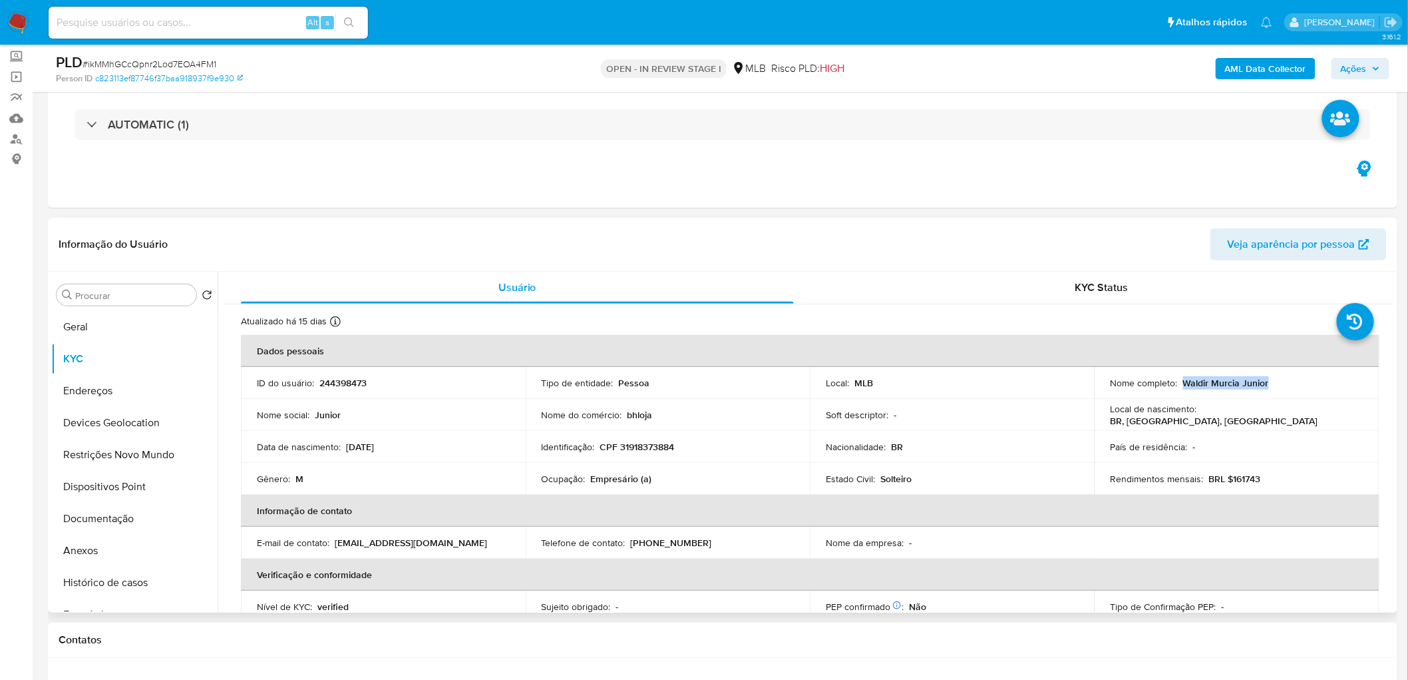
drag, startPoint x: 1281, startPoint y: 385, endPoint x: 1179, endPoint y: 381, distance: 101.9
click at [825, 292] on div "Nome completo : Waldir Murcia Junior" at bounding box center [1237, 383] width 253 height 12
copy p "Waldir Murcia Junior"
click at [814, 248] on header "Informação do Usuário Veja aparência por pessoa" at bounding box center [723, 244] width 1328 height 32
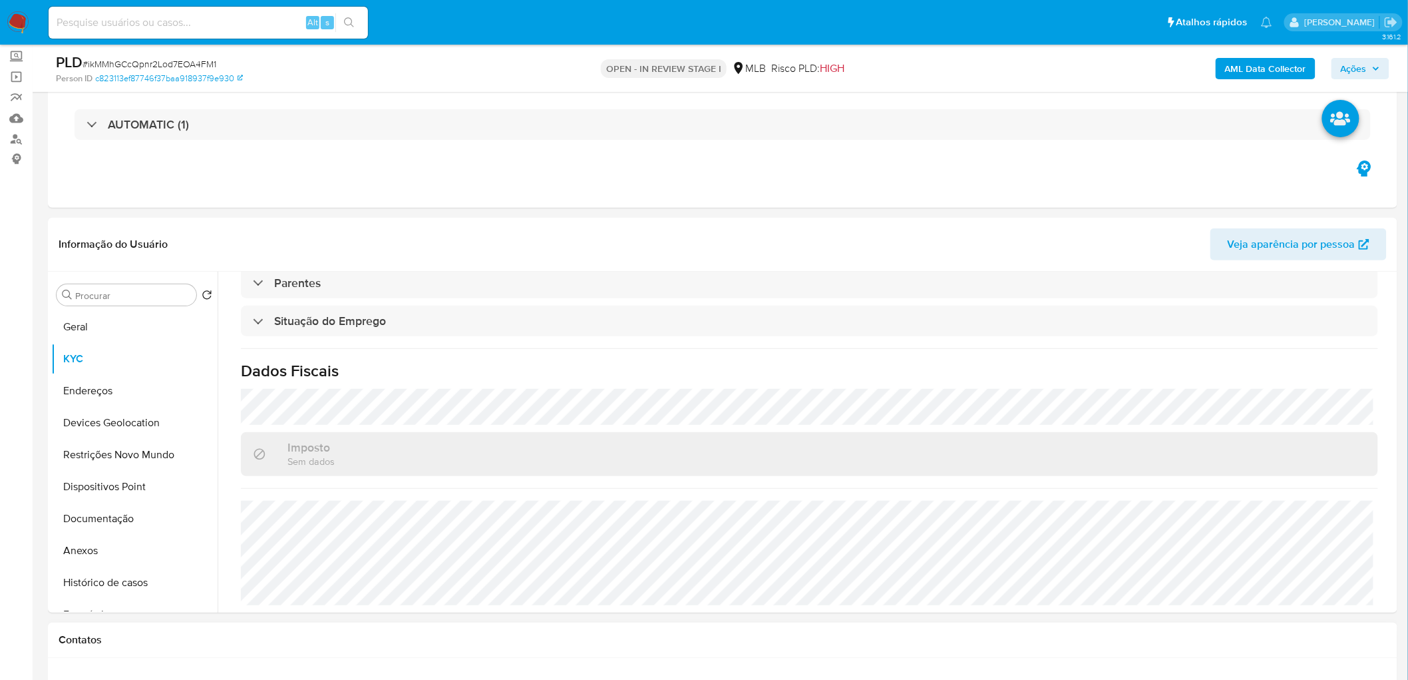
scroll to position [554, 0]
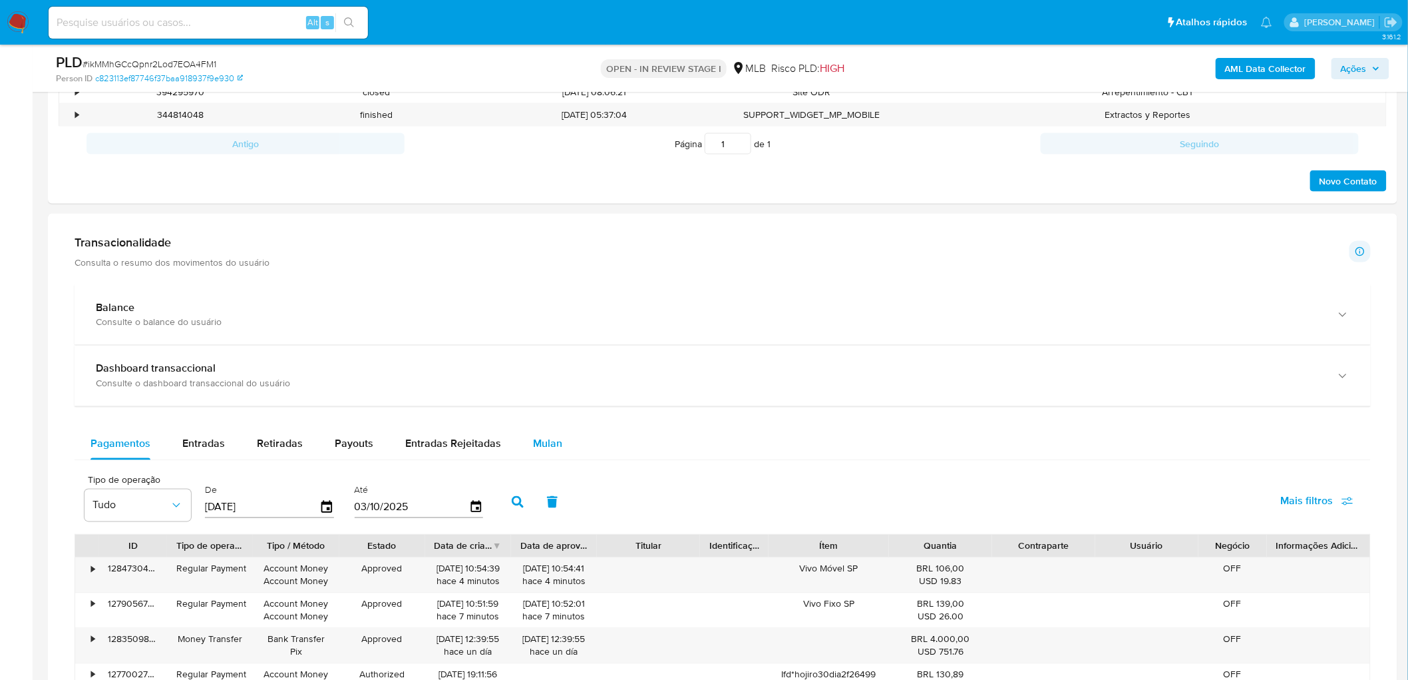
click at [547, 292] on span "Mulan" at bounding box center [547, 443] width 29 height 15
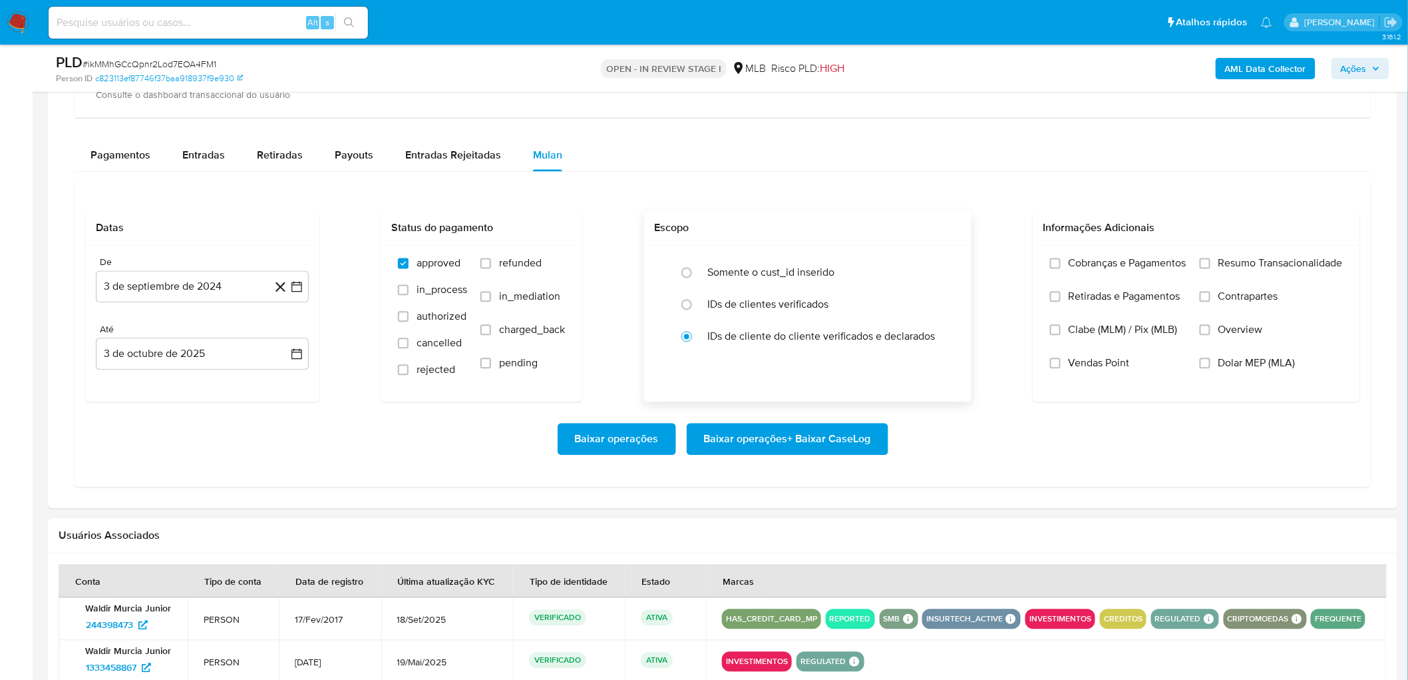
scroll to position [1035, 0]
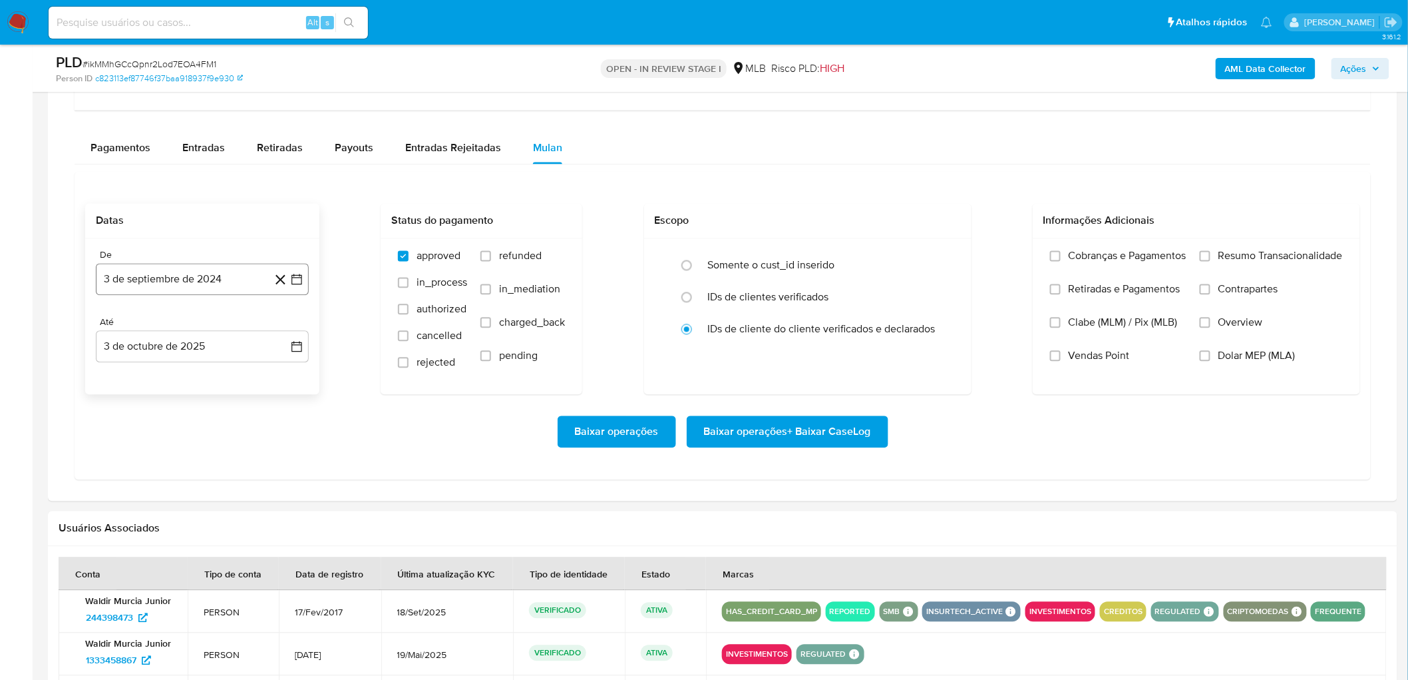
click at [140, 282] on button "3 de septiembre de 2024" at bounding box center [202, 280] width 213 height 32
click at [178, 292] on span "septiembre 2024" at bounding box center [195, 327] width 81 height 13
click at [274, 292] on icon "Año siguiente" at bounding box center [282, 328] width 16 height 16
click at [197, 292] on span "ago" at bounding box center [201, 451] width 17 height 11
click at [227, 292] on button "1" at bounding box center [228, 377] width 21 height 21
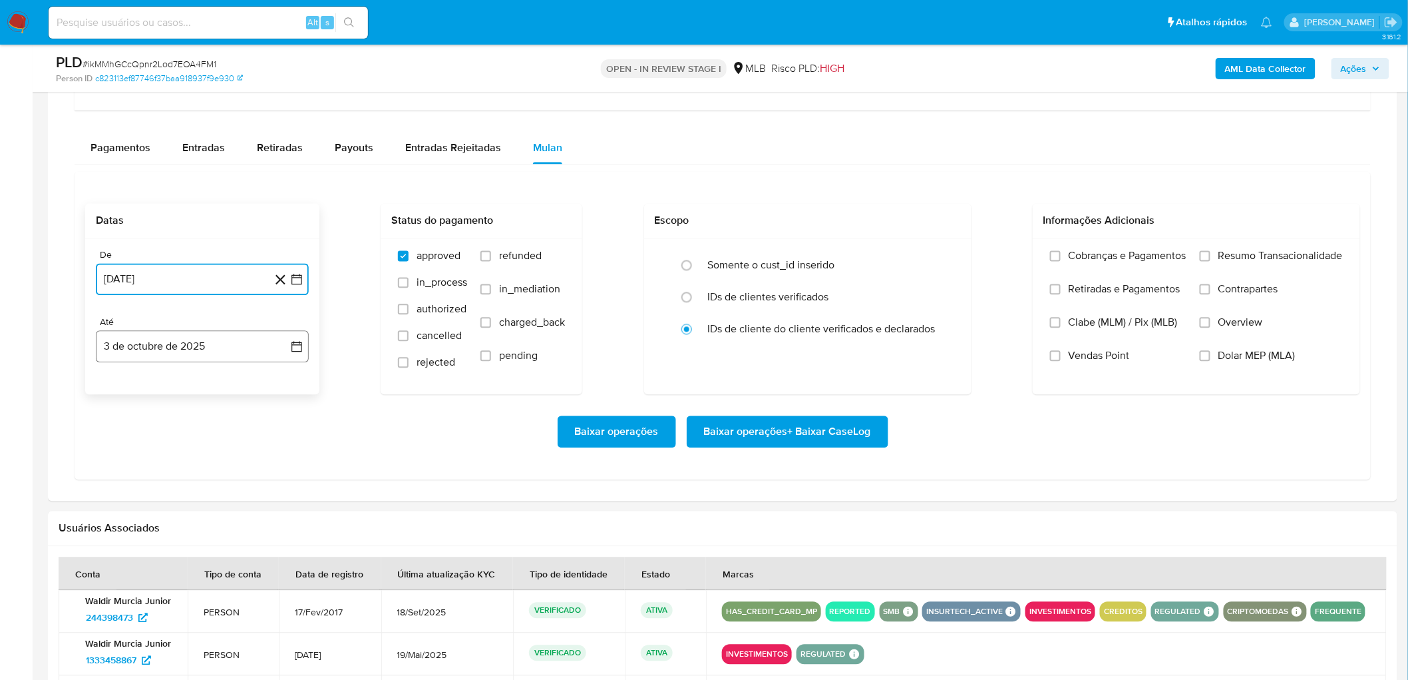
click at [181, 292] on button "3 de octubre de 2025" at bounding box center [202, 347] width 213 height 32
click at [178, 292] on button "1" at bounding box center [175, 444] width 21 height 21
click at [825, 264] on label "Resumo Transacionalidade" at bounding box center [1271, 266] width 143 height 33
click at [825, 262] on input "Resumo Transacionalidade" at bounding box center [1205, 256] width 11 height 11
drag, startPoint x: 1106, startPoint y: 361, endPoint x: 1010, endPoint y: 395, distance: 101.9
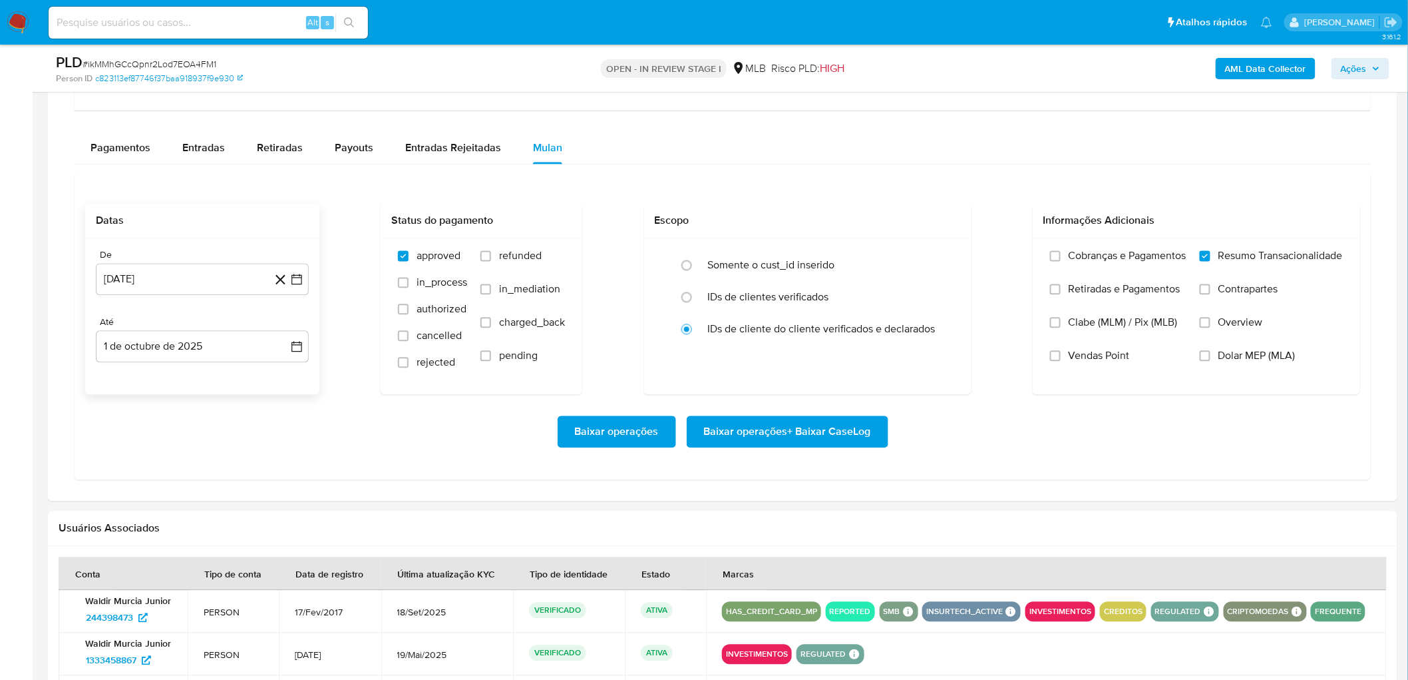
click at [825, 292] on span "Vendas Point" at bounding box center [1099, 355] width 61 height 13
click at [825, 292] on input "Vendas Point" at bounding box center [1055, 356] width 11 height 11
click at [737, 292] on span "Baixar operações + Baixar CaseLog" at bounding box center [787, 431] width 167 height 29
